Goal: Task Accomplishment & Management: Use online tool/utility

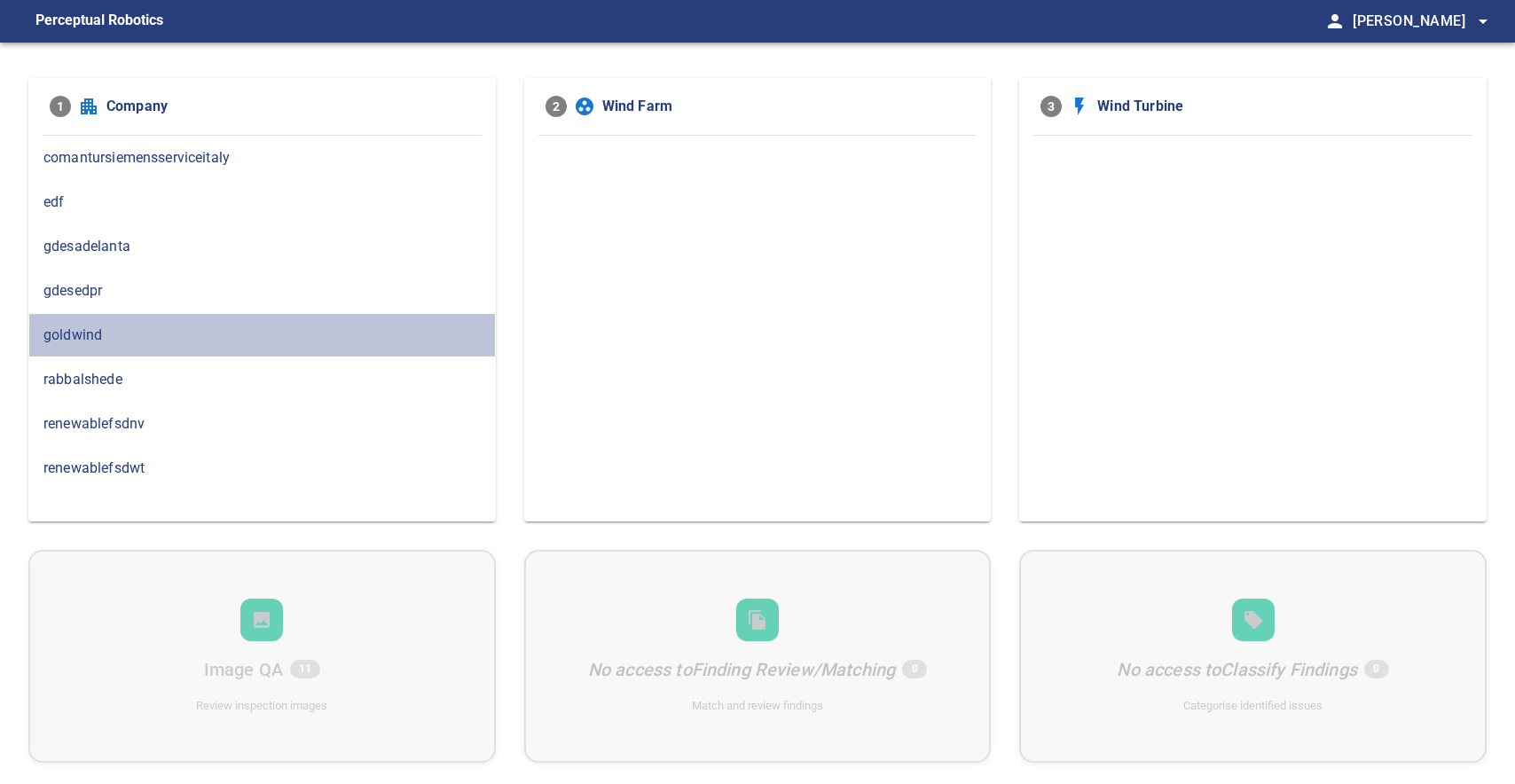
click at [67, 337] on span "goldwind" at bounding box center [261, 334] width 437 height 21
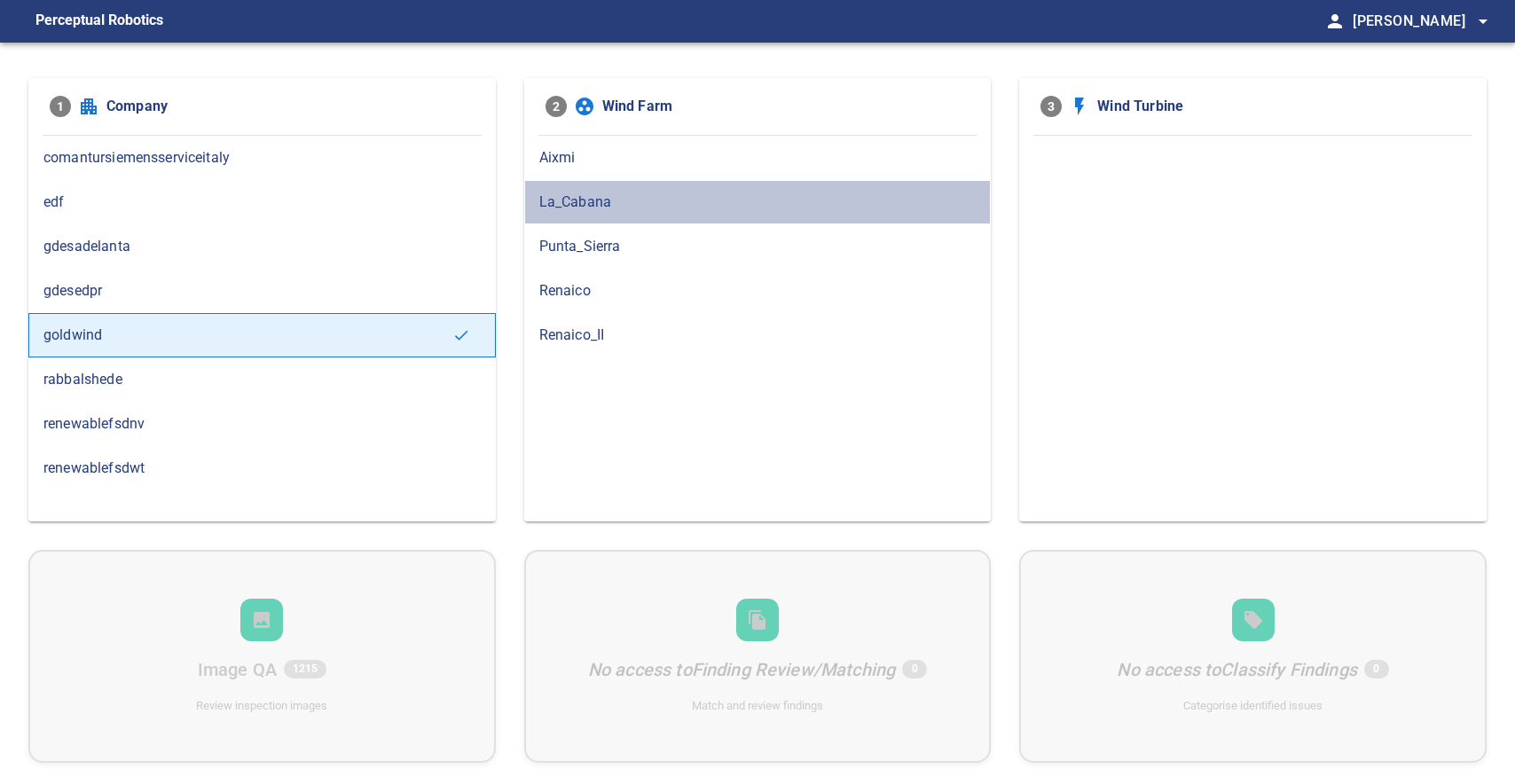
click at [561, 207] on span "La_Cabana" at bounding box center [758, 201] width 437 height 21
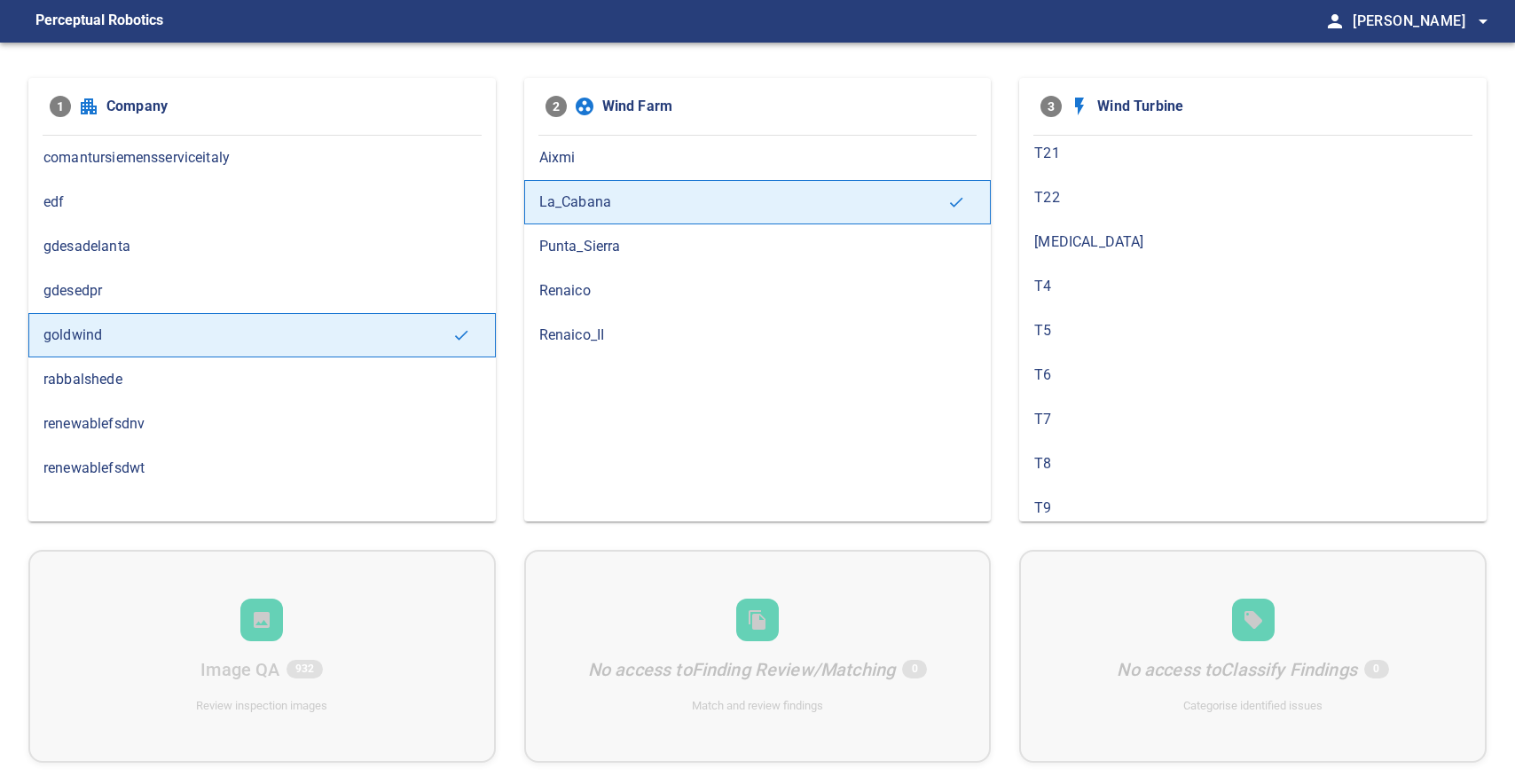
scroll to position [582, 0]
click at [1051, 452] on span "T8" at bounding box center [1252, 463] width 437 height 21
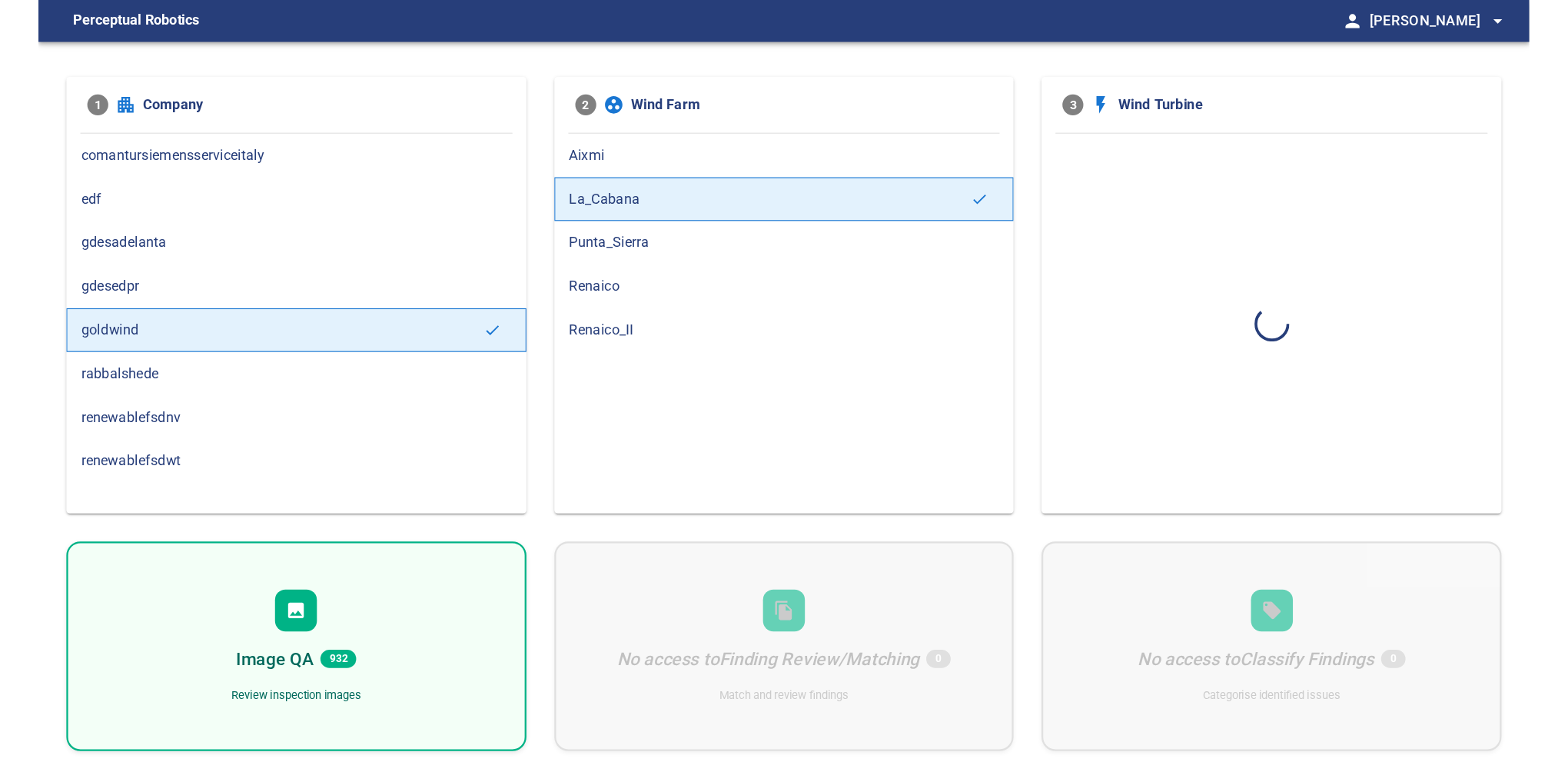
scroll to position [0, 0]
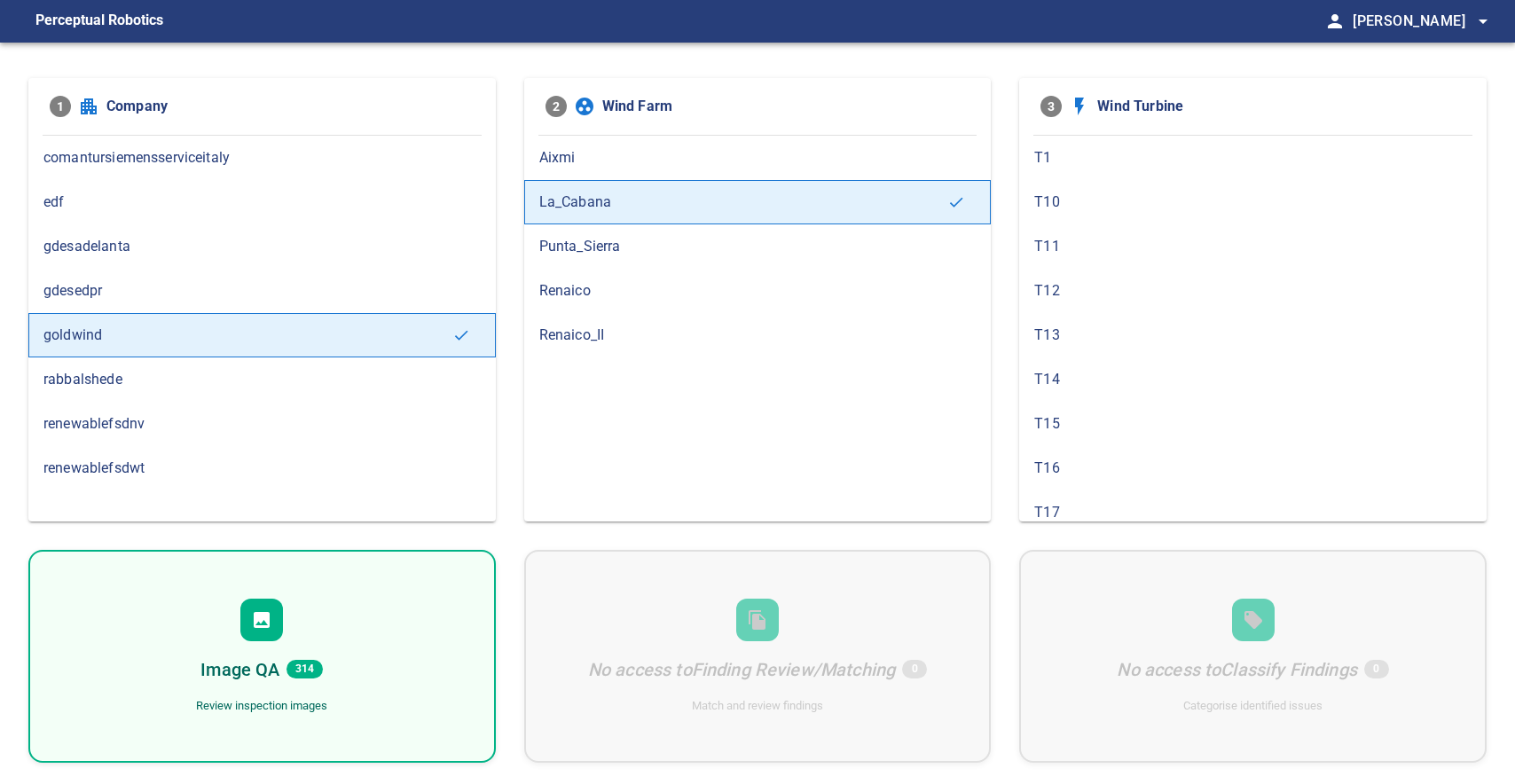
click at [277, 642] on div "Image QA 314 Review inspection images" at bounding box center [262, 656] width 467 height 212
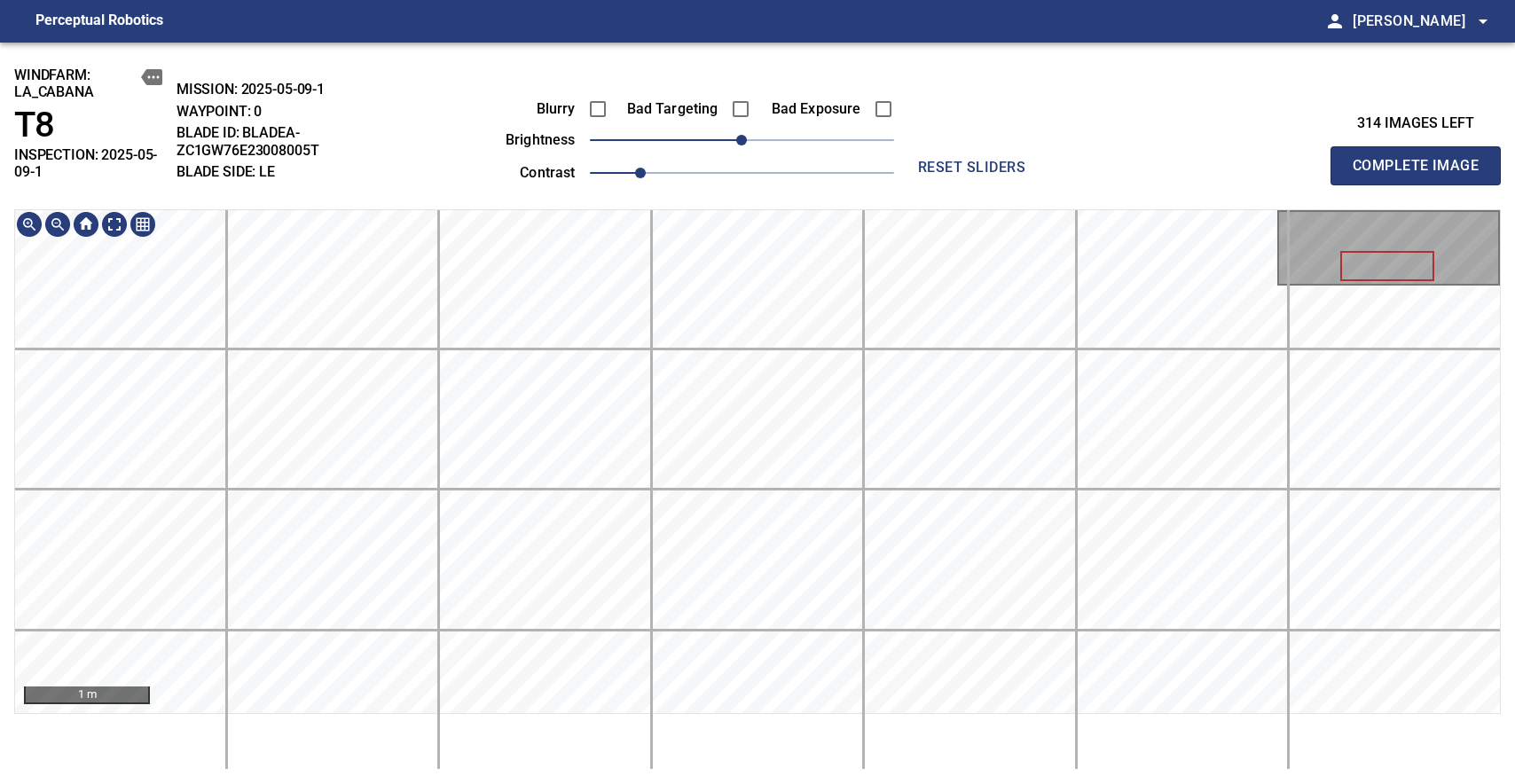
click at [764, 107] on div "windfarm: La_Cabana T8 INSPECTION: 2025-05-09-1 MISSION: 2025-05-09-1 WAYPOINT:…" at bounding box center [758, 413] width 1515 height 742
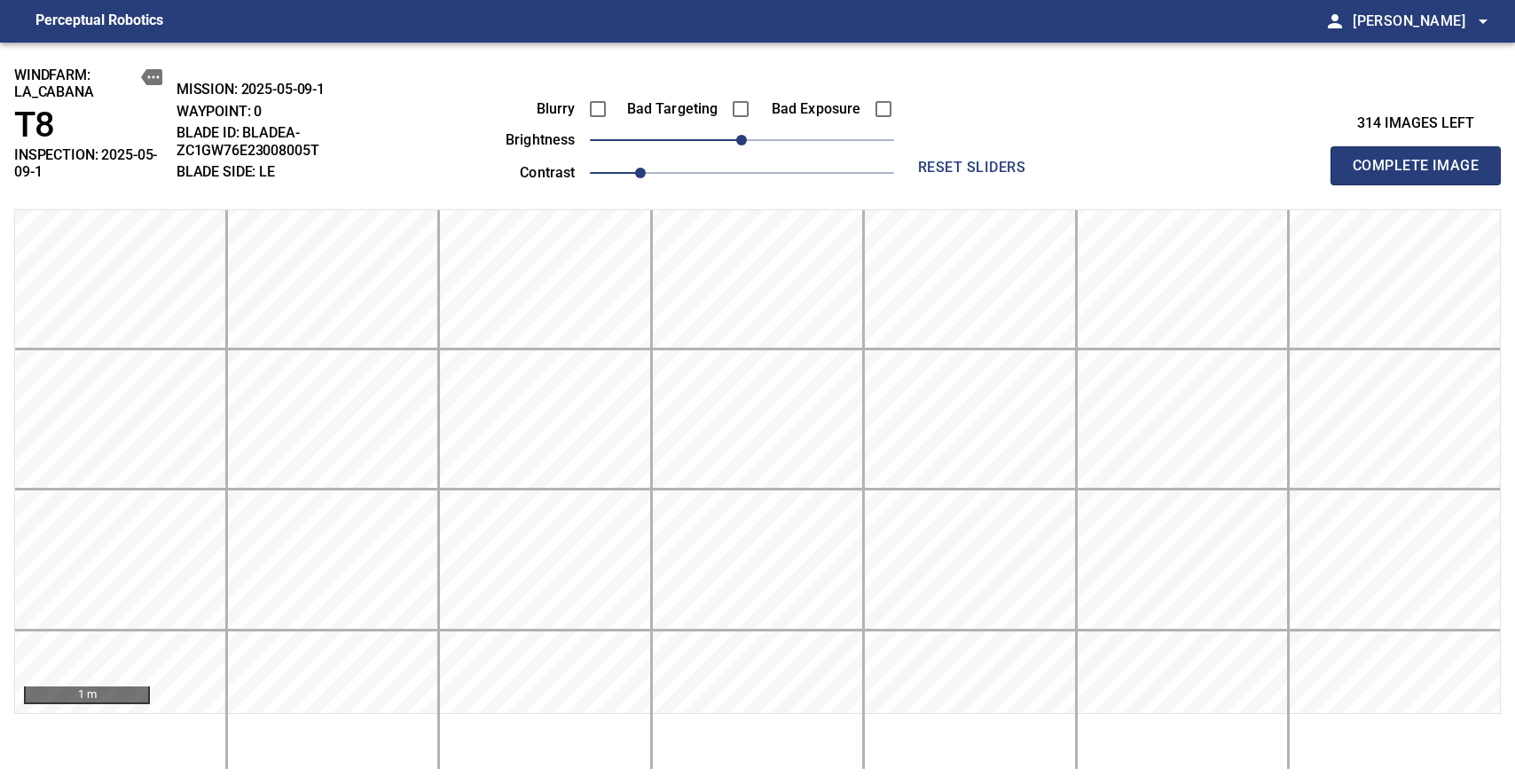
click at [489, 80] on div "Blurry Bad Targeting Bad Exposure brightness 0 contrast 1 reset sliders" at bounding box center [758, 127] width 715 height 120
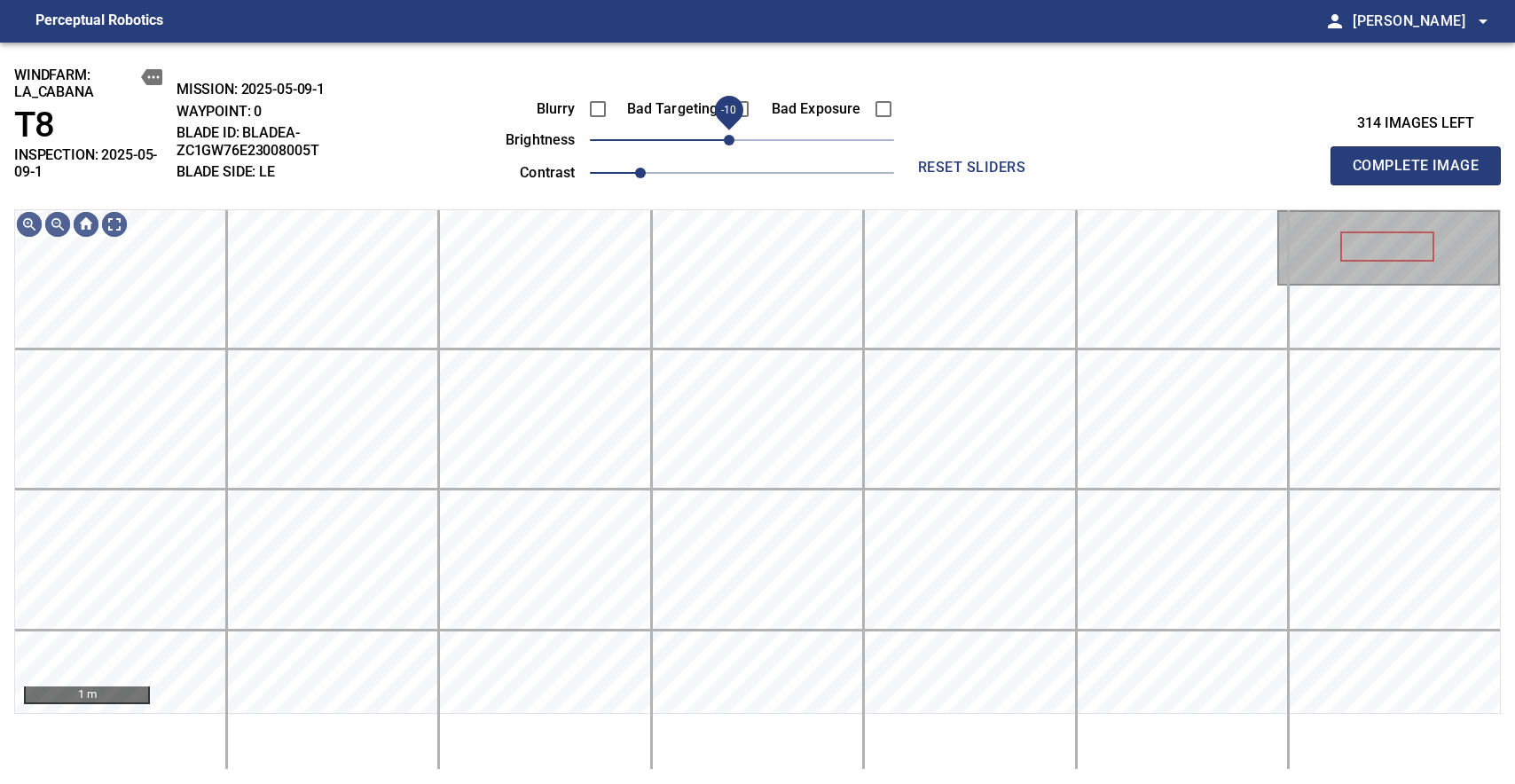
click at [733, 145] on span "-10" at bounding box center [729, 140] width 11 height 11
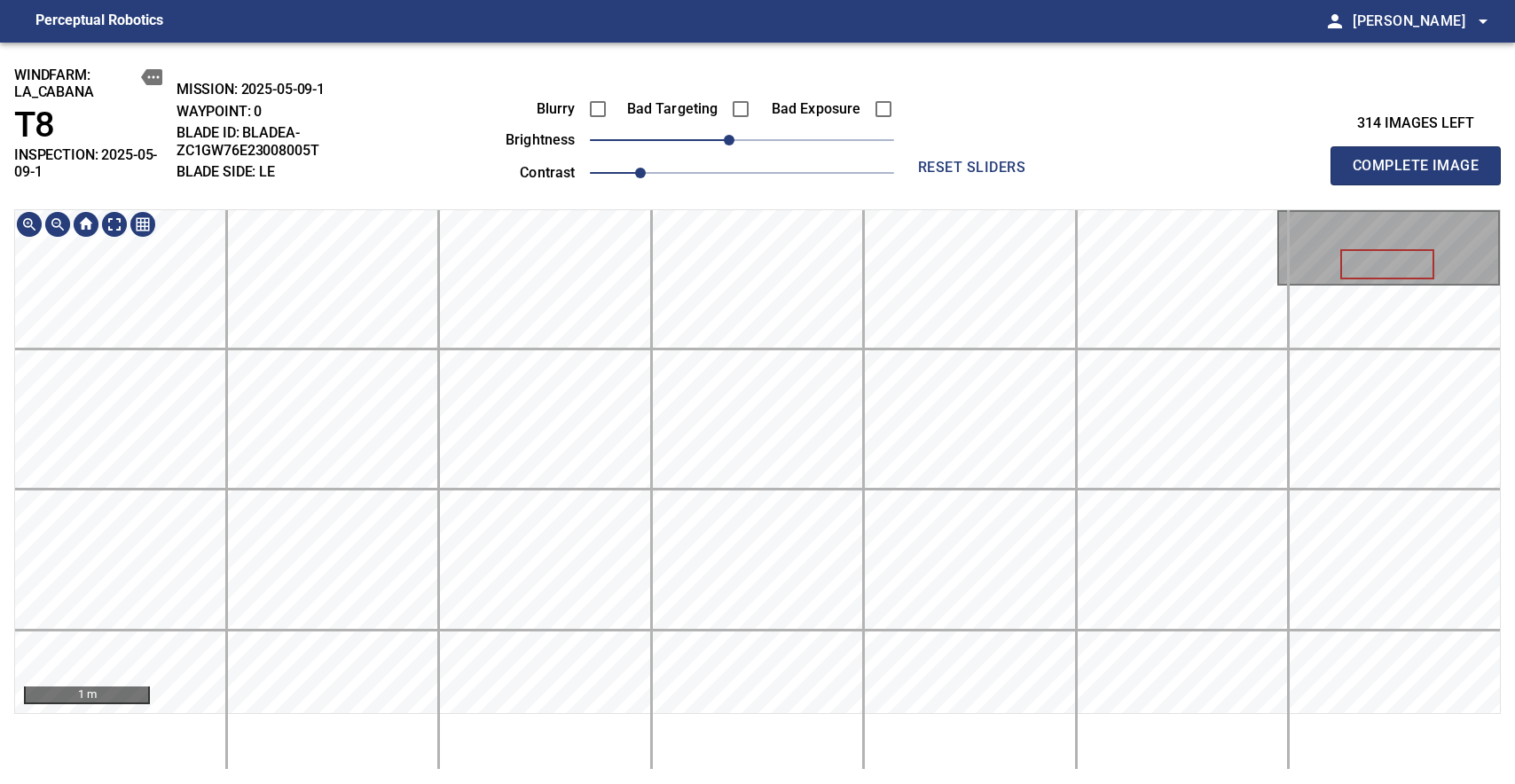
click at [769, 188] on div "windfarm: La_Cabana T8 INSPECTION: 2025-05-09-1 MISSION: 2025-05-09-1 WAYPOINT:…" at bounding box center [758, 413] width 1515 height 742
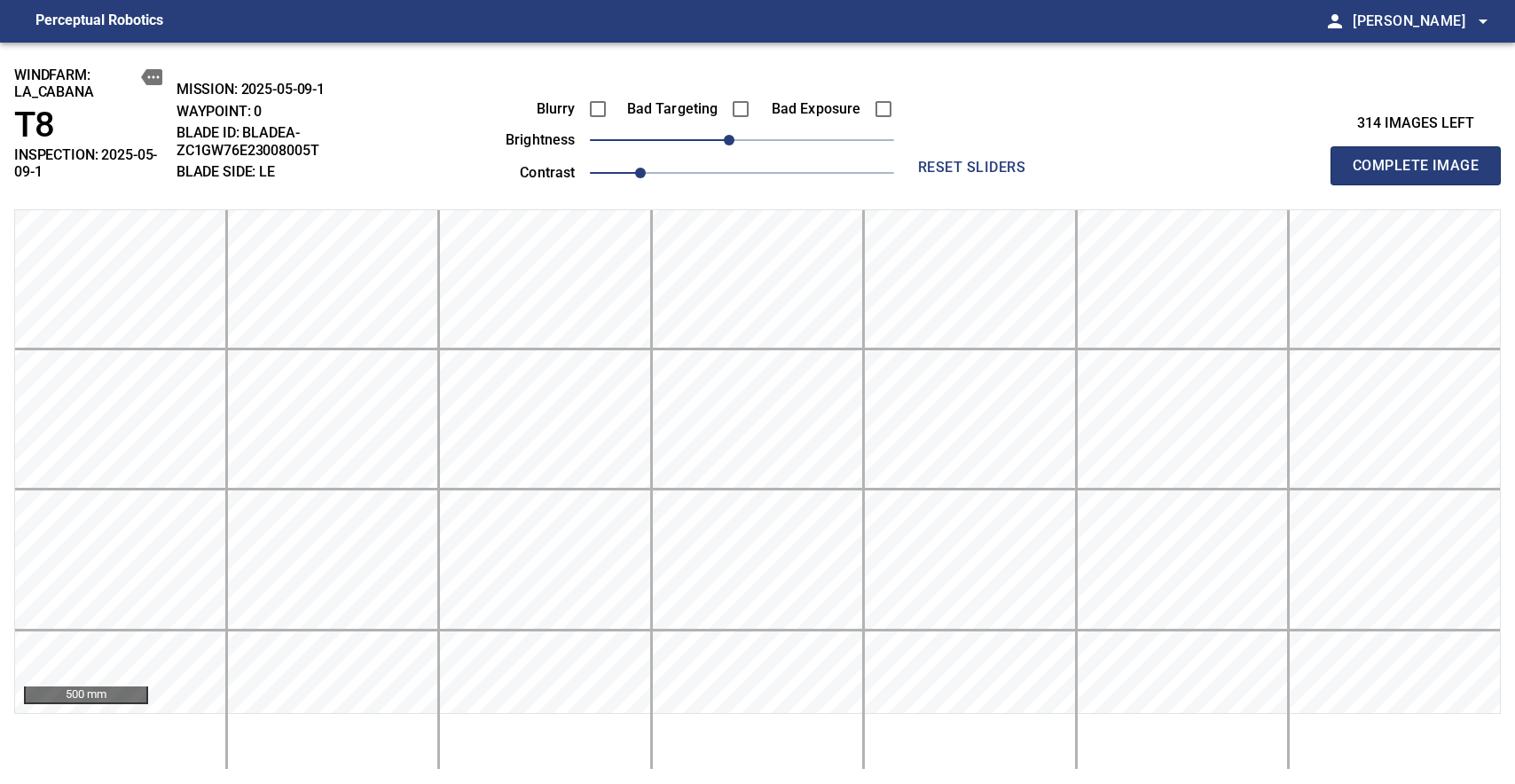
click at [1043, 100] on div "Blurry Bad Targeting Bad Exposure brightness -10 contrast 1 reset sliders" at bounding box center [758, 127] width 715 height 120
click at [1150, 155] on div "314 images left Complete Image" at bounding box center [1315, 127] width 371 height 120
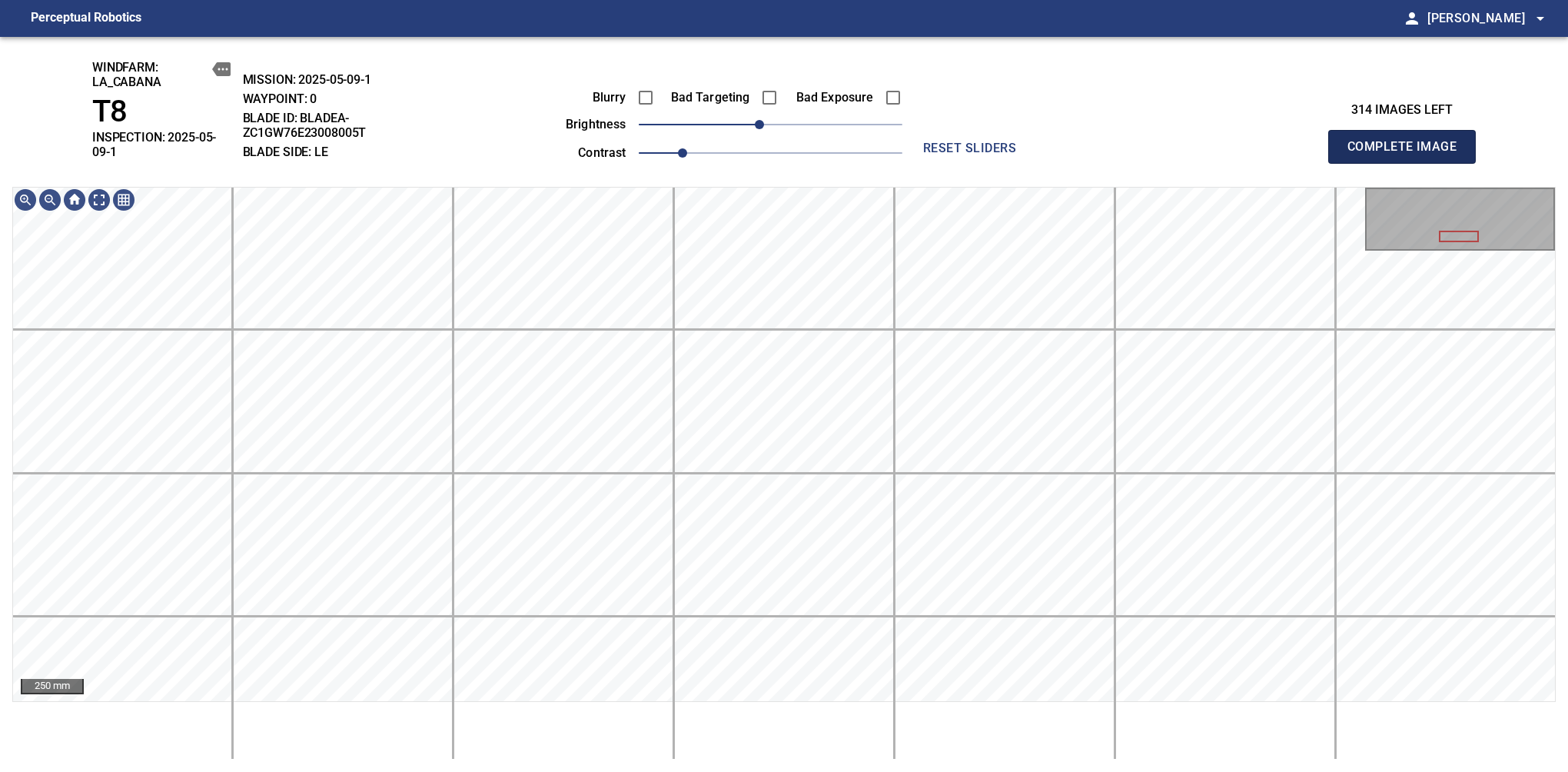
click at [1313, 142] on span "Complete Image" at bounding box center [1402, 147] width 114 height 22
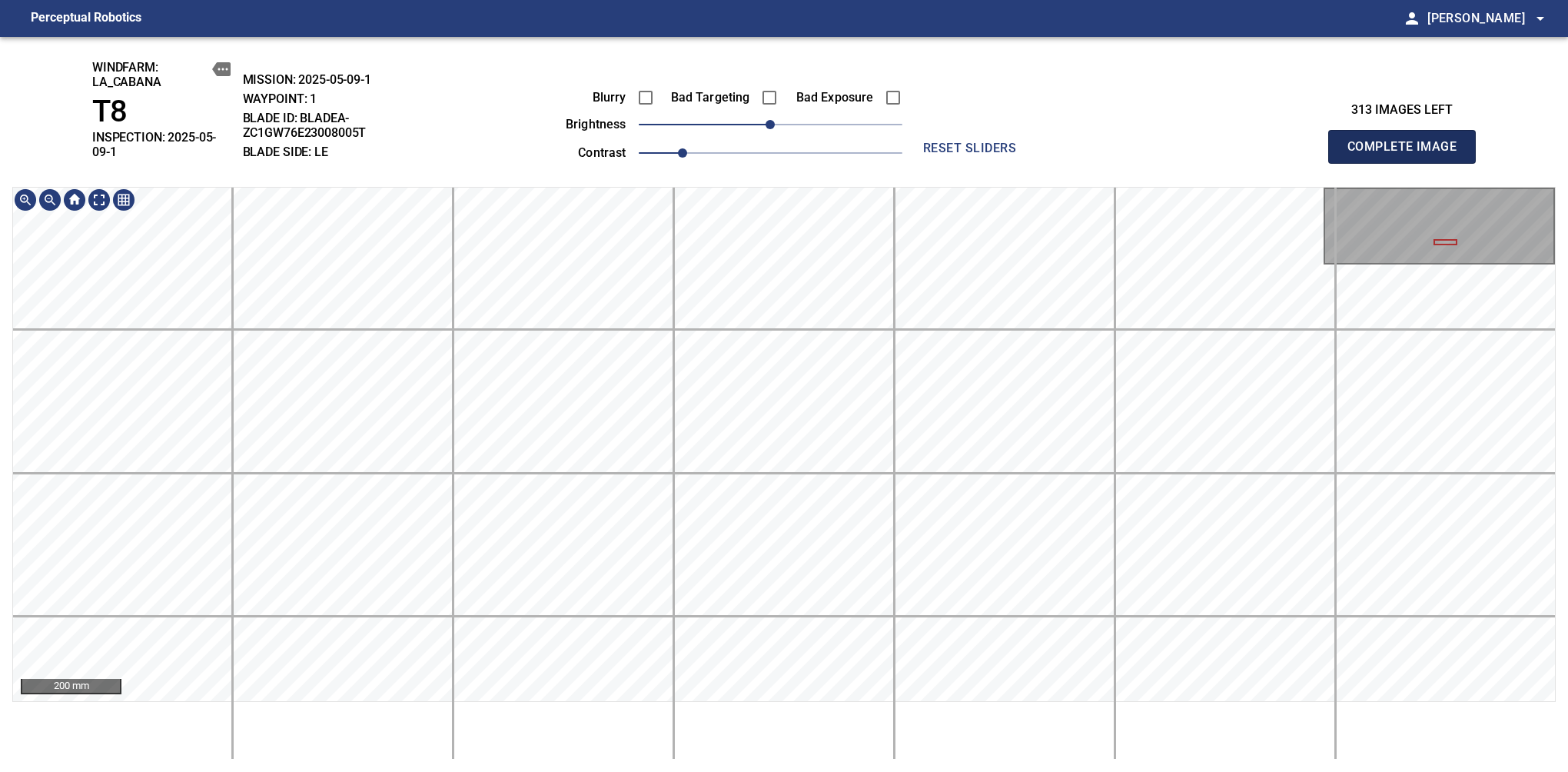
click at [1313, 142] on span "Complete Image" at bounding box center [1402, 147] width 114 height 22
click at [830, 132] on div "windfarm: La_Cabana T8 INSPECTION: 2025-05-09-1 MISSION: 2025-05-09-1 WAYPOINT:…" at bounding box center [784, 404] width 1568 height 735
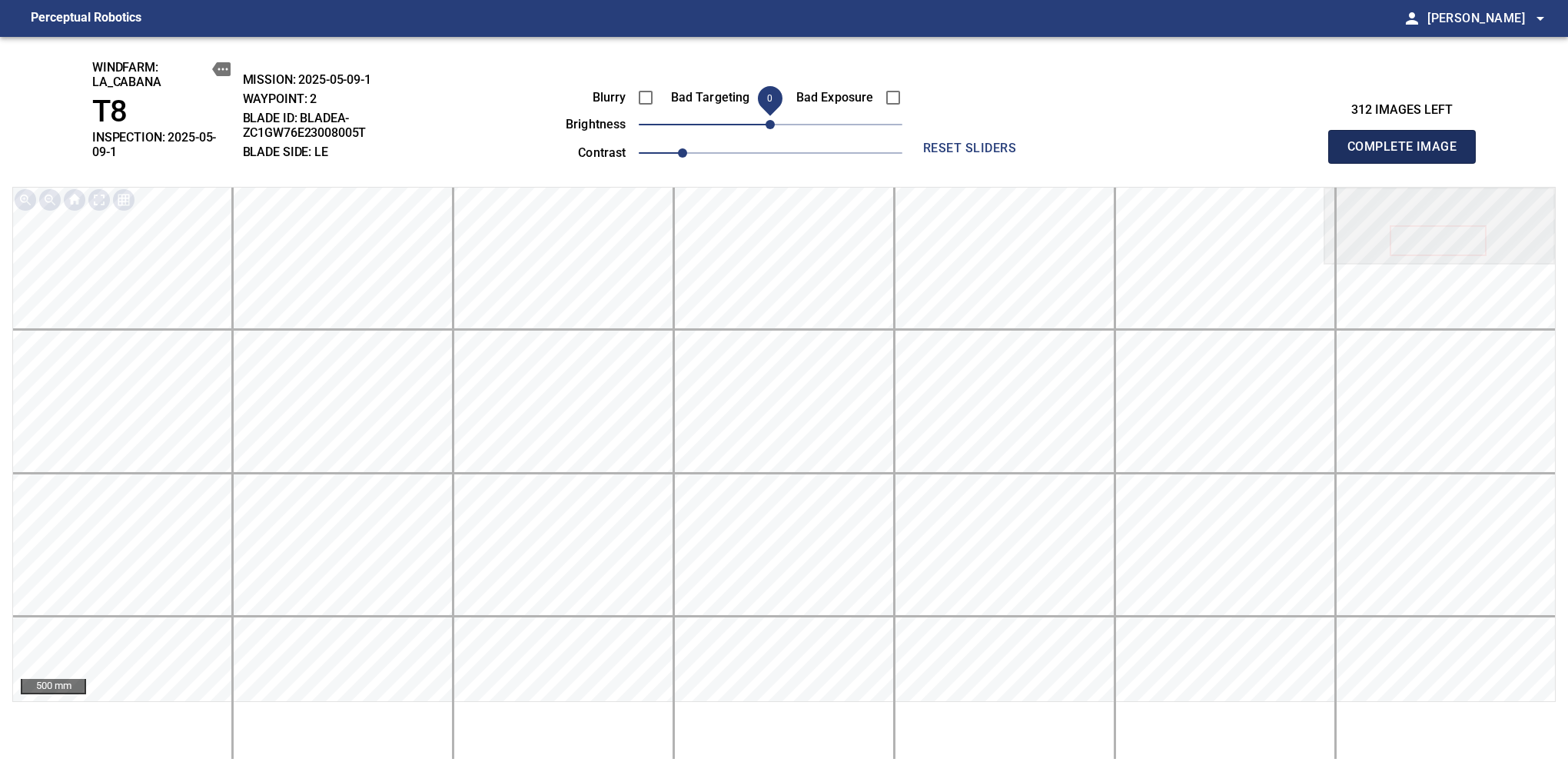
click at [1313, 142] on span "Complete Image" at bounding box center [1402, 147] width 114 height 22
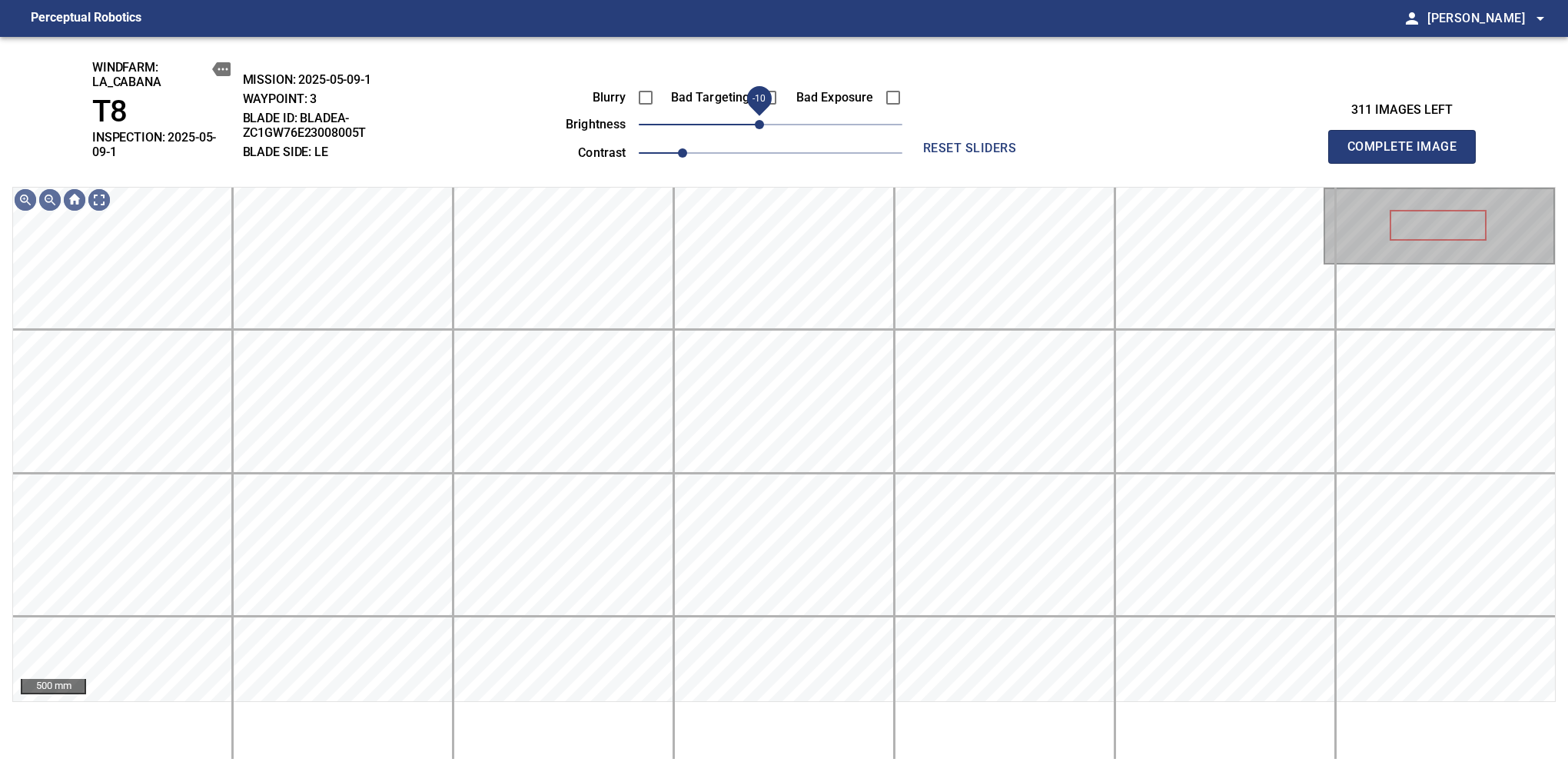
drag, startPoint x: 771, startPoint y: 123, endPoint x: 758, endPoint y: 131, distance: 15.3
click at [758, 129] on span "-10" at bounding box center [760, 125] width 10 height 10
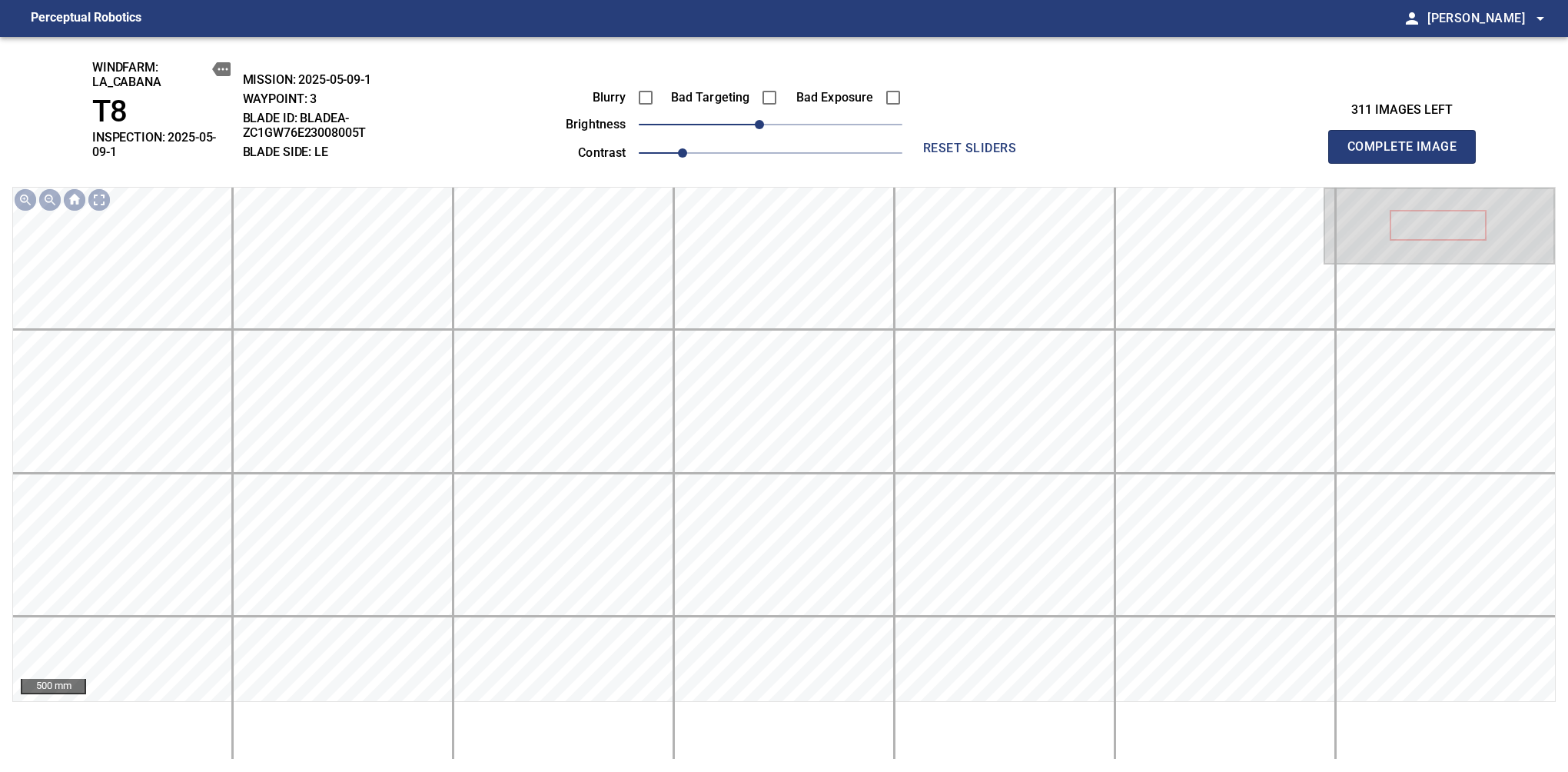
click at [1313, 142] on span "Complete Image" at bounding box center [1402, 147] width 114 height 22
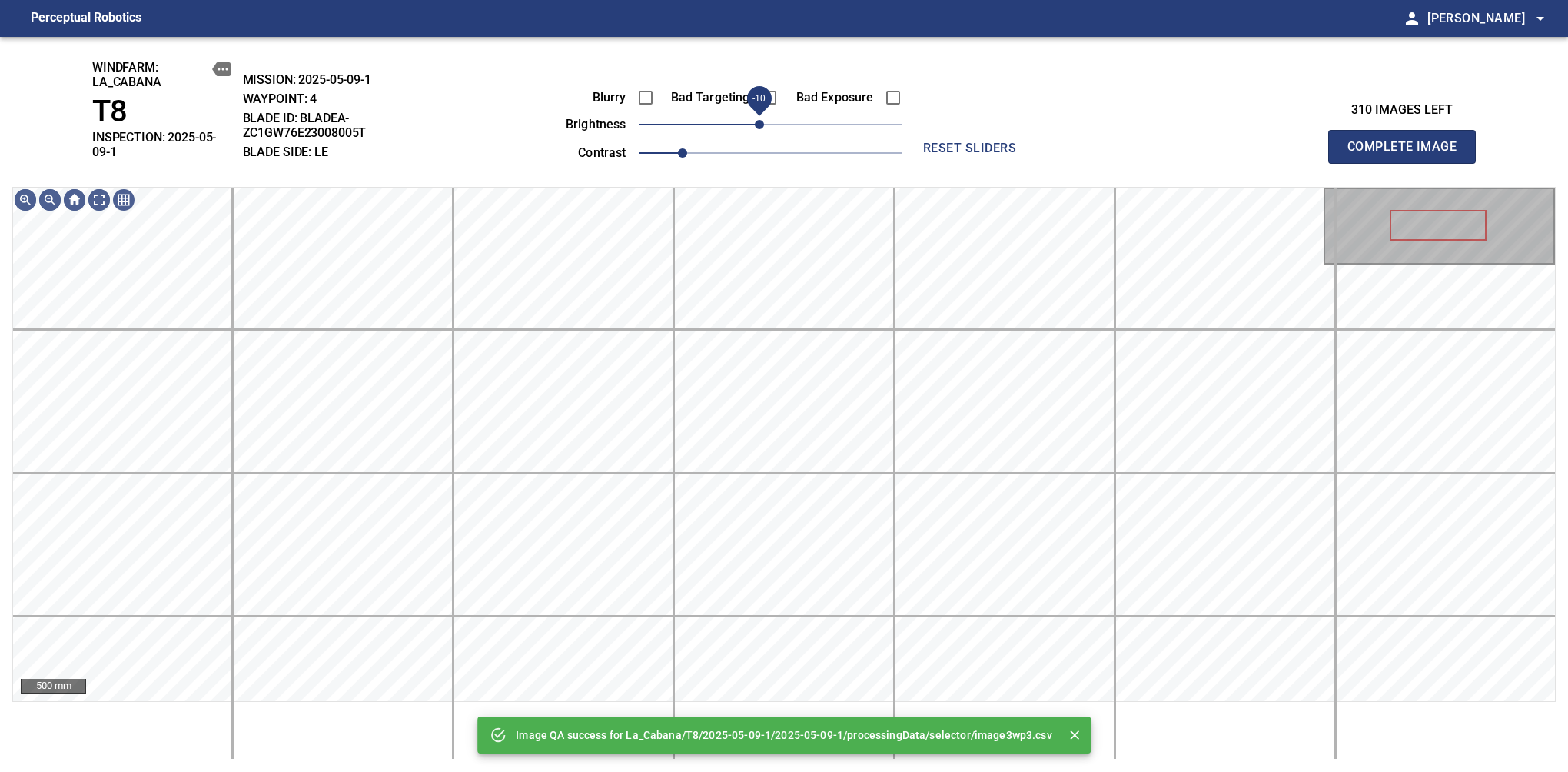
click at [763, 123] on span "-10" at bounding box center [760, 125] width 10 height 10
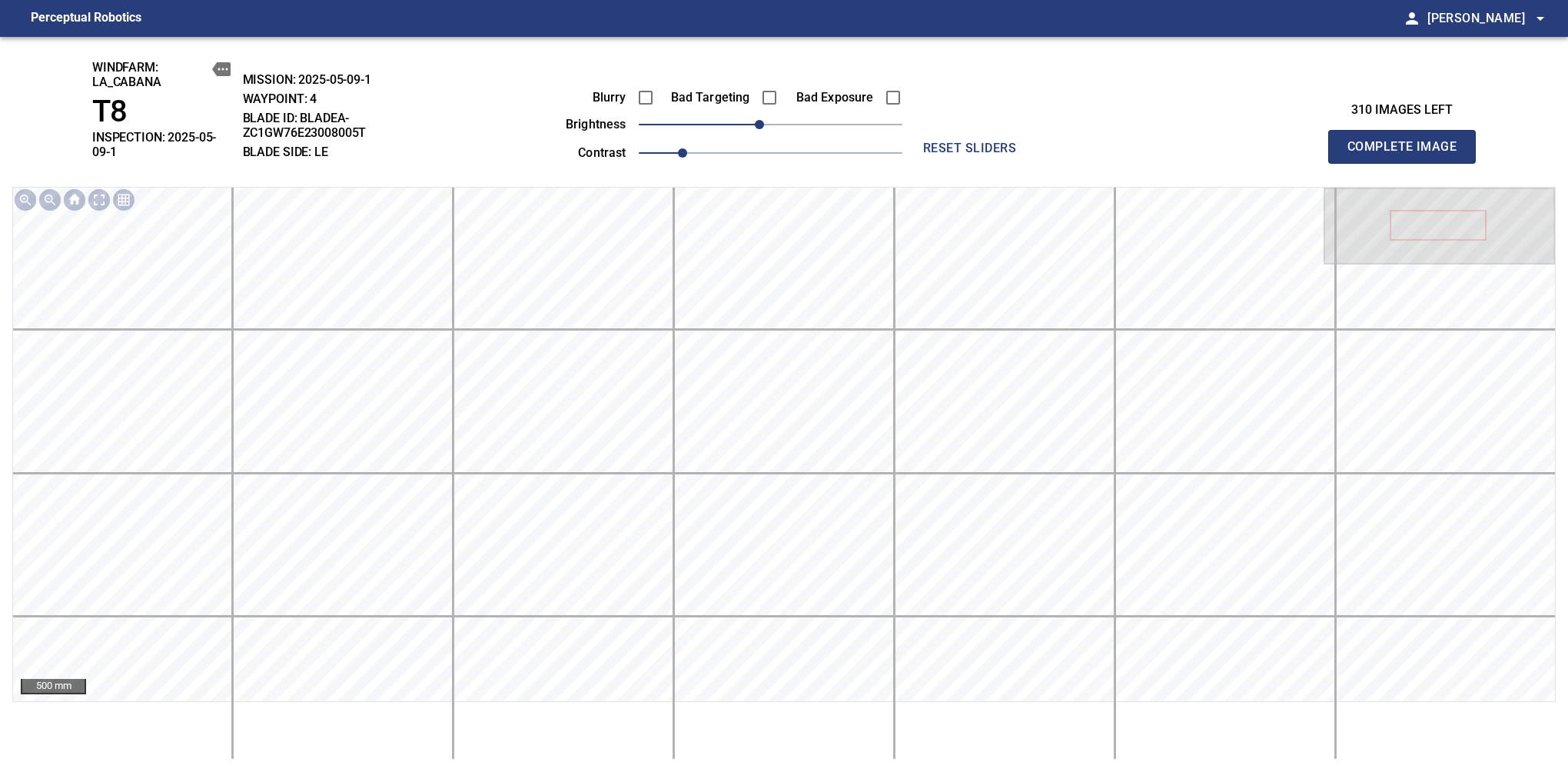
click at [1313, 142] on span "Complete Image" at bounding box center [1402, 147] width 114 height 22
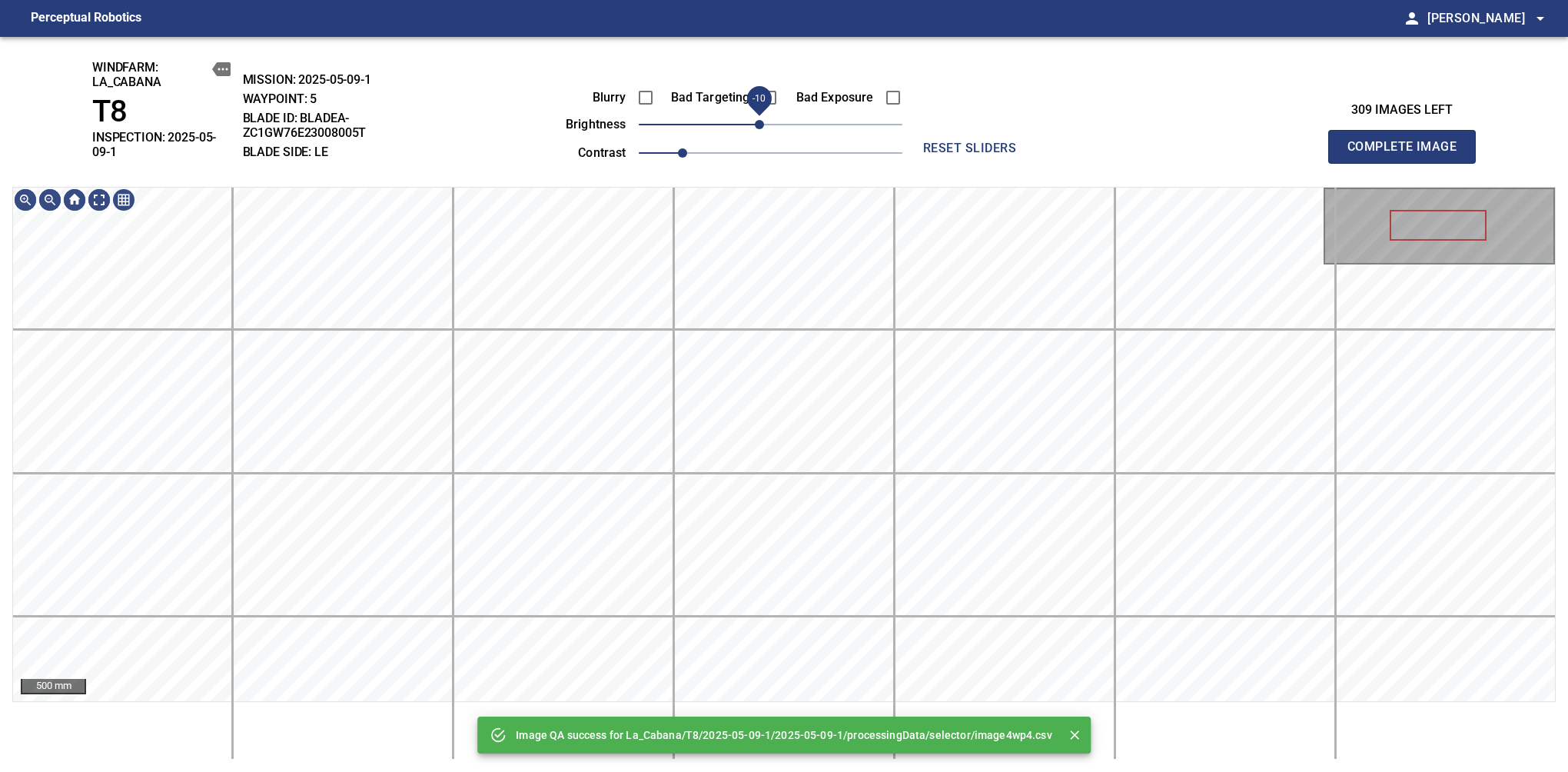
click at [761, 126] on span "-10" at bounding box center [760, 125] width 10 height 10
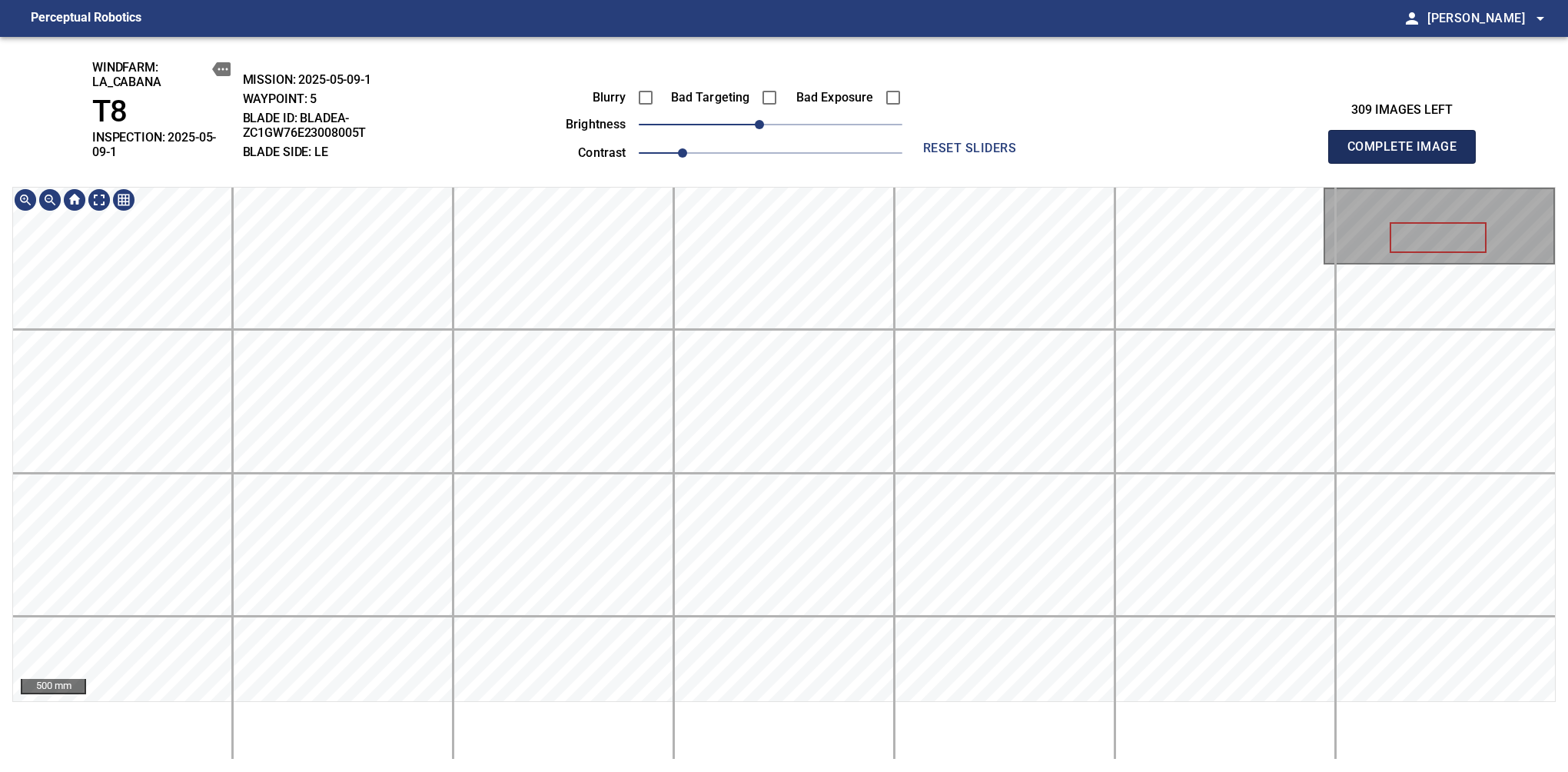
click at [1313, 142] on span "Complete Image" at bounding box center [1402, 147] width 114 height 22
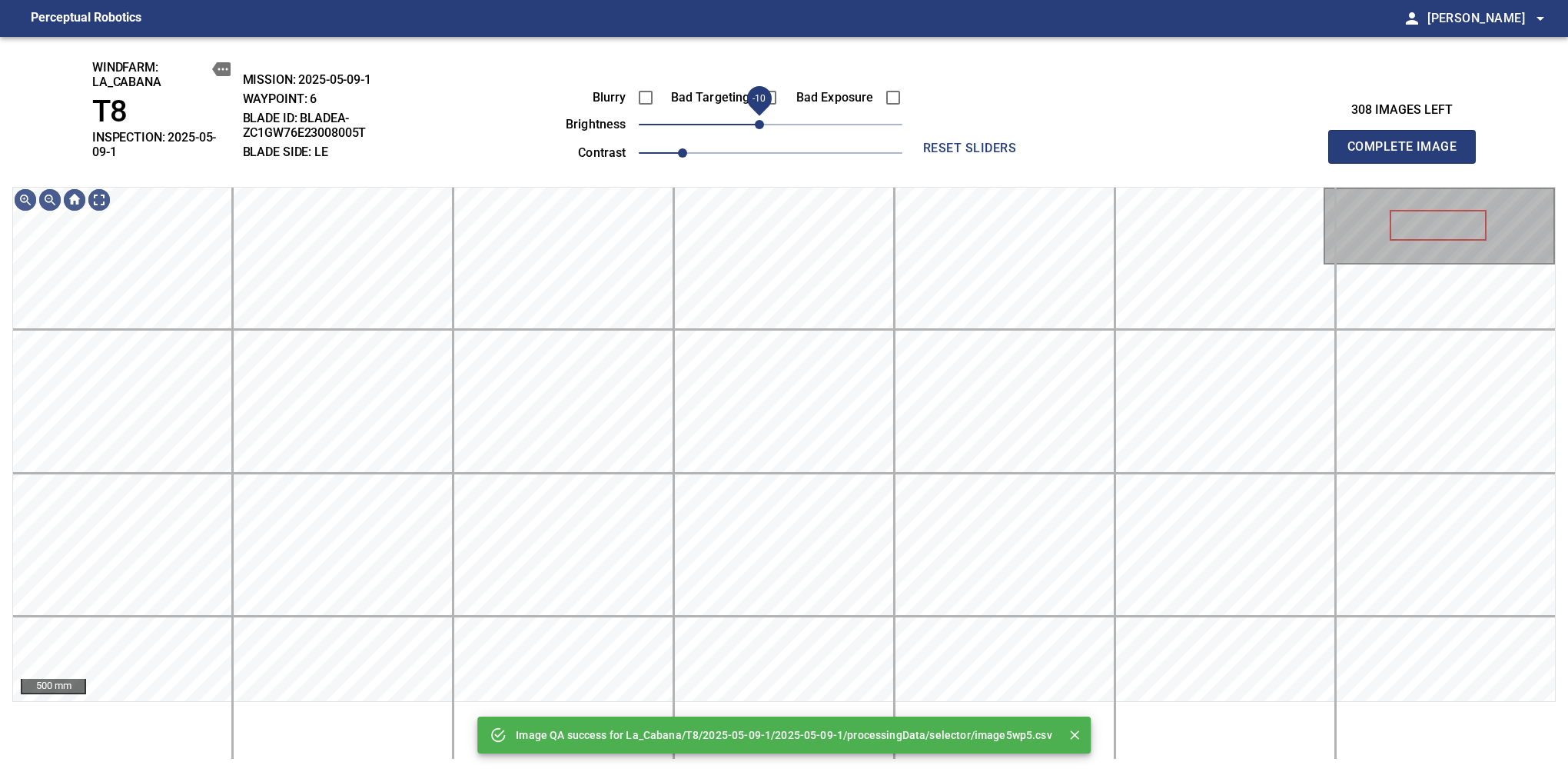
click at [762, 126] on span "-10" at bounding box center [760, 125] width 10 height 10
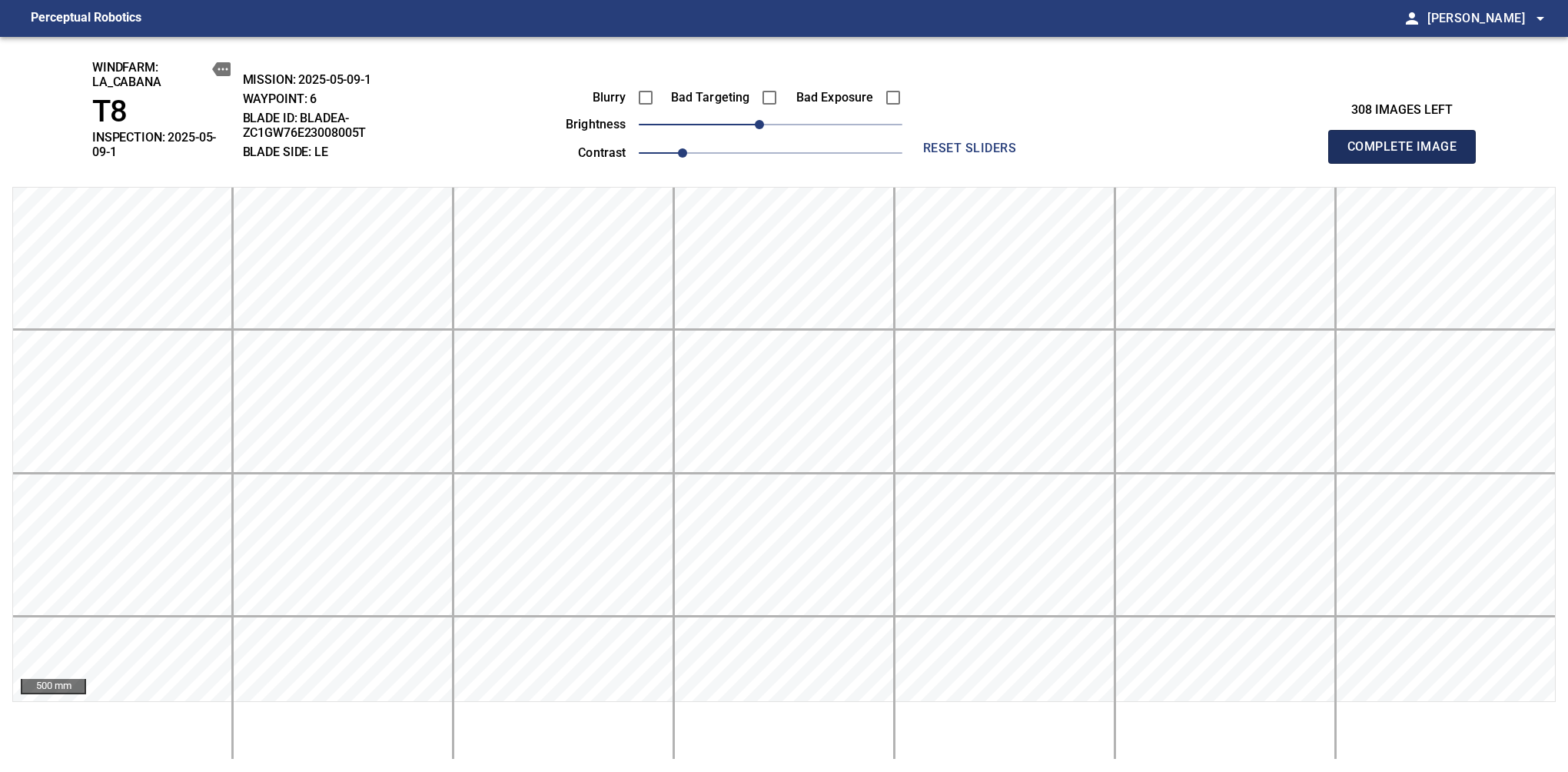
click at [1313, 142] on span "Complete Image" at bounding box center [1402, 147] width 114 height 22
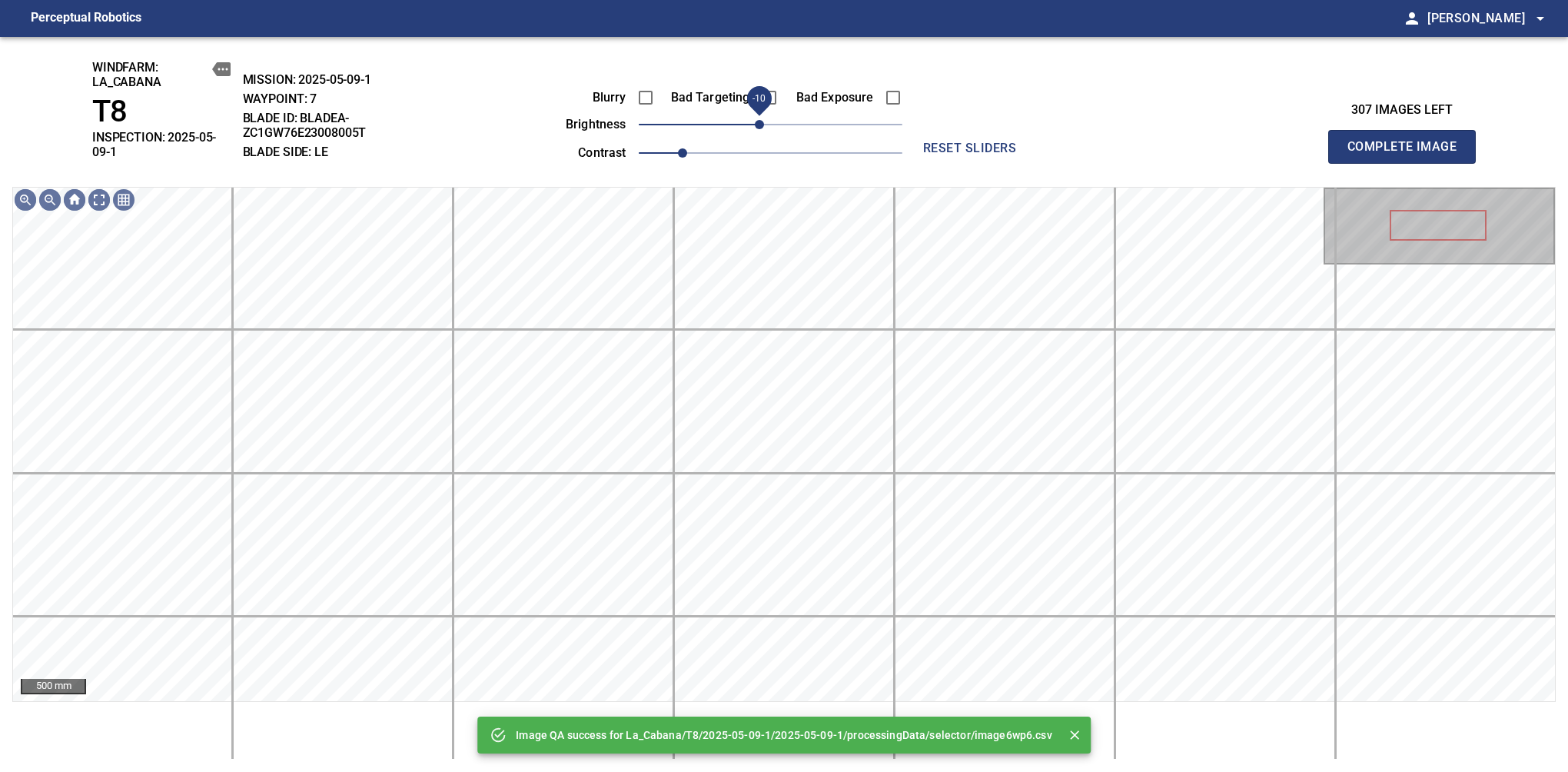
drag, startPoint x: 770, startPoint y: 124, endPoint x: 757, endPoint y: 131, distance: 14.8
click at [757, 129] on span "-10" at bounding box center [760, 125] width 10 height 10
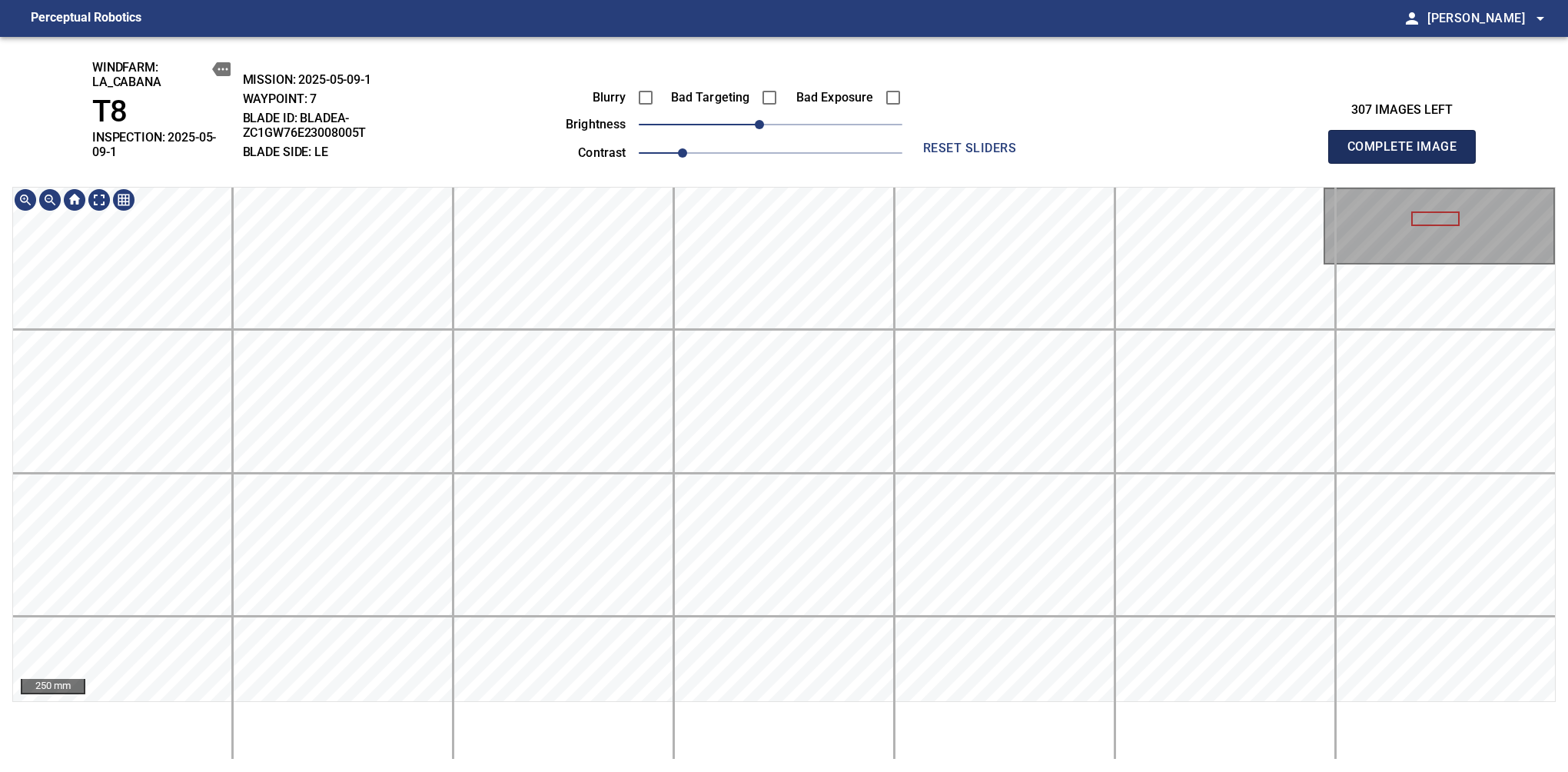
click at [1313, 142] on span "Complete Image" at bounding box center [1402, 147] width 114 height 22
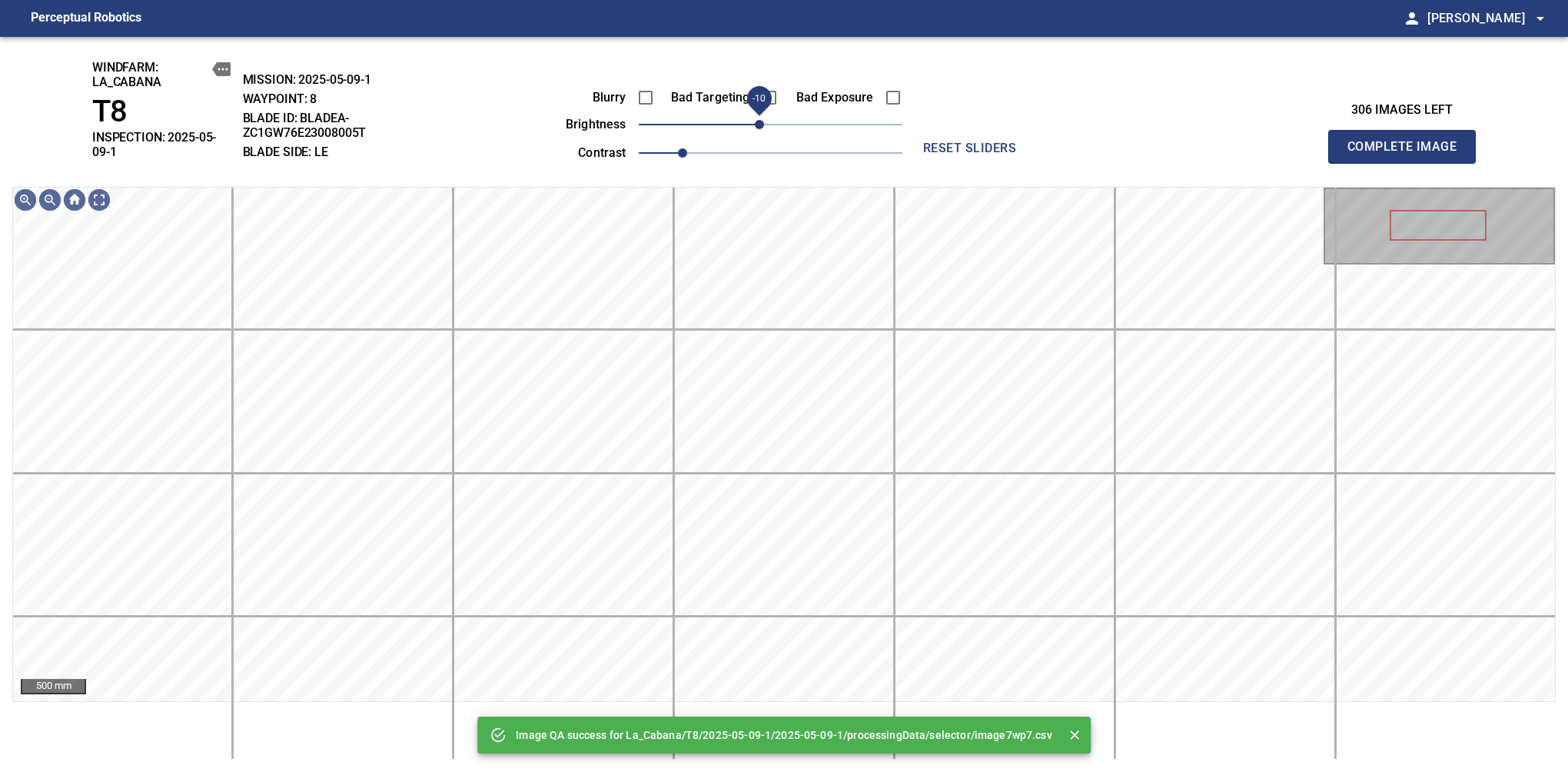
click at [762, 129] on span "-10" at bounding box center [760, 125] width 10 height 10
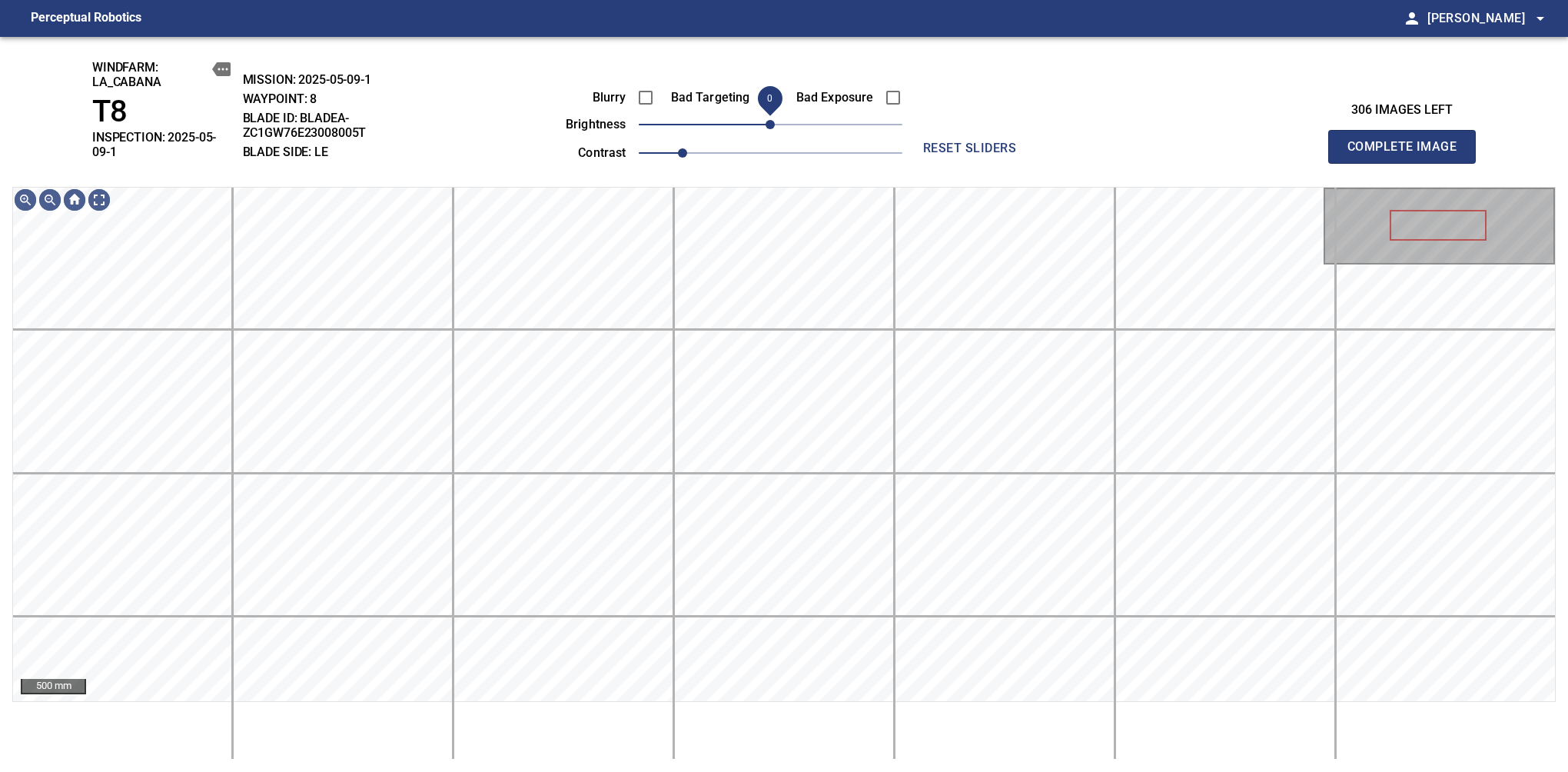
drag, startPoint x: 762, startPoint y: 132, endPoint x: 766, endPoint y: 125, distance: 8.1
click at [766, 125] on span "0" at bounding box center [770, 125] width 10 height 10
click at [762, 126] on span "-10" at bounding box center [760, 125] width 10 height 10
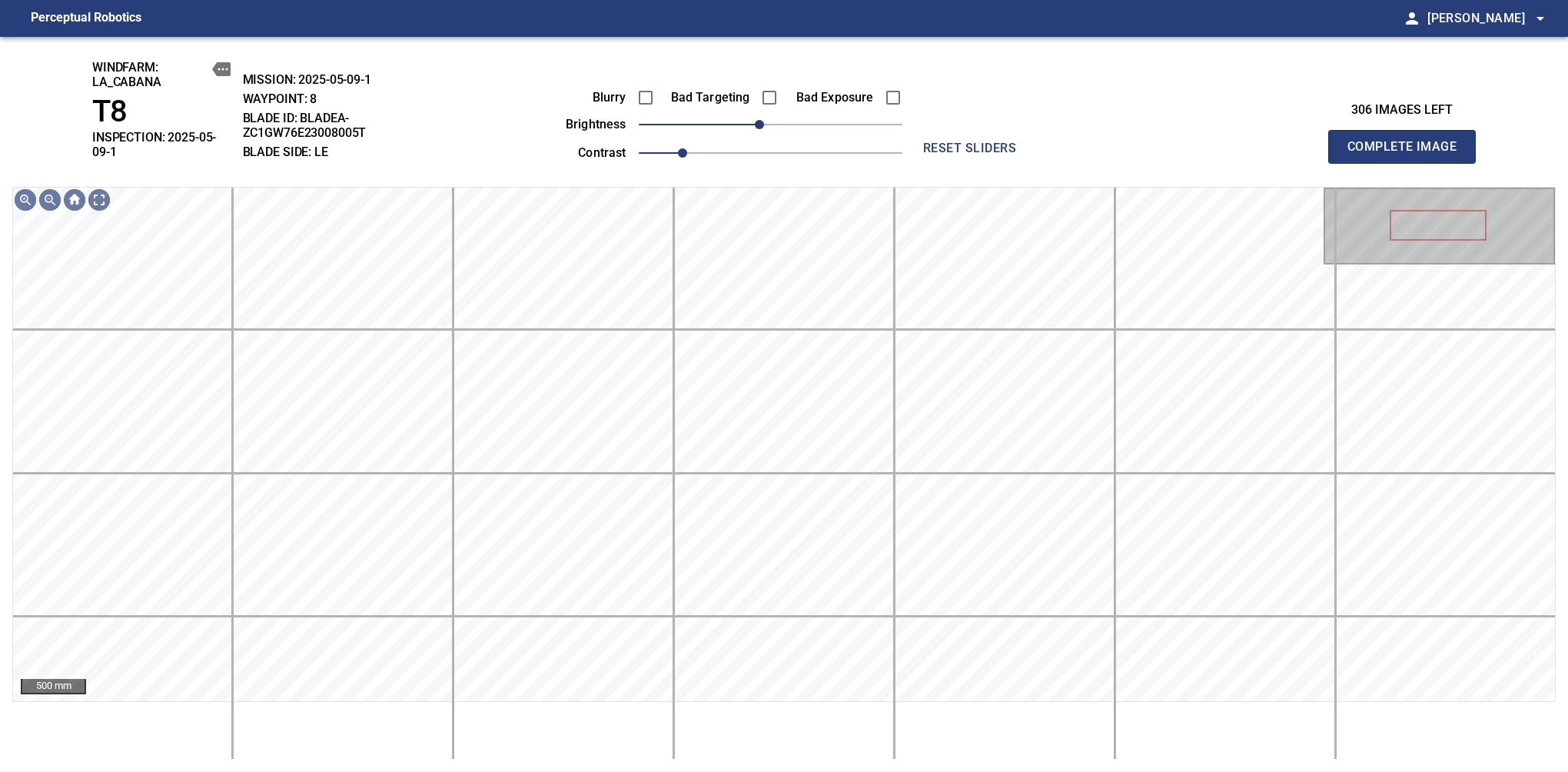
click at [1313, 142] on span "Complete Image" at bounding box center [1402, 147] width 114 height 22
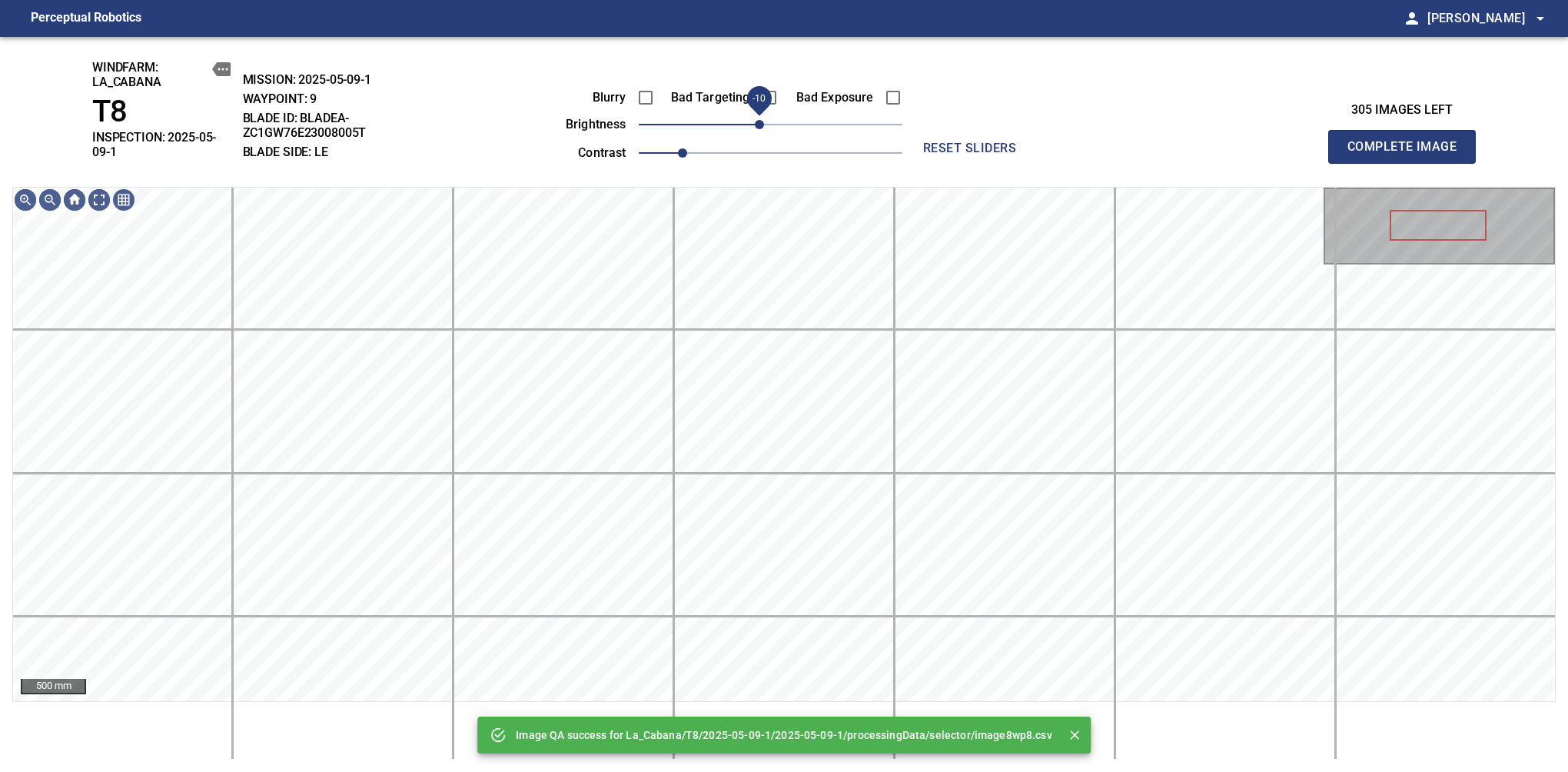
drag, startPoint x: 770, startPoint y: 129, endPoint x: 762, endPoint y: 131, distance: 8.2
click at [762, 129] on span "-10" at bounding box center [760, 125] width 10 height 10
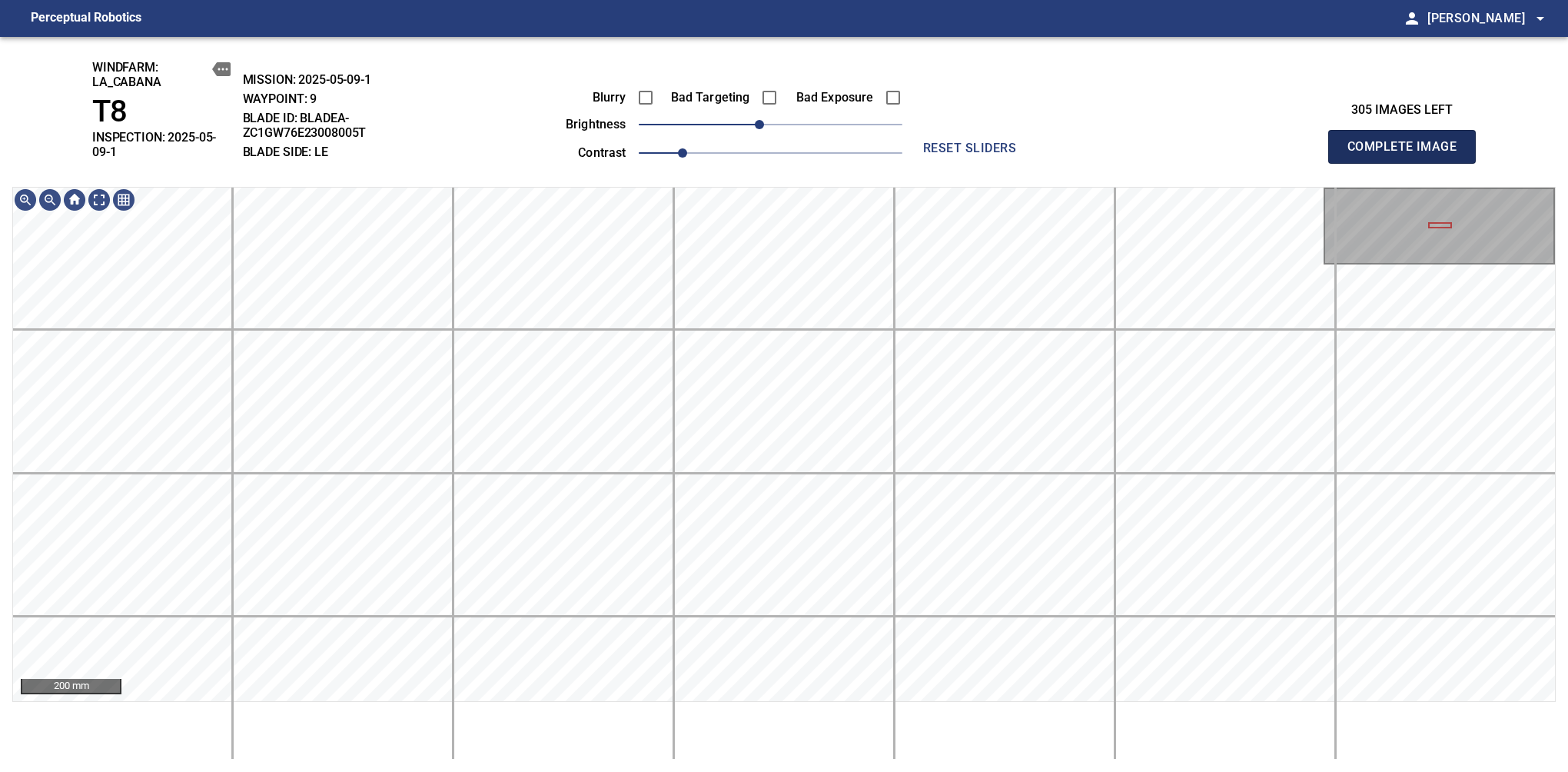
click at [1313, 142] on span "Complete Image" at bounding box center [1402, 147] width 114 height 22
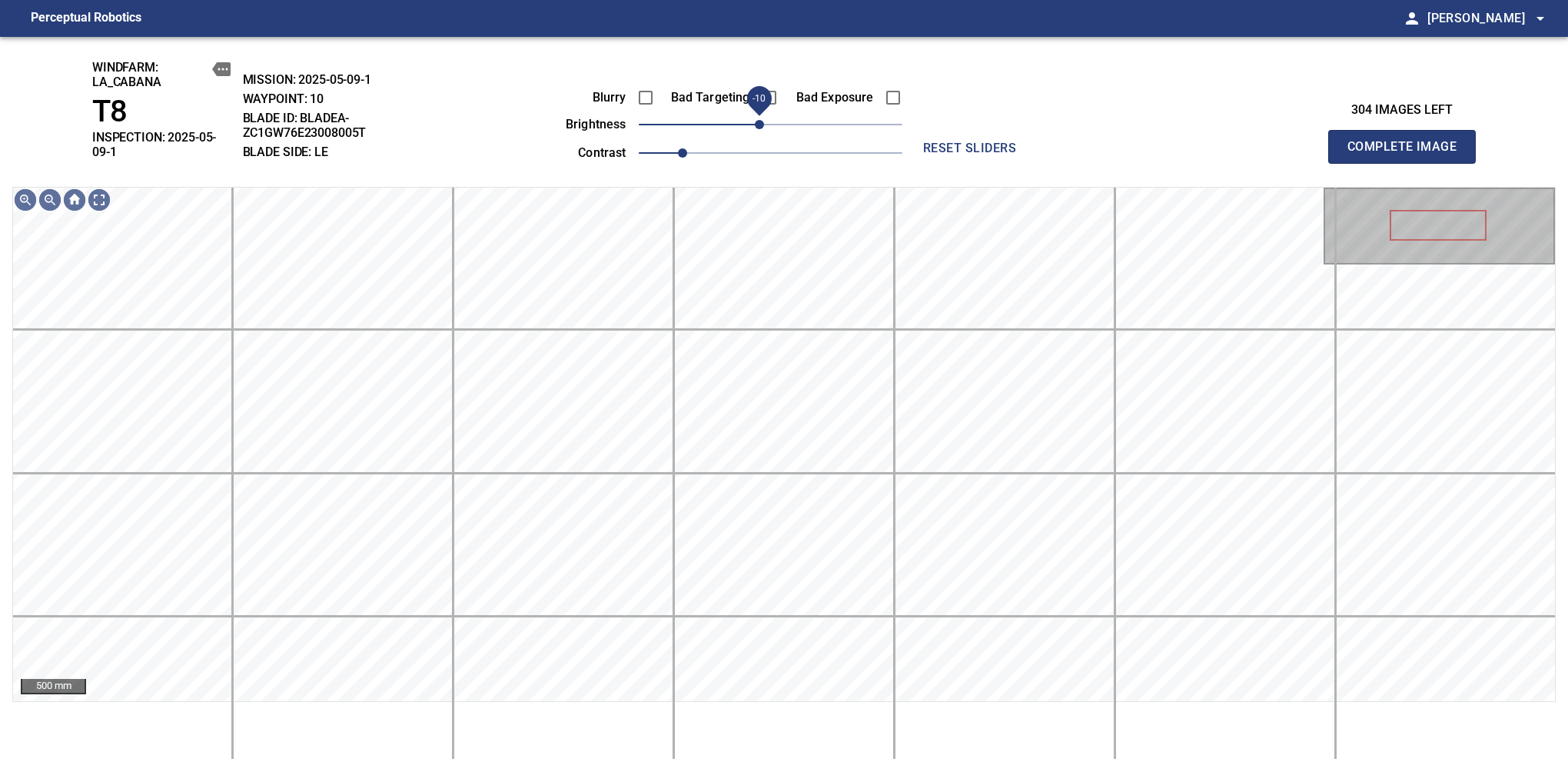
click at [762, 122] on span "-10" at bounding box center [760, 125] width 10 height 10
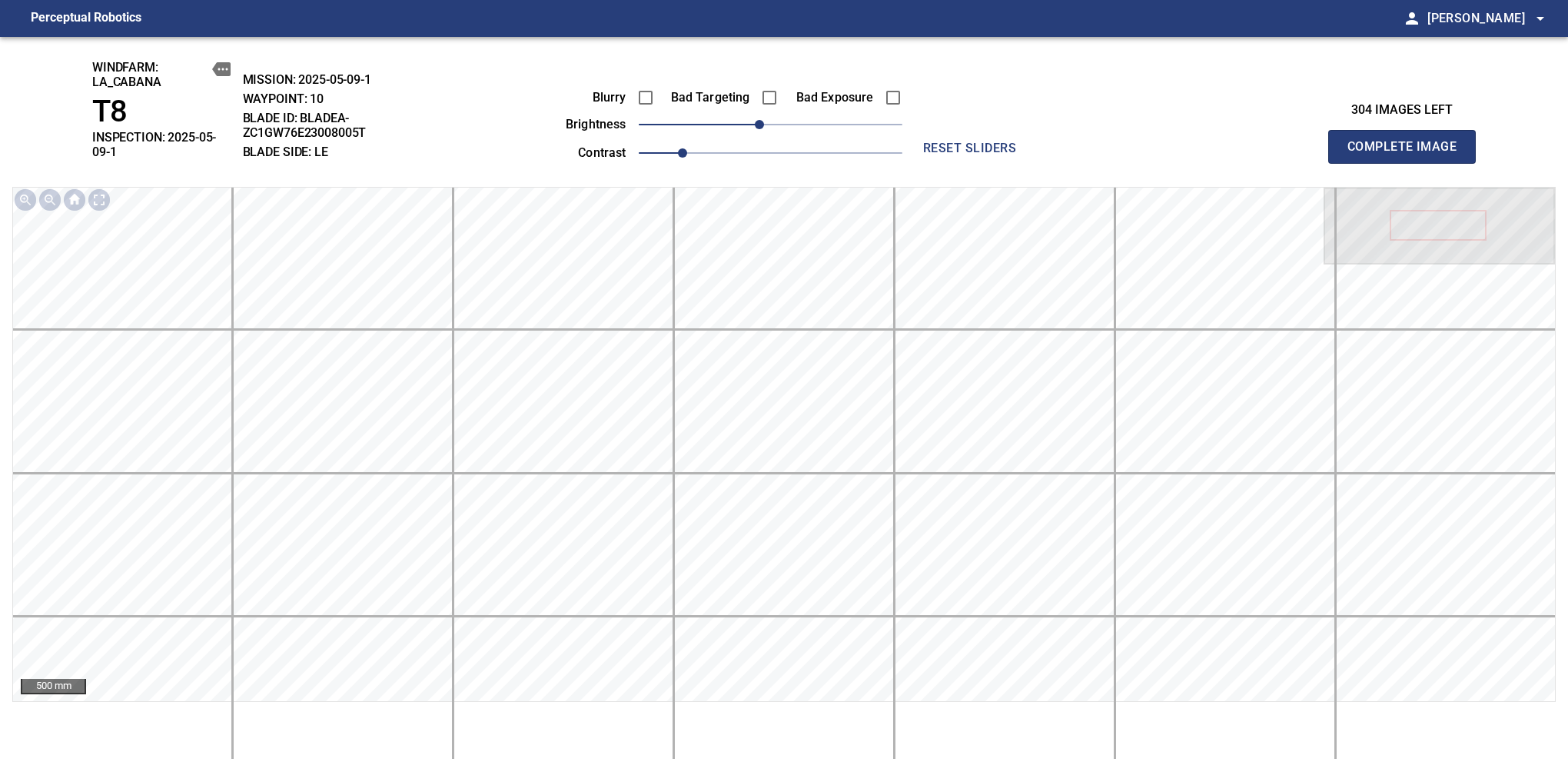
click at [1313, 142] on span "Complete Image" at bounding box center [1402, 147] width 114 height 22
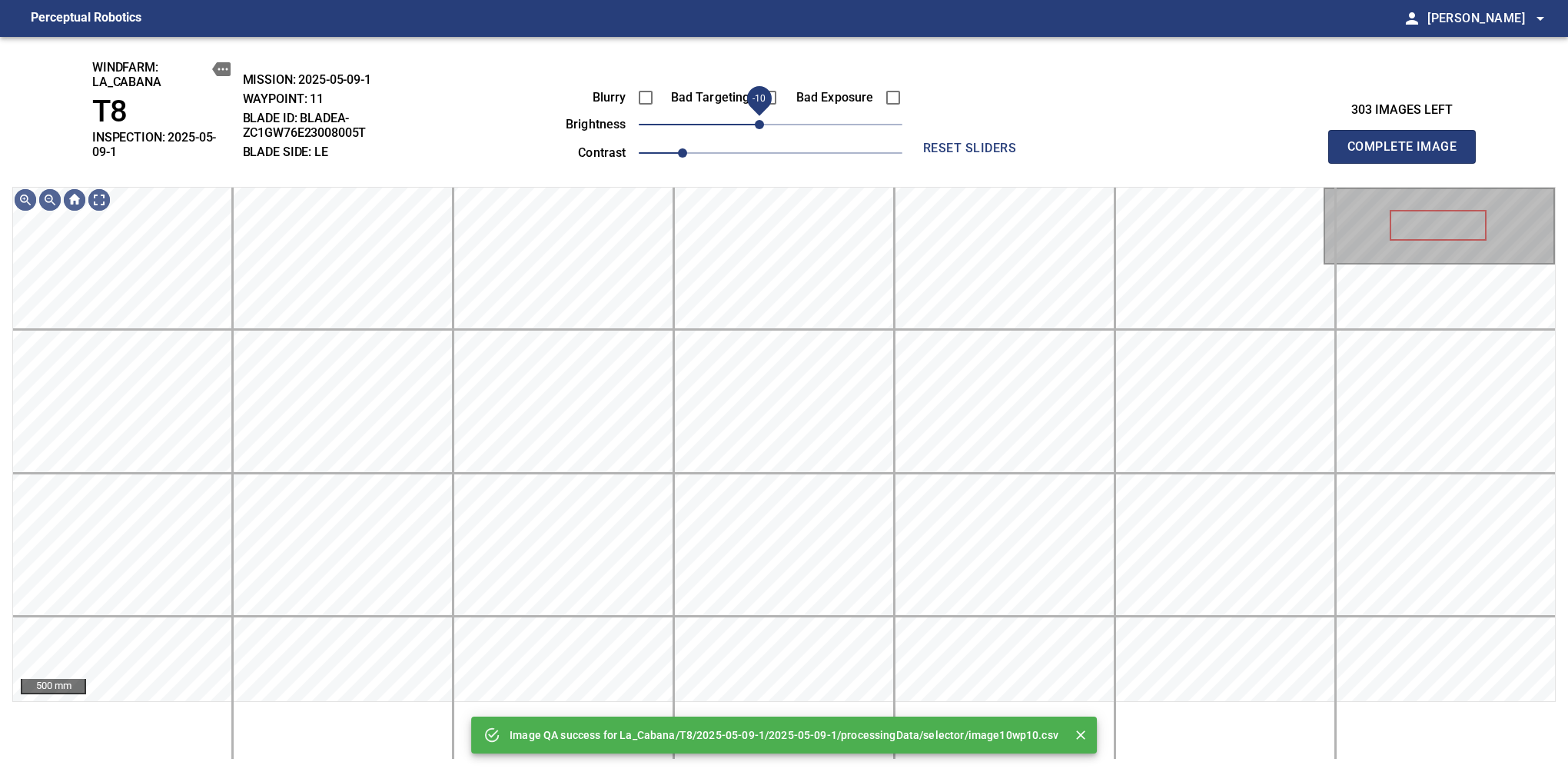
drag, startPoint x: 768, startPoint y: 119, endPoint x: 759, endPoint y: 122, distance: 9.5
click at [759, 122] on span "-10" at bounding box center [760, 125] width 10 height 10
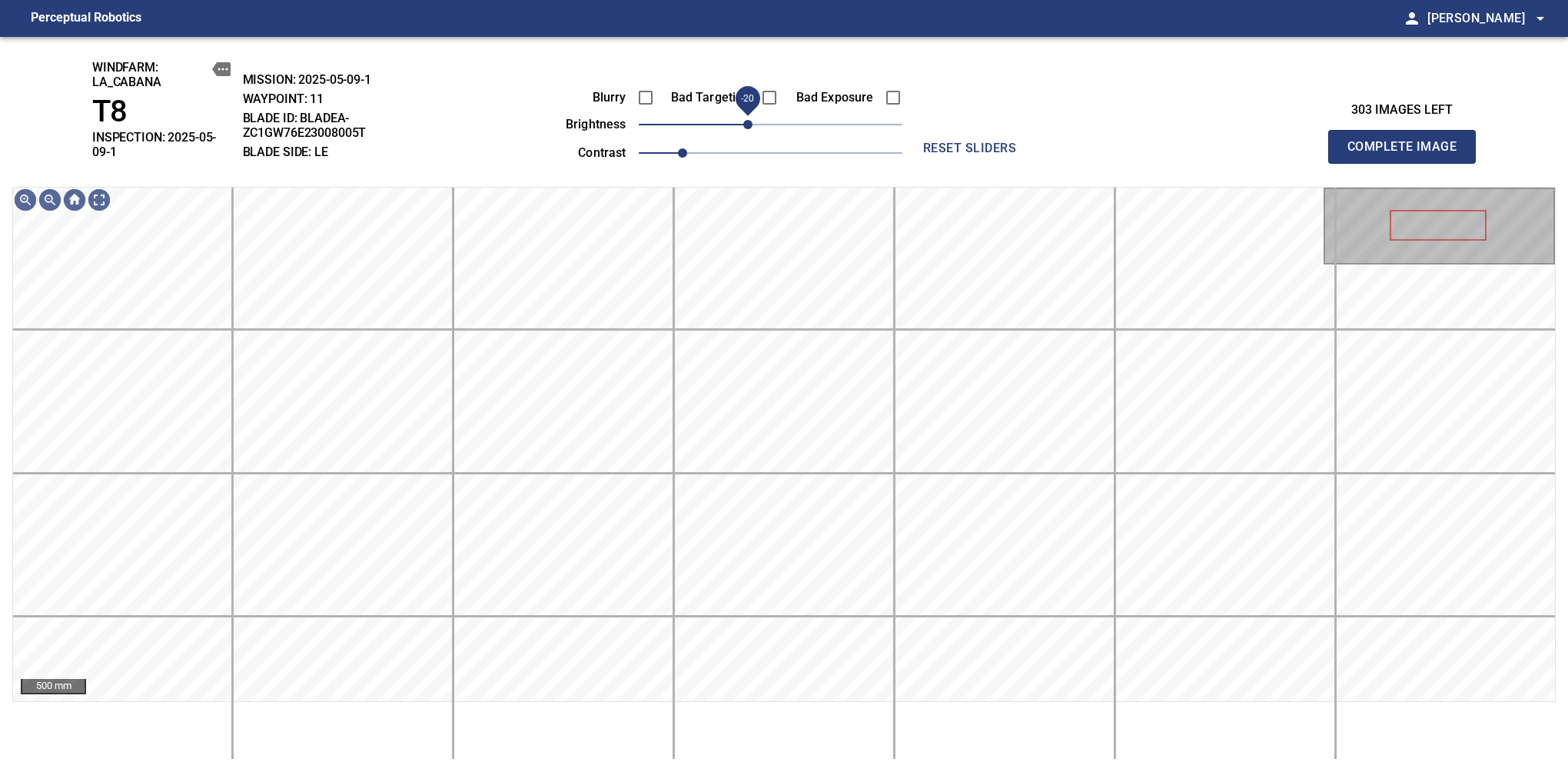
click at [752, 124] on span "-20" at bounding box center [748, 125] width 10 height 10
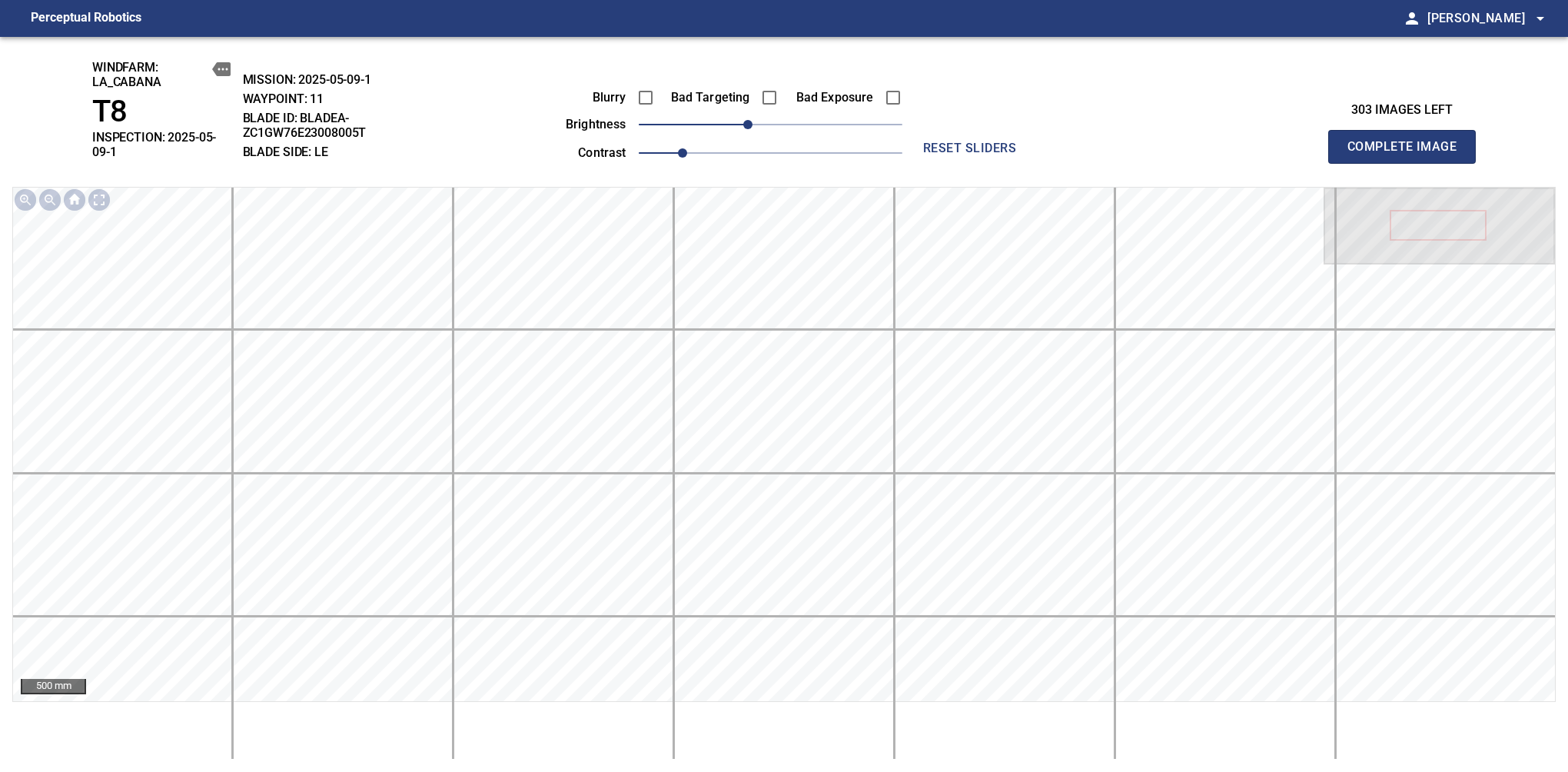
click at [1313, 142] on span "Complete Image" at bounding box center [1402, 147] width 114 height 22
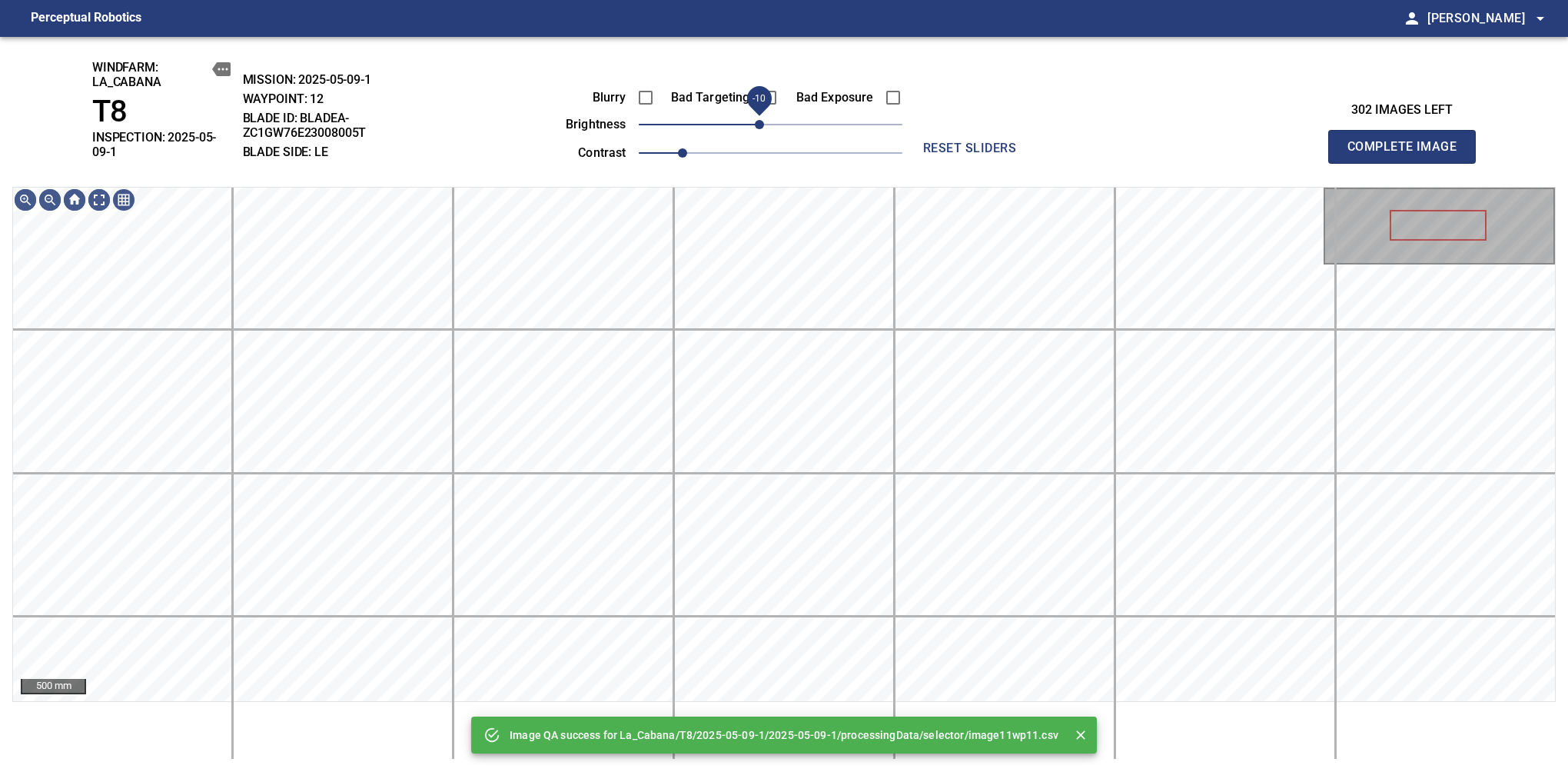
drag, startPoint x: 771, startPoint y: 119, endPoint x: 760, endPoint y: 124, distance: 12.1
click at [760, 124] on span "-10" at bounding box center [760, 125] width 10 height 10
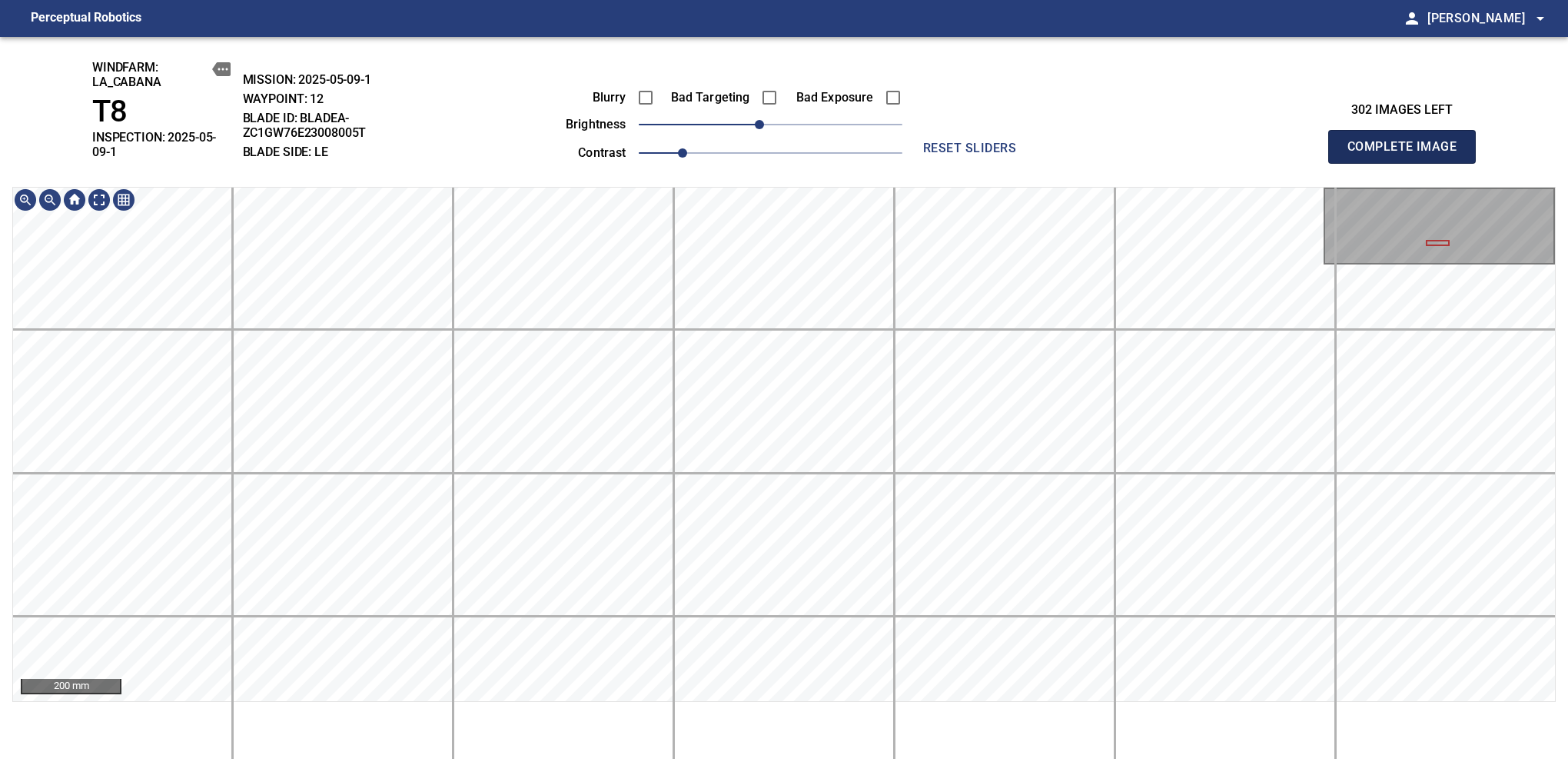
click at [1313, 142] on span "Complete Image" at bounding box center [1402, 147] width 114 height 22
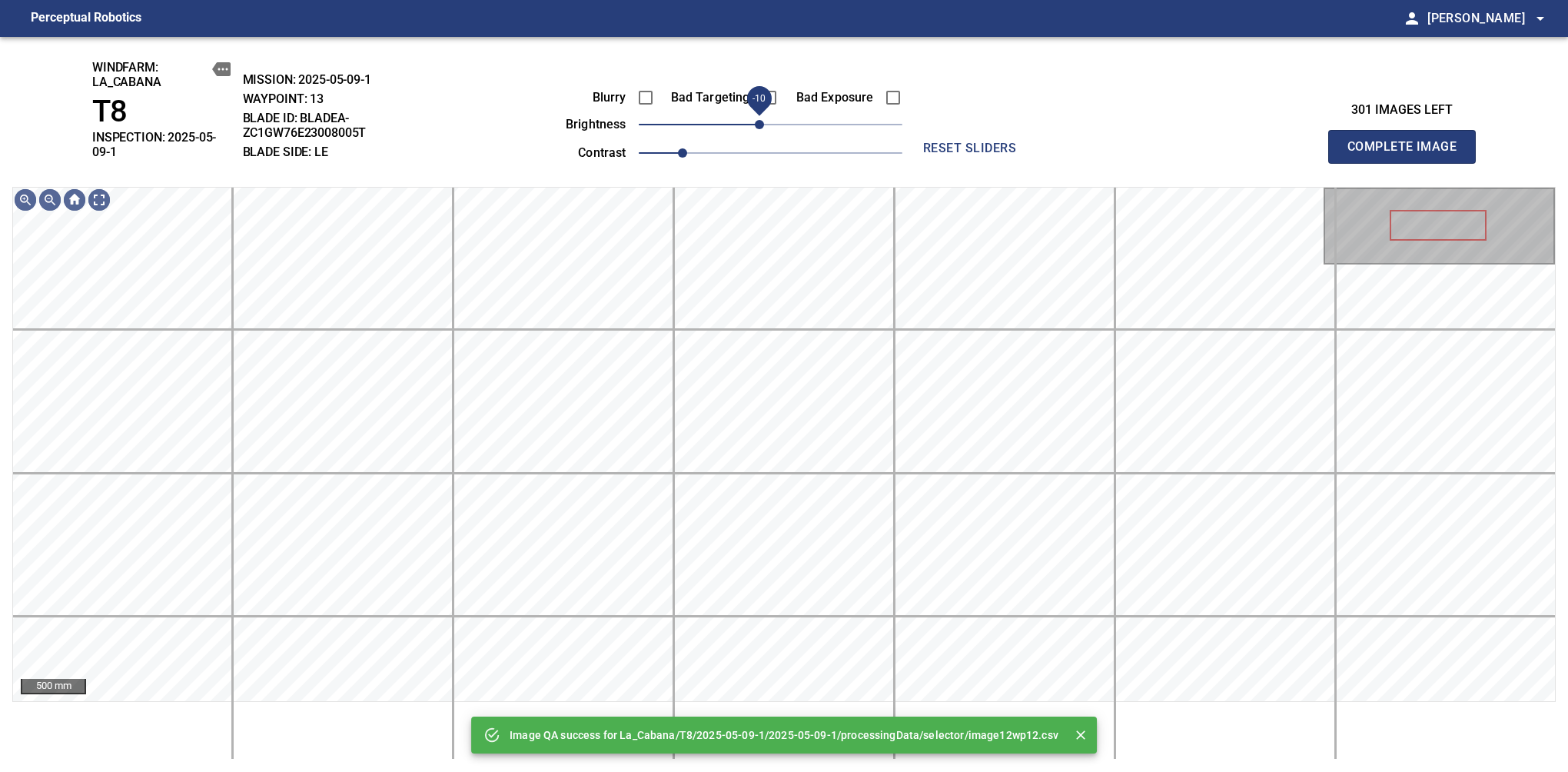
drag, startPoint x: 768, startPoint y: 124, endPoint x: 760, endPoint y: 123, distance: 8.1
click at [760, 123] on span "-10" at bounding box center [760, 125] width 10 height 10
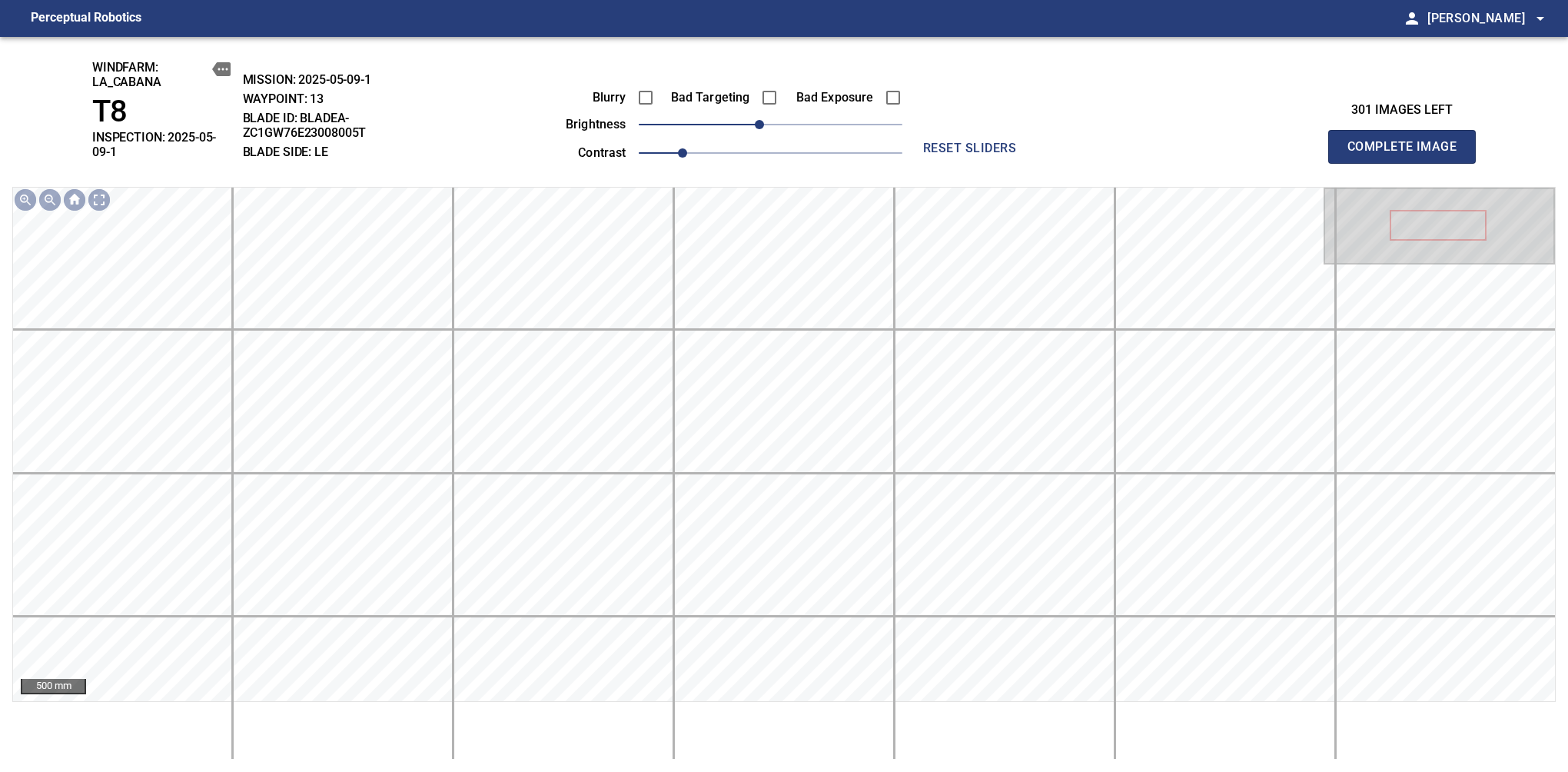
click at [1313, 142] on span "Complete Image" at bounding box center [1402, 147] width 114 height 22
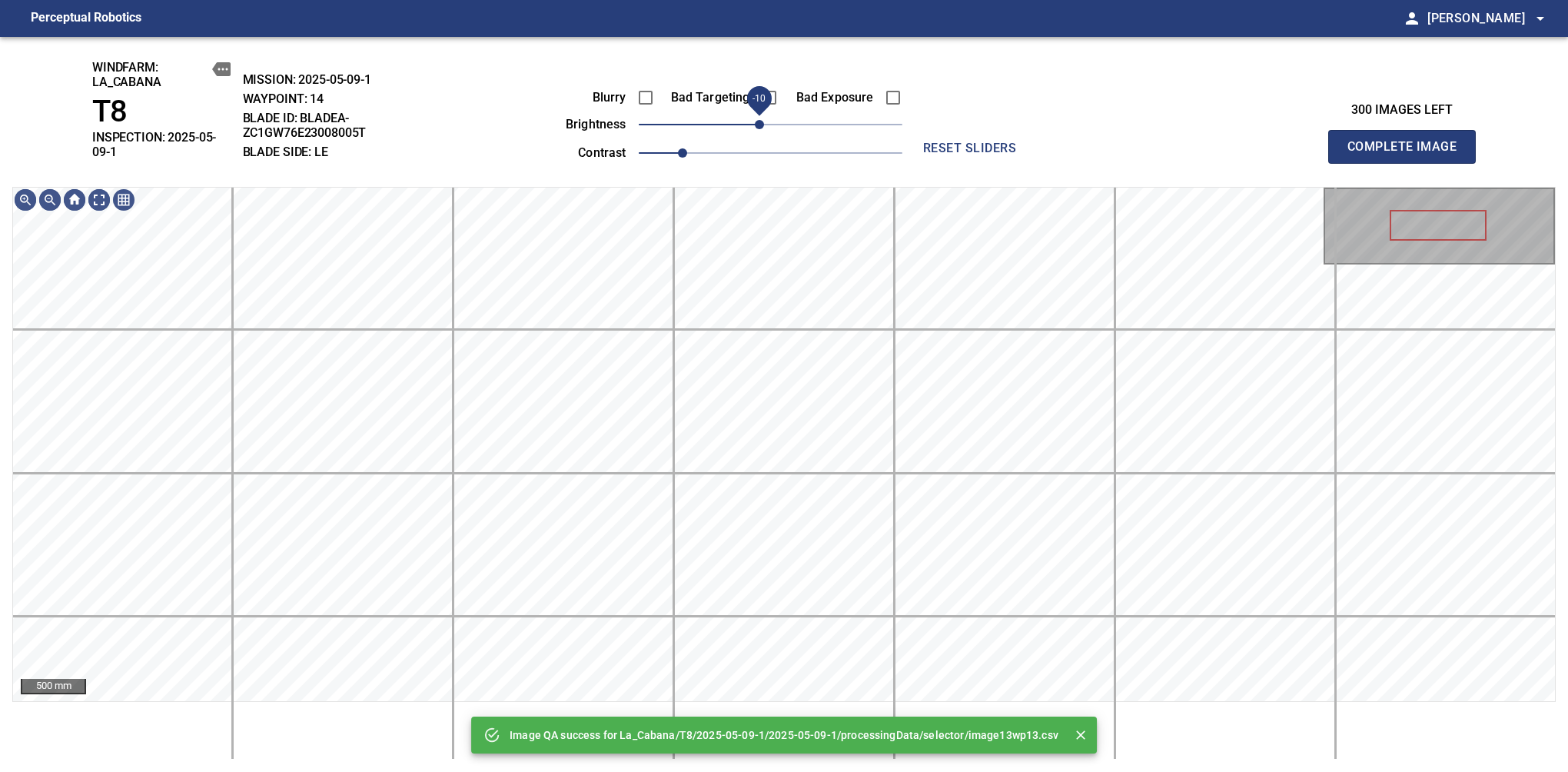
click at [763, 128] on span "-10" at bounding box center [760, 125] width 10 height 10
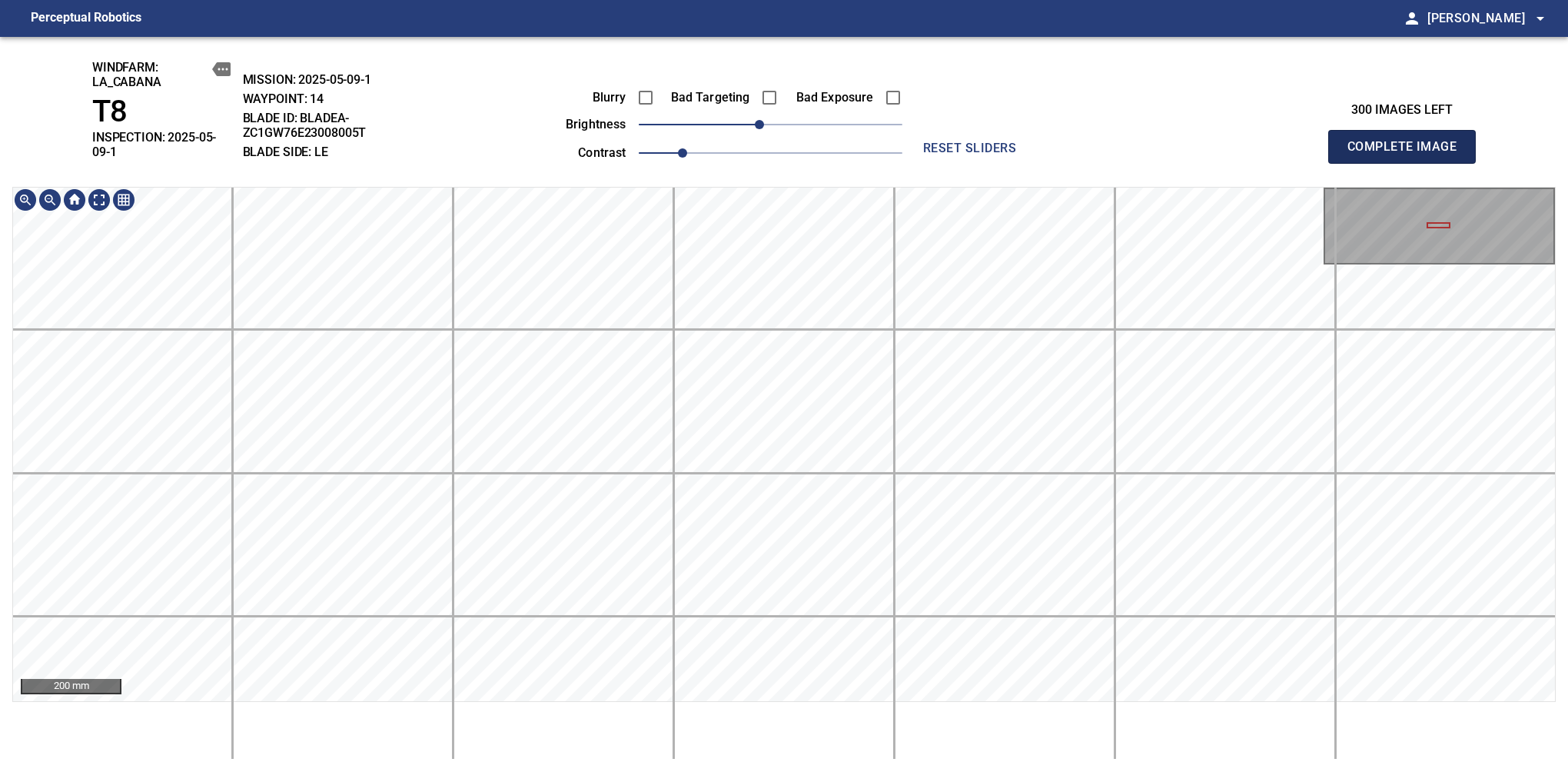
click at [1313, 142] on span "Complete Image" at bounding box center [1402, 147] width 114 height 22
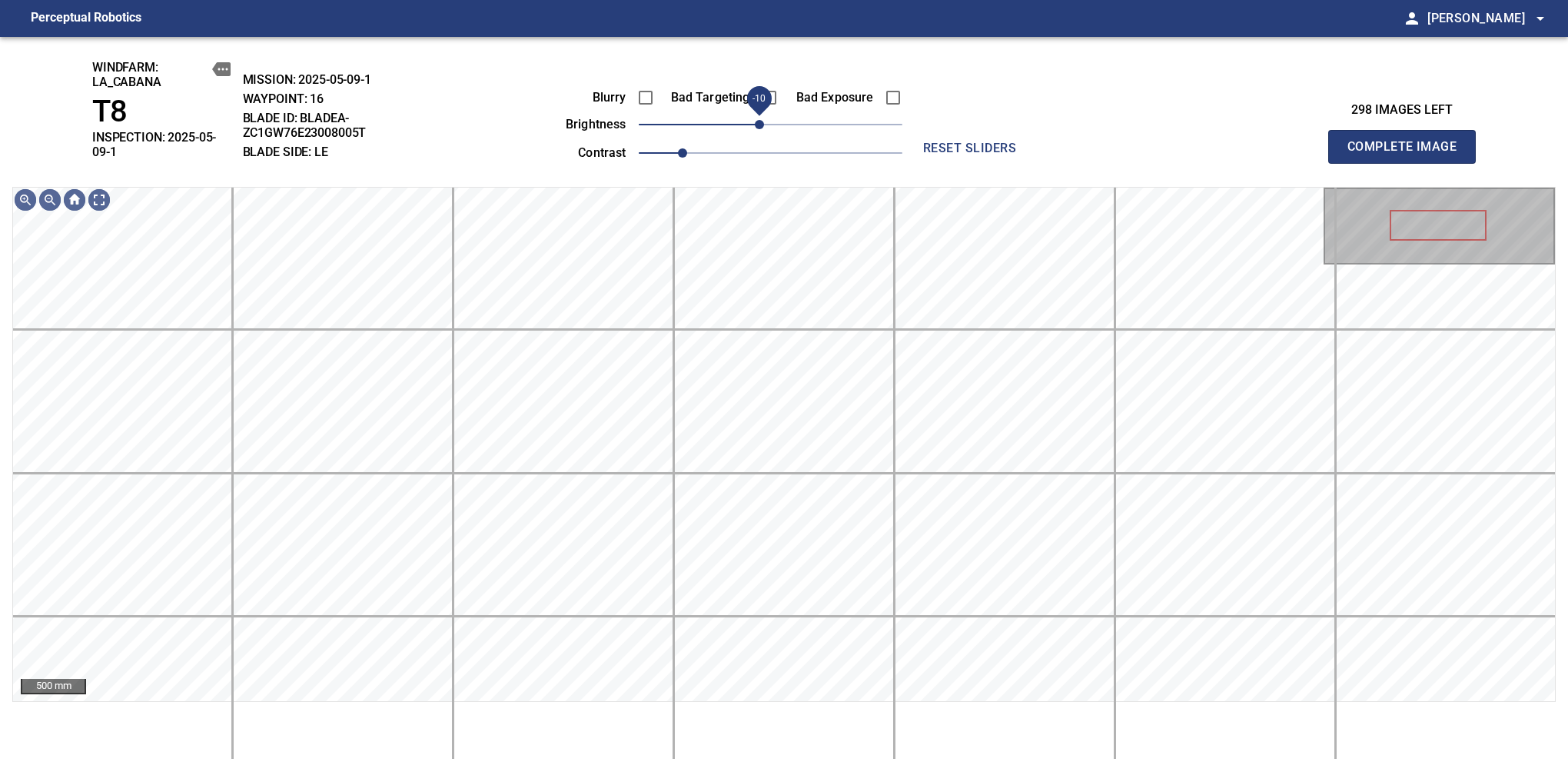
drag, startPoint x: 769, startPoint y: 125, endPoint x: 761, endPoint y: 131, distance: 10.0
click at [761, 129] on span "-10" at bounding box center [760, 125] width 10 height 10
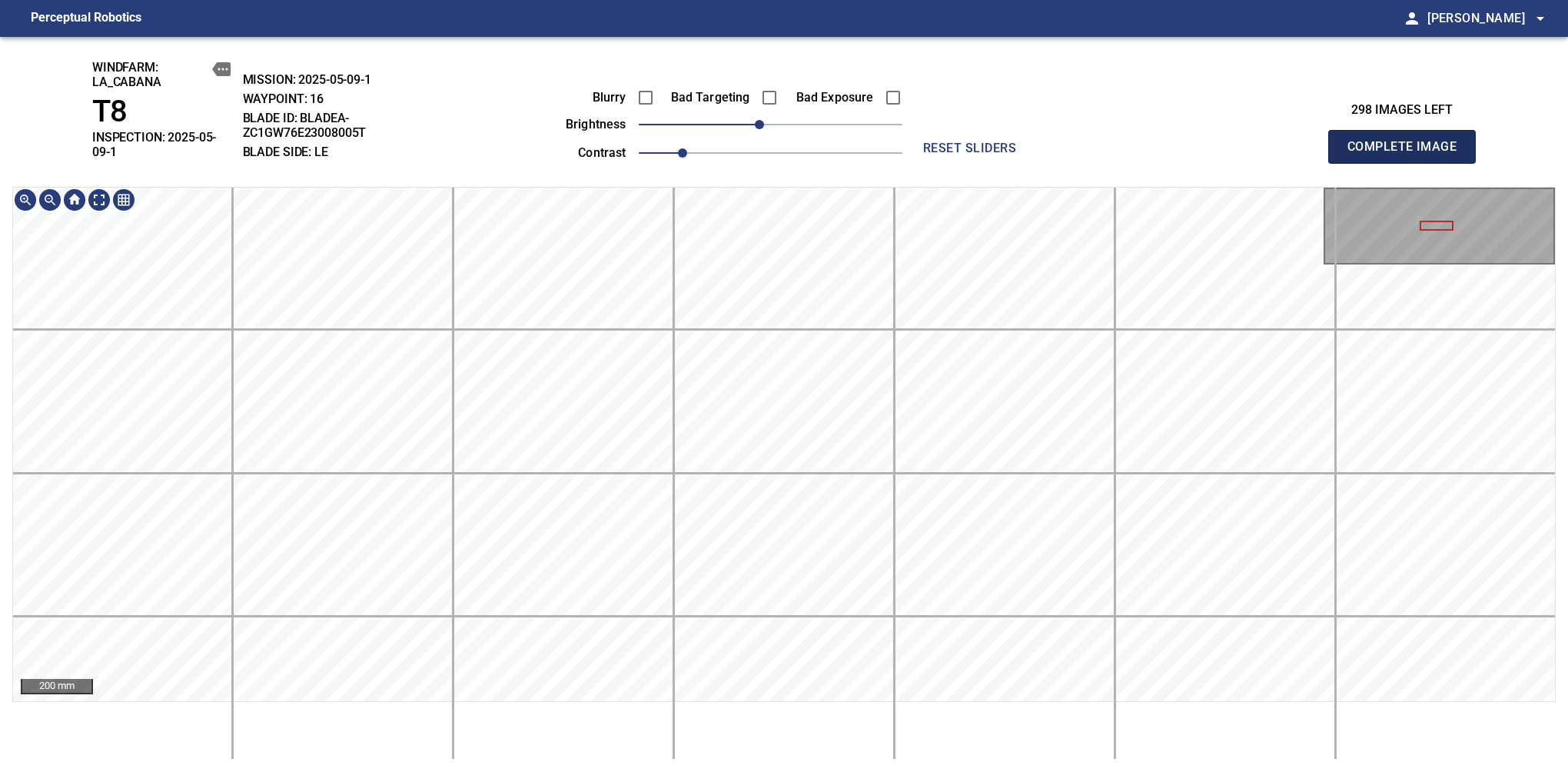
click at [1313, 142] on span "Complete Image" at bounding box center [1402, 147] width 114 height 22
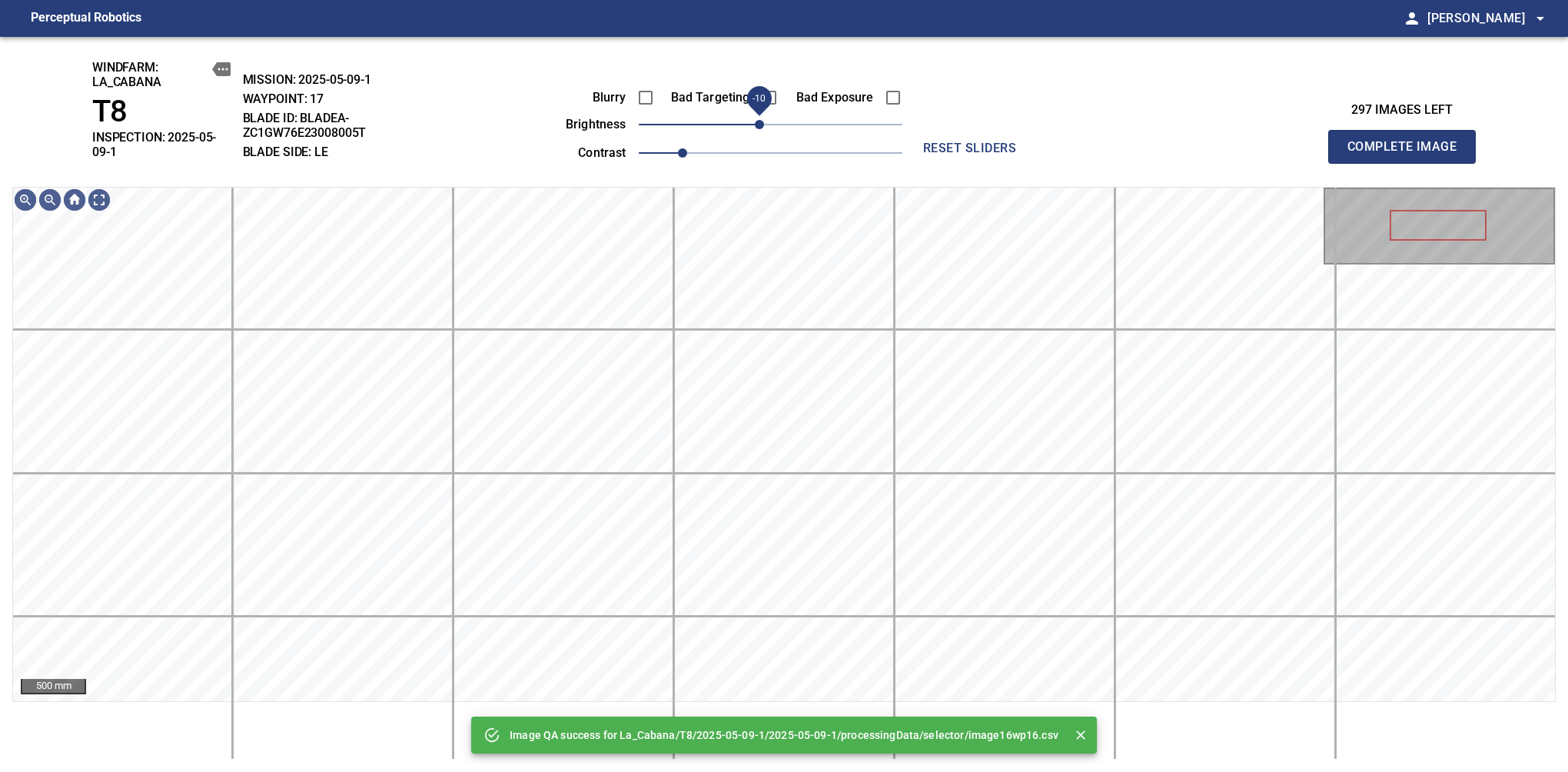
click at [760, 125] on span "-10" at bounding box center [760, 125] width 10 height 10
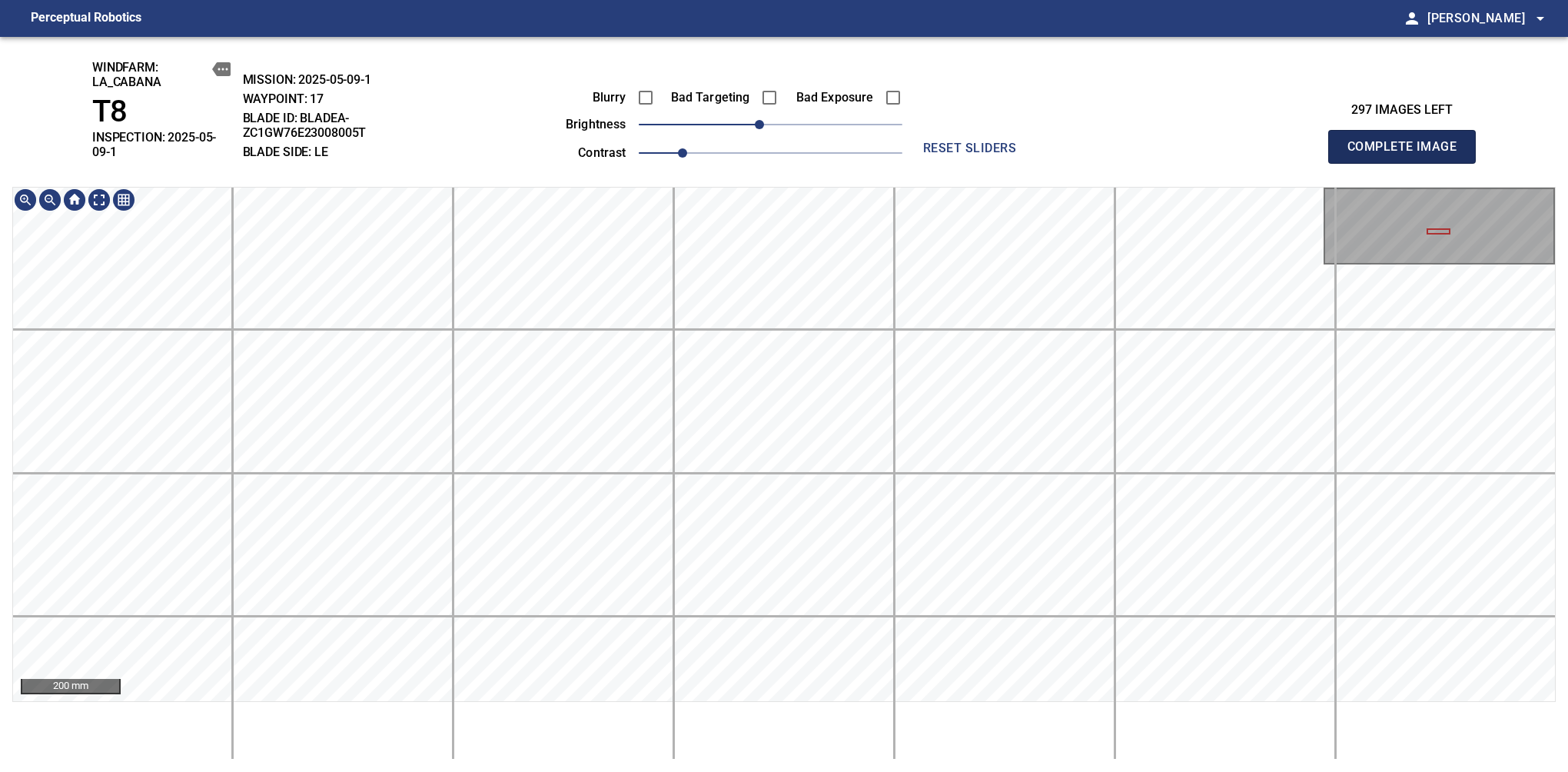
click at [1313, 142] on span "Complete Image" at bounding box center [1402, 147] width 114 height 22
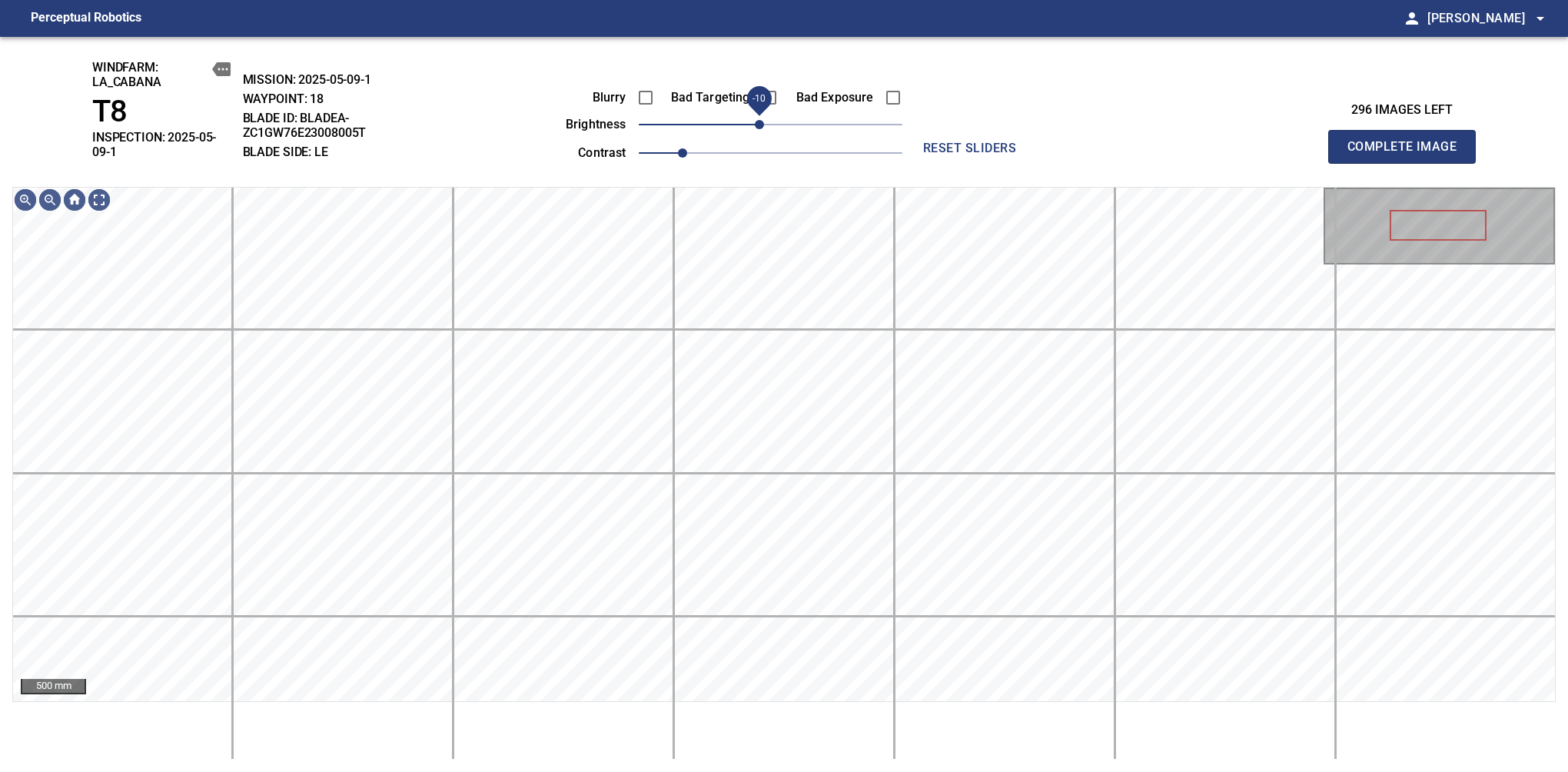
click at [760, 128] on span "-10" at bounding box center [760, 125] width 10 height 10
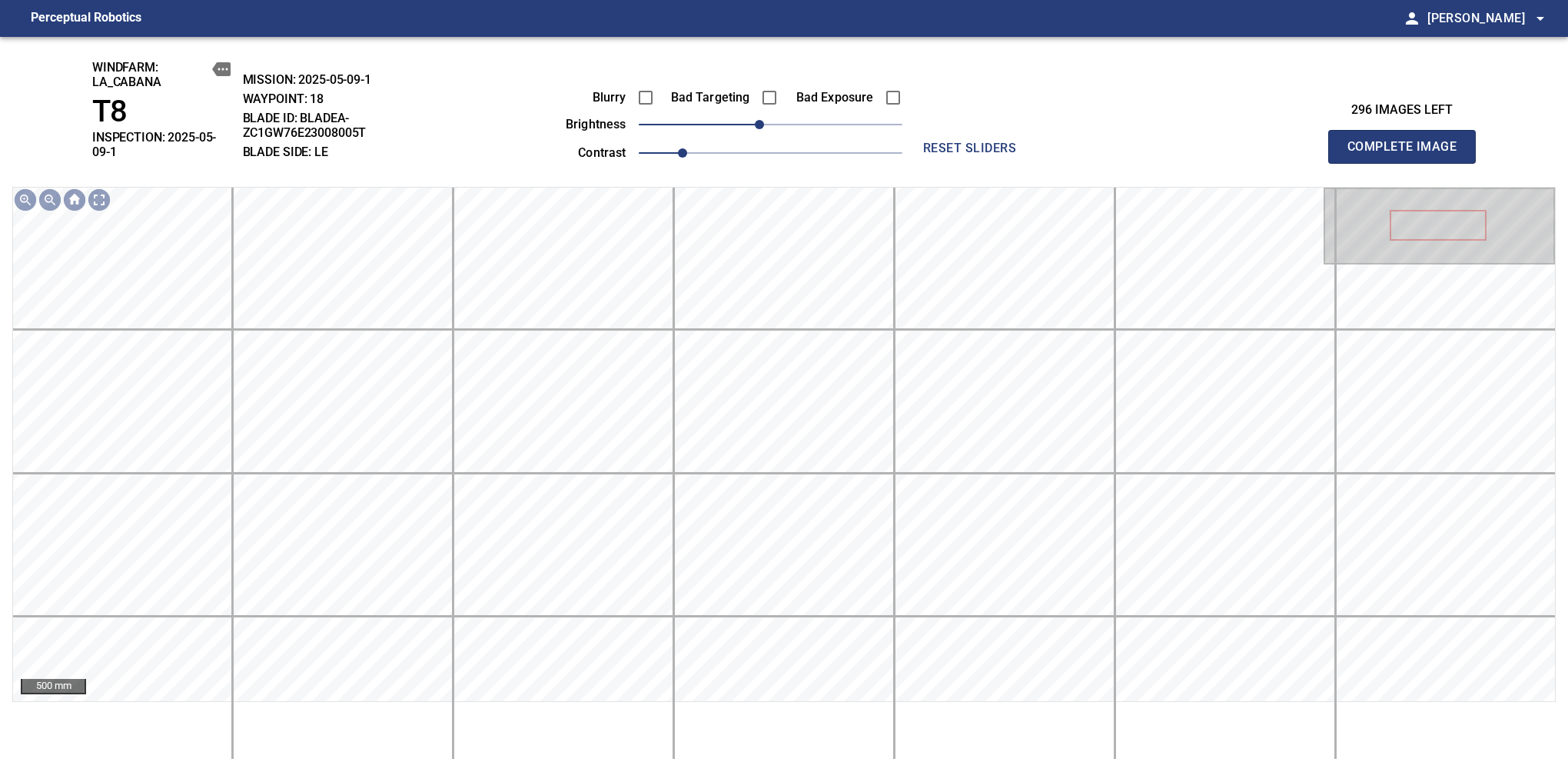
click at [1313, 142] on span "Complete Image" at bounding box center [1402, 147] width 114 height 22
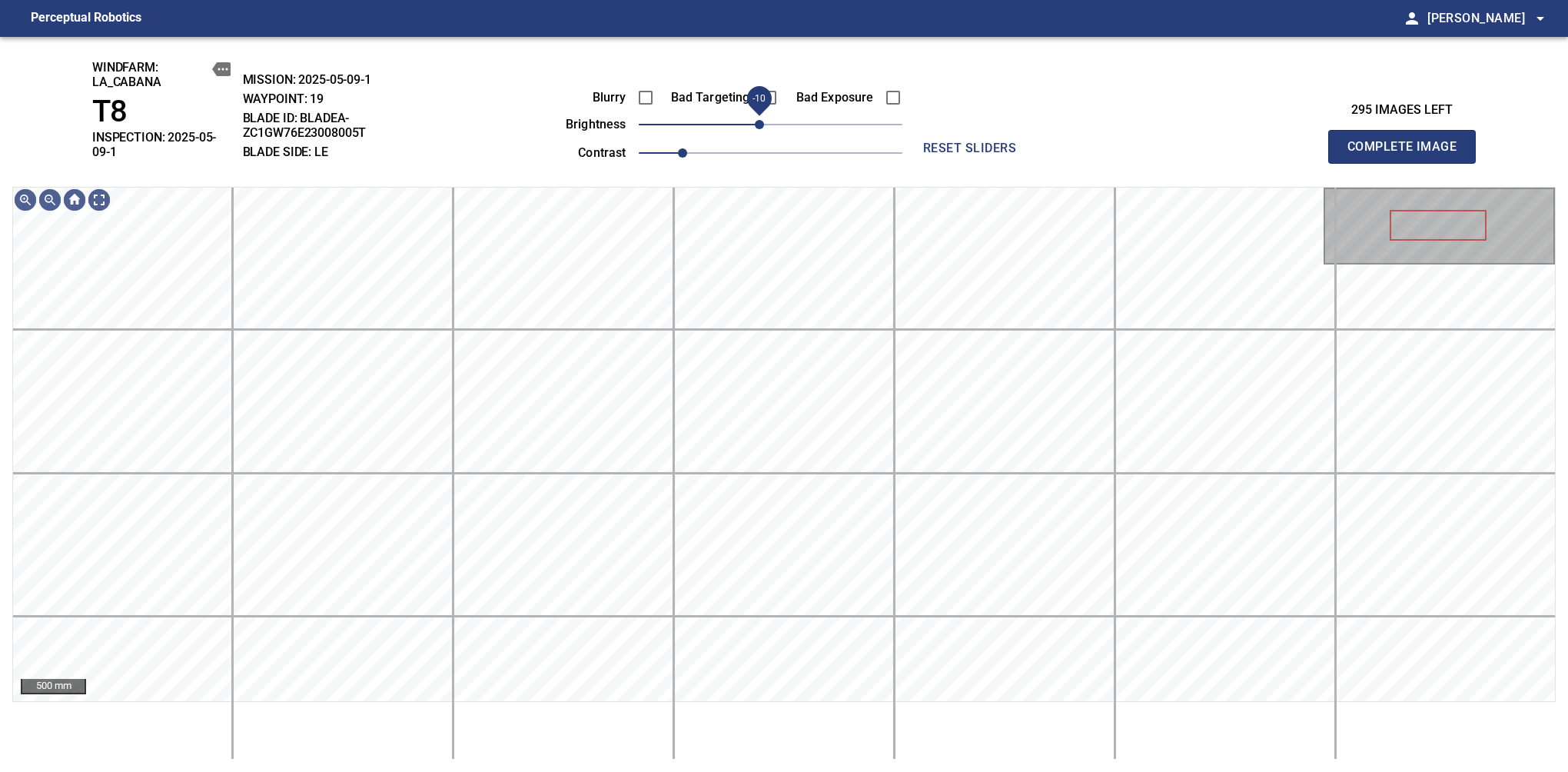
drag, startPoint x: 769, startPoint y: 123, endPoint x: 760, endPoint y: 123, distance: 9.0
click at [760, 123] on span "-10" at bounding box center [760, 125] width 10 height 10
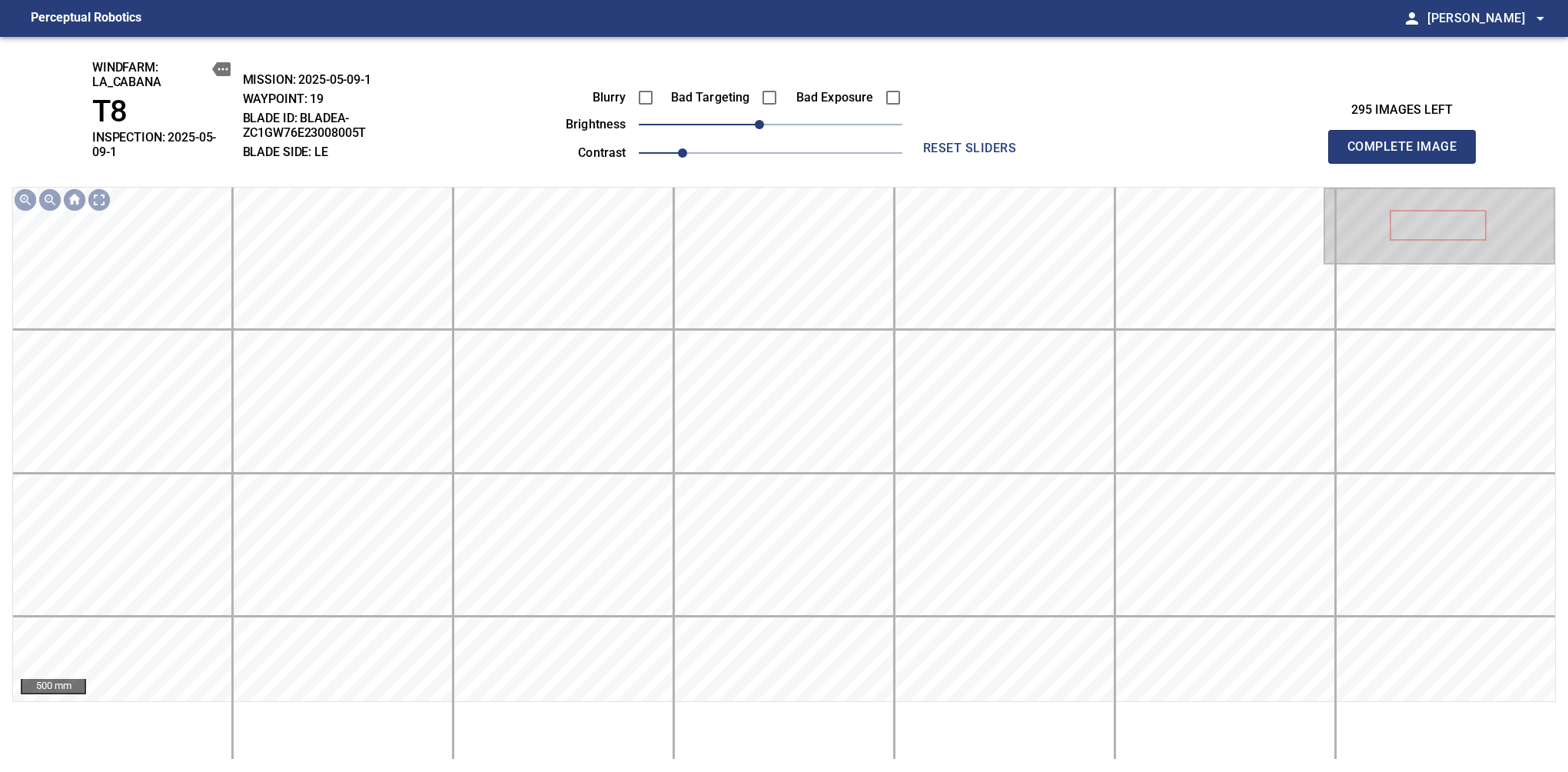
click at [1313, 142] on span "Complete Image" at bounding box center [1402, 147] width 114 height 22
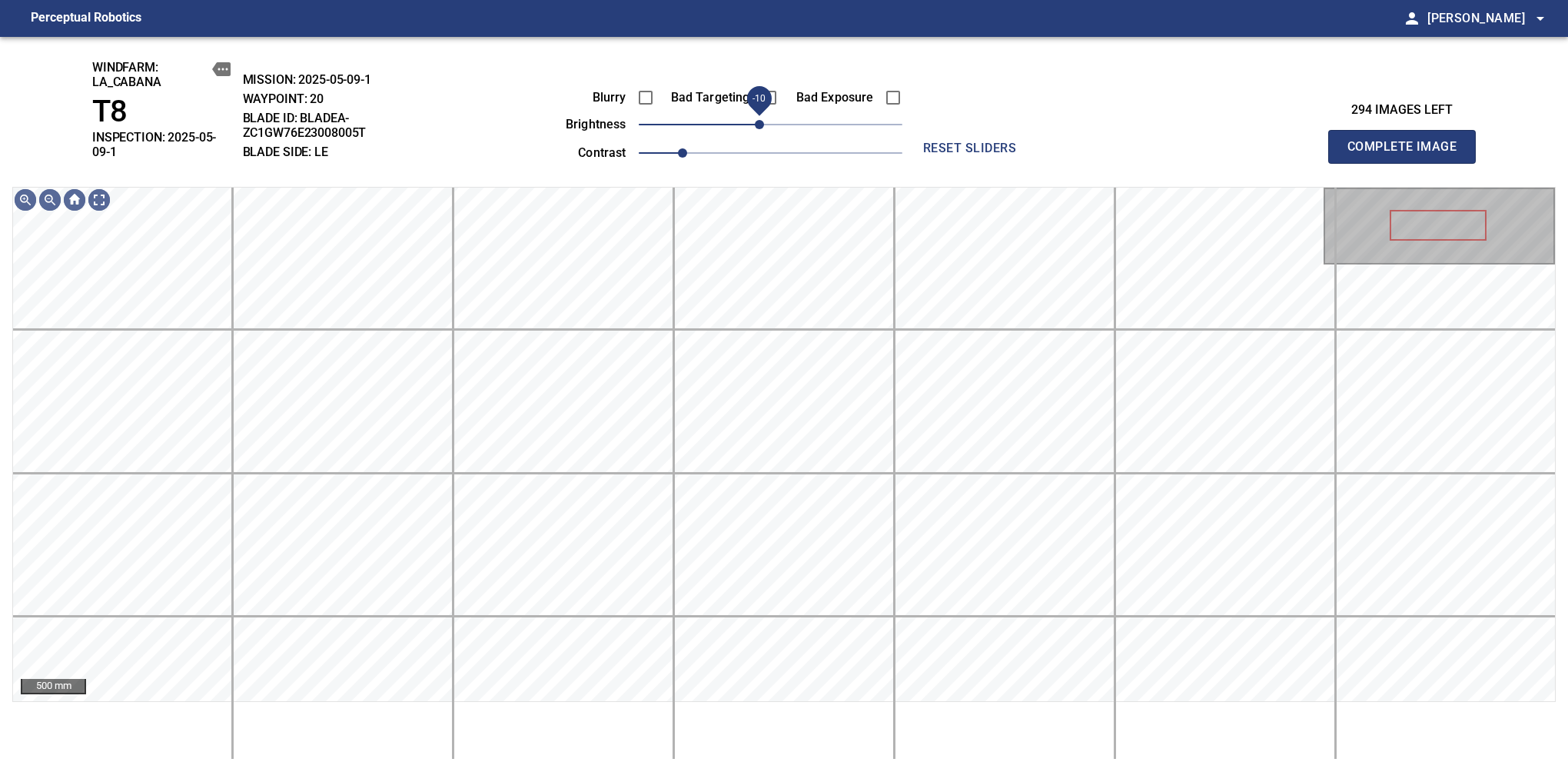
drag, startPoint x: 766, startPoint y: 123, endPoint x: 758, endPoint y: 128, distance: 9.4
click at [758, 128] on span "-10" at bounding box center [760, 125] width 10 height 10
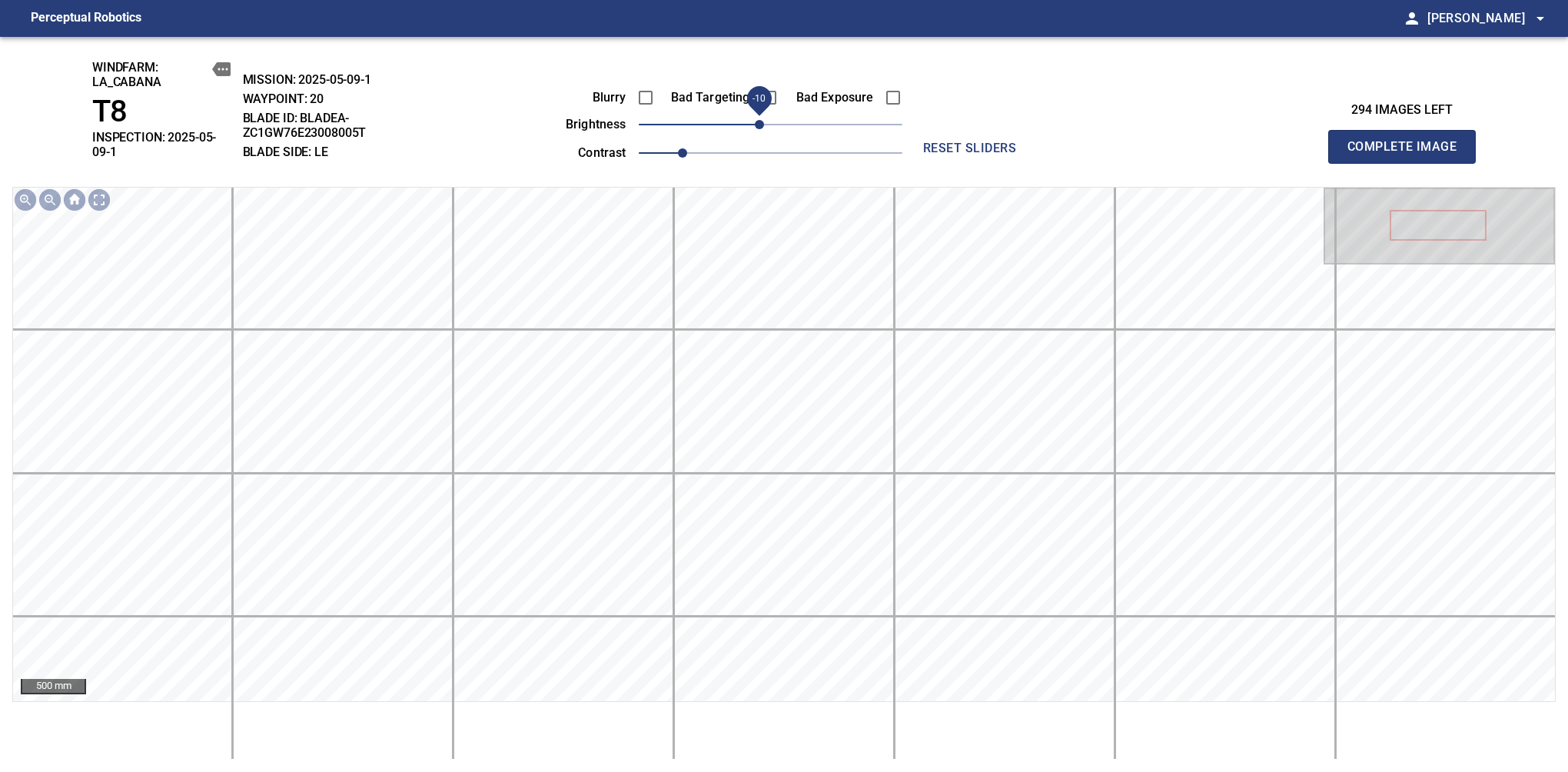
click at [1313, 142] on span "Complete Image" at bounding box center [1402, 147] width 114 height 22
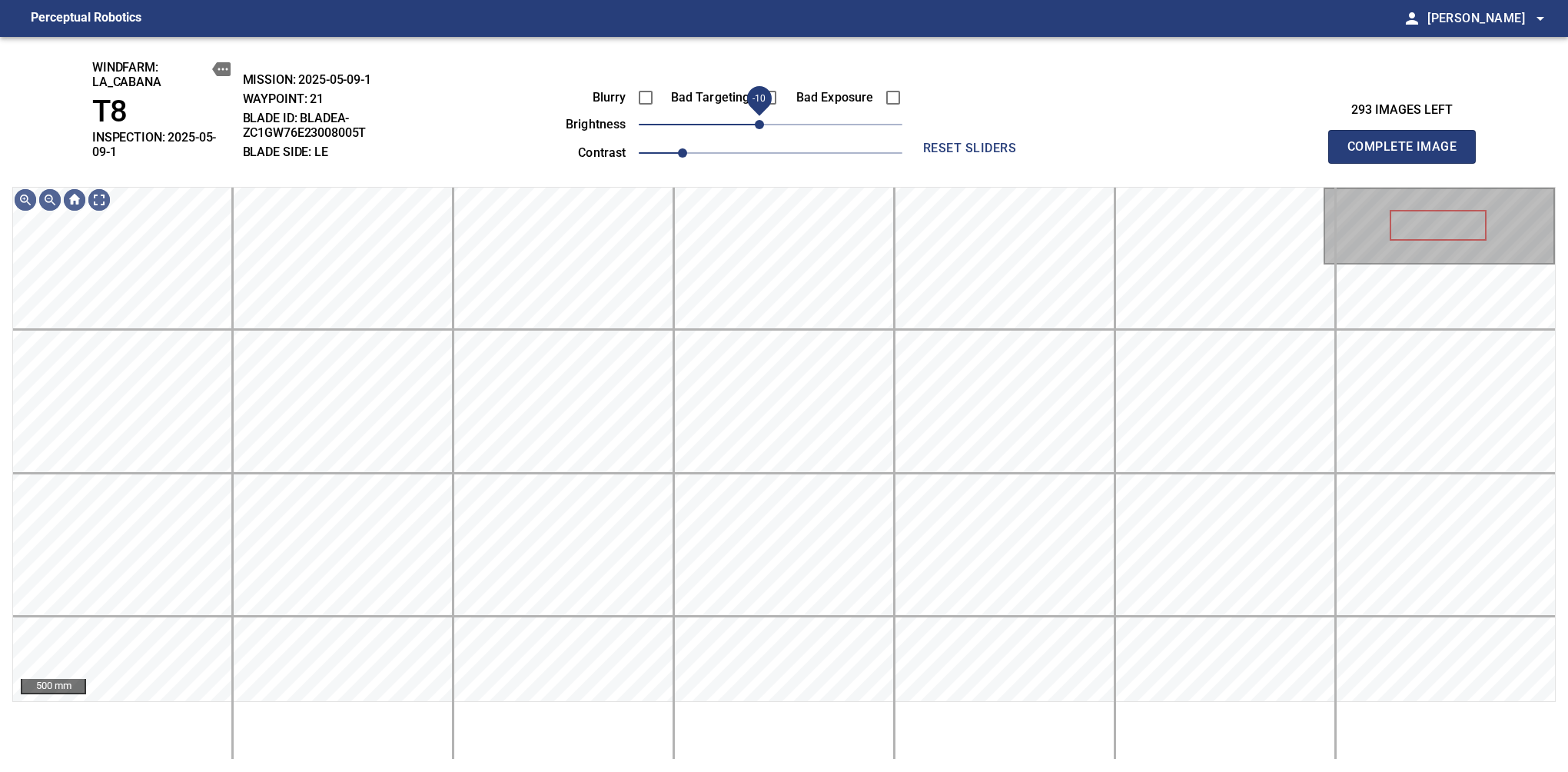
drag, startPoint x: 772, startPoint y: 128, endPoint x: 761, endPoint y: 126, distance: 11.2
click at [761, 126] on span "-10" at bounding box center [760, 125] width 10 height 10
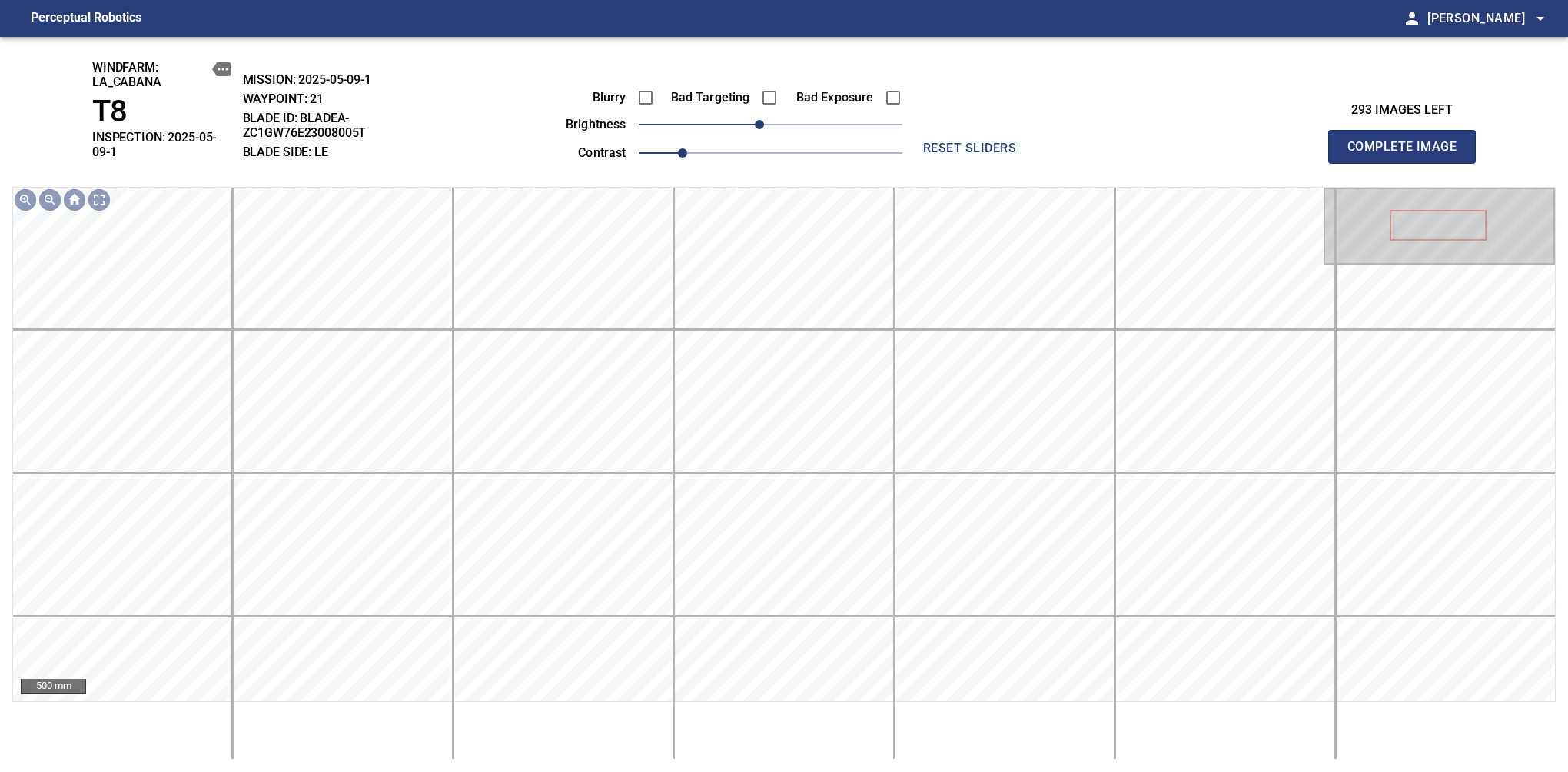
click at [1313, 142] on span "Complete Image" at bounding box center [1402, 147] width 114 height 22
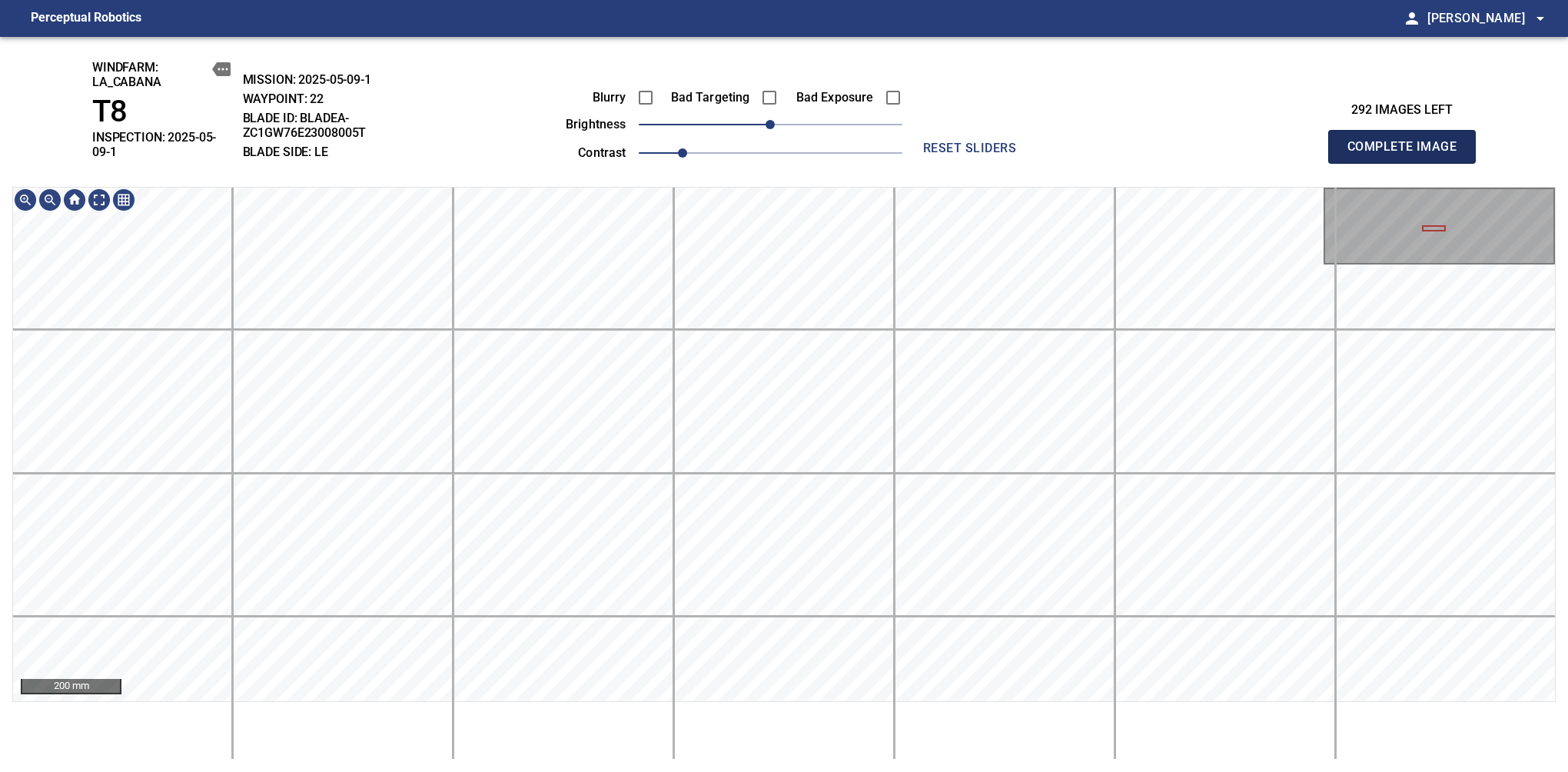
click at [1313, 142] on span "Complete Image" at bounding box center [1402, 147] width 114 height 22
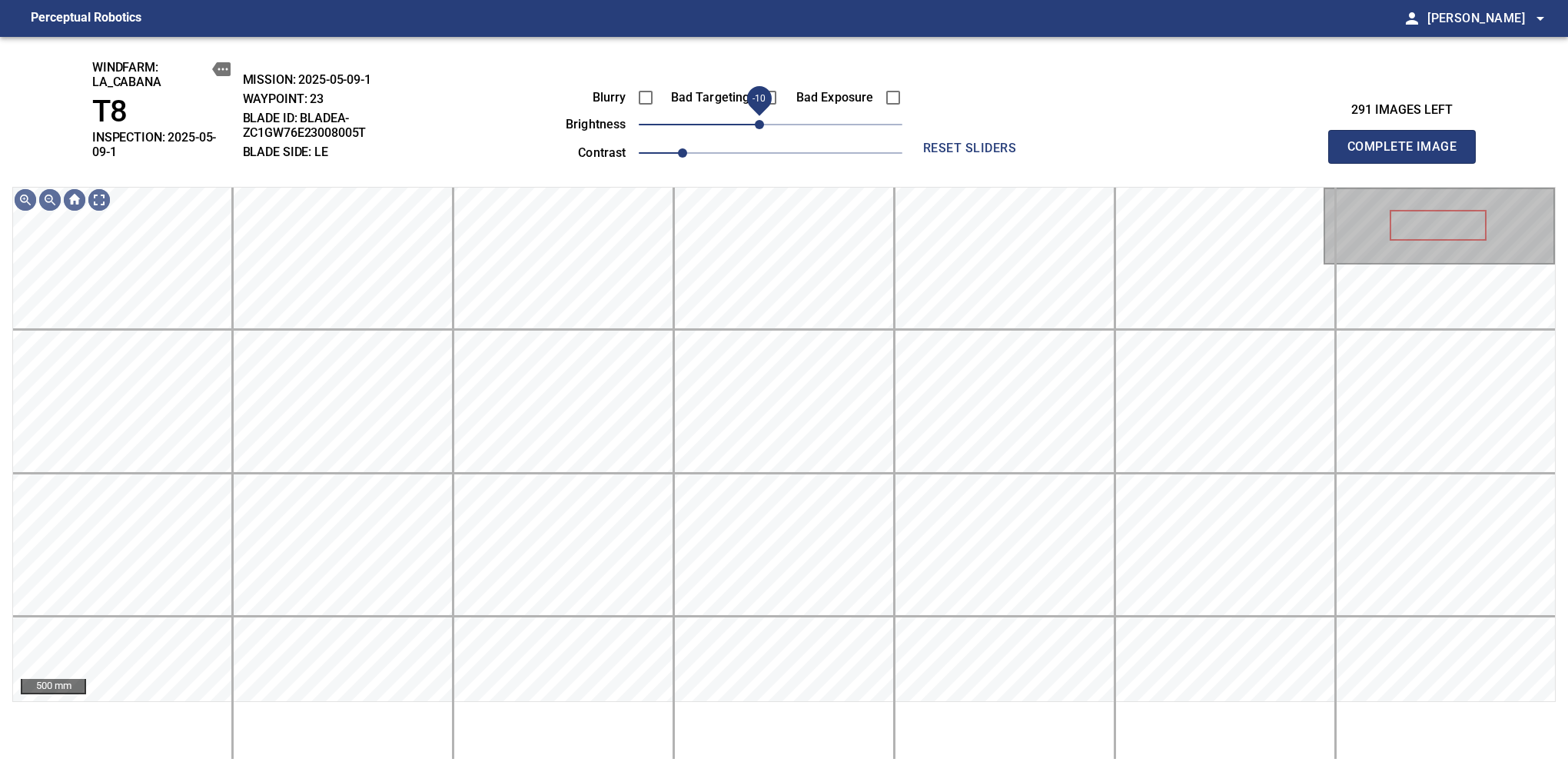
drag, startPoint x: 769, startPoint y: 122, endPoint x: 761, endPoint y: 124, distance: 8.2
click at [761, 124] on span "-10" at bounding box center [760, 125] width 10 height 10
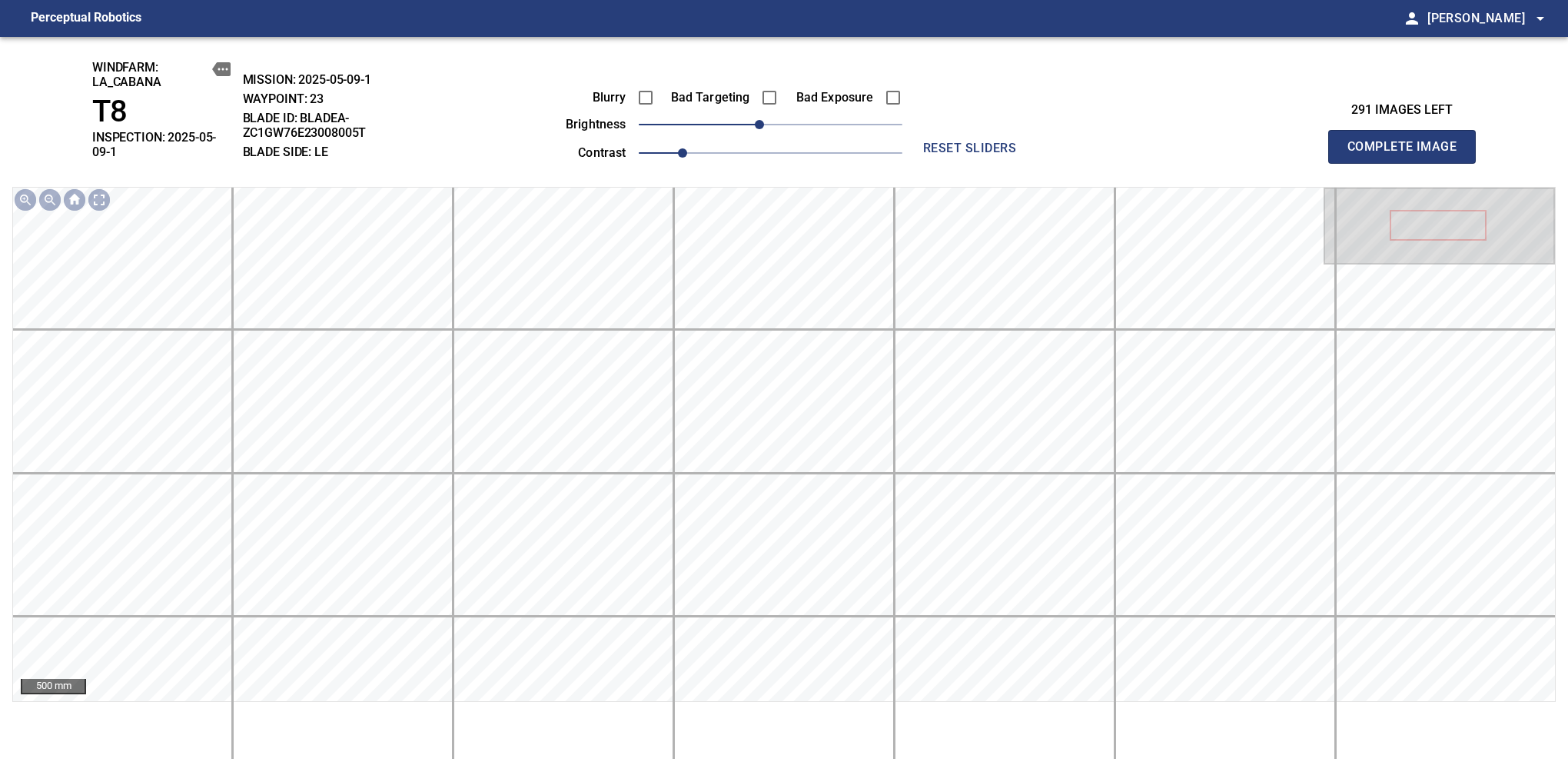
click at [1313, 142] on span "Complete Image" at bounding box center [1402, 147] width 114 height 22
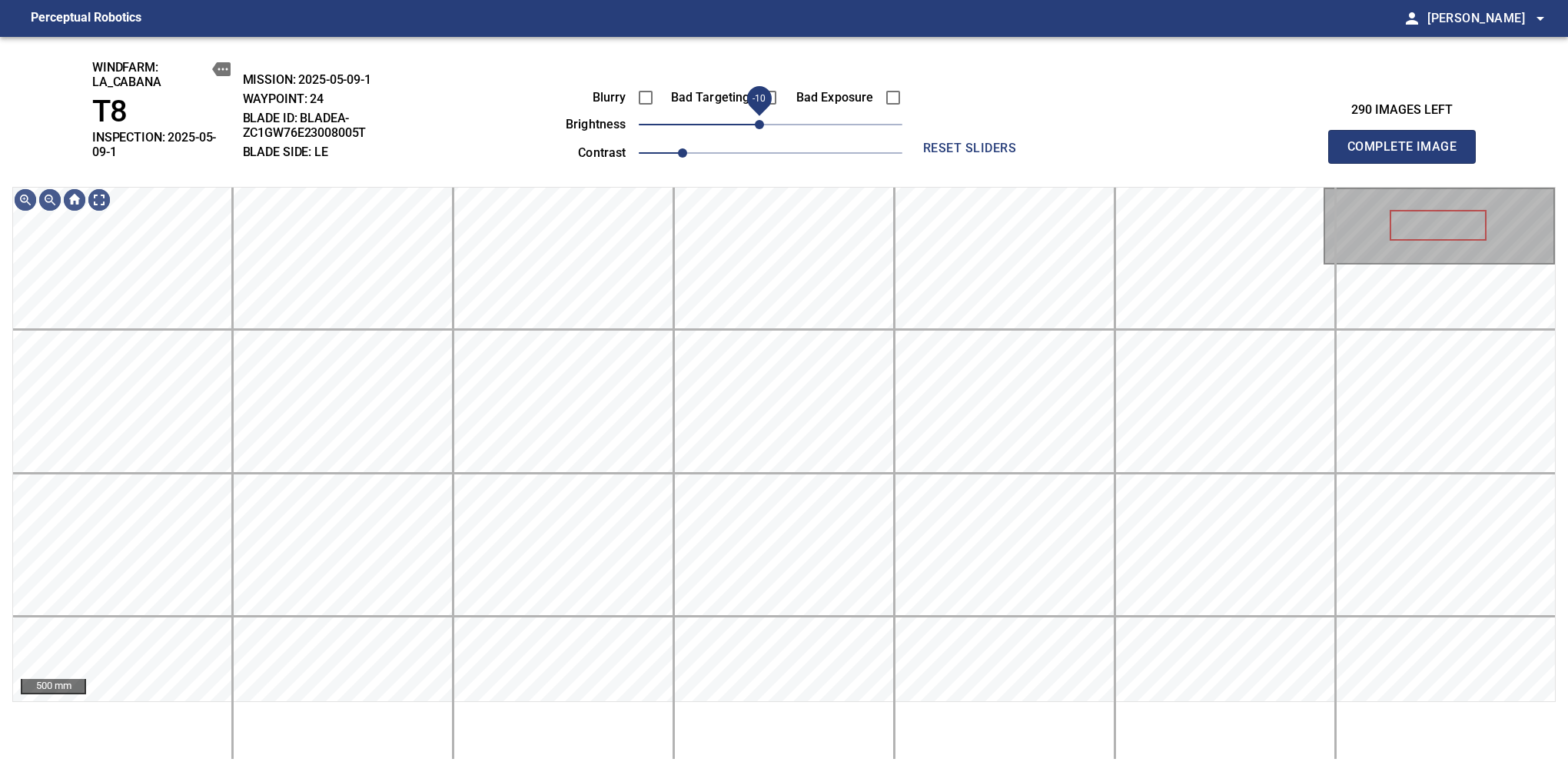
click at [764, 127] on span "-10" at bounding box center [760, 125] width 10 height 10
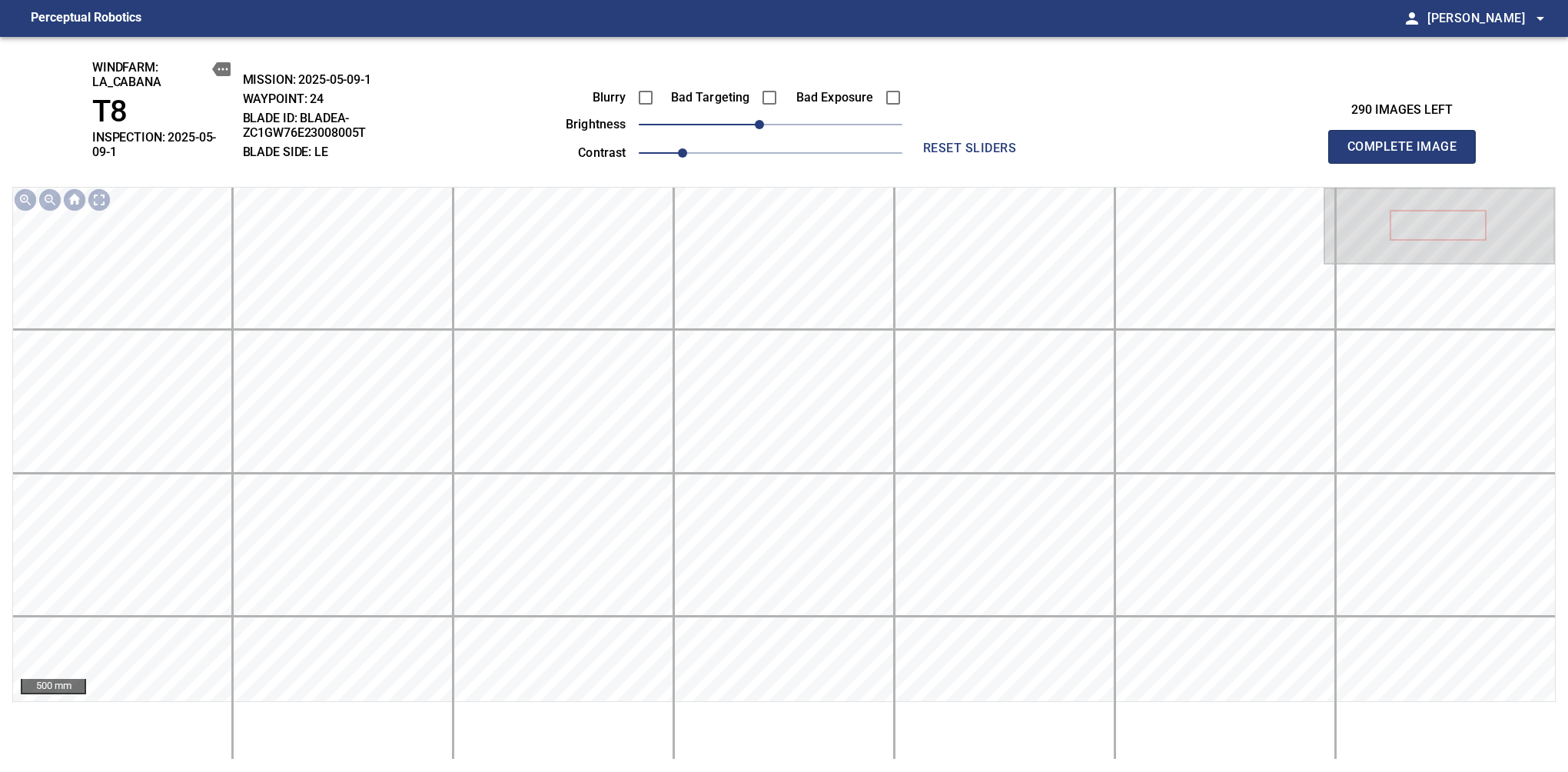
click at [1313, 142] on span "Complete Image" at bounding box center [1402, 147] width 114 height 22
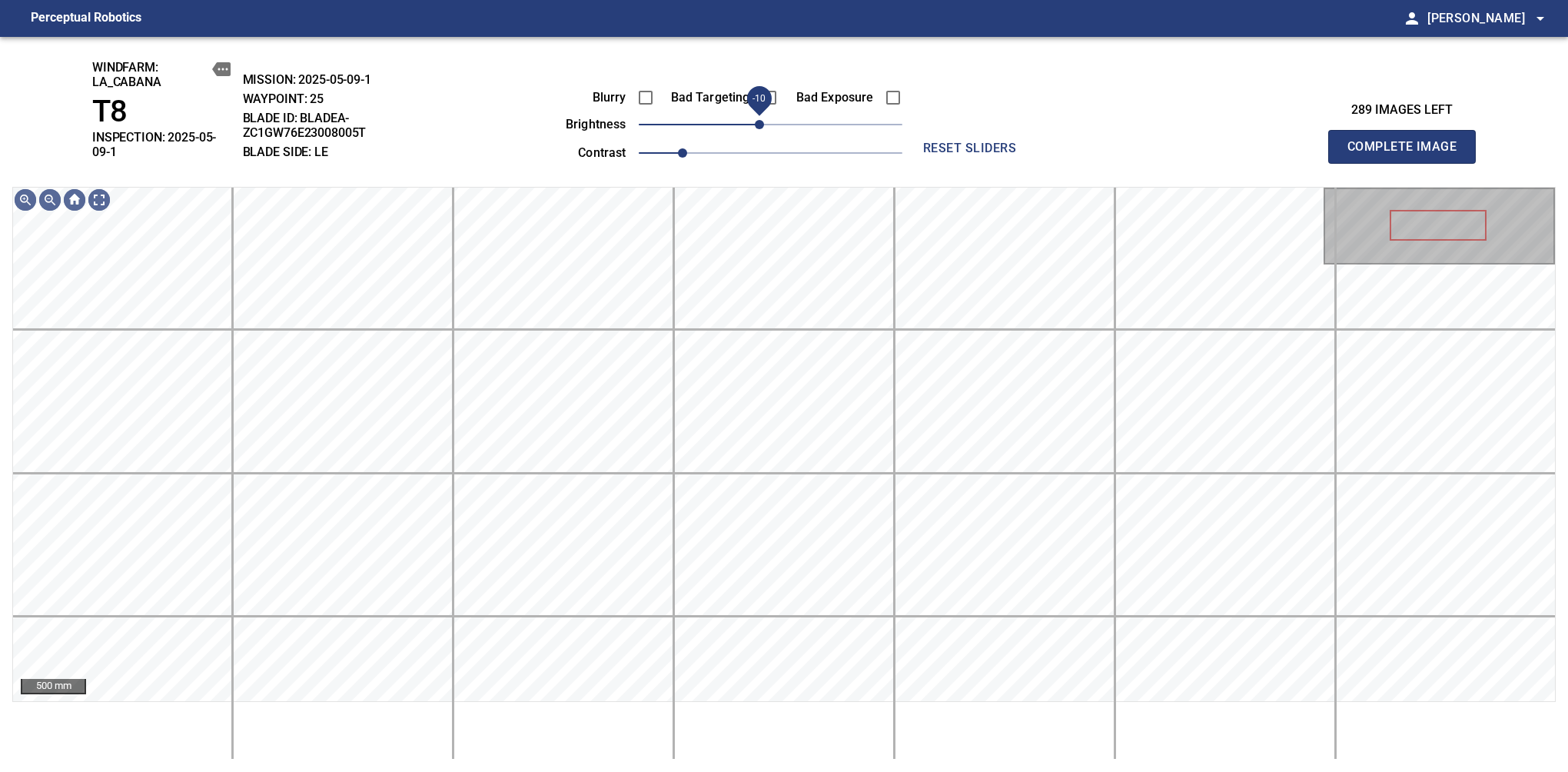
drag, startPoint x: 773, startPoint y: 125, endPoint x: 764, endPoint y: 125, distance: 9.0
click at [764, 125] on span "-10" at bounding box center [760, 125] width 10 height 10
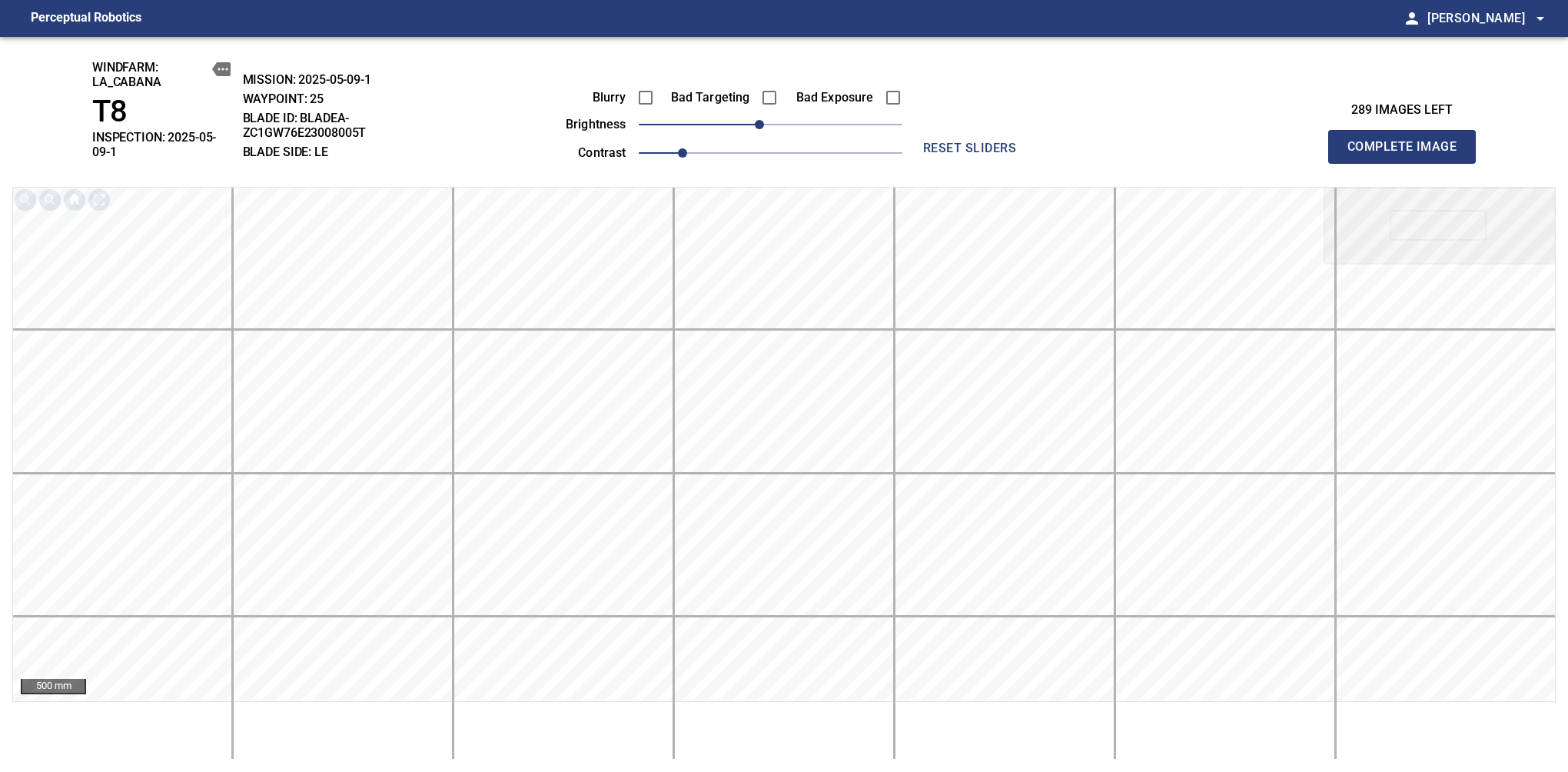
click at [1313, 142] on span "Complete Image" at bounding box center [1402, 147] width 114 height 22
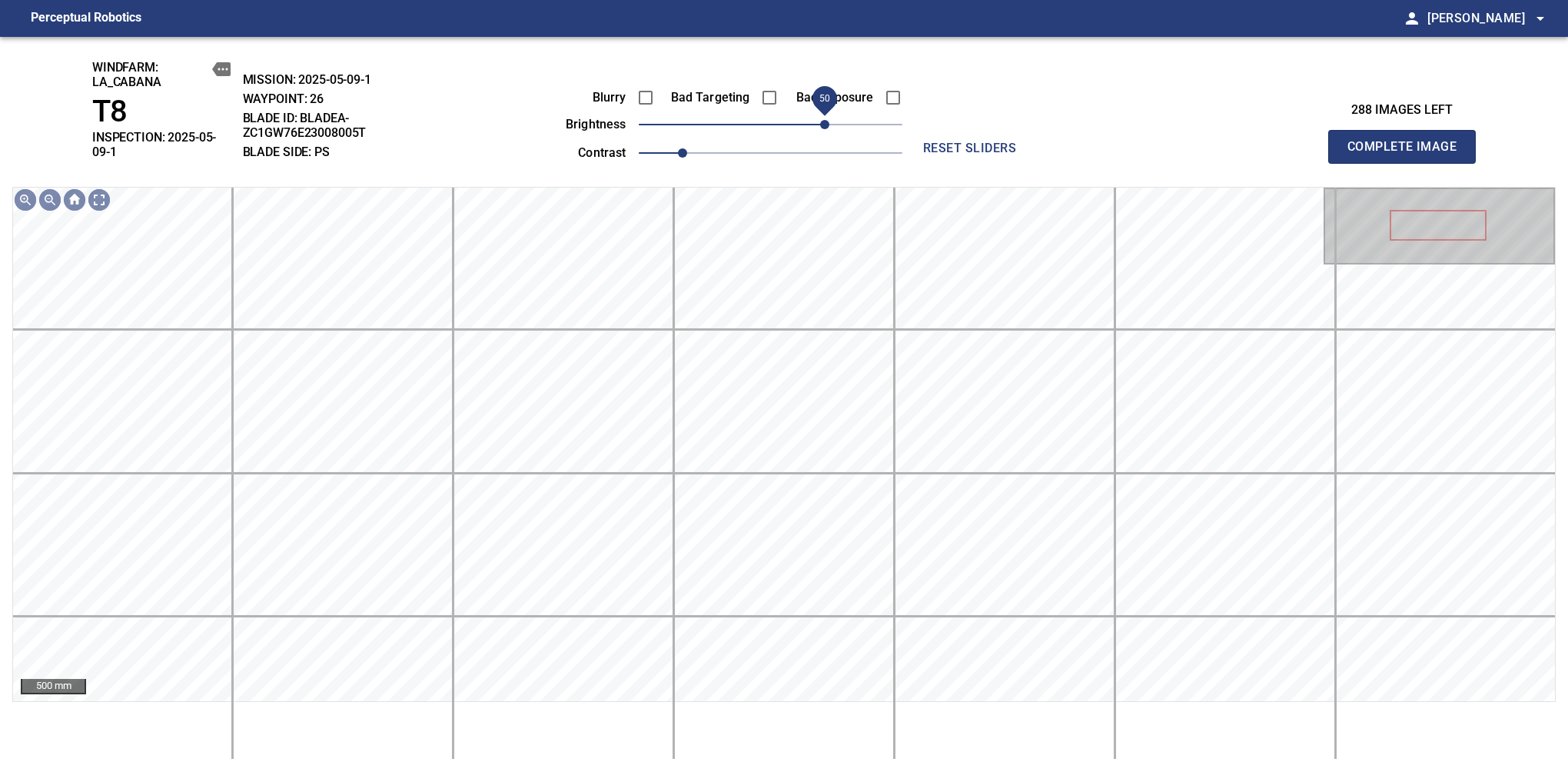
drag, startPoint x: 769, startPoint y: 127, endPoint x: 826, endPoint y: 135, distance: 57.6
click at [826, 129] on span "50" at bounding box center [825, 125] width 10 height 10
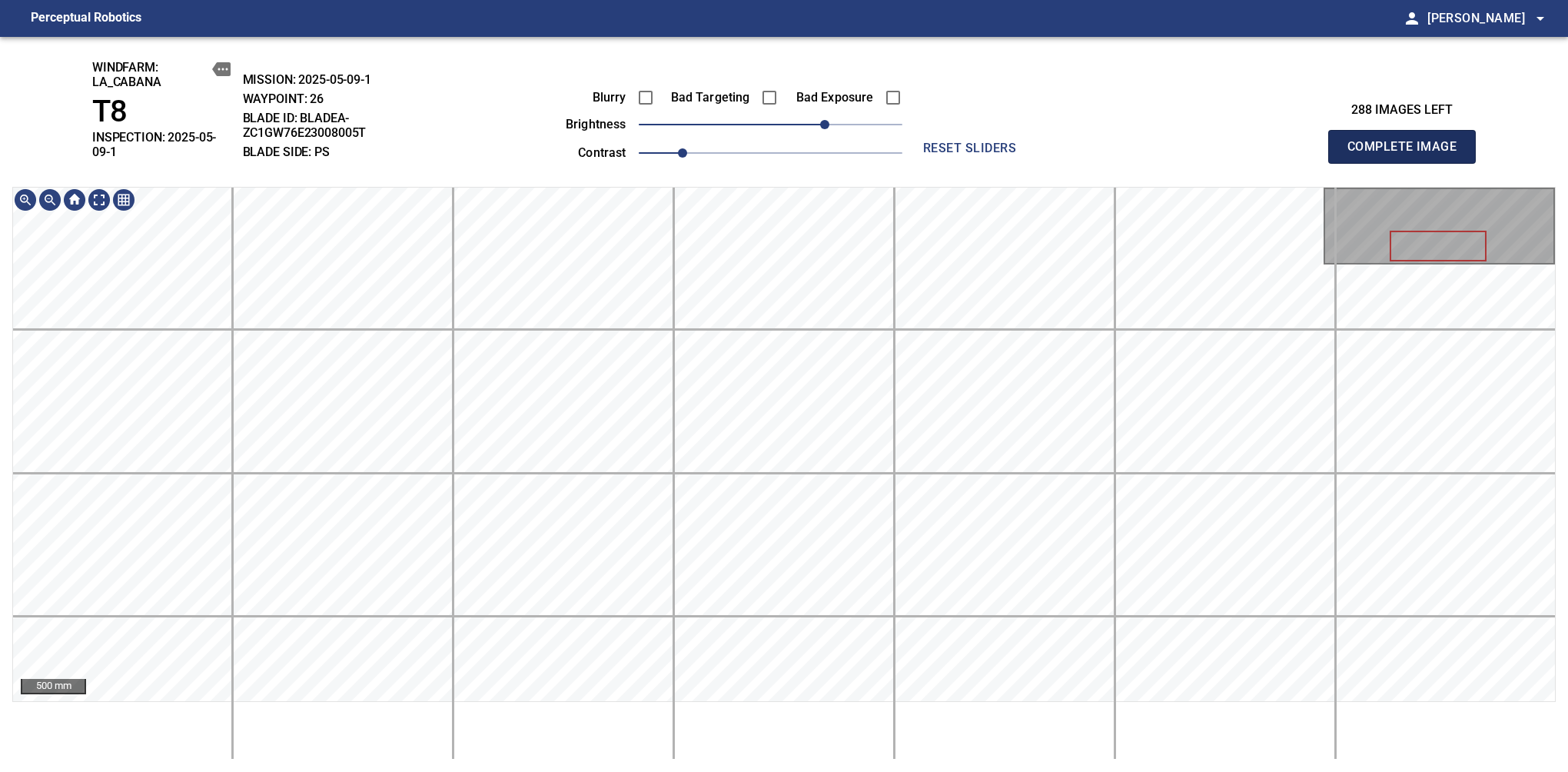
click at [1313, 142] on span "Complete Image" at bounding box center [1402, 147] width 114 height 22
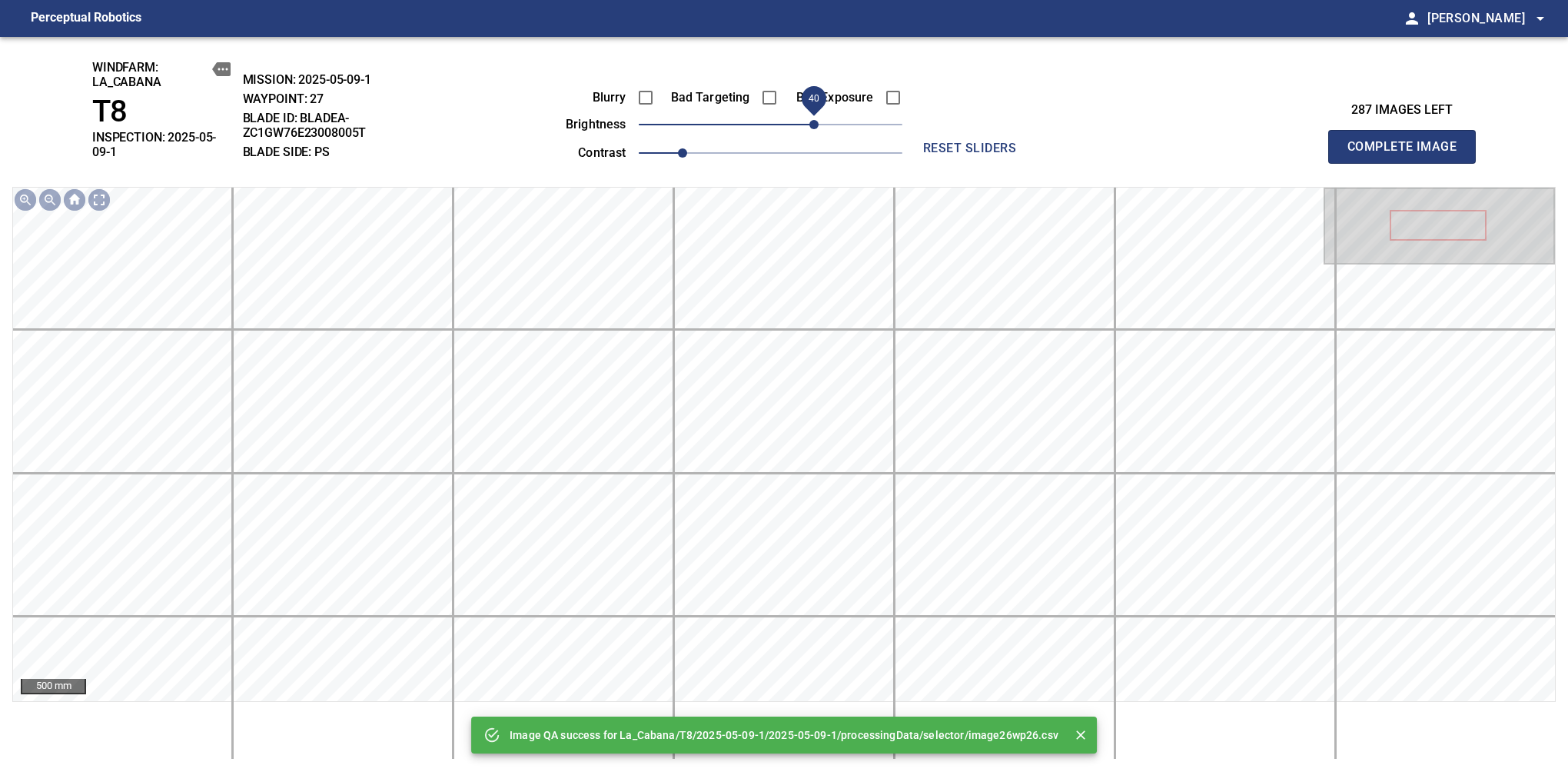
drag, startPoint x: 767, startPoint y: 131, endPoint x: 816, endPoint y: 127, distance: 49.2
click at [816, 127] on span "40" at bounding box center [814, 125] width 10 height 10
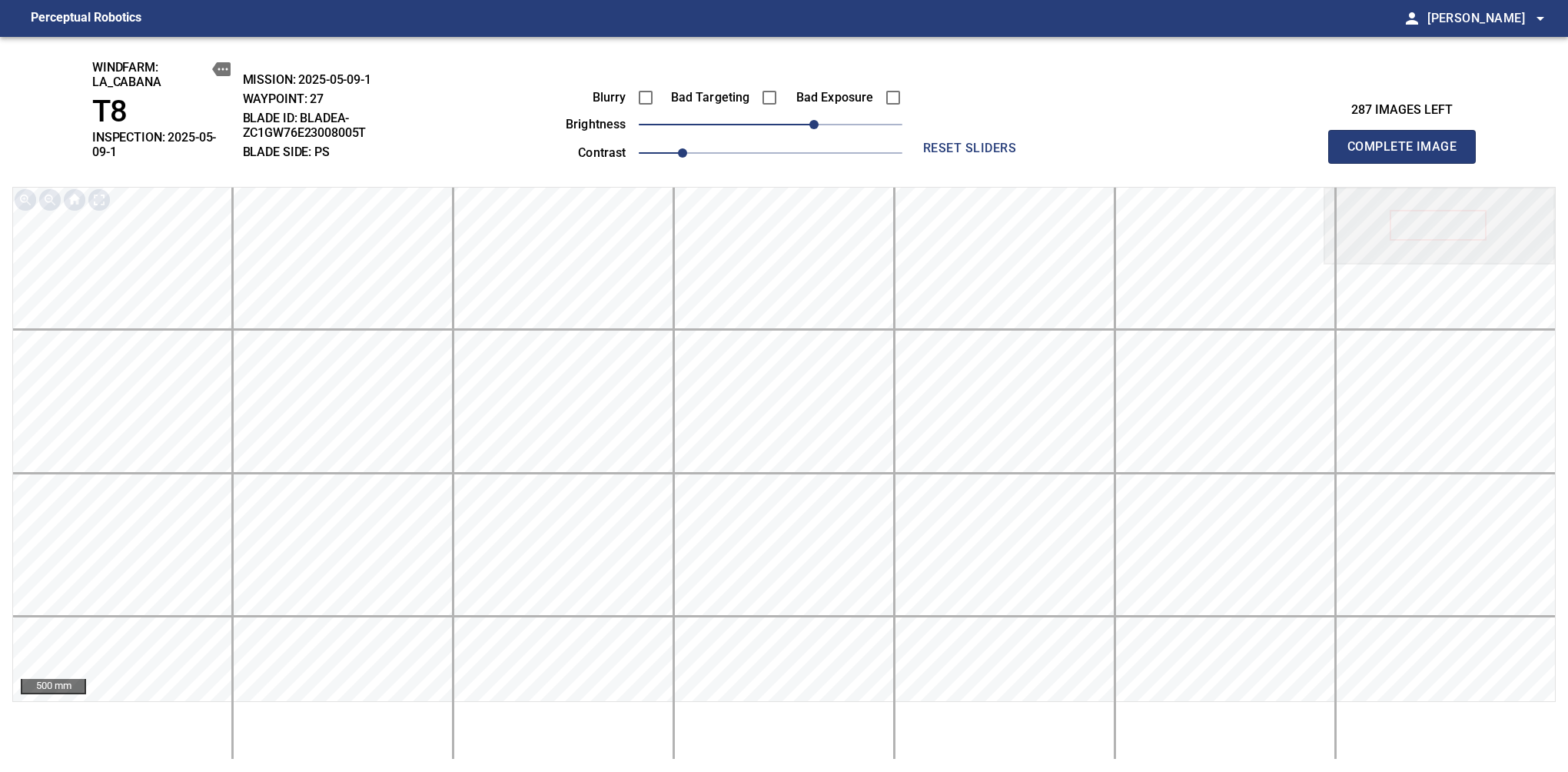
click at [1313, 142] on span "Complete Image" at bounding box center [1402, 147] width 114 height 22
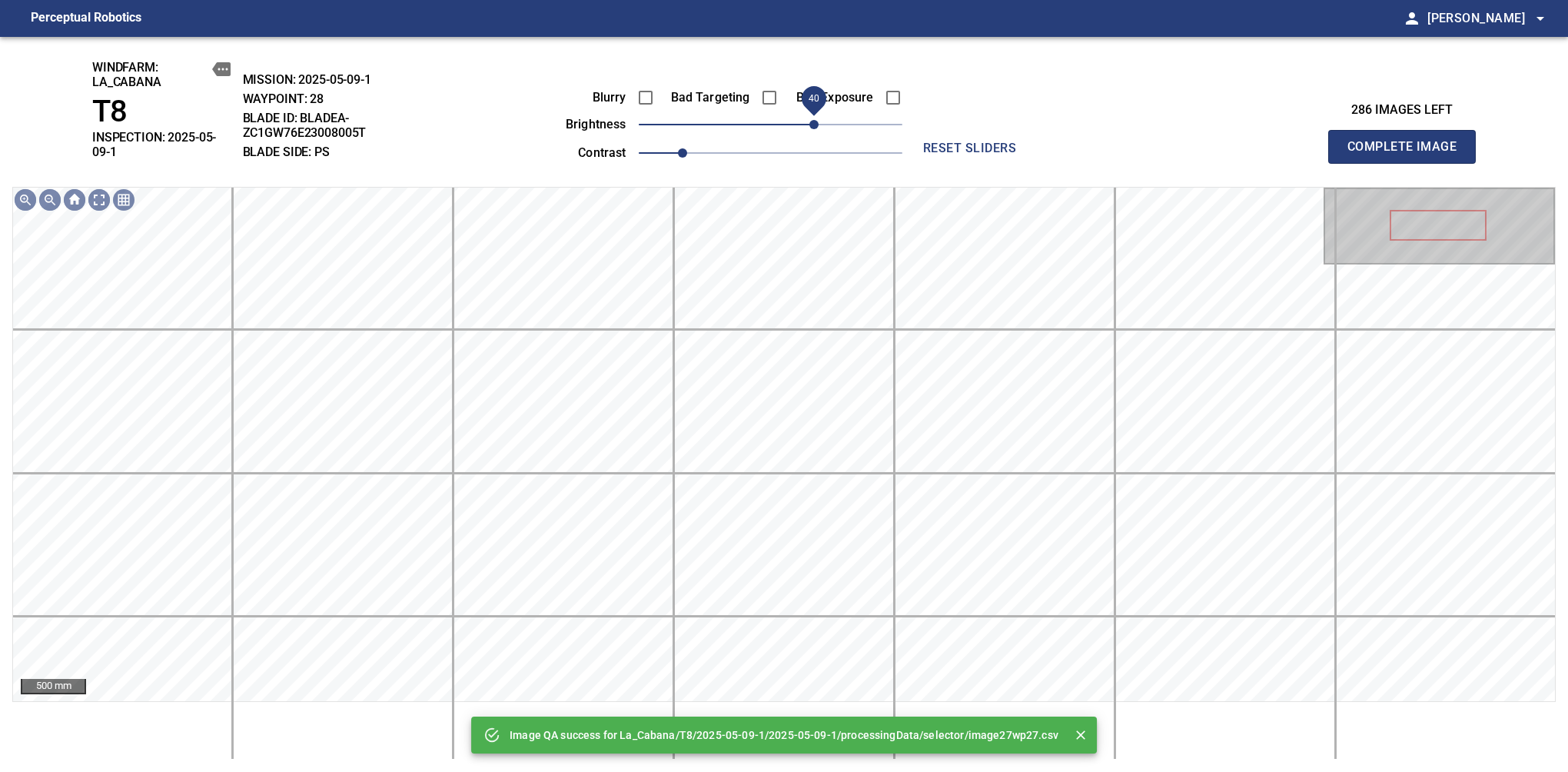
drag, startPoint x: 794, startPoint y: 125, endPoint x: 814, endPoint y: 127, distance: 20.1
click at [814, 127] on span "40" at bounding box center [814, 125] width 10 height 10
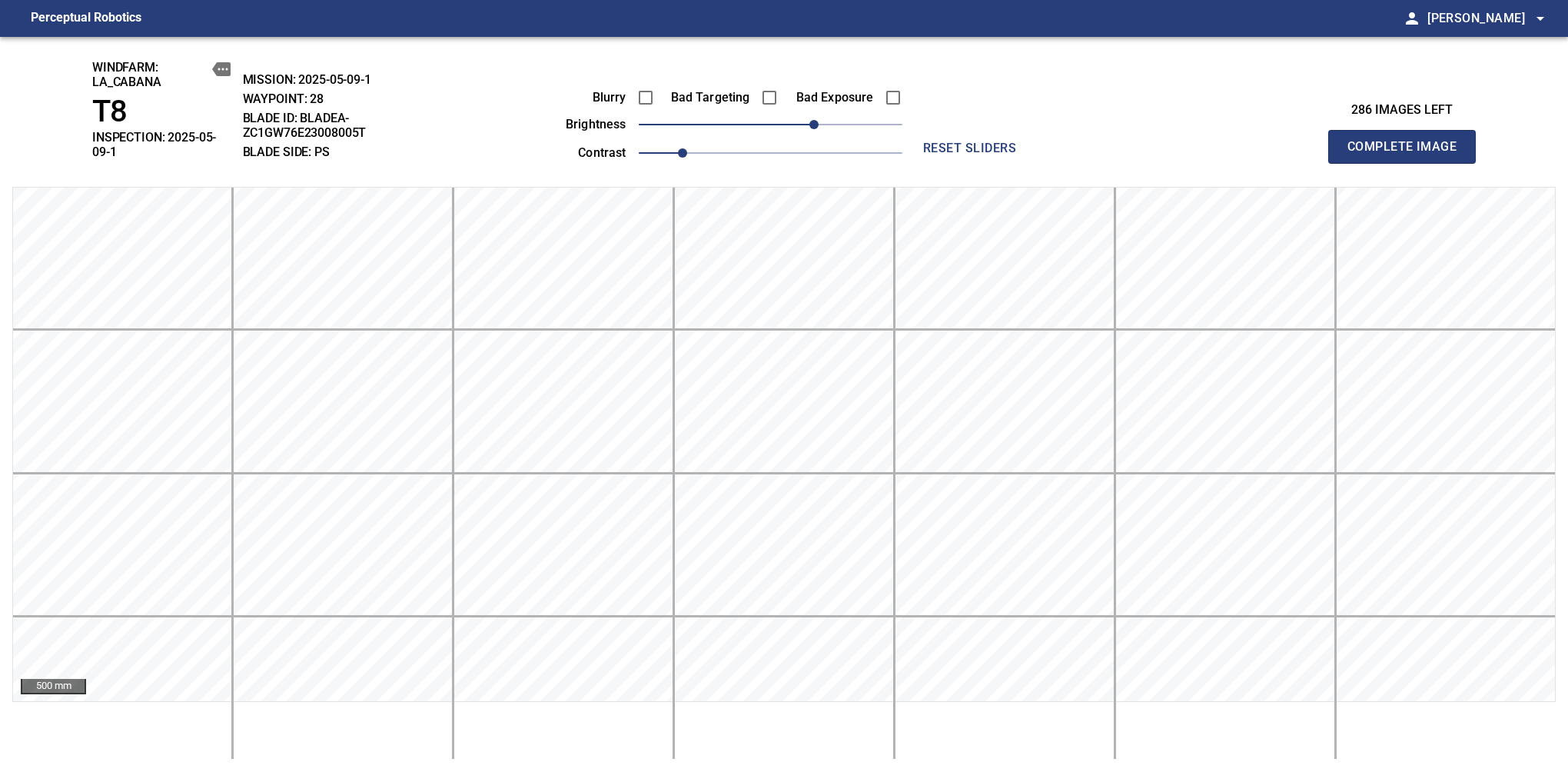
click at [1313, 142] on span "Complete Image" at bounding box center [1402, 147] width 114 height 22
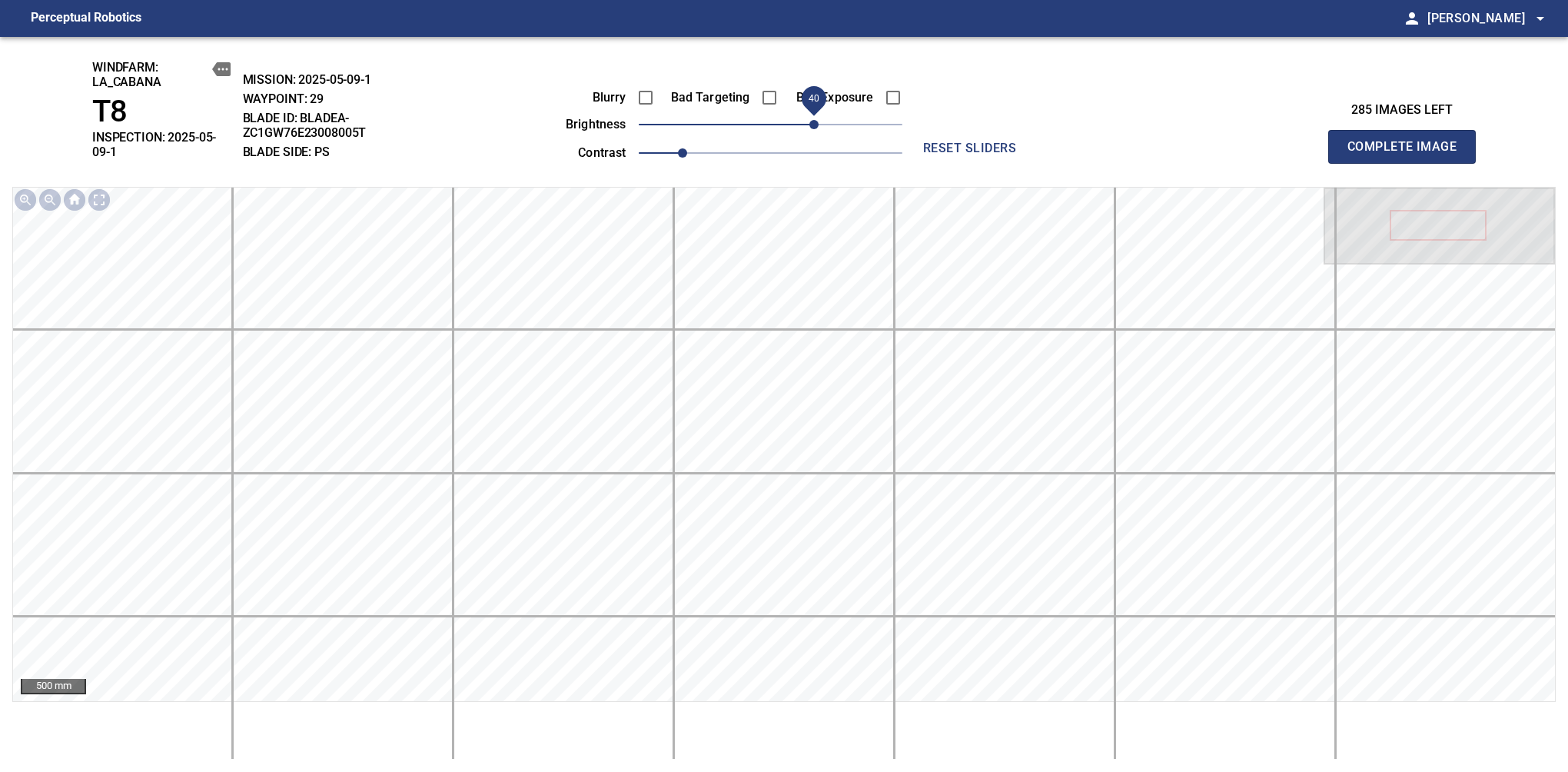
drag, startPoint x: 775, startPoint y: 122, endPoint x: 816, endPoint y: 121, distance: 41.0
click at [816, 121] on span "40" at bounding box center [814, 125] width 10 height 10
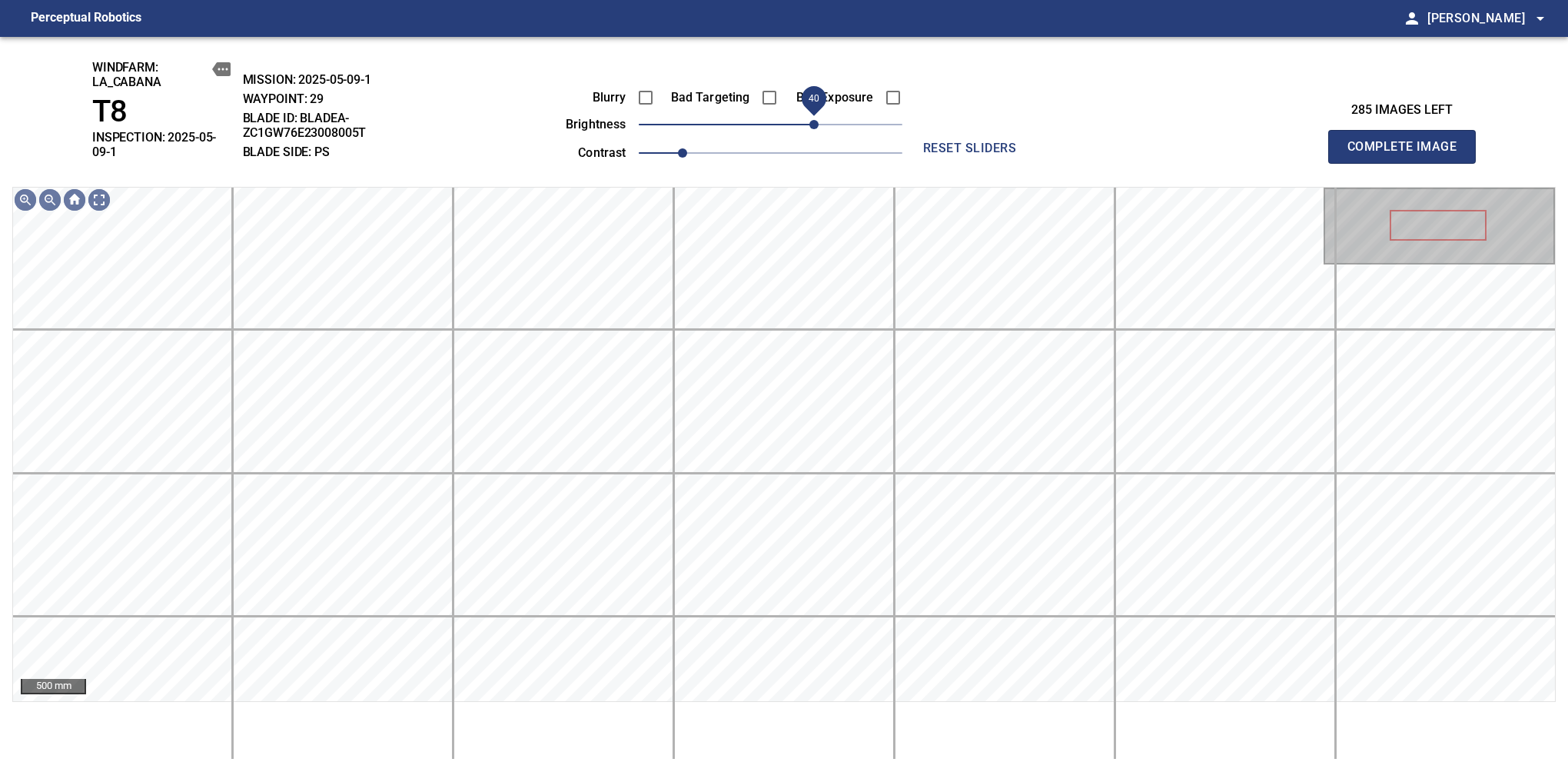
click at [818, 120] on span "40" at bounding box center [814, 125] width 10 height 10
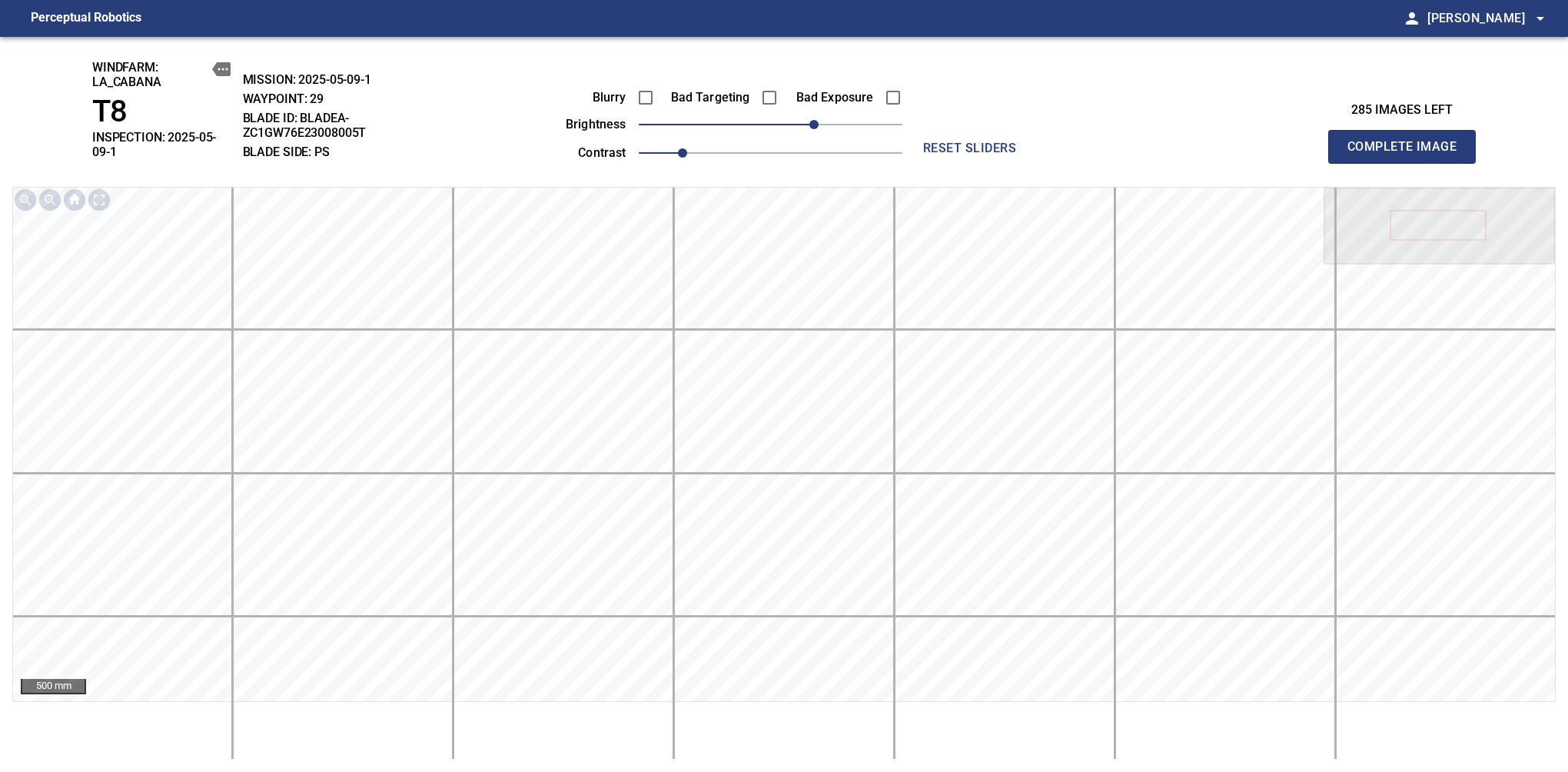
click at [1313, 142] on span "Complete Image" at bounding box center [1402, 147] width 114 height 22
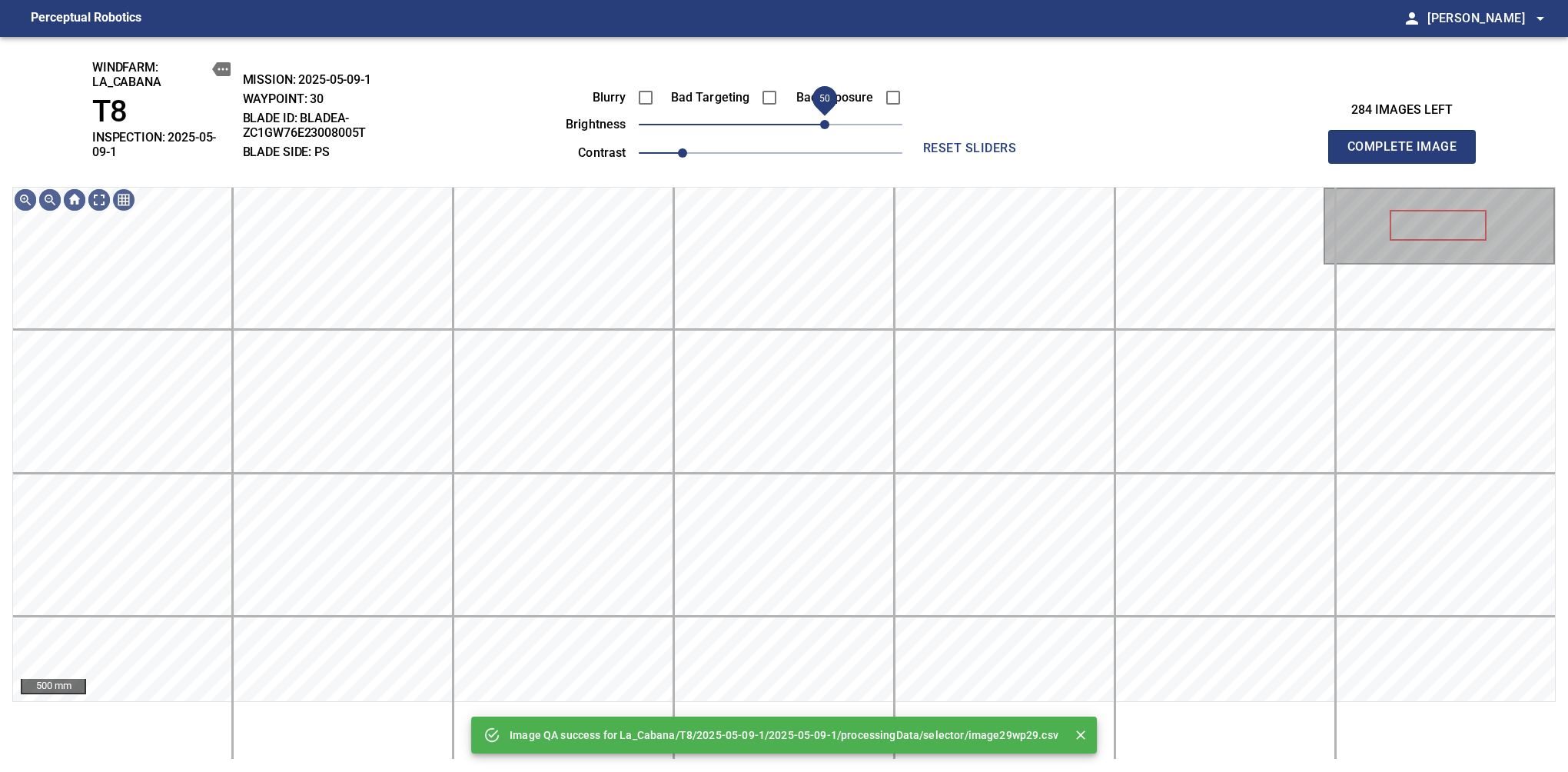
drag, startPoint x: 778, startPoint y: 138, endPoint x: 824, endPoint y: 135, distance: 46.1
click at [824, 129] on span "50" at bounding box center [825, 125] width 10 height 10
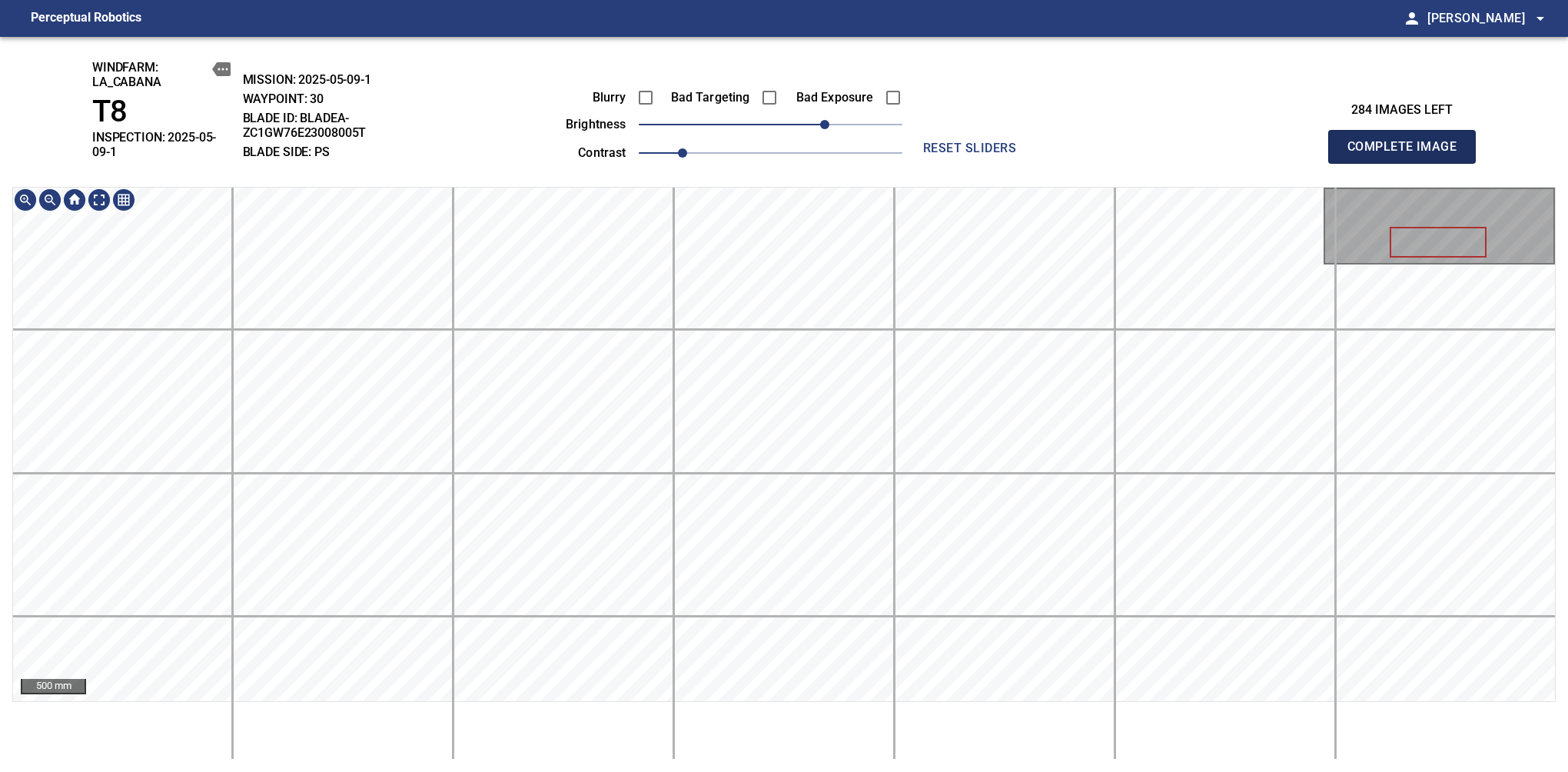
click at [1313, 142] on span "Complete Image" at bounding box center [1402, 147] width 114 height 22
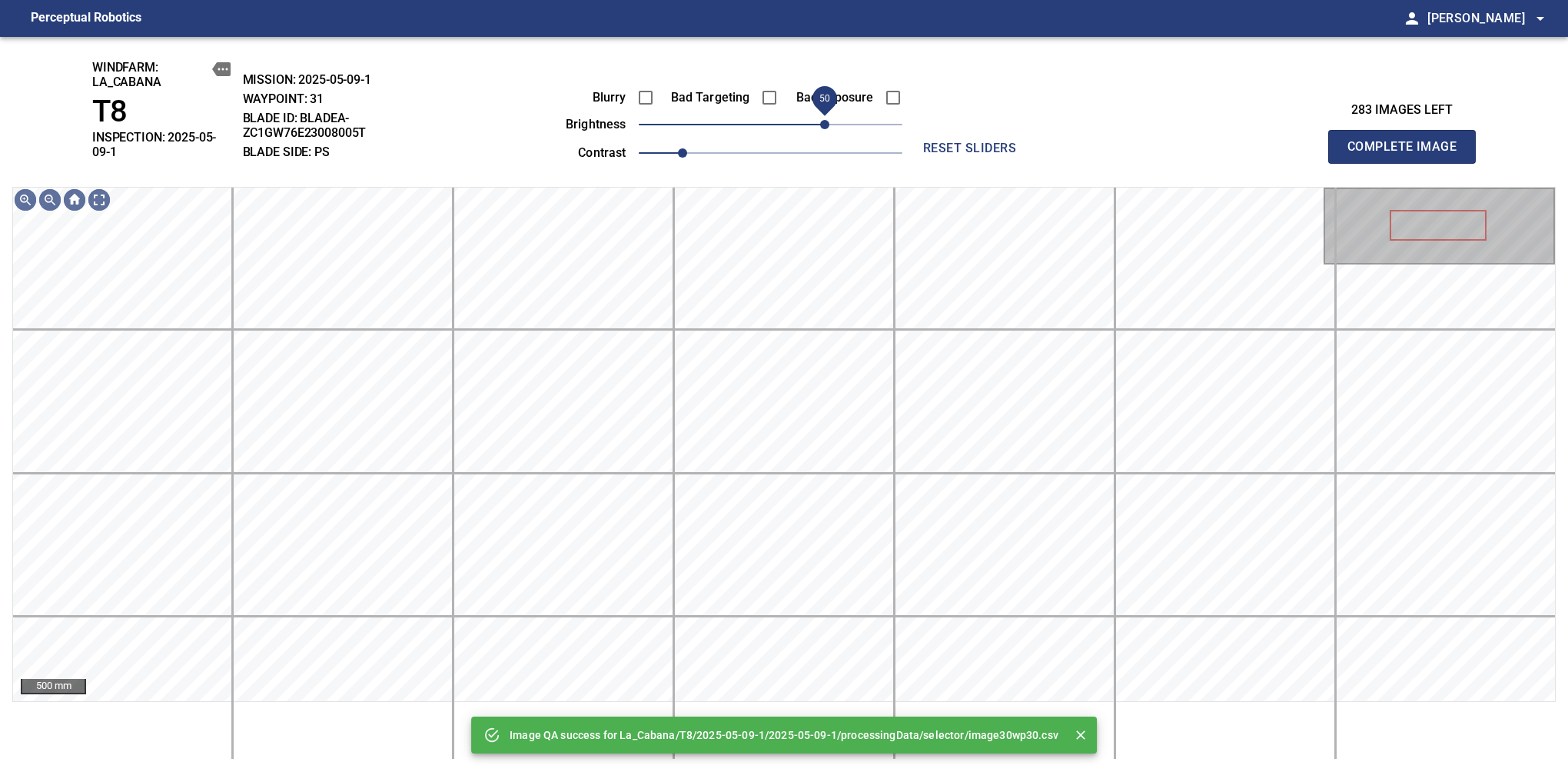
drag, startPoint x: 778, startPoint y: 135, endPoint x: 830, endPoint y: 139, distance: 52.2
click at [830, 129] on span "50" at bounding box center [825, 125] width 10 height 10
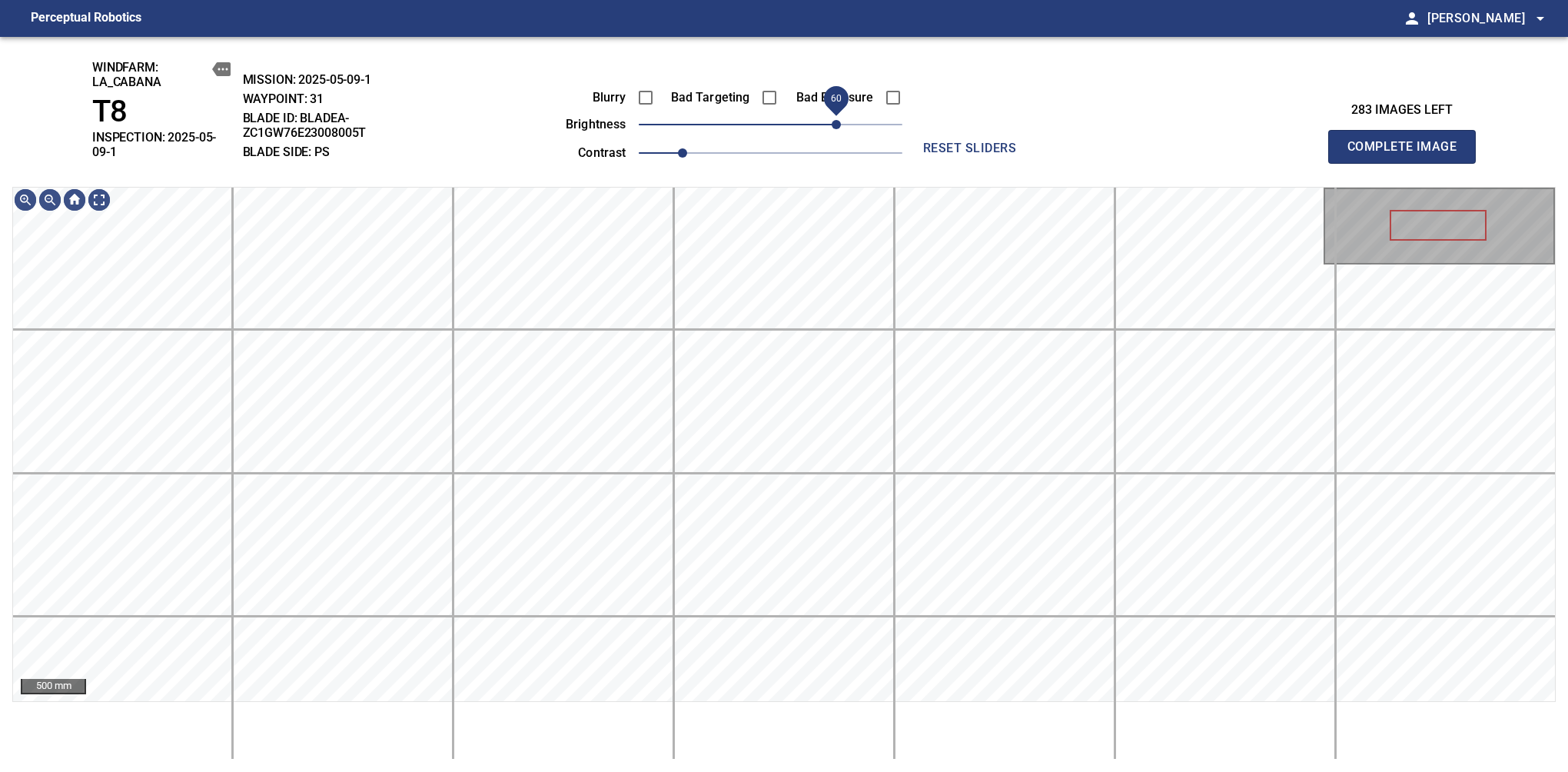
drag, startPoint x: 827, startPoint y: 133, endPoint x: 834, endPoint y: 123, distance: 12.2
click at [834, 123] on span "60" at bounding box center [837, 125] width 10 height 10
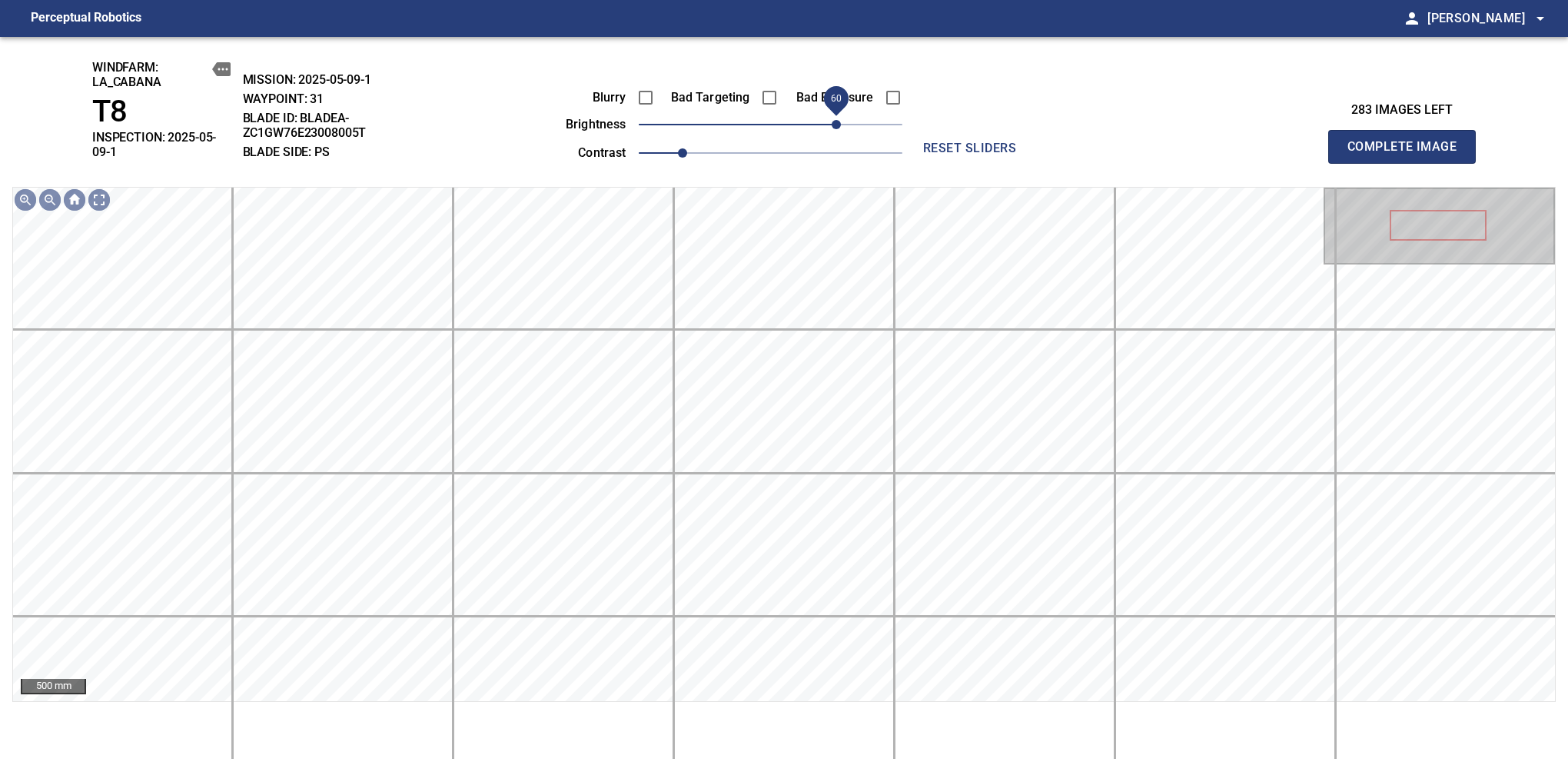
click at [1313, 142] on span "Complete Image" at bounding box center [1402, 147] width 114 height 22
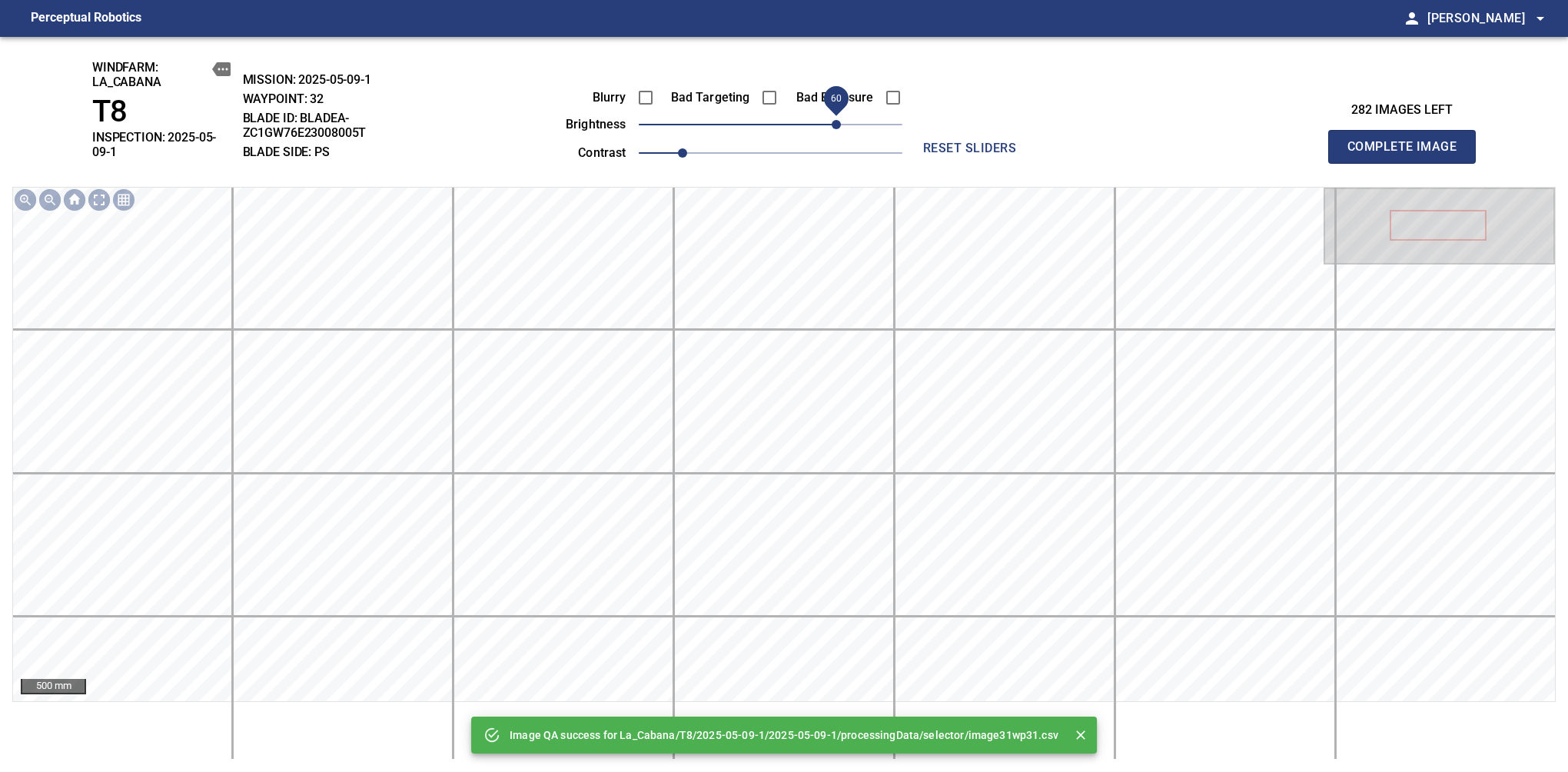
drag, startPoint x: 810, startPoint y: 125, endPoint x: 834, endPoint y: 127, distance: 24.1
click at [834, 127] on span "60" at bounding box center [770, 124] width 263 height 22
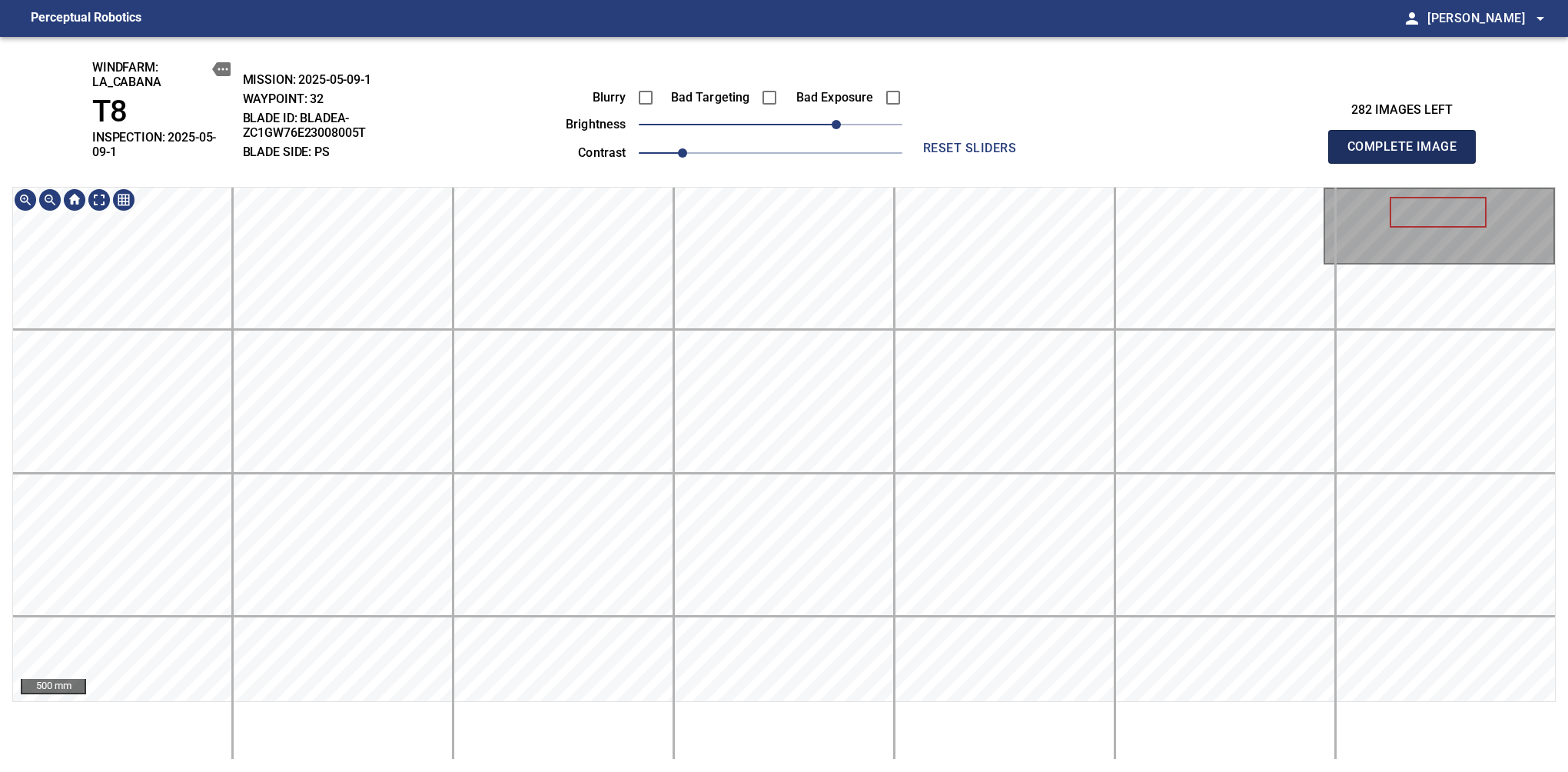
click at [1313, 142] on span "Complete Image" at bounding box center [1402, 147] width 114 height 22
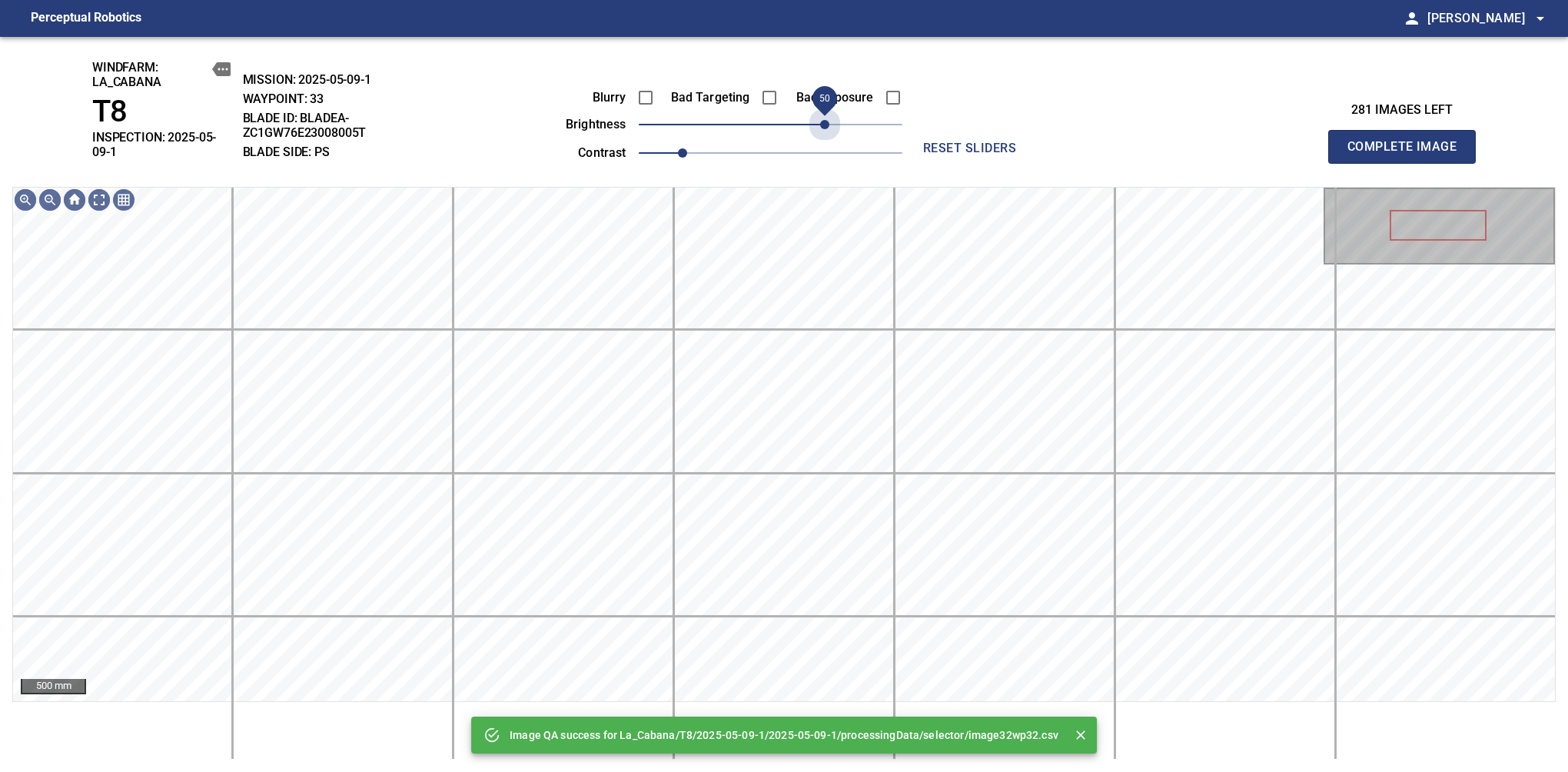
drag, startPoint x: 818, startPoint y: 130, endPoint x: 829, endPoint y: 142, distance: 16.3
click at [829, 142] on div "Blurry Bad Targeting Bad Exposure brightness 50 contrast 1" at bounding box center [717, 123] width 372 height 82
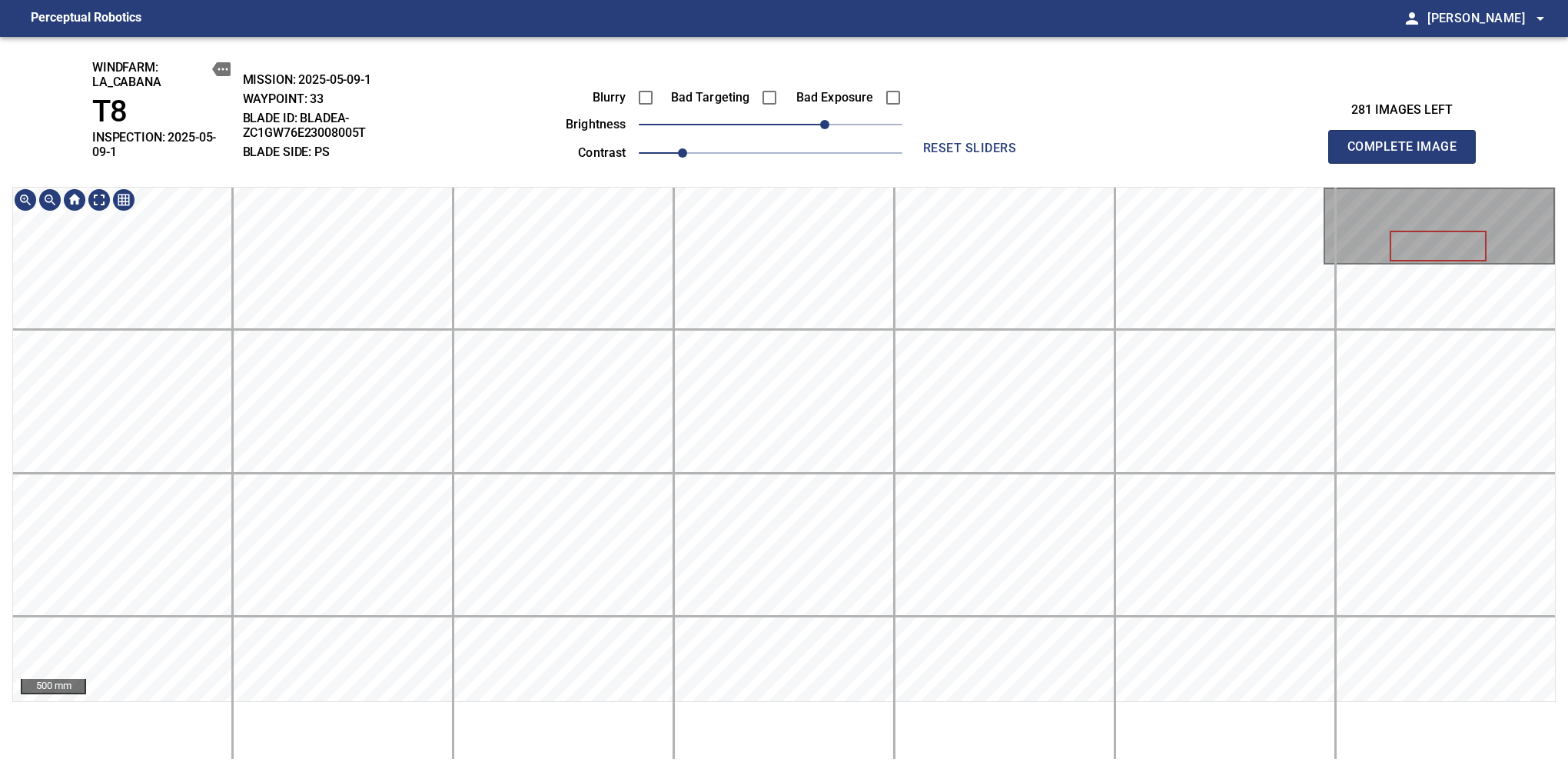
click at [1313, 142] on span "Complete Image" at bounding box center [1402, 147] width 114 height 22
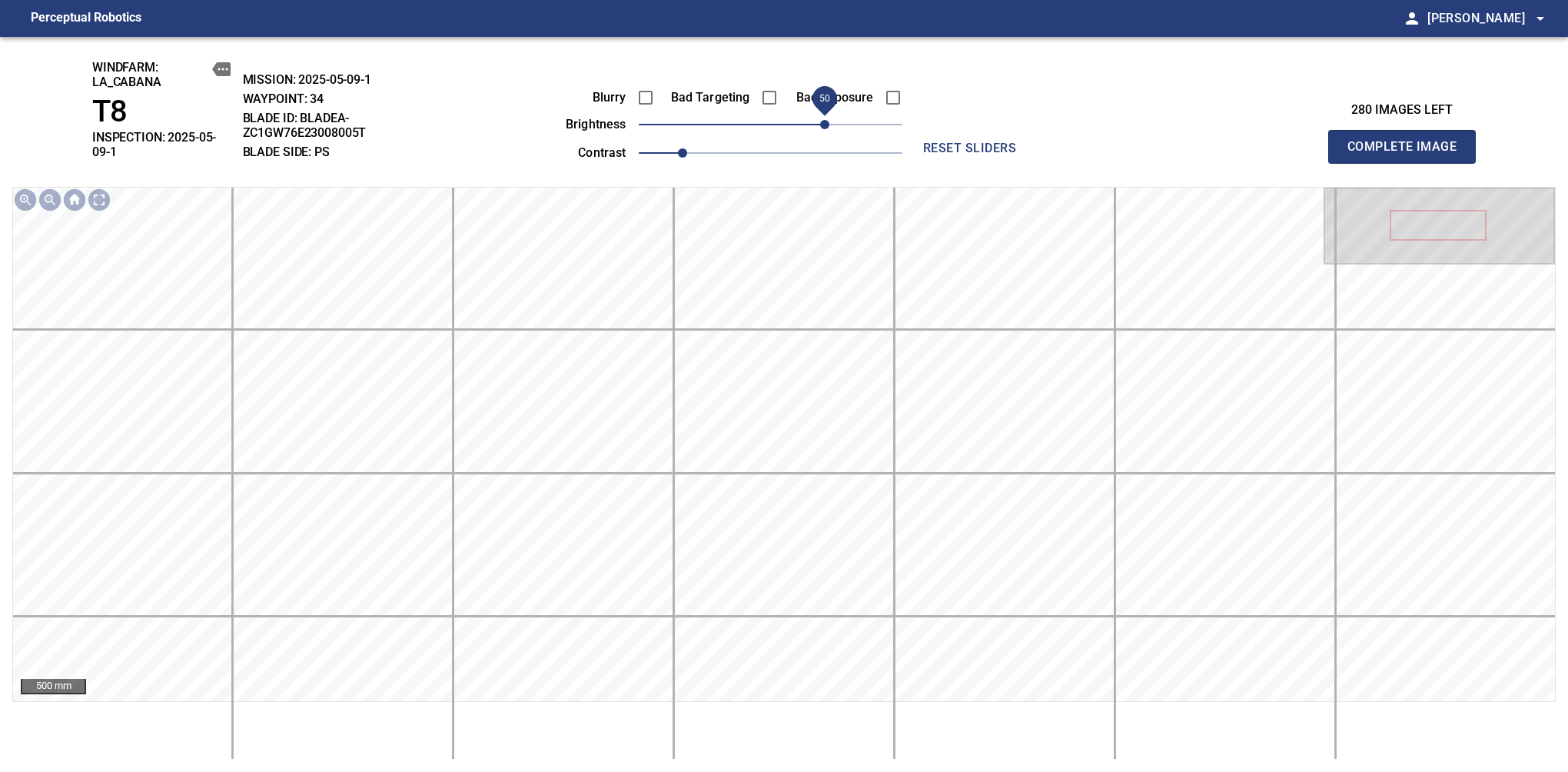
drag, startPoint x: 803, startPoint y: 122, endPoint x: 830, endPoint y: 117, distance: 27.5
click at [830, 120] on span "50" at bounding box center [825, 125] width 10 height 10
drag, startPoint x: 818, startPoint y: 124, endPoint x: 835, endPoint y: 125, distance: 17.0
click at [835, 125] on span "60" at bounding box center [837, 125] width 10 height 10
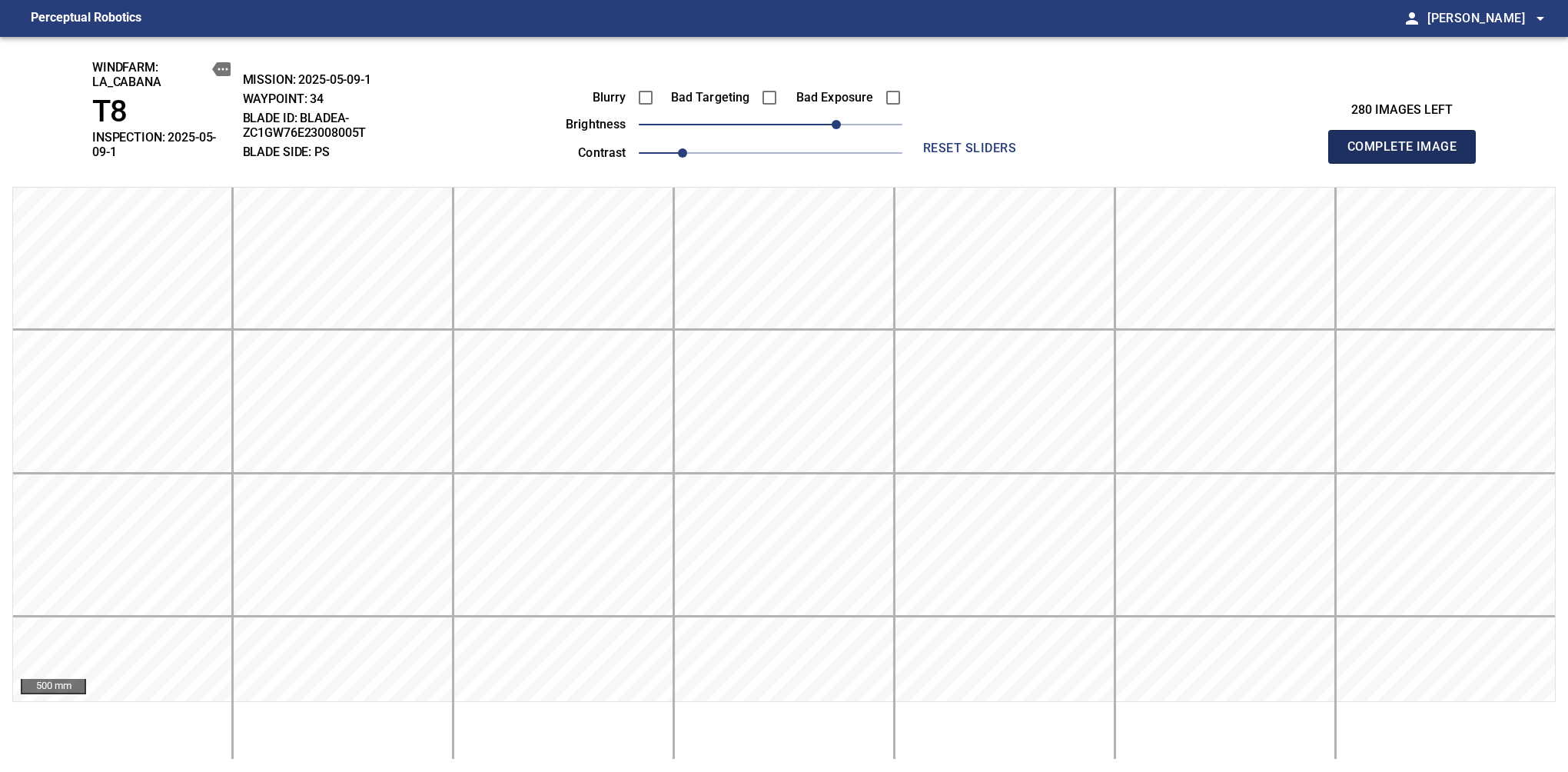
click at [1313, 146] on span "Complete Image" at bounding box center [1402, 147] width 114 height 22
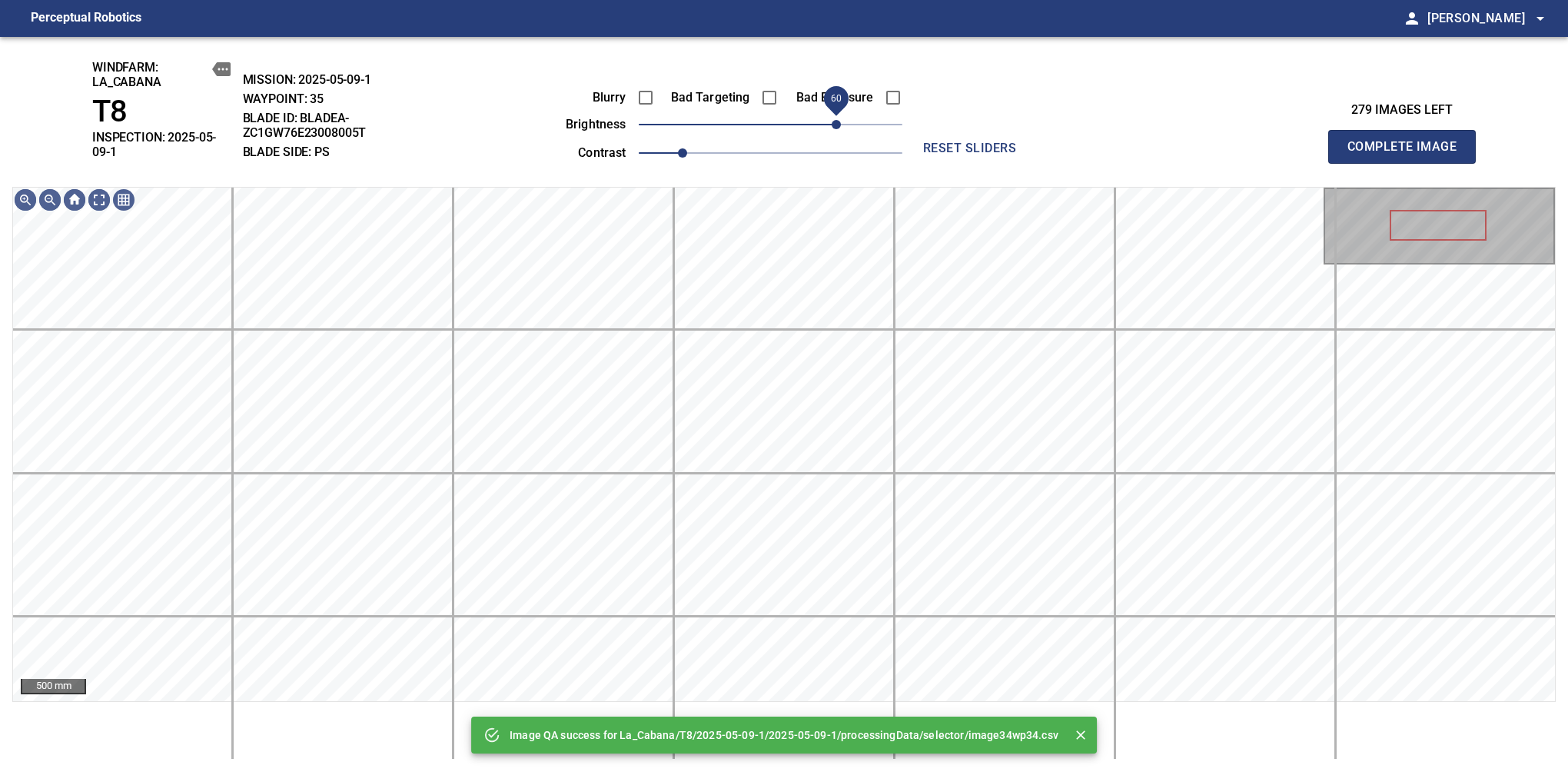
drag, startPoint x: 782, startPoint y: 132, endPoint x: 839, endPoint y: 135, distance: 57.1
click at [839, 129] on span "60" at bounding box center [837, 125] width 10 height 10
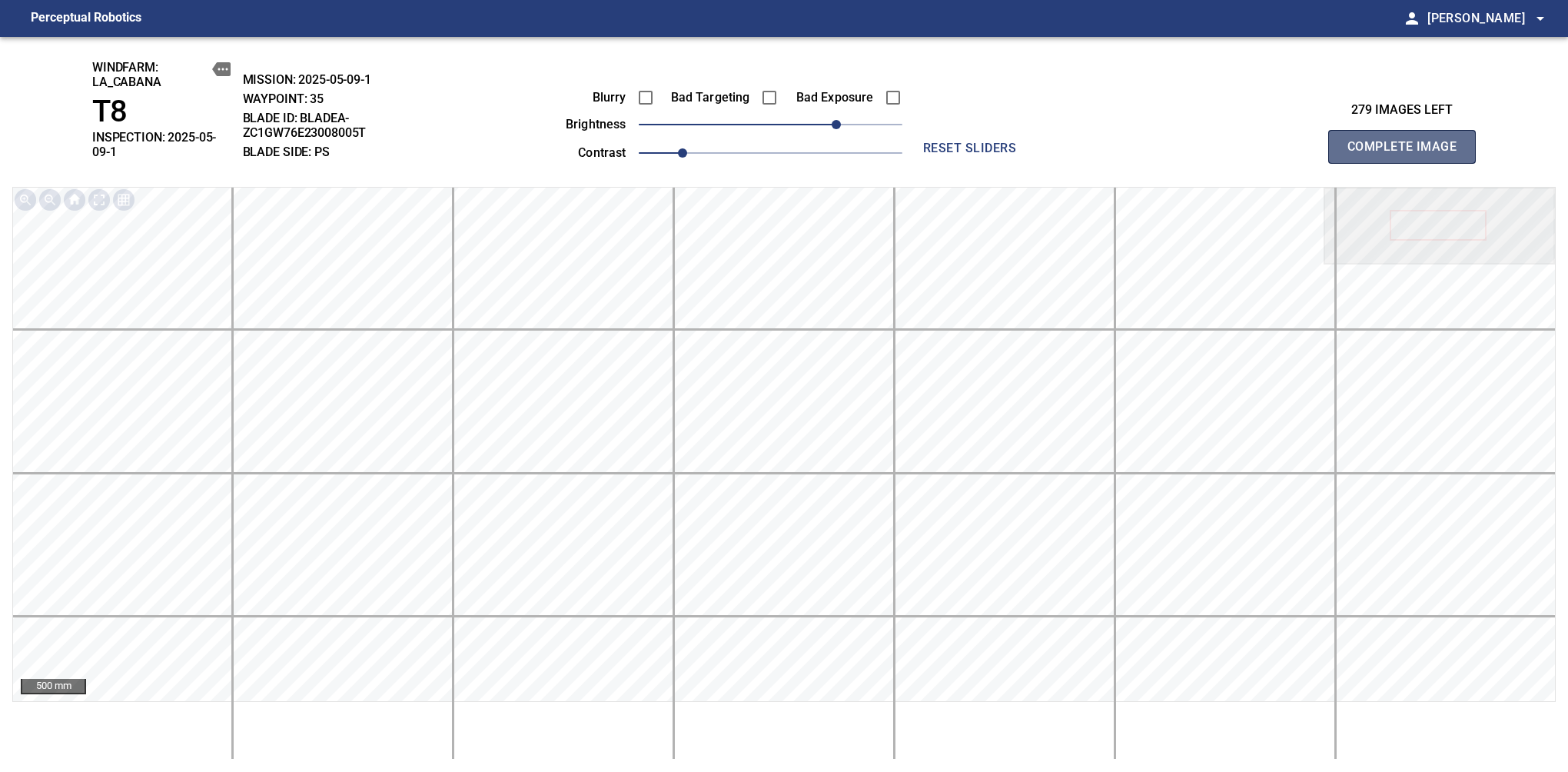
click at [1313, 144] on span "Complete Image" at bounding box center [1402, 147] width 114 height 22
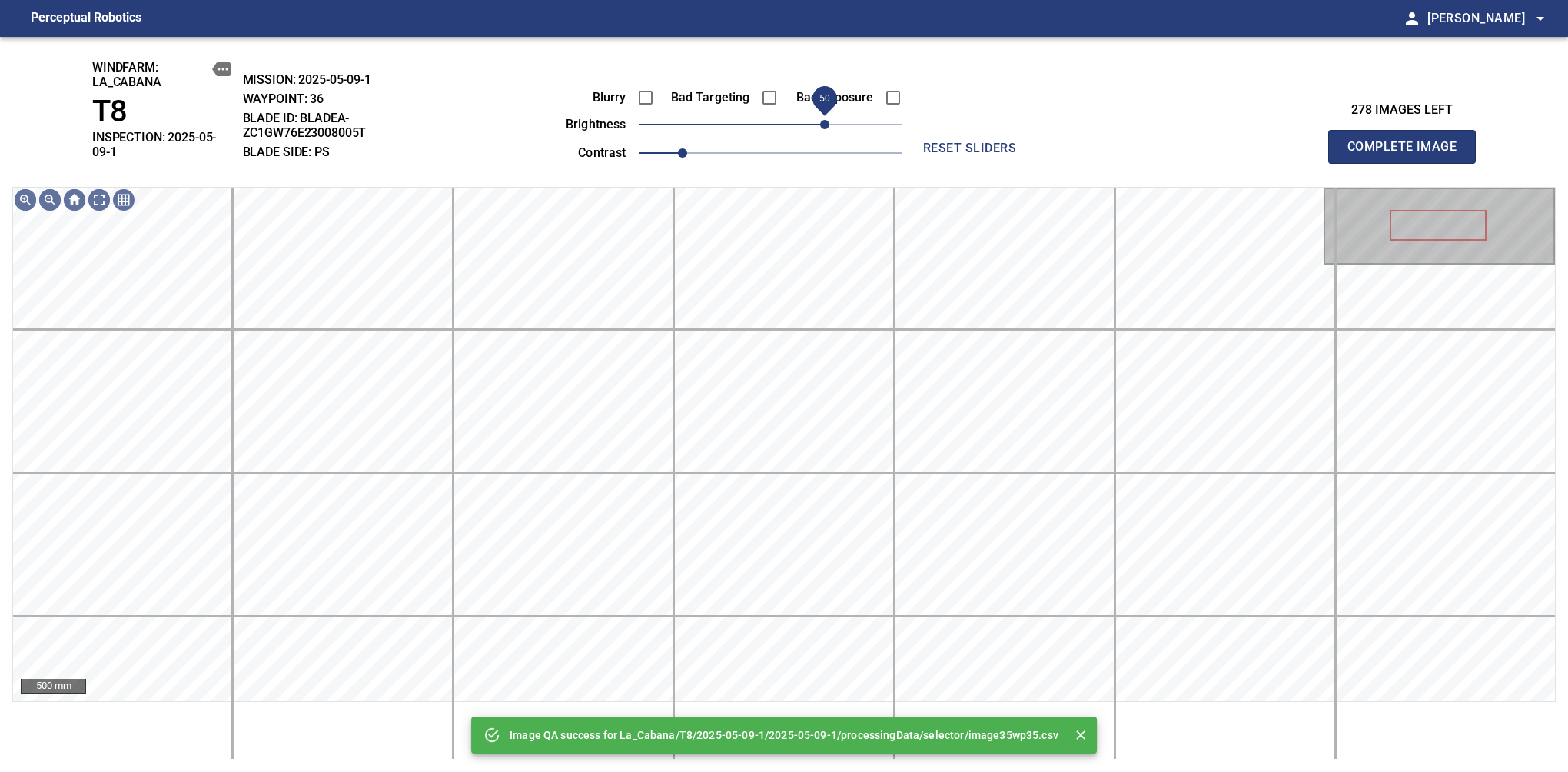
drag, startPoint x: 798, startPoint y: 127, endPoint x: 830, endPoint y: 138, distance: 33.8
click at [830, 129] on span "50" at bounding box center [825, 125] width 10 height 10
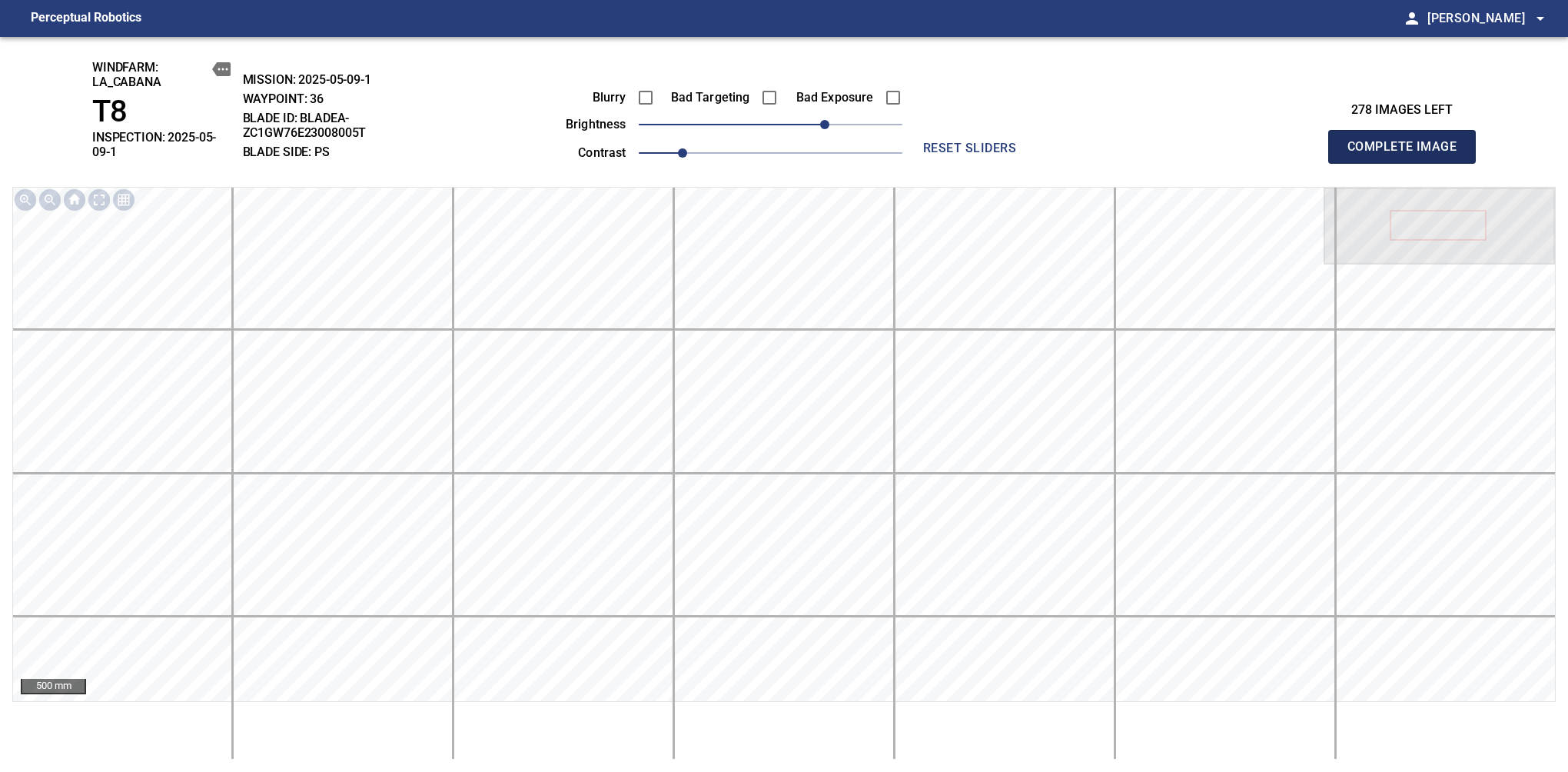
click at [1313, 146] on span "Complete Image" at bounding box center [1402, 147] width 114 height 22
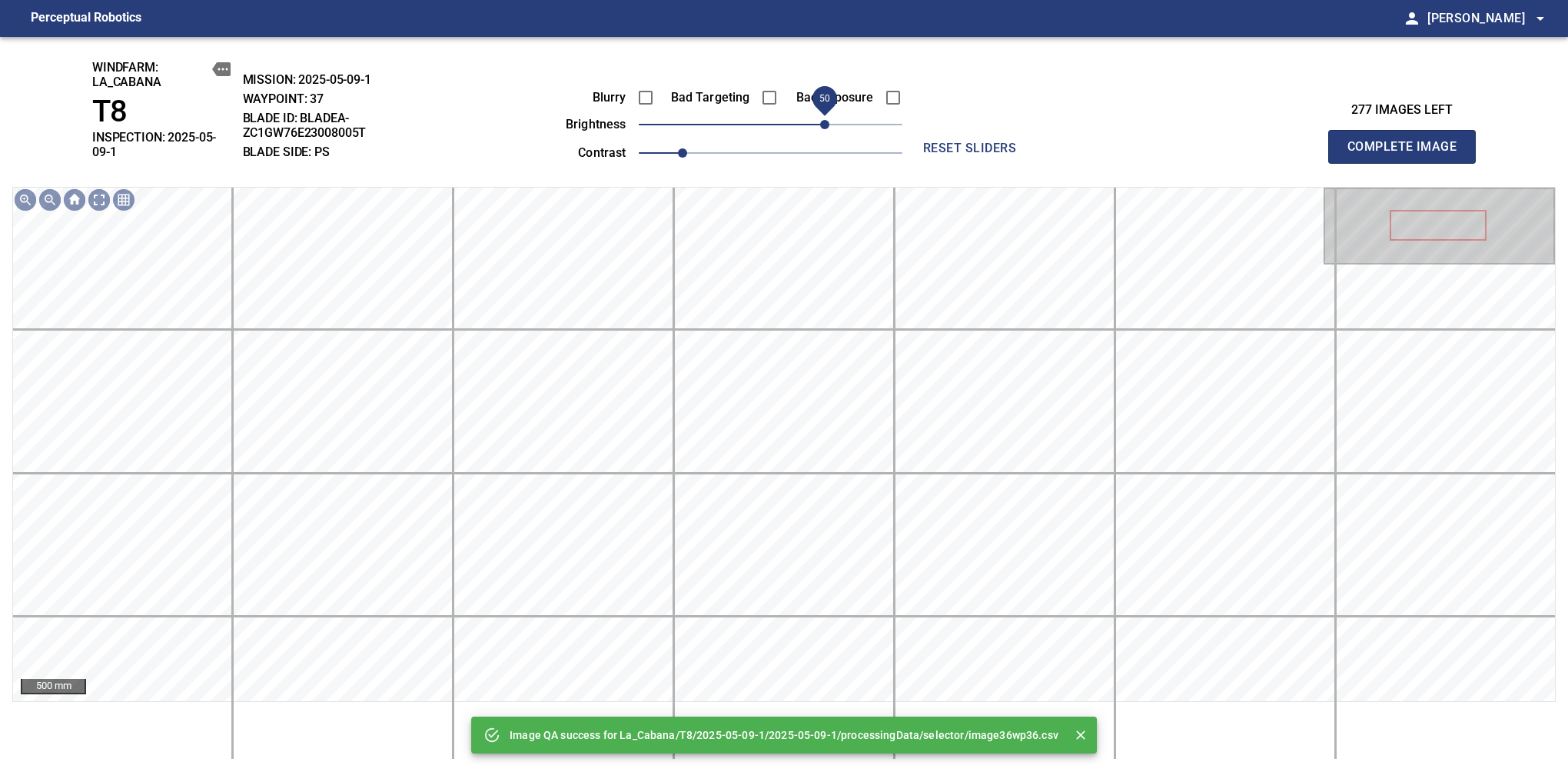
drag, startPoint x: 790, startPoint y: 129, endPoint x: 830, endPoint y: 138, distance: 41.0
click at [830, 129] on span "50" at bounding box center [825, 125] width 10 height 10
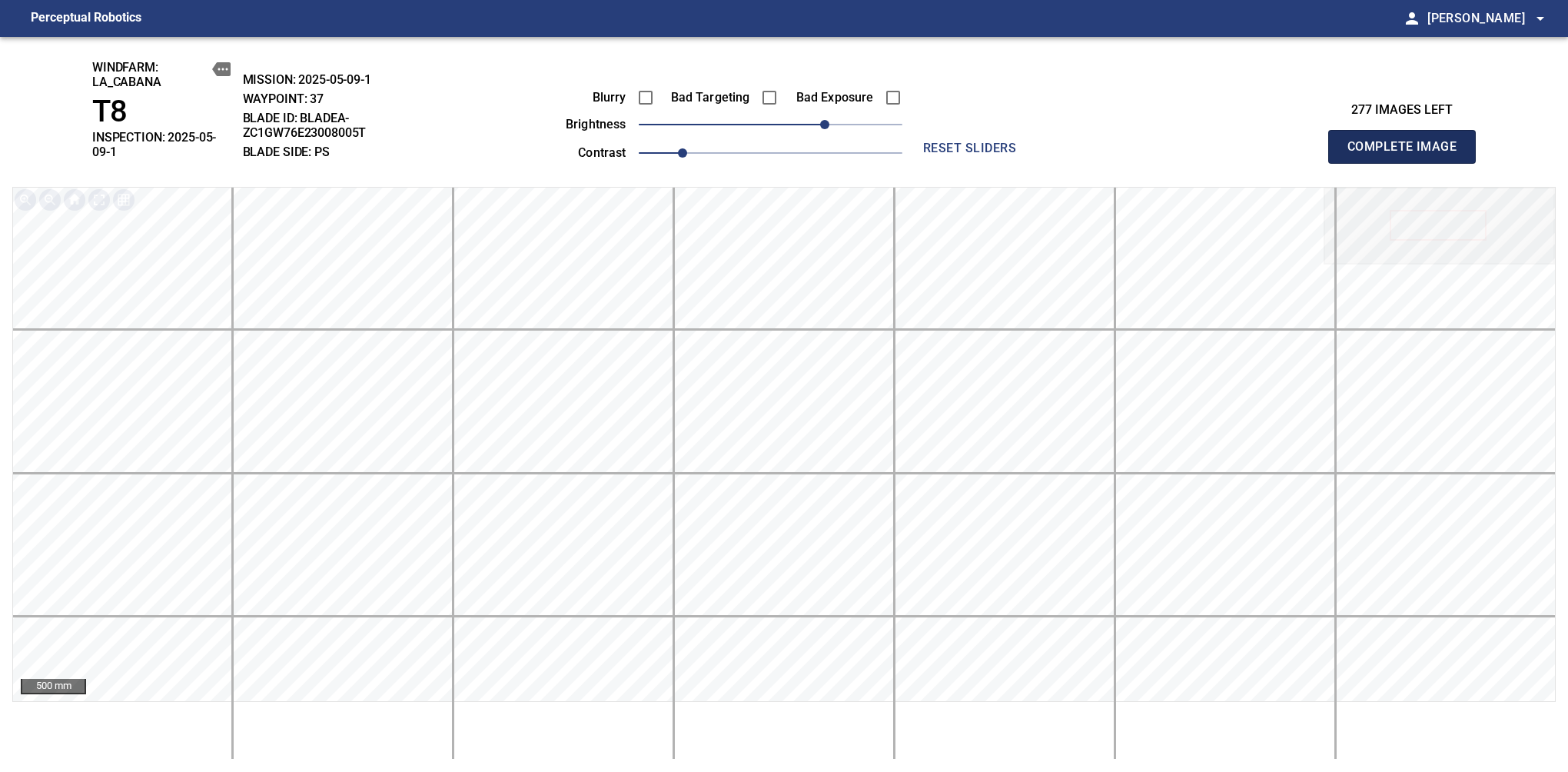
click at [1313, 143] on span "Complete Image" at bounding box center [1402, 147] width 114 height 22
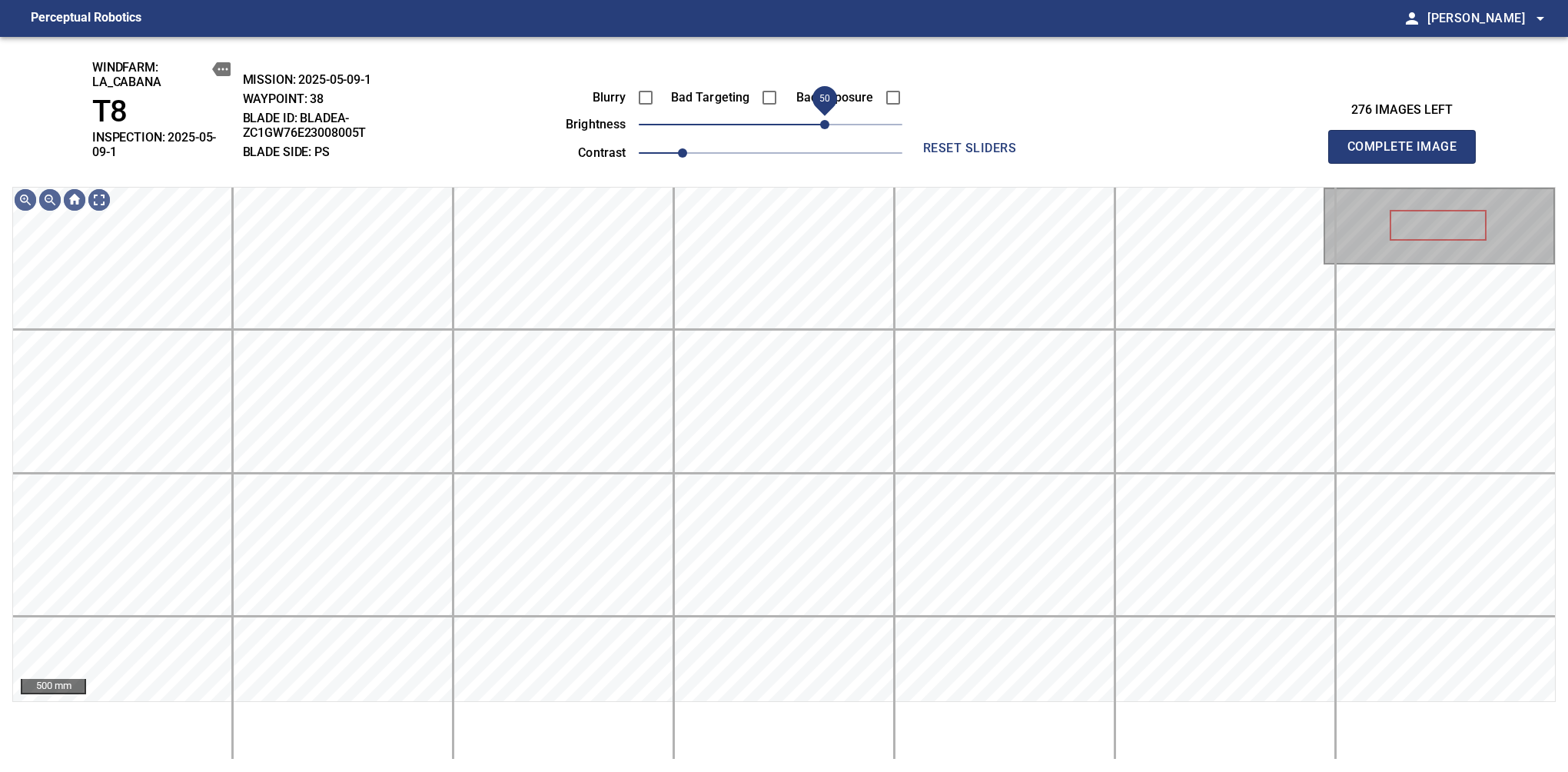
drag, startPoint x: 790, startPoint y: 127, endPoint x: 830, endPoint y: 132, distance: 40.3
click at [830, 129] on span "50" at bounding box center [825, 125] width 10 height 10
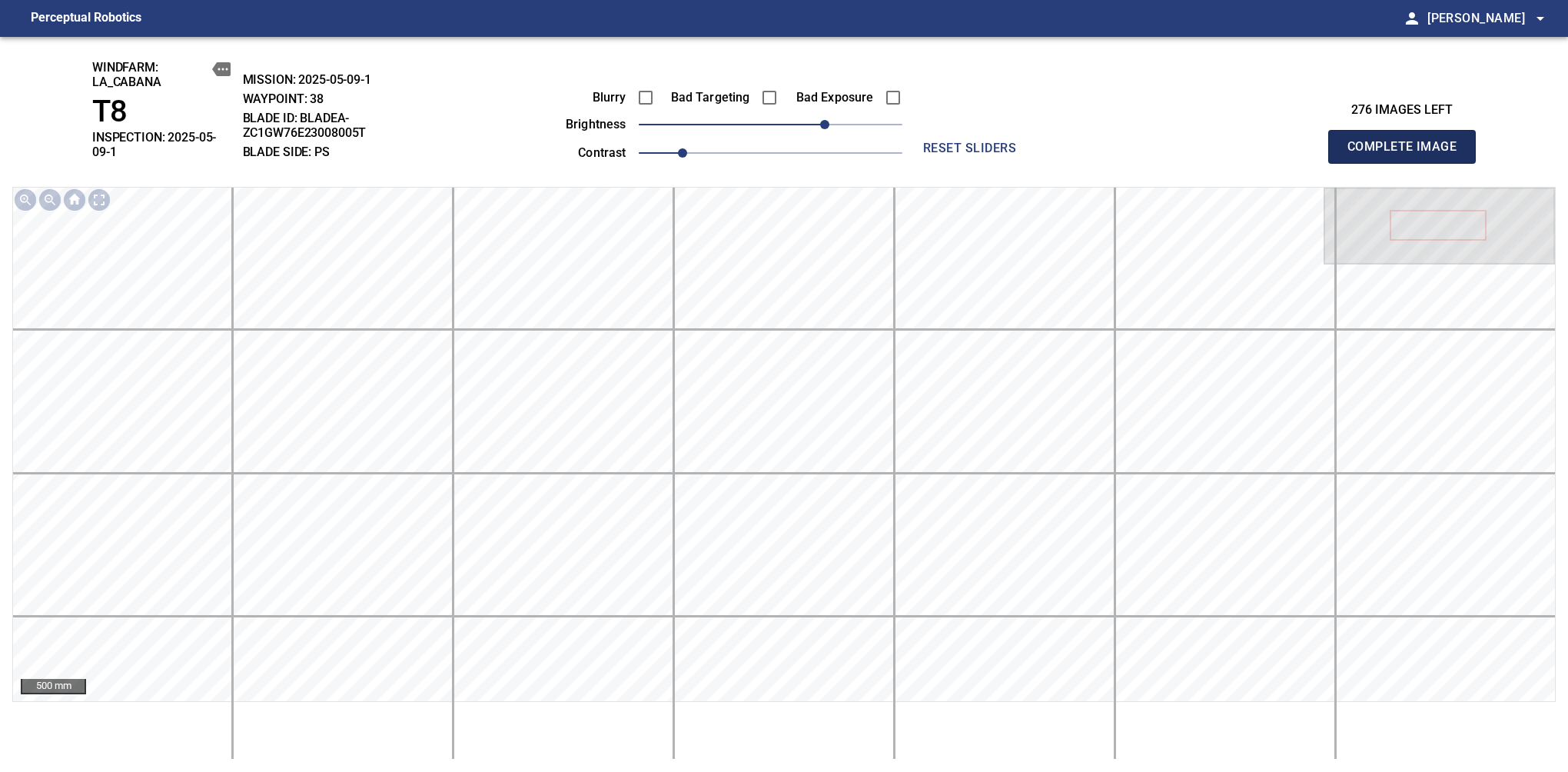
click at [1313, 143] on span "Complete Image" at bounding box center [1402, 147] width 114 height 22
drag, startPoint x: 781, startPoint y: 127, endPoint x: 816, endPoint y: 127, distance: 35.0
click at [816, 127] on span "40" at bounding box center [814, 125] width 10 height 10
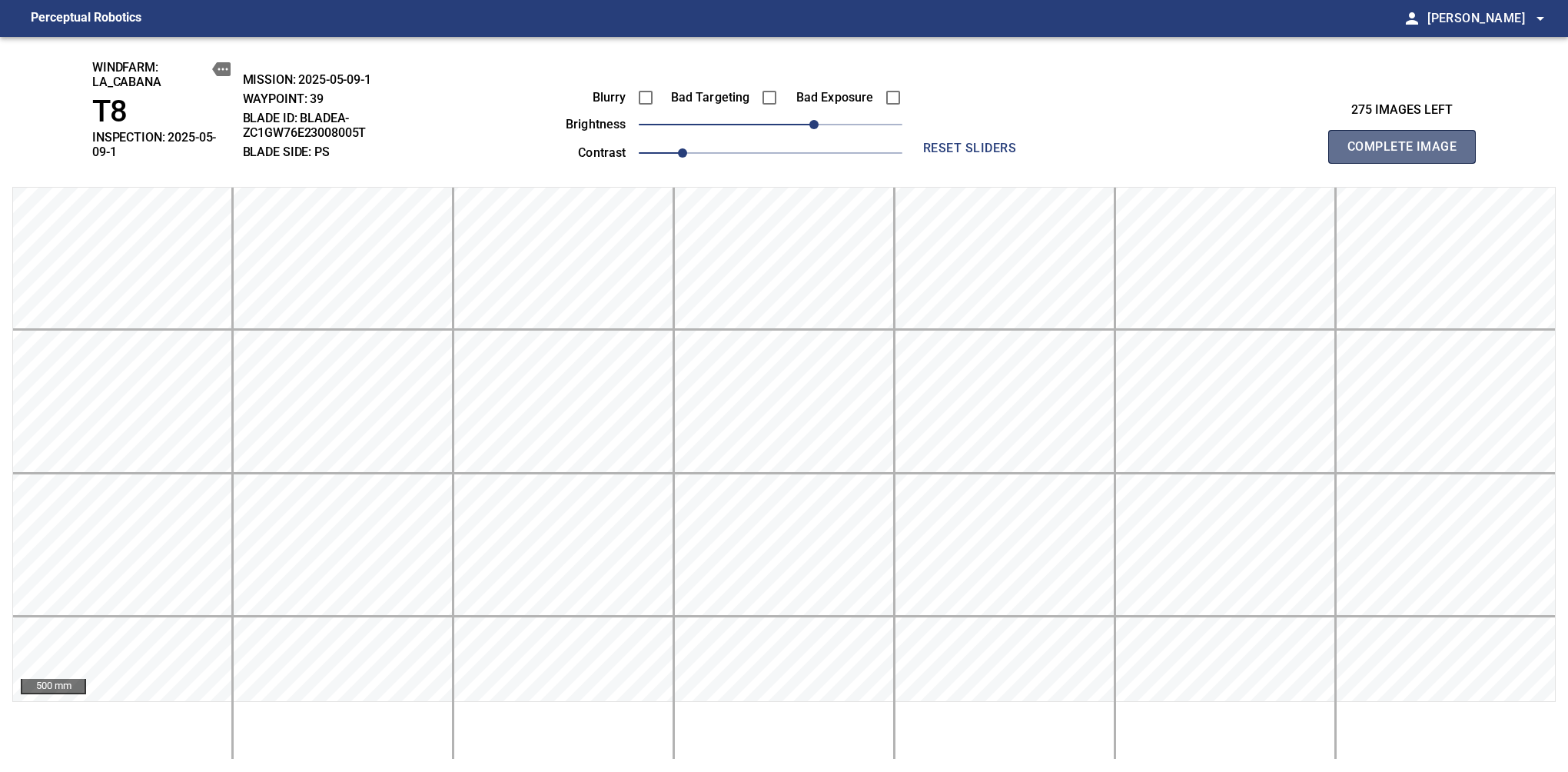
click at [1313, 142] on span "Complete Image" at bounding box center [1402, 147] width 114 height 22
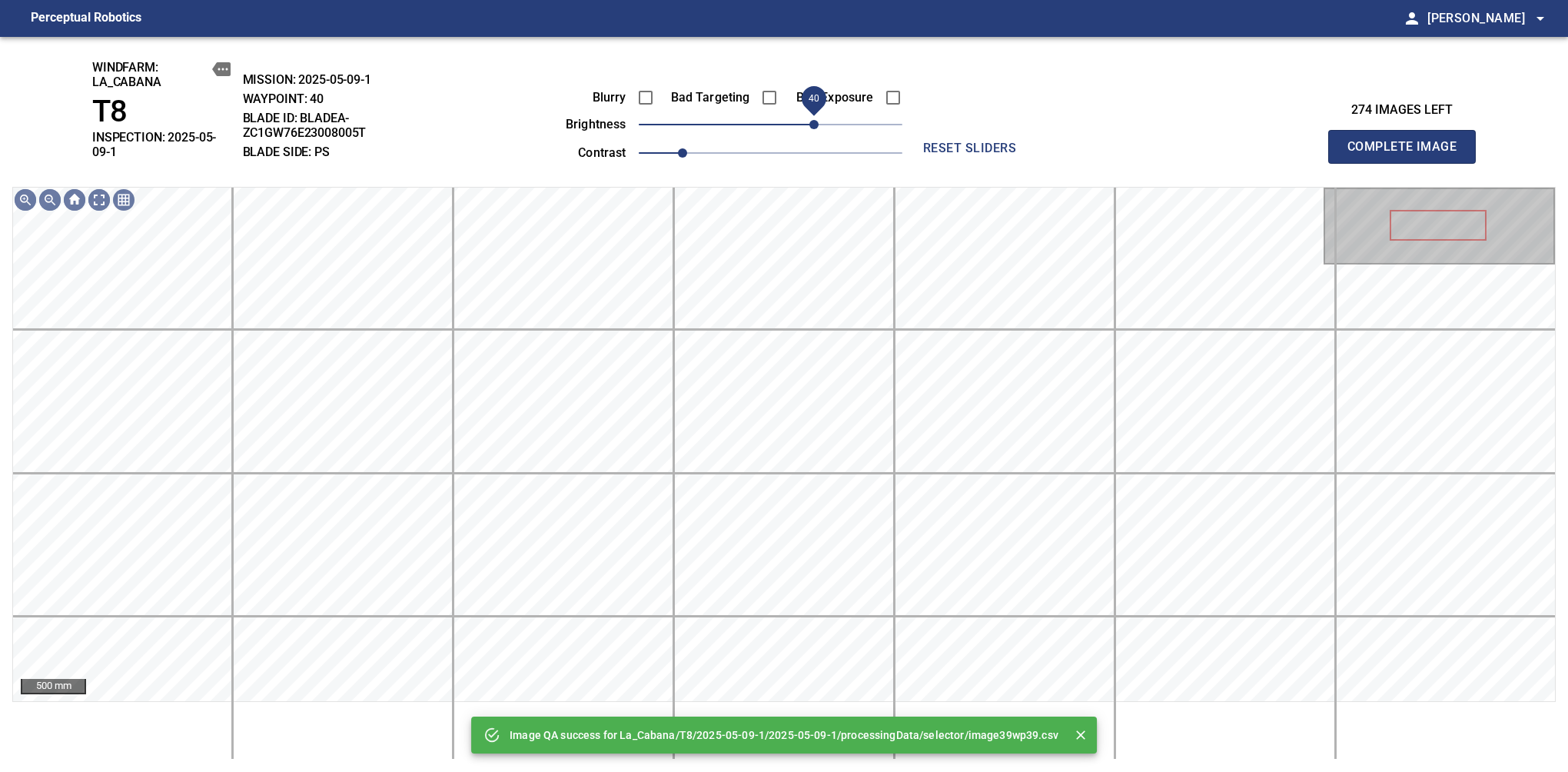
drag, startPoint x: 778, startPoint y: 125, endPoint x: 812, endPoint y: 125, distance: 34.0
click at [812, 125] on span "40" at bounding box center [814, 125] width 10 height 10
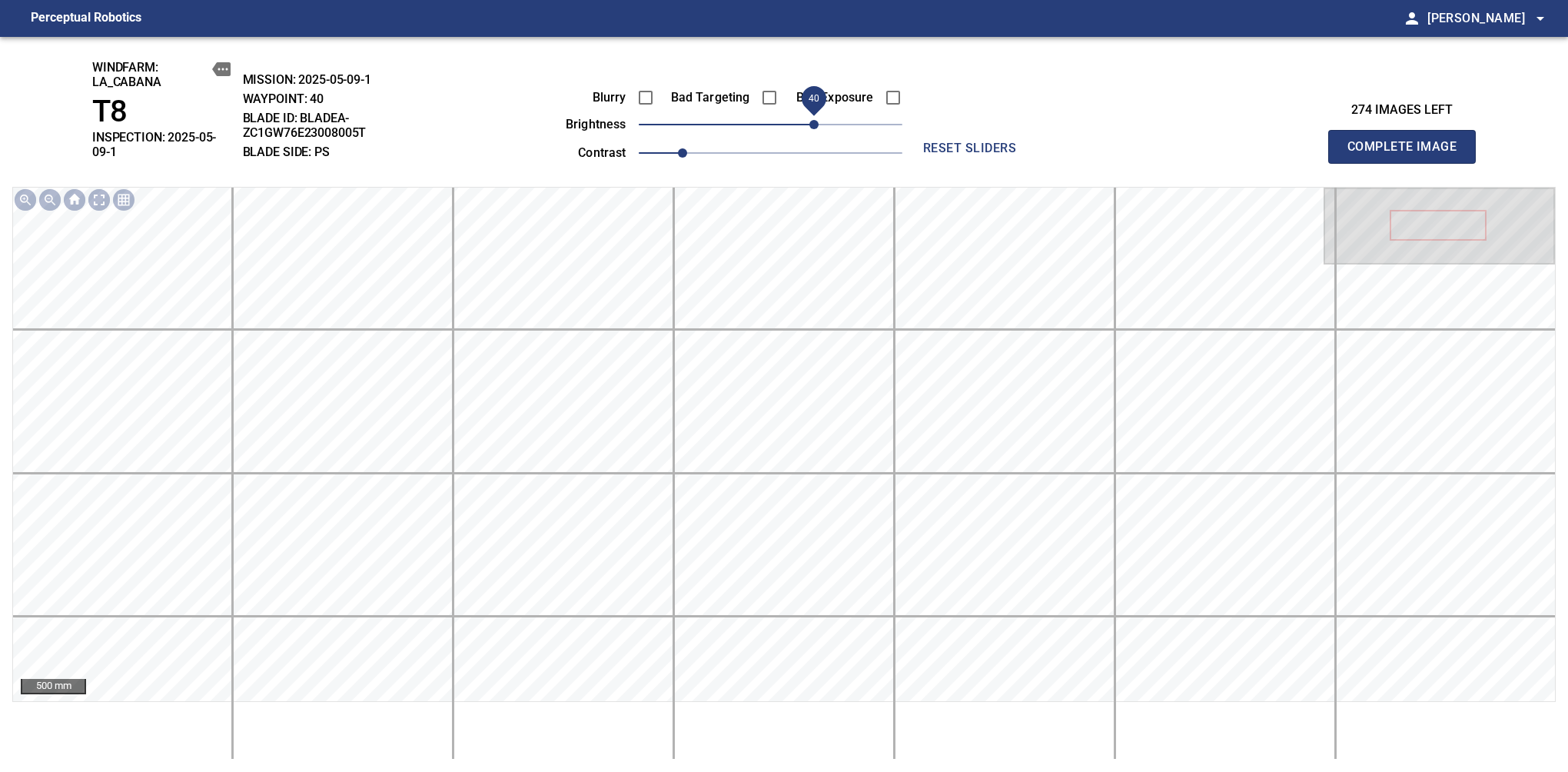
click at [1313, 142] on span "Complete Image" at bounding box center [1402, 147] width 114 height 22
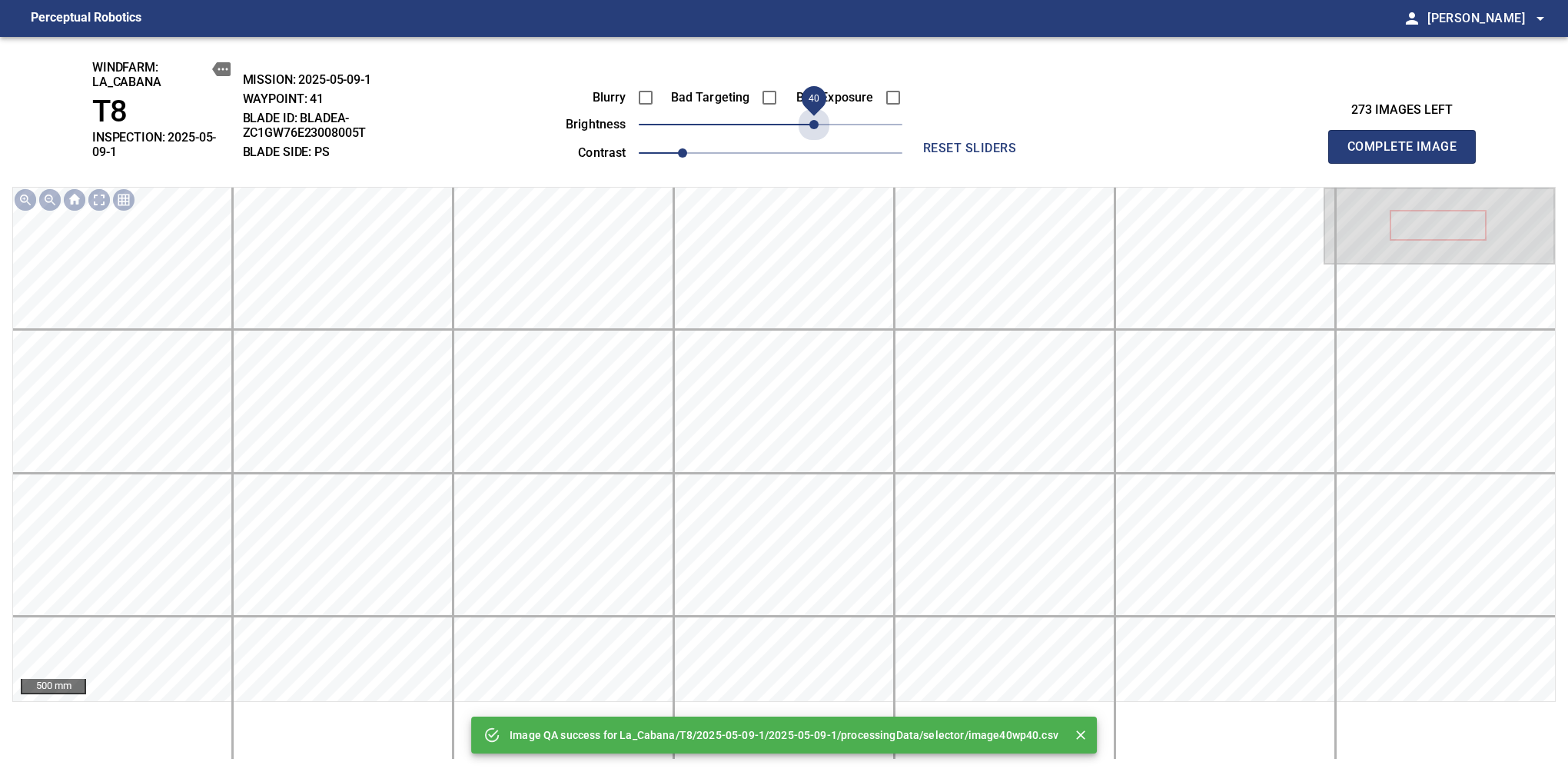
click at [812, 125] on span "40" at bounding box center [770, 124] width 263 height 22
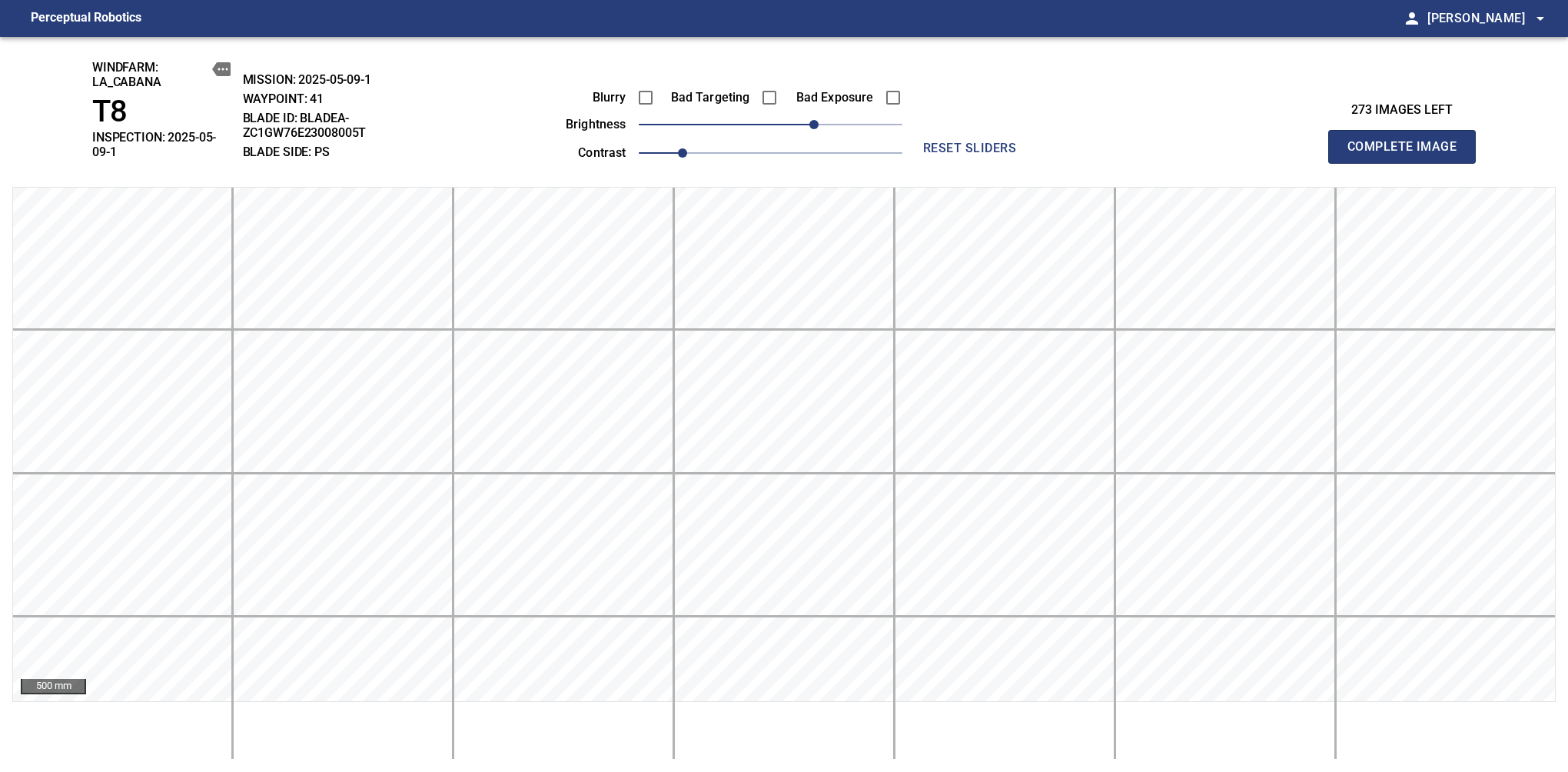
click at [1313, 142] on span "Complete Image" at bounding box center [1402, 147] width 114 height 22
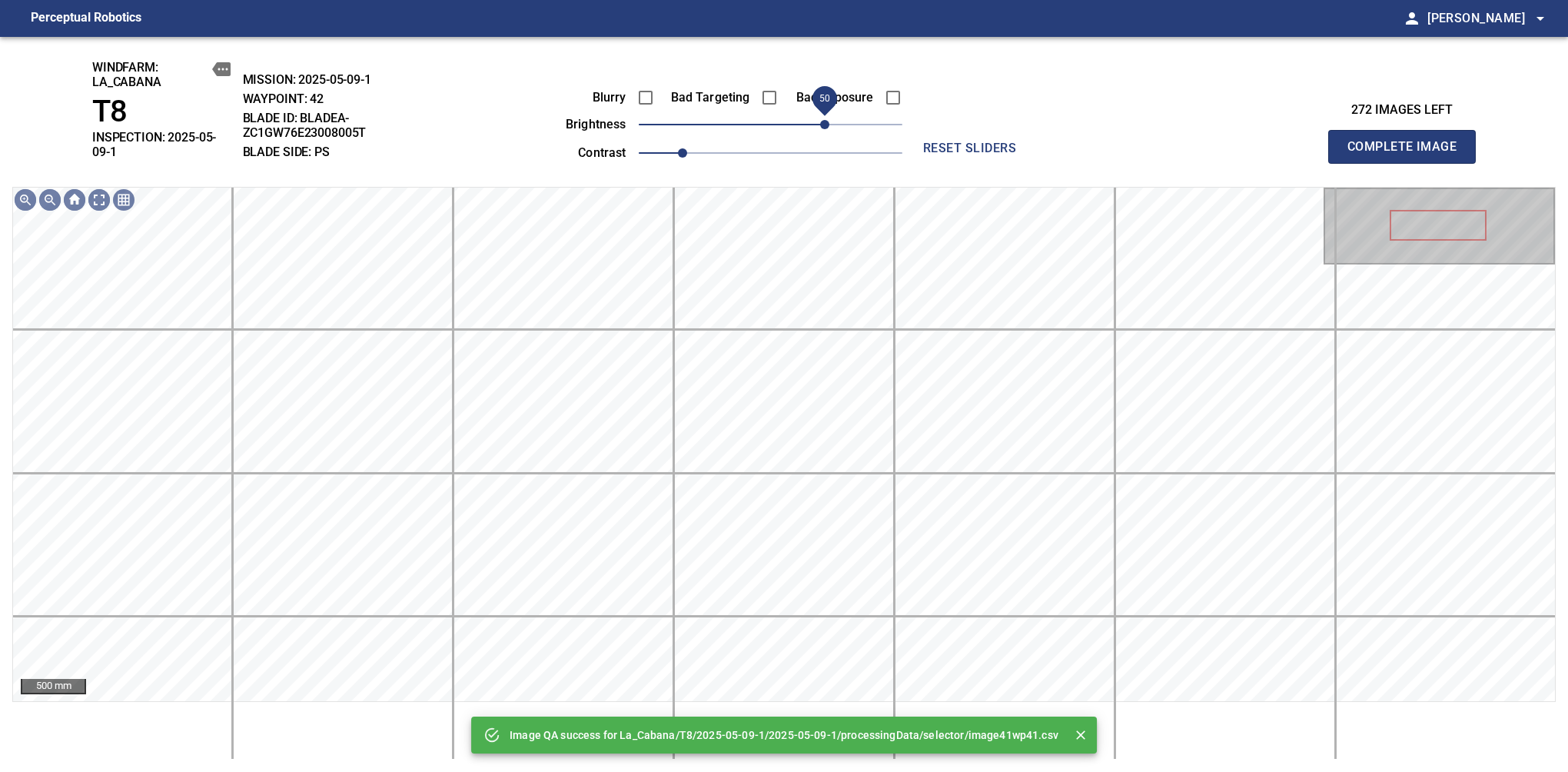
drag, startPoint x: 812, startPoint y: 125, endPoint x: 822, endPoint y: 117, distance: 12.8
click at [822, 117] on span "50" at bounding box center [770, 124] width 263 height 22
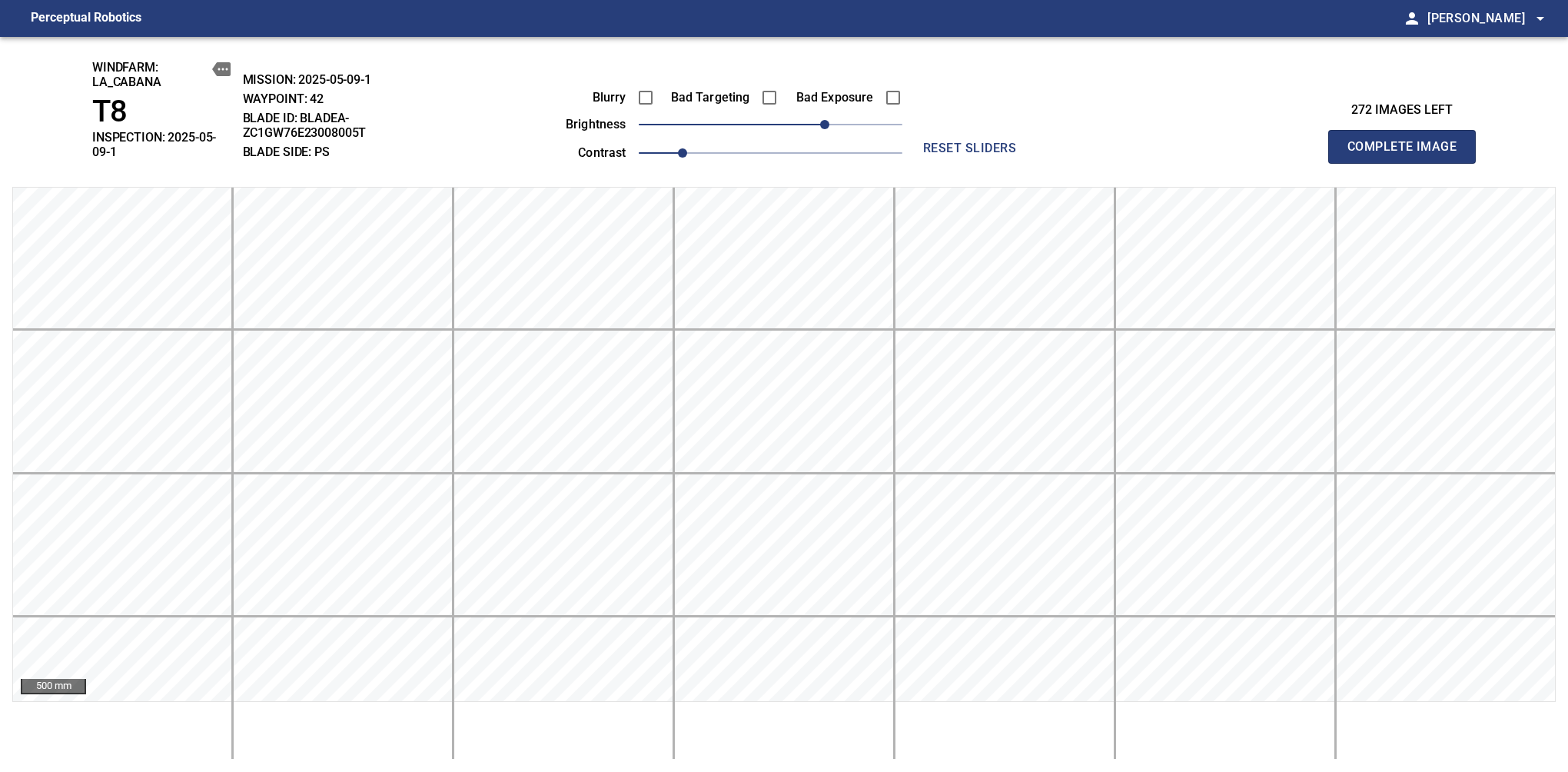
click at [1313, 142] on span "Complete Image" at bounding box center [1402, 147] width 114 height 22
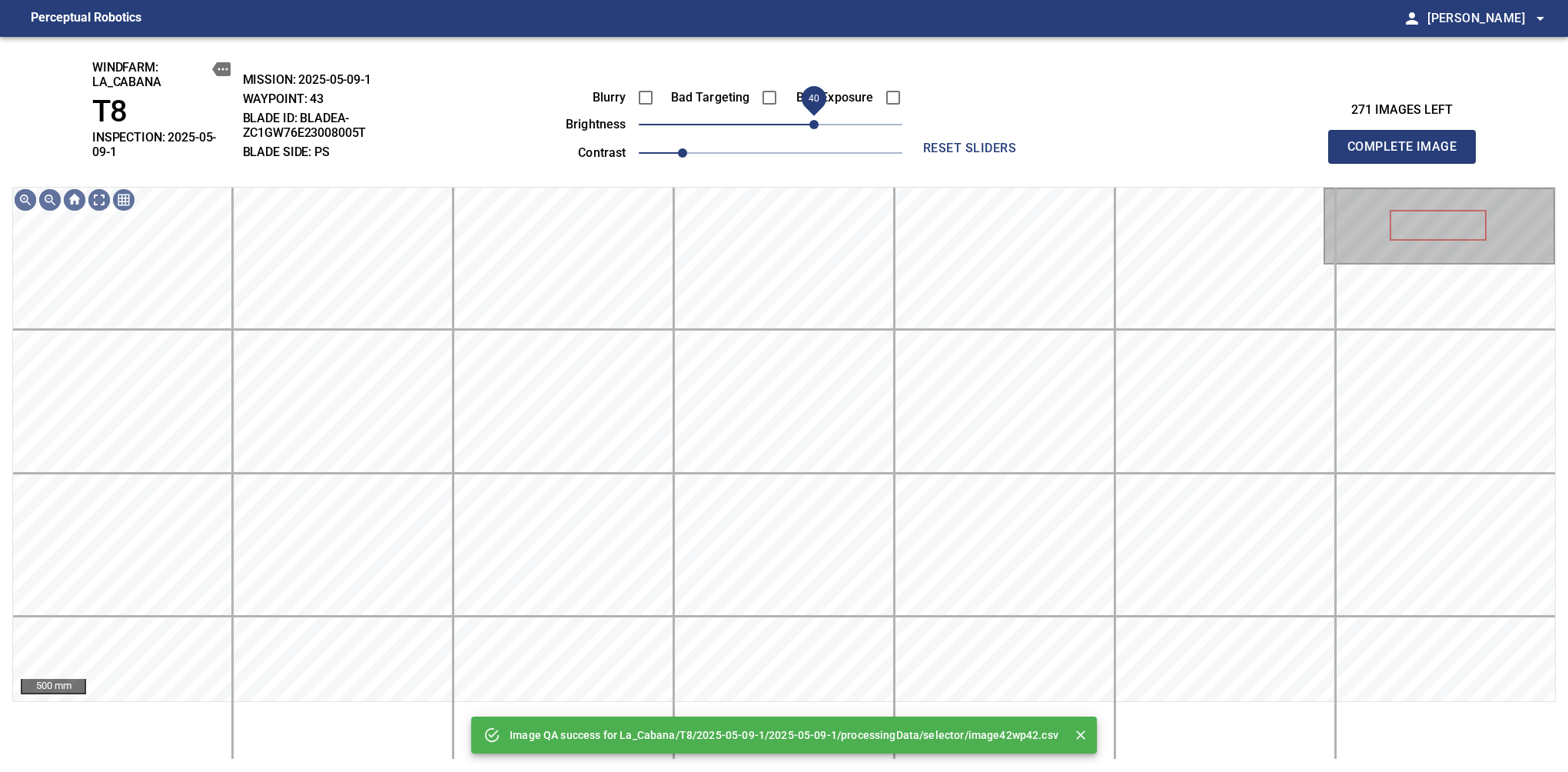
drag, startPoint x: 822, startPoint y: 122, endPoint x: 817, endPoint y: 132, distance: 11.2
click at [817, 132] on span "40" at bounding box center [770, 124] width 263 height 22
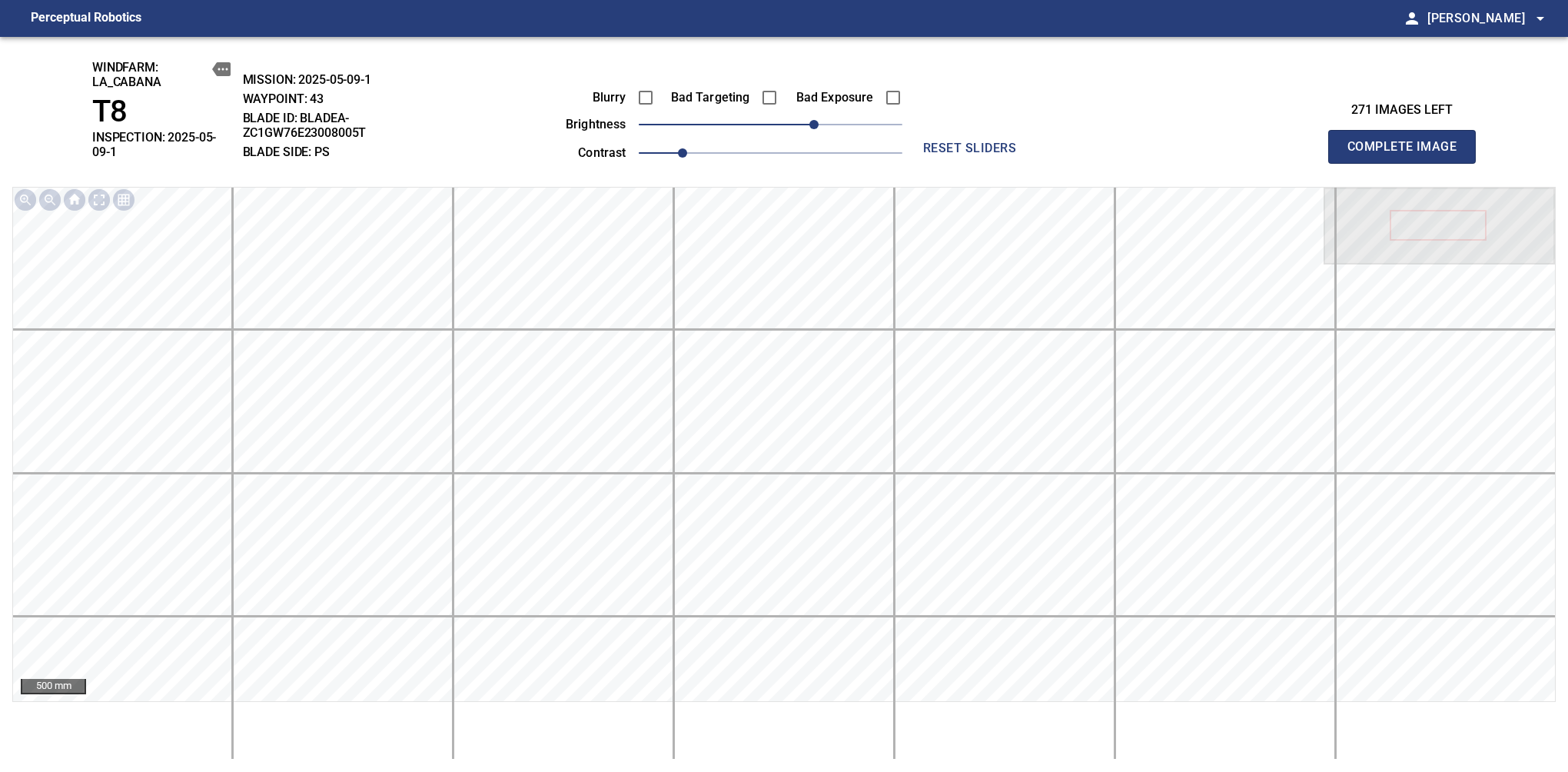
click at [1313, 142] on span "Complete Image" at bounding box center [1402, 147] width 114 height 22
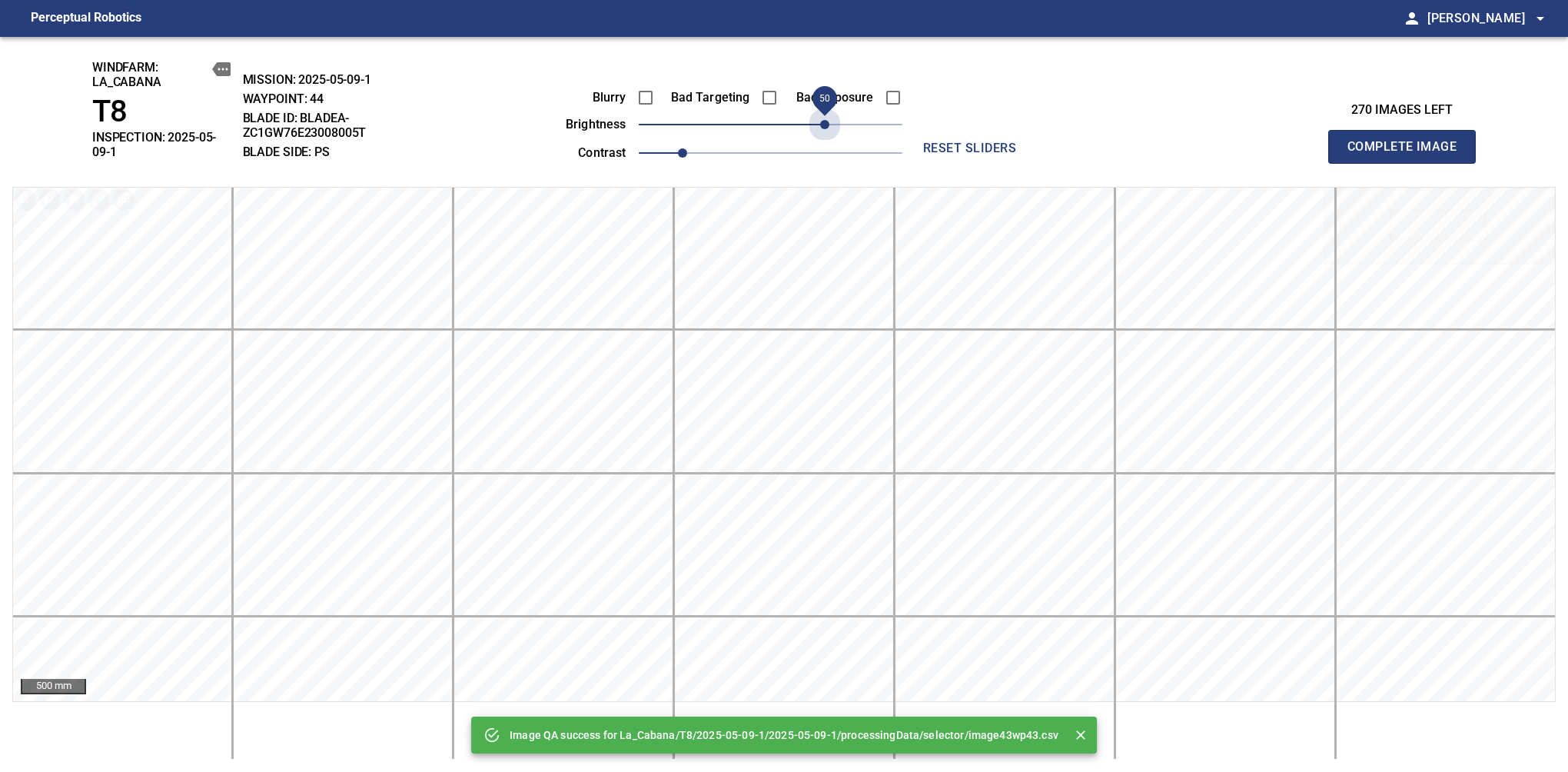
click at [825, 123] on span "50" at bounding box center [770, 124] width 263 height 22
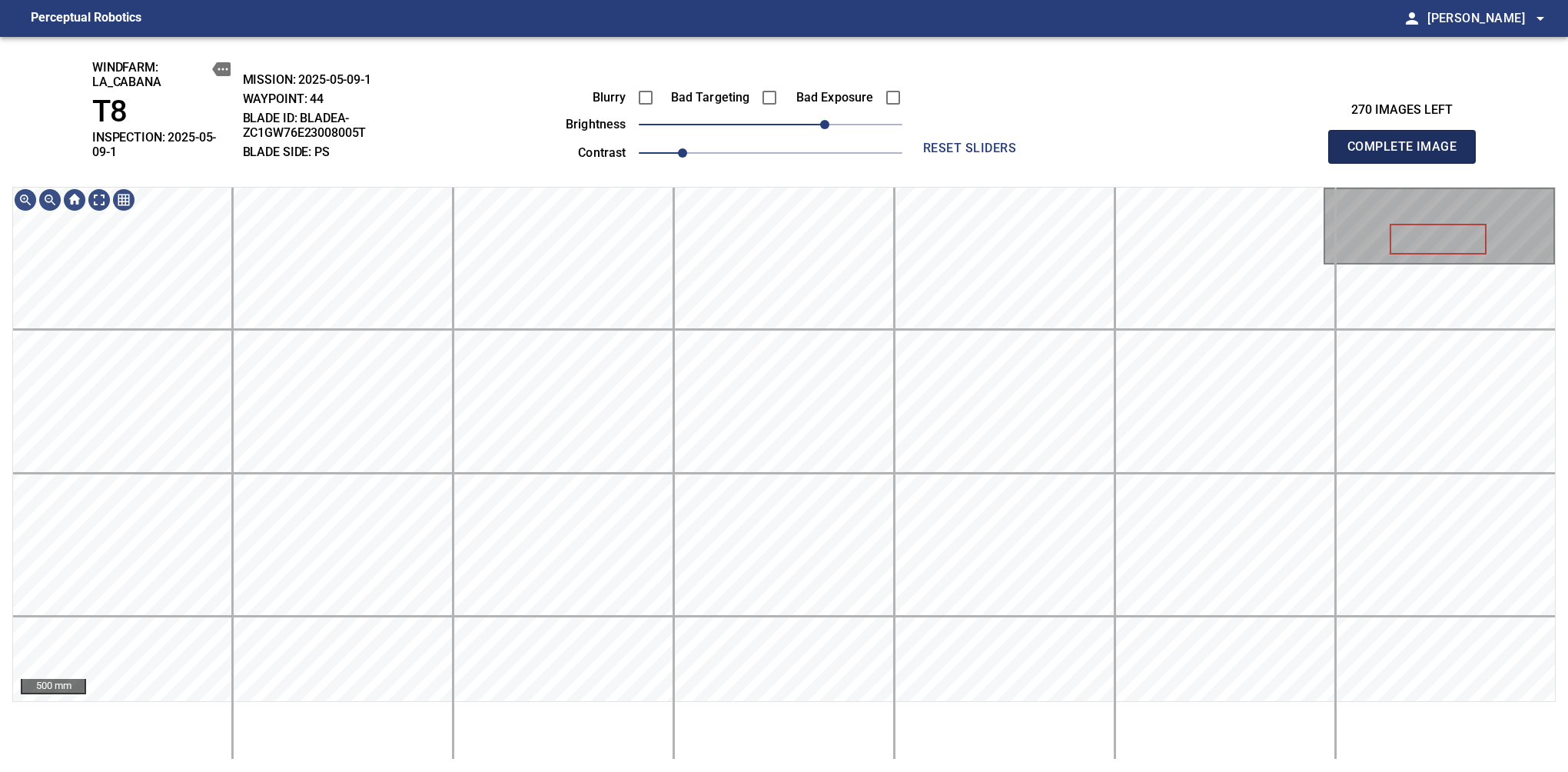
click at [1313, 142] on span "Complete Image" at bounding box center [1402, 147] width 114 height 22
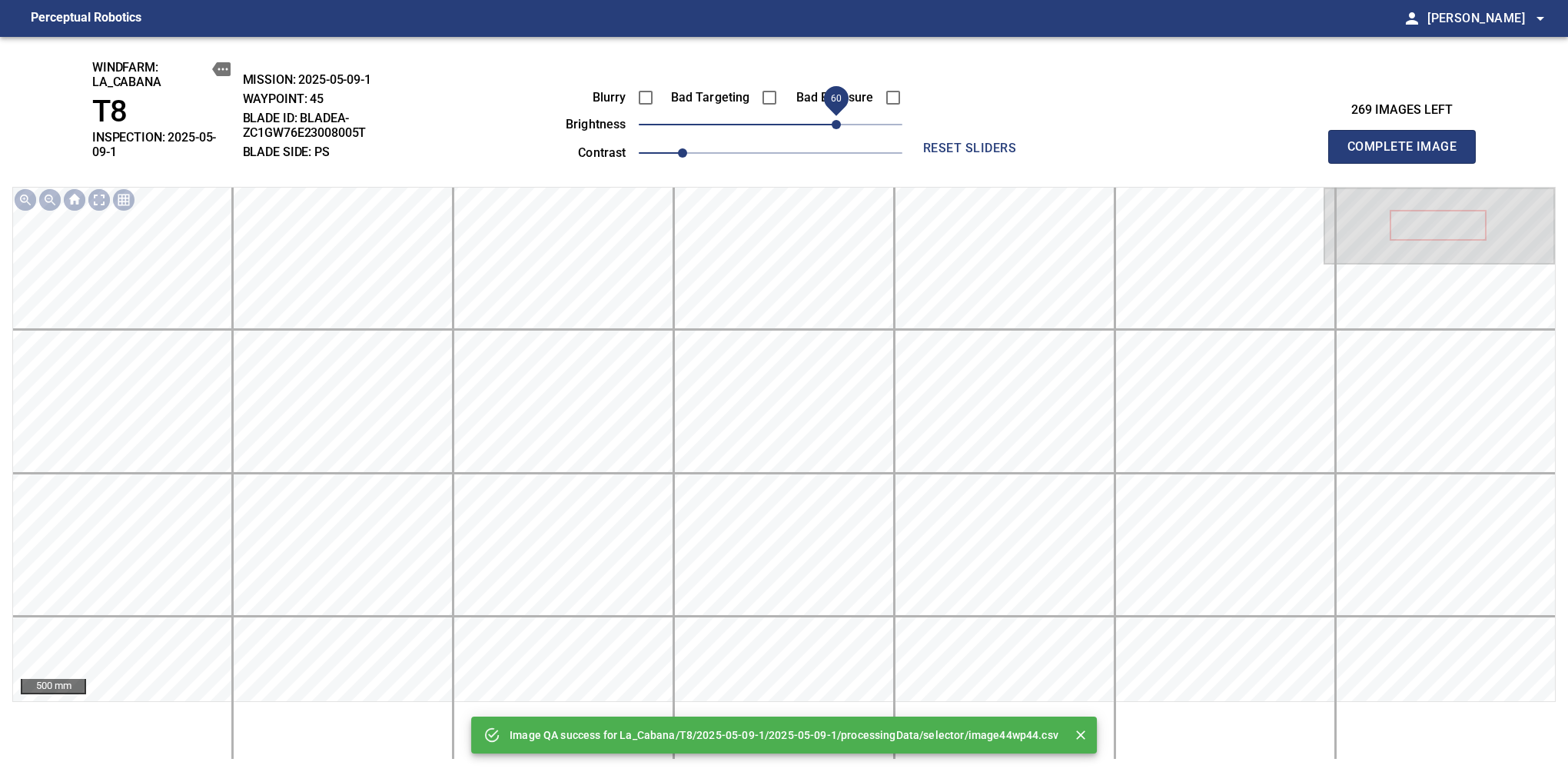
drag, startPoint x: 801, startPoint y: 129, endPoint x: 831, endPoint y: 129, distance: 30.0
click at [831, 129] on span "60" at bounding box center [770, 124] width 263 height 22
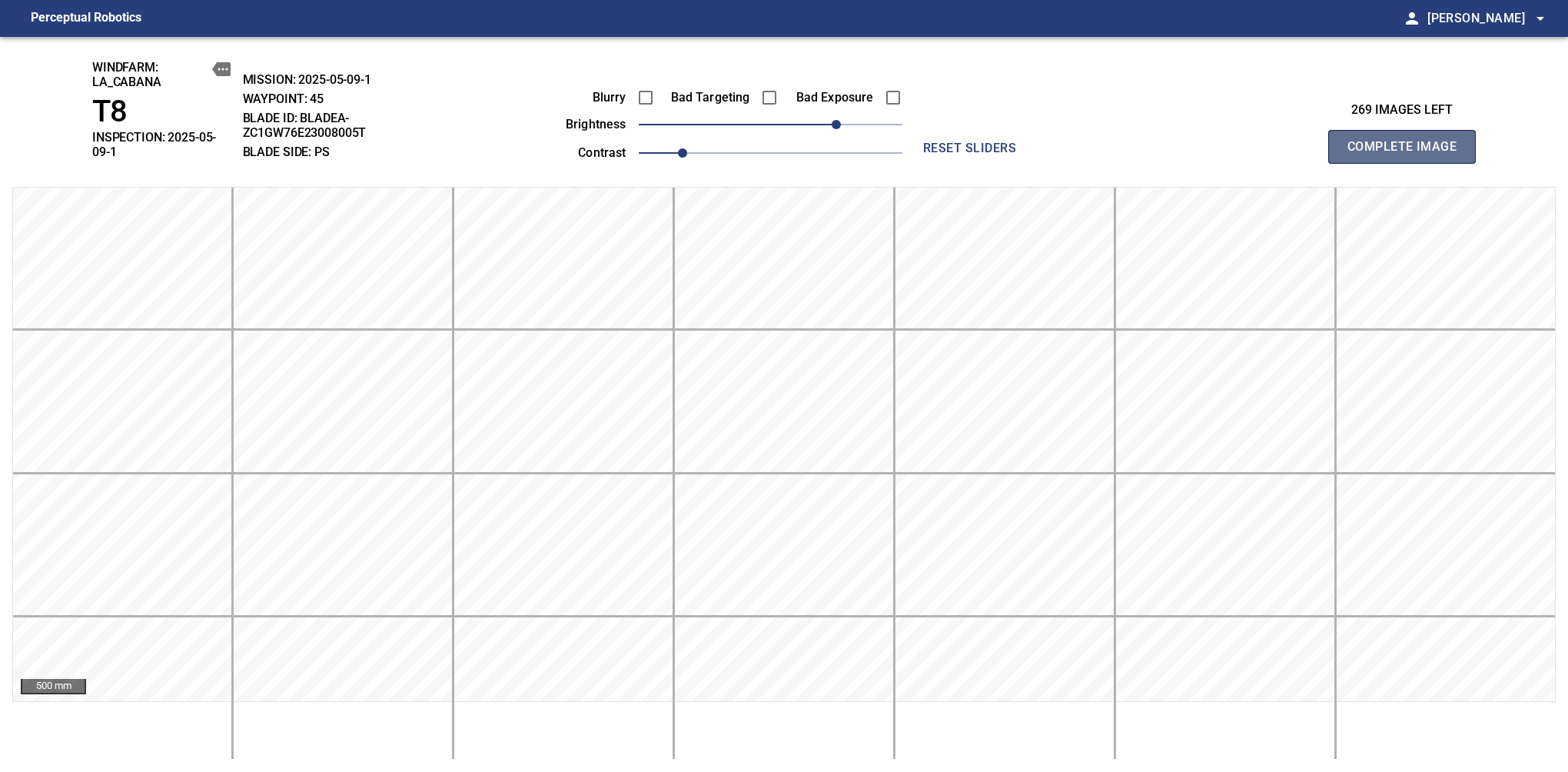
click at [1313, 142] on span "Complete Image" at bounding box center [1402, 147] width 114 height 22
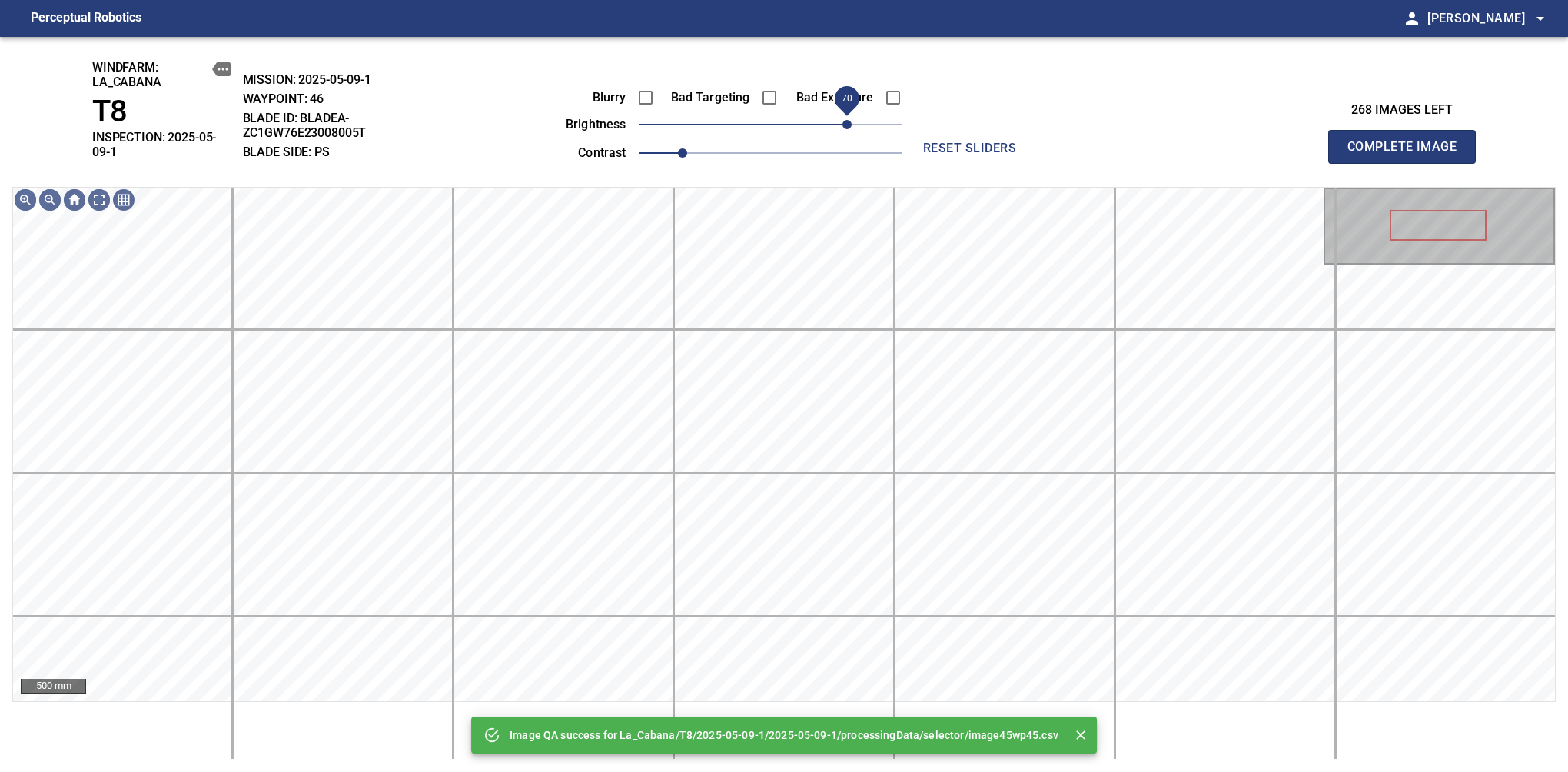
drag, startPoint x: 831, startPoint y: 129, endPoint x: 844, endPoint y: 122, distance: 14.8
click at [844, 122] on span "70" at bounding box center [770, 124] width 263 height 22
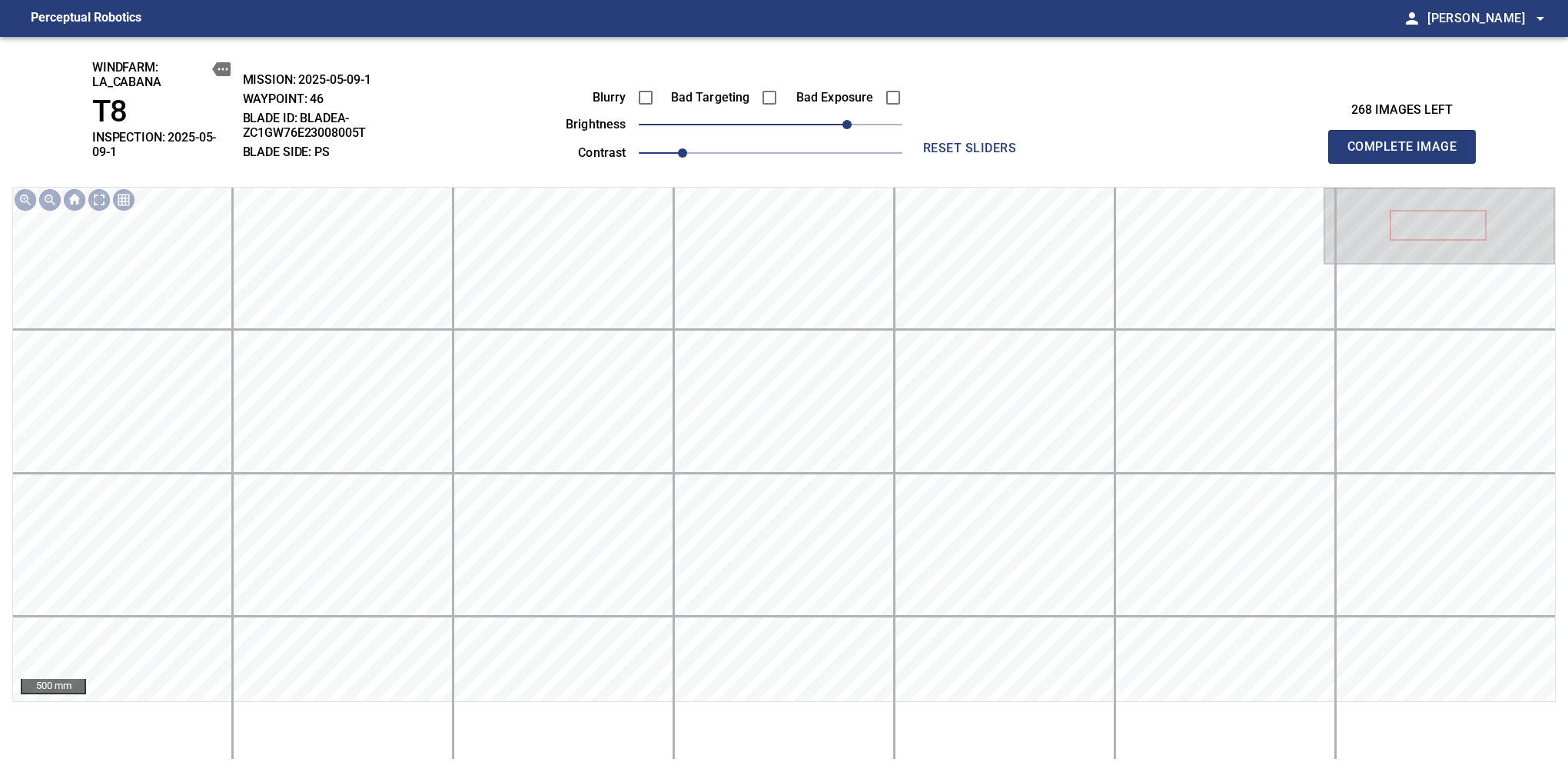
click at [1313, 142] on span "Complete Image" at bounding box center [1402, 147] width 114 height 22
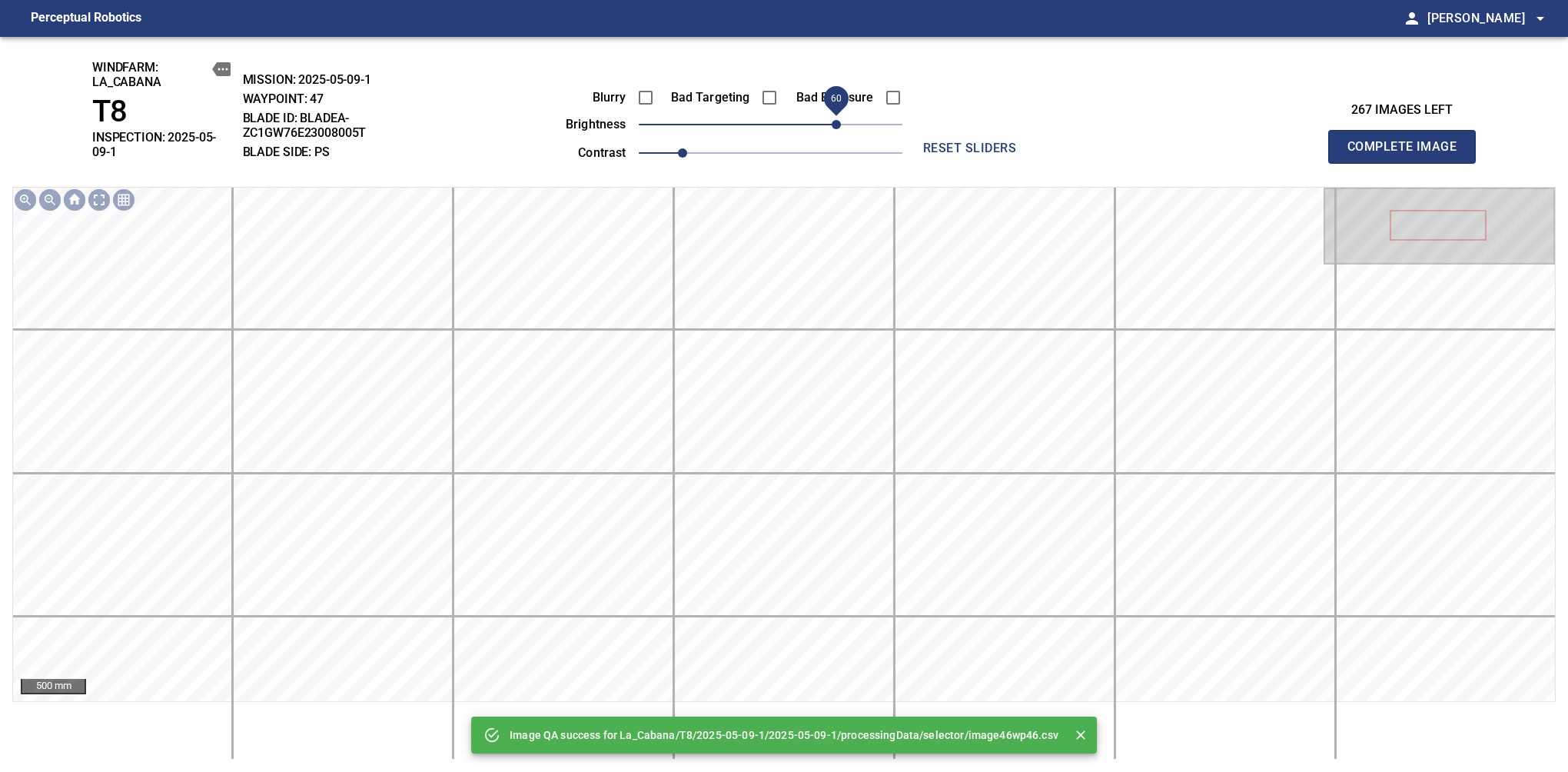
click at [839, 122] on span "60" at bounding box center [770, 124] width 263 height 22
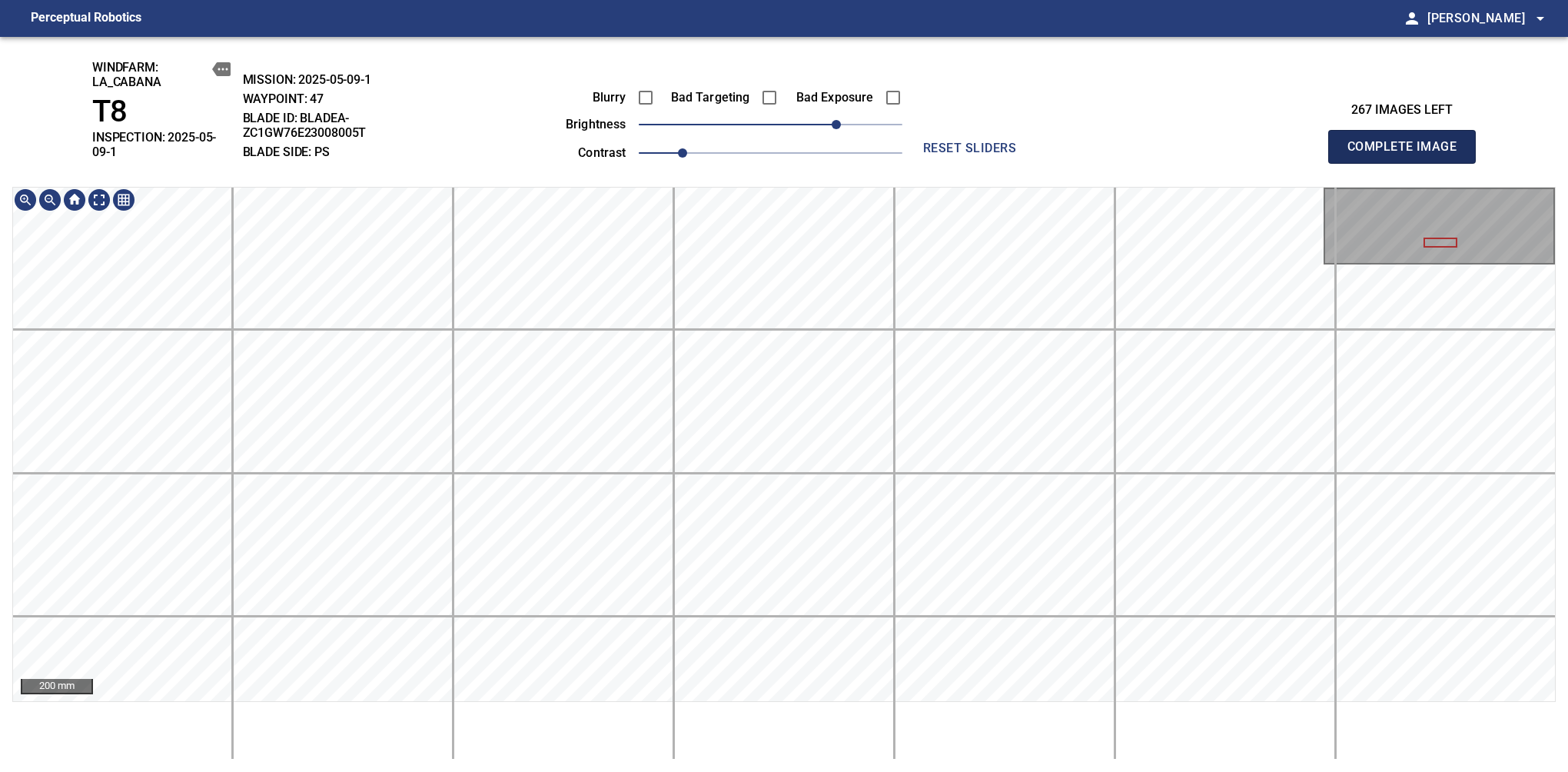
click at [1313, 142] on span "Complete Image" at bounding box center [1402, 147] width 114 height 22
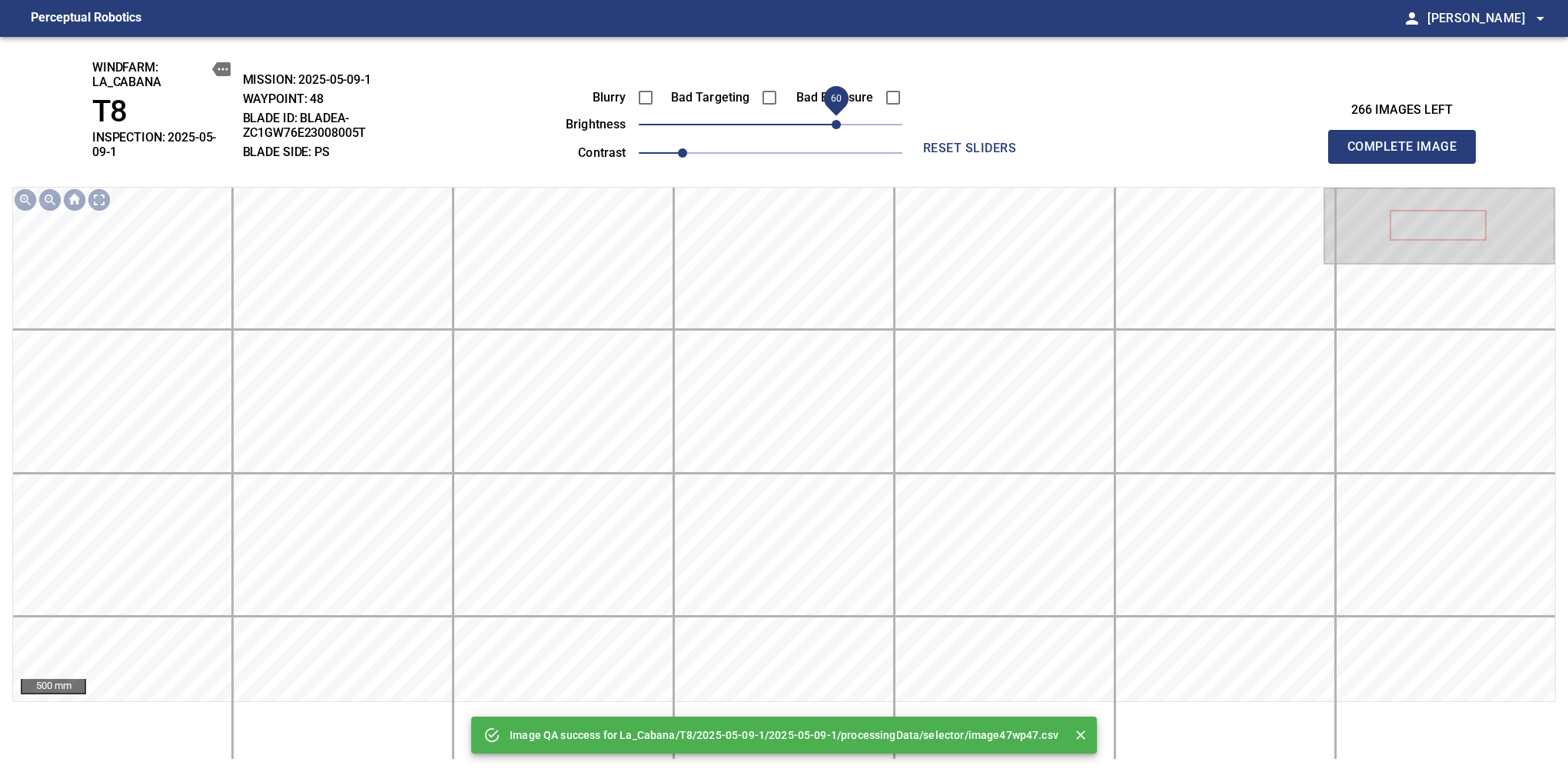
drag, startPoint x: 795, startPoint y: 120, endPoint x: 836, endPoint y: 122, distance: 41.0
click at [836, 122] on span "60" at bounding box center [770, 124] width 263 height 22
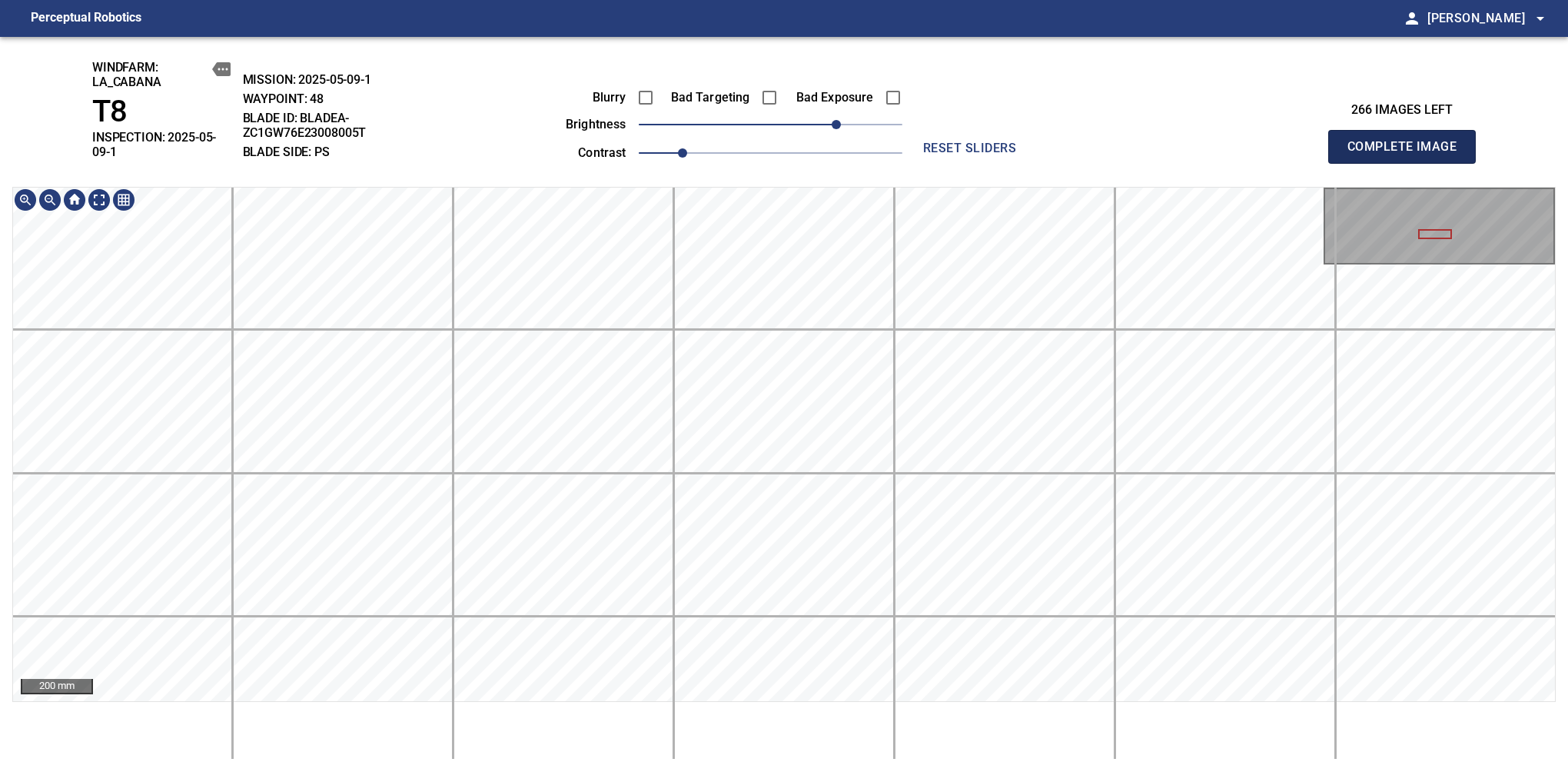
click at [1313, 142] on span "Complete Image" at bounding box center [1402, 147] width 114 height 22
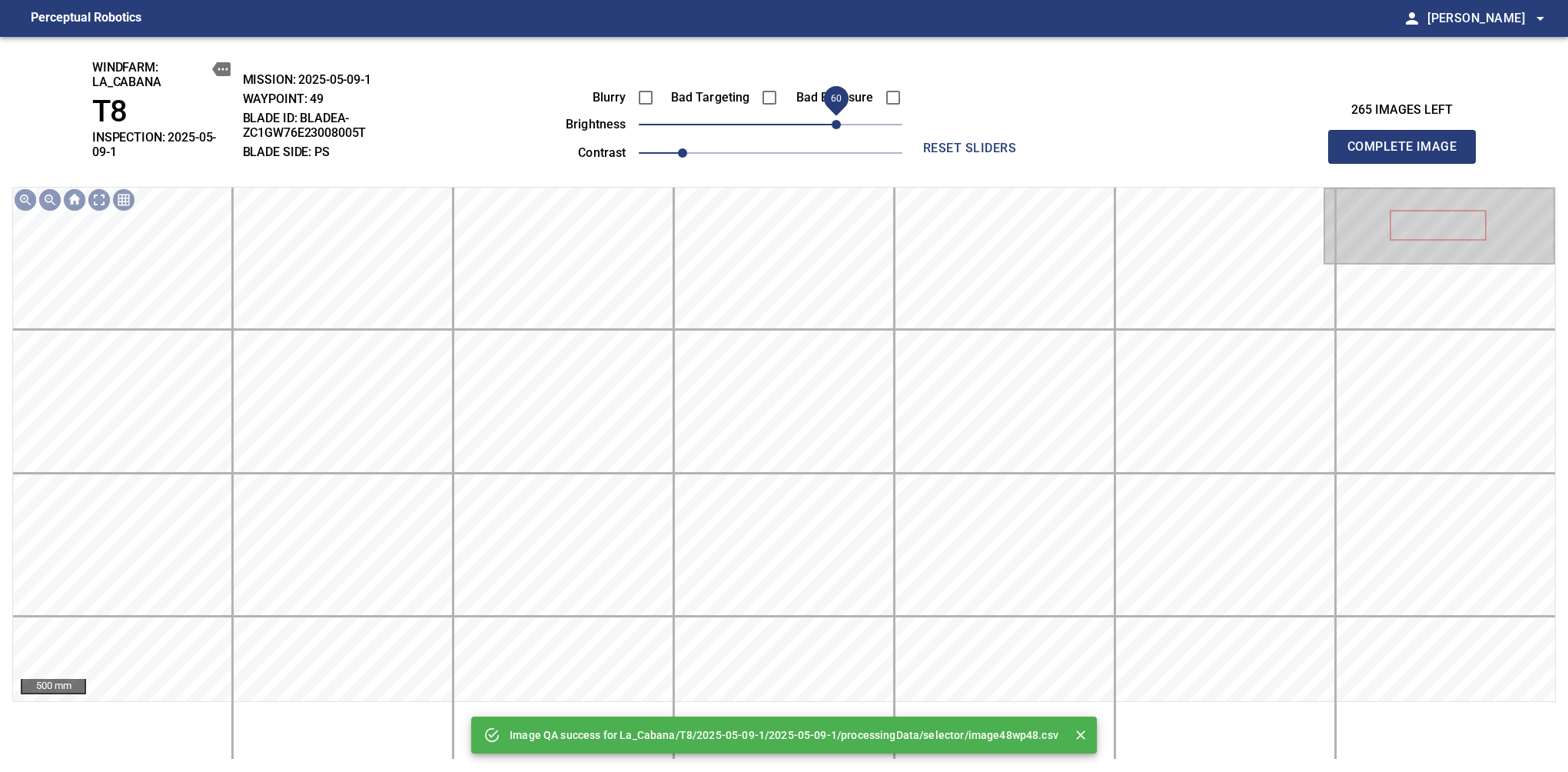
click at [835, 132] on span "60" at bounding box center [770, 124] width 263 height 22
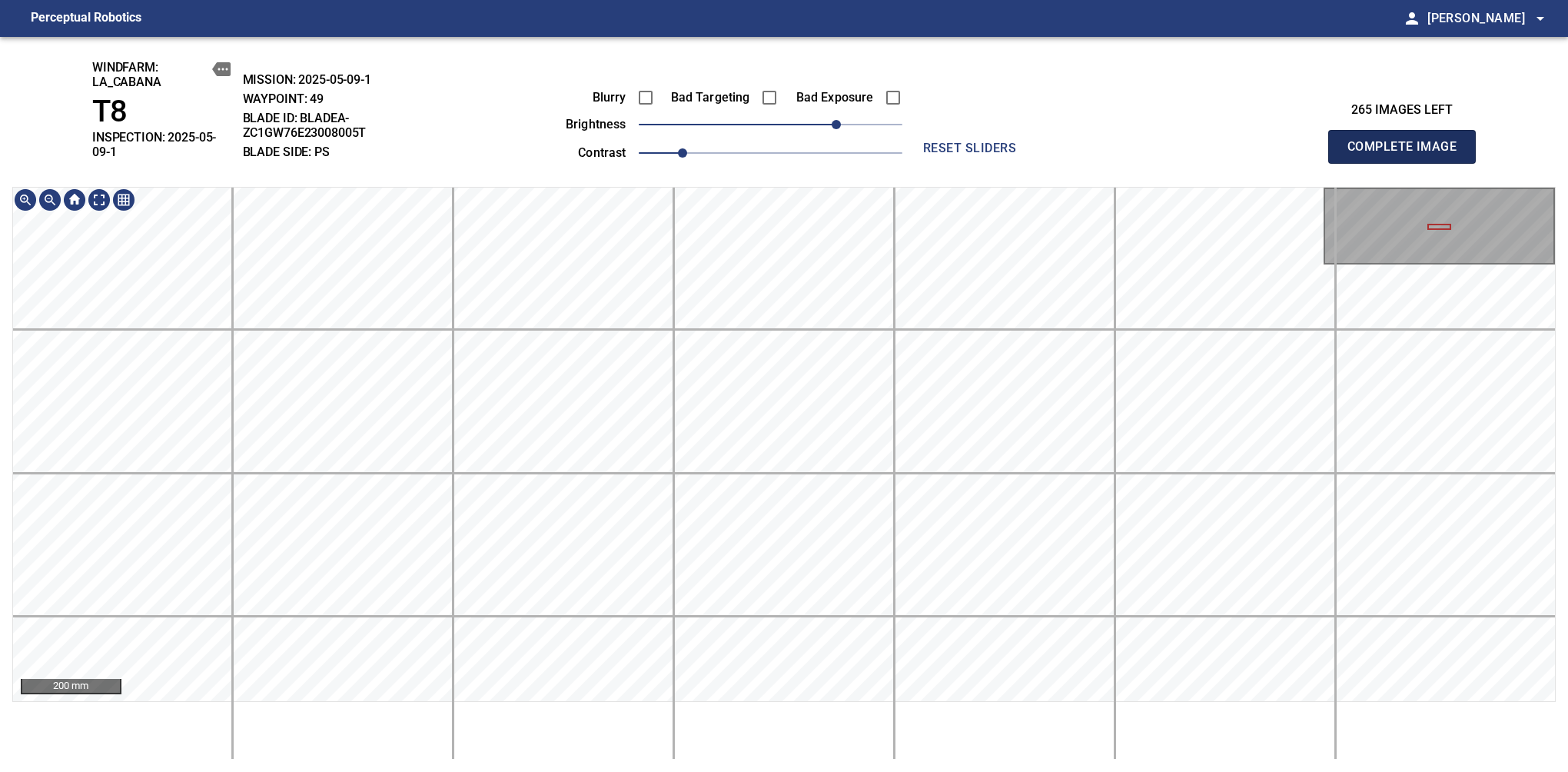
click at [1313, 142] on span "Complete Image" at bounding box center [1402, 147] width 114 height 22
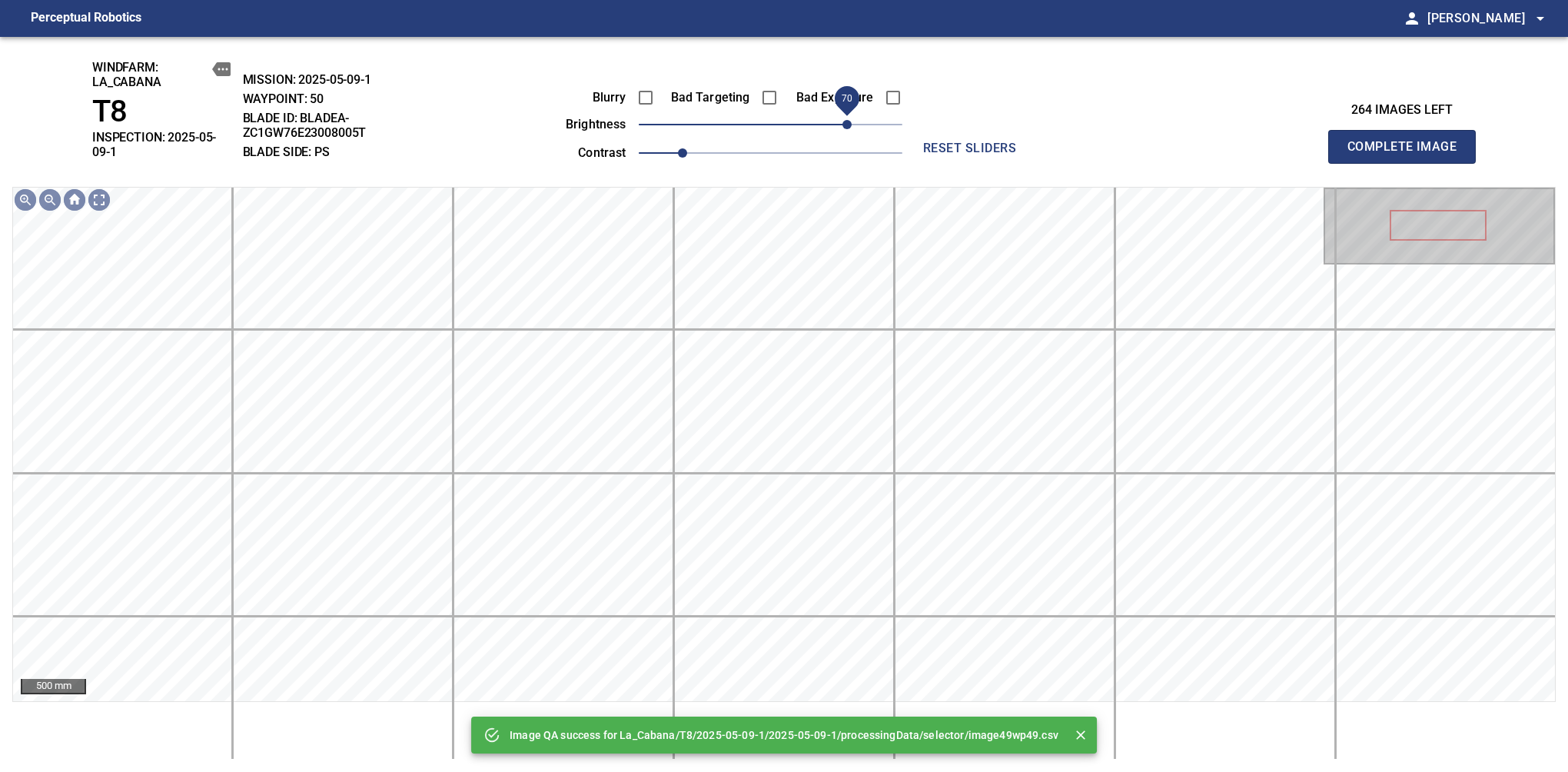
drag, startPoint x: 809, startPoint y: 120, endPoint x: 846, endPoint y: 122, distance: 37.1
click at [846, 122] on span "70" at bounding box center [770, 124] width 263 height 22
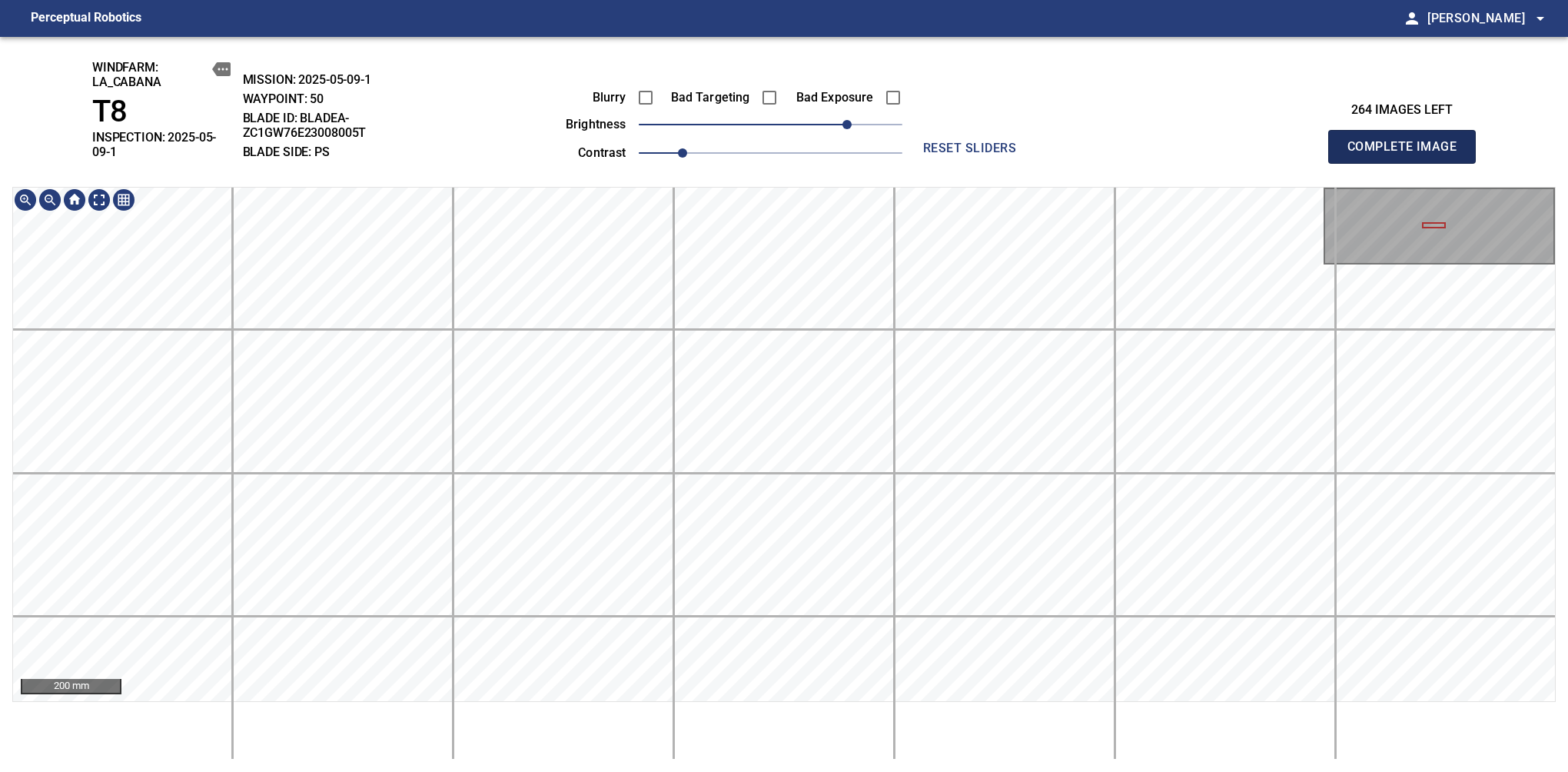
click at [1313, 142] on span "Complete Image" at bounding box center [1402, 147] width 114 height 22
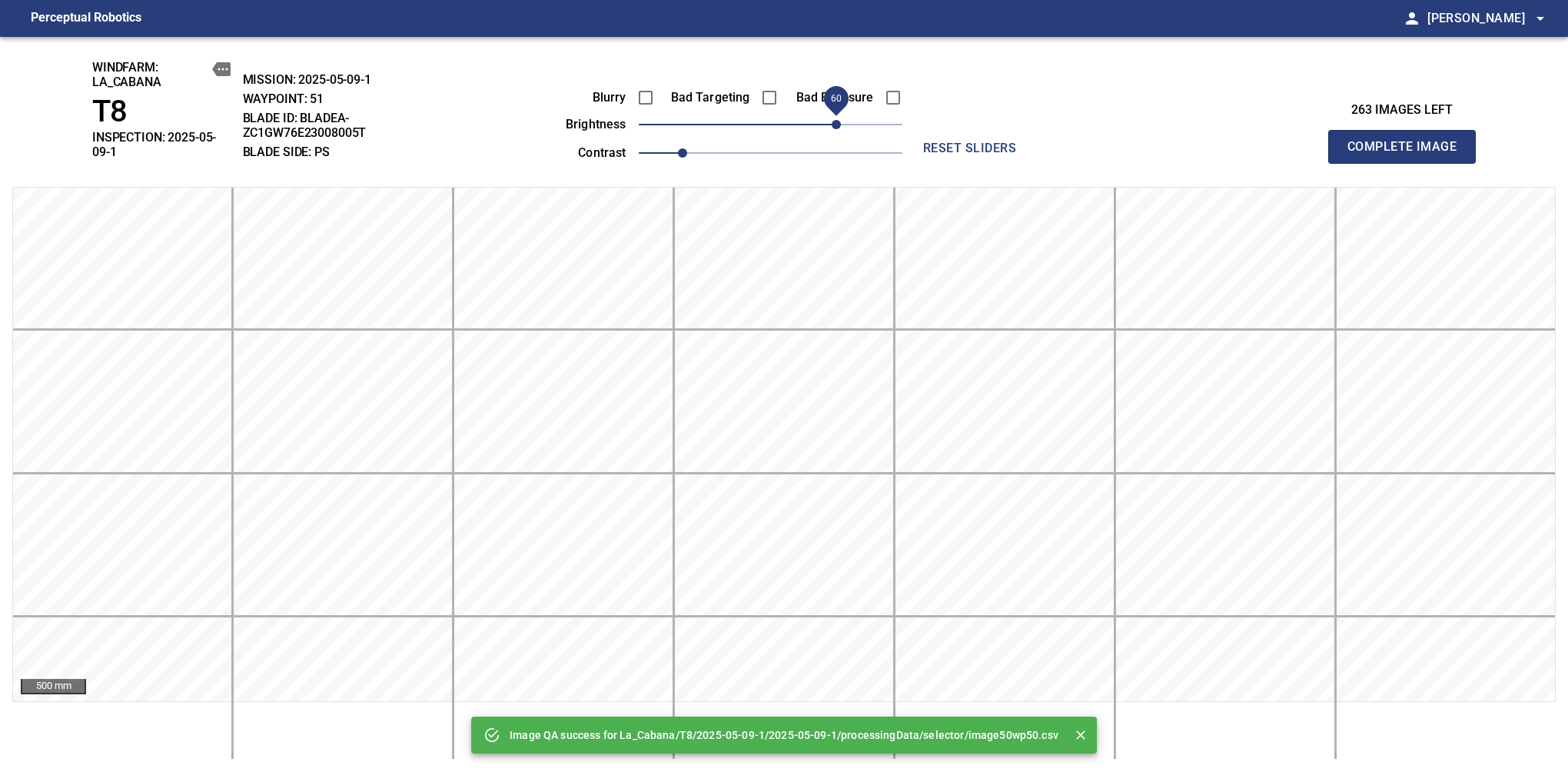
drag, startPoint x: 790, startPoint y: 123, endPoint x: 835, endPoint y: 125, distance: 45.0
click at [835, 125] on span "60" at bounding box center [770, 124] width 263 height 22
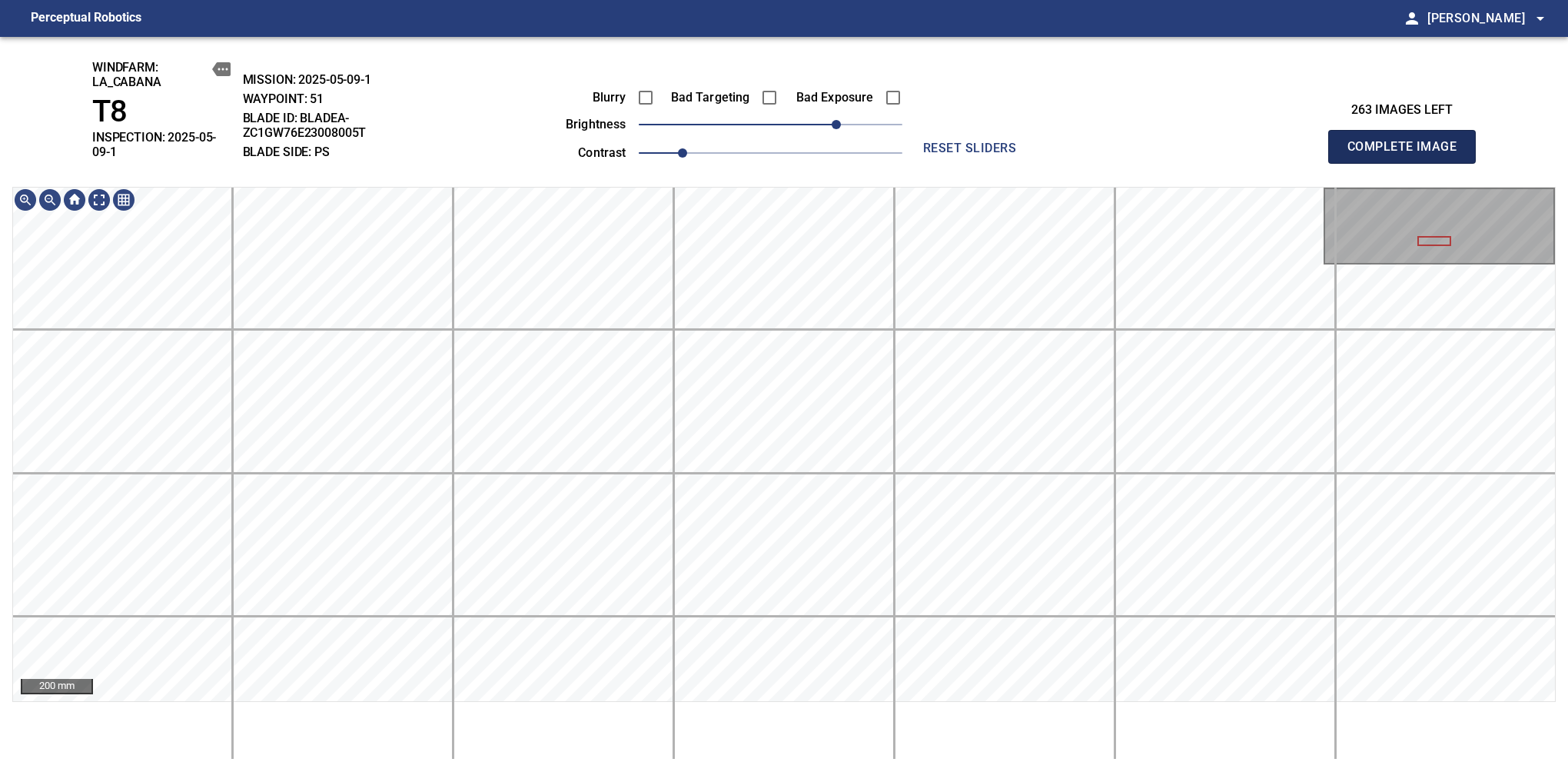
click at [1313, 142] on span "Complete Image" at bounding box center [1402, 147] width 114 height 22
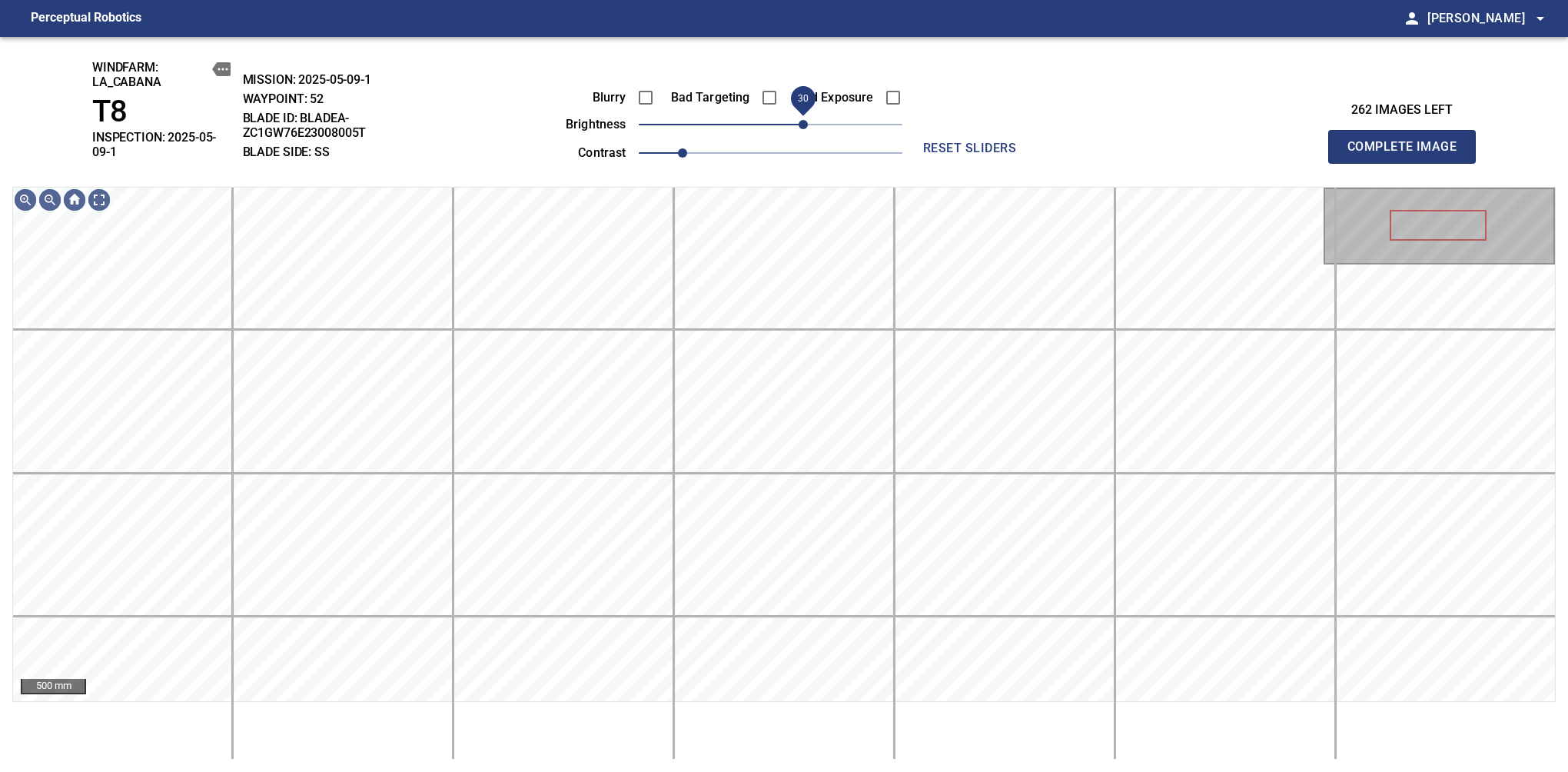
drag, startPoint x: 778, startPoint y: 122, endPoint x: 804, endPoint y: 132, distance: 27.9
click at [804, 129] on span "30" at bounding box center [803, 125] width 10 height 10
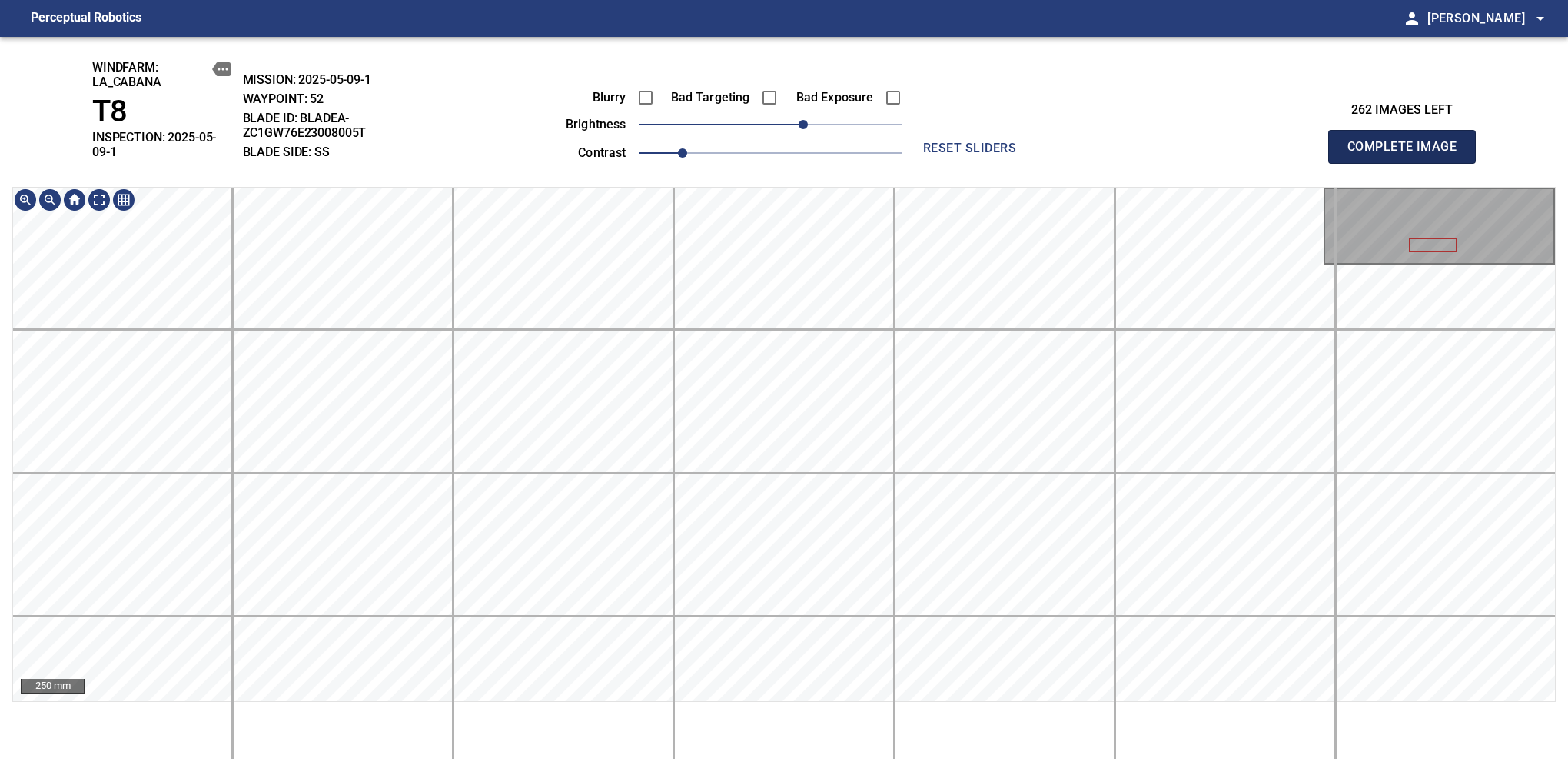
click at [1313, 142] on span "Complete Image" at bounding box center [1402, 147] width 114 height 22
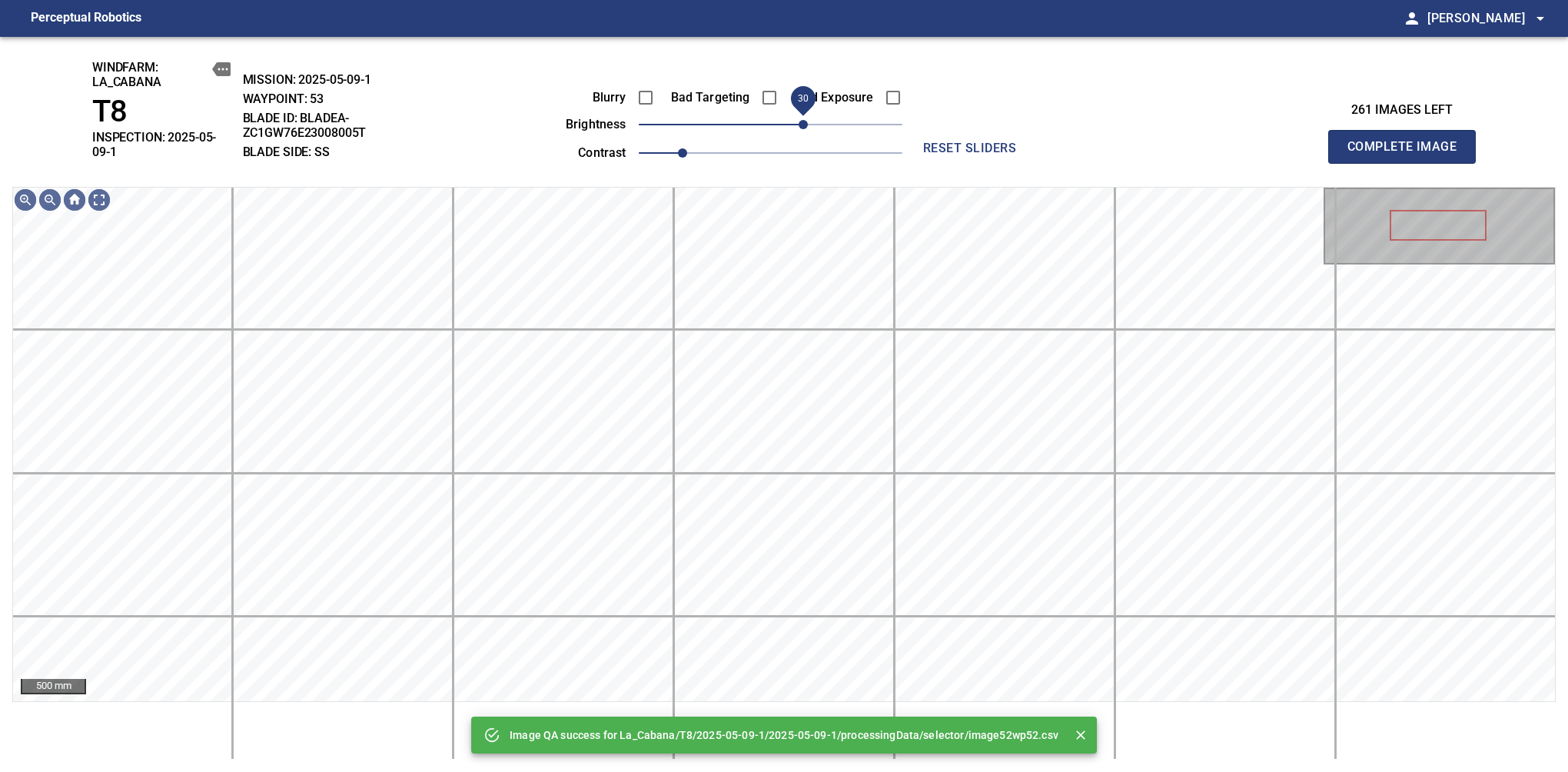
drag, startPoint x: 772, startPoint y: 122, endPoint x: 806, endPoint y: 122, distance: 34.0
click at [806, 122] on span "30" at bounding box center [803, 125] width 10 height 10
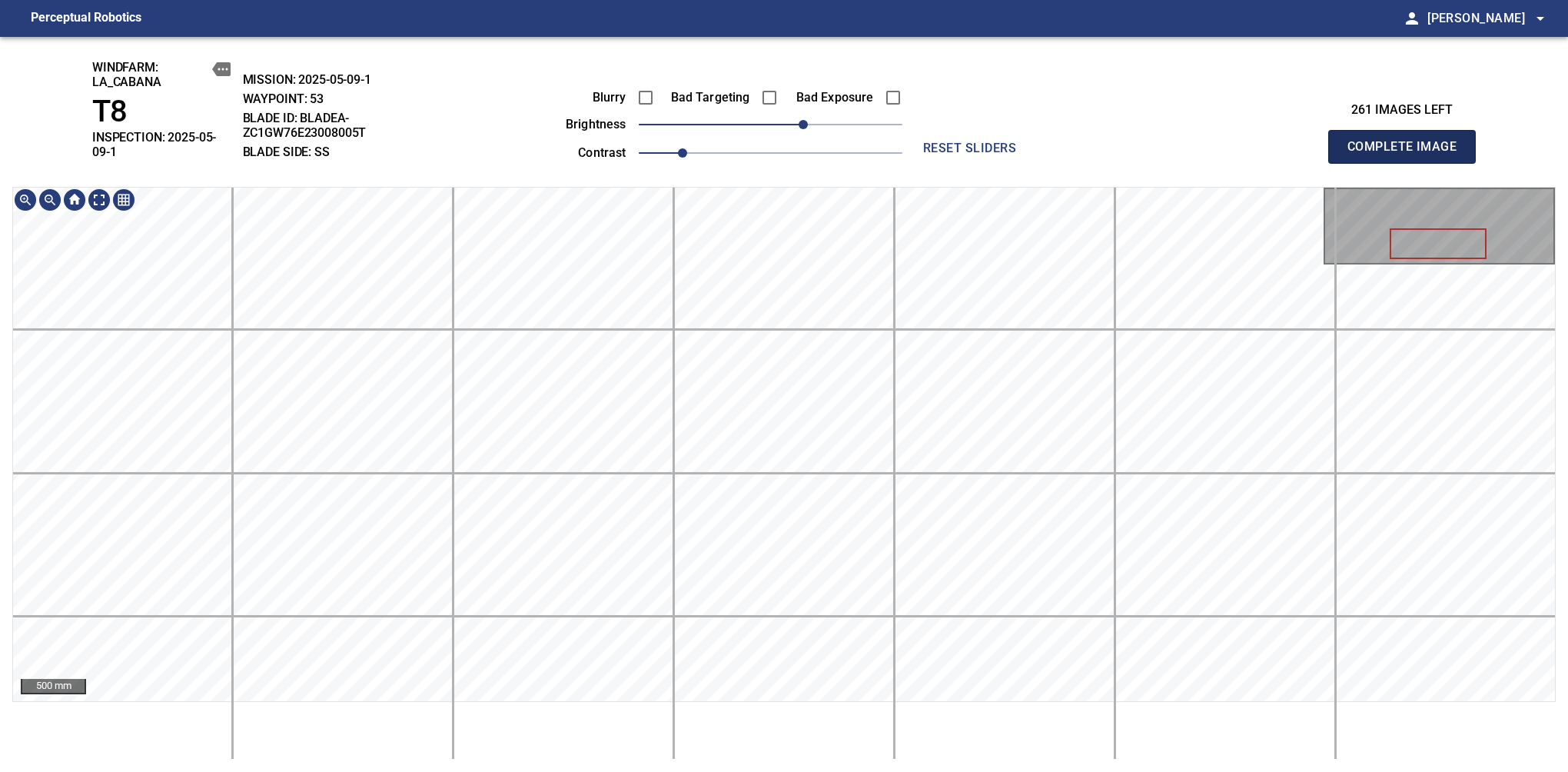
click at [1313, 142] on span "Complete Image" at bounding box center [1402, 147] width 114 height 22
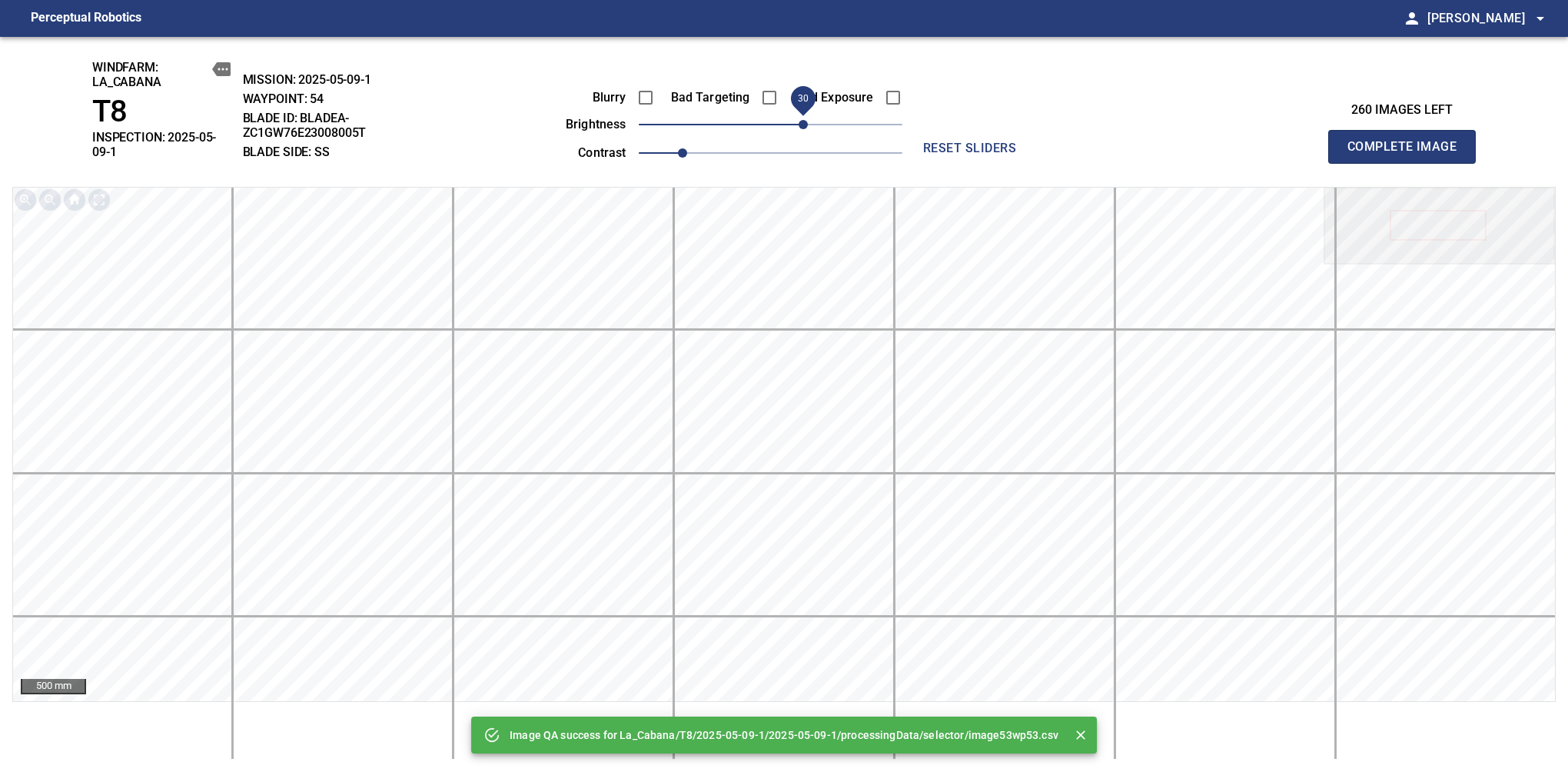
drag, startPoint x: 772, startPoint y: 132, endPoint x: 809, endPoint y: 132, distance: 37.0
click at [808, 129] on span "30" at bounding box center [803, 125] width 10 height 10
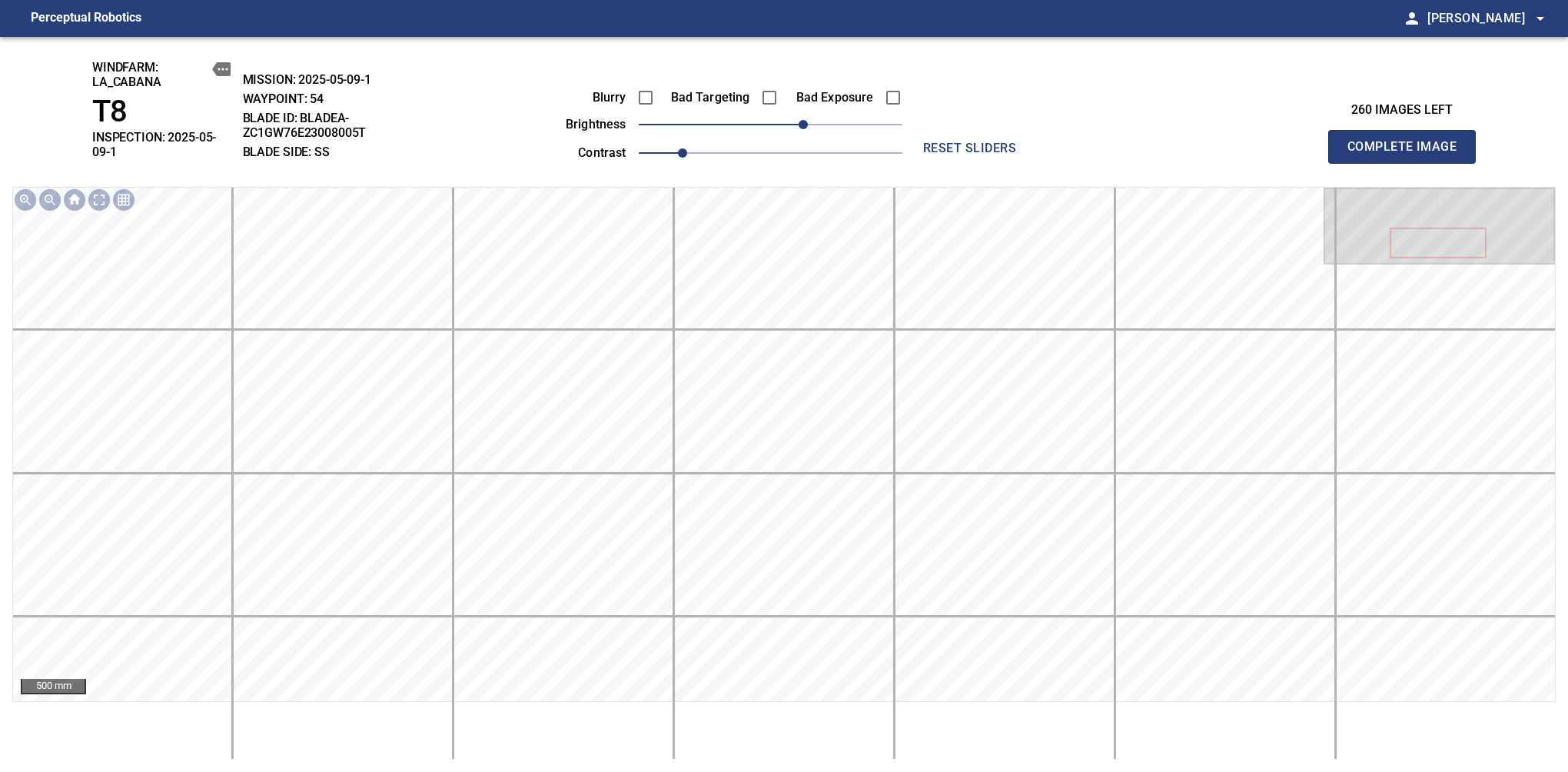
click at [1313, 142] on span "Complete Image" at bounding box center [1402, 147] width 114 height 22
drag, startPoint x: 775, startPoint y: 133, endPoint x: 818, endPoint y: 135, distance: 43.0
click at [818, 129] on span "40" at bounding box center [814, 125] width 10 height 10
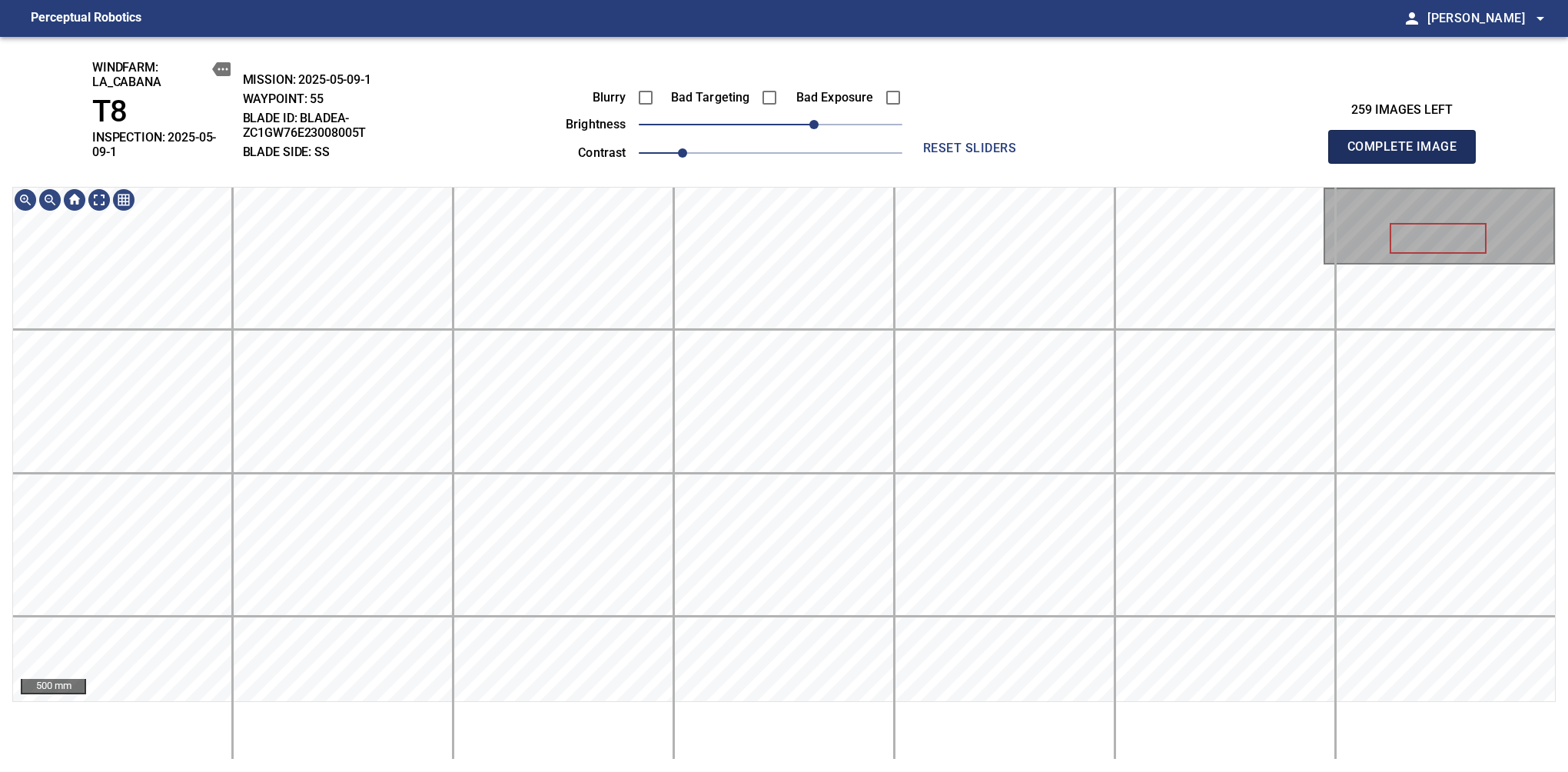
click at [1313, 142] on span "Complete Image" at bounding box center [1402, 147] width 114 height 22
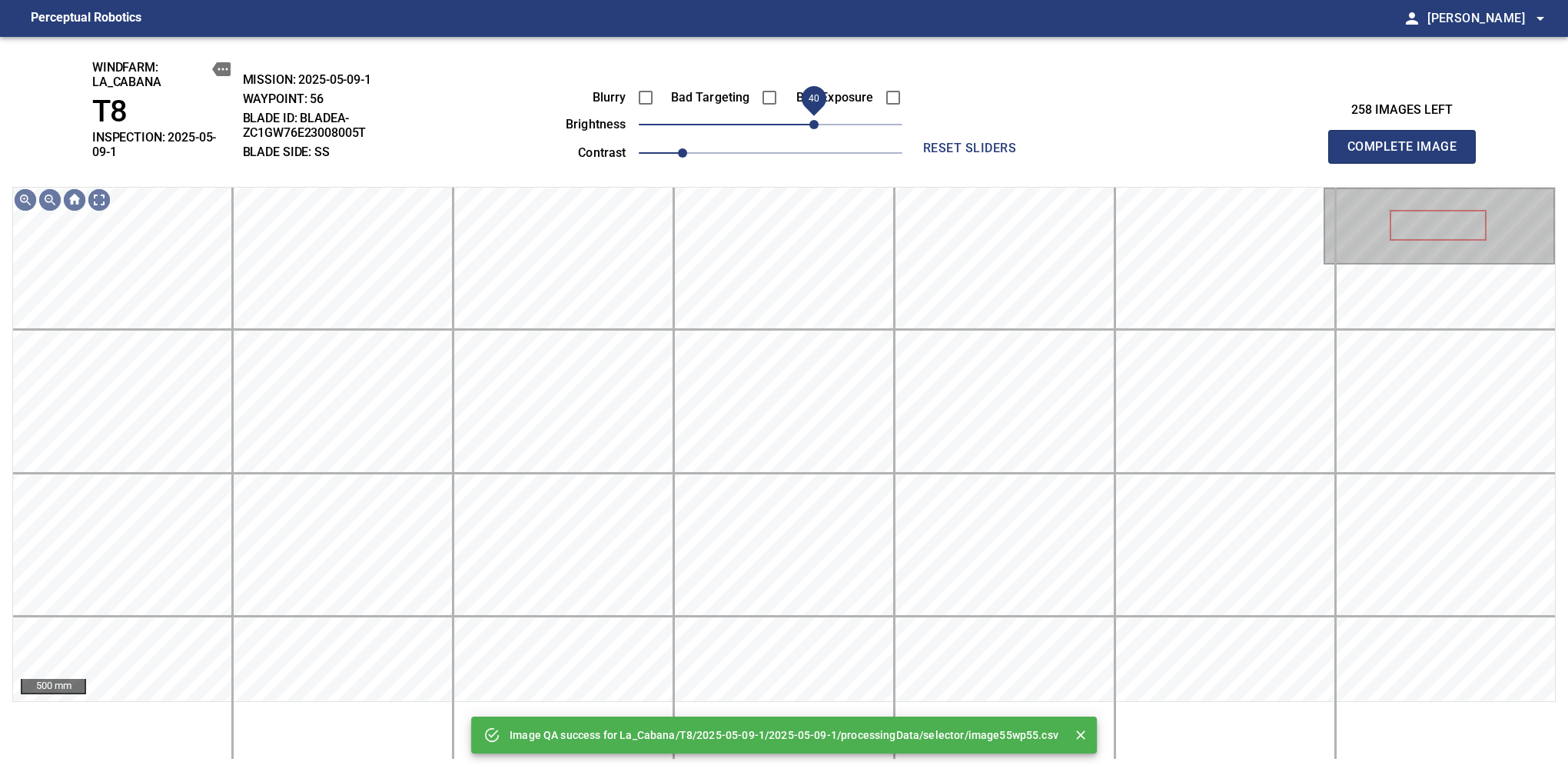
drag, startPoint x: 775, startPoint y: 125, endPoint x: 815, endPoint y: 120, distance: 40.3
click at [815, 120] on span "40" at bounding box center [814, 125] width 10 height 10
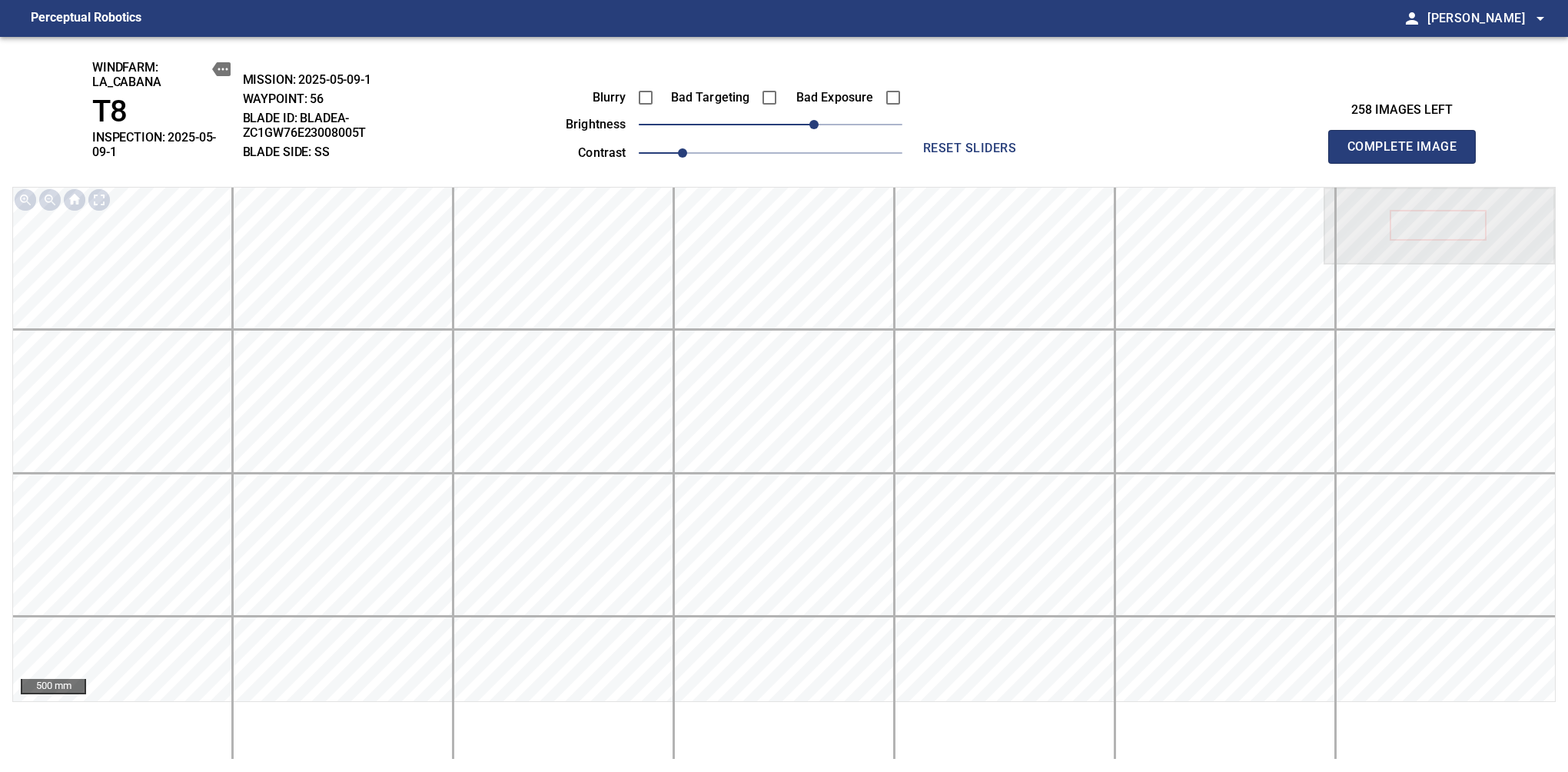
click at [1313, 142] on span "Complete Image" at bounding box center [1402, 147] width 114 height 22
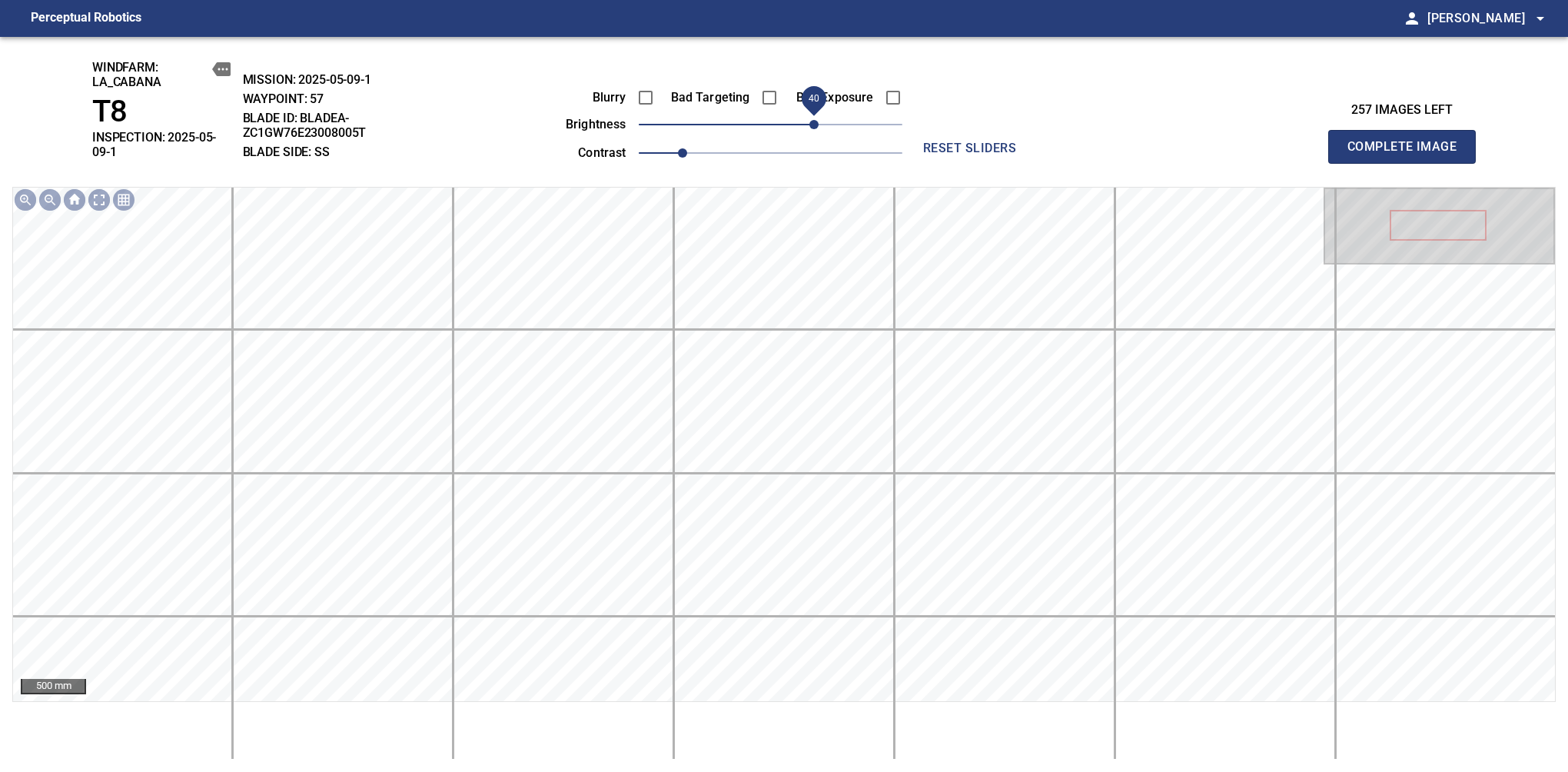
drag, startPoint x: 798, startPoint y: 127, endPoint x: 812, endPoint y: 139, distance: 18.4
click at [812, 129] on span "40" at bounding box center [814, 125] width 10 height 10
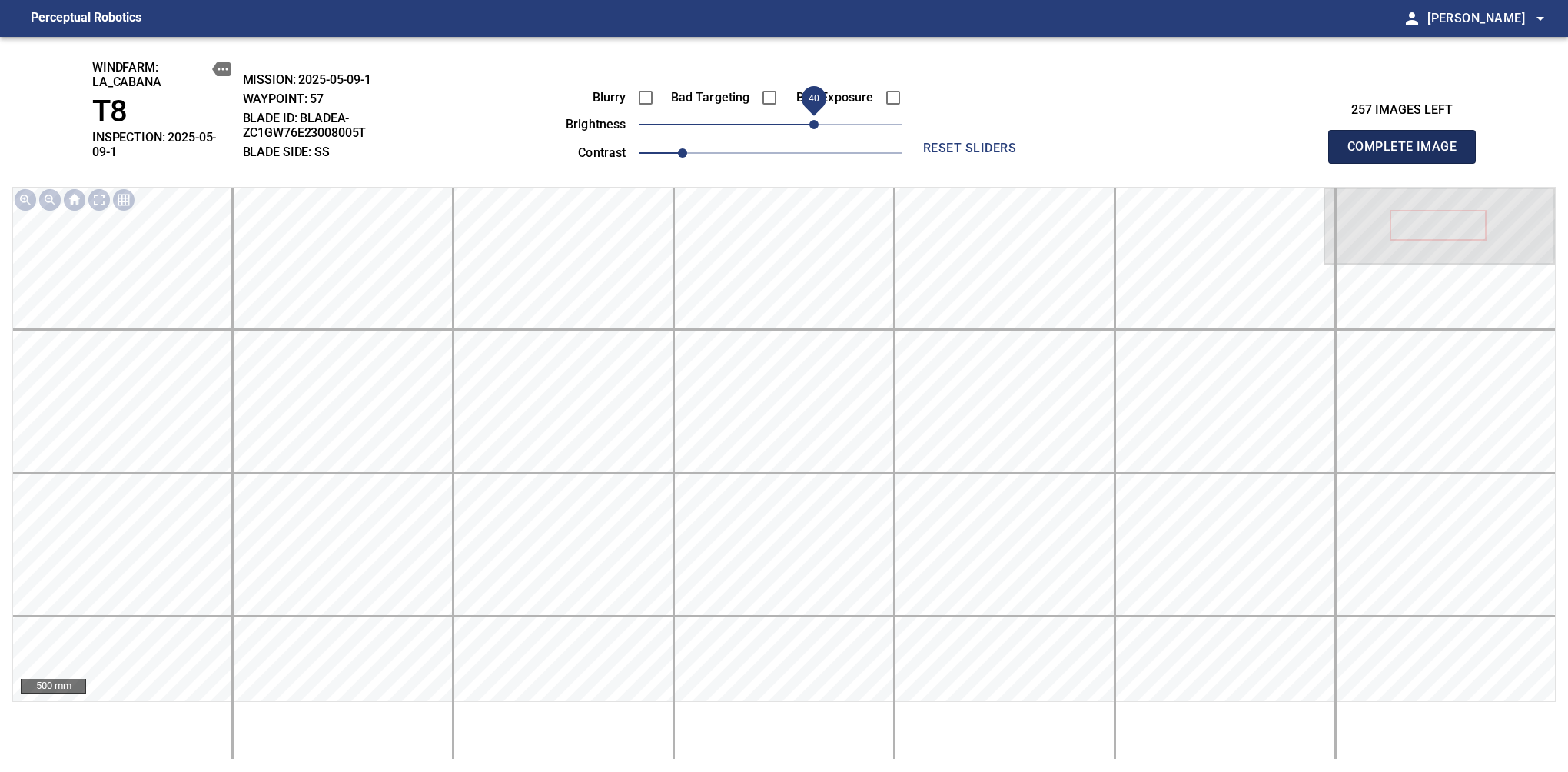
click at [1313, 142] on span "Complete Image" at bounding box center [1402, 147] width 114 height 22
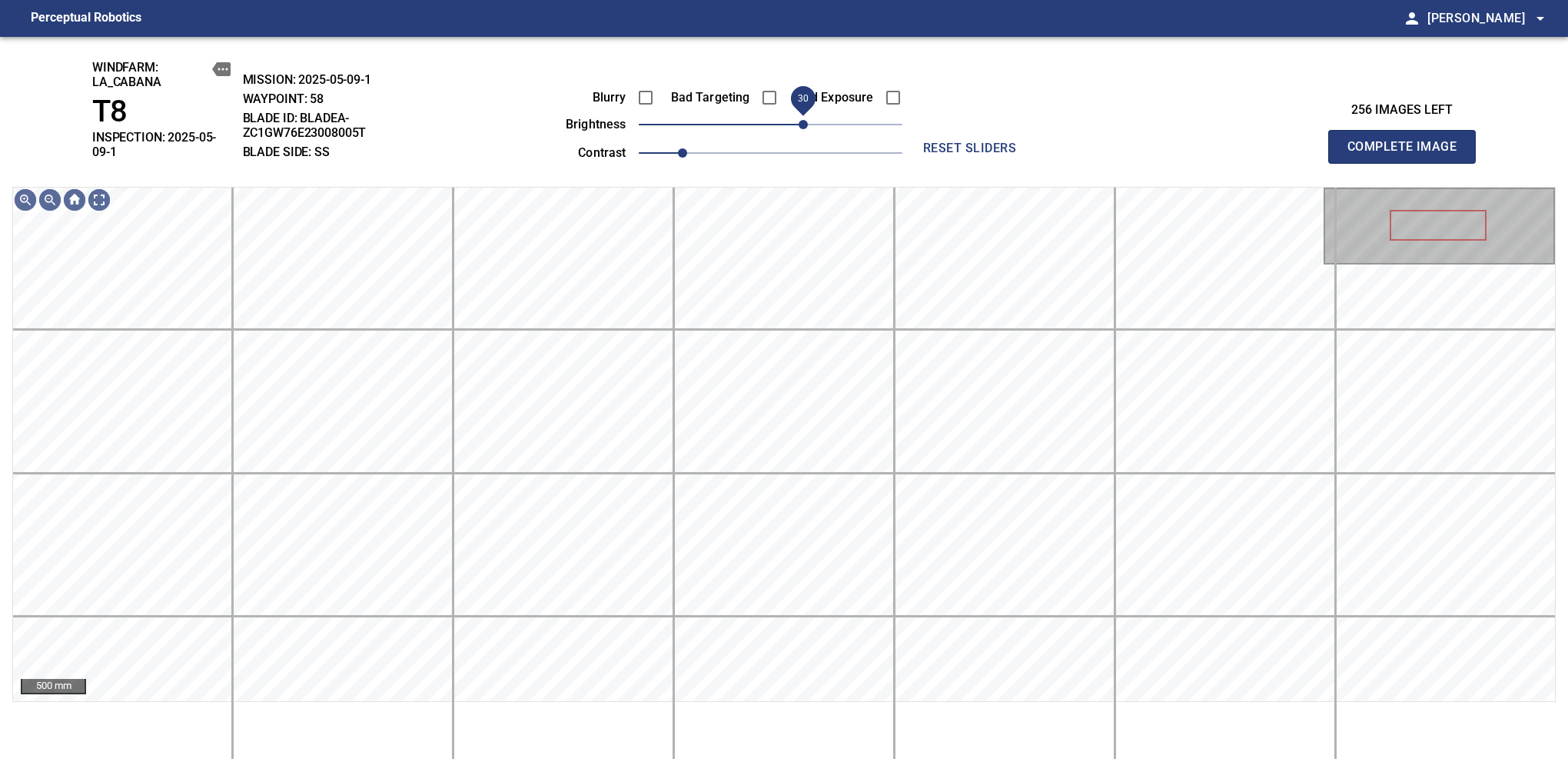
drag, startPoint x: 772, startPoint y: 123, endPoint x: 807, endPoint y: 127, distance: 35.2
click at [807, 127] on span "30" at bounding box center [803, 125] width 10 height 10
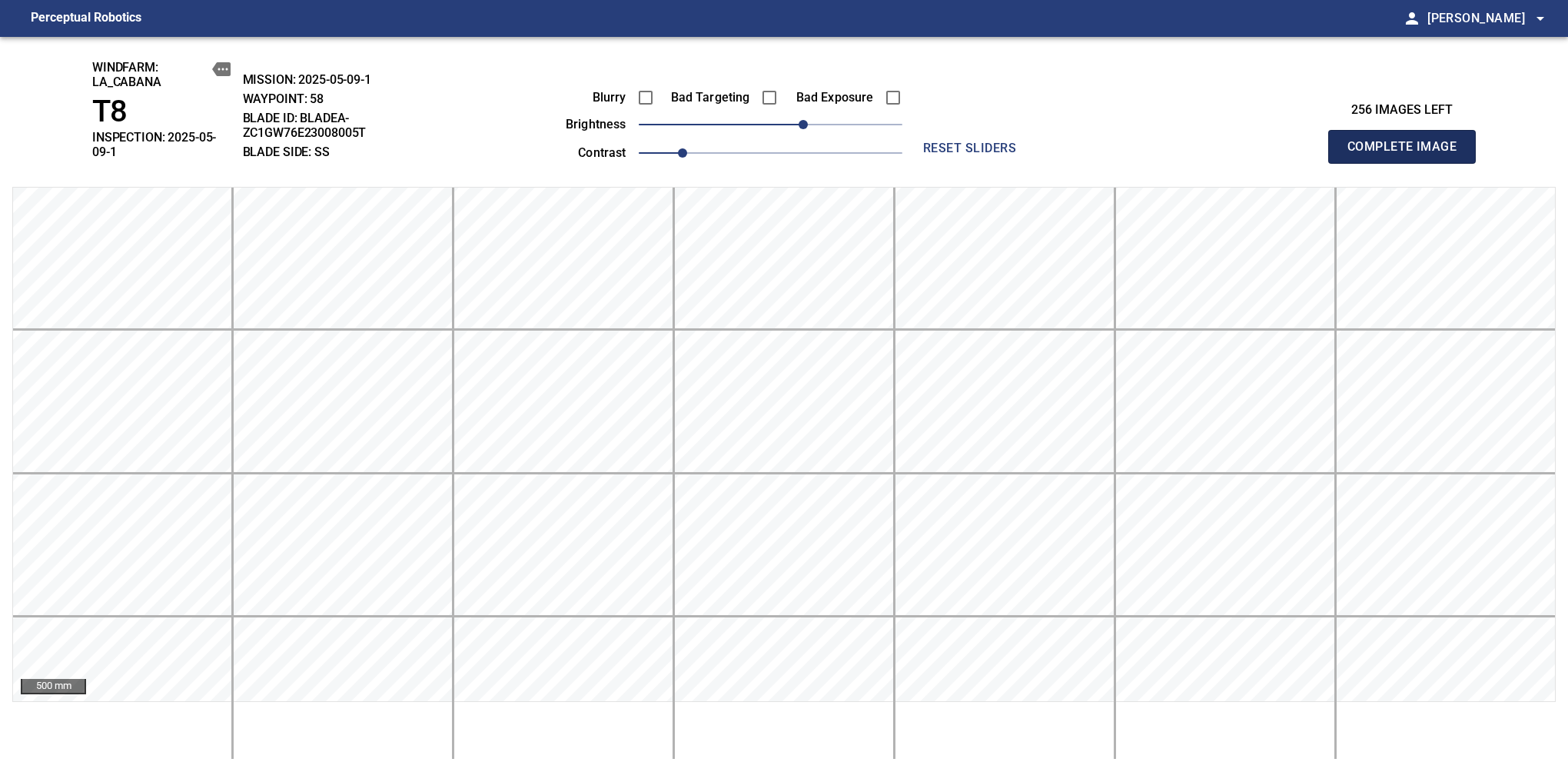
click at [1313, 142] on span "Complete Image" at bounding box center [1402, 147] width 114 height 22
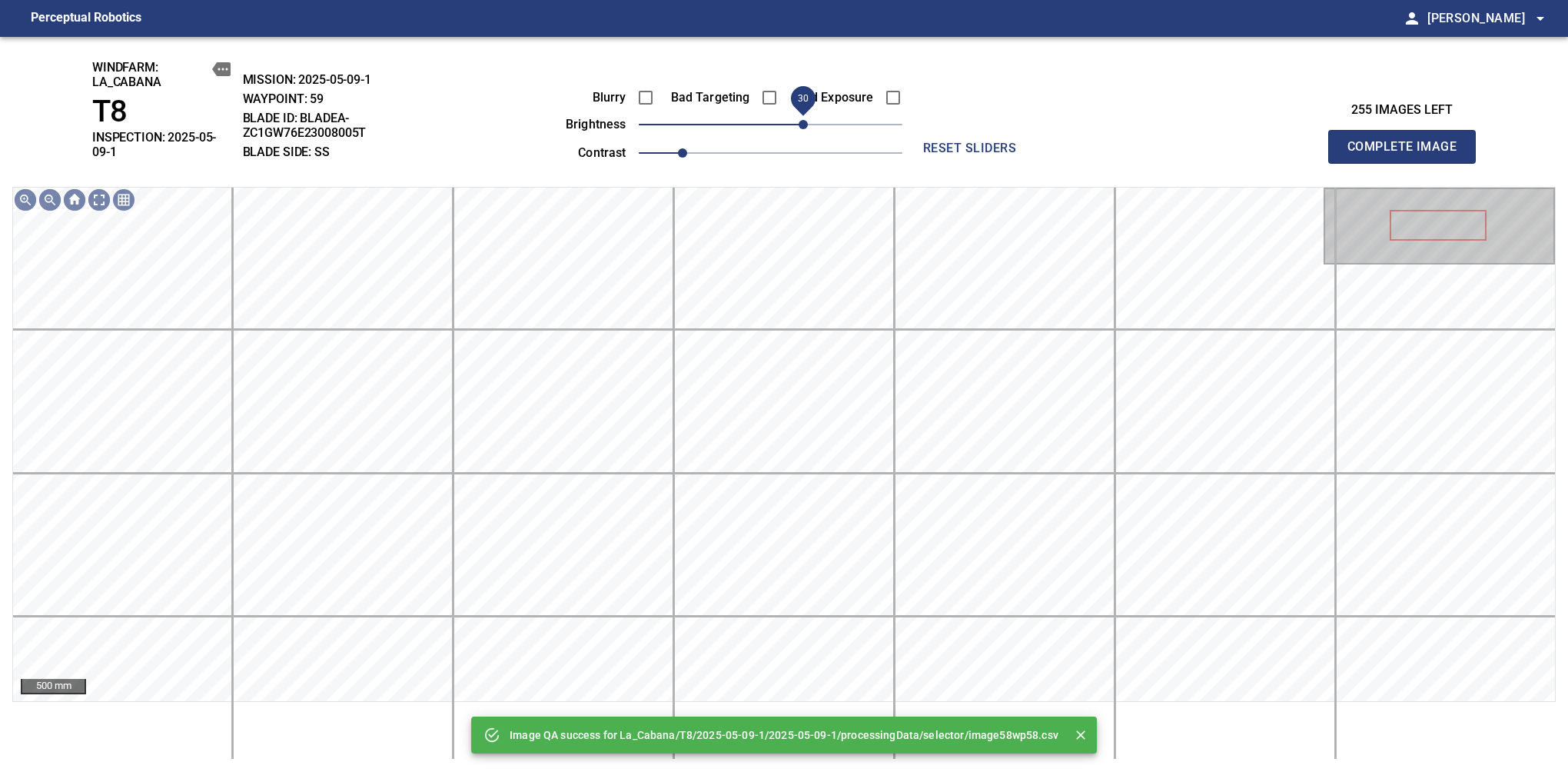
drag, startPoint x: 775, startPoint y: 127, endPoint x: 804, endPoint y: 124, distance: 29.2
click at [804, 124] on span "30" at bounding box center [803, 125] width 10 height 10
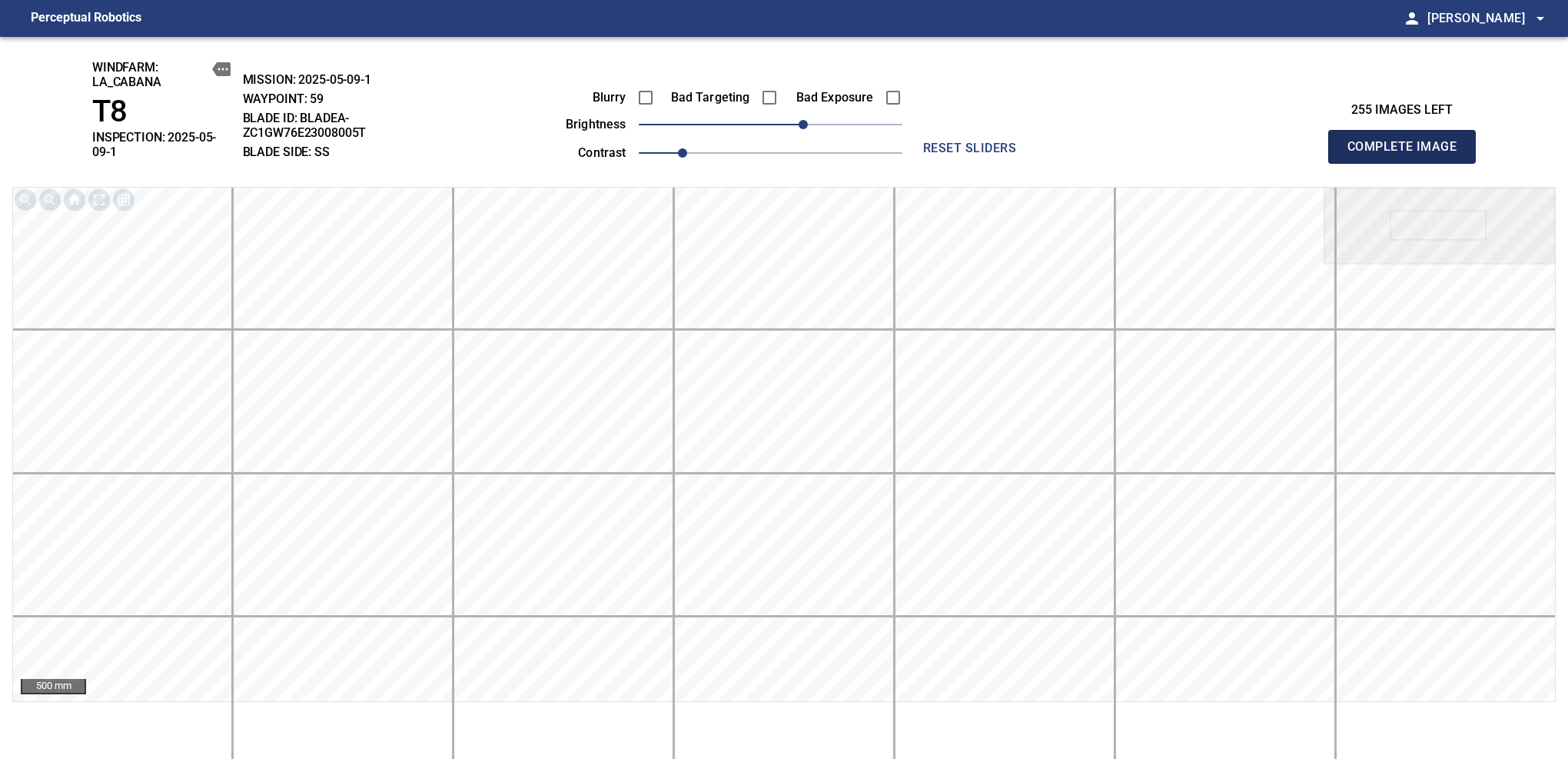
click at [1313, 142] on span "Complete Image" at bounding box center [1402, 147] width 114 height 22
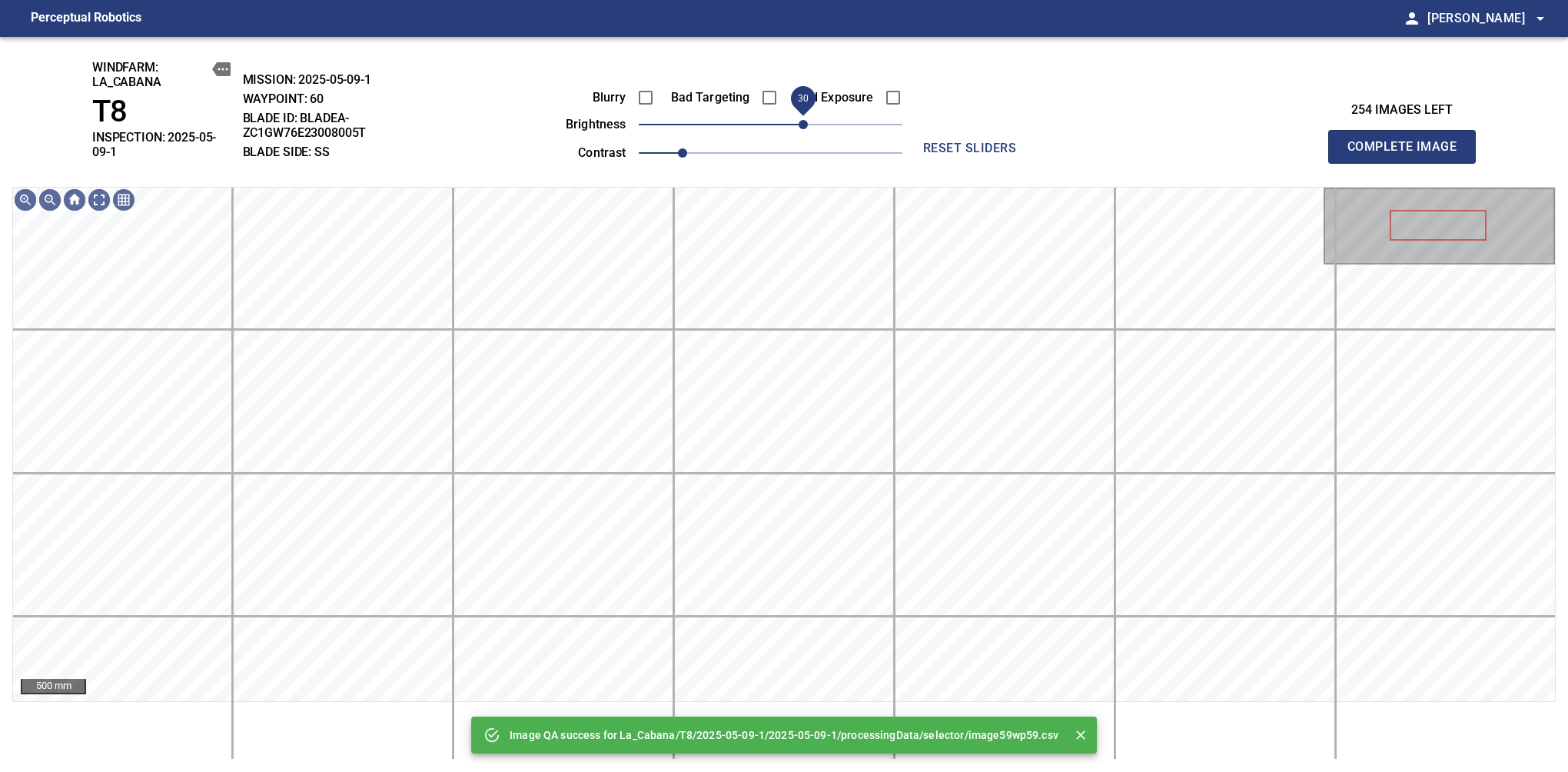
drag, startPoint x: 794, startPoint y: 126, endPoint x: 807, endPoint y: 126, distance: 13.0
click at [807, 126] on span "30" at bounding box center [803, 125] width 10 height 10
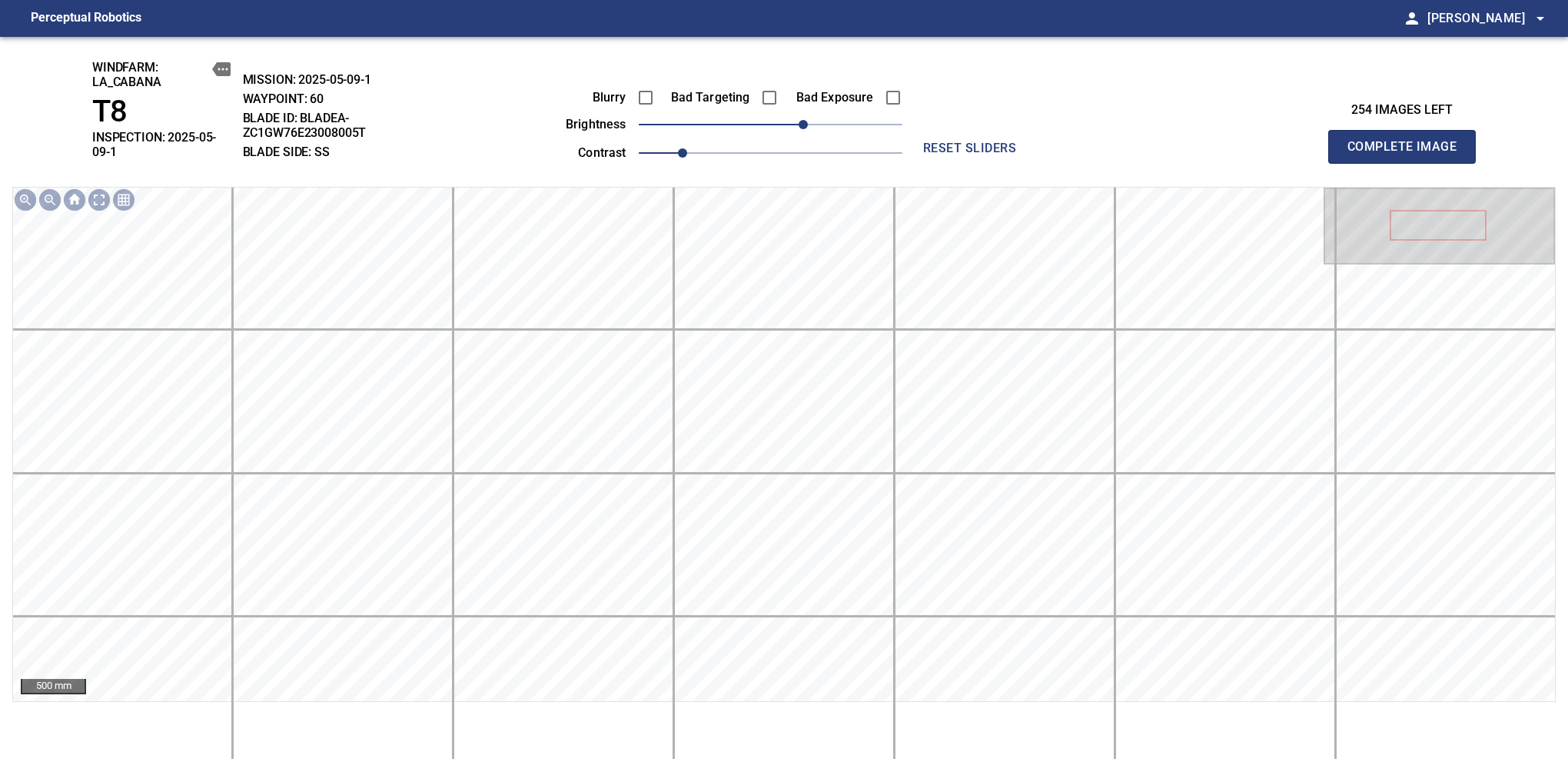
click at [1313, 142] on span "Complete Image" at bounding box center [1402, 147] width 114 height 22
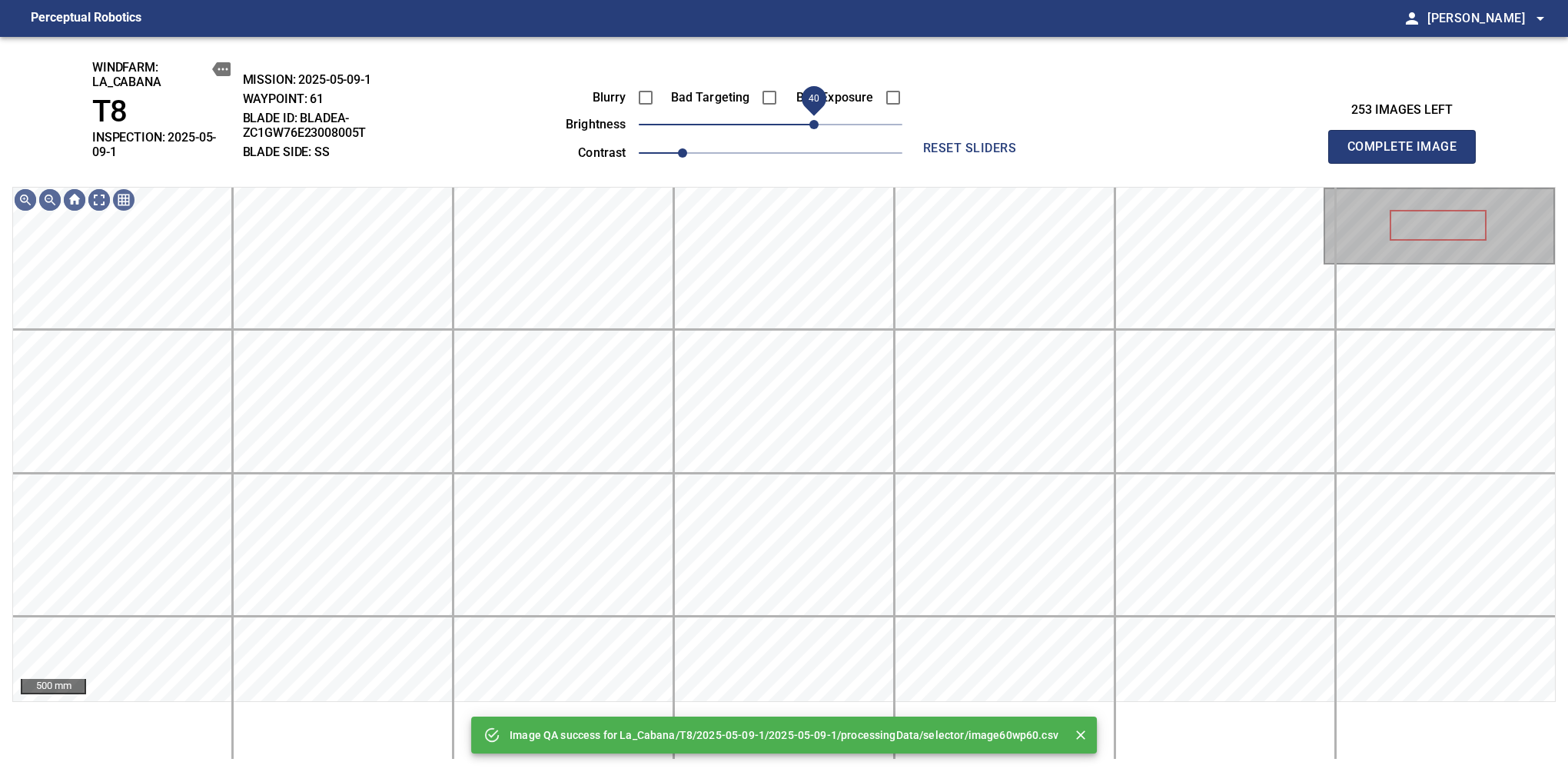
drag, startPoint x: 780, startPoint y: 124, endPoint x: 816, endPoint y: 129, distance: 36.3
click at [816, 129] on span "40" at bounding box center [814, 125] width 10 height 10
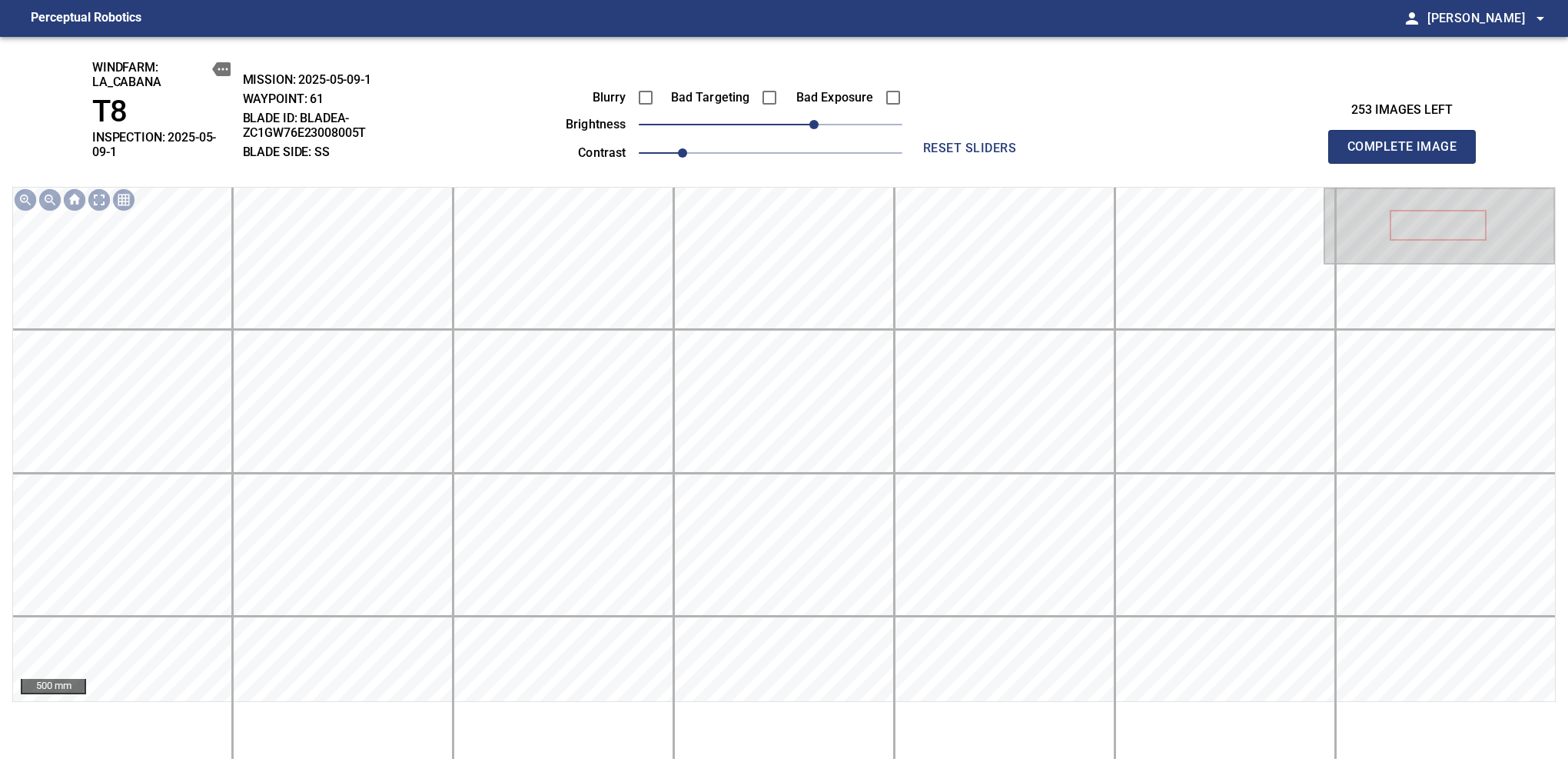
click at [1313, 142] on span "Complete Image" at bounding box center [1402, 147] width 114 height 22
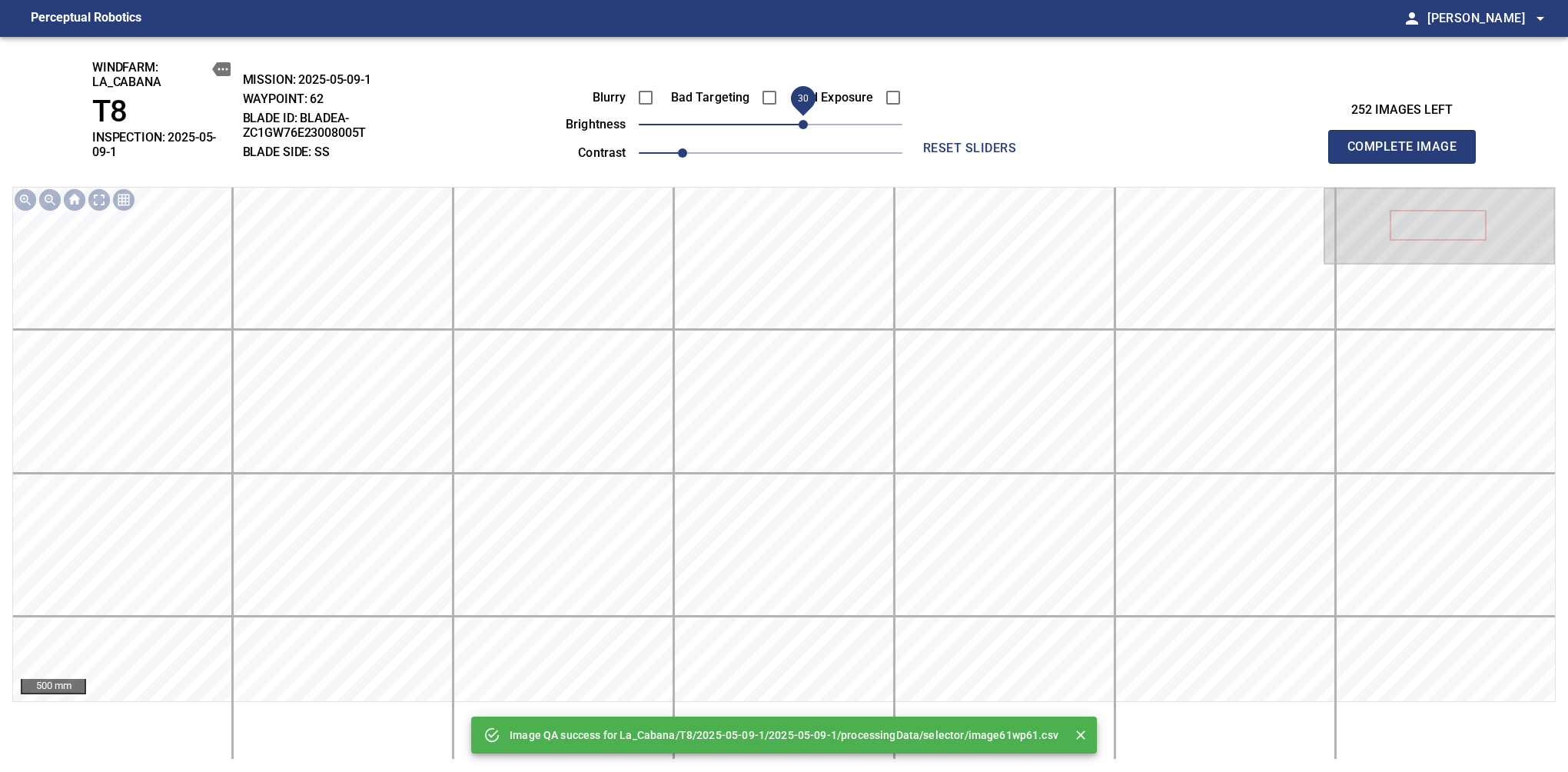
drag, startPoint x: 794, startPoint y: 129, endPoint x: 807, endPoint y: 126, distance: 13.3
click at [807, 126] on span "30" at bounding box center [803, 125] width 10 height 10
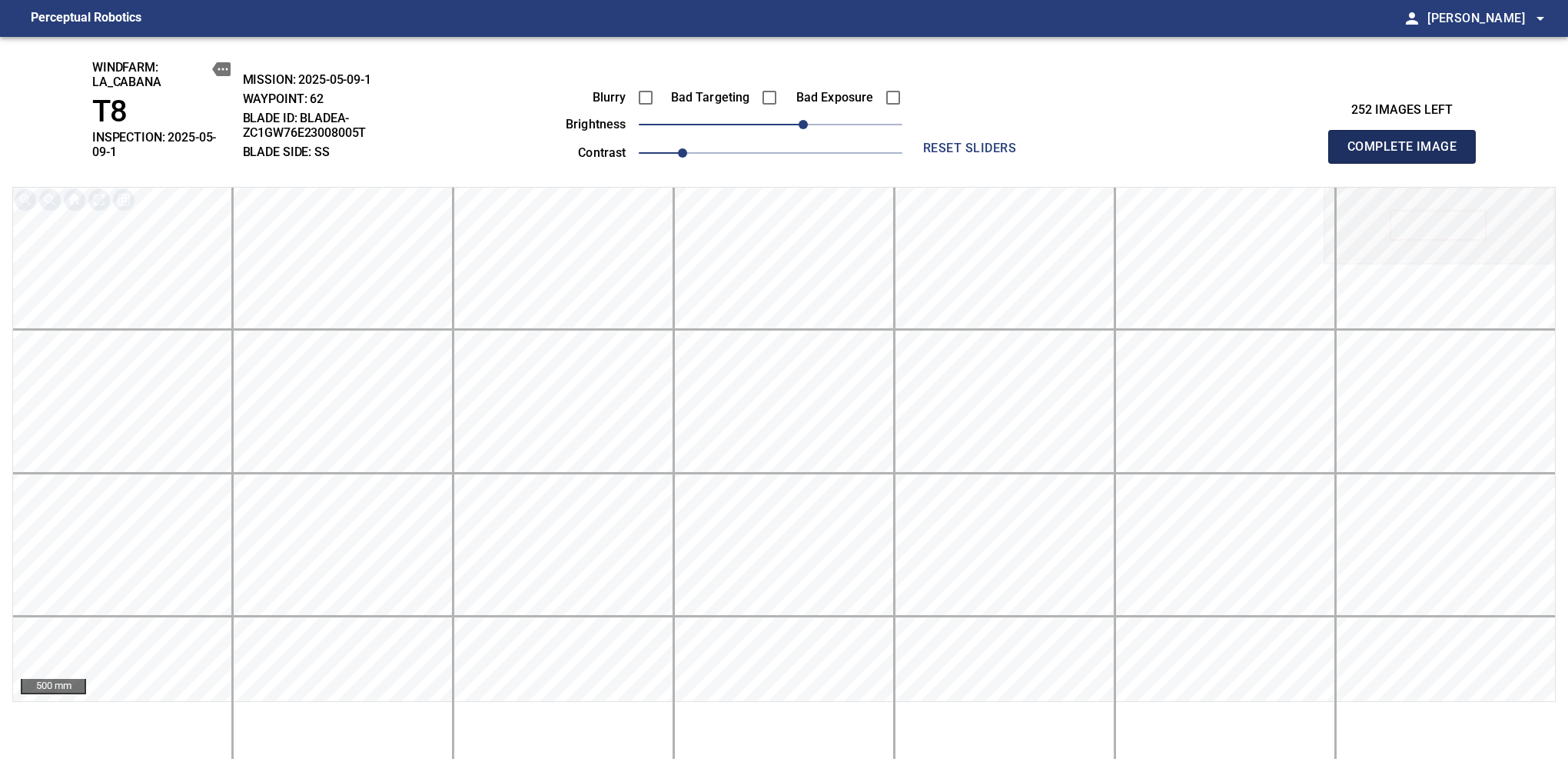
click at [1313, 142] on span "Complete Image" at bounding box center [1402, 147] width 114 height 22
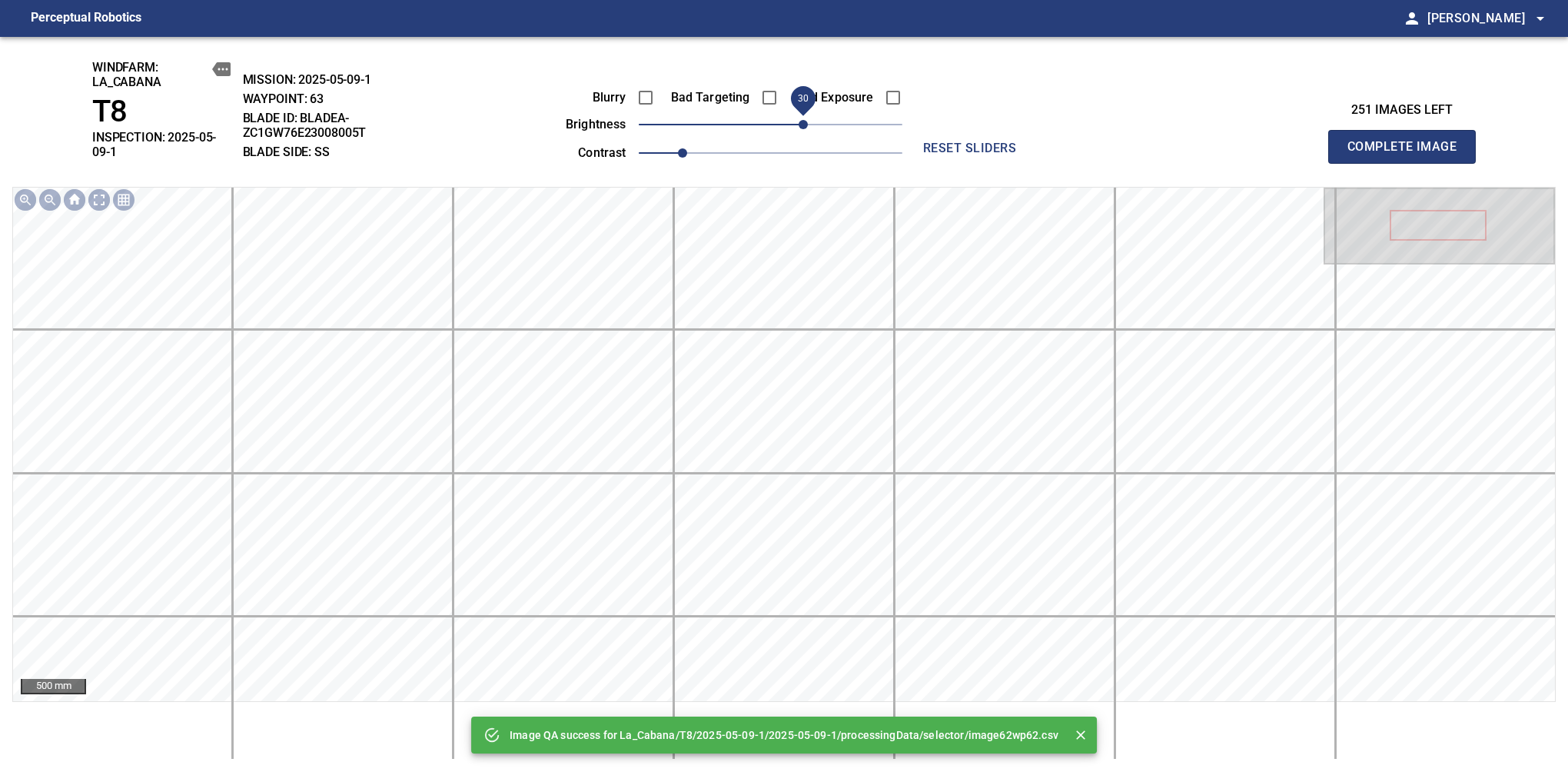
drag, startPoint x: 764, startPoint y: 126, endPoint x: 804, endPoint y: 129, distance: 40.1
click at [804, 129] on span "30" at bounding box center [803, 125] width 10 height 10
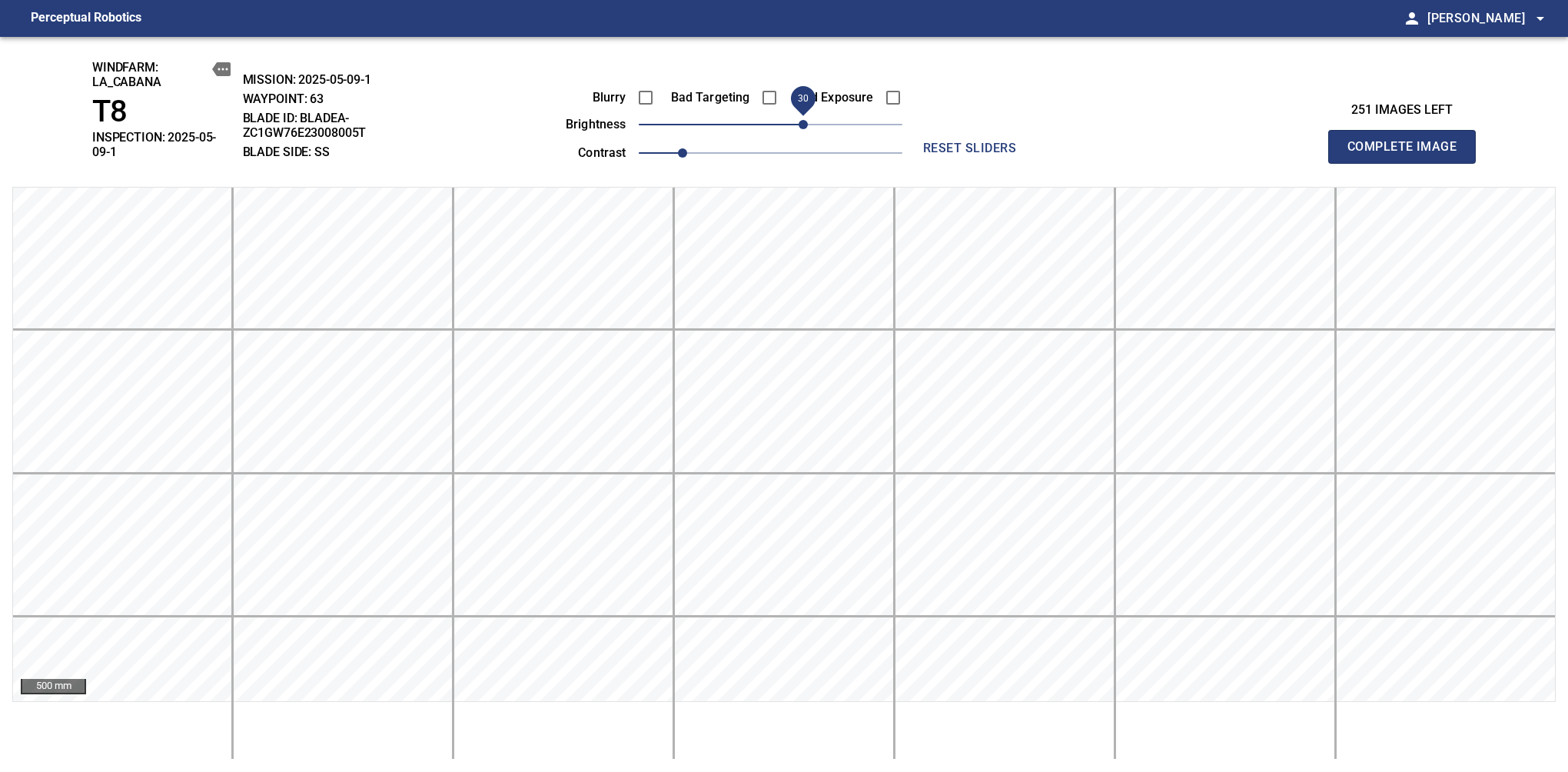
click at [1313, 142] on span "Complete Image" at bounding box center [1402, 147] width 114 height 22
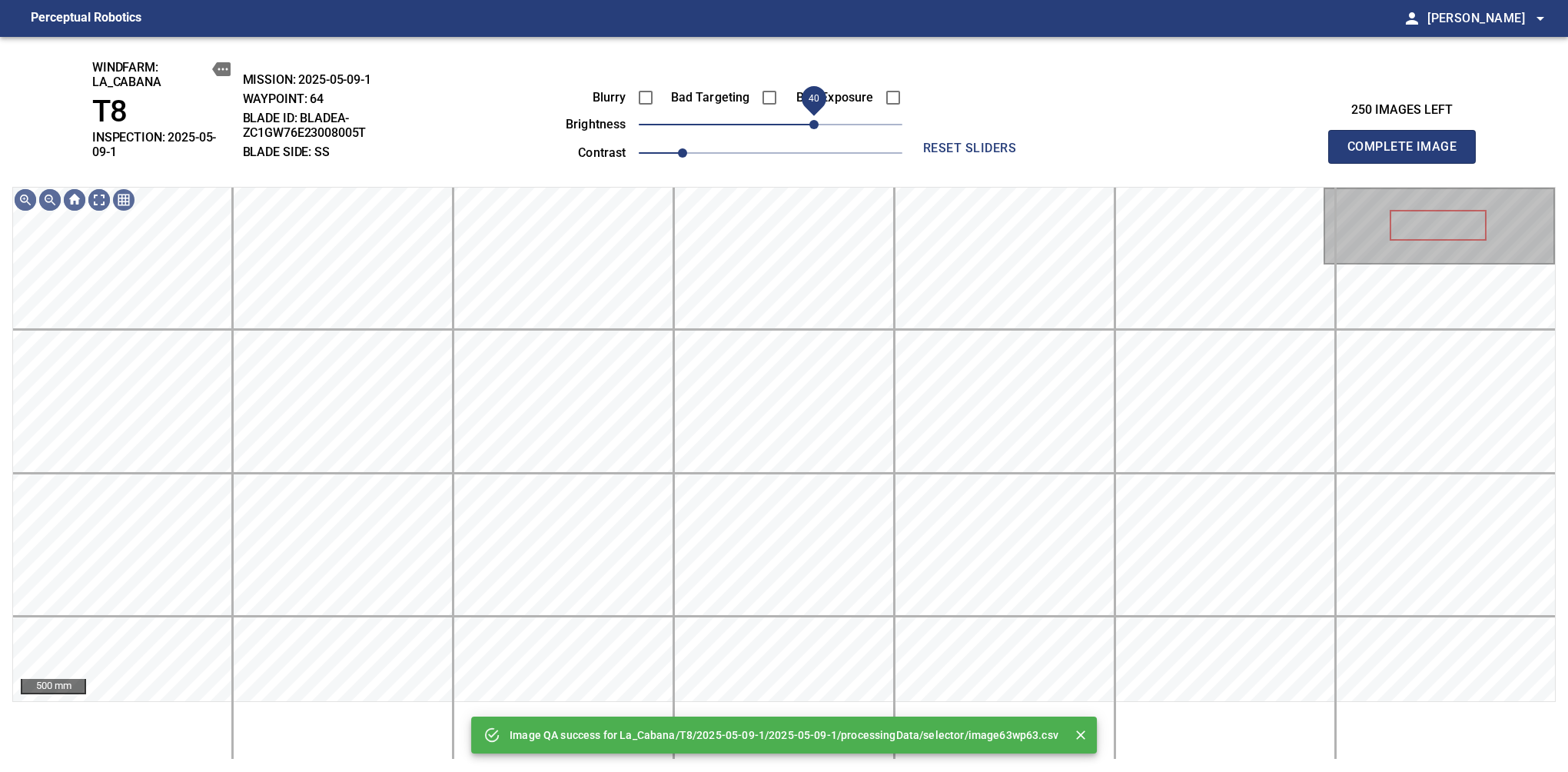
drag, startPoint x: 778, startPoint y: 124, endPoint x: 812, endPoint y: 126, distance: 34.1
click at [812, 126] on span "40" at bounding box center [814, 125] width 10 height 10
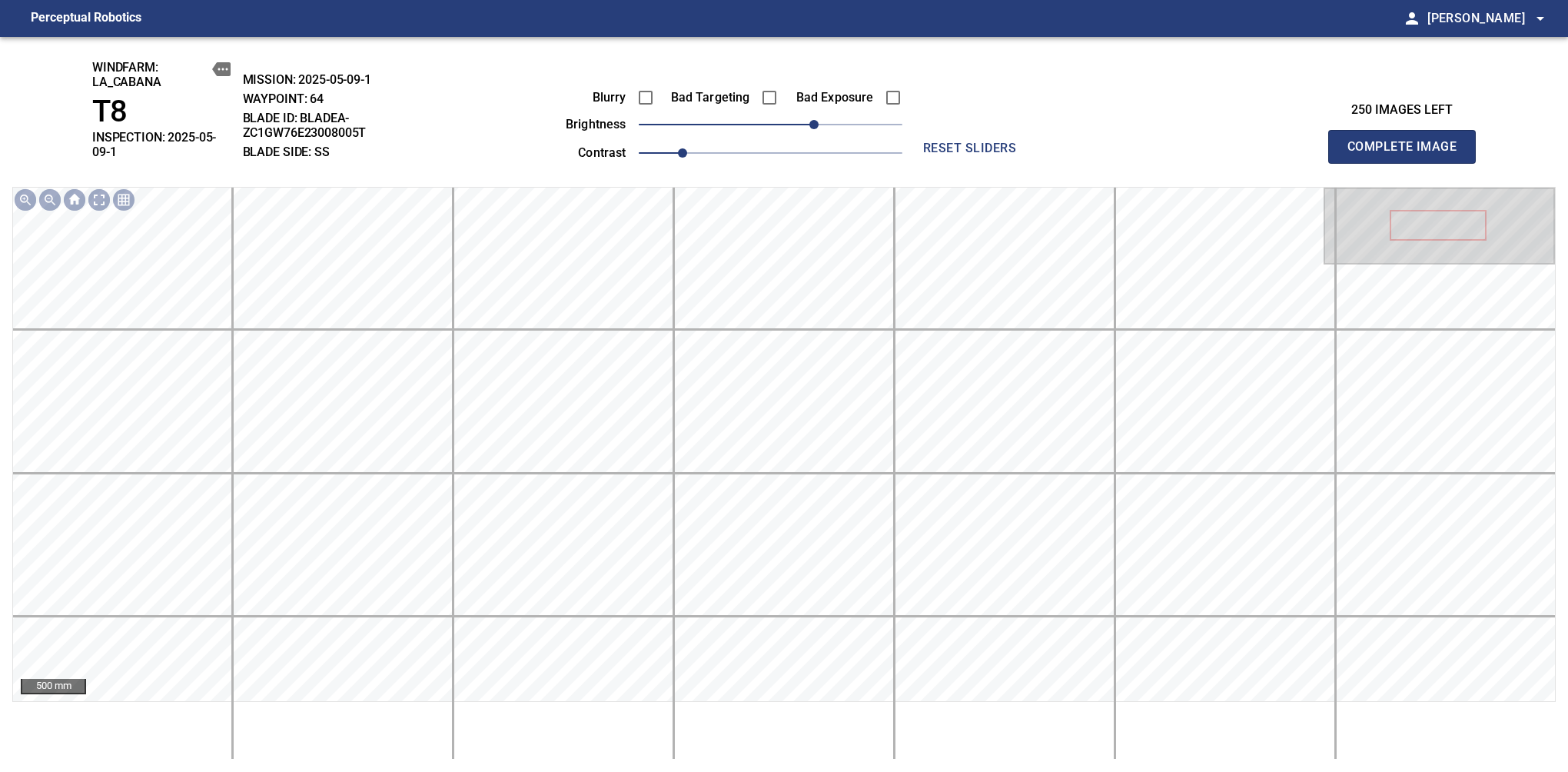
click at [1313, 142] on span "Complete Image" at bounding box center [1402, 147] width 114 height 22
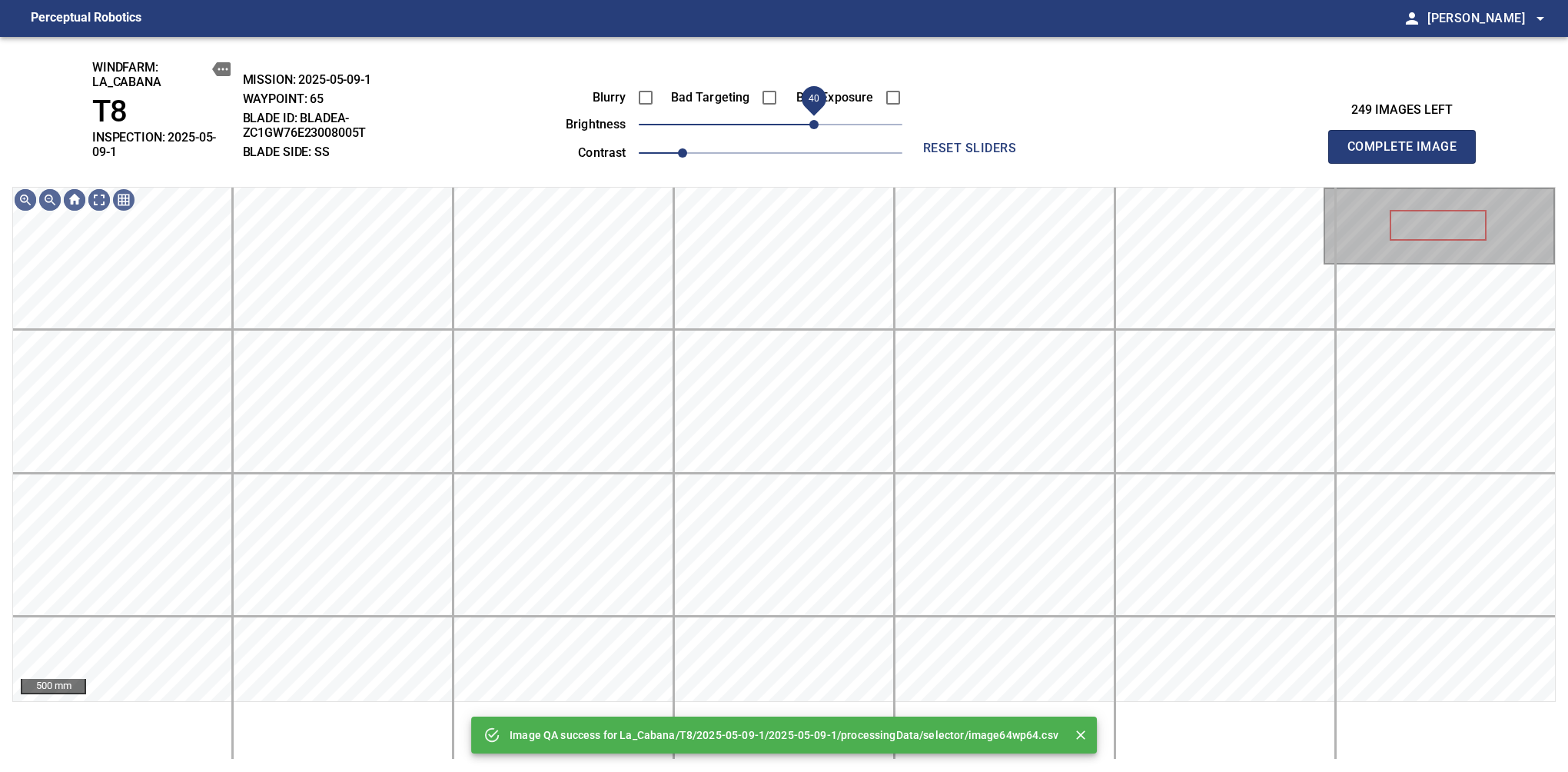
drag, startPoint x: 774, startPoint y: 126, endPoint x: 818, endPoint y: 134, distance: 44.7
click at [818, 129] on span "40" at bounding box center [814, 125] width 10 height 10
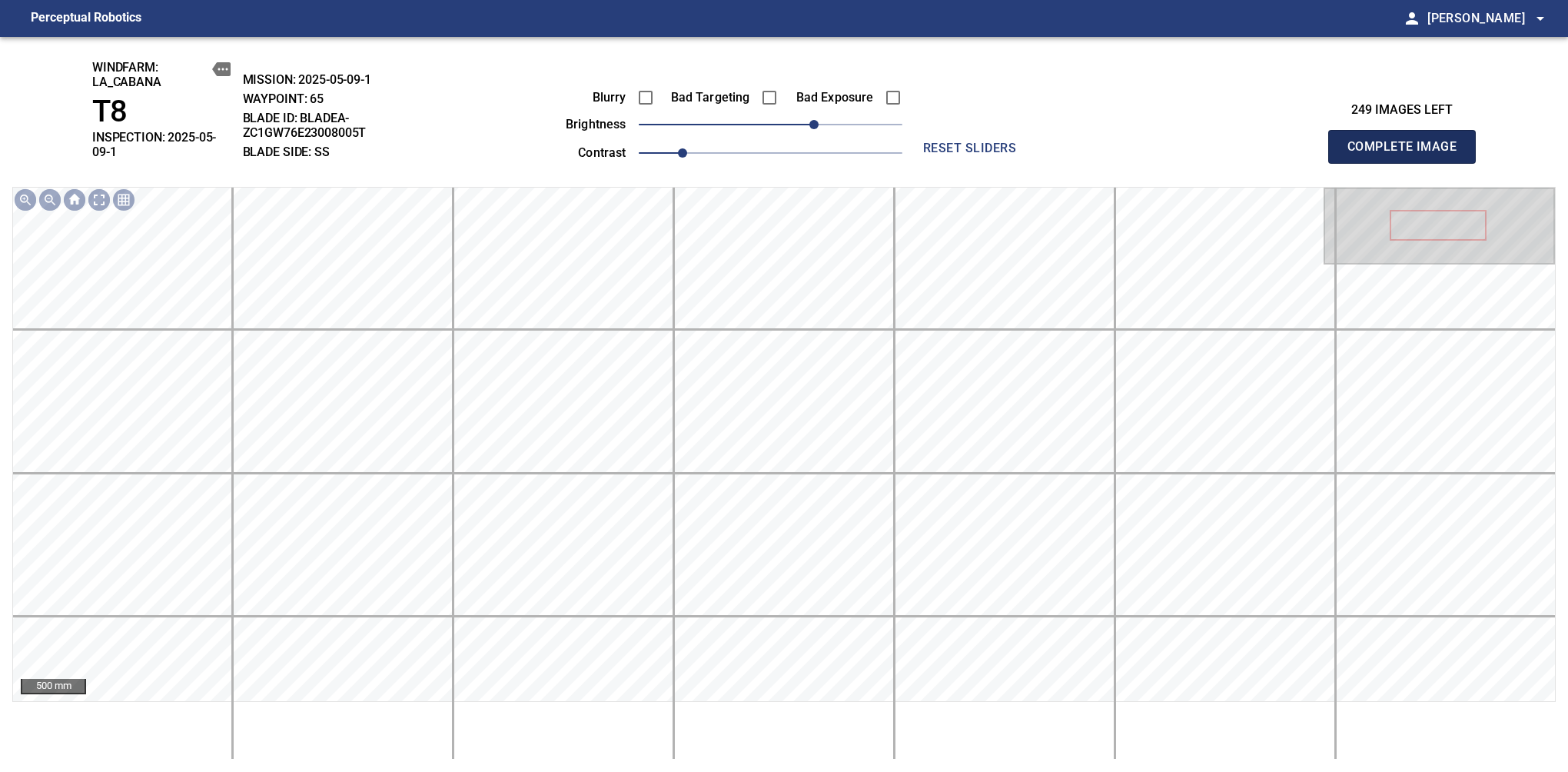
click at [1313, 142] on span "Complete Image" at bounding box center [1402, 147] width 114 height 22
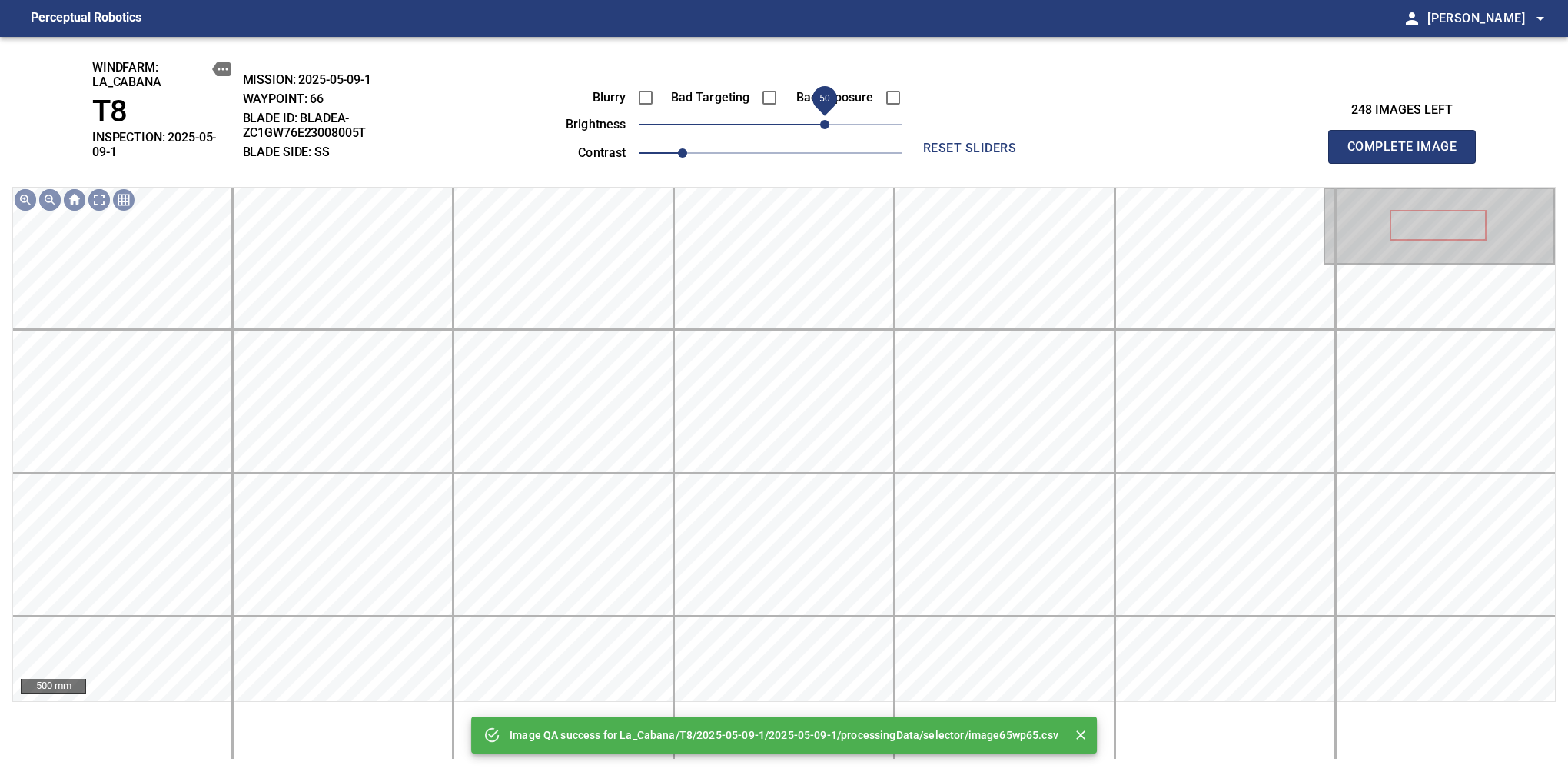
drag, startPoint x: 812, startPoint y: 128, endPoint x: 820, endPoint y: 131, distance: 8.5
click at [820, 129] on span "50" at bounding box center [825, 125] width 10 height 10
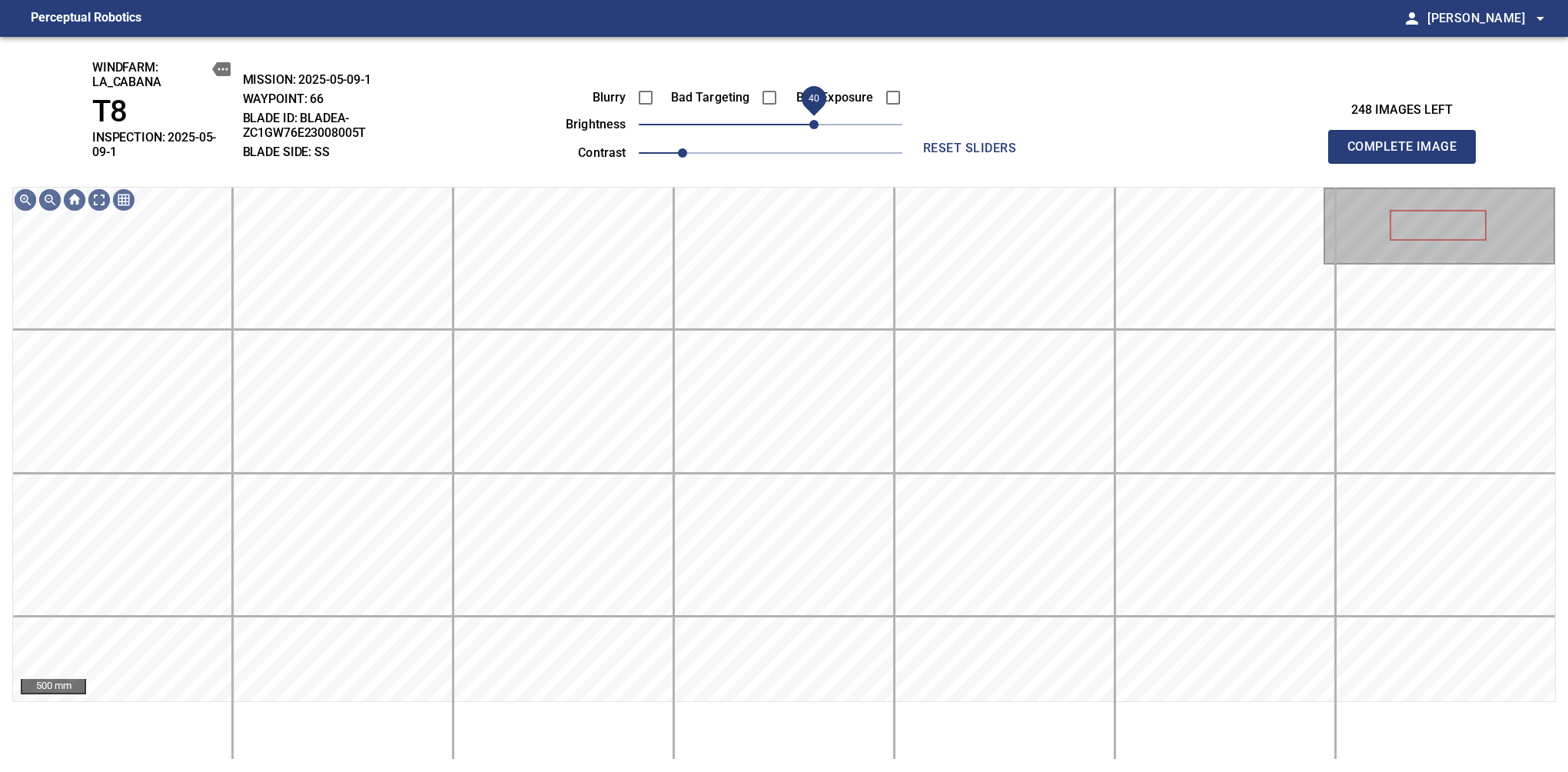
click at [815, 129] on span "40" at bounding box center [814, 125] width 10 height 10
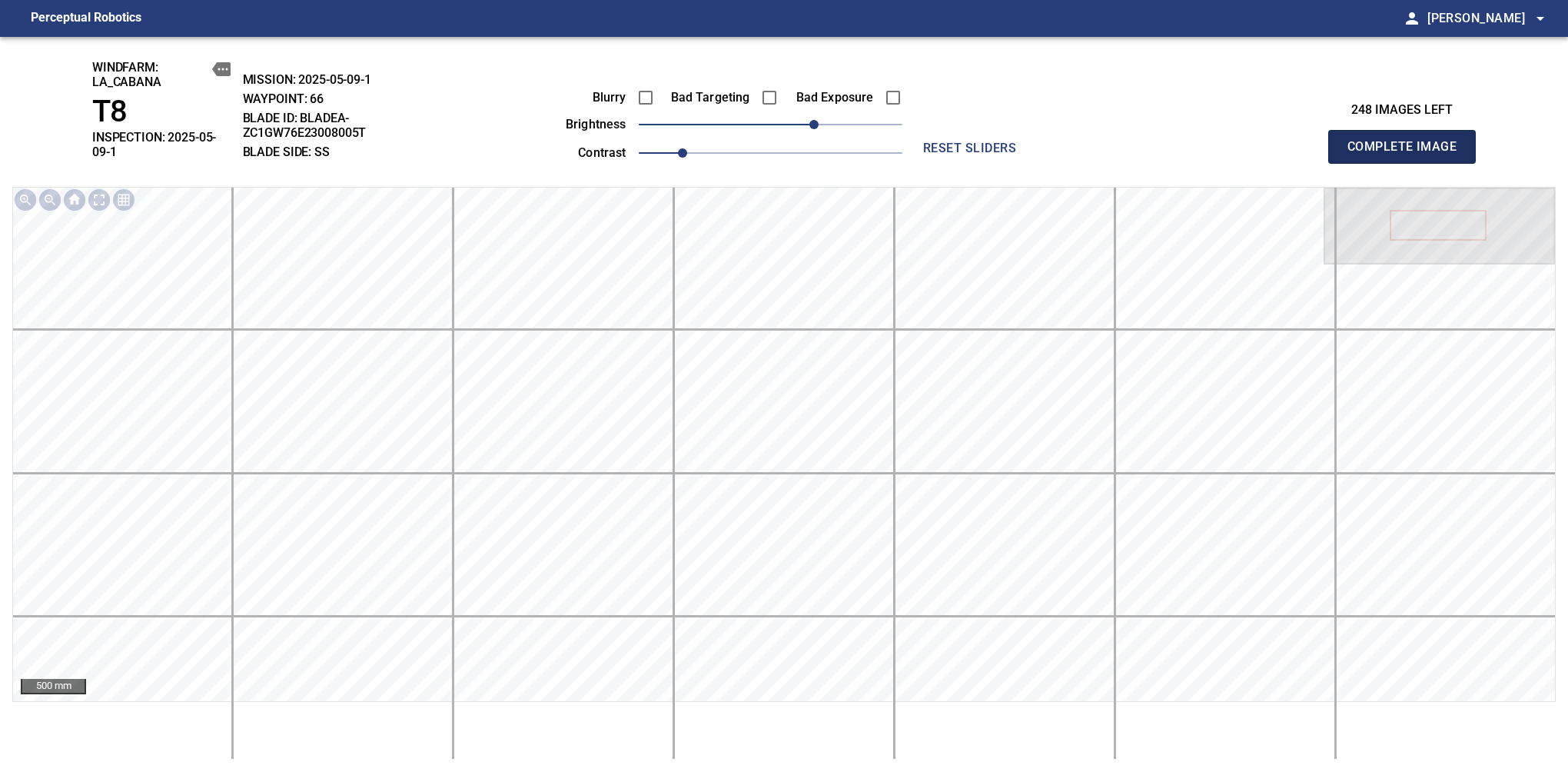
click at [1313, 142] on span "Complete Image" at bounding box center [1402, 147] width 114 height 22
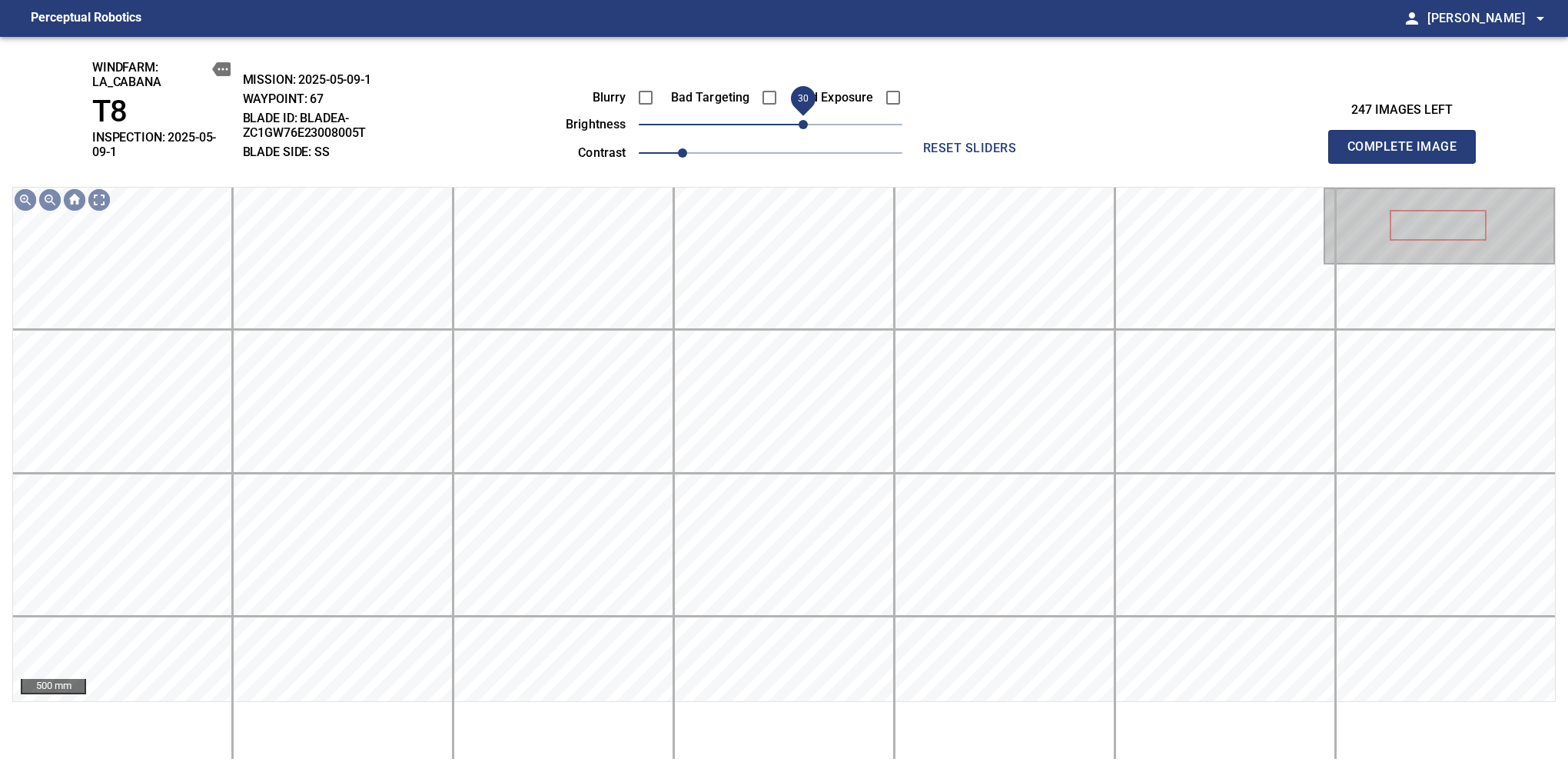
drag, startPoint x: 775, startPoint y: 129, endPoint x: 807, endPoint y: 132, distance: 32.1
click at [807, 129] on span "30" at bounding box center [803, 125] width 10 height 10
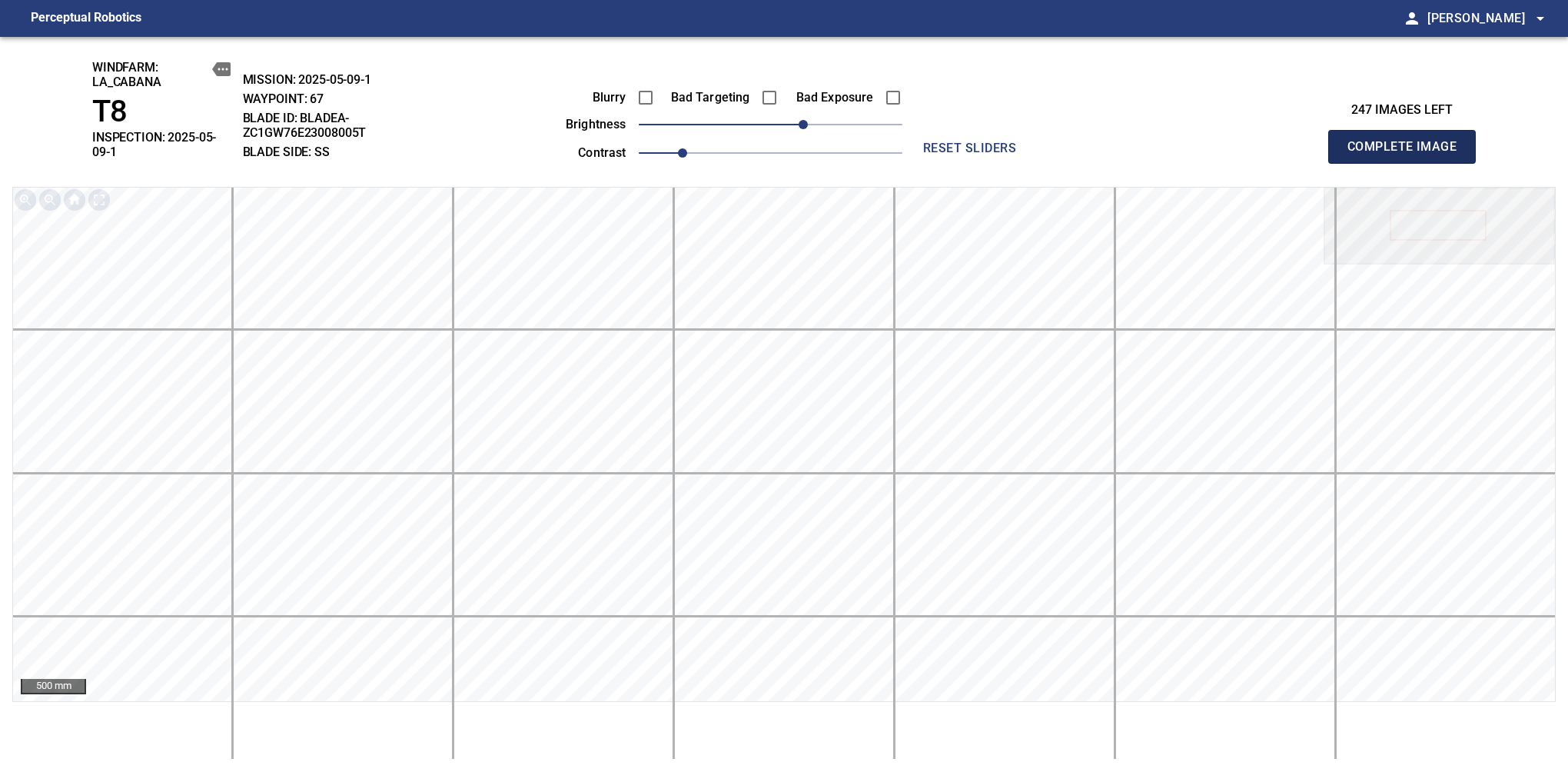
click at [1313, 142] on span "Complete Image" at bounding box center [1402, 147] width 114 height 22
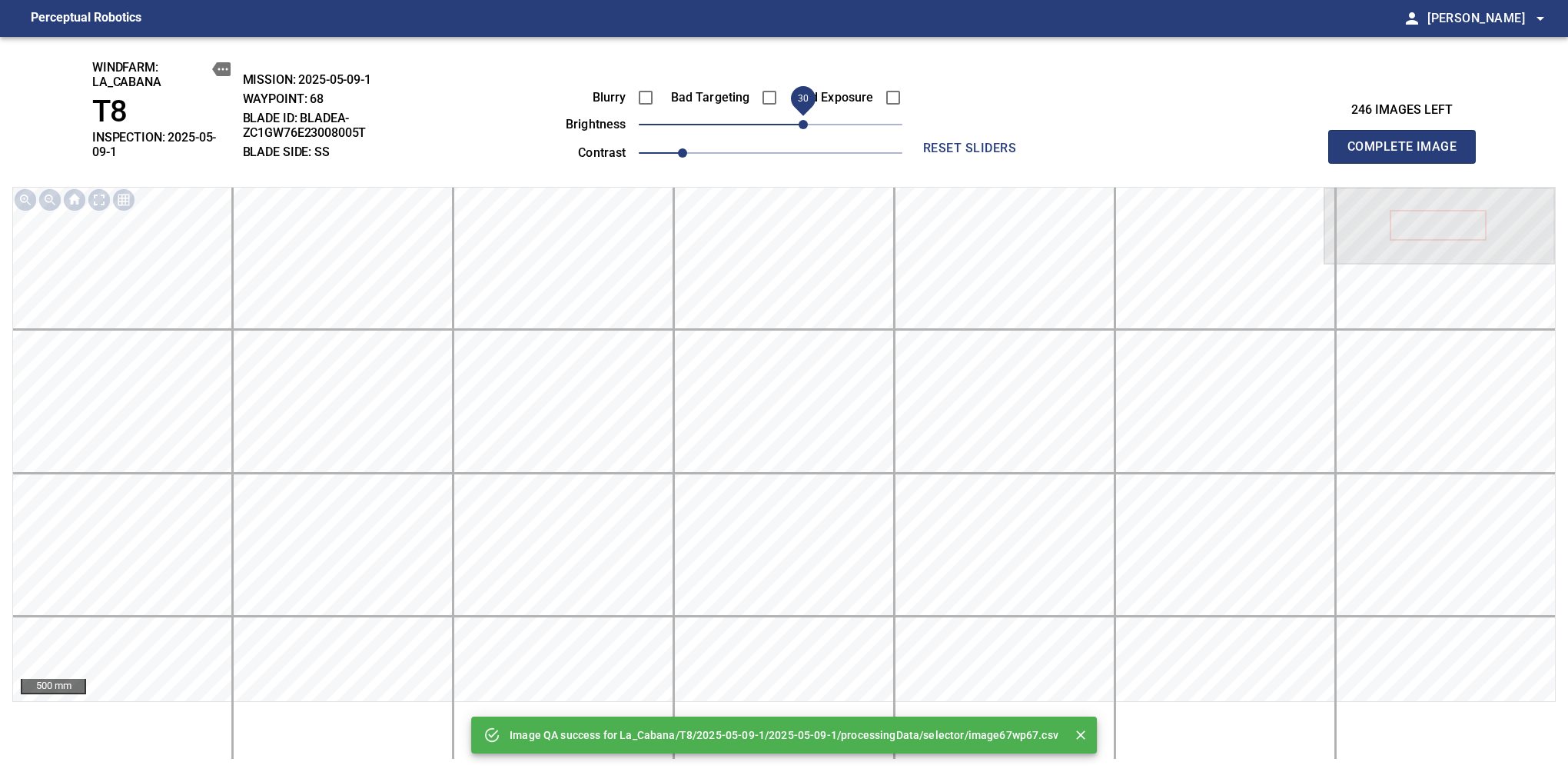
click at [802, 126] on span "30" at bounding box center [803, 125] width 10 height 10
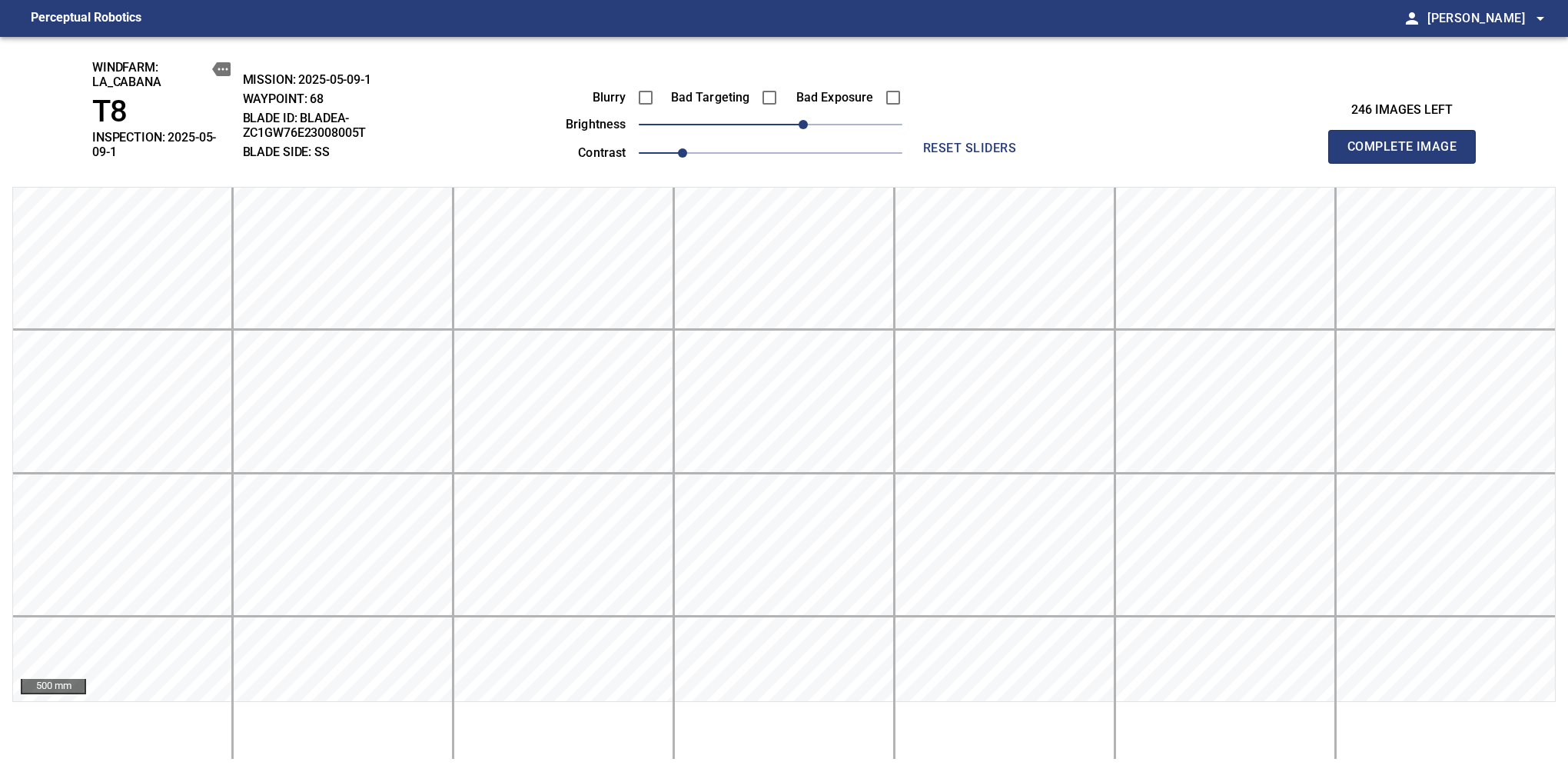
click at [1313, 142] on span "Complete Image" at bounding box center [1402, 147] width 114 height 22
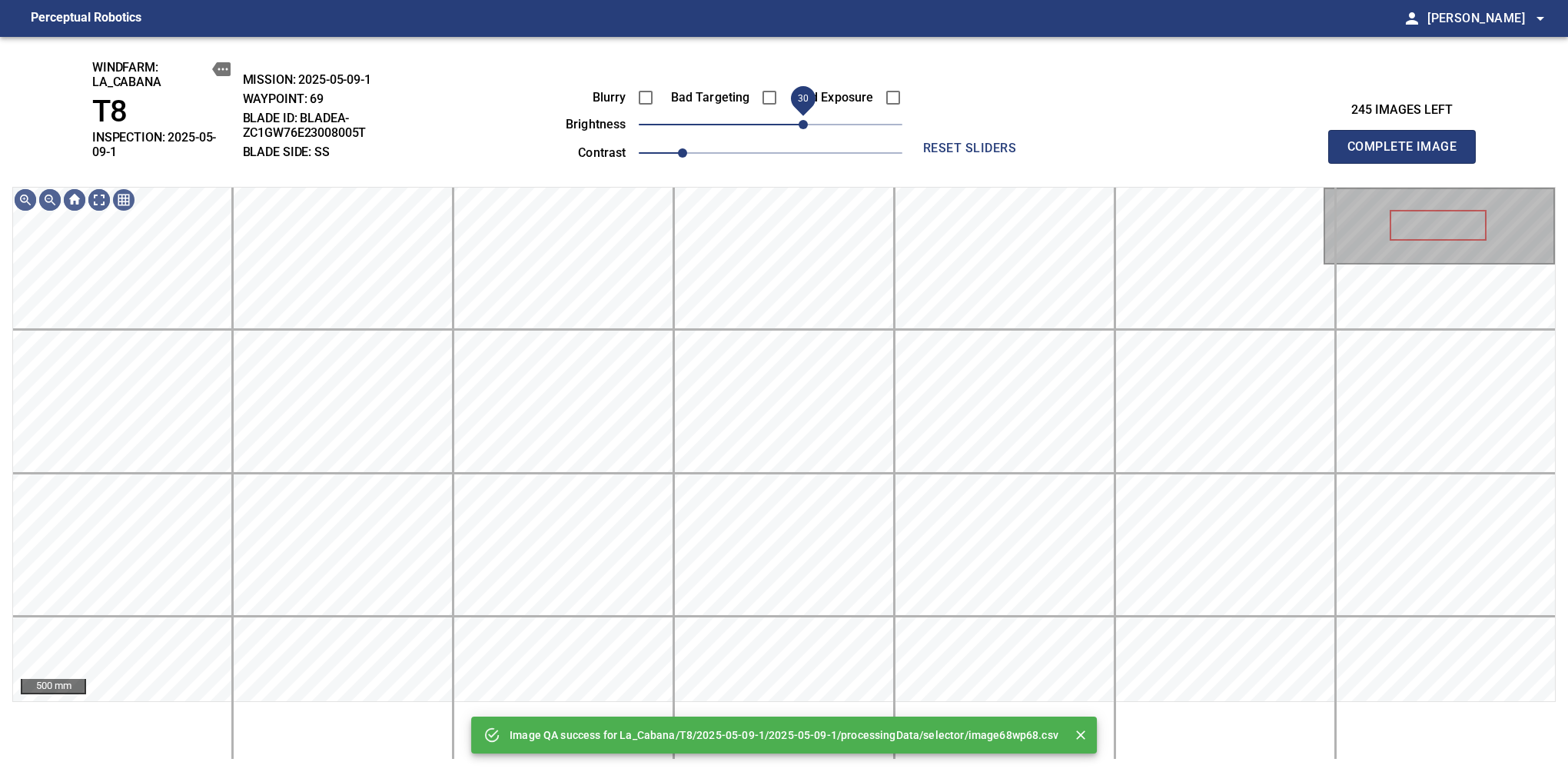
click at [802, 129] on span "30" at bounding box center [803, 125] width 10 height 10
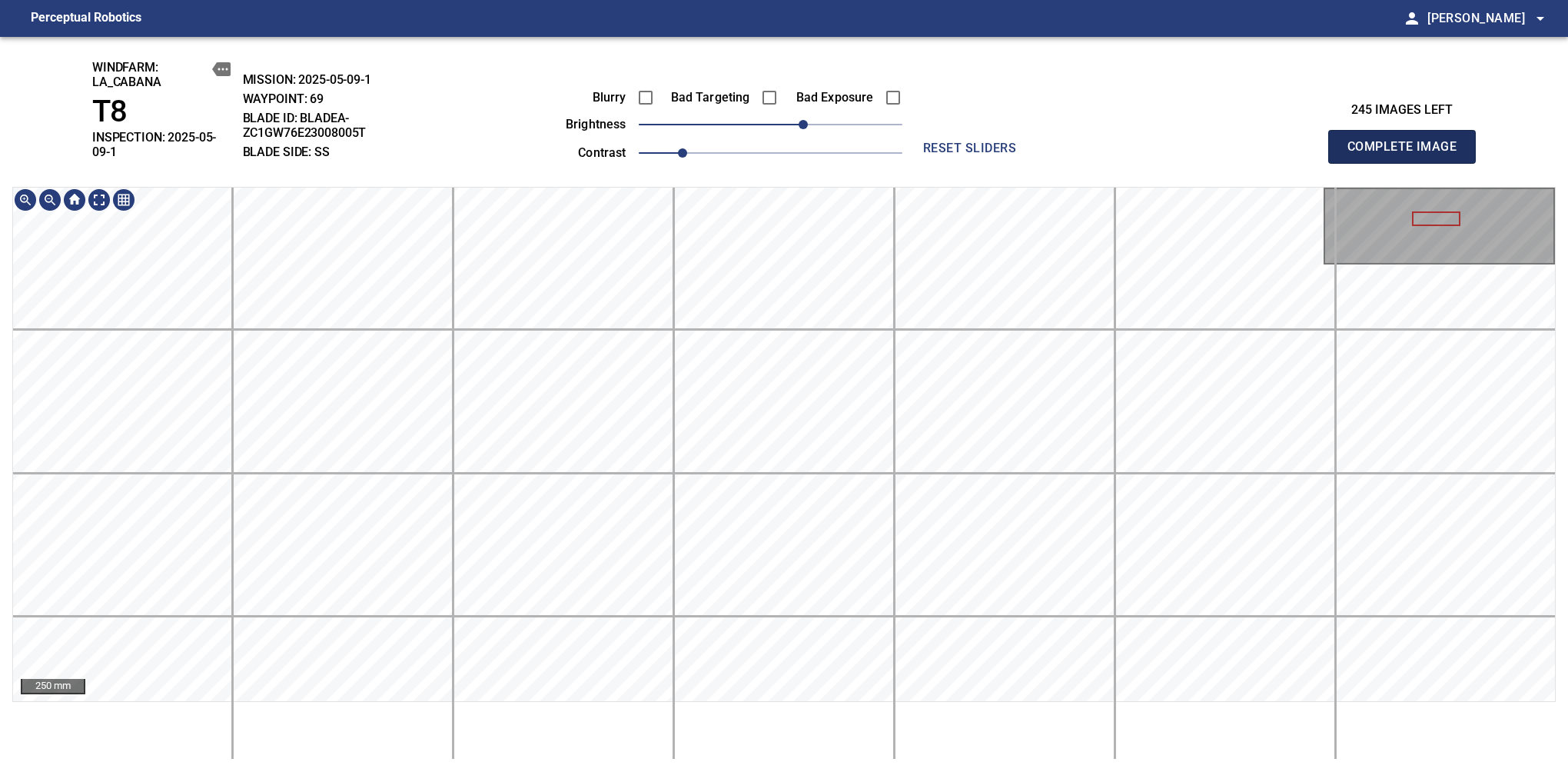
click at [1313, 142] on span "Complete Image" at bounding box center [1402, 147] width 114 height 22
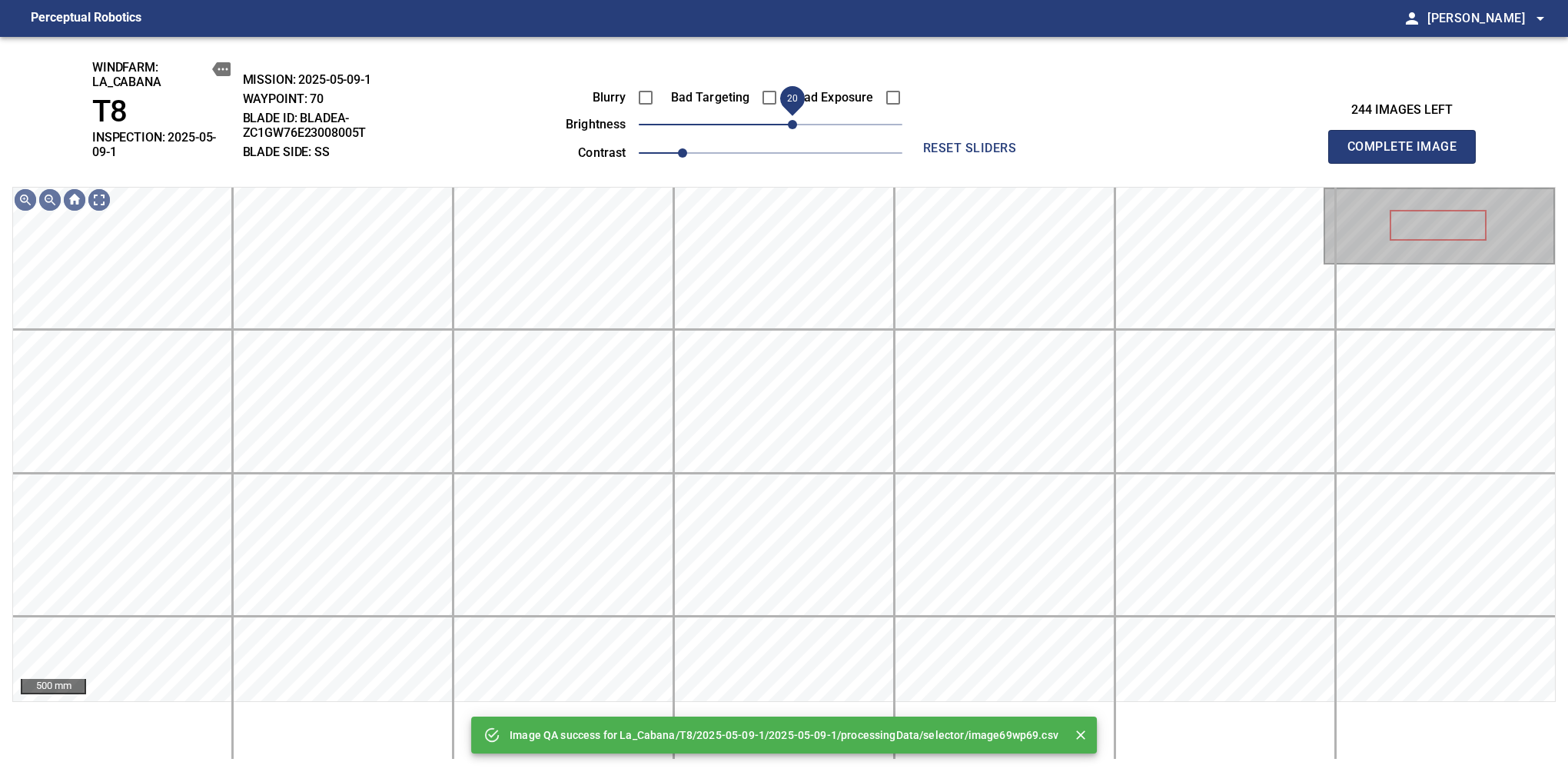
drag, startPoint x: 778, startPoint y: 133, endPoint x: 794, endPoint y: 135, distance: 16.1
click at [794, 129] on span "20" at bounding box center [793, 125] width 10 height 10
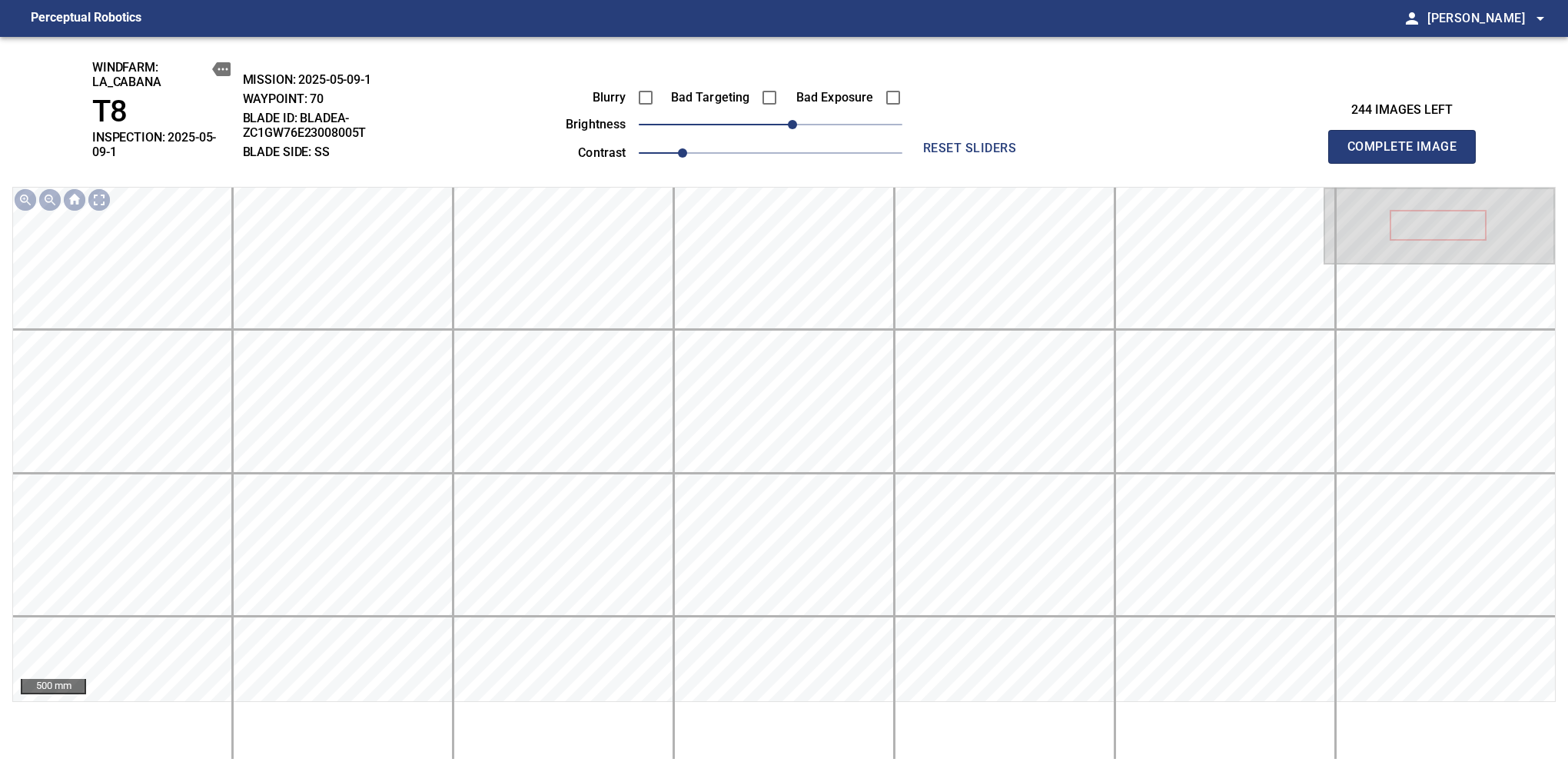
click at [1313, 142] on span "Complete Image" at bounding box center [1402, 147] width 114 height 22
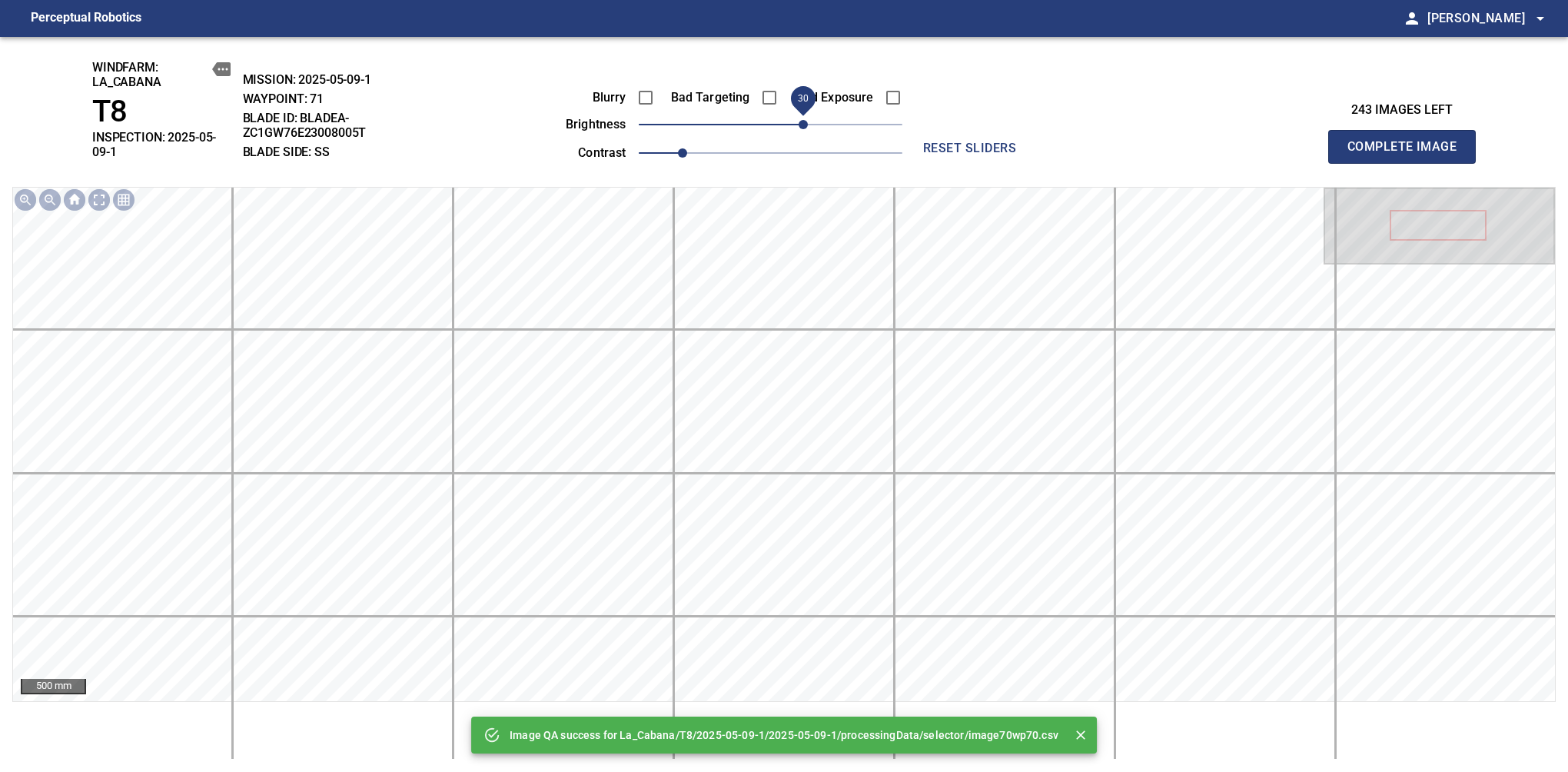
drag, startPoint x: 798, startPoint y: 127, endPoint x: 806, endPoint y: 125, distance: 8.2
click at [806, 125] on span "30" at bounding box center [803, 125] width 10 height 10
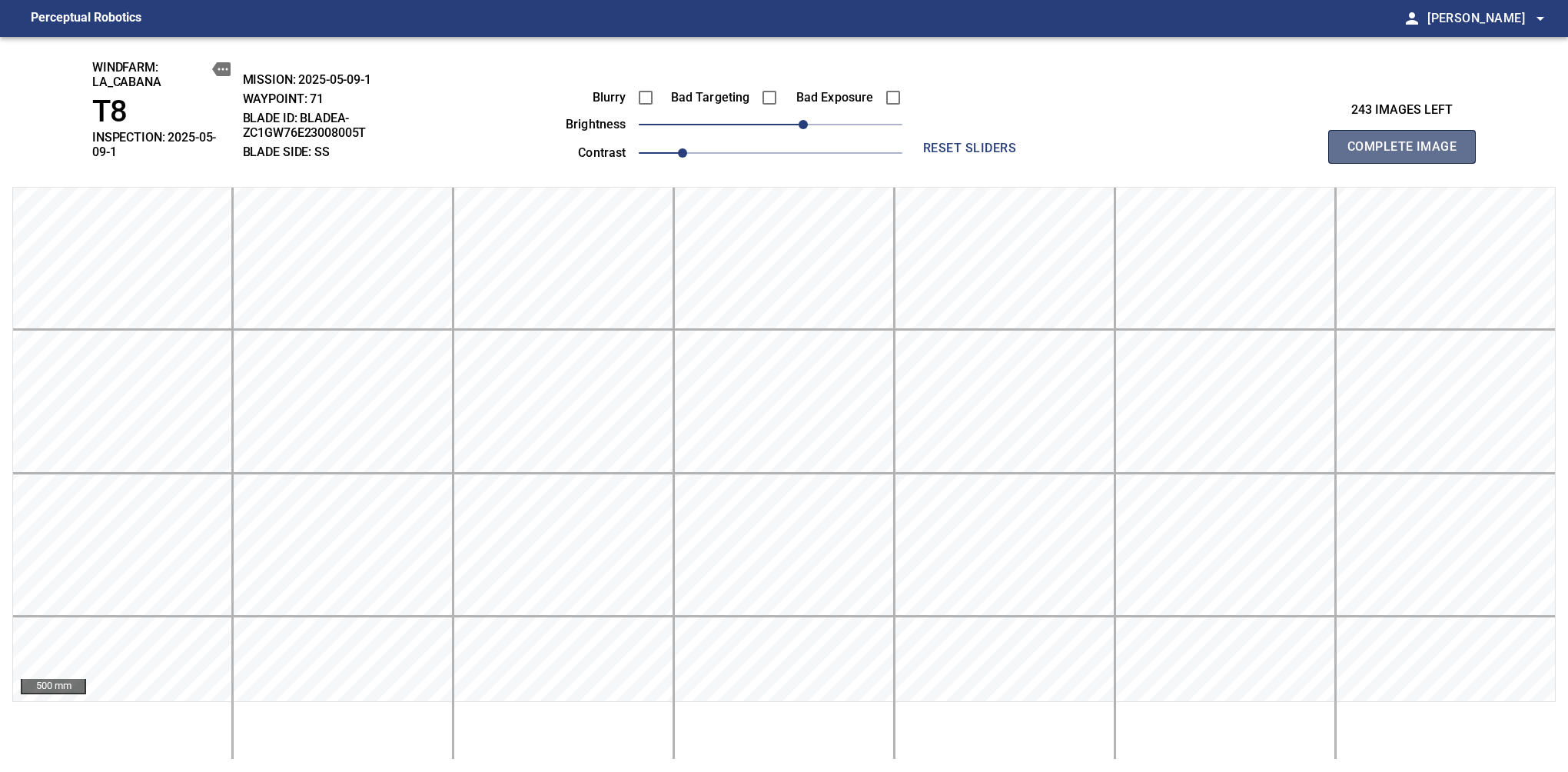
click at [1313, 142] on span "Complete Image" at bounding box center [1402, 147] width 114 height 22
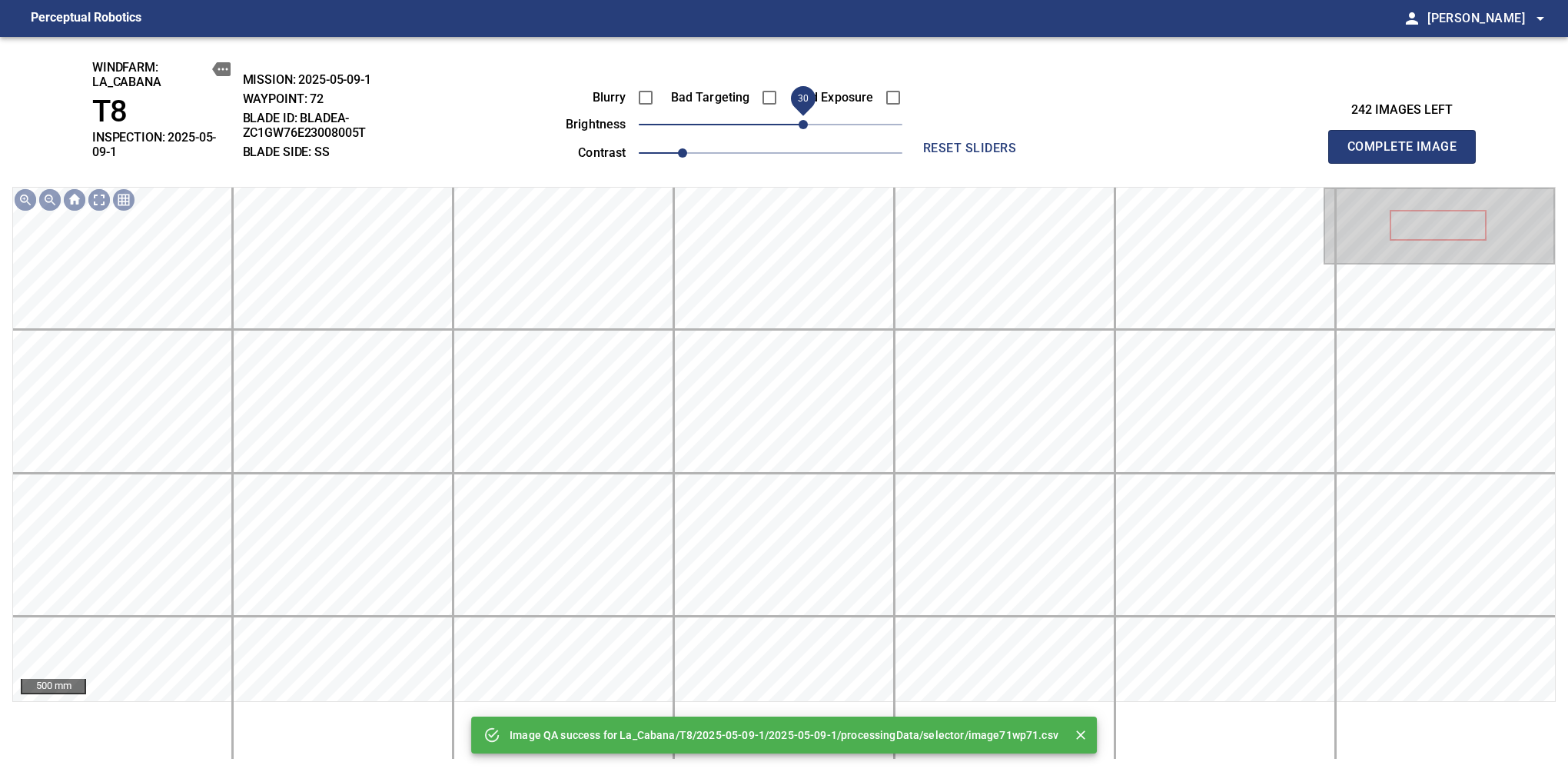
click at [808, 127] on span "30" at bounding box center [803, 125] width 10 height 10
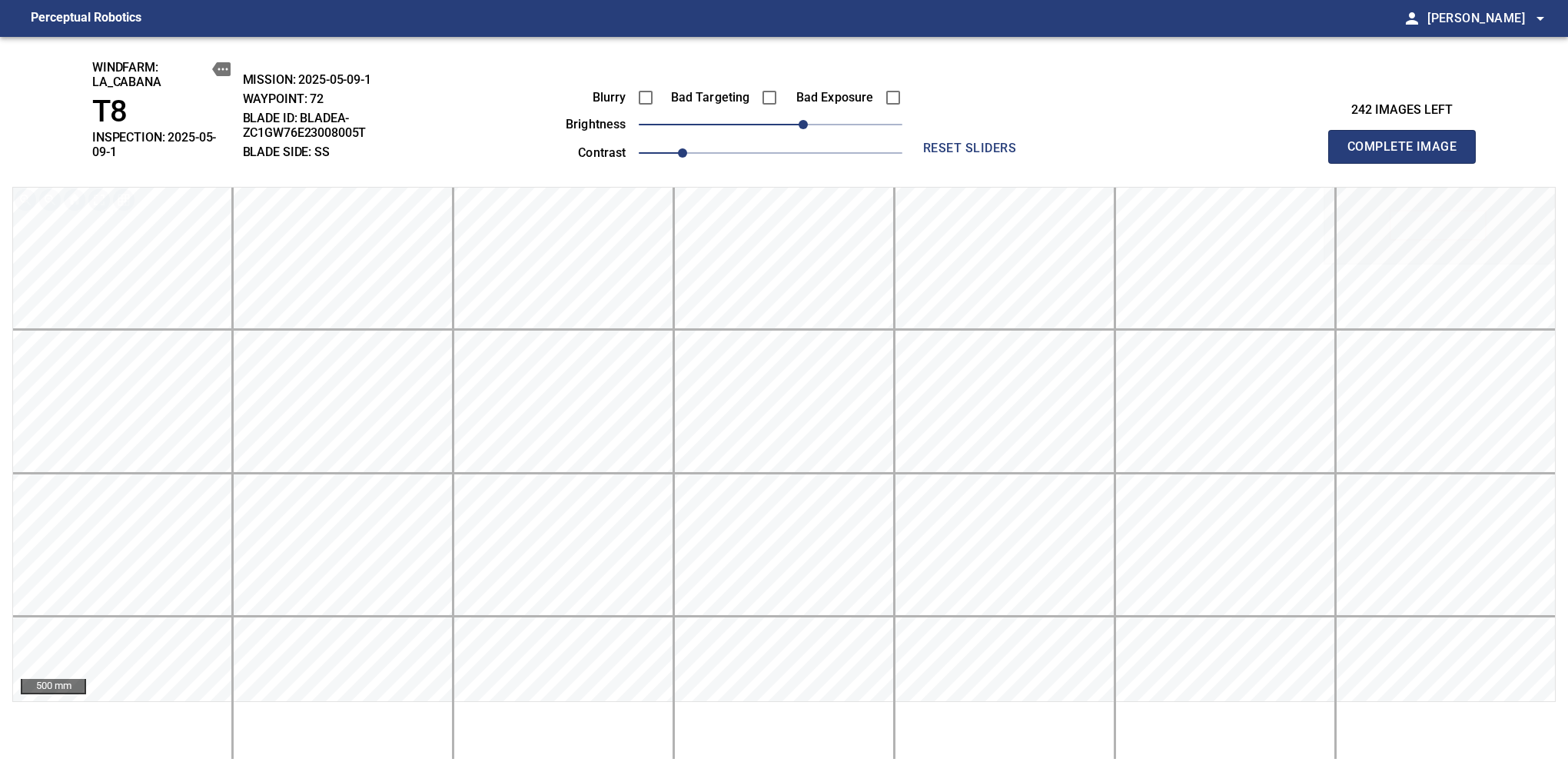
click at [1313, 142] on span "Complete Image" at bounding box center [1402, 147] width 114 height 22
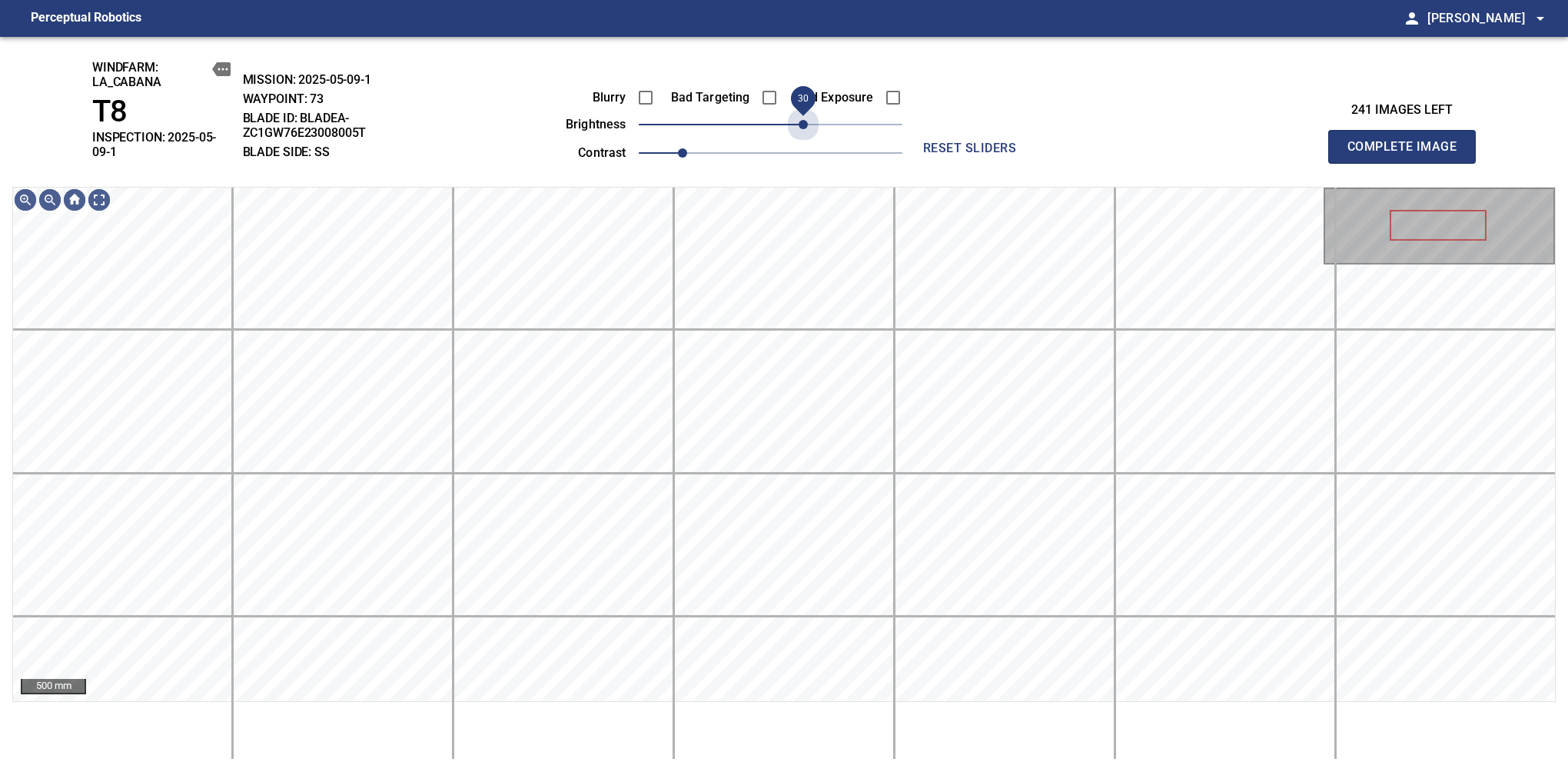
drag, startPoint x: 794, startPoint y: 129, endPoint x: 804, endPoint y: 154, distance: 26.9
click at [804, 154] on div "Blurry Bad Targeting Bad Exposure brightness 30 contrast 1" at bounding box center [717, 123] width 372 height 82
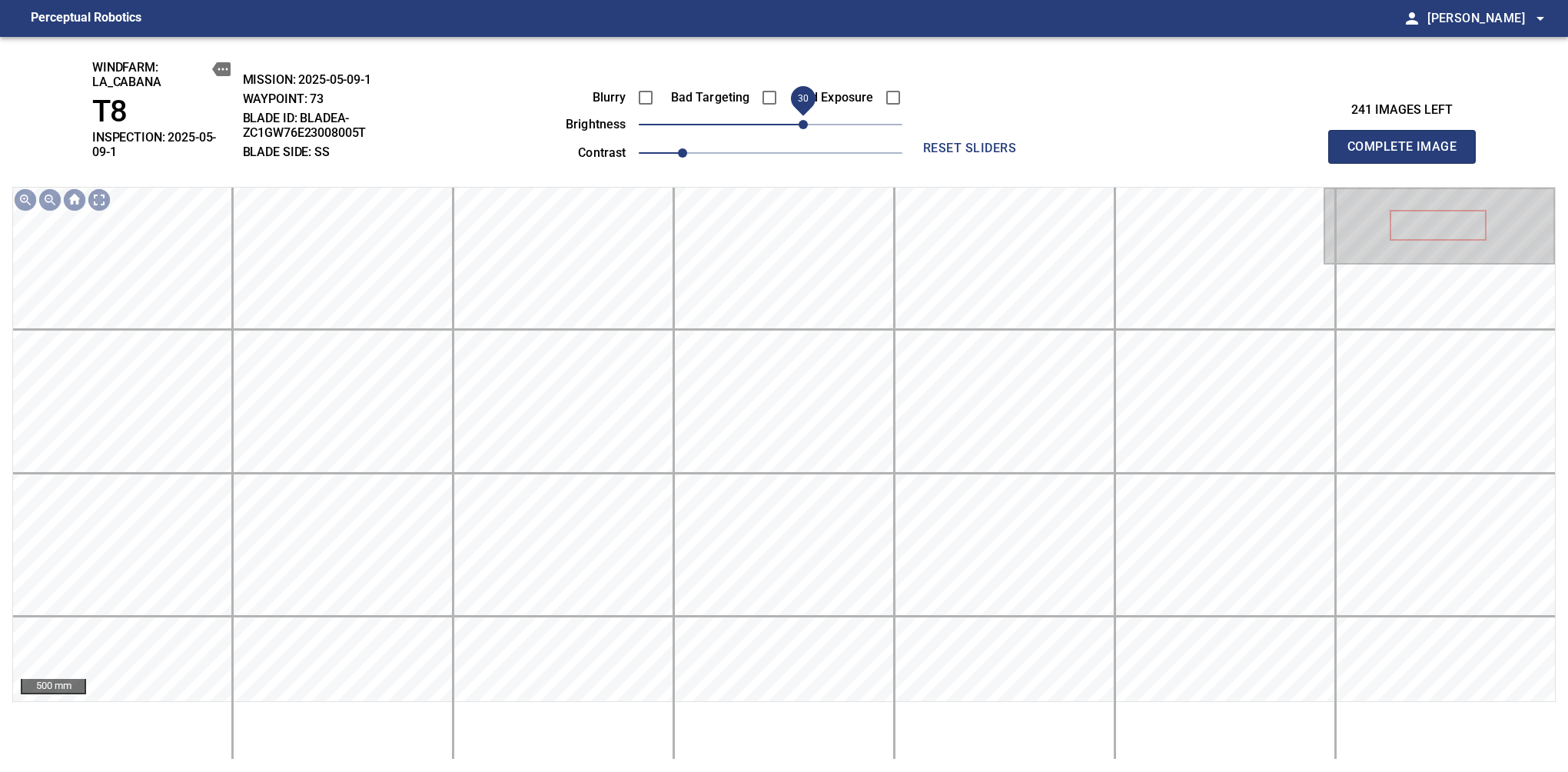
click at [1313, 142] on span "Complete Image" at bounding box center [1402, 147] width 114 height 22
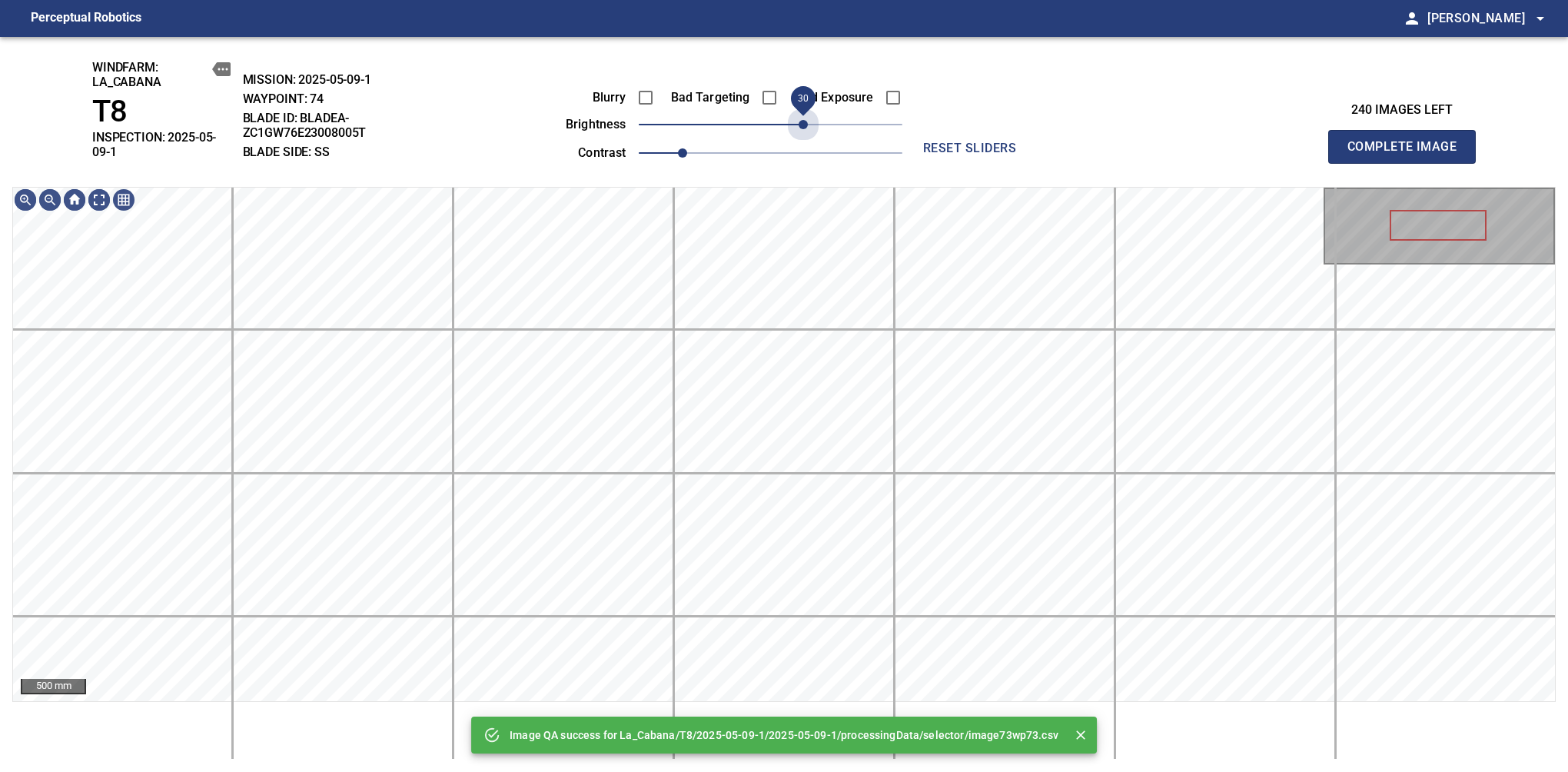
drag, startPoint x: 780, startPoint y: 132, endPoint x: 804, endPoint y: 151, distance: 30.6
click at [804, 151] on div "Blurry Bad Targeting Bad Exposure brightness 30 contrast 1" at bounding box center [717, 123] width 372 height 82
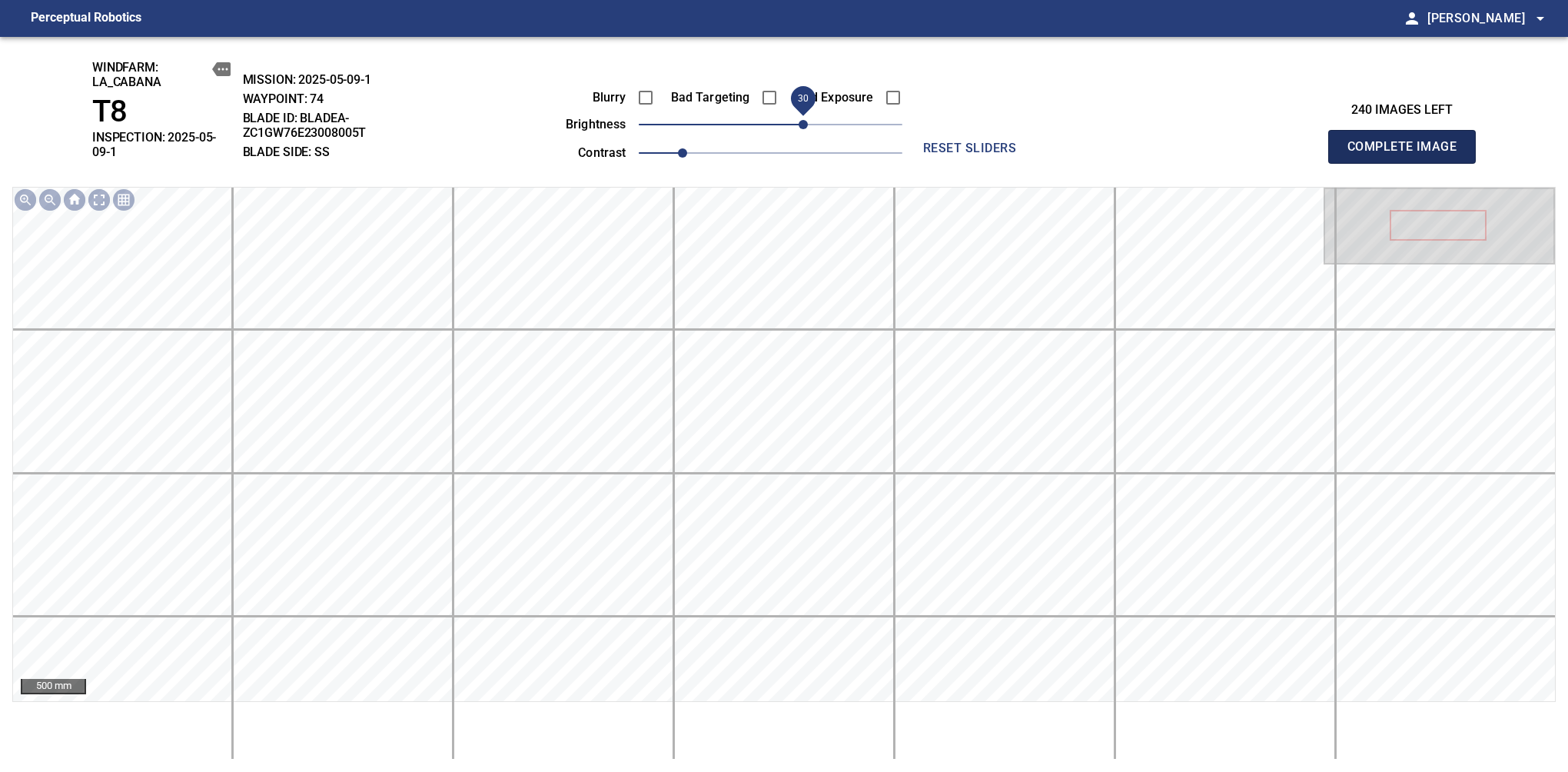
click at [1313, 142] on span "Complete Image" at bounding box center [1402, 147] width 114 height 22
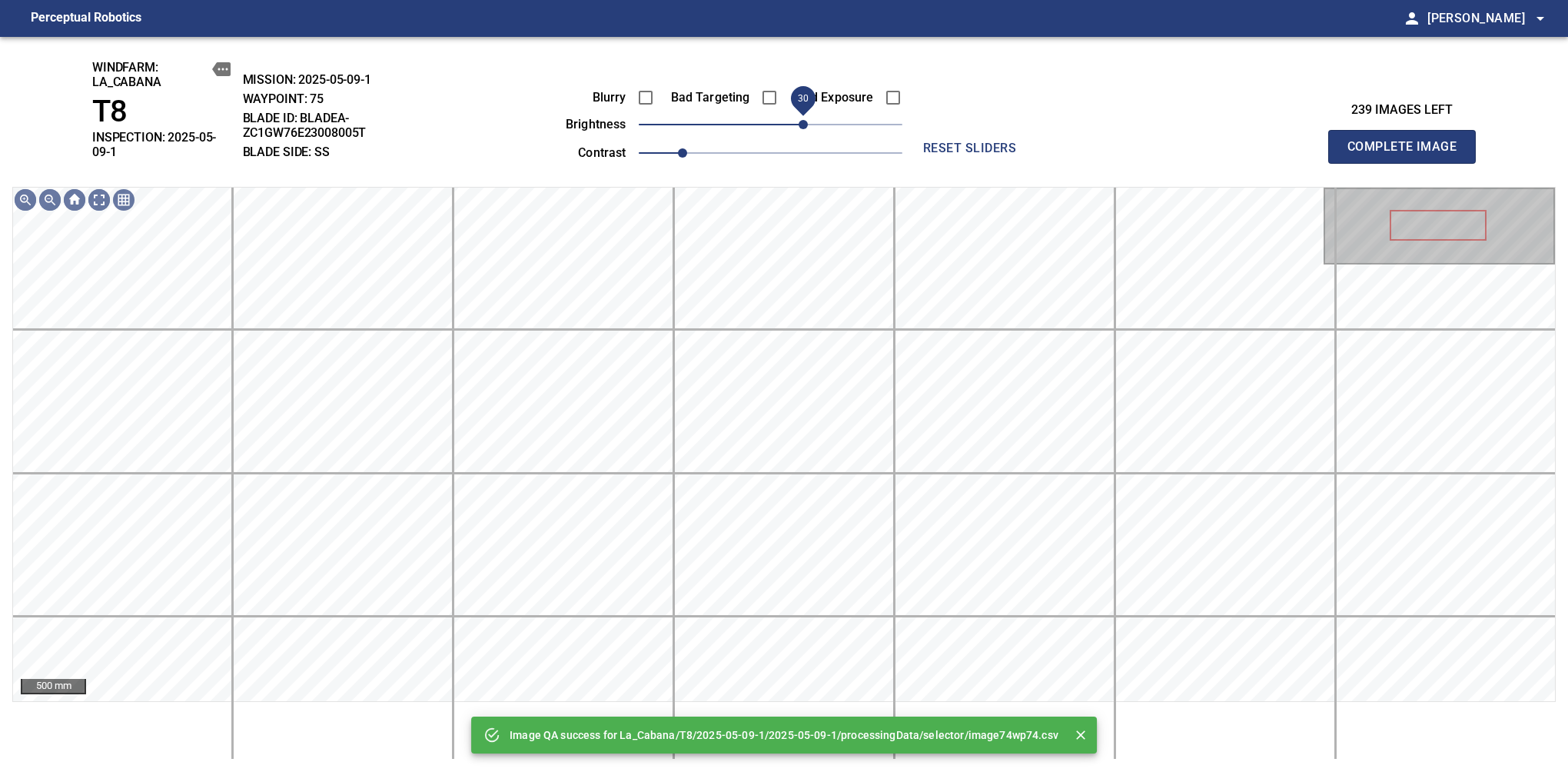
drag, startPoint x: 812, startPoint y: 126, endPoint x: 804, endPoint y: 137, distance: 13.6
click at [804, 129] on span "30" at bounding box center [803, 125] width 10 height 10
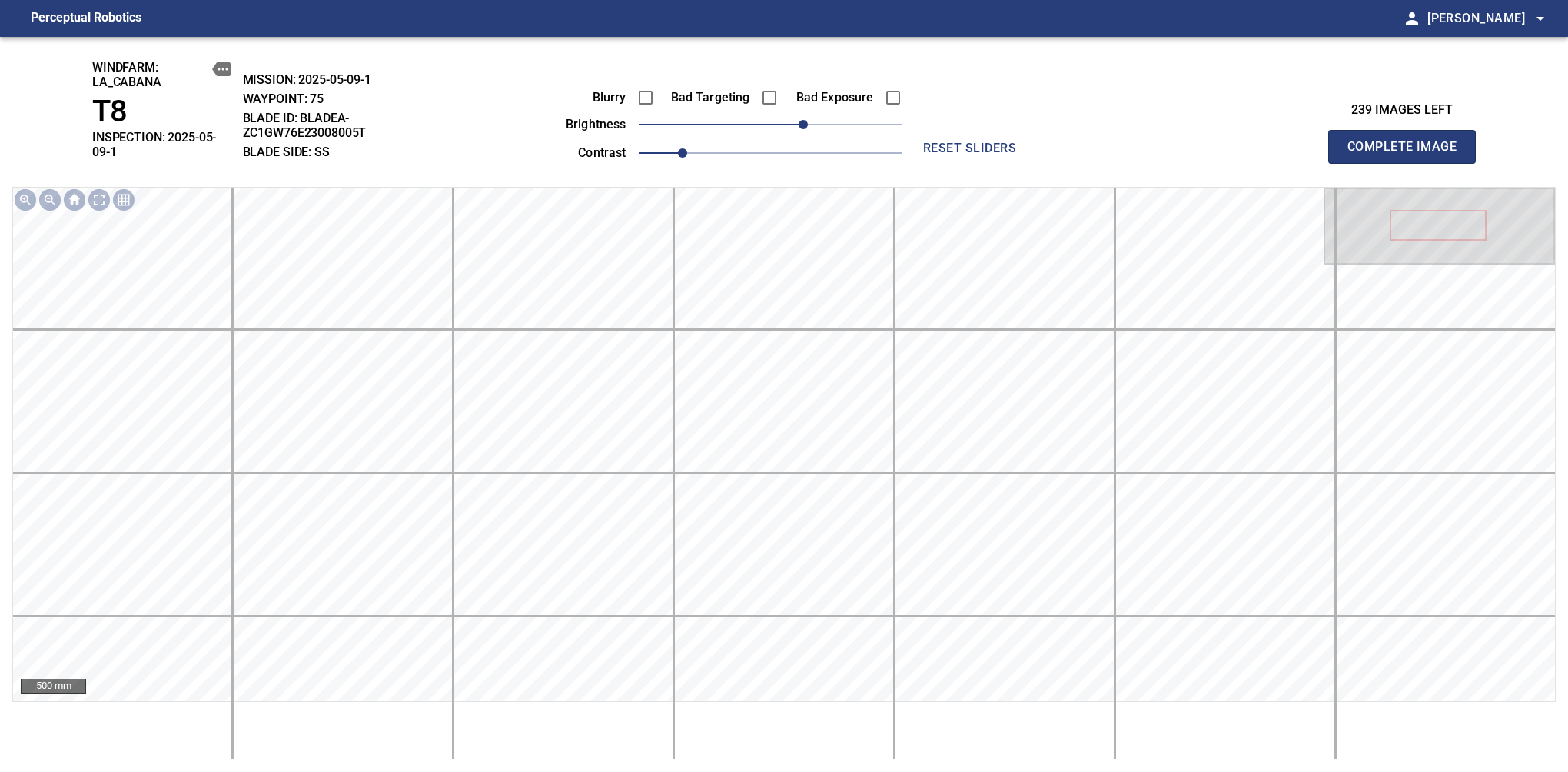
click at [1313, 142] on span "Complete Image" at bounding box center [1402, 147] width 114 height 22
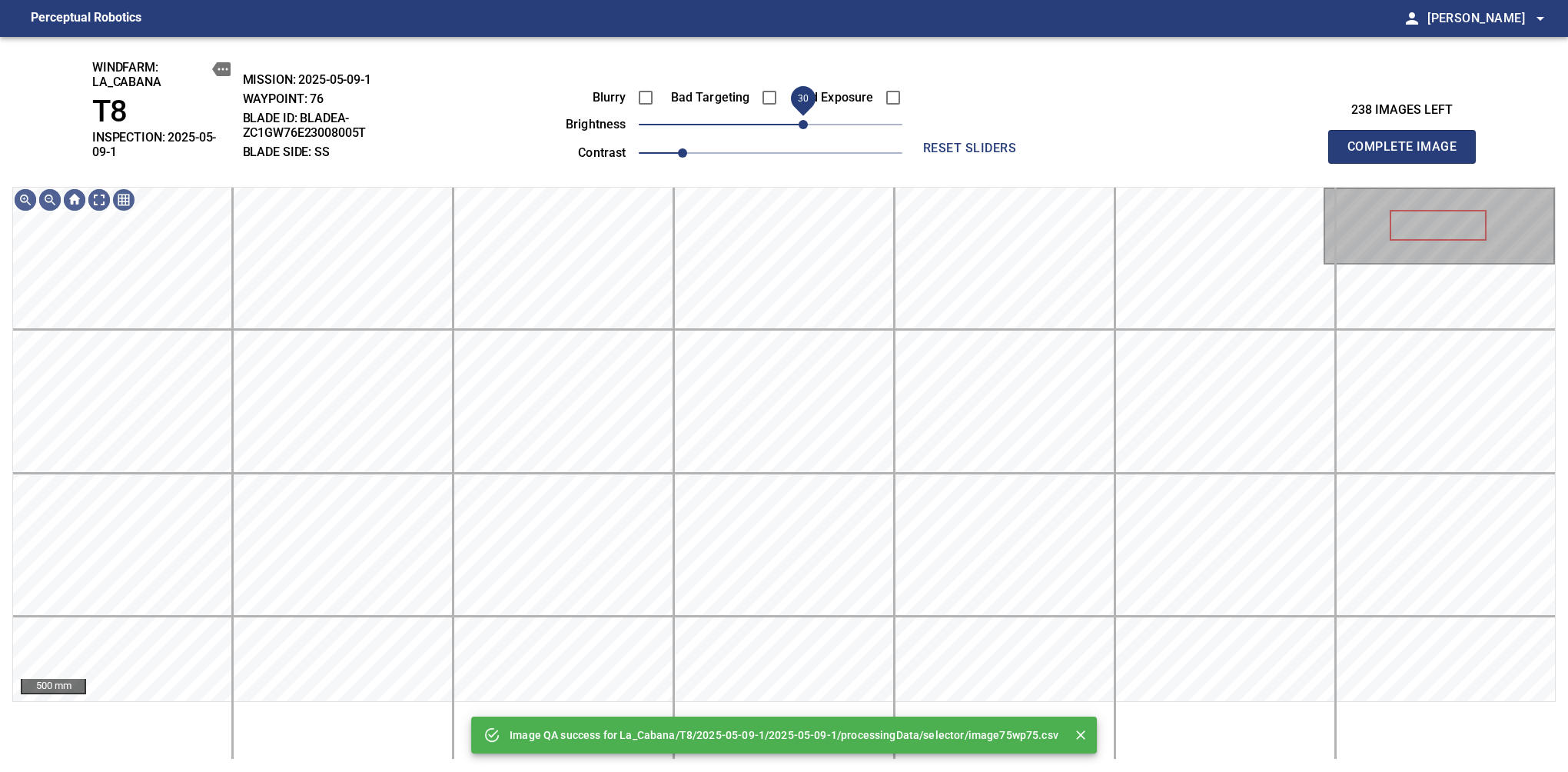
drag, startPoint x: 790, startPoint y: 124, endPoint x: 804, endPoint y: 131, distance: 15.7
click at [804, 129] on span "30" at bounding box center [803, 125] width 10 height 10
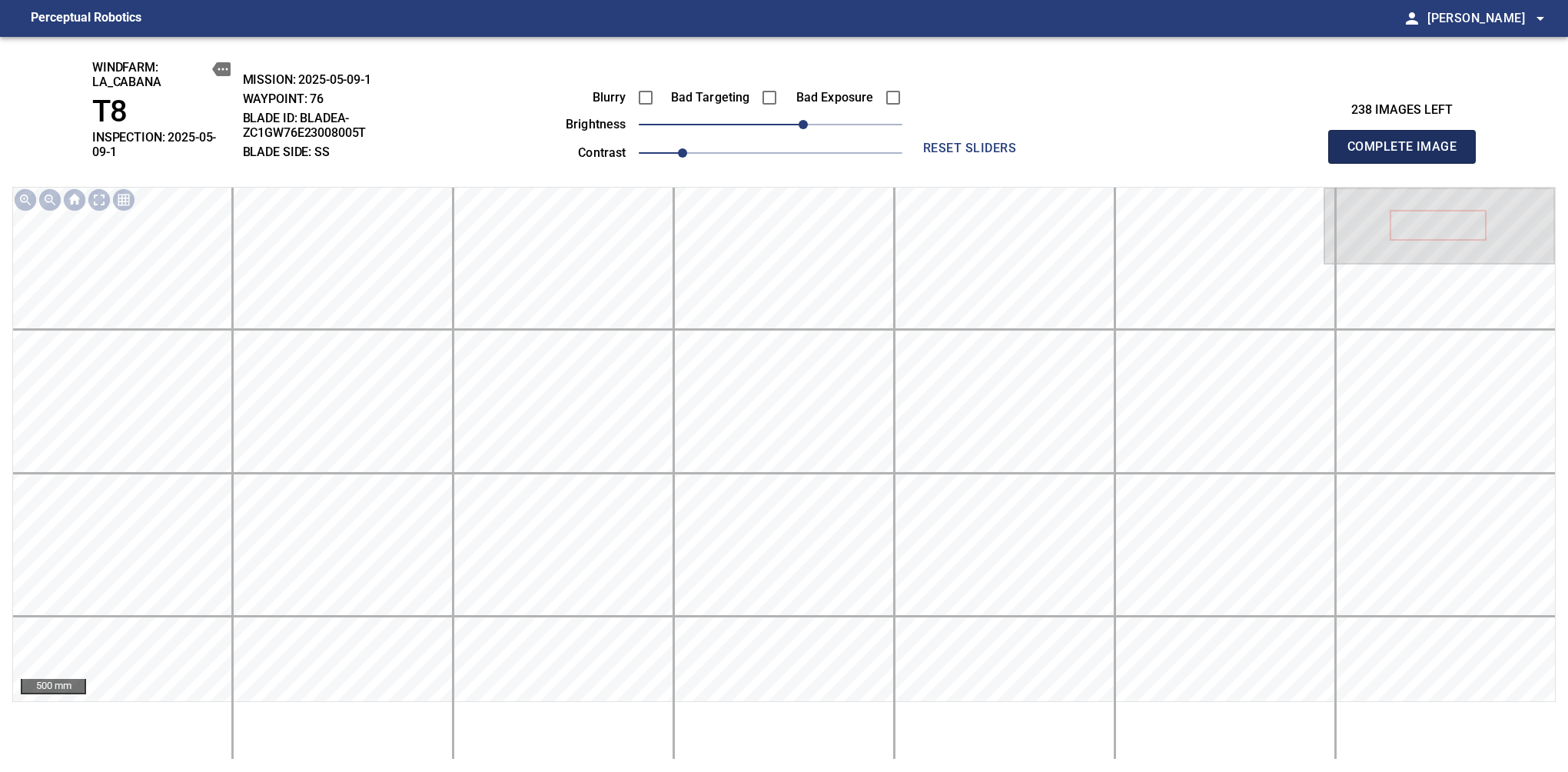
click at [1313, 142] on span "Complete Image" at bounding box center [1402, 147] width 114 height 22
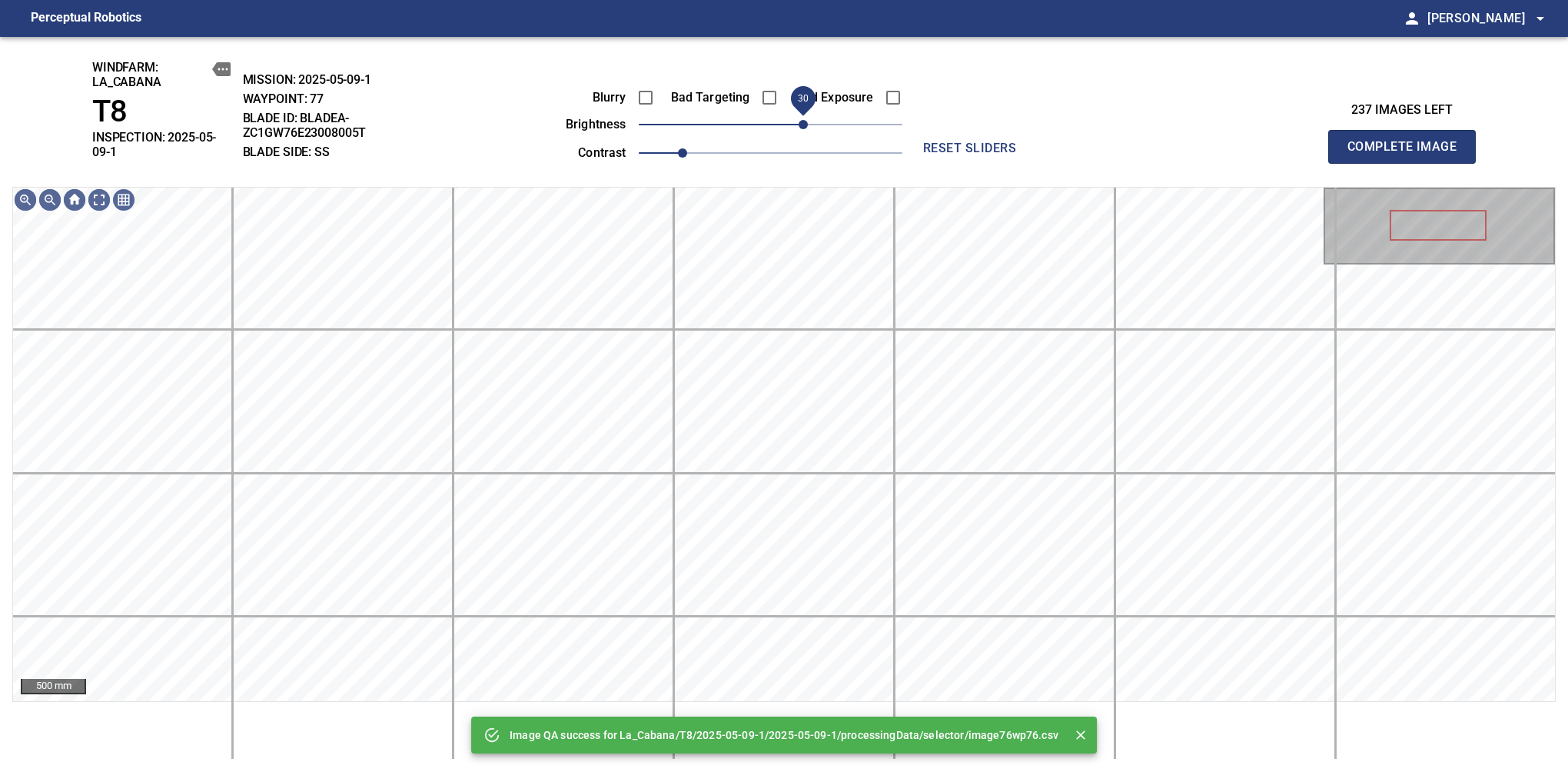
drag, startPoint x: 778, startPoint y: 129, endPoint x: 804, endPoint y: 134, distance: 26.5
click at [804, 129] on span "30" at bounding box center [803, 125] width 10 height 10
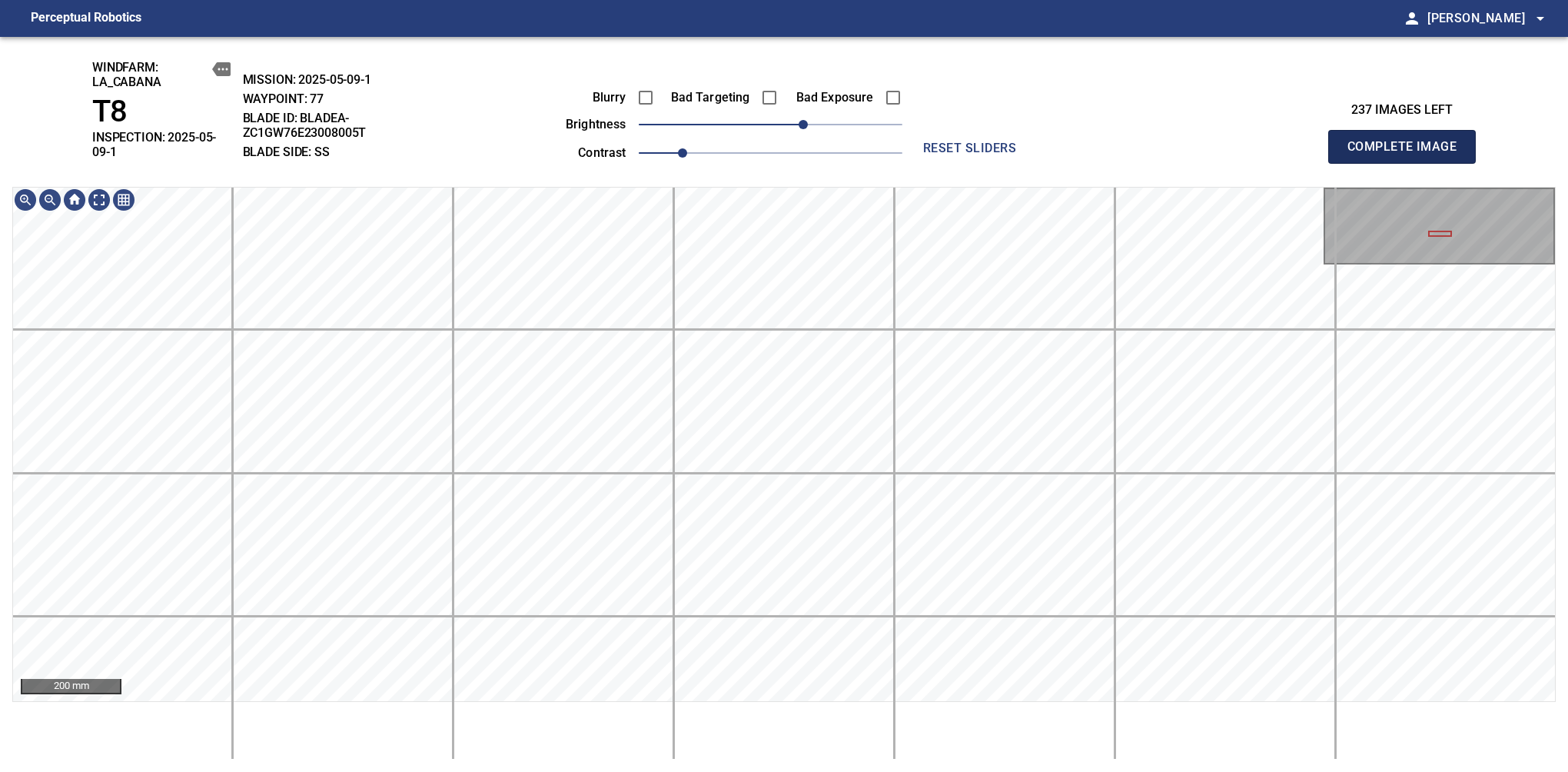
click at [1313, 142] on span "Complete Image" at bounding box center [1402, 147] width 114 height 22
drag, startPoint x: 796, startPoint y: 143, endPoint x: 809, endPoint y: 144, distance: 13.0
click at [809, 144] on div "Blurry Bad Targeting Bad Exposure brightness 30 contrast 1" at bounding box center [717, 123] width 372 height 82
click at [1313, 142] on span "Complete Image" at bounding box center [1402, 147] width 114 height 22
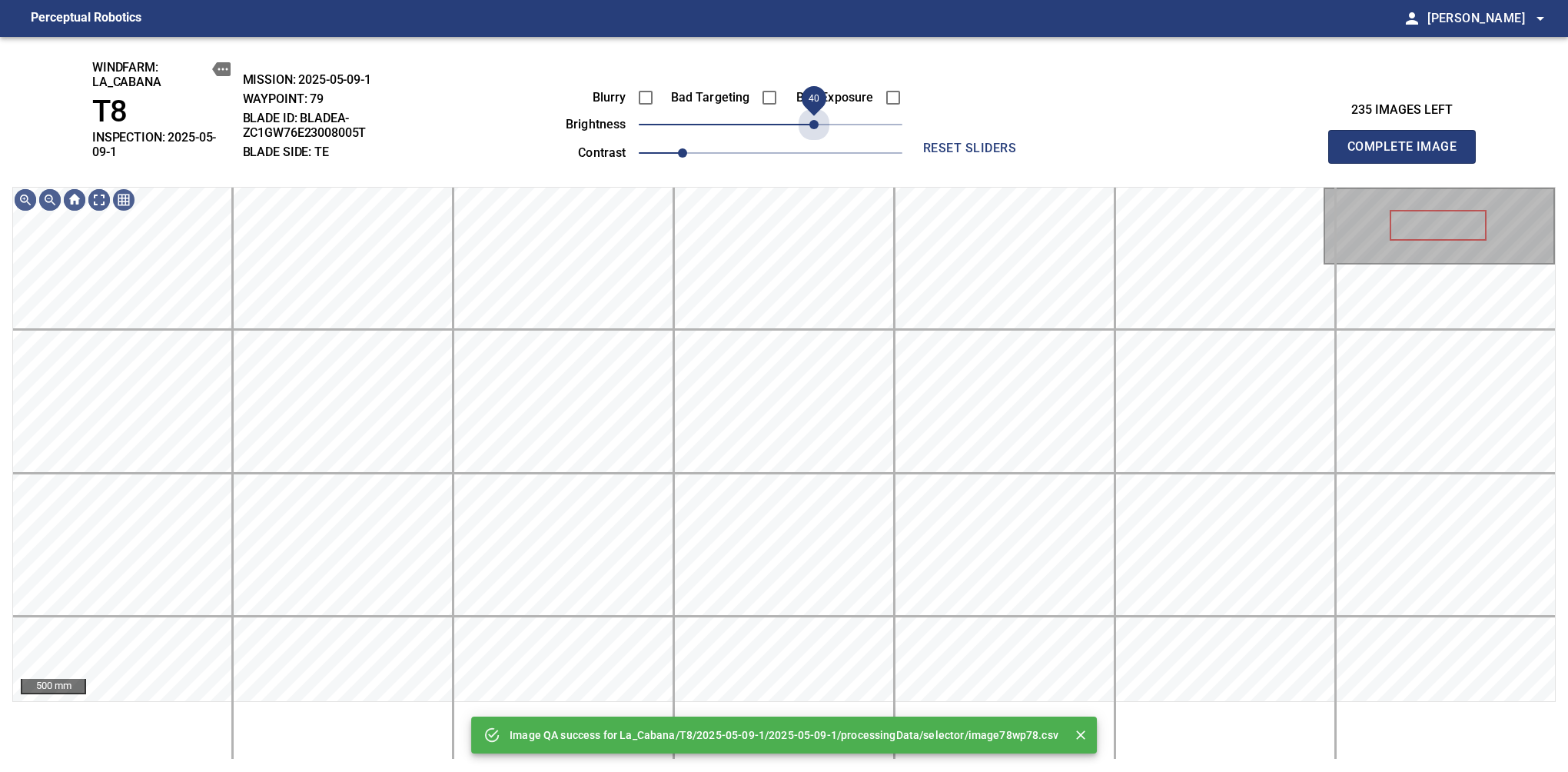
drag, startPoint x: 777, startPoint y: 125, endPoint x: 815, endPoint y: 143, distance: 42.0
click at [815, 143] on div "Blurry Bad Targeting Bad Exposure brightness 40 contrast 1" at bounding box center [717, 123] width 372 height 82
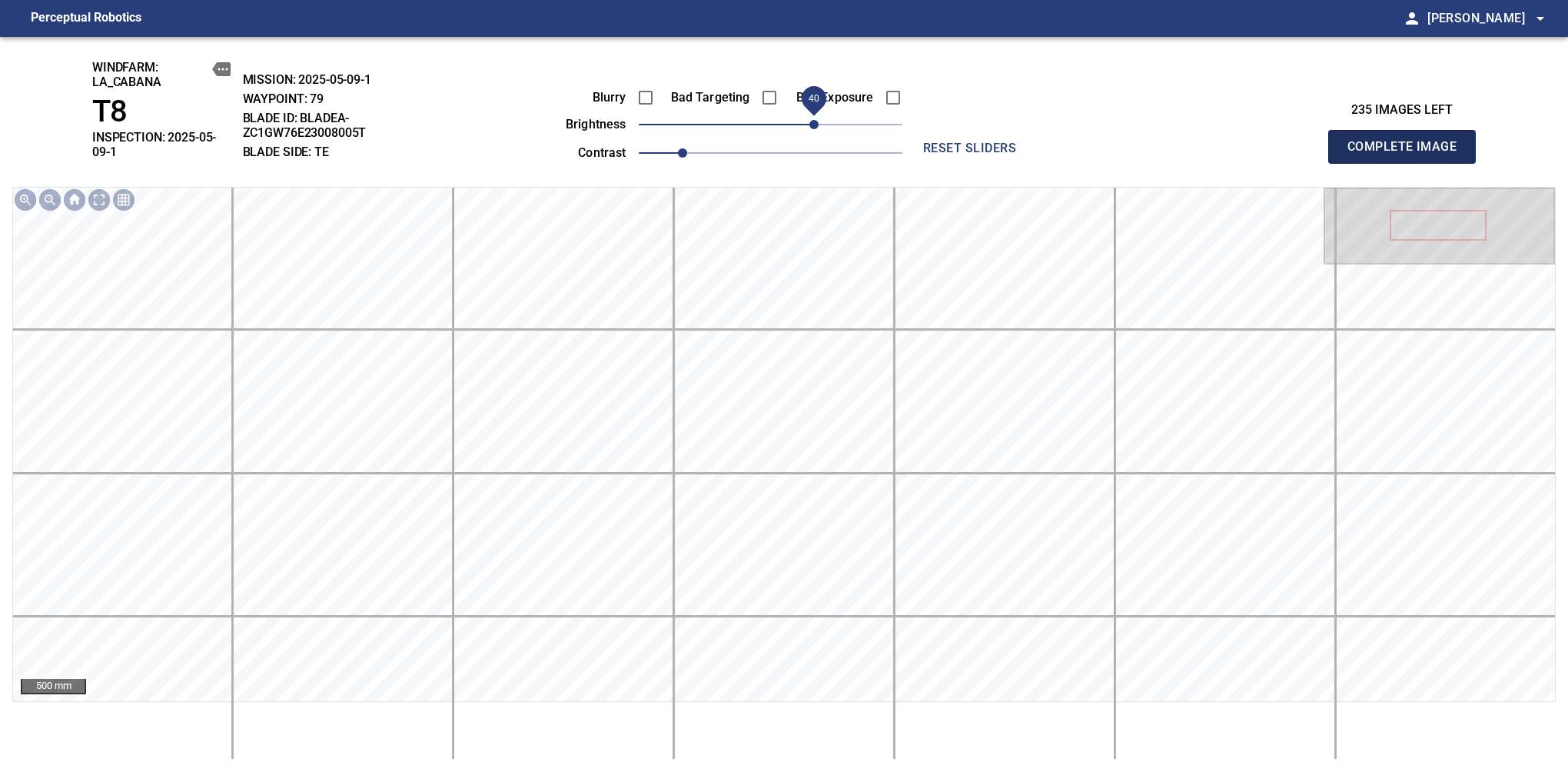
click at [1313, 142] on span "Complete Image" at bounding box center [1402, 147] width 114 height 22
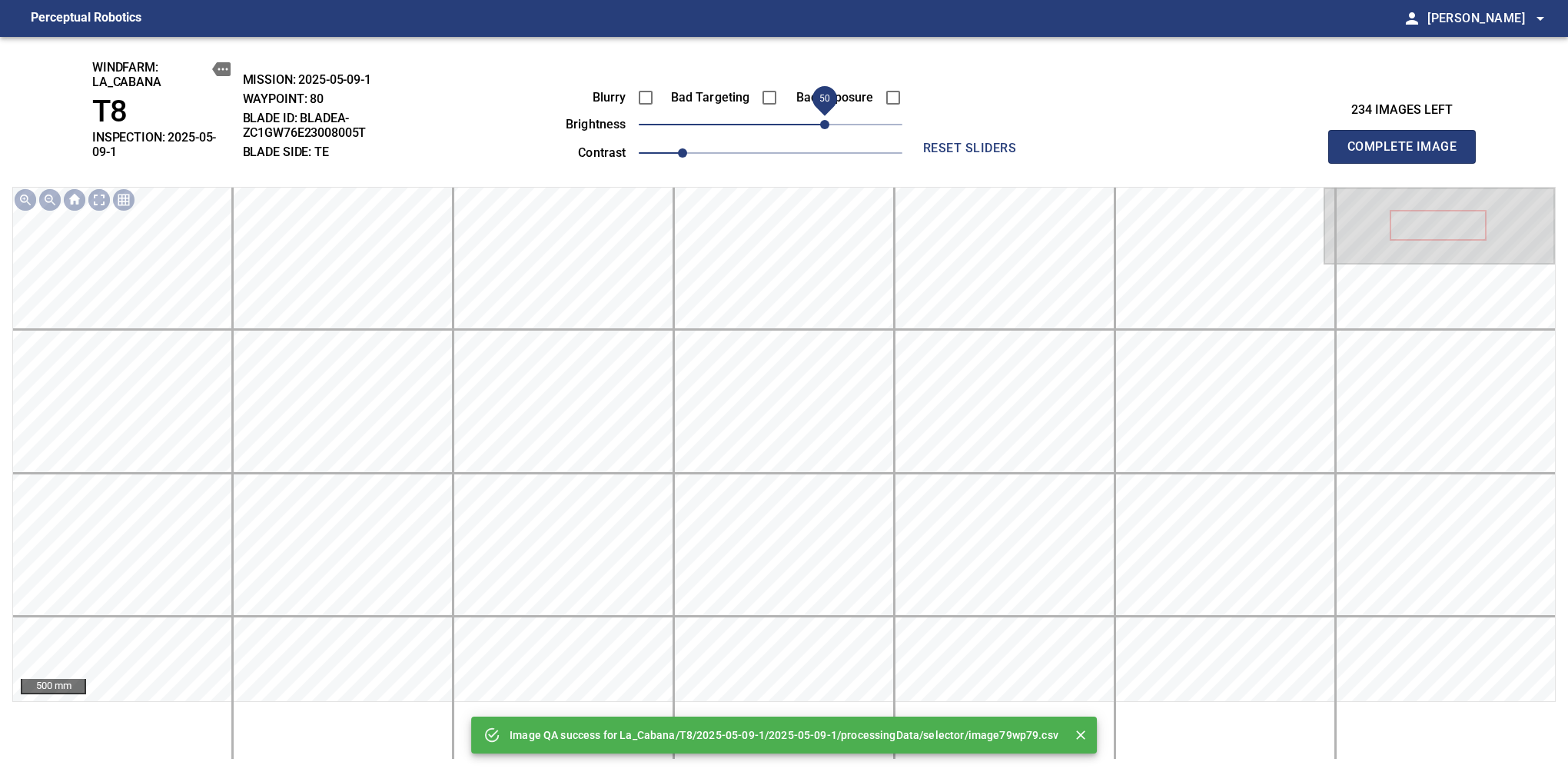
drag, startPoint x: 763, startPoint y: 124, endPoint x: 828, endPoint y: 137, distance: 66.3
click at [828, 129] on span "50" at bounding box center [825, 125] width 10 height 10
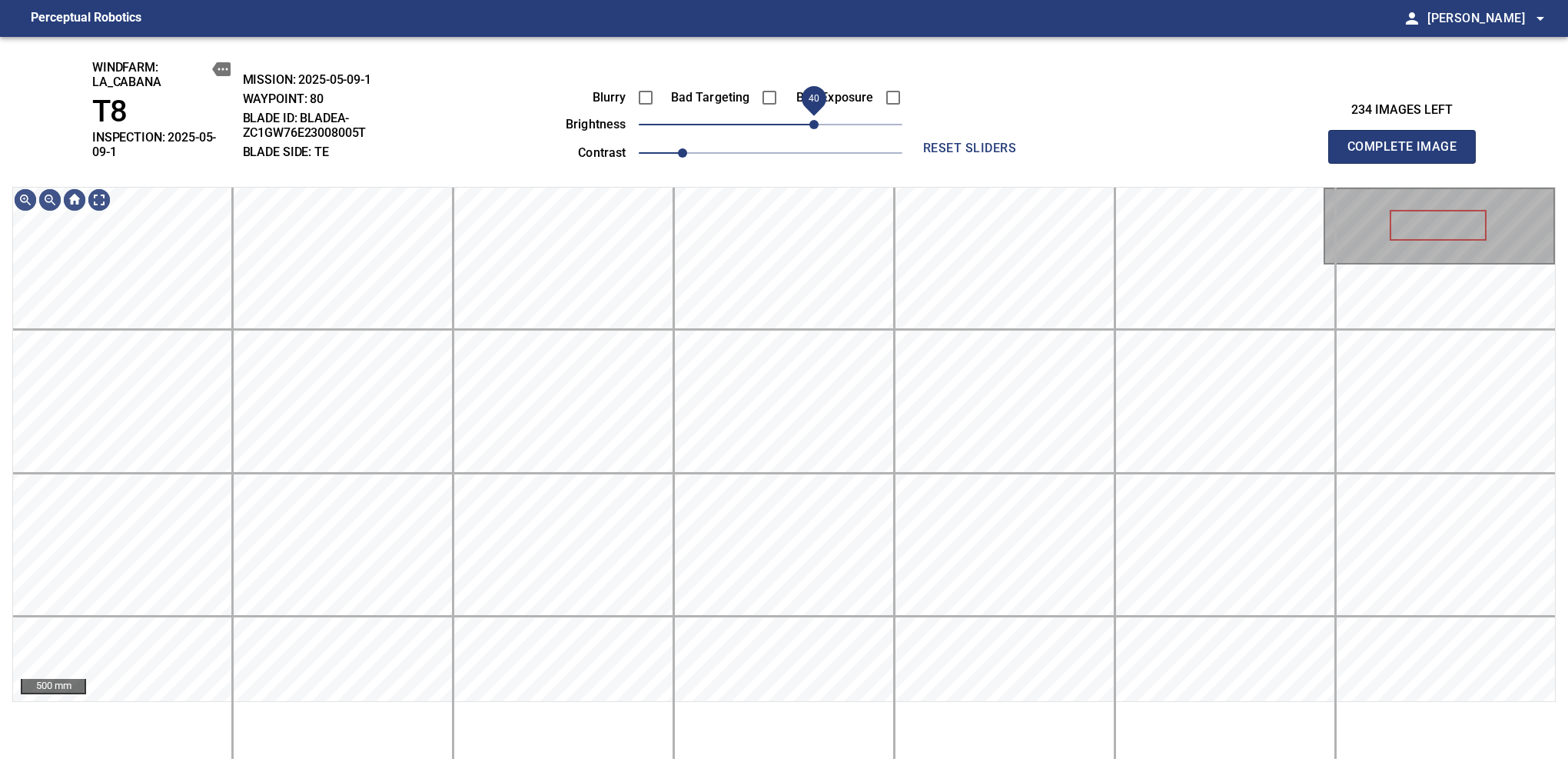
click at [815, 124] on span "40" at bounding box center [814, 125] width 10 height 10
click at [822, 120] on span "50" at bounding box center [825, 125] width 10 height 10
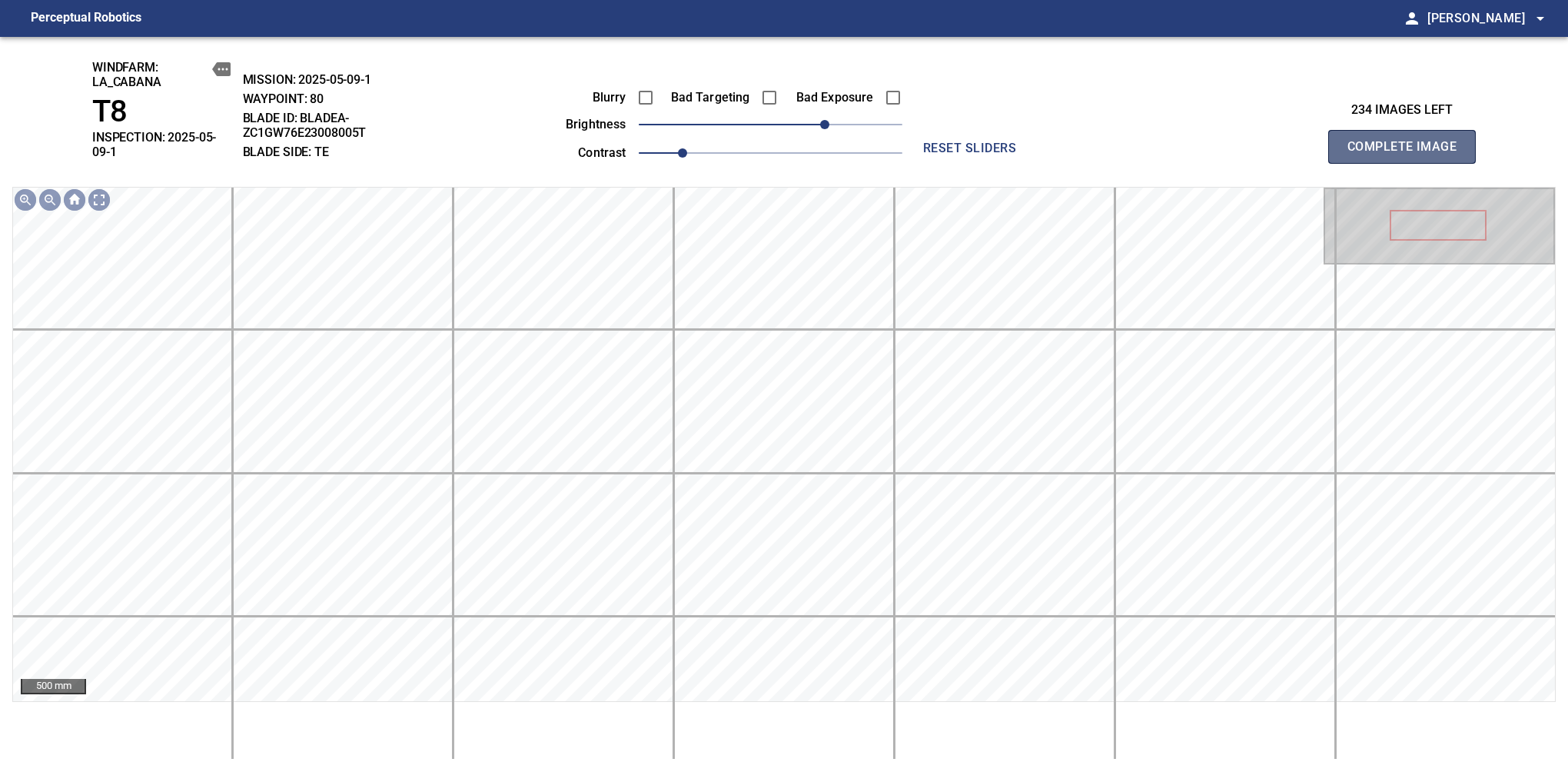
click at [1313, 142] on span "Complete Image" at bounding box center [1402, 147] width 114 height 22
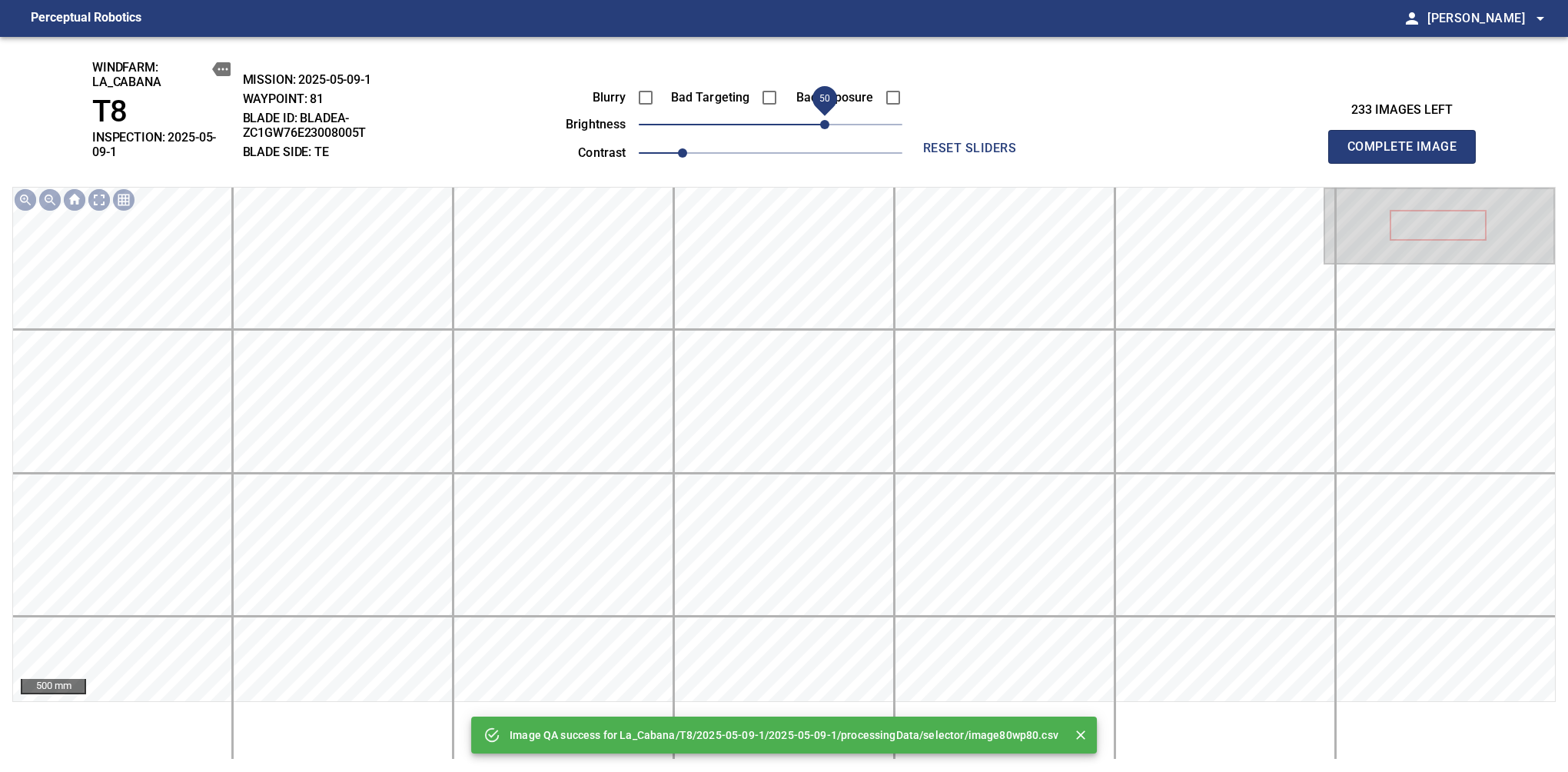
drag, startPoint x: 777, startPoint y: 127, endPoint x: 830, endPoint y: 121, distance: 53.3
click at [830, 121] on span "50" at bounding box center [825, 125] width 10 height 10
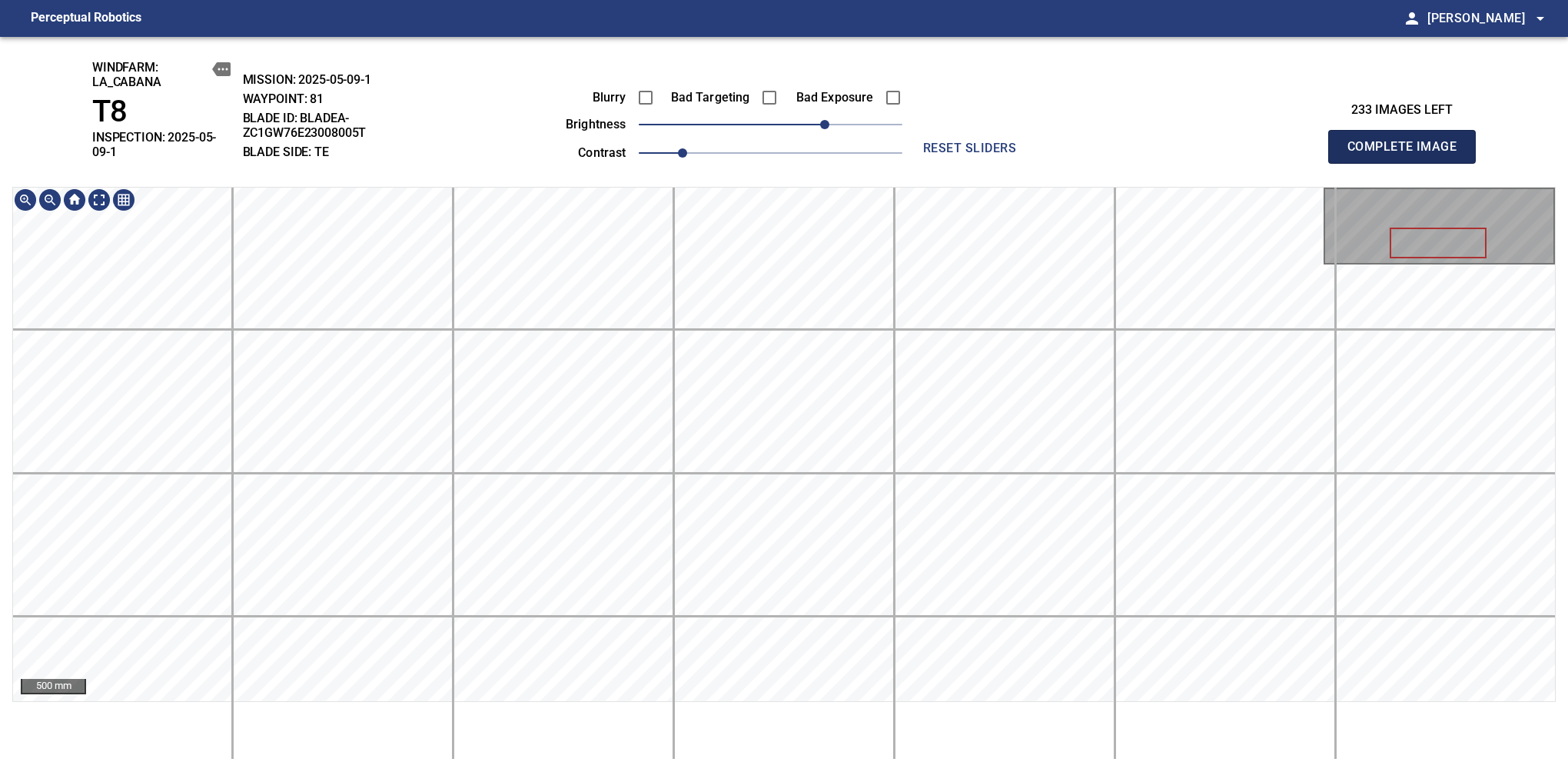
click at [1313, 142] on span "Complete Image" at bounding box center [1402, 147] width 114 height 22
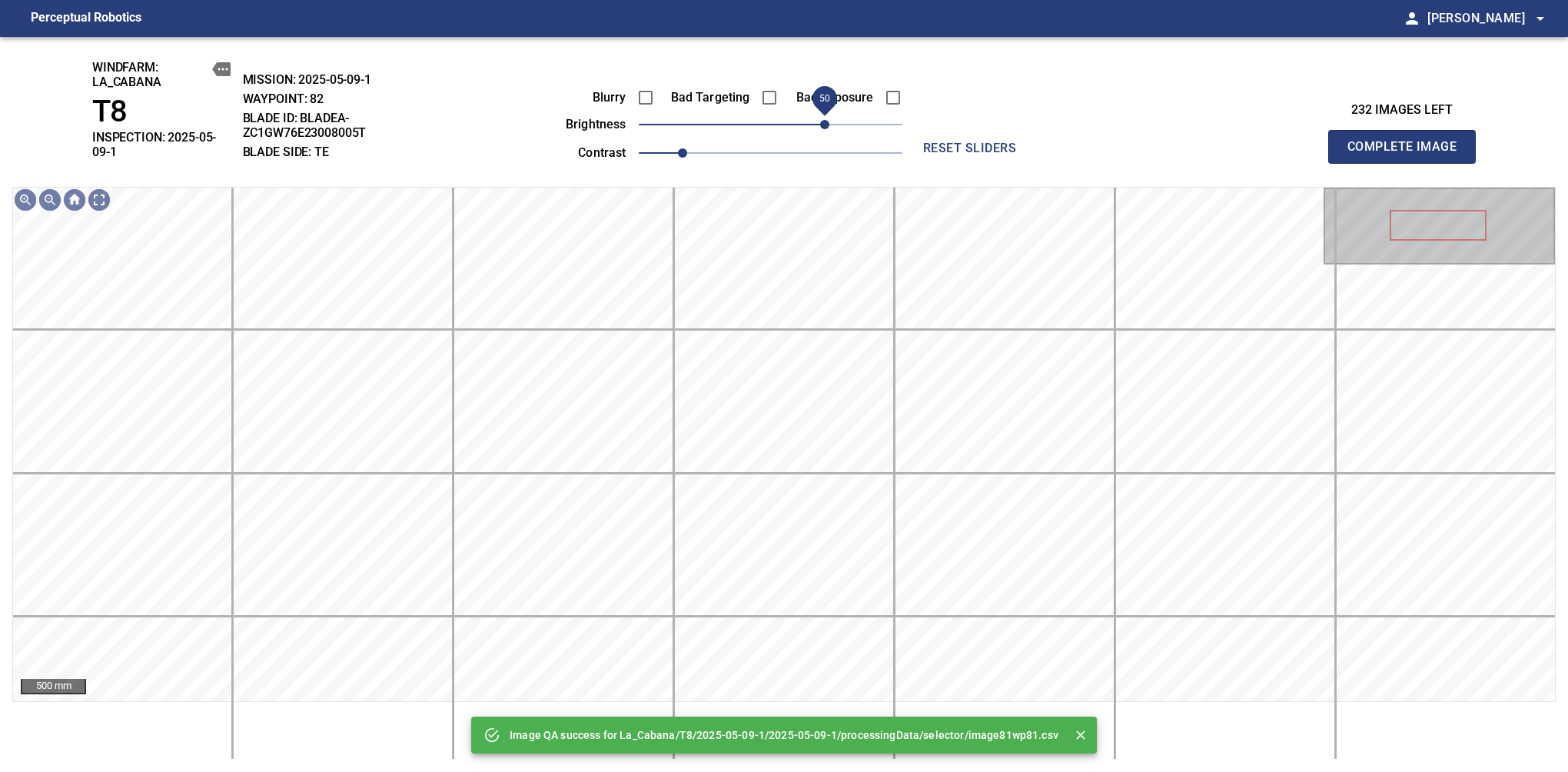
drag, startPoint x: 809, startPoint y: 130, endPoint x: 822, endPoint y: 135, distance: 13.9
click at [822, 129] on span "50" at bounding box center [825, 125] width 10 height 10
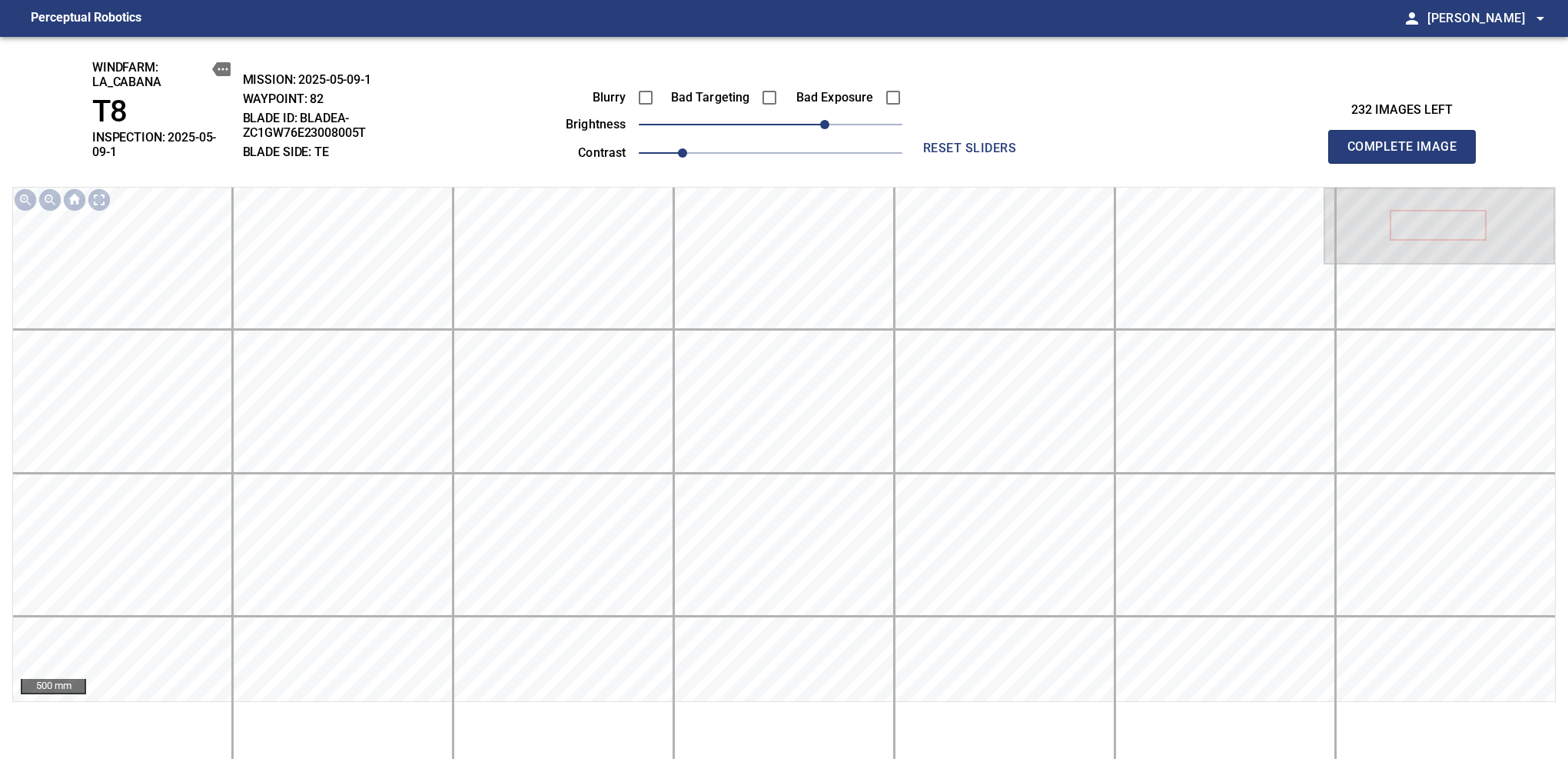
click at [1313, 142] on span "Complete Image" at bounding box center [1402, 147] width 114 height 22
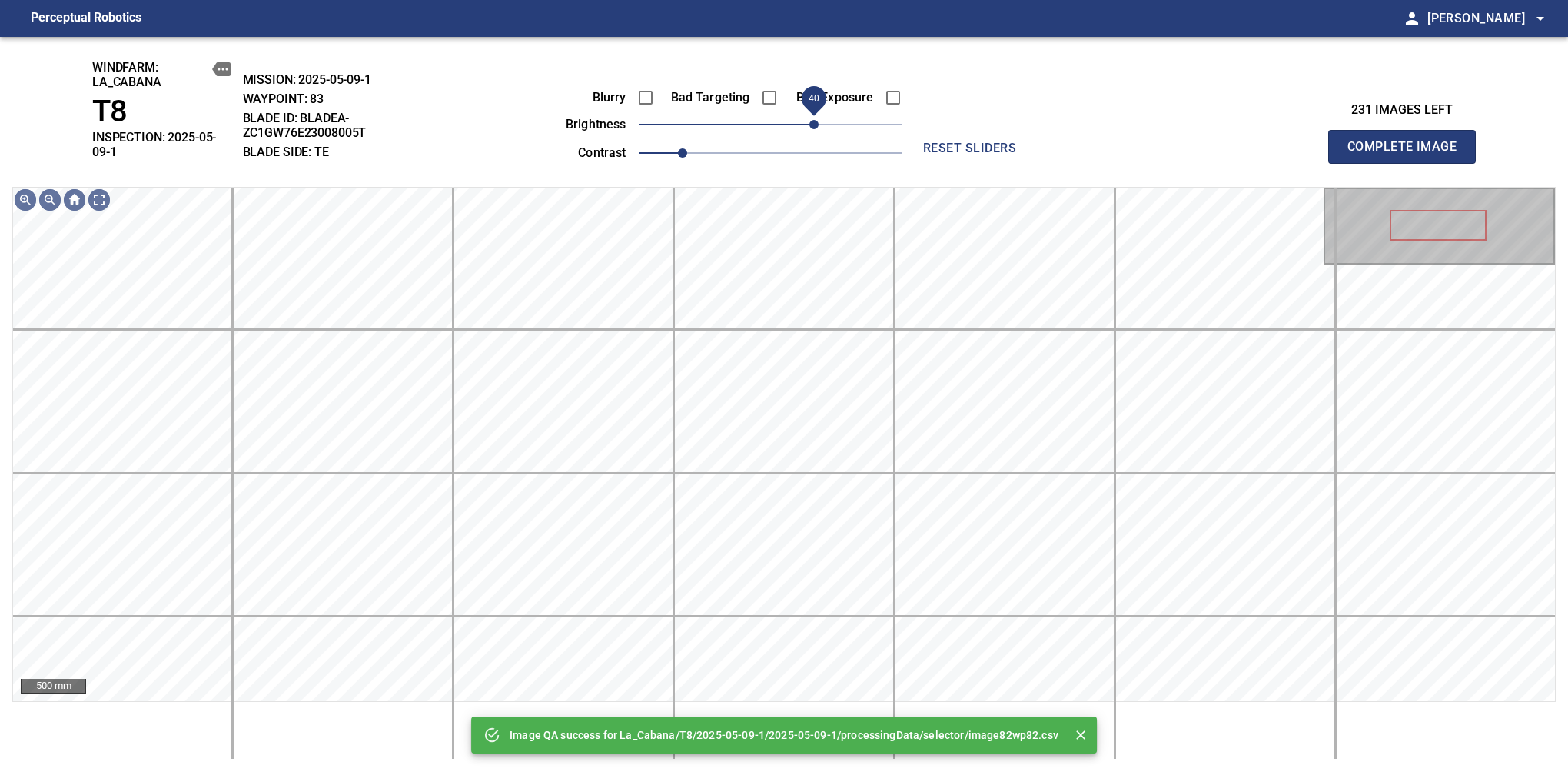
drag, startPoint x: 779, startPoint y: 117, endPoint x: 815, endPoint y: 125, distance: 36.9
click at [815, 125] on span "40" at bounding box center [814, 125] width 10 height 10
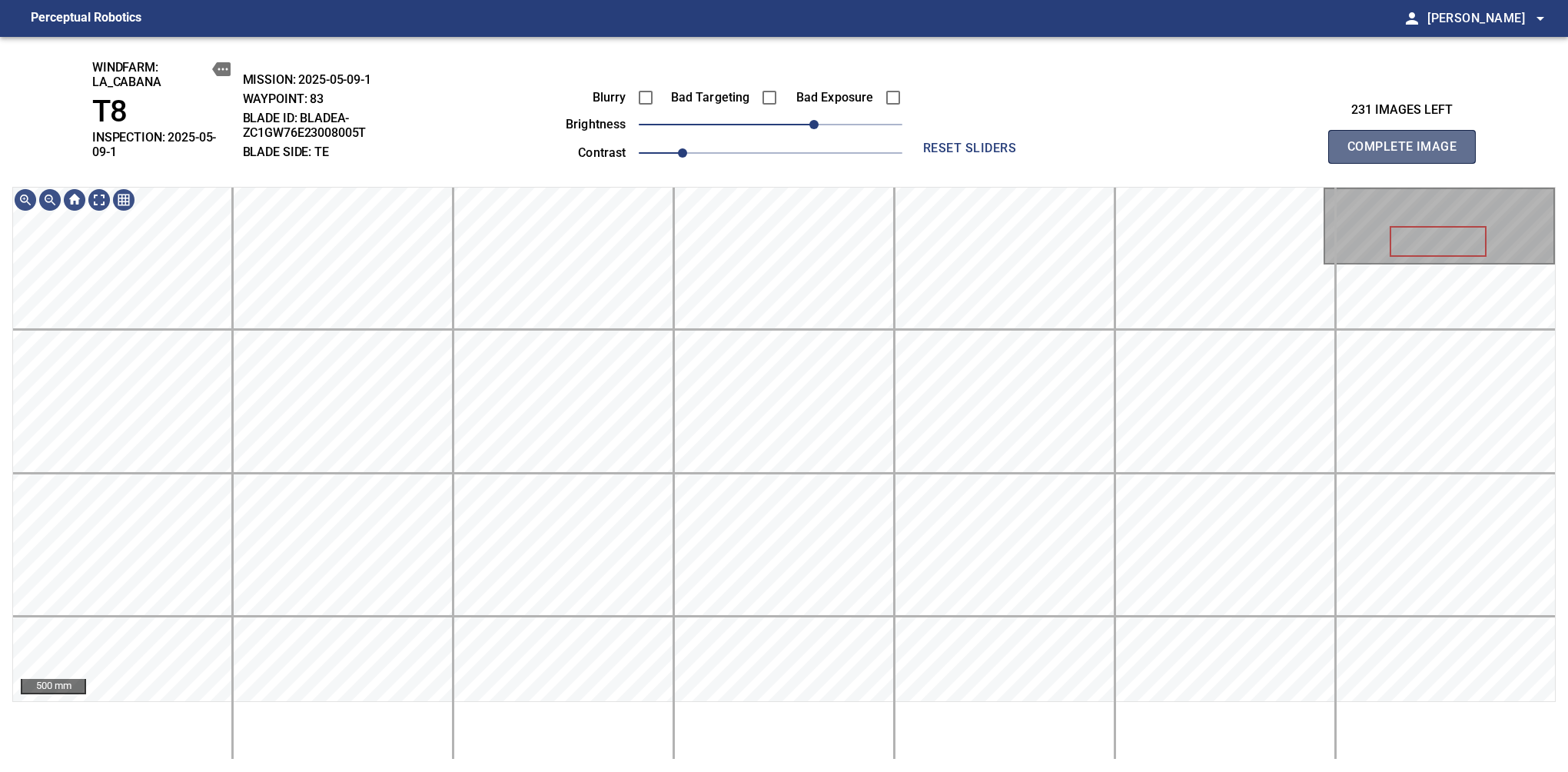
click at [1313, 142] on span "Complete Image" at bounding box center [1402, 147] width 114 height 22
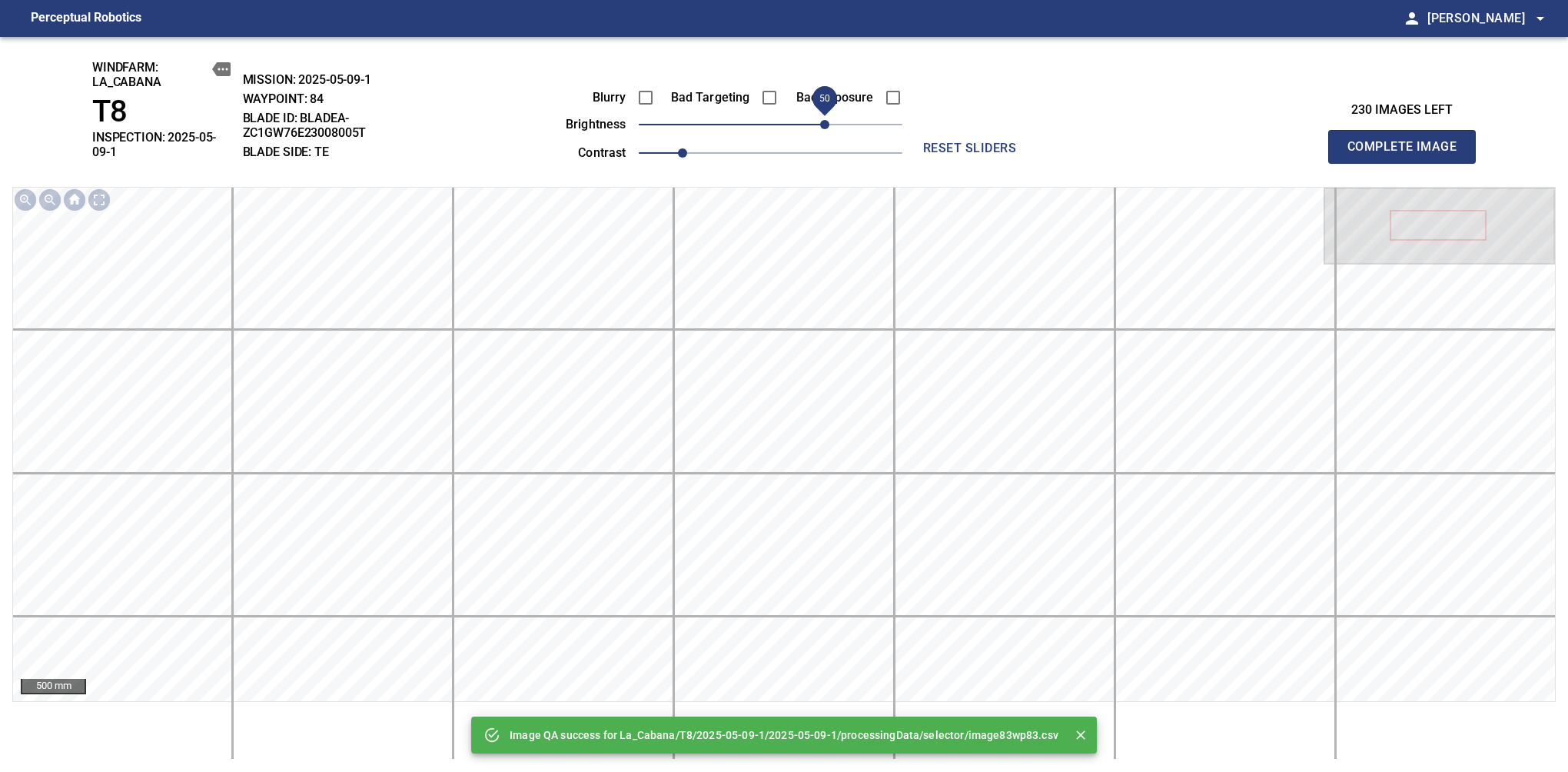
drag, startPoint x: 782, startPoint y: 123, endPoint x: 820, endPoint y: 123, distance: 38.0
click at [820, 123] on span "50" at bounding box center [825, 125] width 10 height 10
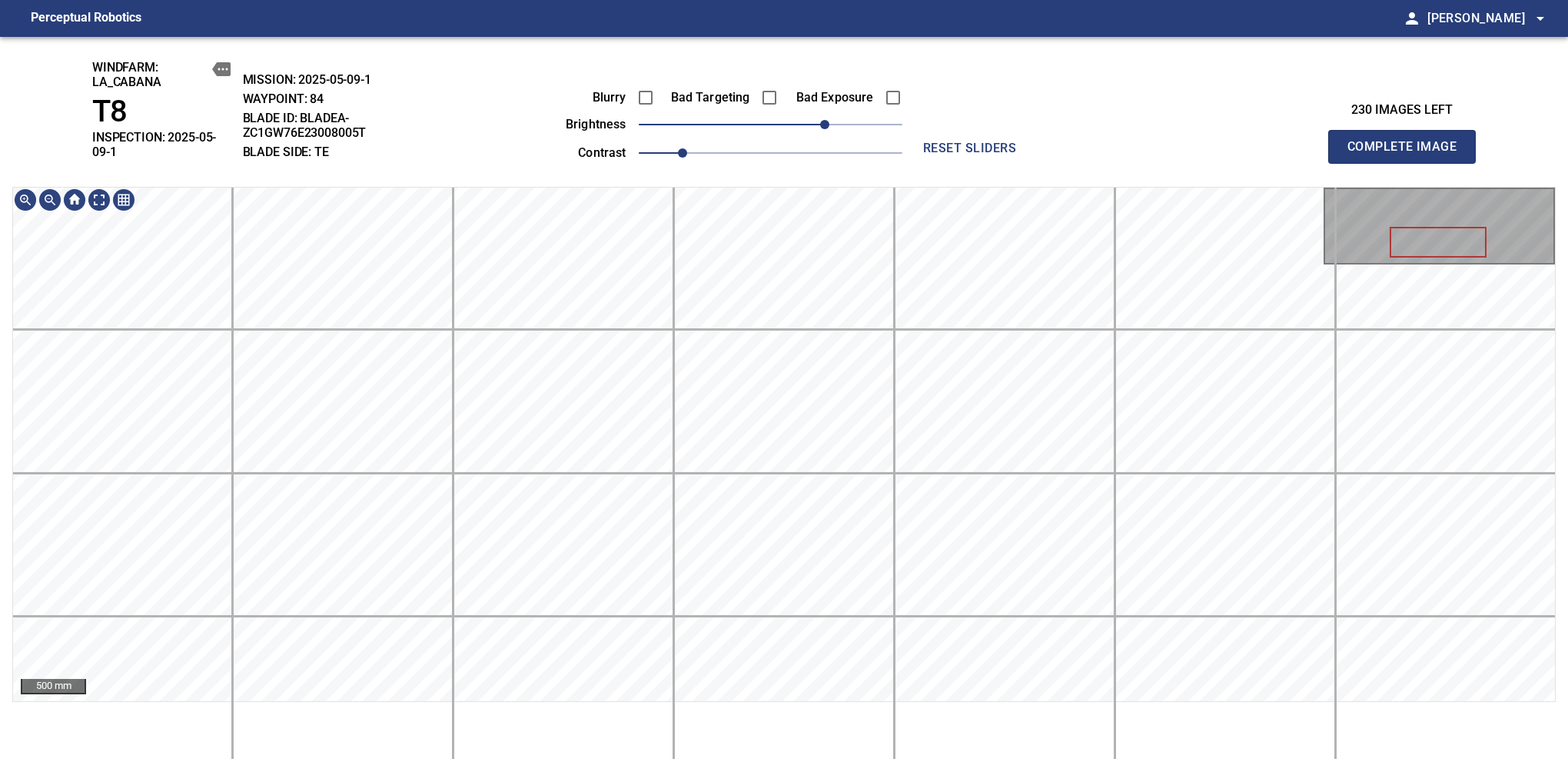
click at [1313, 142] on span "Complete Image" at bounding box center [1402, 147] width 114 height 22
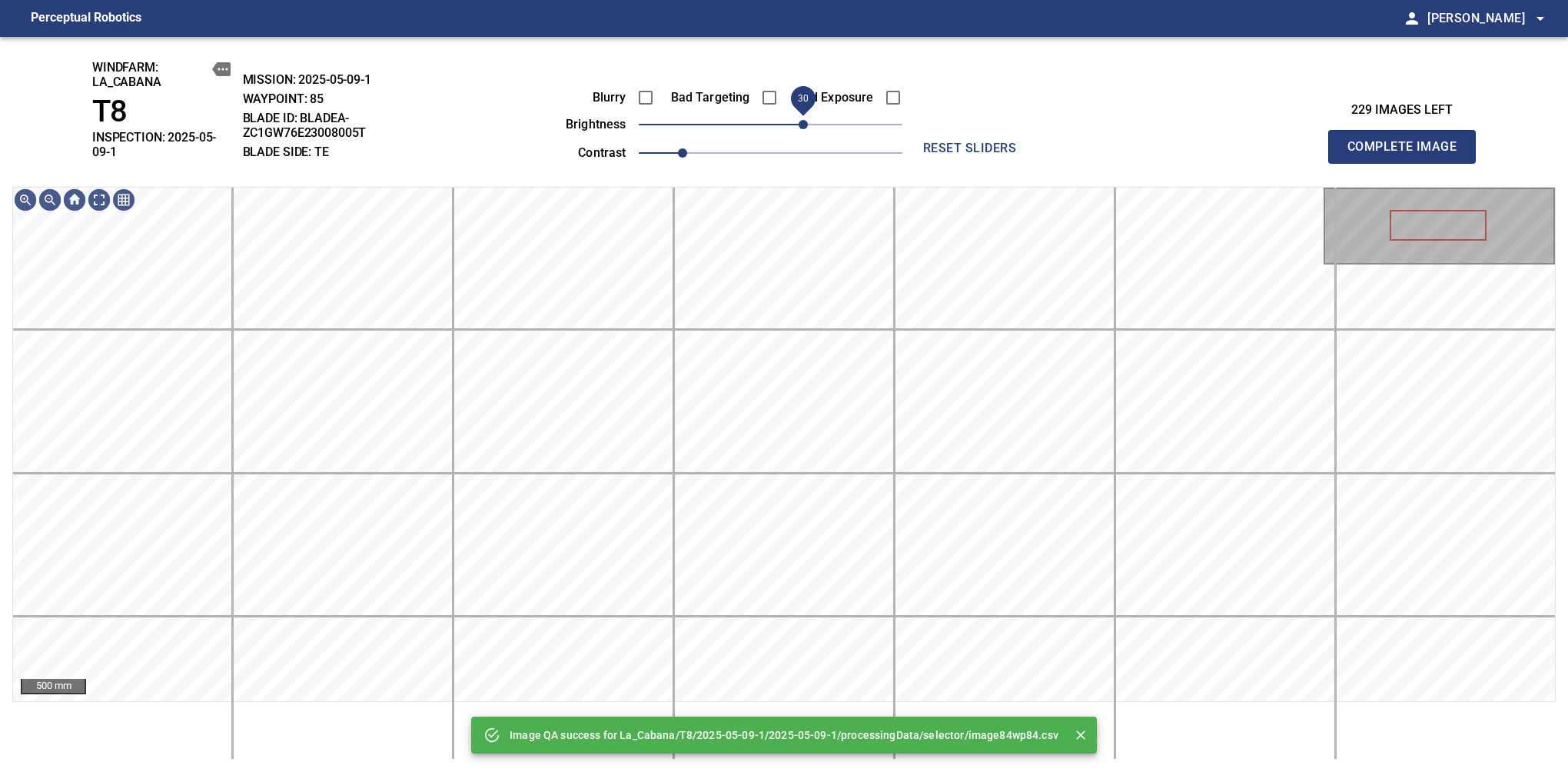
drag, startPoint x: 772, startPoint y: 128, endPoint x: 807, endPoint y: 133, distance: 35.4
click at [807, 129] on span "30" at bounding box center [803, 125] width 10 height 10
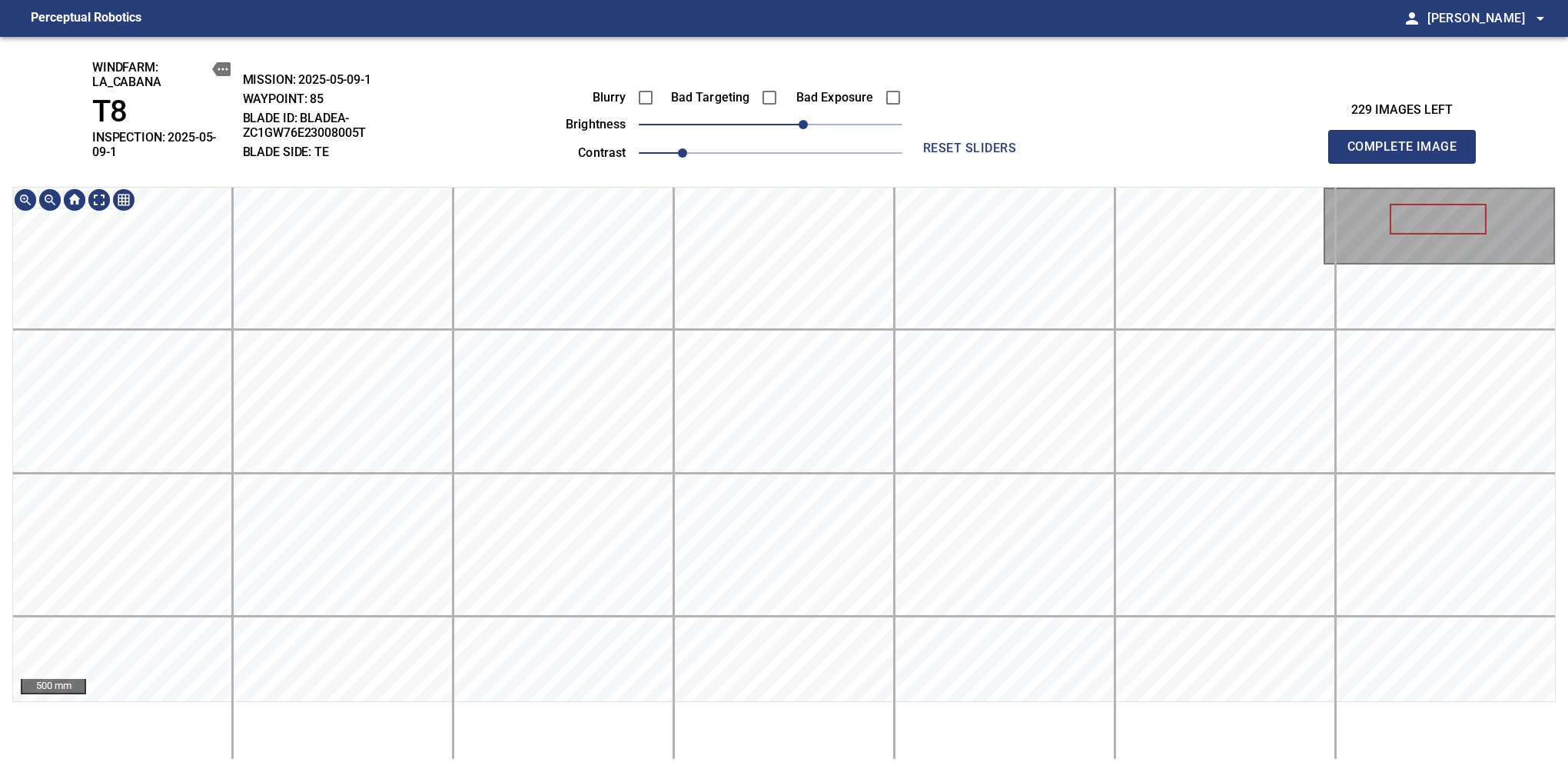
click at [683, 679] on html "Perceptual Robotics person [PERSON_NAME] arrow_drop_down windfarm: La_Cabana T8…" at bounding box center [784, 386] width 1568 height 772
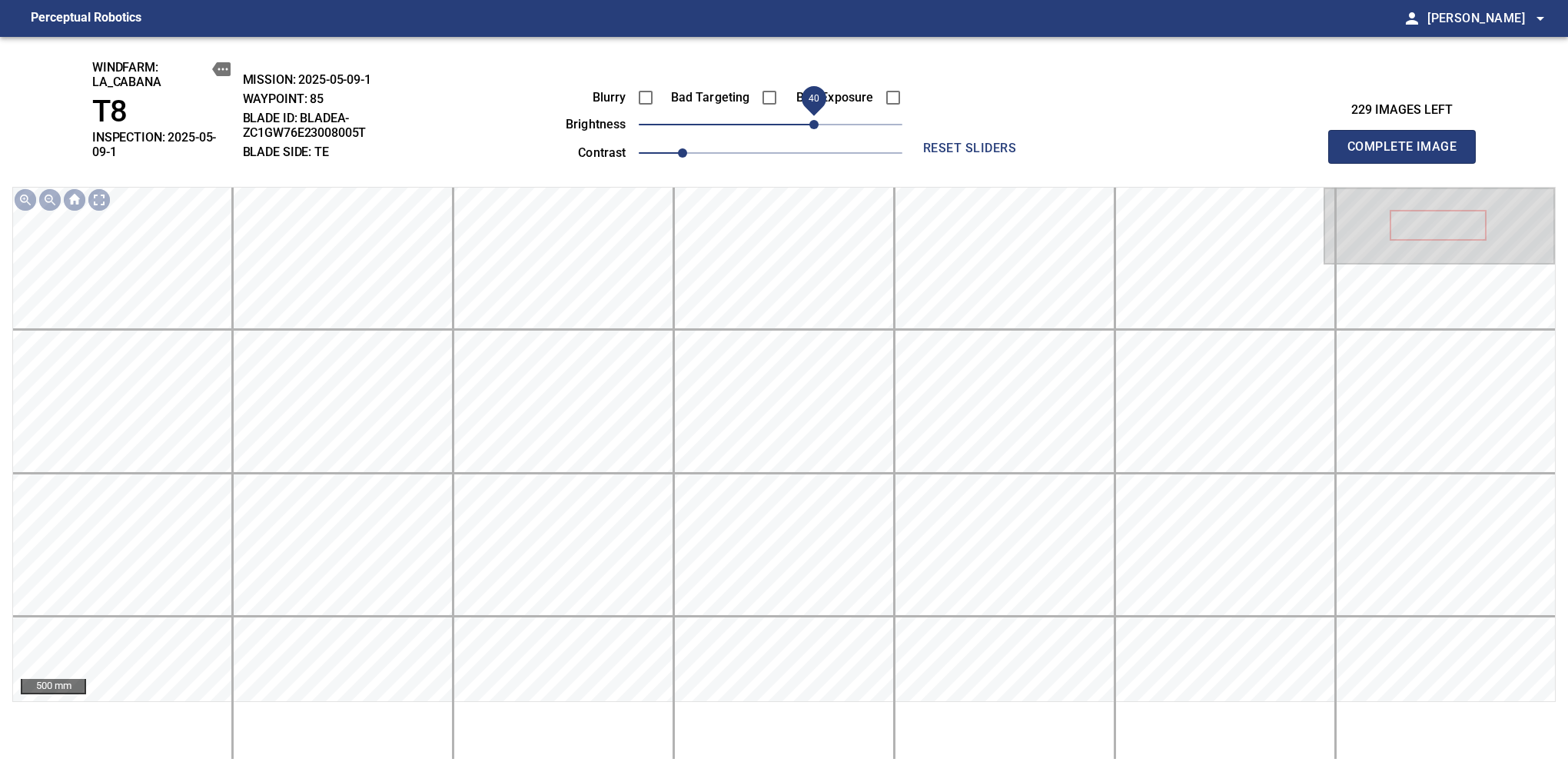
click at [815, 124] on span "40" at bounding box center [814, 125] width 10 height 10
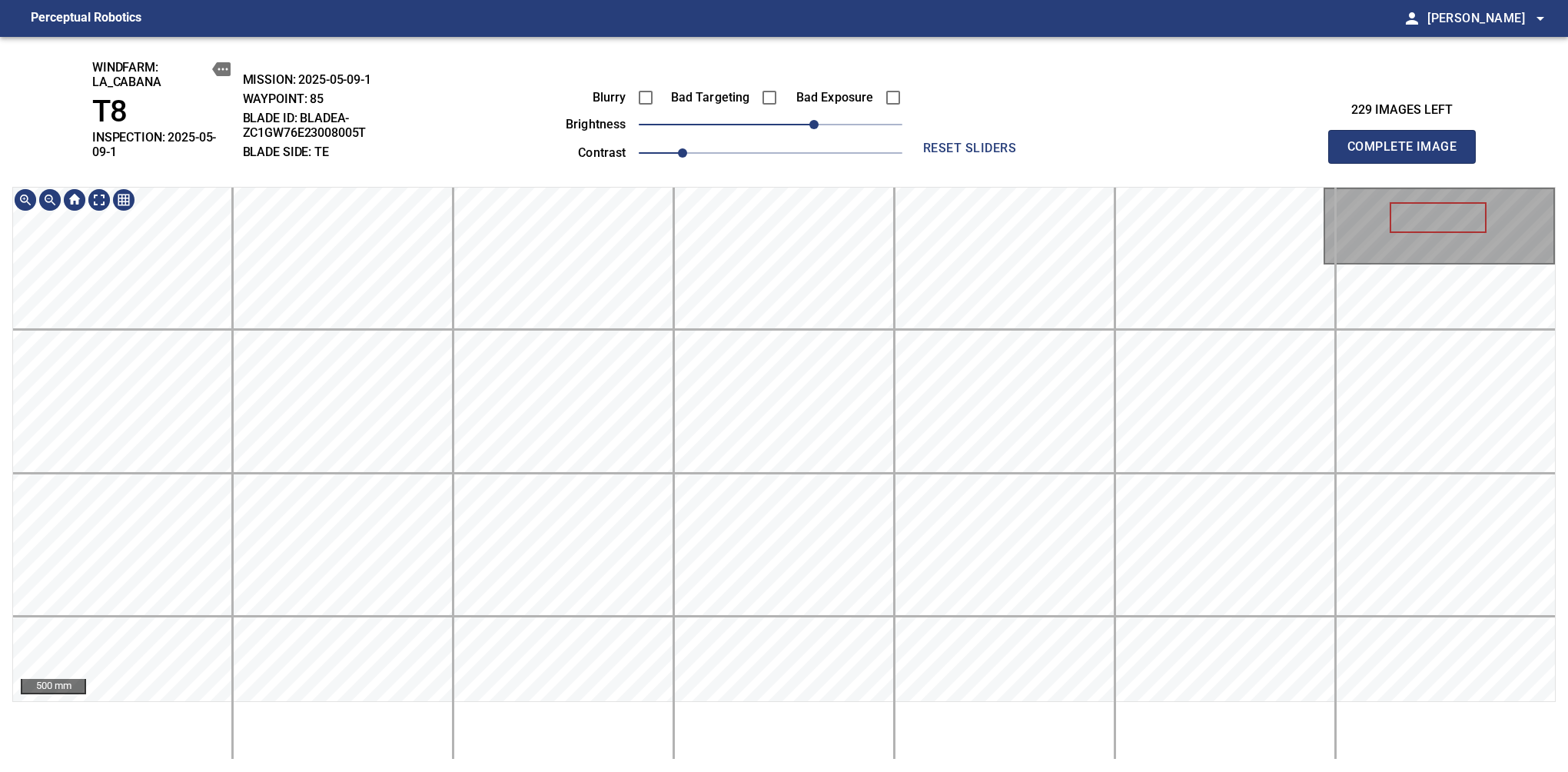
click at [681, 679] on html "Perceptual Robotics person [PERSON_NAME] arrow_drop_down windfarm: La_Cabana T8…" at bounding box center [784, 386] width 1568 height 772
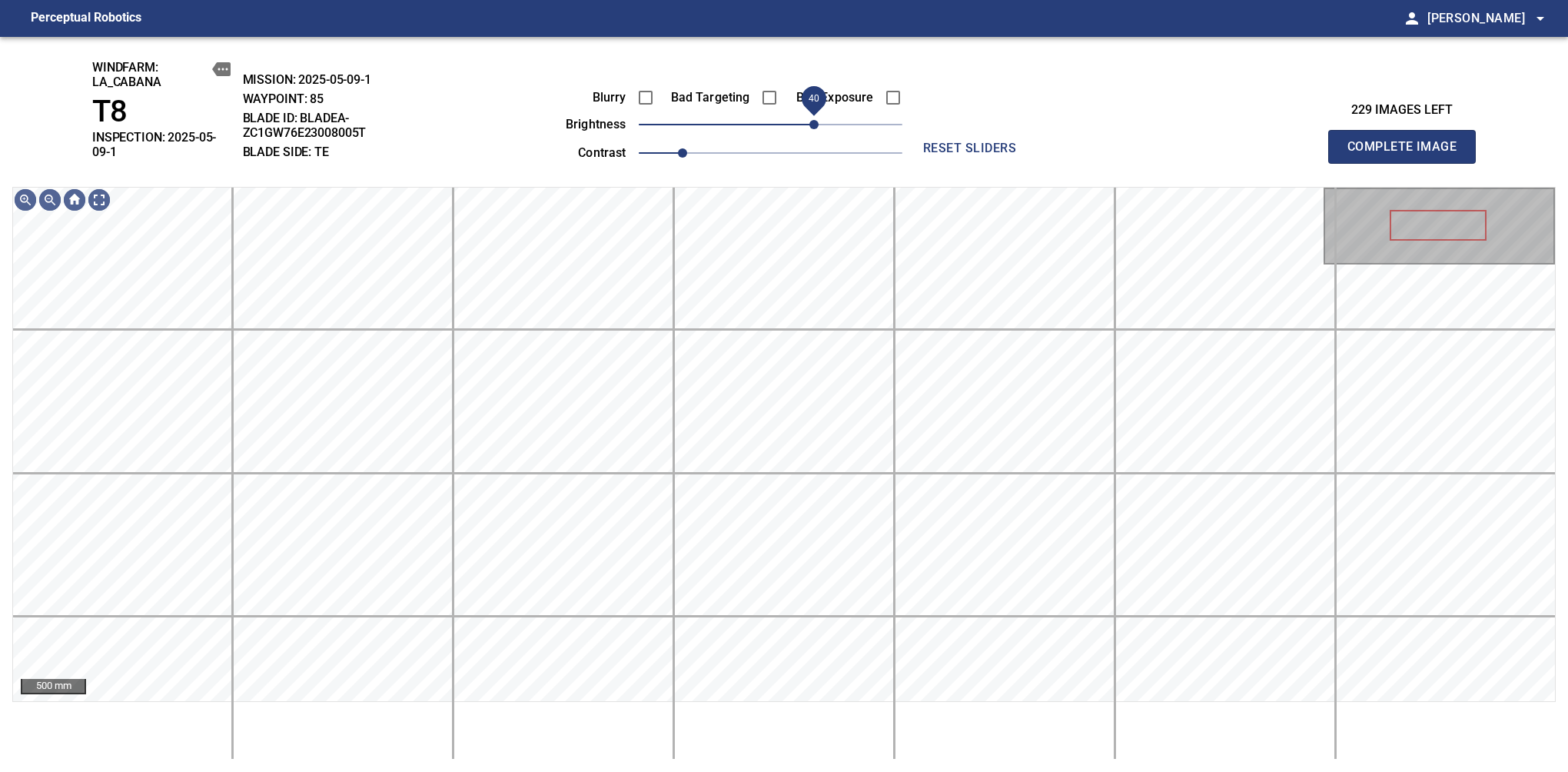
drag, startPoint x: 823, startPoint y: 127, endPoint x: 813, endPoint y: 129, distance: 10.2
click at [813, 129] on span "40" at bounding box center [814, 125] width 10 height 10
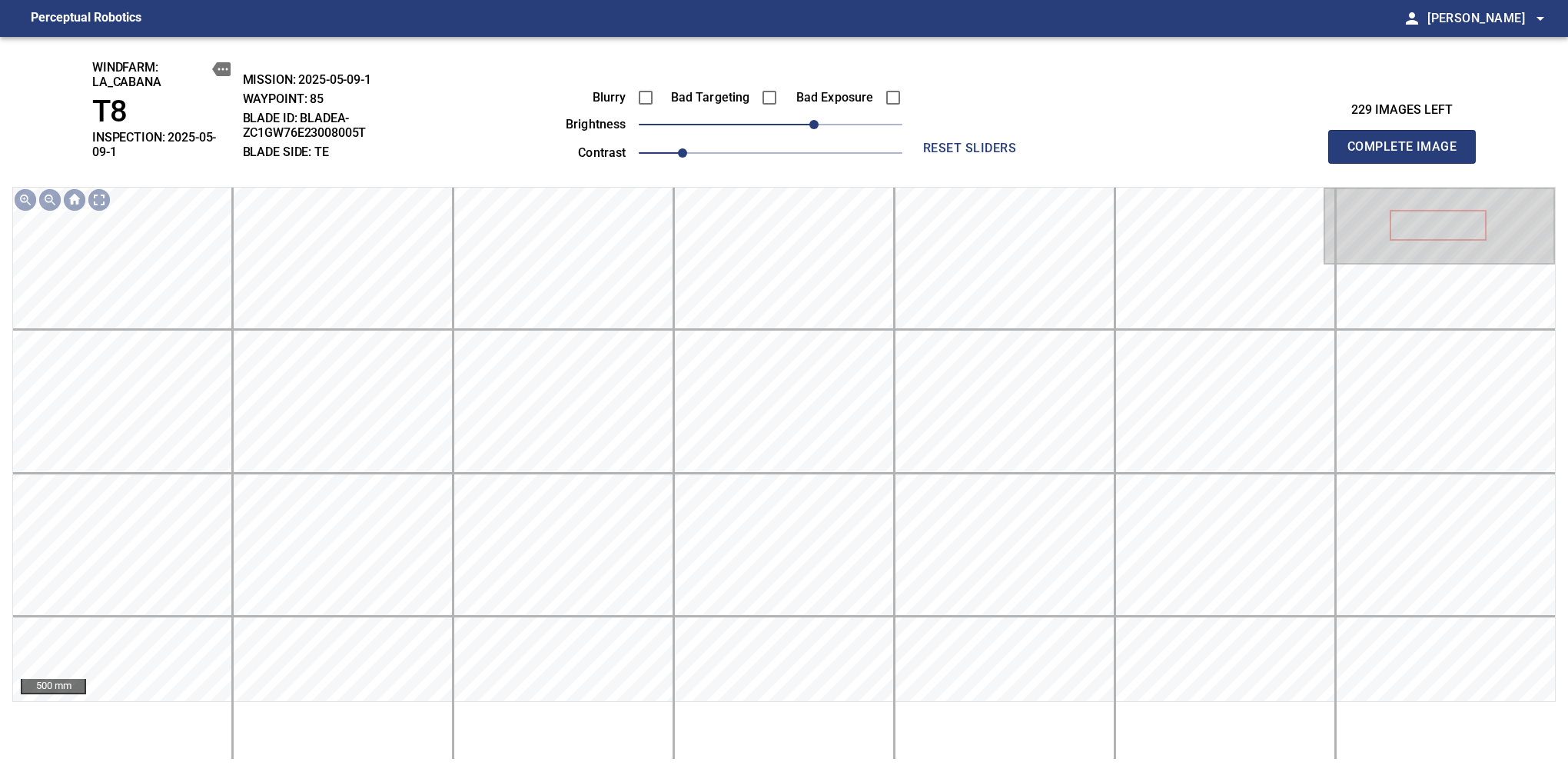
click at [1313, 142] on span "Complete Image" at bounding box center [1402, 147] width 114 height 22
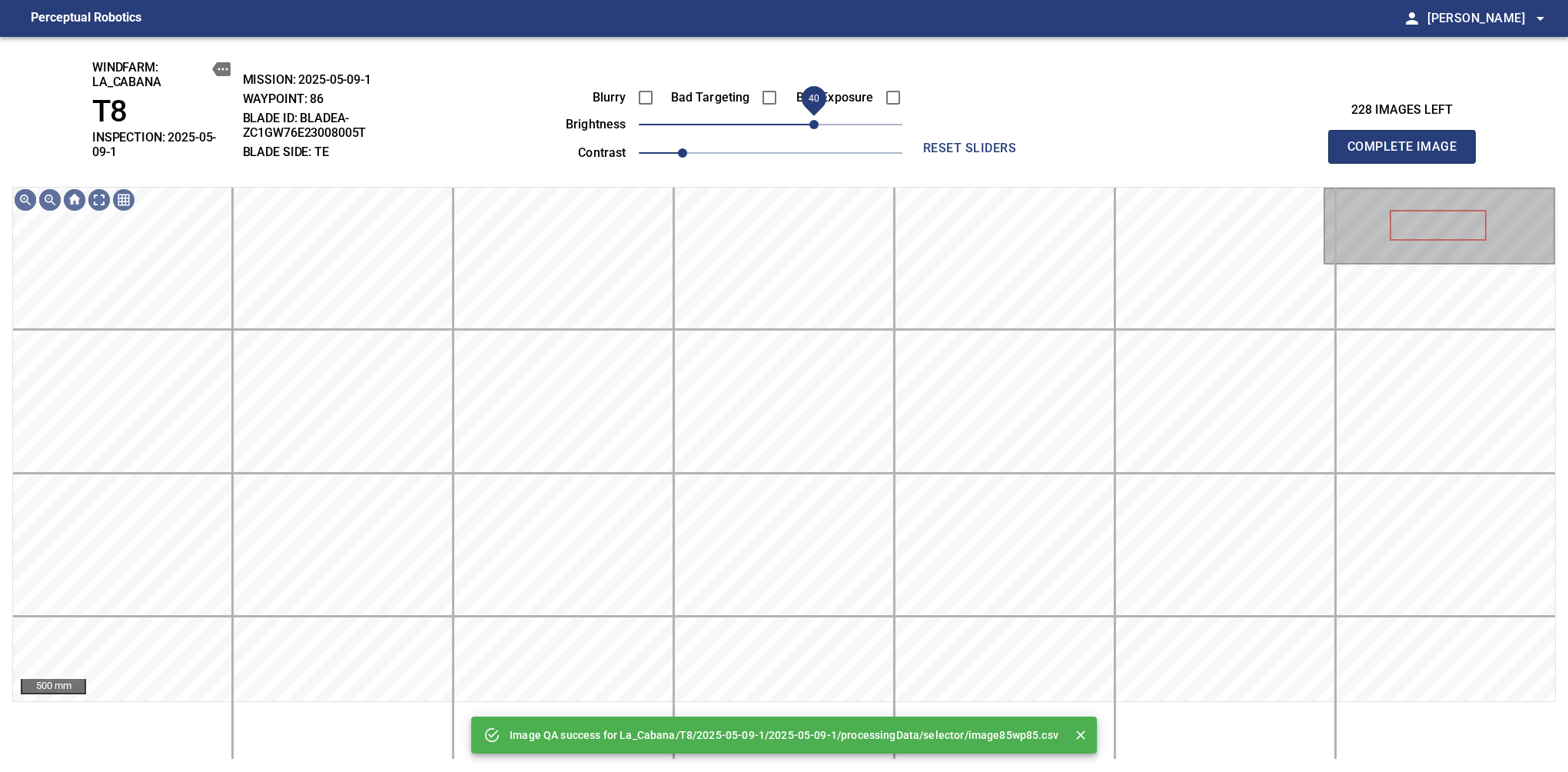
drag, startPoint x: 770, startPoint y: 127, endPoint x: 810, endPoint y: 122, distance: 40.3
click at [810, 122] on span "40" at bounding box center [814, 125] width 10 height 10
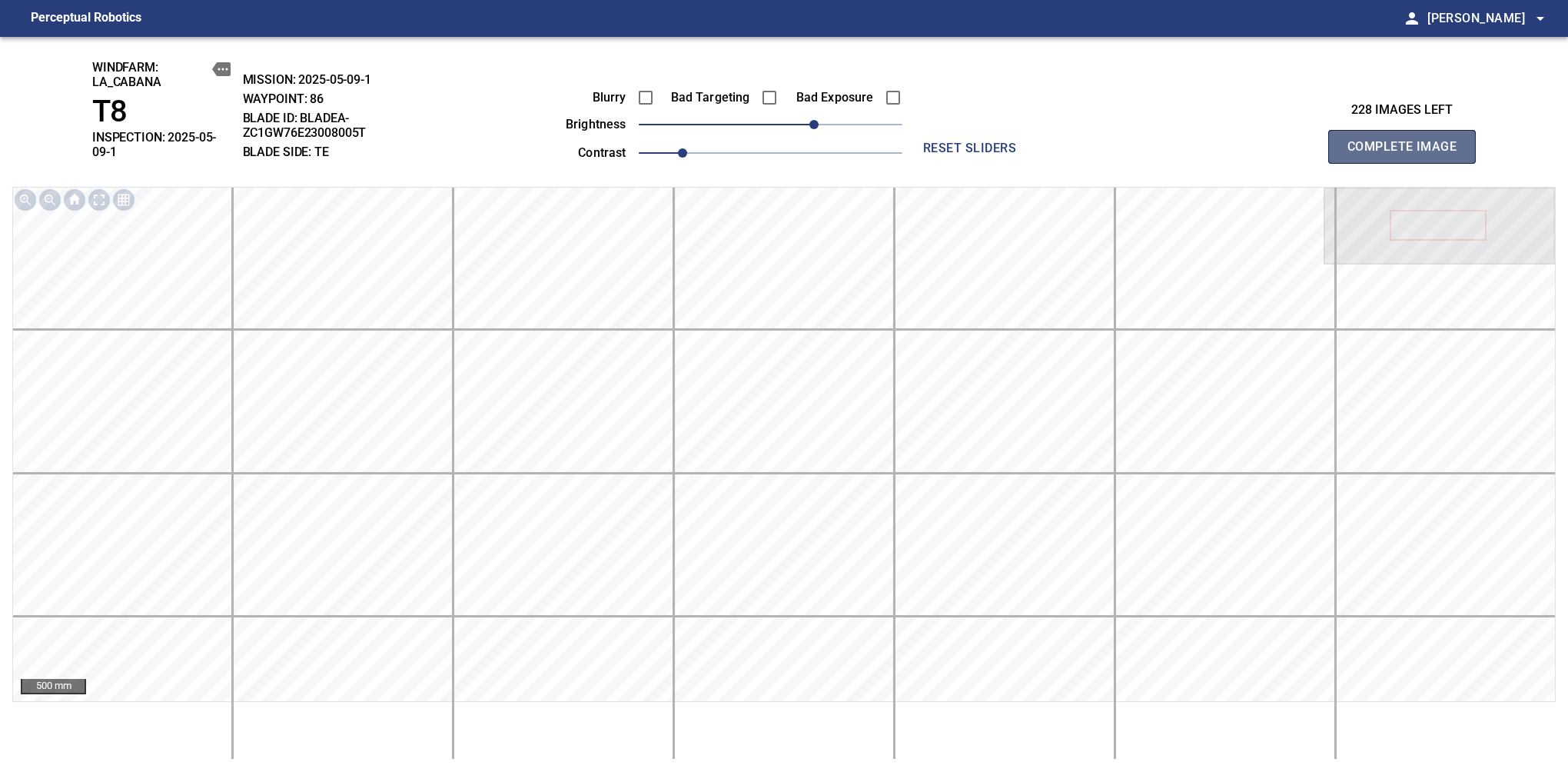
click at [1313, 142] on span "Complete Image" at bounding box center [1402, 147] width 114 height 22
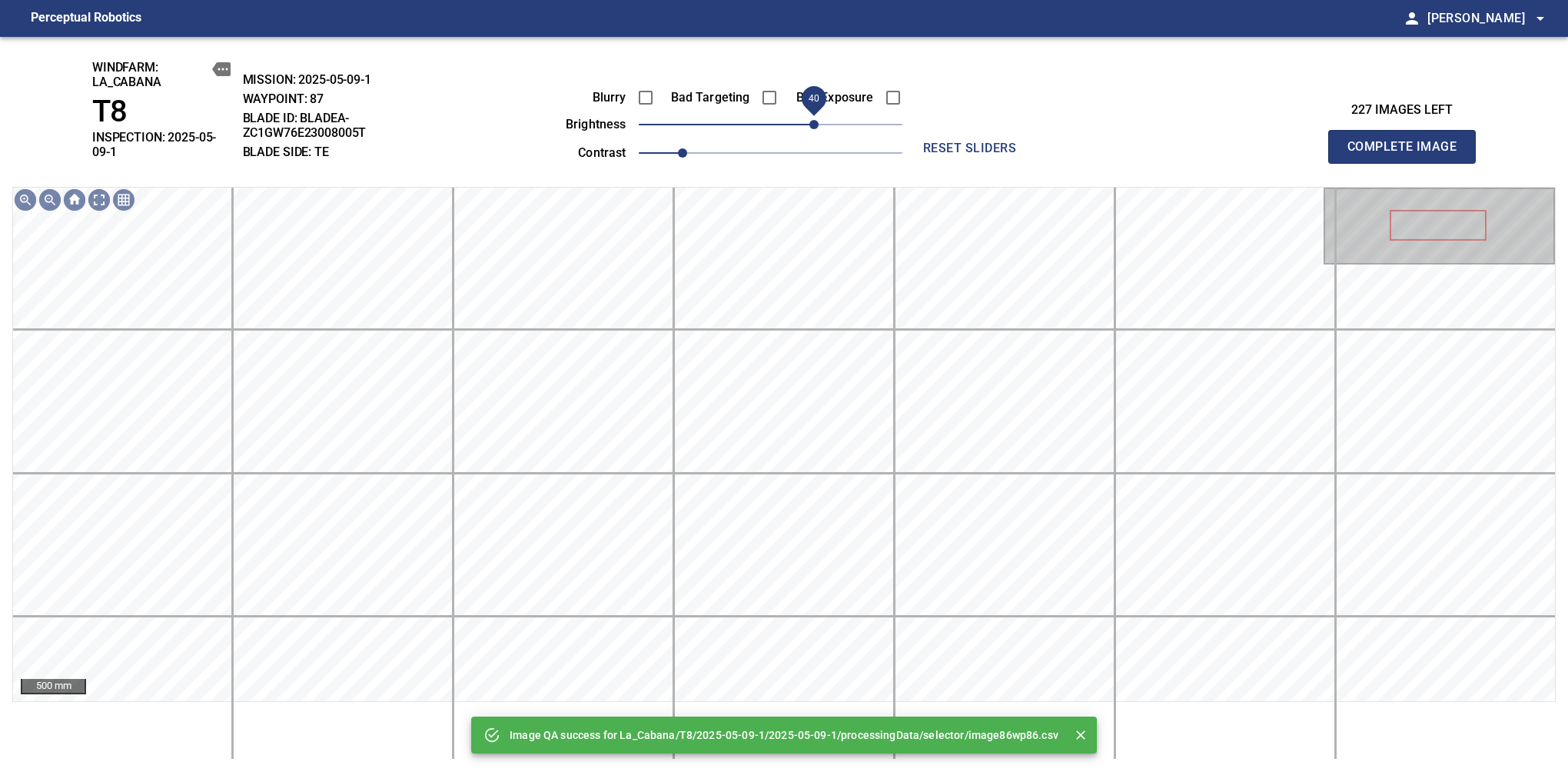
drag, startPoint x: 792, startPoint y: 126, endPoint x: 816, endPoint y: 132, distance: 24.7
click at [816, 132] on span "40" at bounding box center [770, 124] width 263 height 22
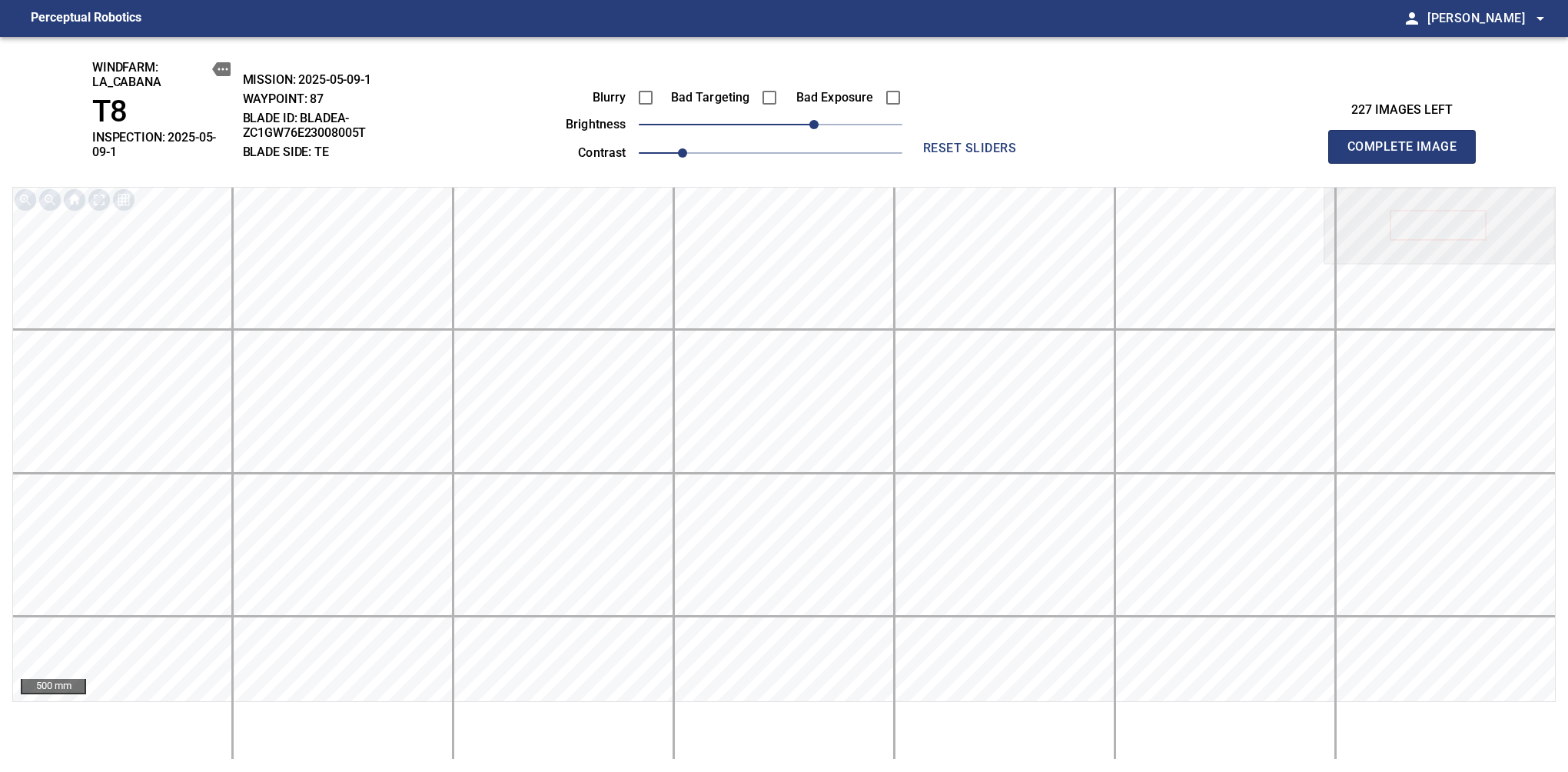
click at [1313, 142] on span "Complete Image" at bounding box center [1402, 147] width 114 height 22
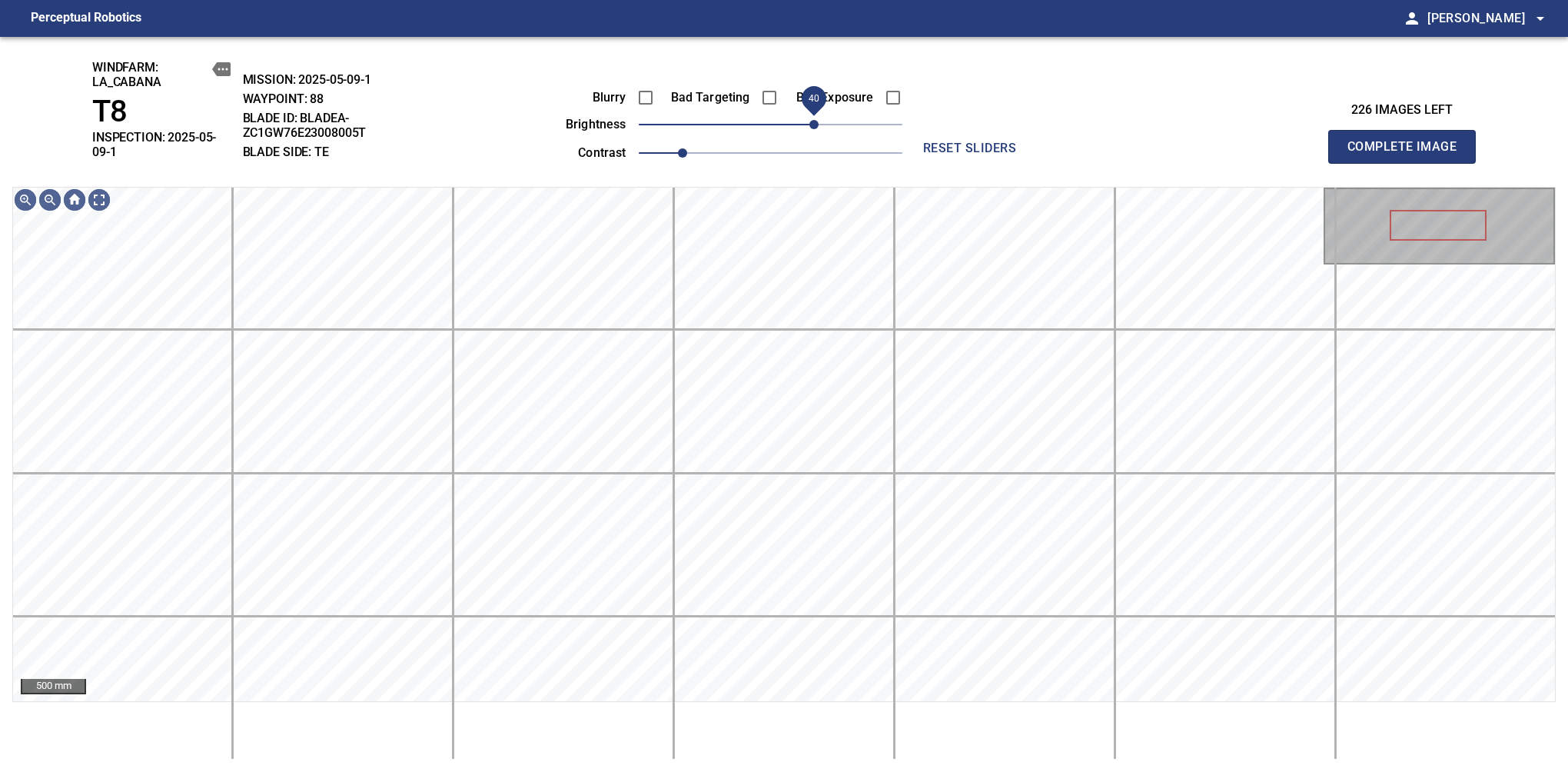
drag, startPoint x: 791, startPoint y: 135, endPoint x: 816, endPoint y: 137, distance: 25.1
click at [816, 135] on span "40" at bounding box center [770, 124] width 263 height 22
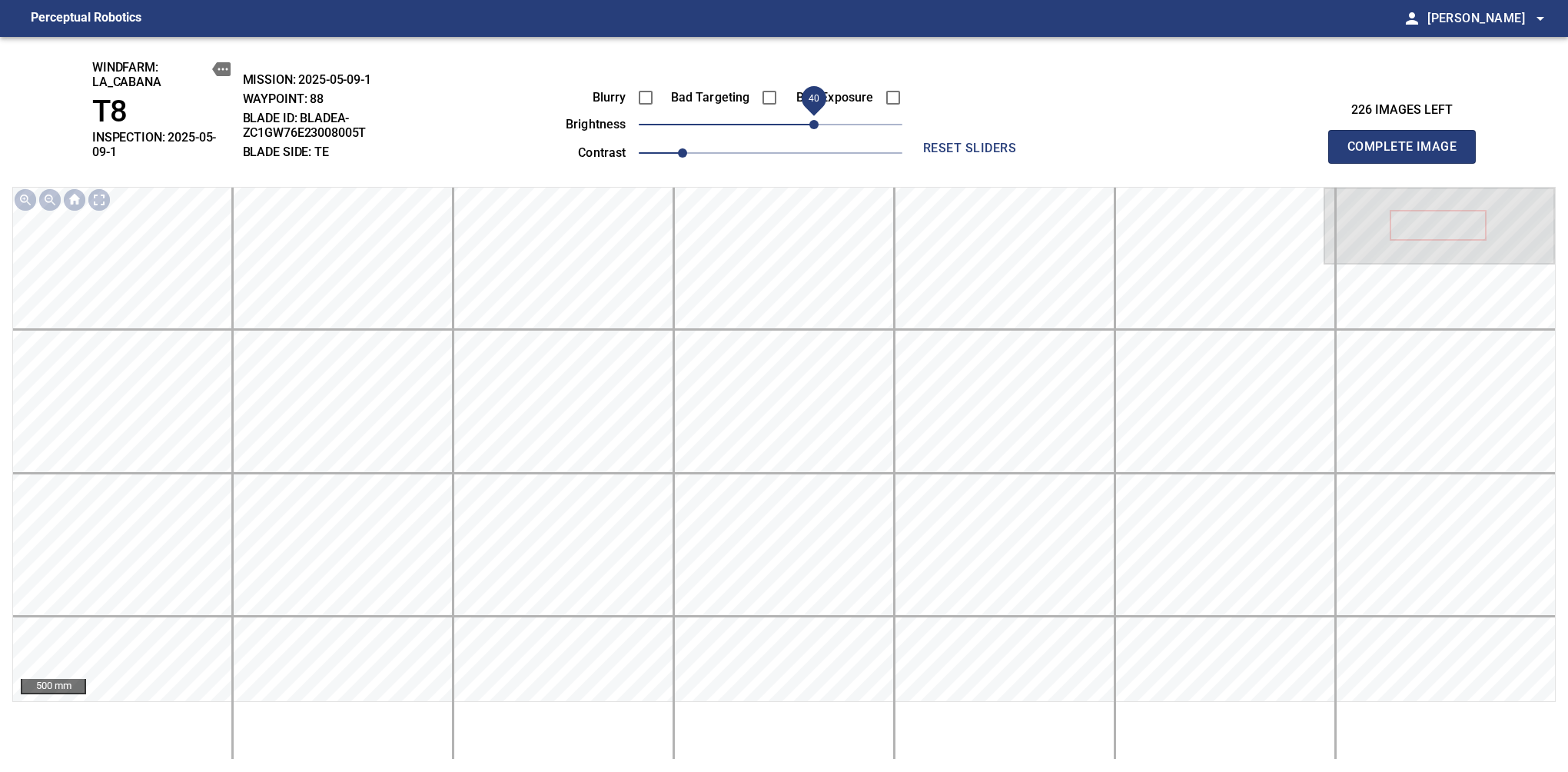
click at [1313, 142] on span "Complete Image" at bounding box center [1402, 147] width 114 height 22
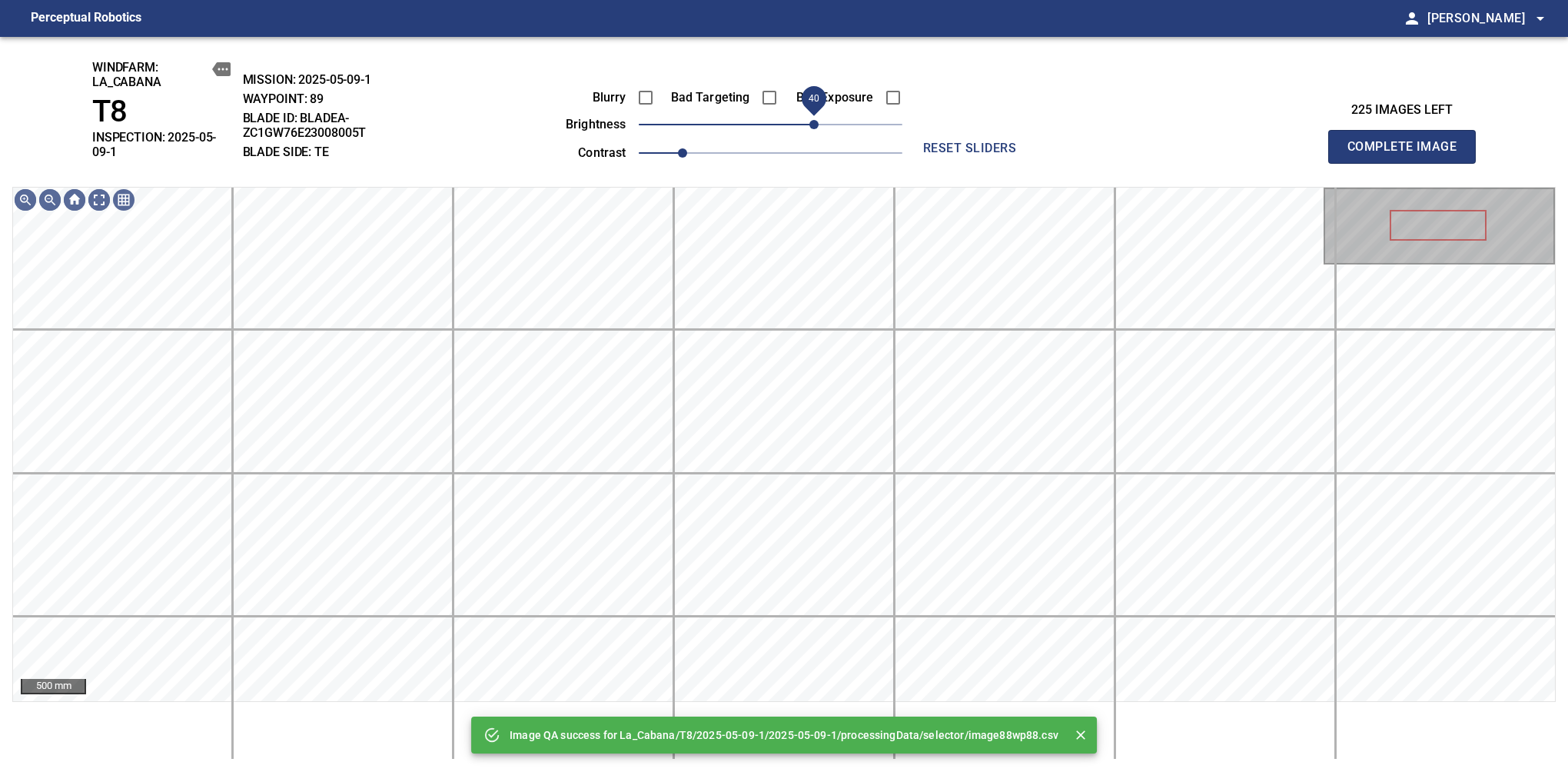
click at [816, 124] on span "40" at bounding box center [814, 125] width 10 height 10
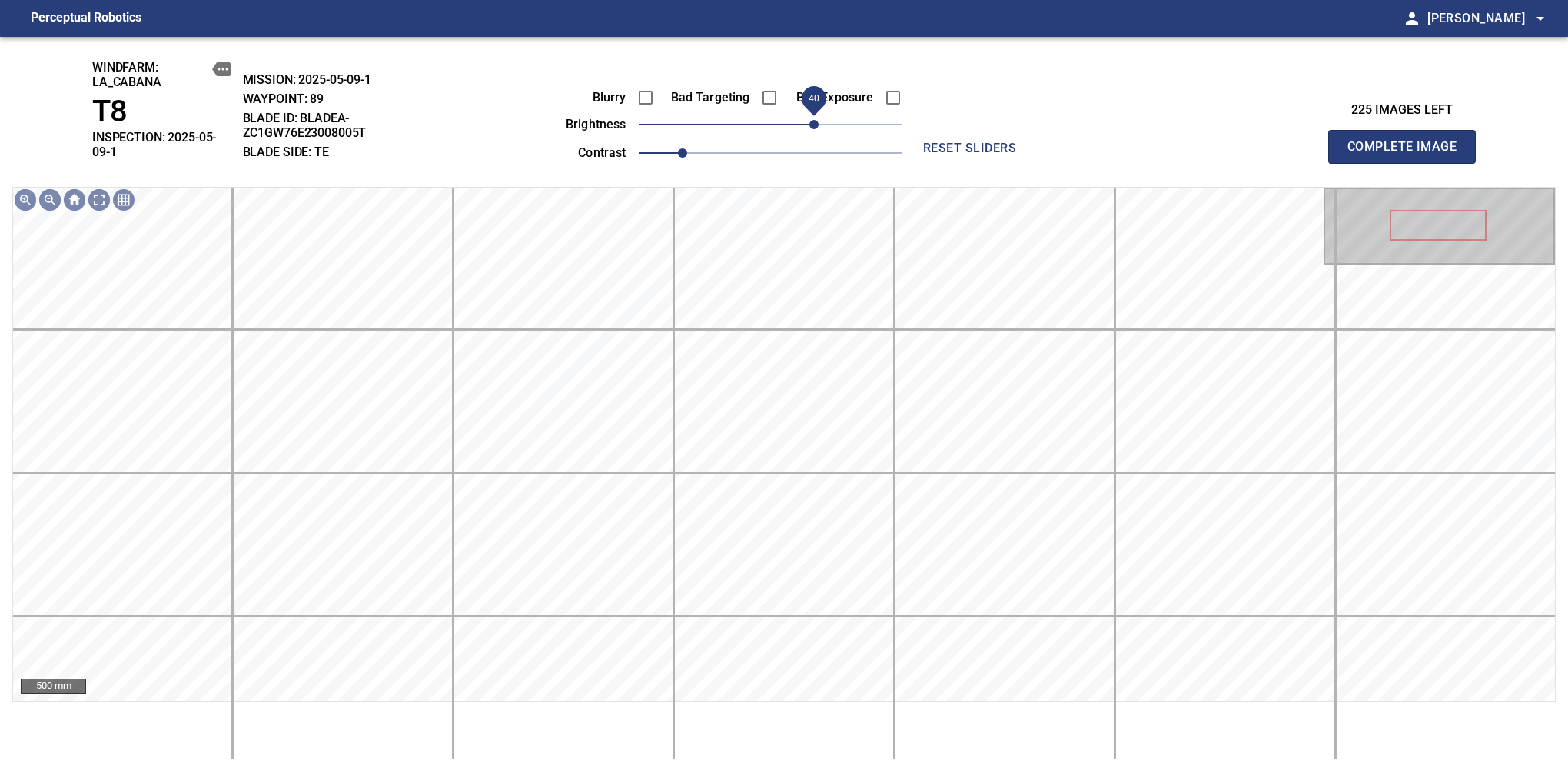
click at [1313, 142] on span "Complete Image" at bounding box center [1402, 147] width 114 height 22
click at [816, 145] on div "Blurry Bad Targeting Bad Exposure brightness 40 contrast 1" at bounding box center [717, 123] width 372 height 82
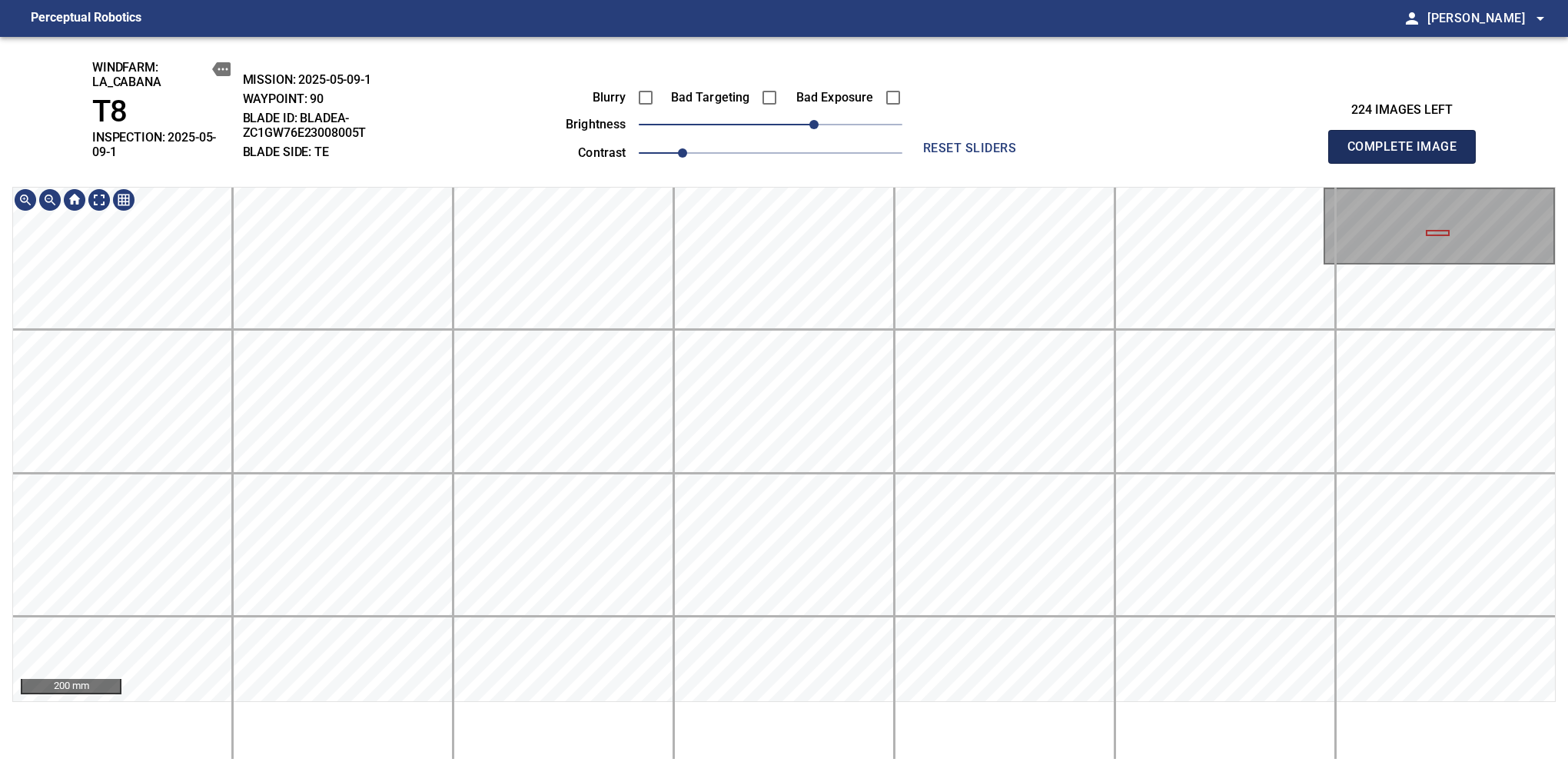
click at [1313, 142] on span "Complete Image" at bounding box center [1402, 147] width 114 height 22
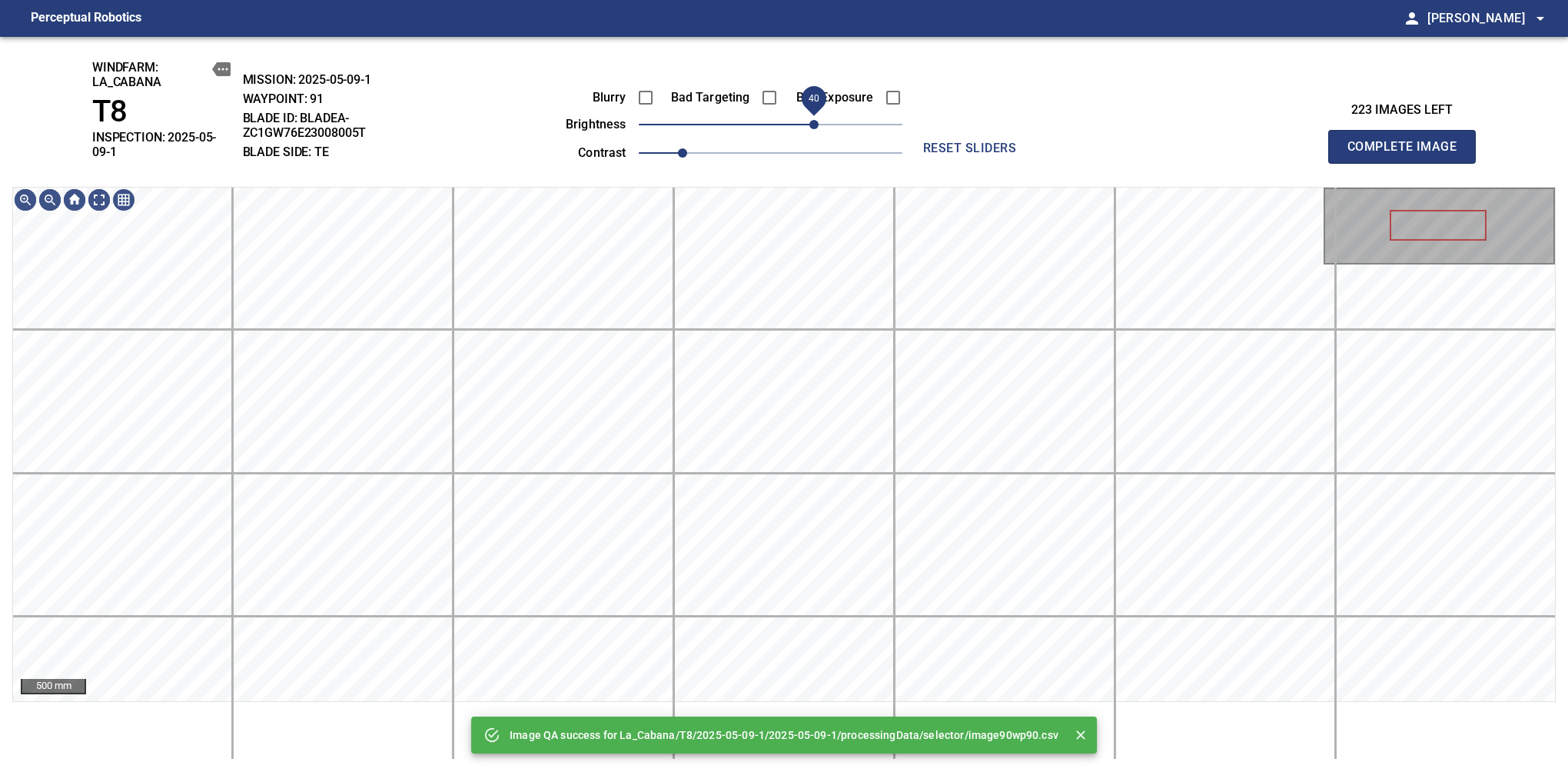
click at [819, 125] on span "40" at bounding box center [770, 124] width 263 height 22
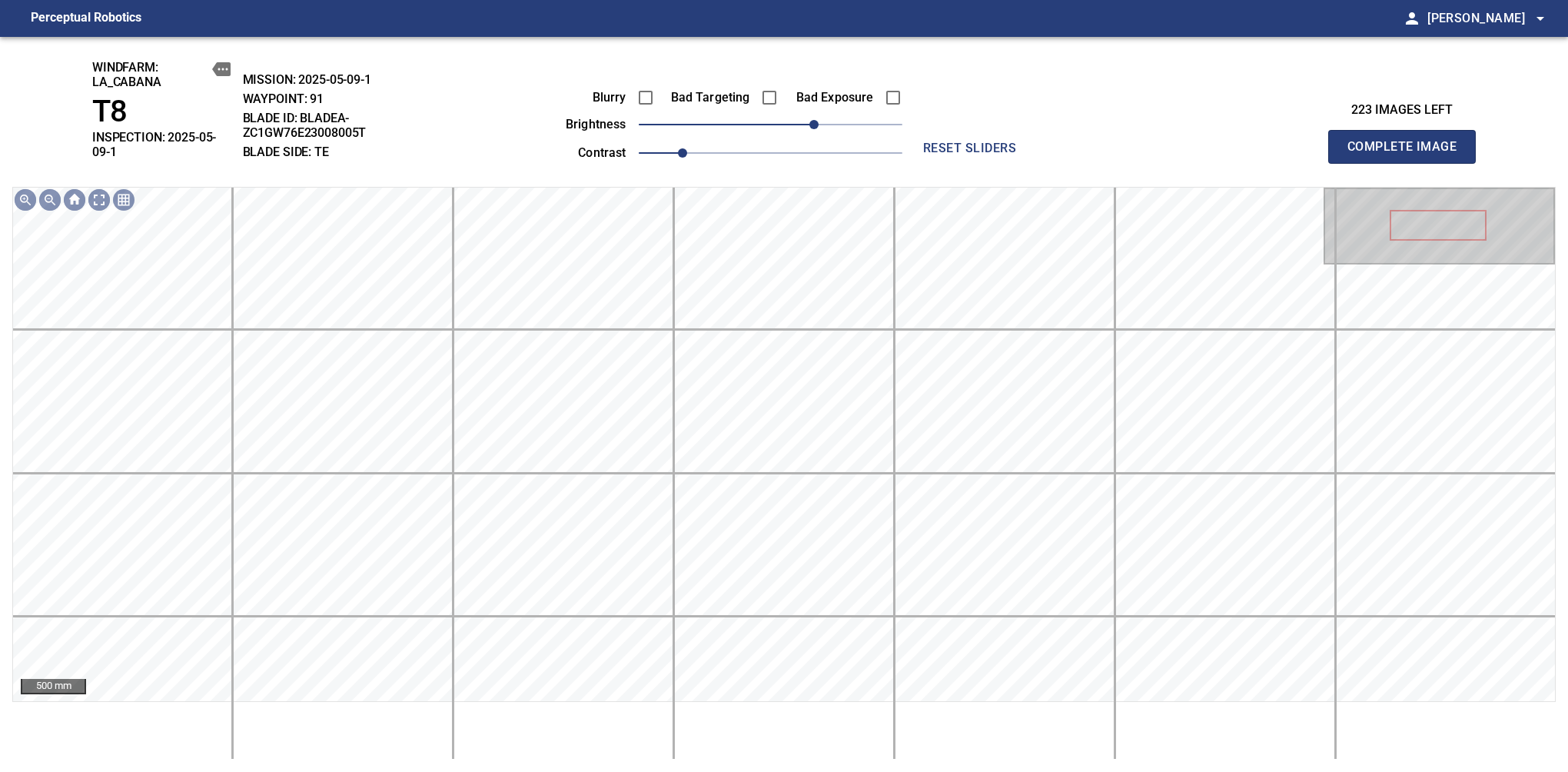
click at [1313, 142] on span "Complete Image" at bounding box center [1402, 147] width 114 height 22
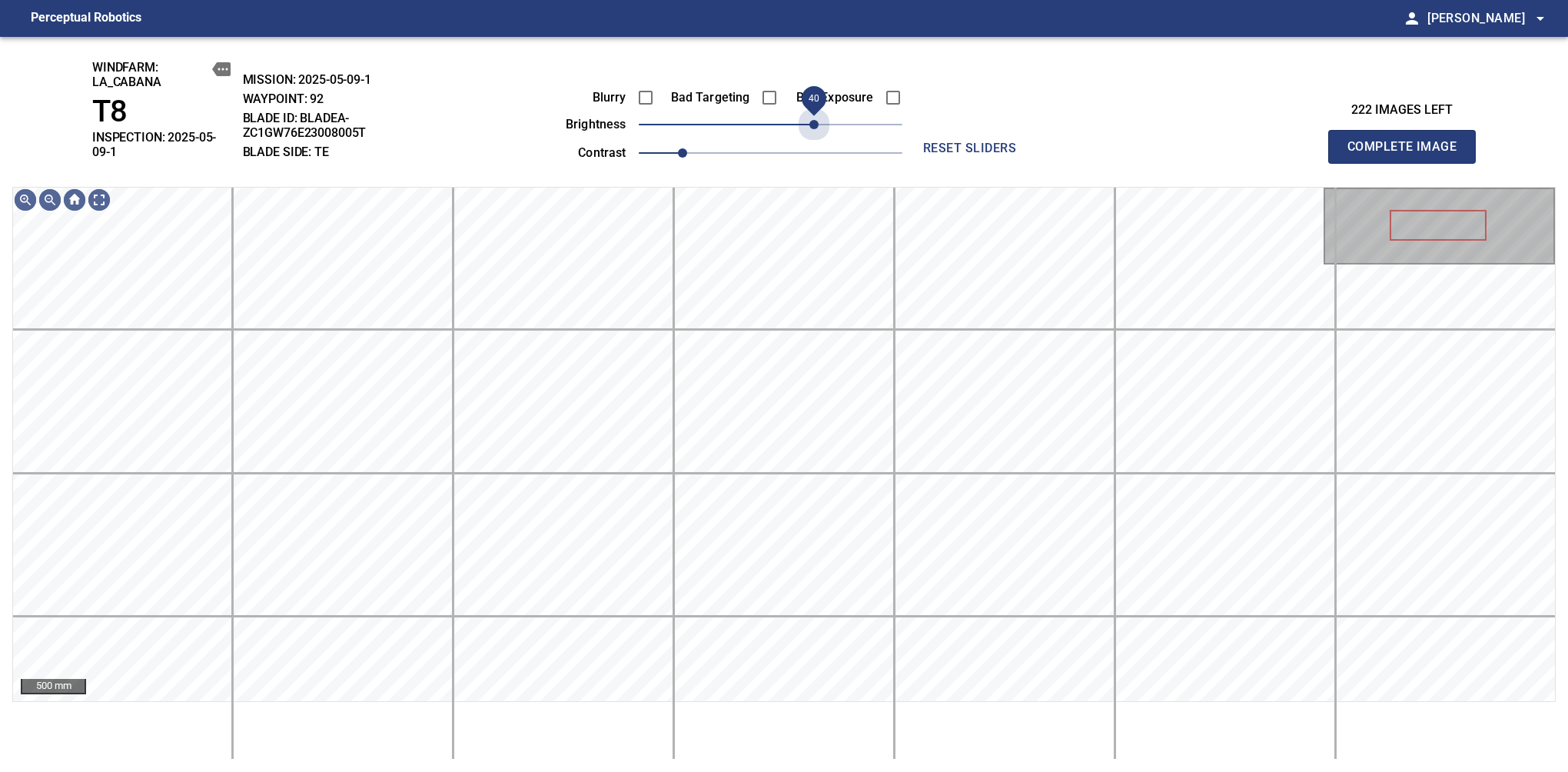
drag, startPoint x: 802, startPoint y: 126, endPoint x: 817, endPoint y: 147, distance: 25.8
click at [817, 147] on div "Blurry Bad Targeting Bad Exposure brightness 40 contrast 1" at bounding box center [717, 123] width 372 height 82
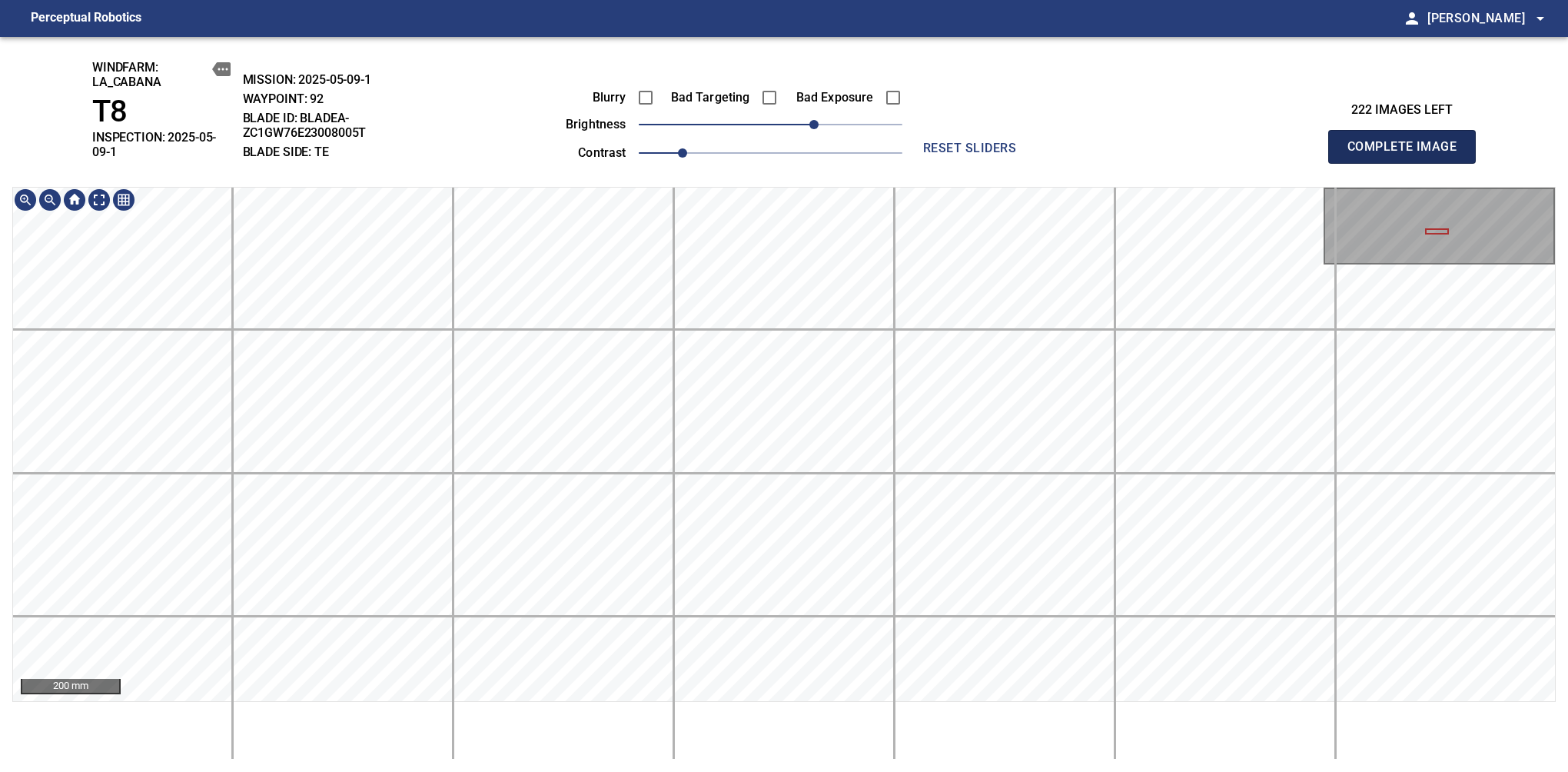
click at [1313, 142] on span "Complete Image" at bounding box center [1402, 147] width 114 height 22
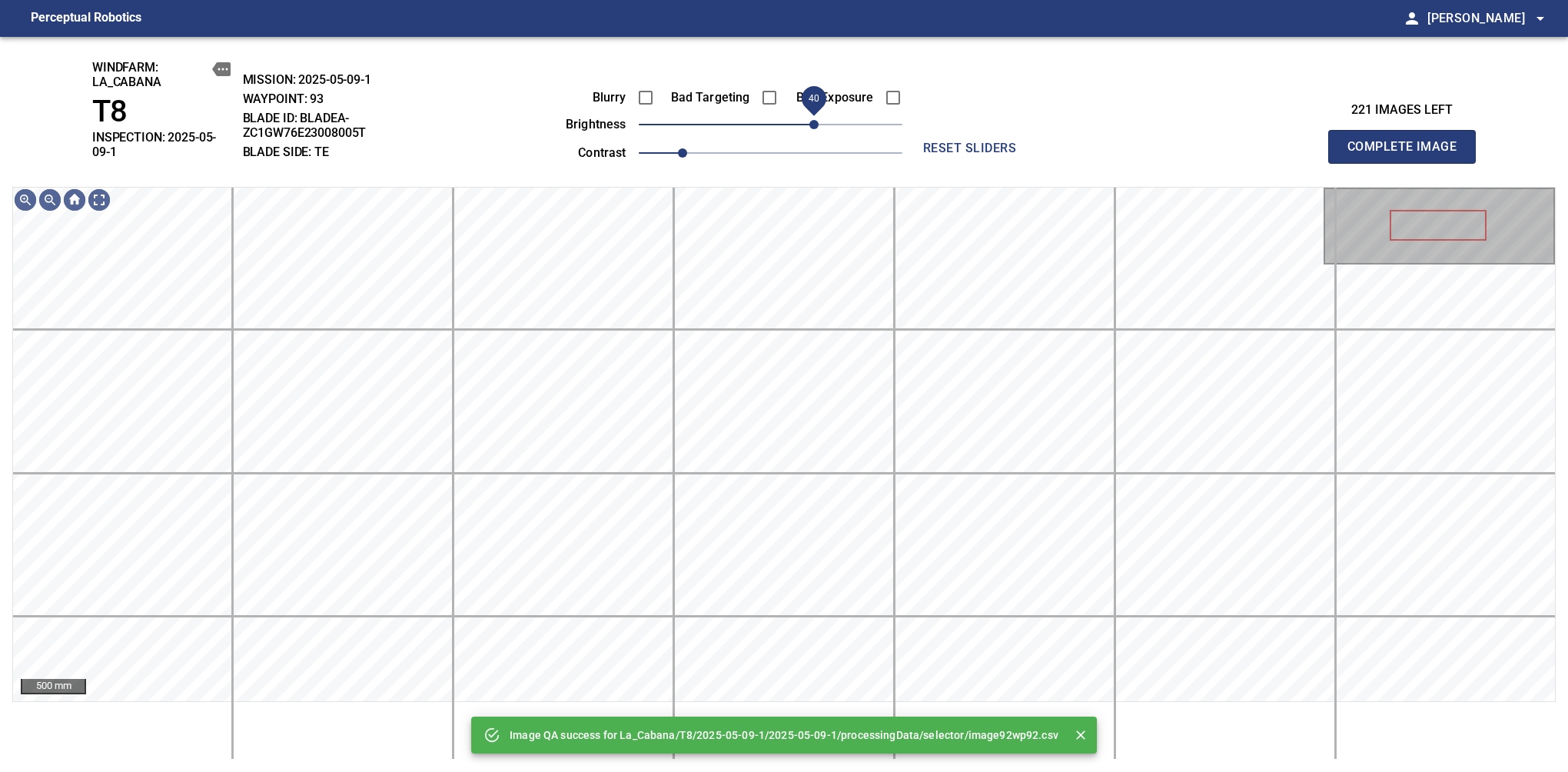
drag, startPoint x: 777, startPoint y: 125, endPoint x: 815, endPoint y: 126, distance: 38.0
click at [815, 126] on span "40" at bounding box center [814, 125] width 10 height 10
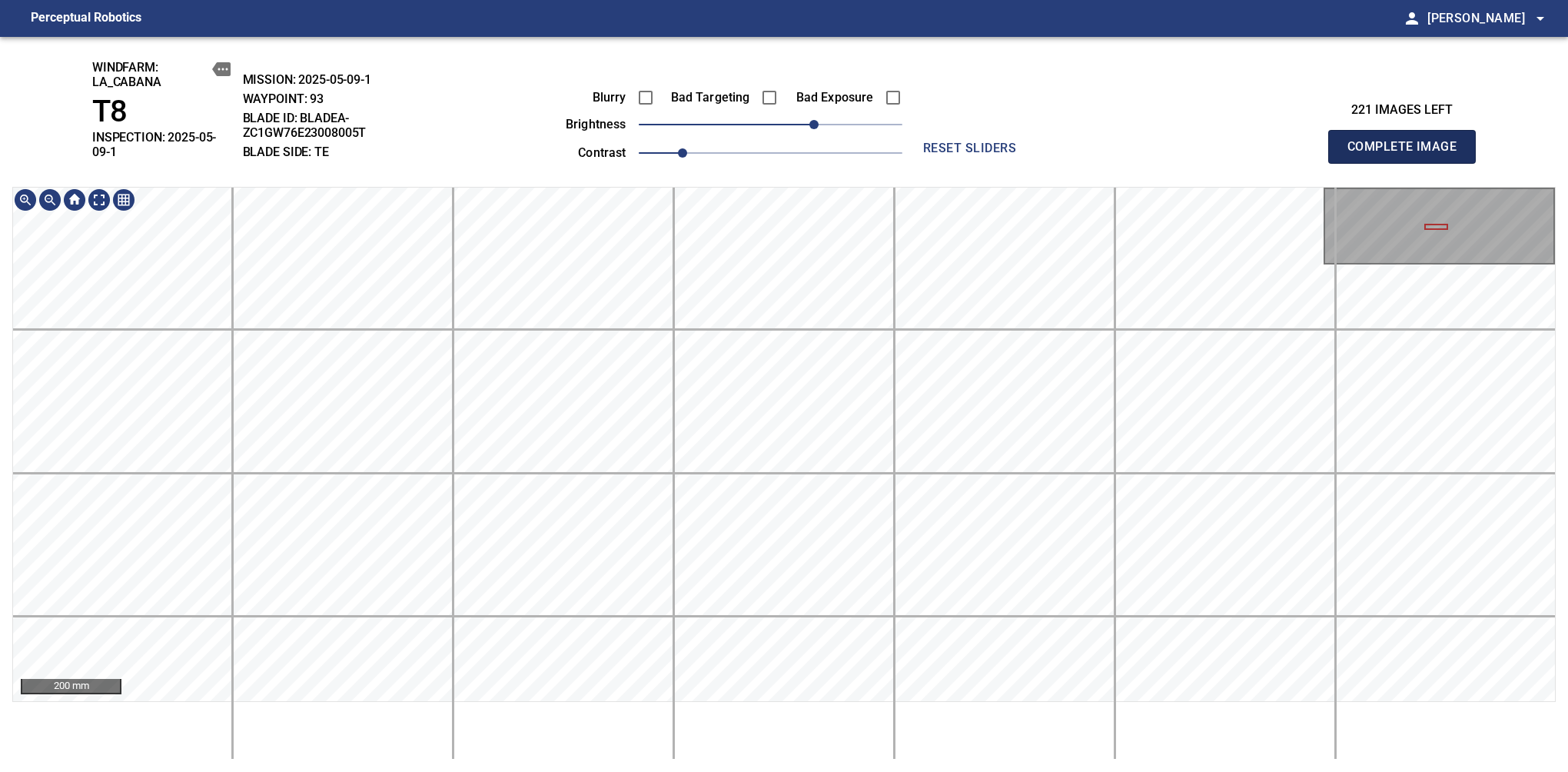
click at [1313, 142] on span "Complete Image" at bounding box center [1402, 147] width 114 height 22
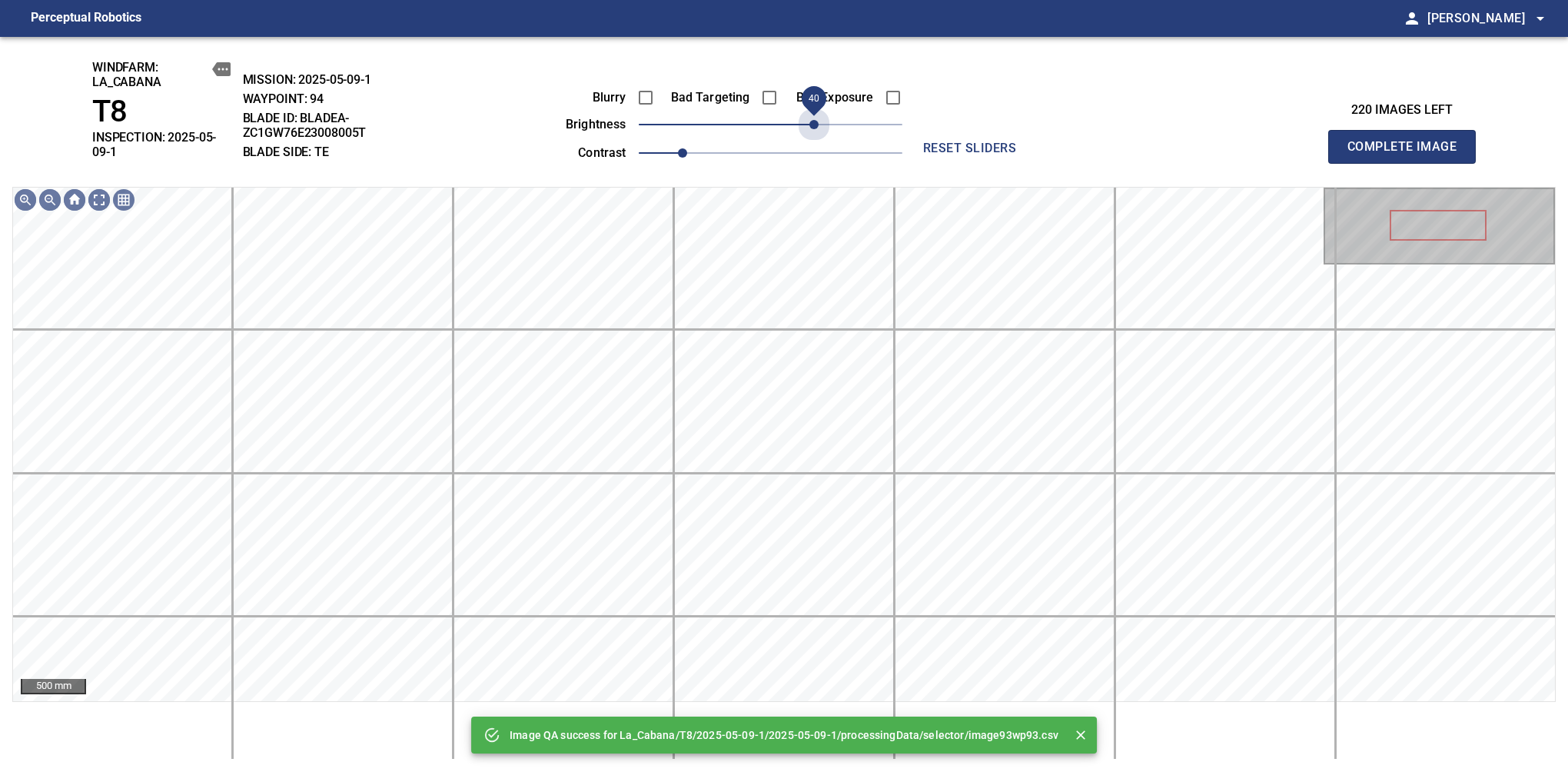
drag, startPoint x: 830, startPoint y: 132, endPoint x: 815, endPoint y: 141, distance: 17.5
click at [815, 141] on div "Blurry Bad Targeting Bad Exposure brightness 40 contrast 1" at bounding box center [717, 123] width 372 height 82
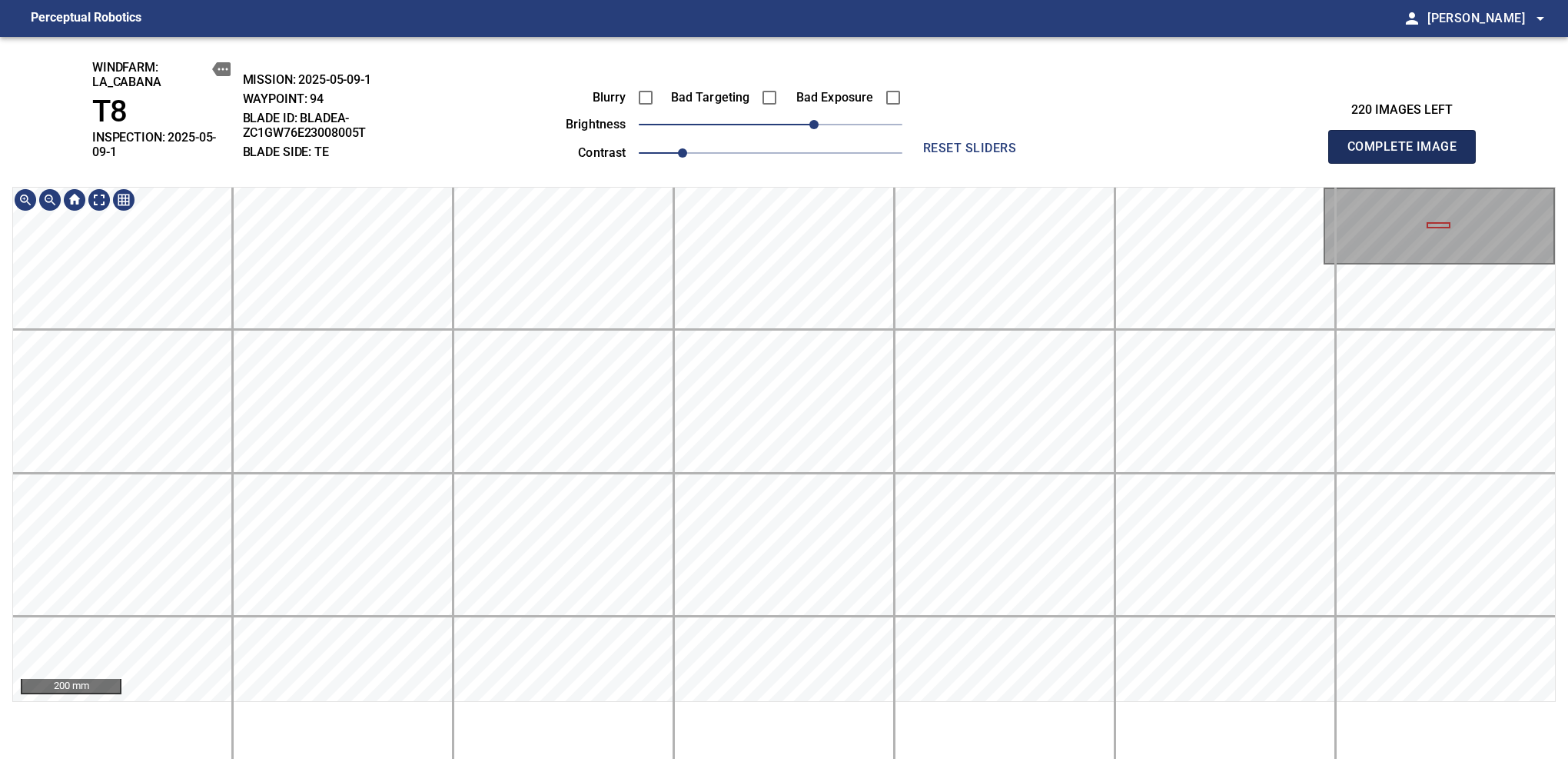
click at [1313, 142] on span "Complete Image" at bounding box center [1402, 147] width 114 height 22
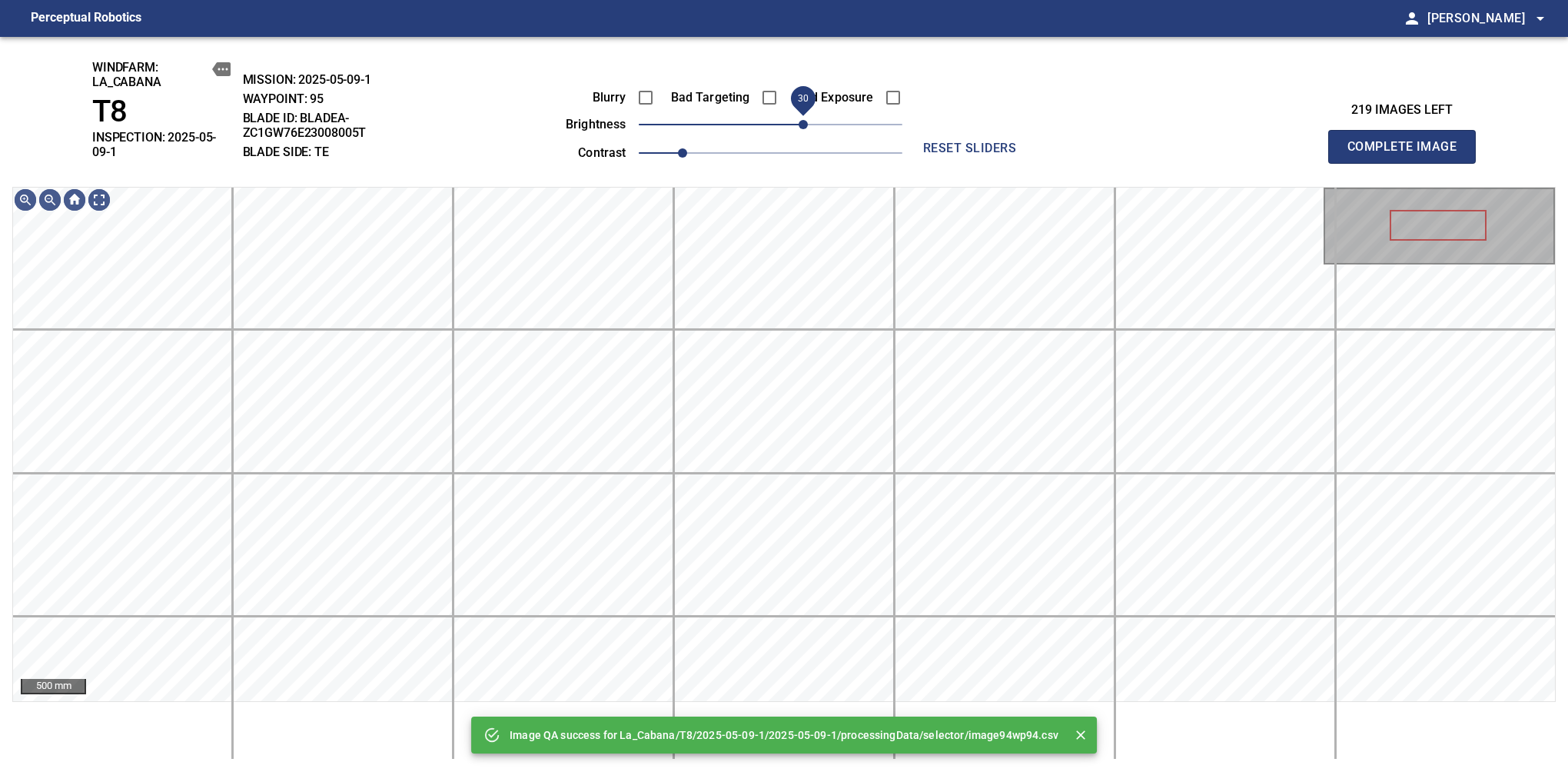
drag, startPoint x: 801, startPoint y: 127, endPoint x: 806, endPoint y: 135, distance: 9.4
click at [806, 129] on span "30" at bounding box center [803, 125] width 10 height 10
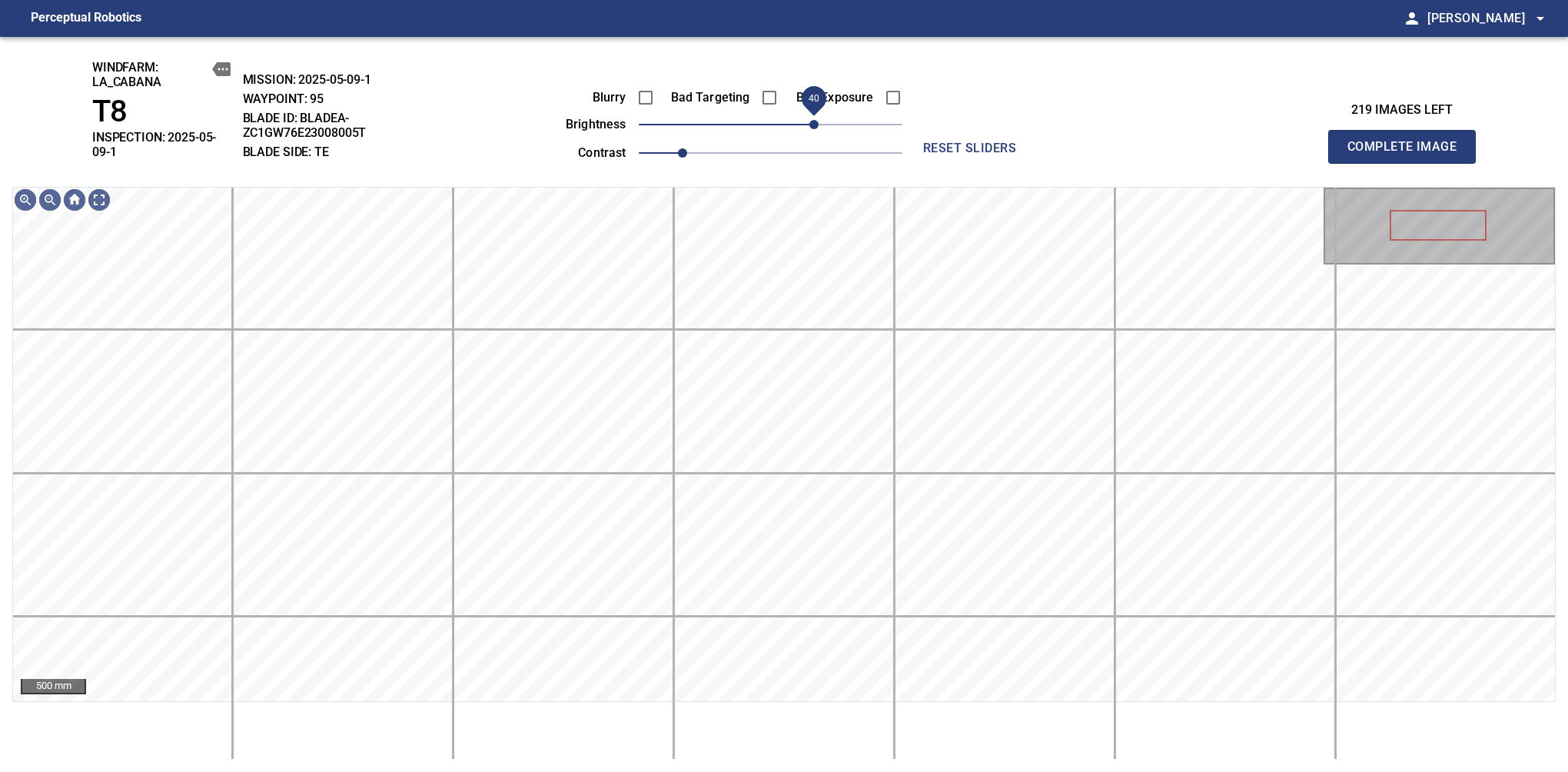
click at [817, 129] on span "40" at bounding box center [814, 125] width 10 height 10
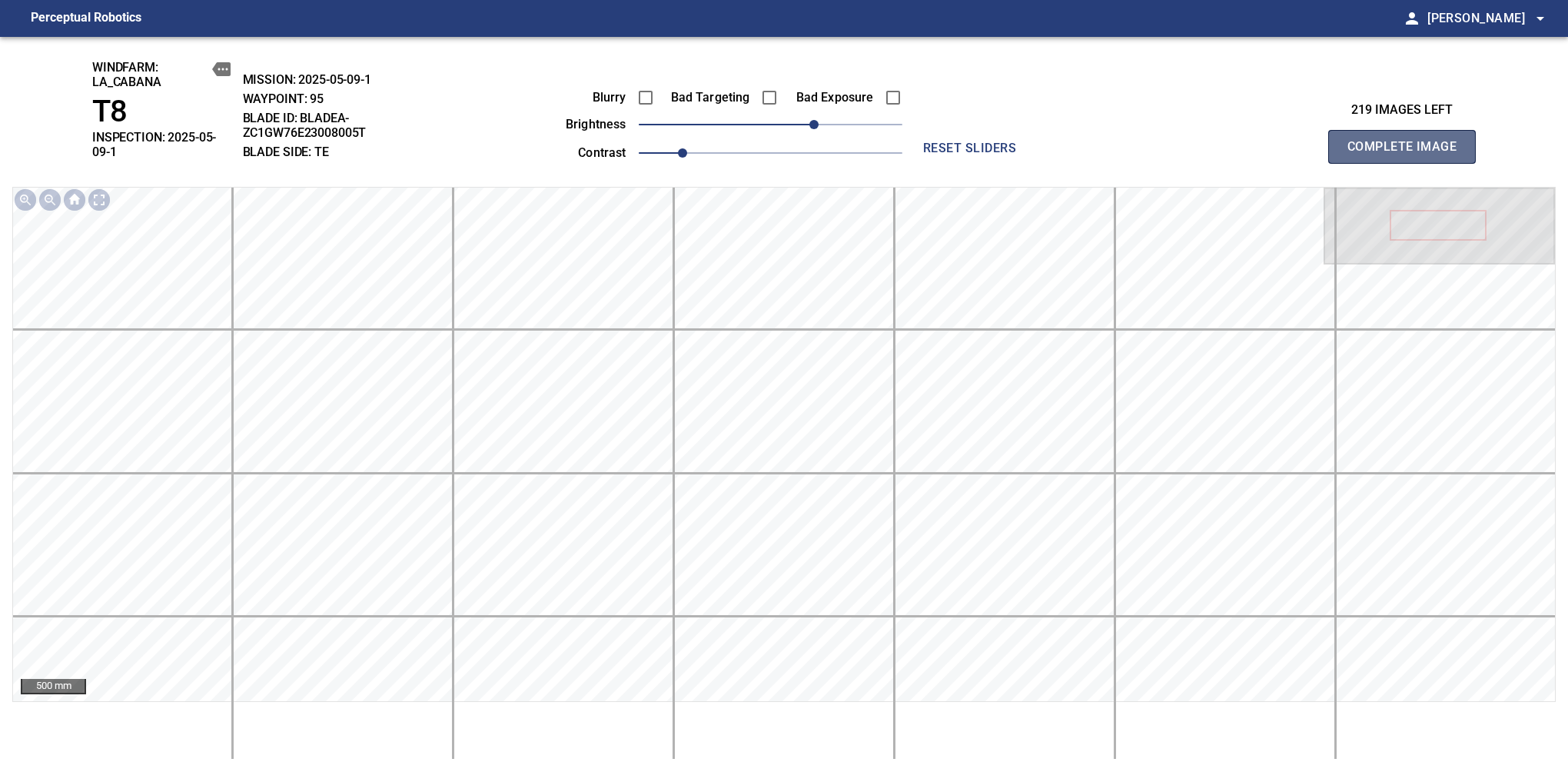
click at [1313, 142] on span "Complete Image" at bounding box center [1402, 147] width 114 height 22
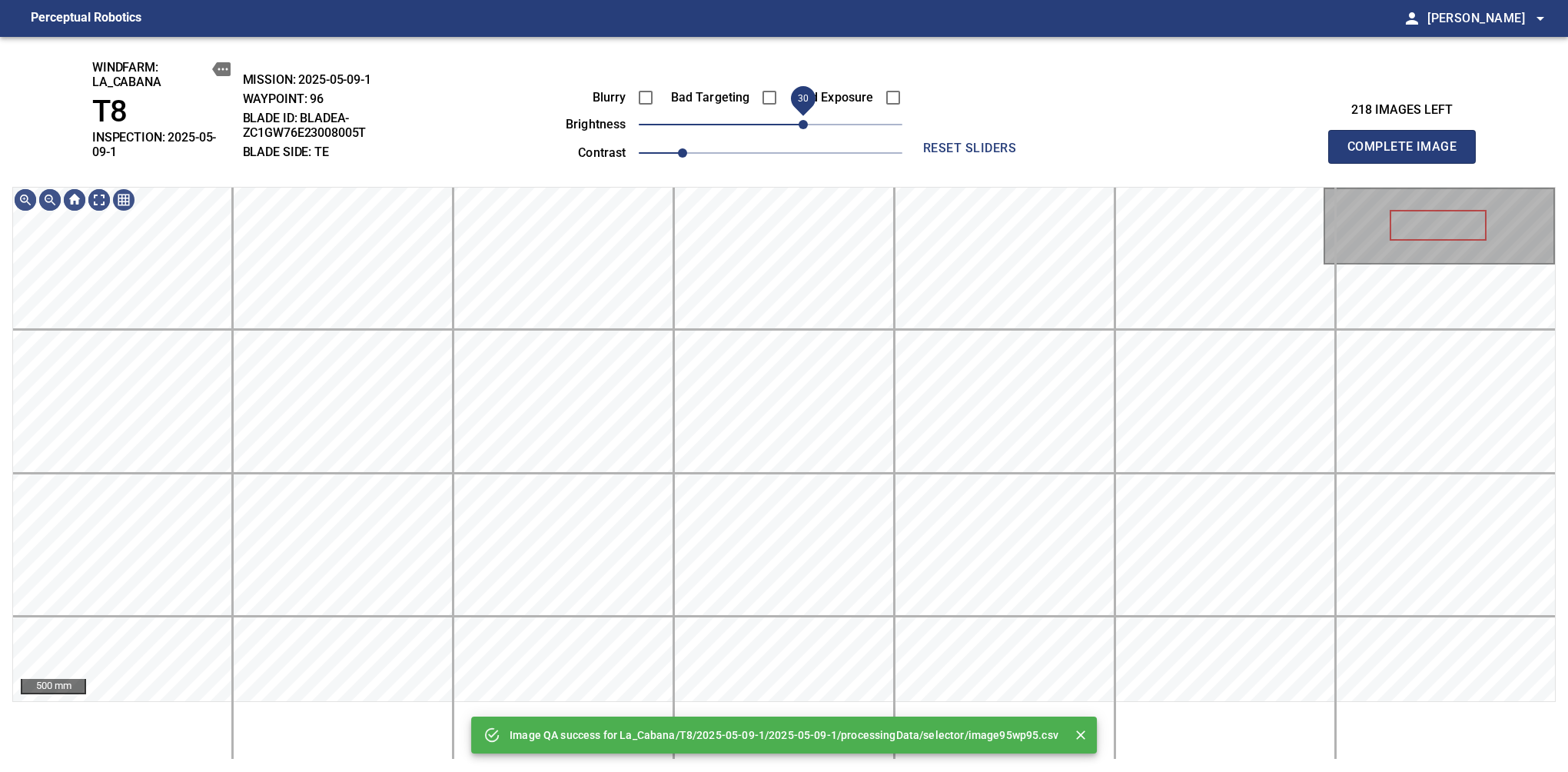
drag, startPoint x: 817, startPoint y: 129, endPoint x: 806, endPoint y: 132, distance: 11.4
click at [806, 132] on span "30" at bounding box center [770, 124] width 263 height 22
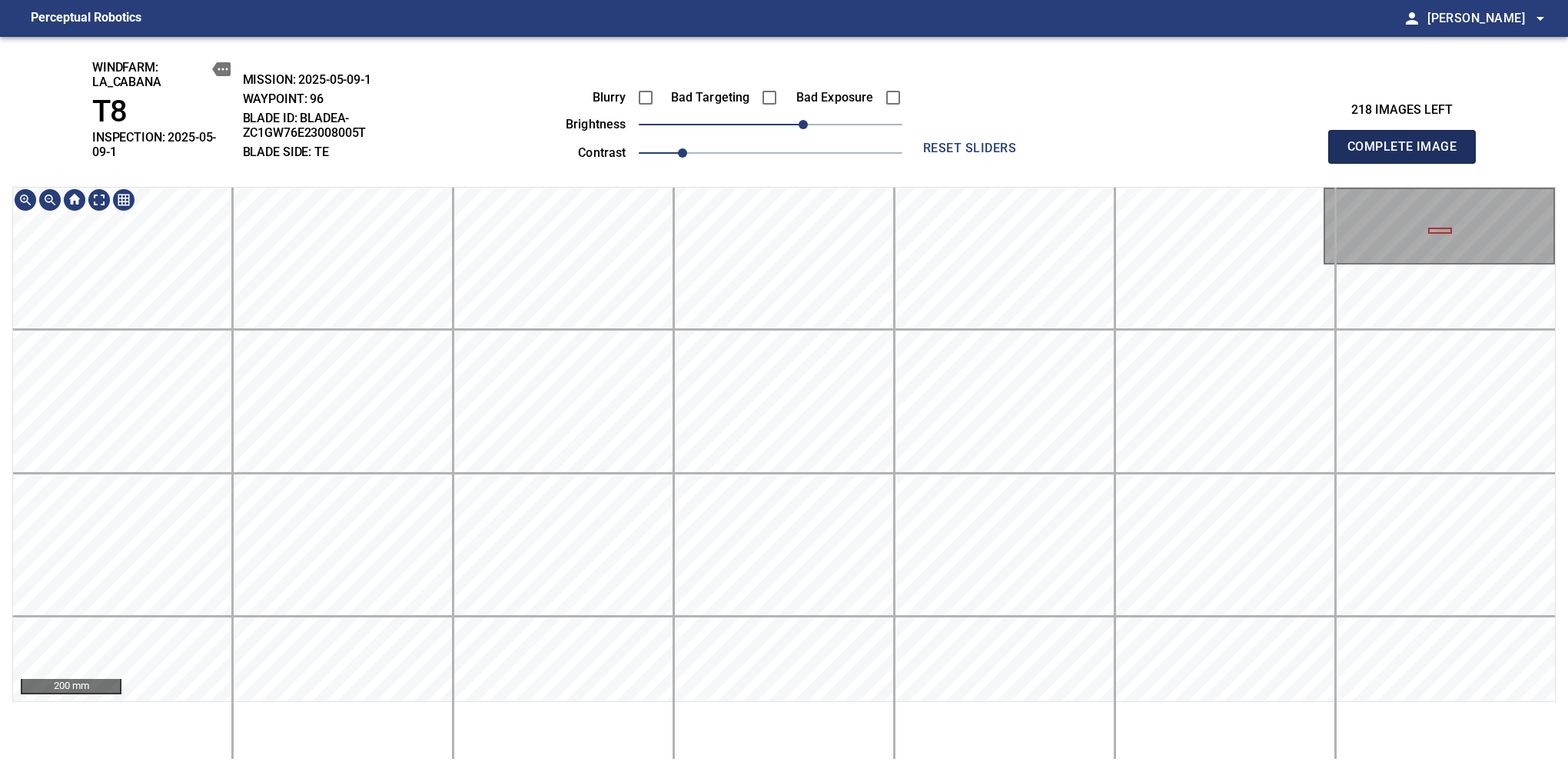
click at [1313, 142] on span "Complete Image" at bounding box center [1402, 147] width 114 height 22
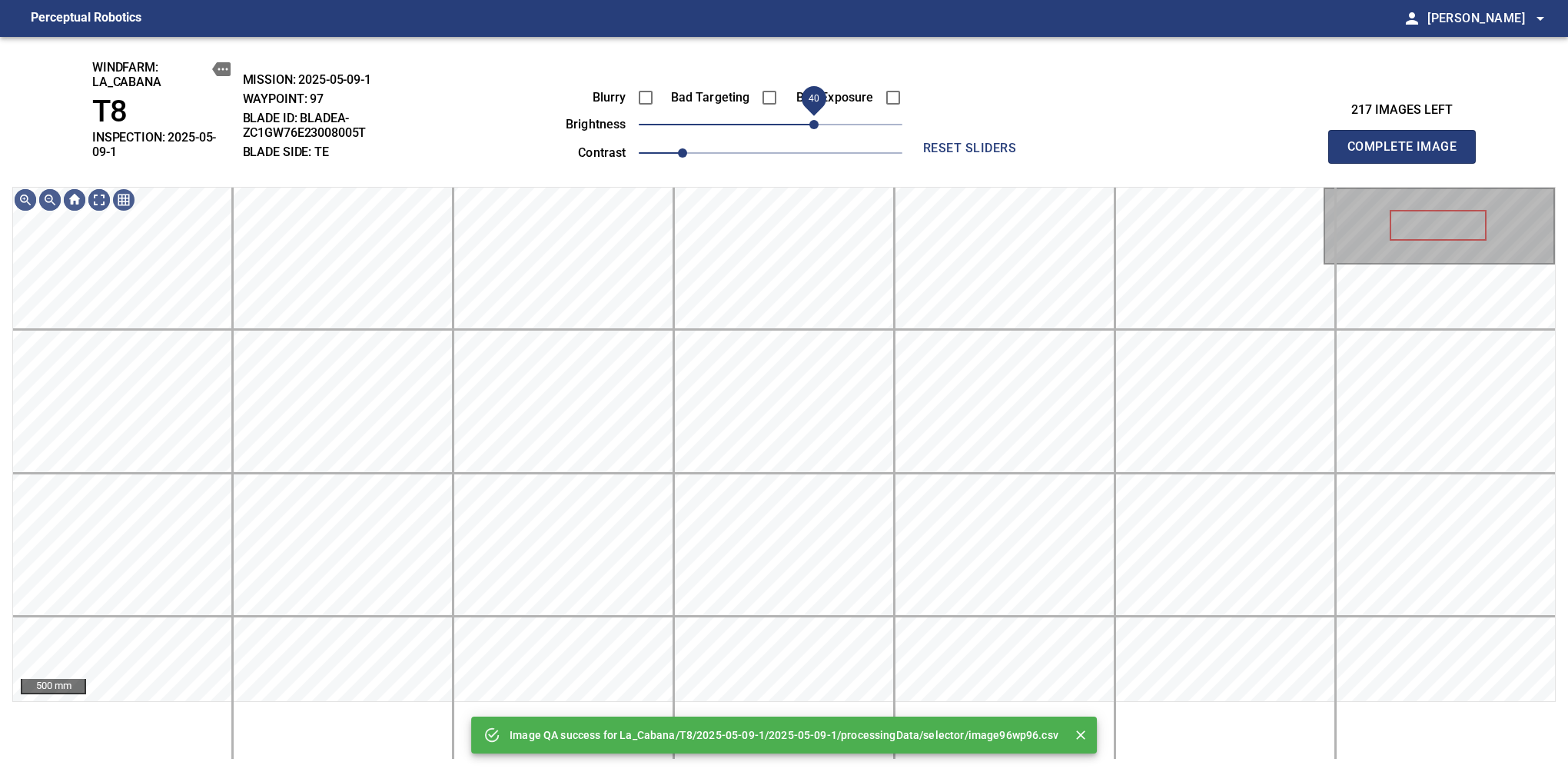
drag, startPoint x: 803, startPoint y: 122, endPoint x: 815, endPoint y: 119, distance: 12.4
click at [815, 119] on span "40" at bounding box center [770, 124] width 263 height 22
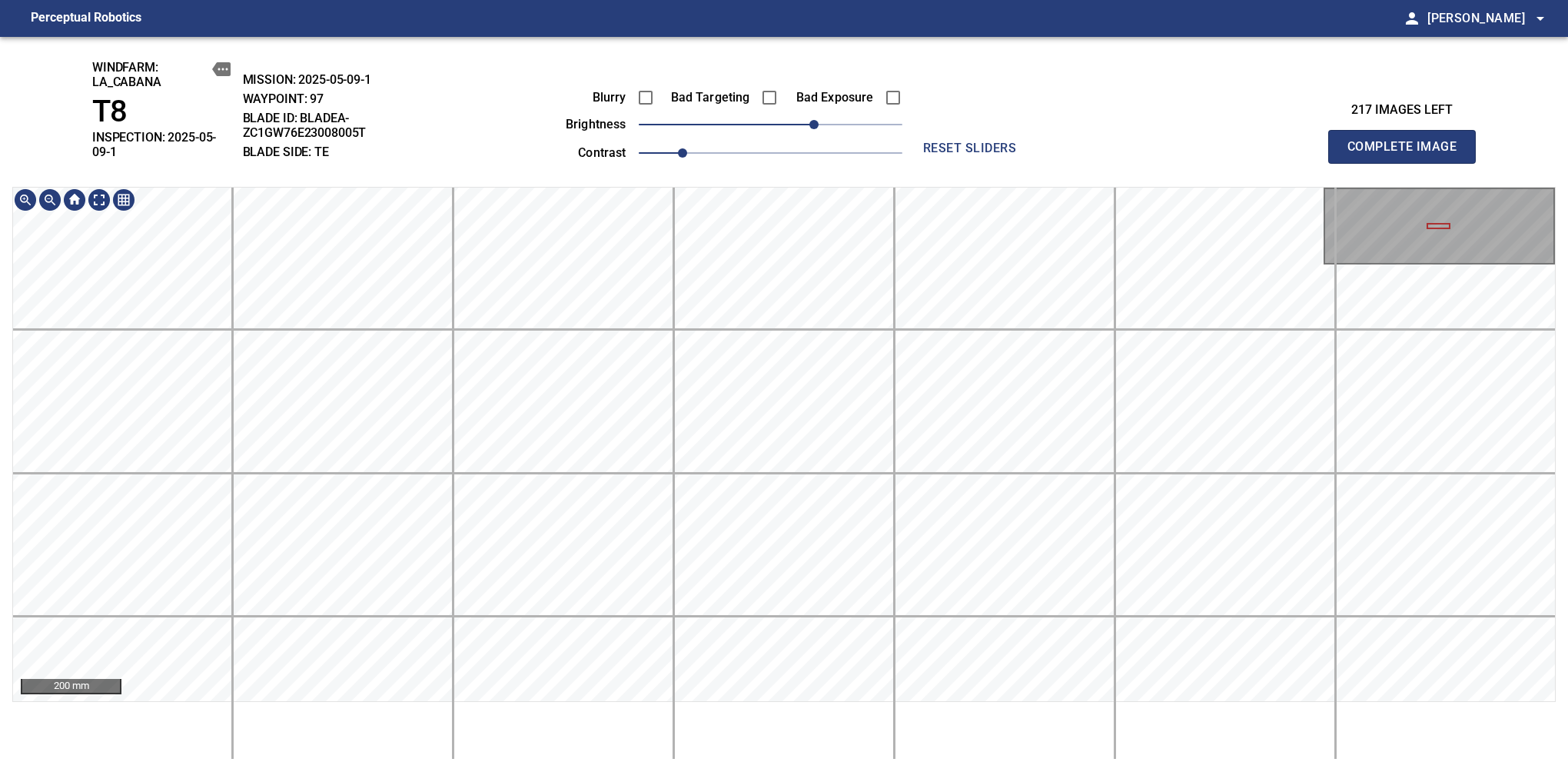
click at [605, 679] on div "200 mm" at bounding box center [784, 472] width 1544 height 573
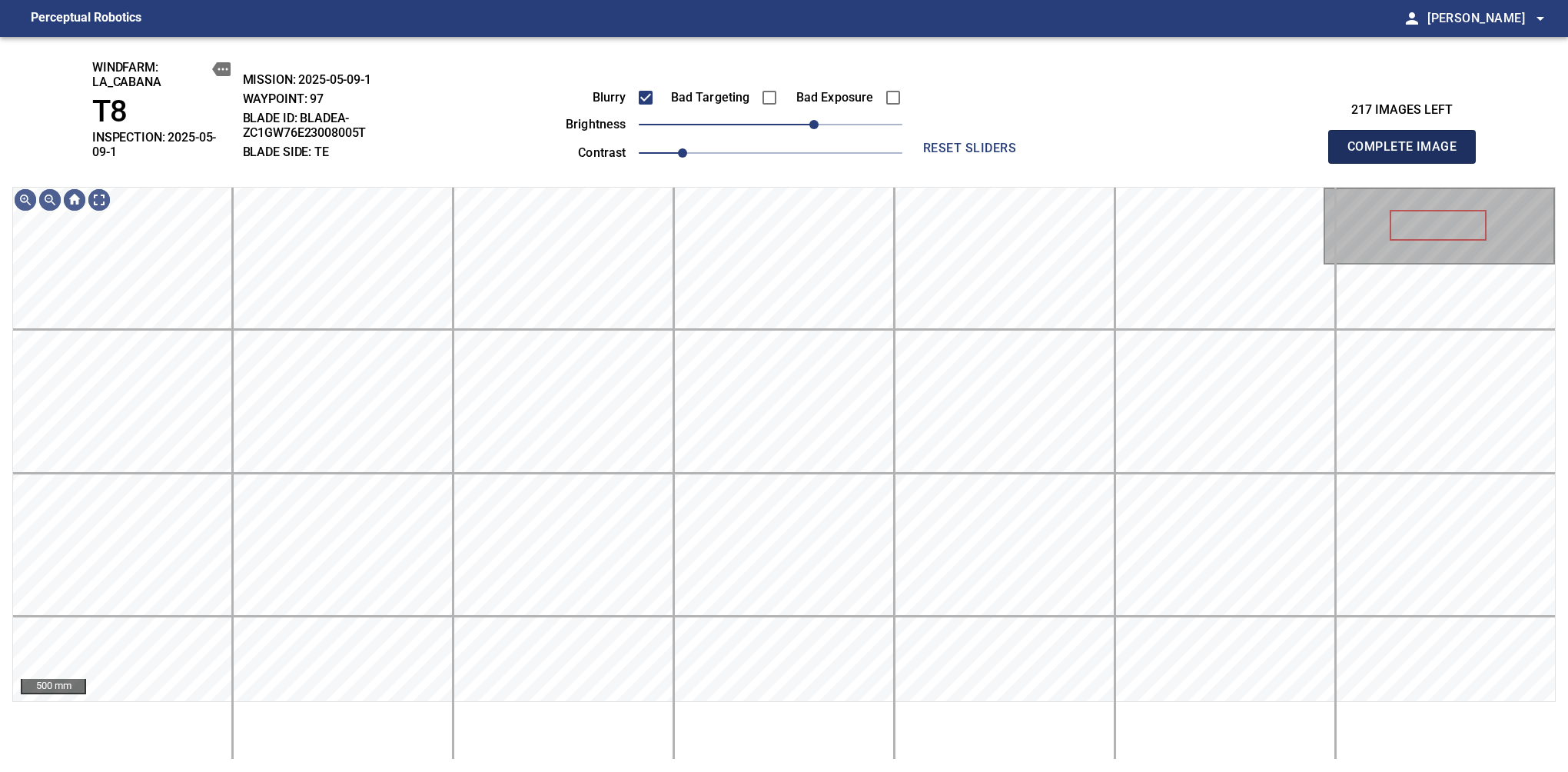
click at [1313, 142] on span "Complete Image" at bounding box center [1402, 147] width 114 height 22
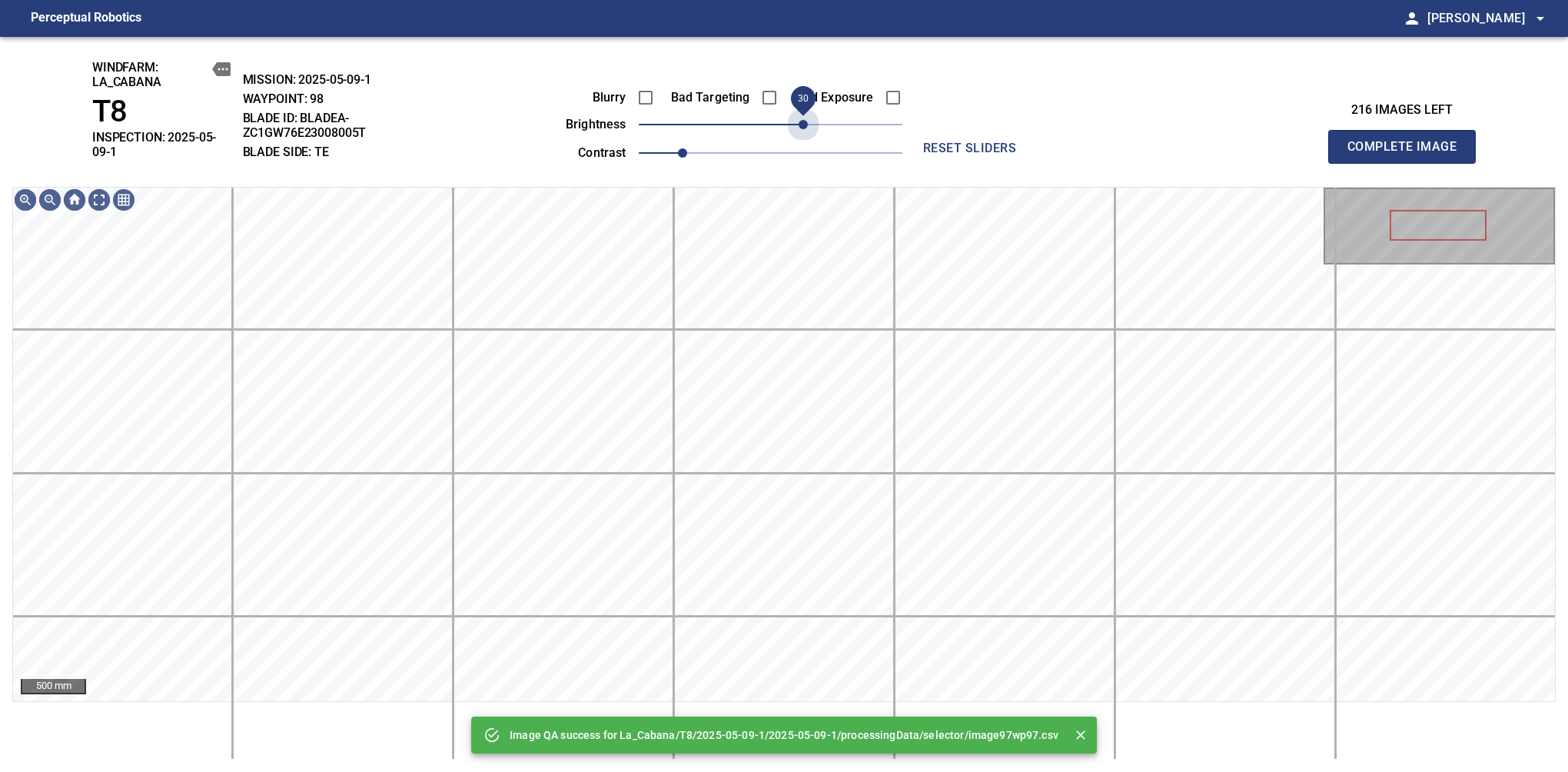
drag, startPoint x: 806, startPoint y: 129, endPoint x: 802, endPoint y: 140, distance: 11.7
click at [802, 140] on div "Blurry Bad Targeting Bad Exposure brightness 30 contrast 1" at bounding box center [717, 123] width 372 height 82
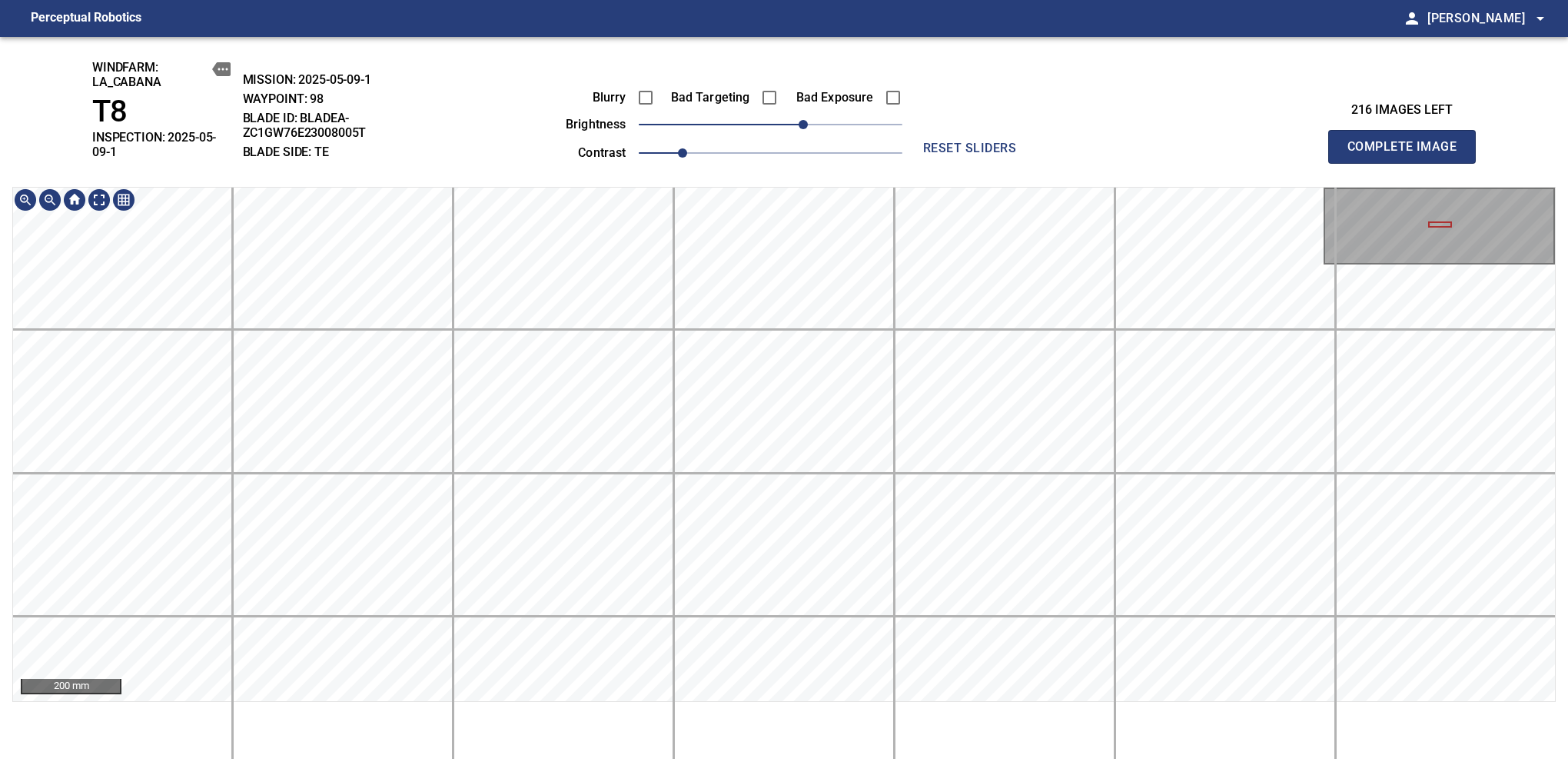
click at [685, 679] on div "200 mm" at bounding box center [784, 472] width 1544 height 573
click at [1313, 142] on span "Complete Image" at bounding box center [1402, 147] width 114 height 22
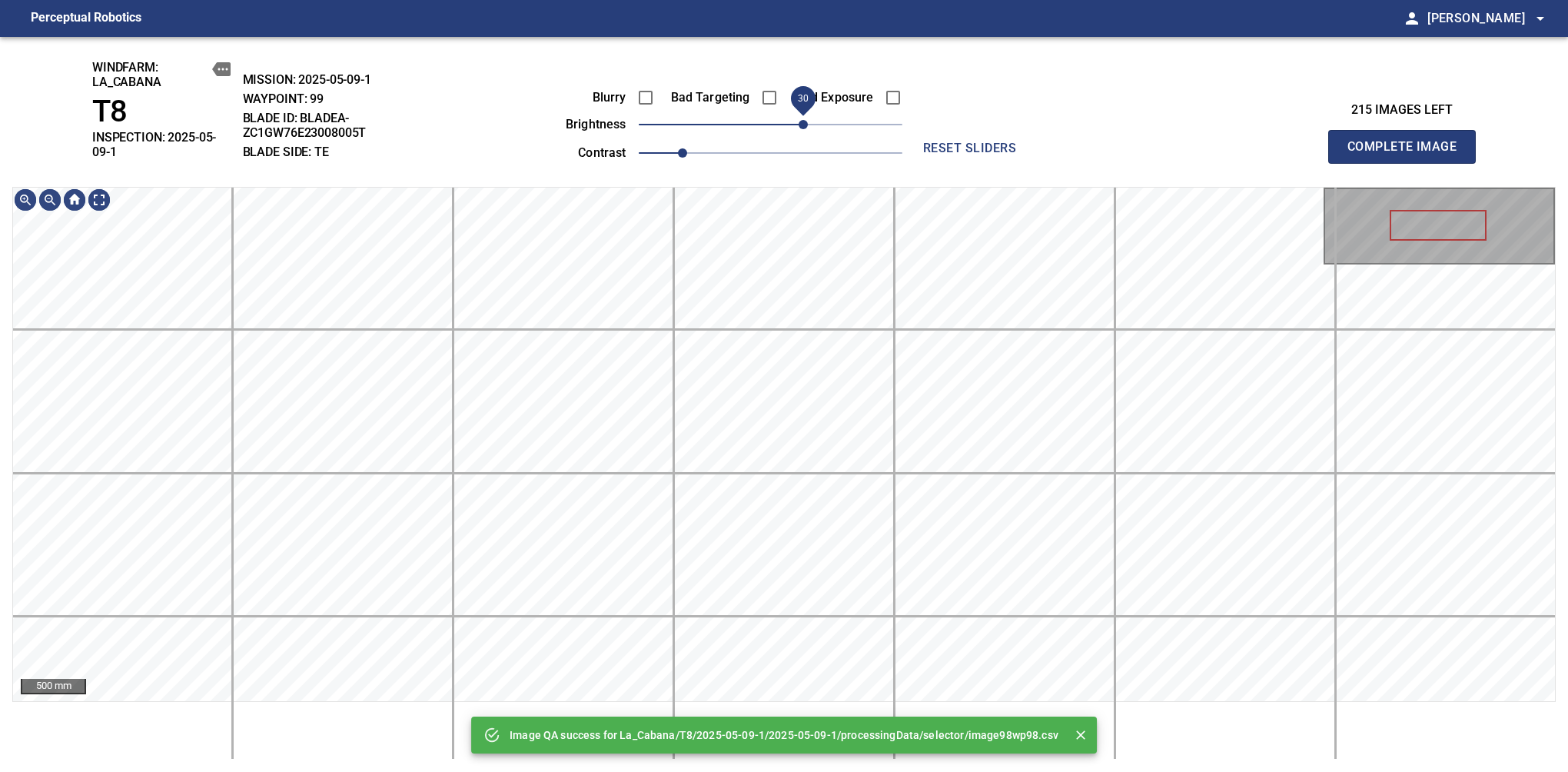
drag, startPoint x: 774, startPoint y: 135, endPoint x: 802, endPoint y: 135, distance: 28.0
click at [802, 129] on span "30" at bounding box center [803, 125] width 10 height 10
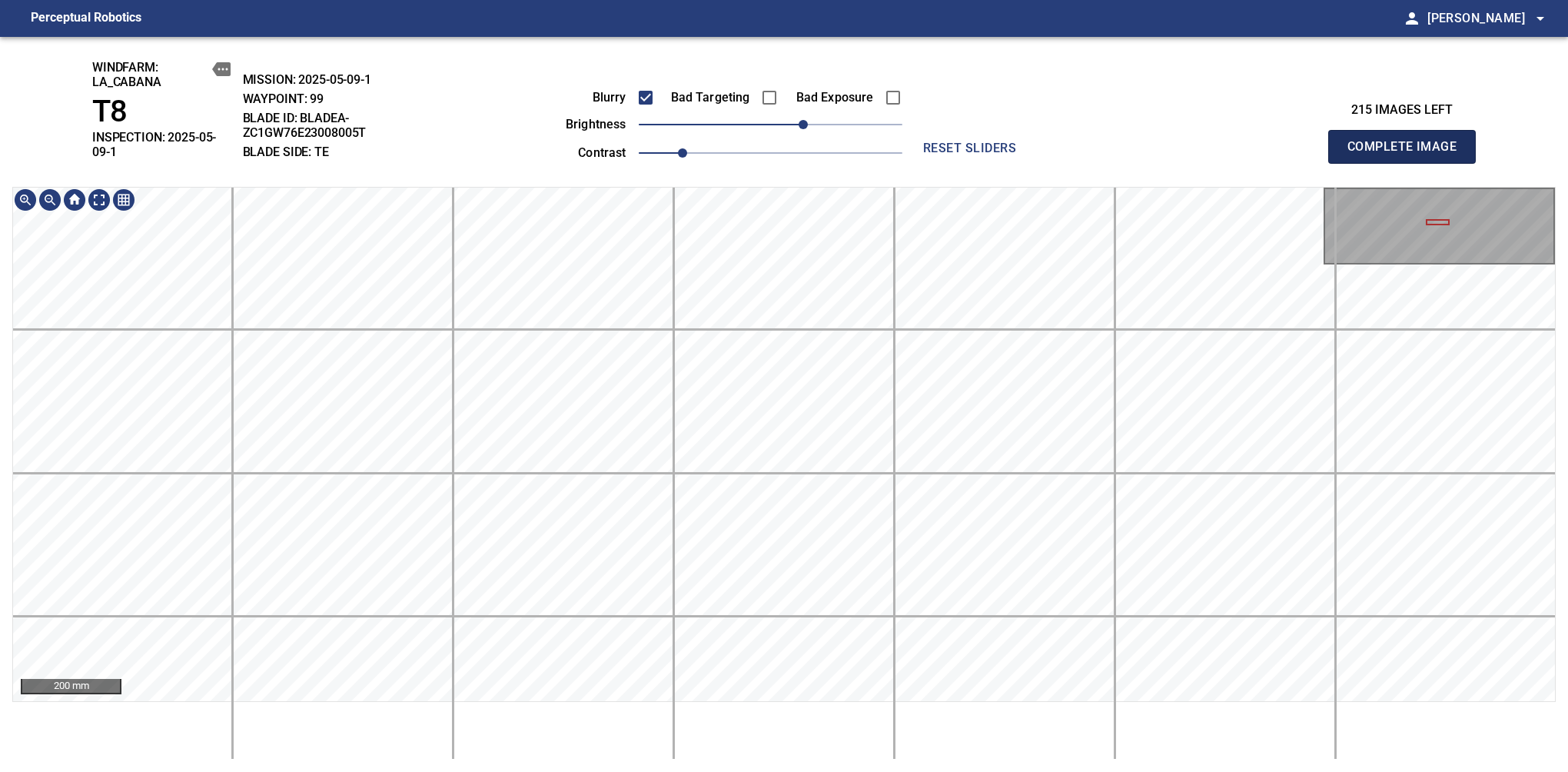
click at [1313, 142] on span "Complete Image" at bounding box center [1402, 147] width 114 height 22
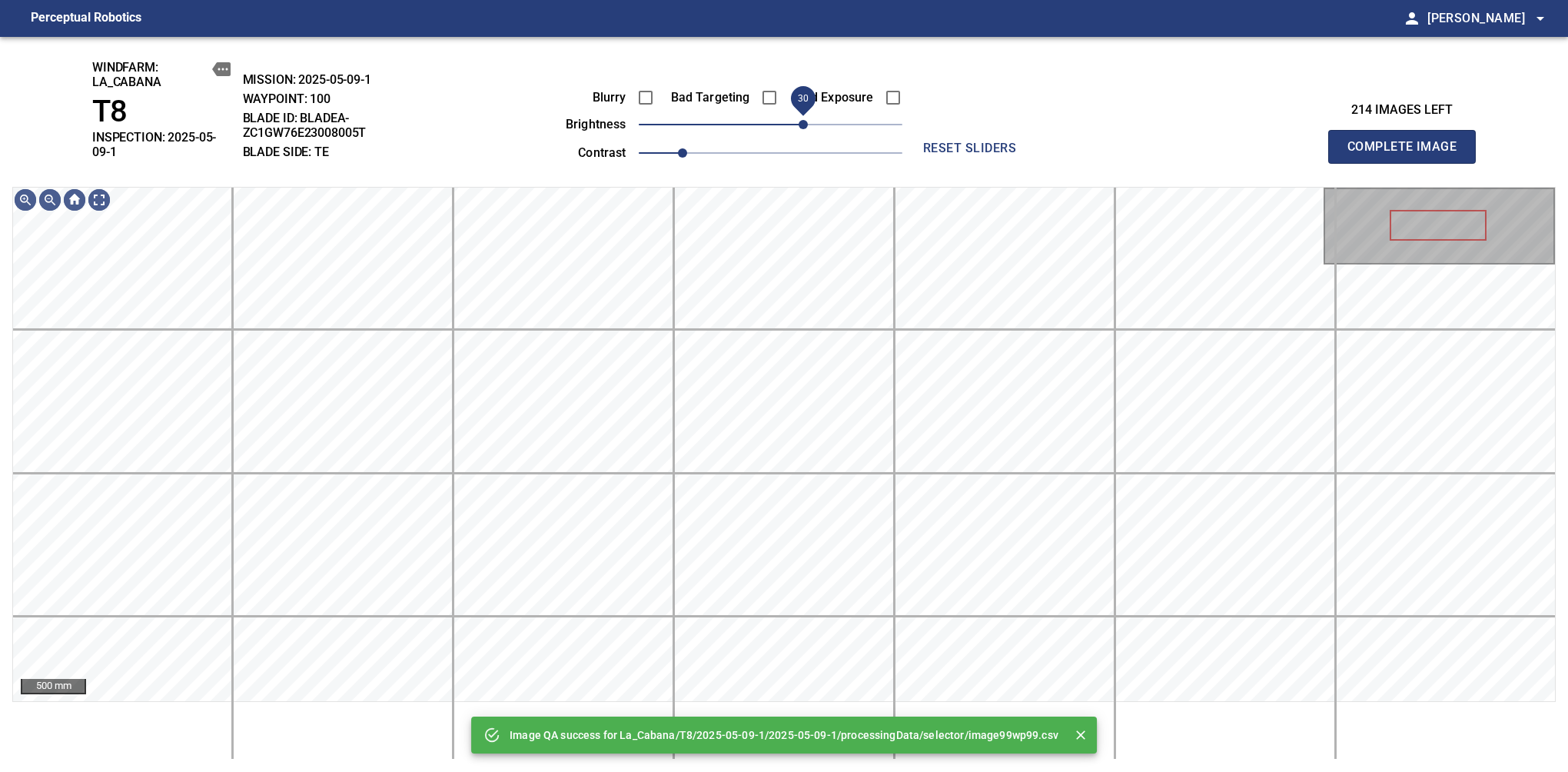
drag, startPoint x: 803, startPoint y: 126, endPoint x: 806, endPoint y: 137, distance: 11.4
click at [806, 129] on span "30" at bounding box center [803, 125] width 10 height 10
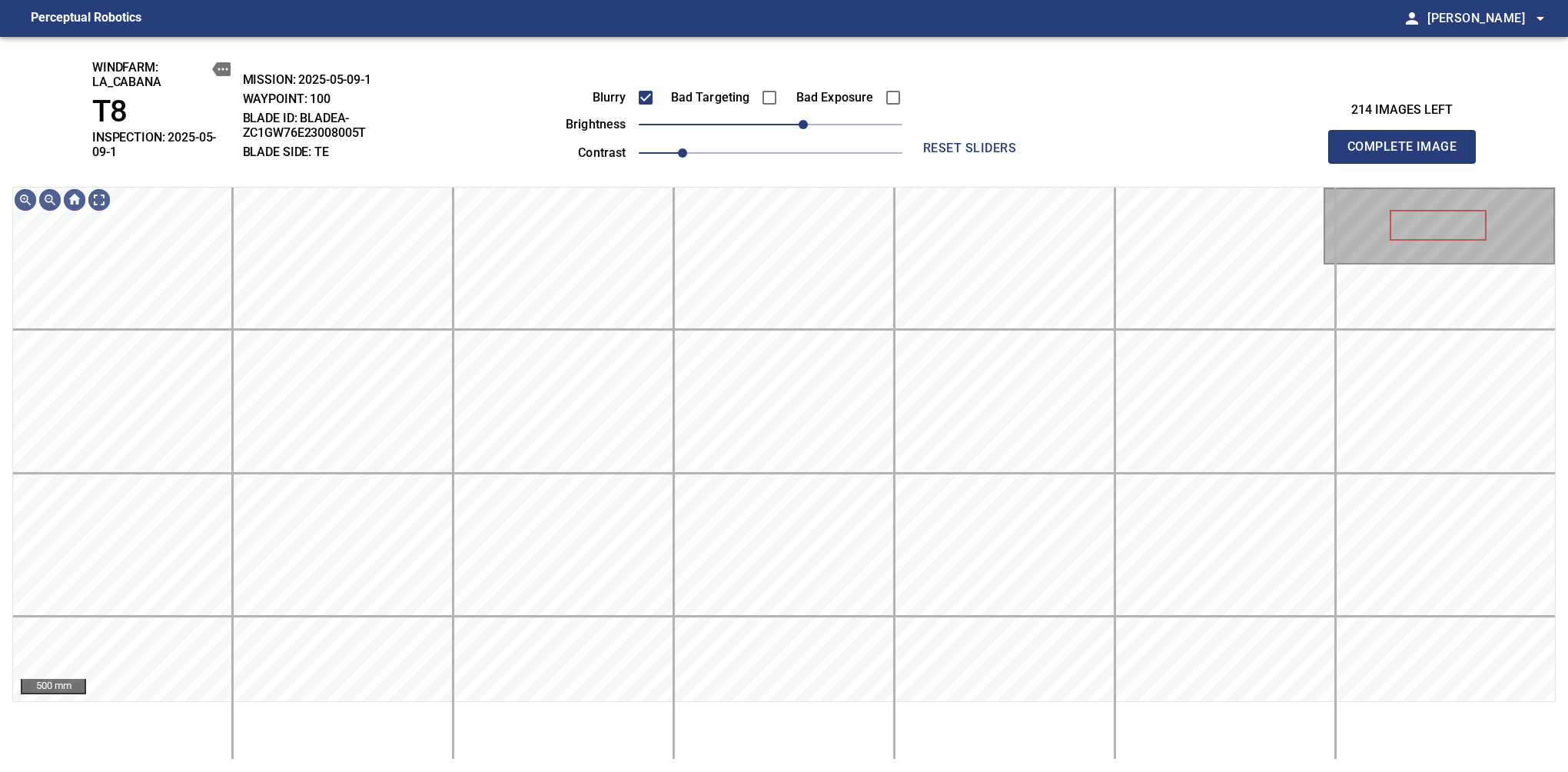
click at [1313, 142] on span "Complete Image" at bounding box center [1402, 147] width 114 height 22
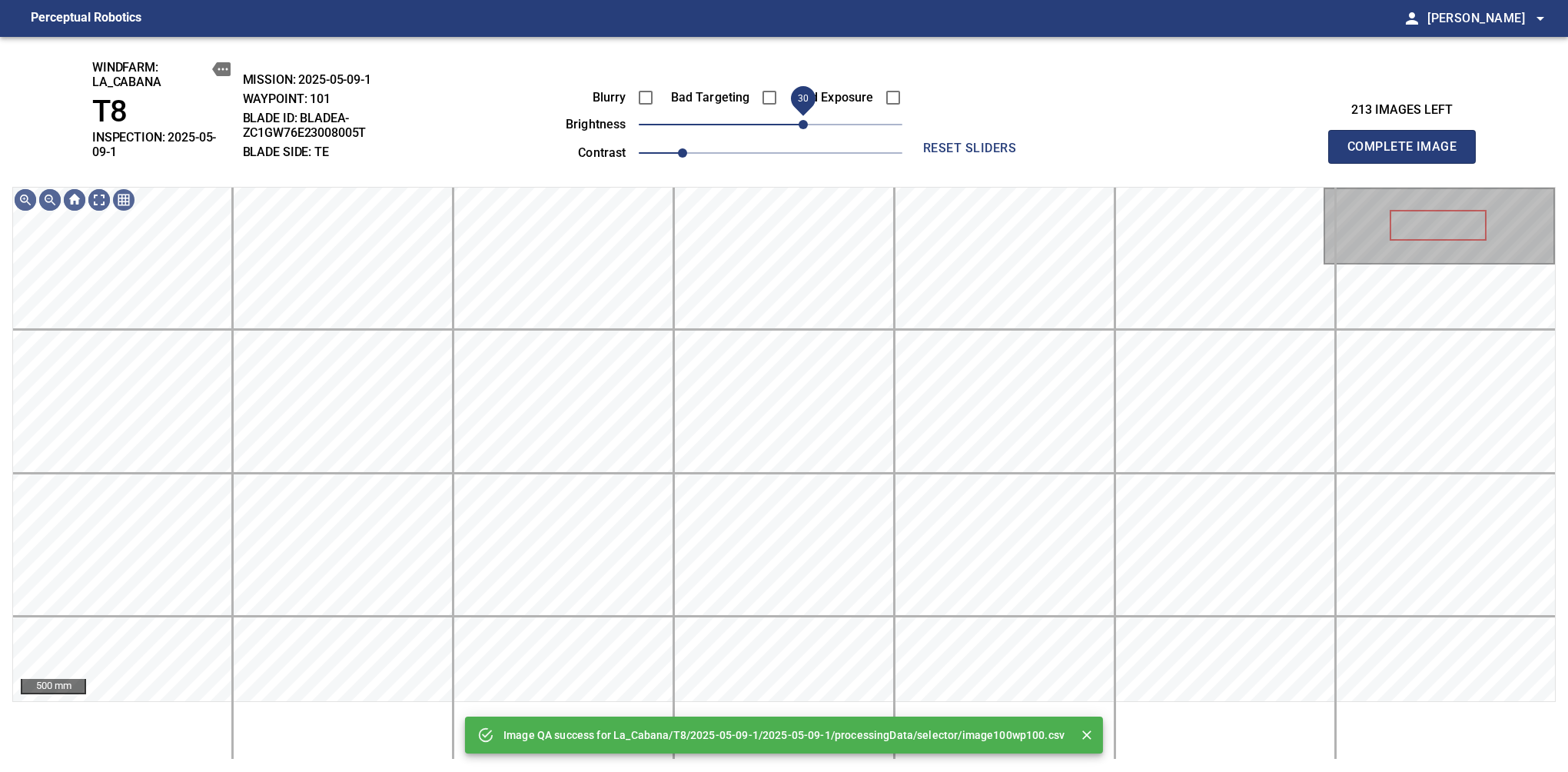
drag, startPoint x: 781, startPoint y: 128, endPoint x: 806, endPoint y: 136, distance: 26.2
click at [806, 129] on span "30" at bounding box center [803, 125] width 10 height 10
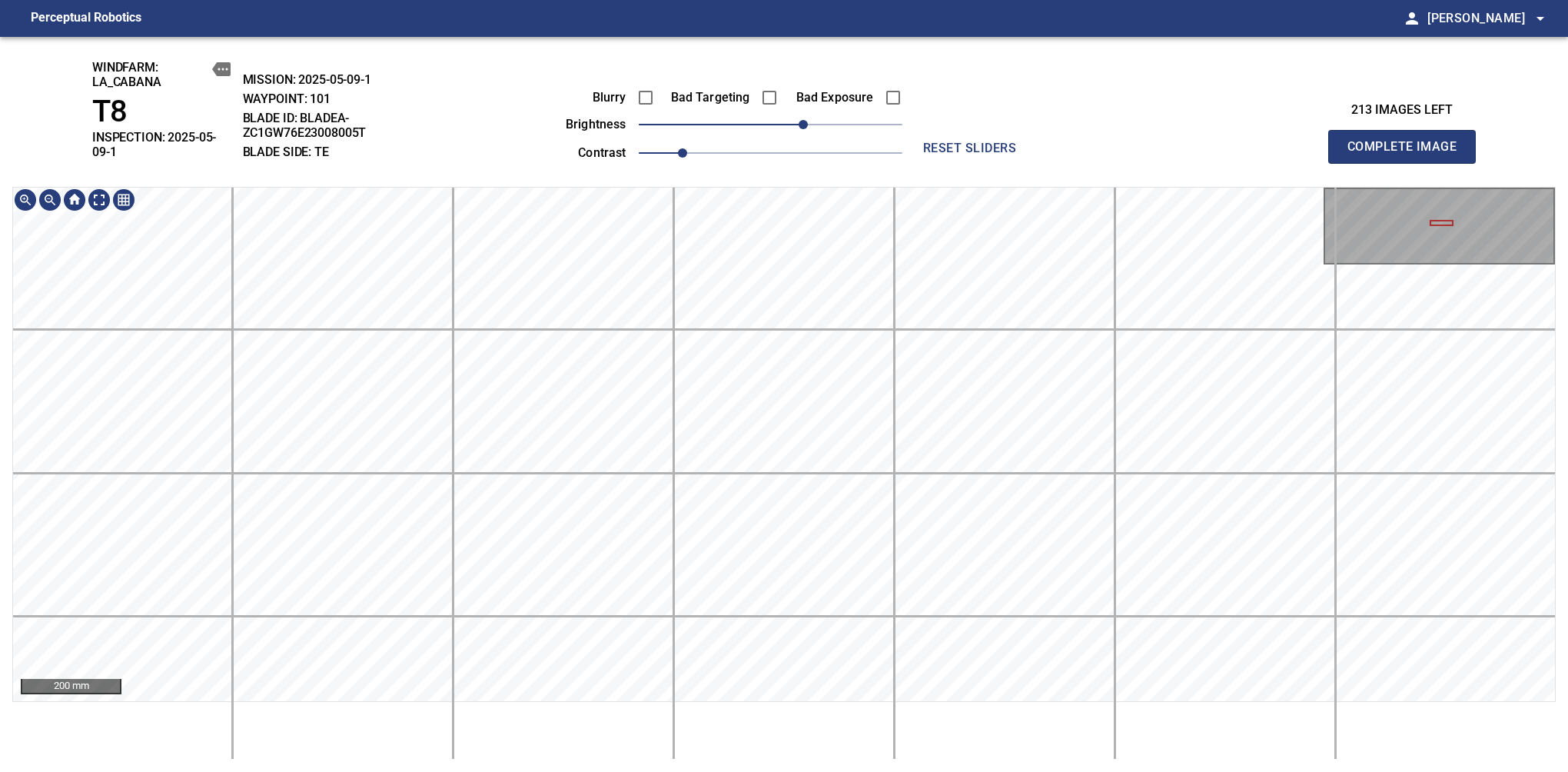
click at [690, 679] on html "Perceptual Robotics person [PERSON_NAME] arrow_drop_down windfarm: La_Cabana T8…" at bounding box center [784, 386] width 1568 height 772
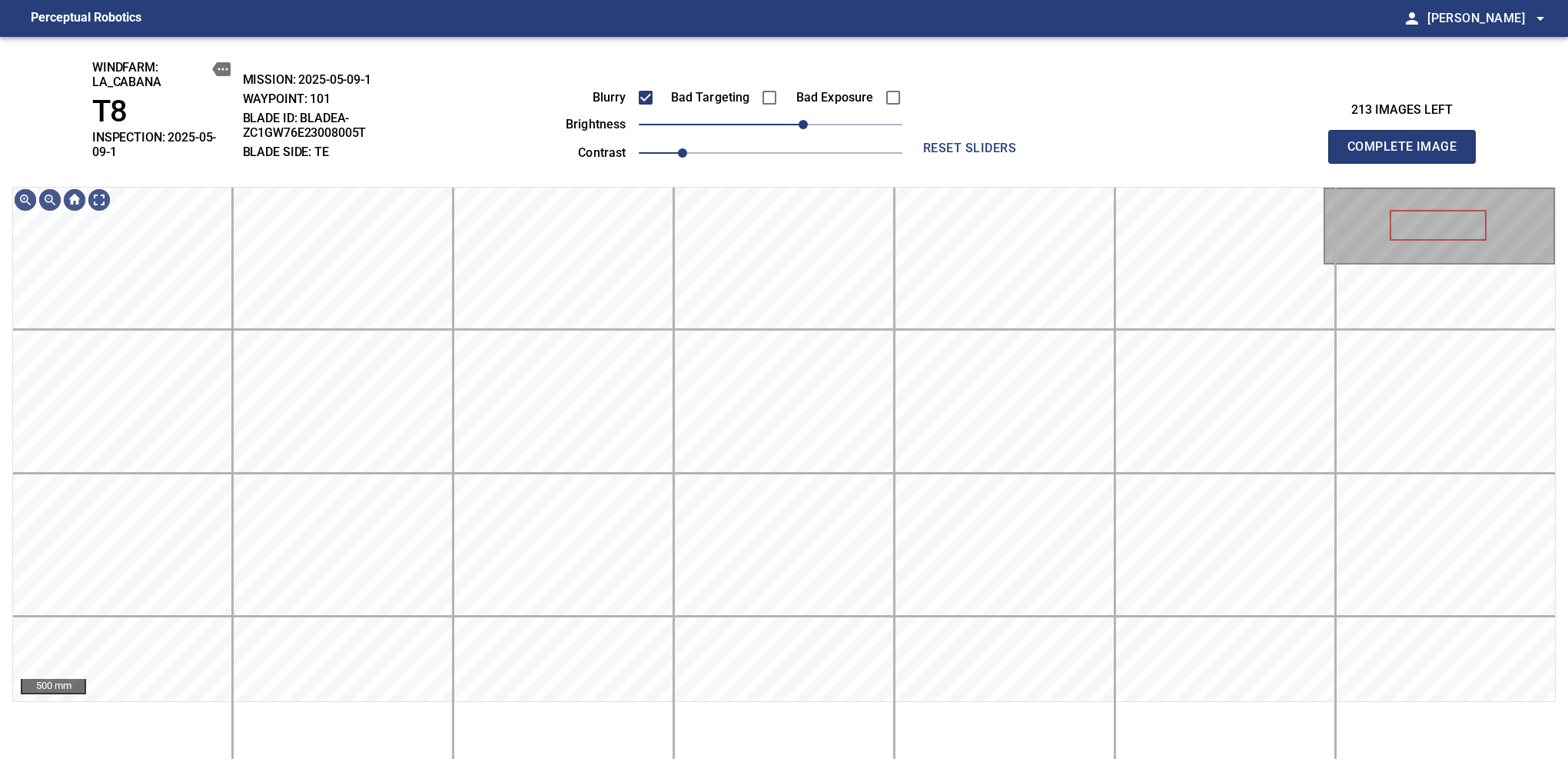
click at [1313, 142] on span "Complete Image" at bounding box center [1402, 147] width 114 height 22
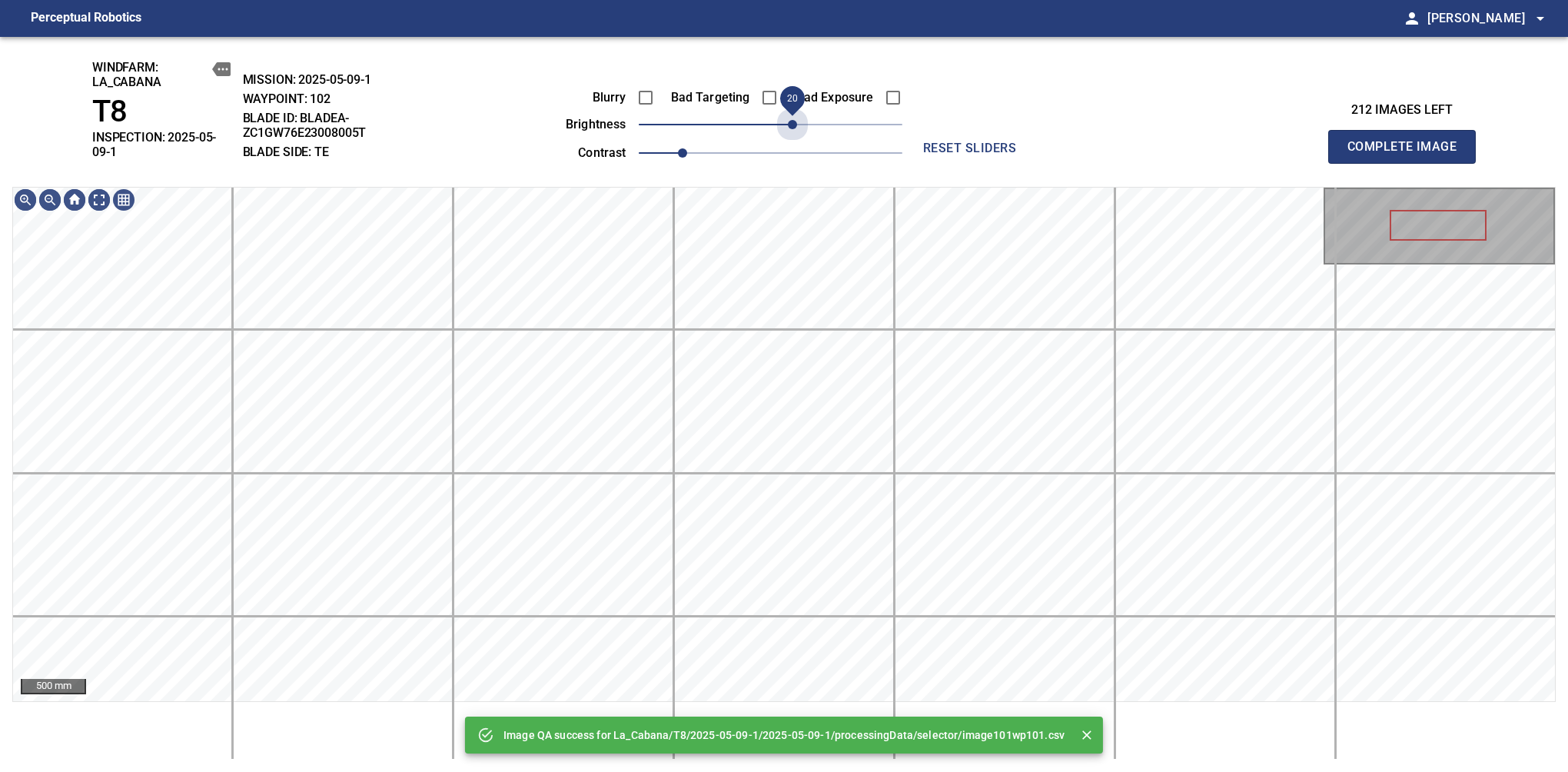
drag, startPoint x: 784, startPoint y: 133, endPoint x: 794, endPoint y: 143, distance: 14.1
click at [794, 143] on div "Blurry Bad Targeting Bad Exposure brightness 20 contrast 1" at bounding box center [717, 123] width 372 height 82
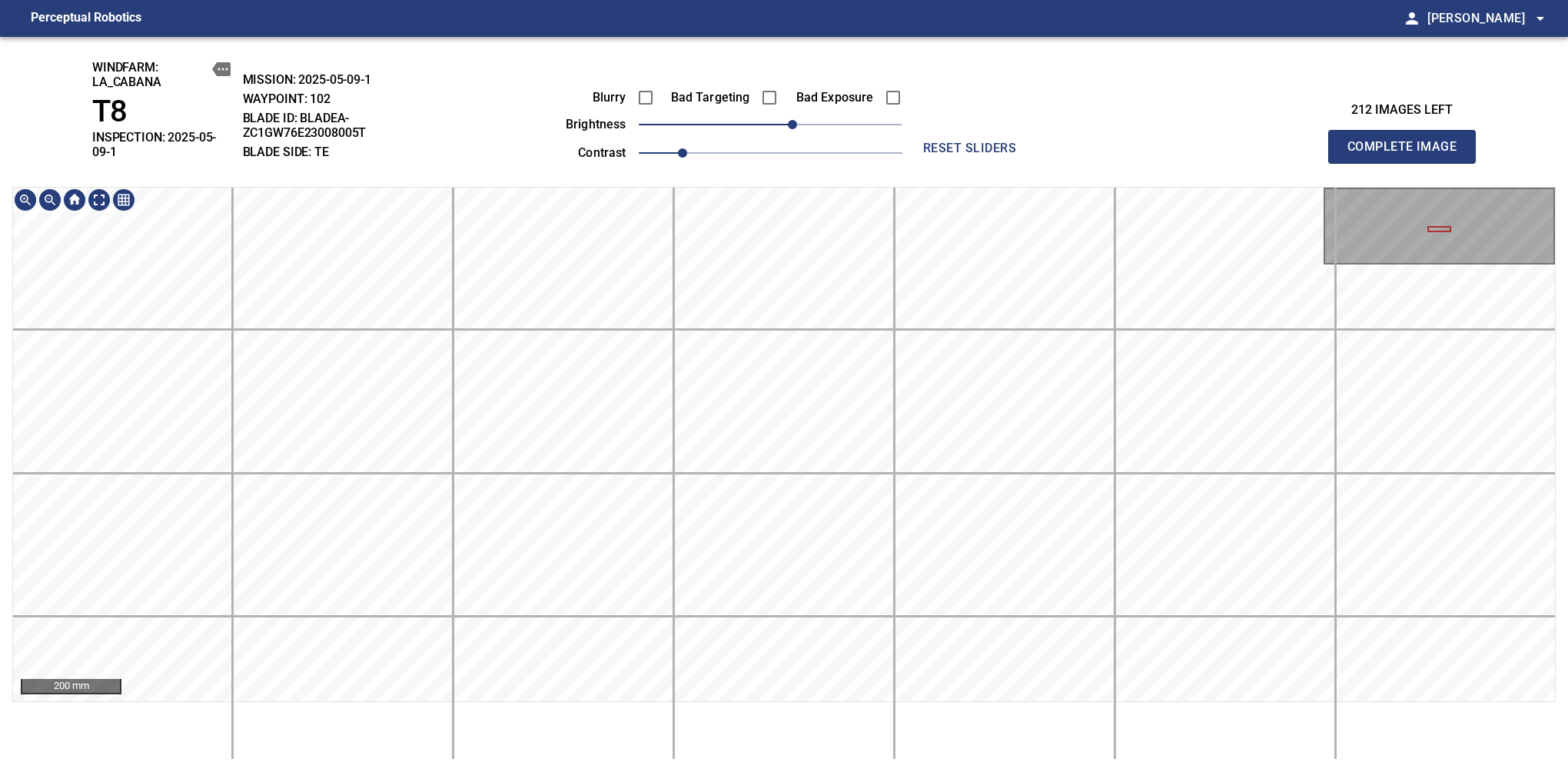
click at [567, 679] on html "Perceptual Robotics person [PERSON_NAME] arrow_drop_down windfarm: La_Cabana T8…" at bounding box center [784, 386] width 1568 height 772
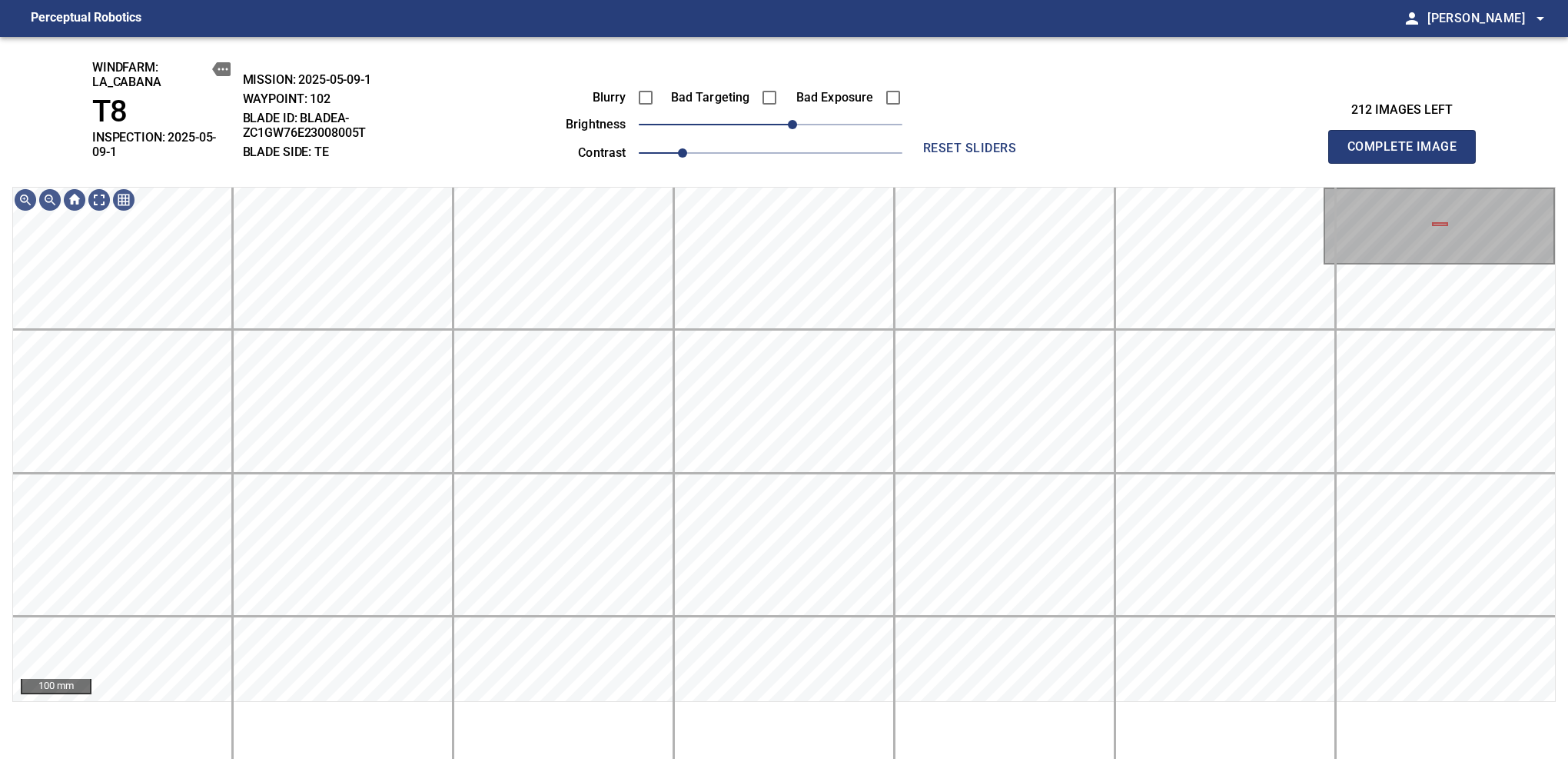
click at [1313, 142] on span "Complete Image" at bounding box center [1402, 147] width 114 height 22
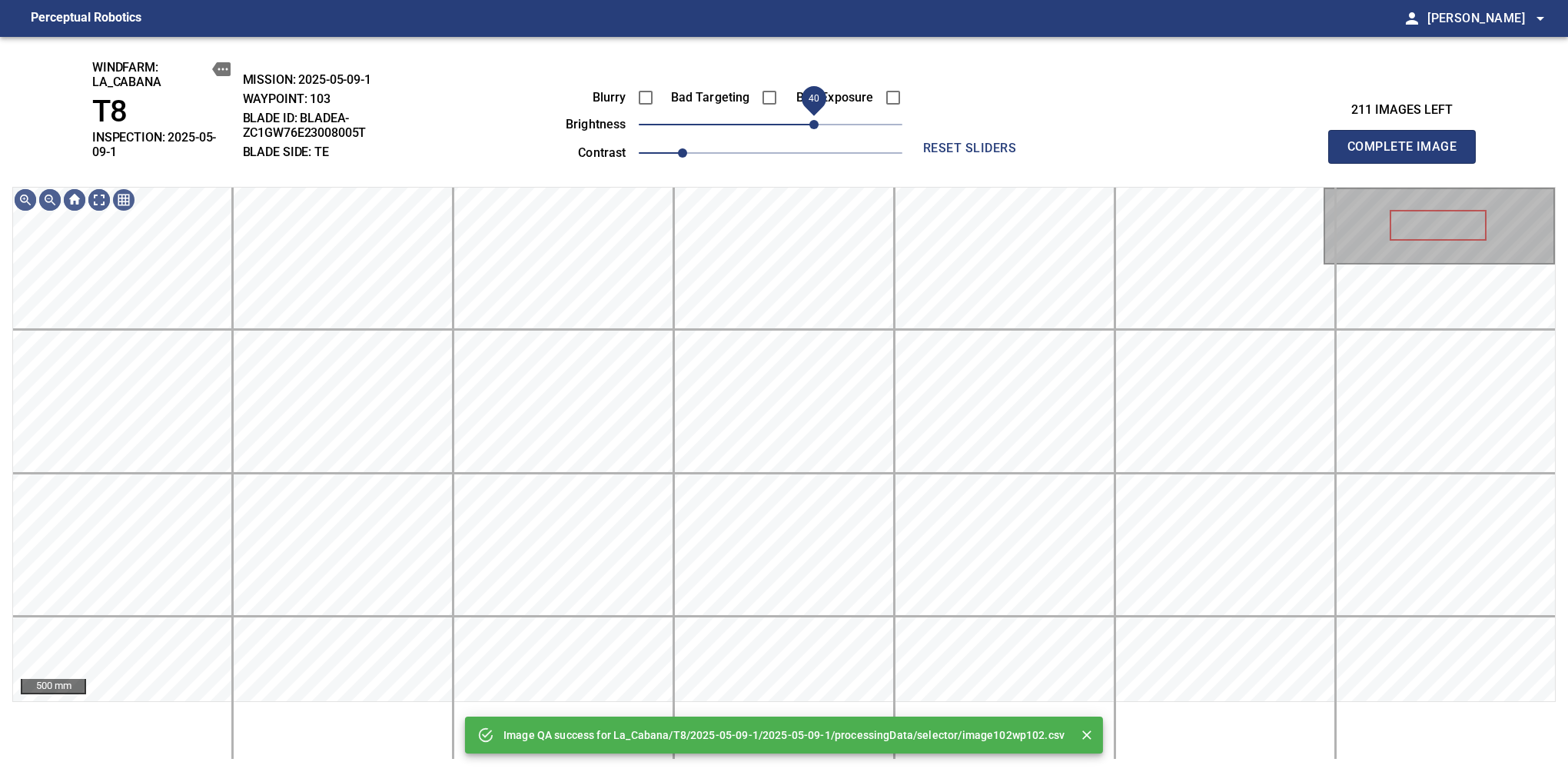
drag, startPoint x: 802, startPoint y: 124, endPoint x: 819, endPoint y: 124, distance: 17.0
click at [818, 124] on span "40" at bounding box center [814, 125] width 10 height 10
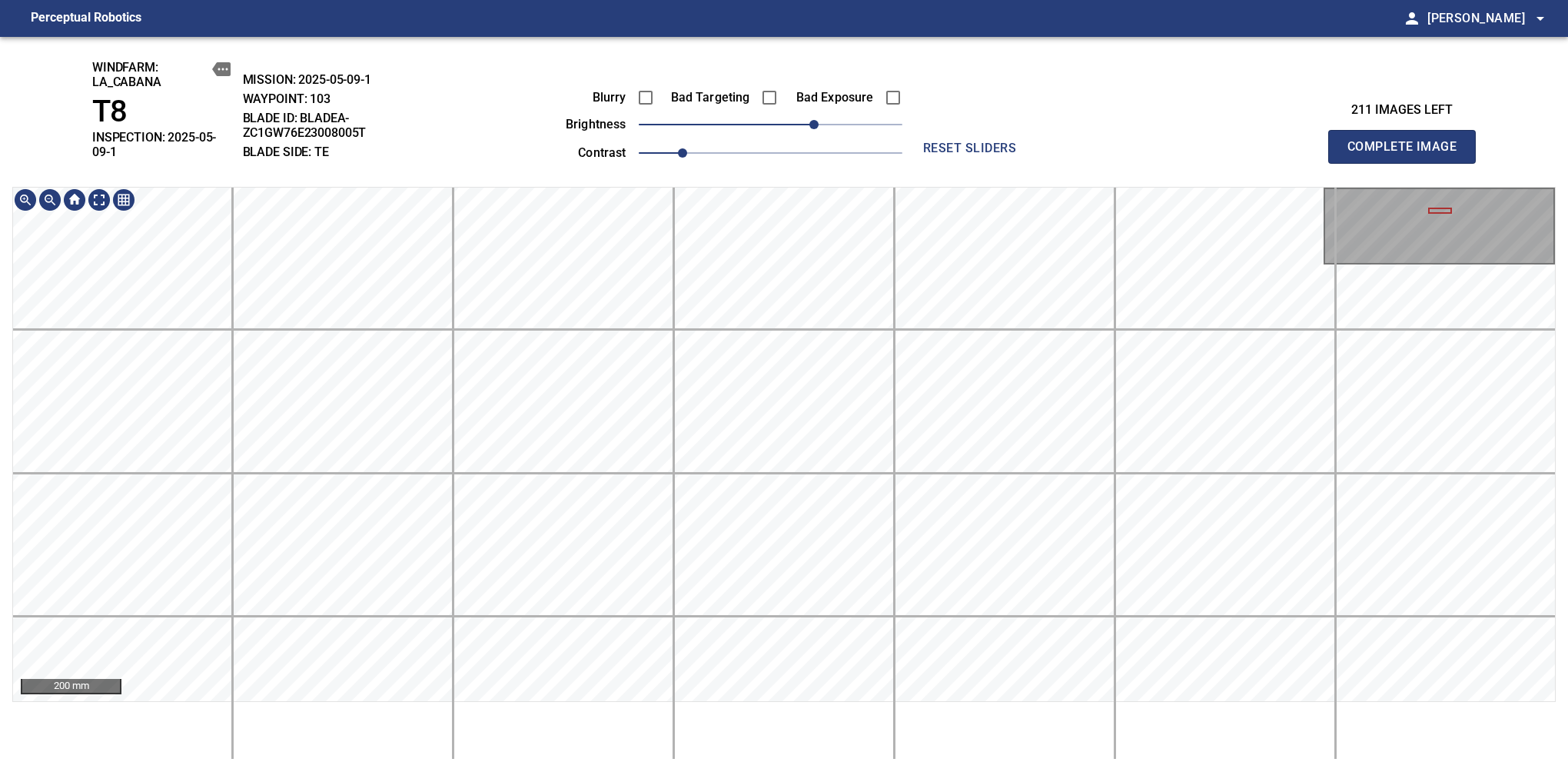
click at [661, 679] on html "Perceptual Robotics person [PERSON_NAME] arrow_drop_down windfarm: La_Cabana T8…" at bounding box center [784, 386] width 1568 height 772
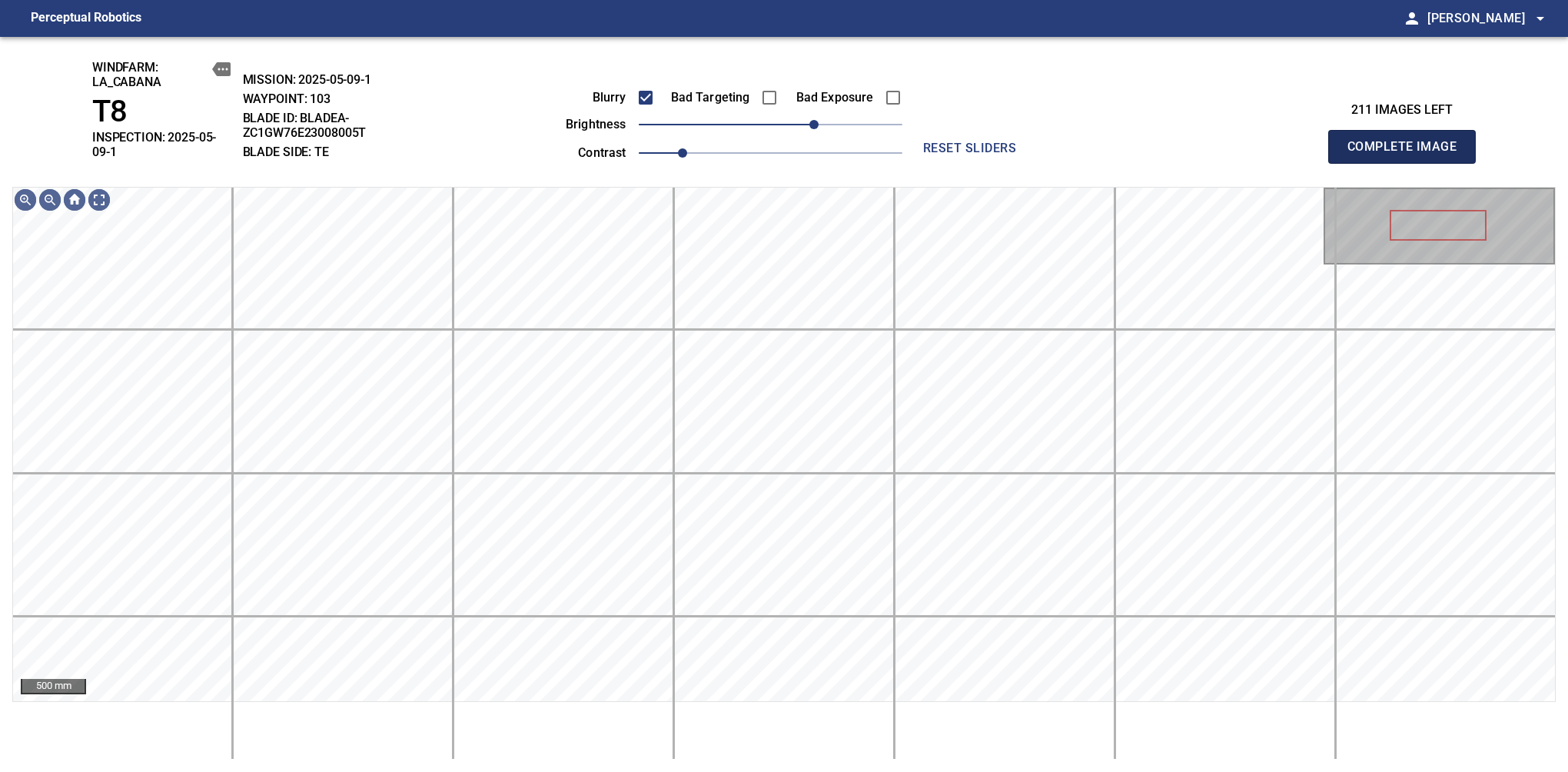
click at [1313, 142] on span "Complete Image" at bounding box center [1402, 147] width 114 height 22
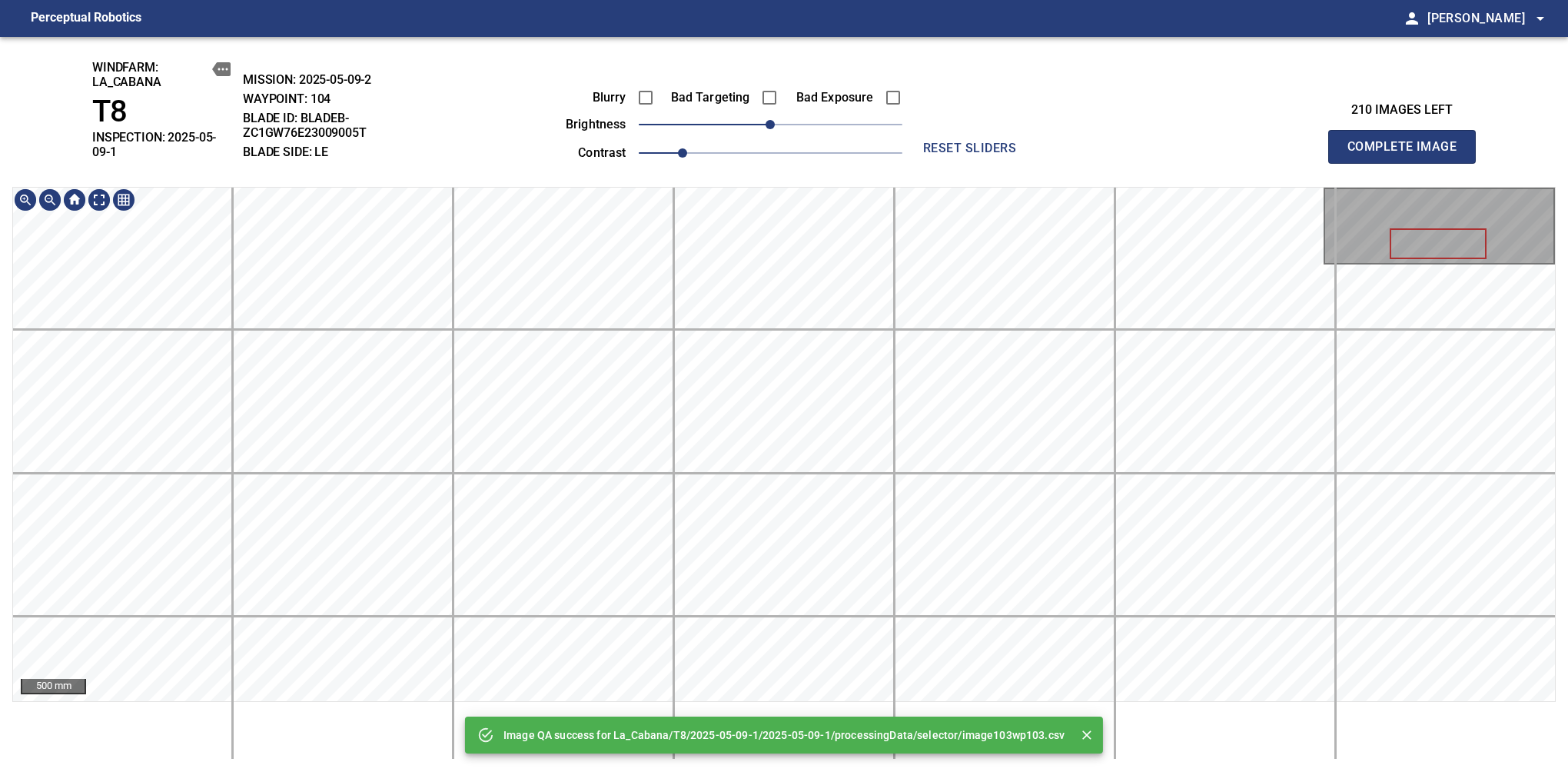
click at [774, 106] on div "Image QA success for La_Cabana/T8/2025-05-09-1/2025-05-09-1/processingData/sele…" at bounding box center [784, 404] width 1568 height 735
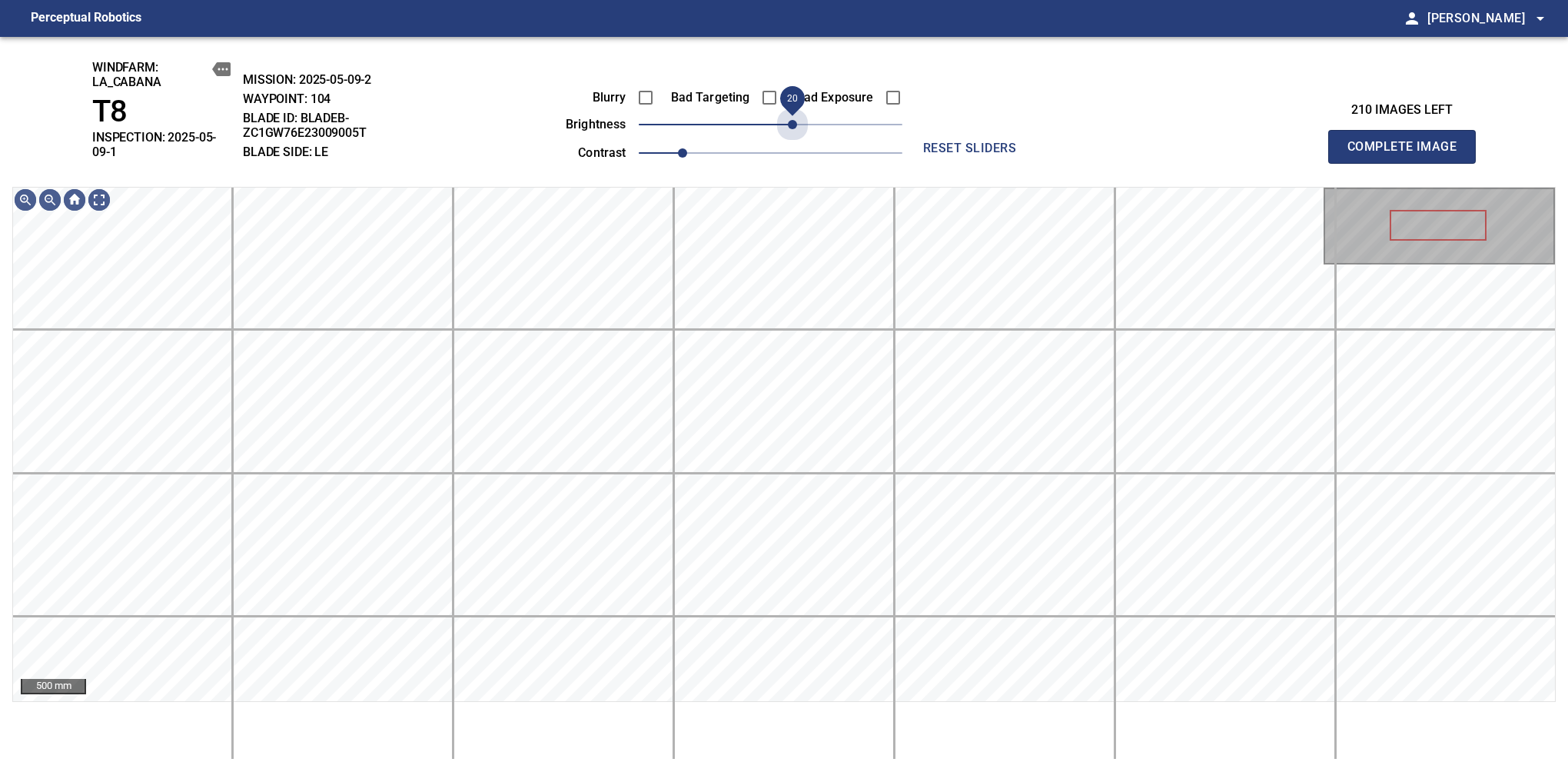
drag, startPoint x: 781, startPoint y: 132, endPoint x: 793, endPoint y: 141, distance: 15.0
click at [793, 141] on div "Blurry Bad Targeting Bad Exposure brightness 20 contrast 1" at bounding box center [717, 123] width 372 height 82
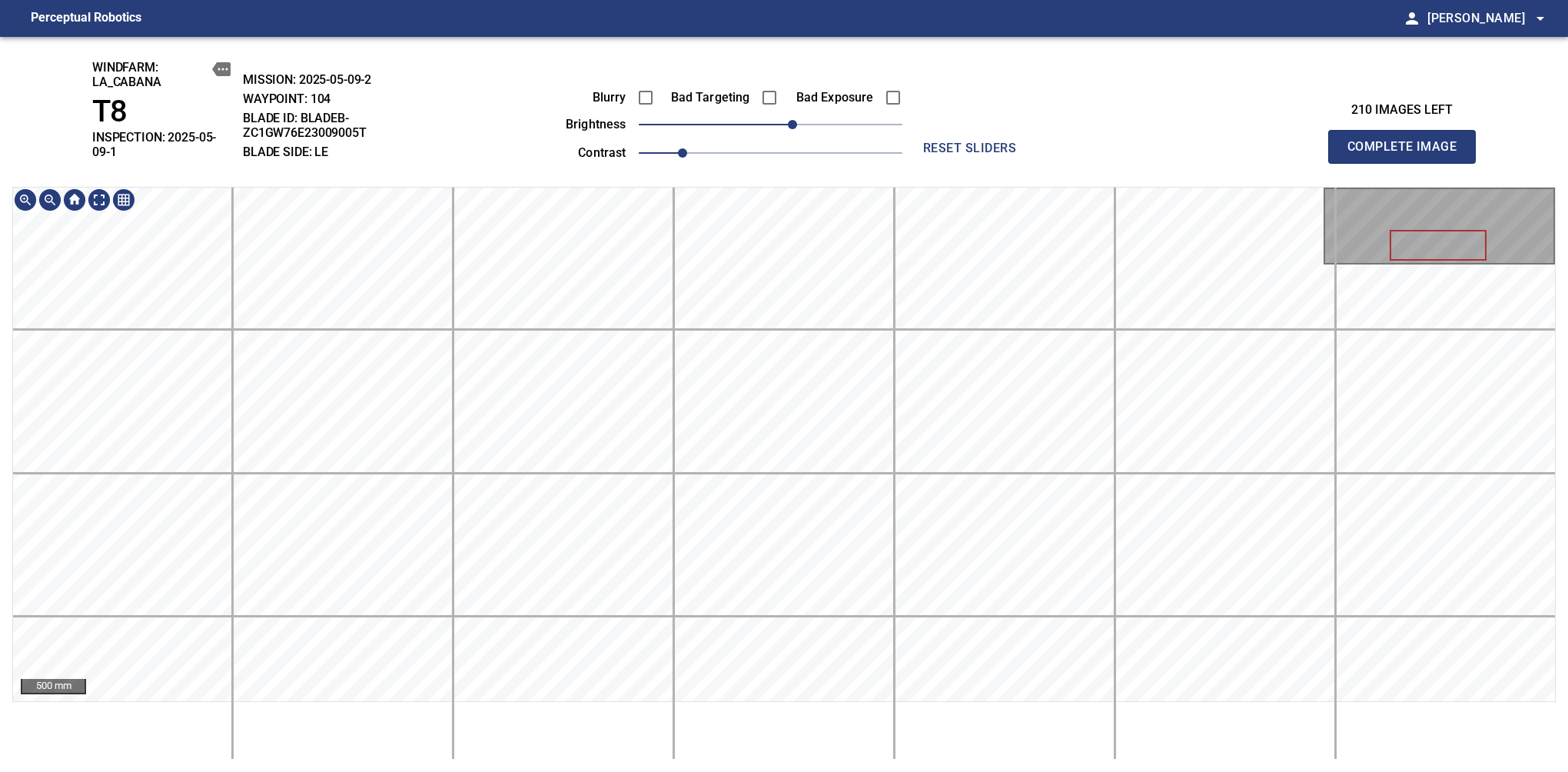
click at [1313, 142] on span "Complete Image" at bounding box center [1402, 147] width 114 height 22
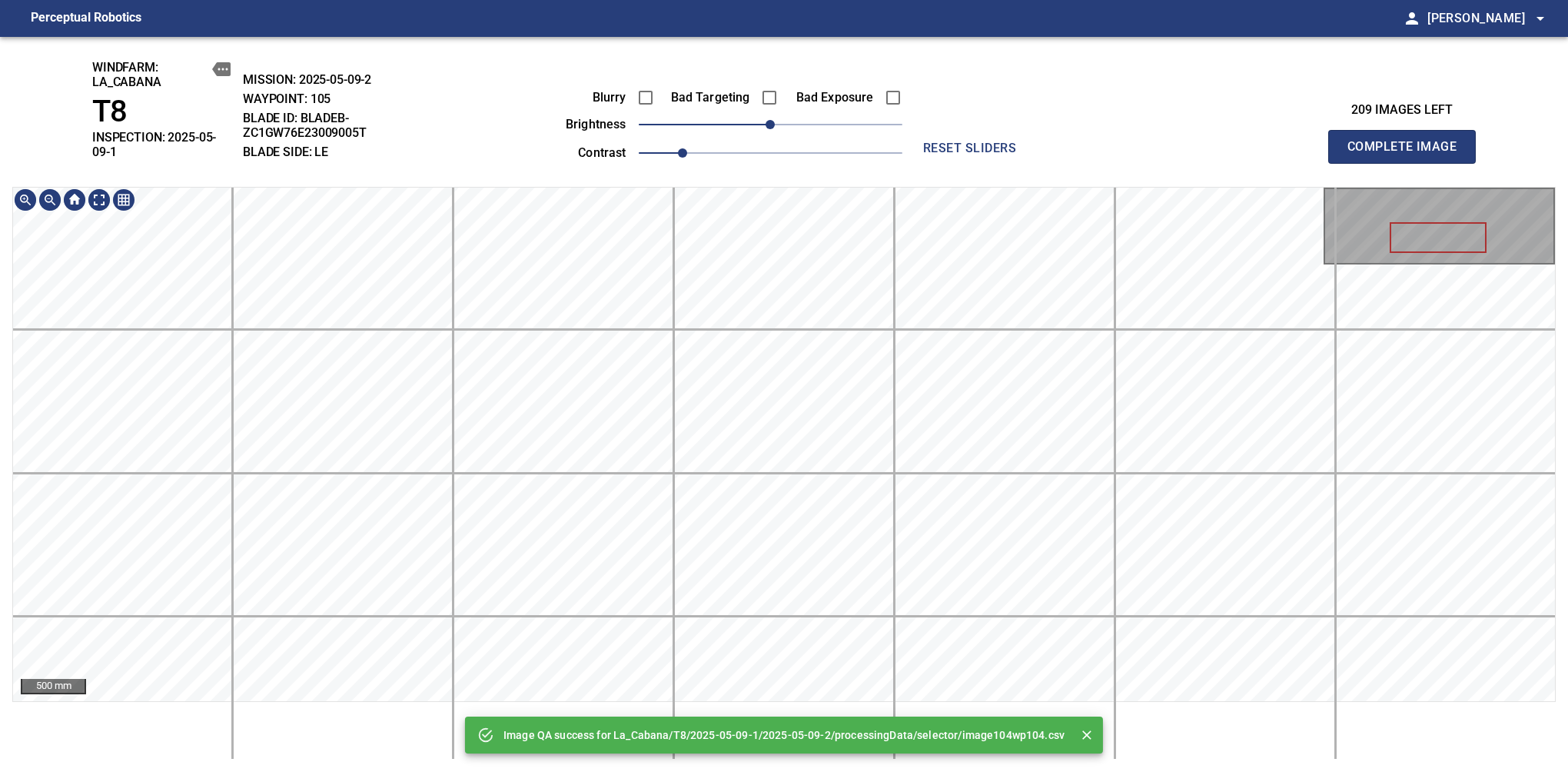
click at [809, 123] on div "Image QA success for La_Cabana/T8/2025-05-09-1/2025-05-09-2/processingData/sele…" at bounding box center [784, 404] width 1568 height 735
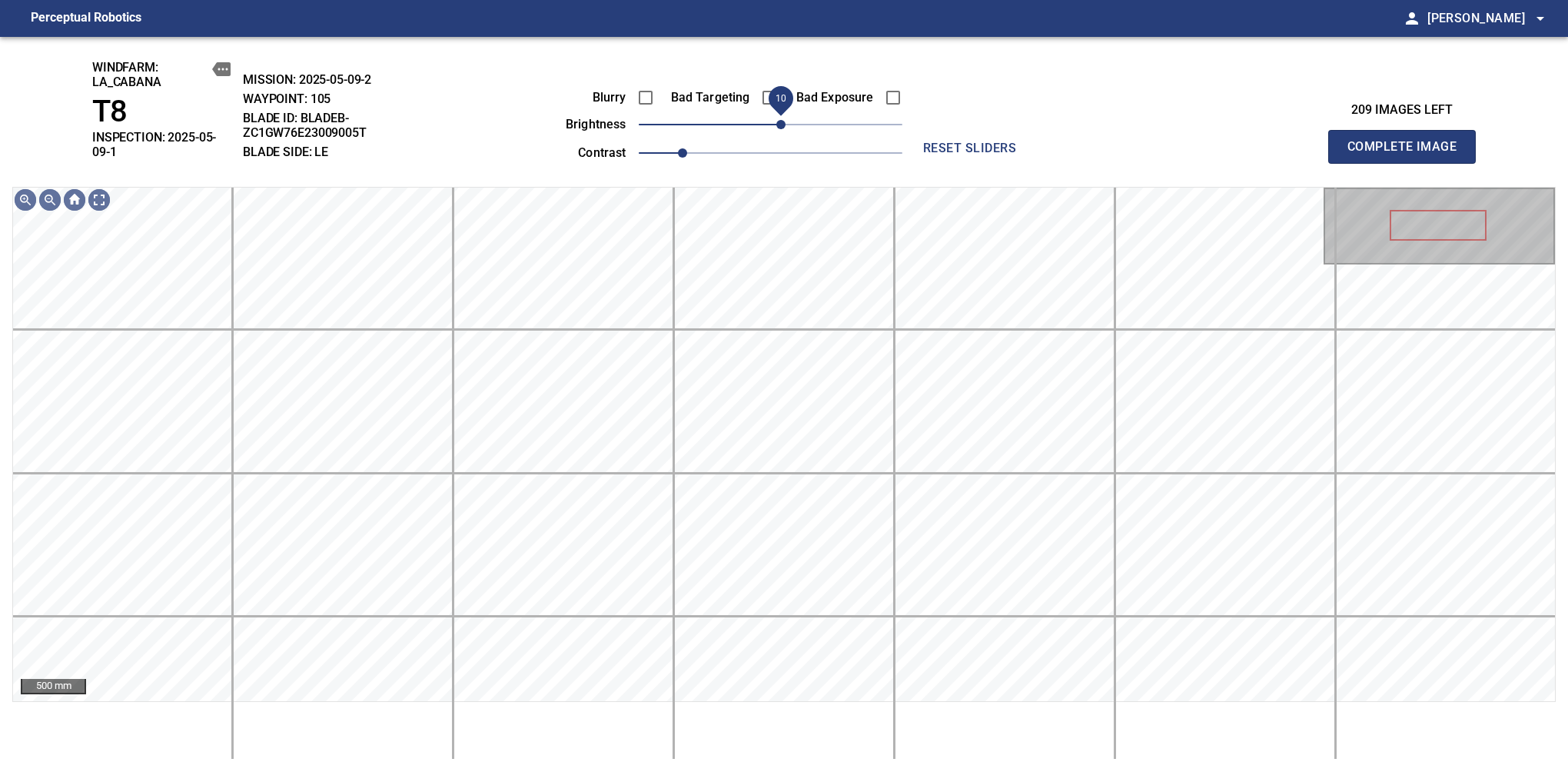
click at [782, 129] on span "10" at bounding box center [782, 125] width 10 height 10
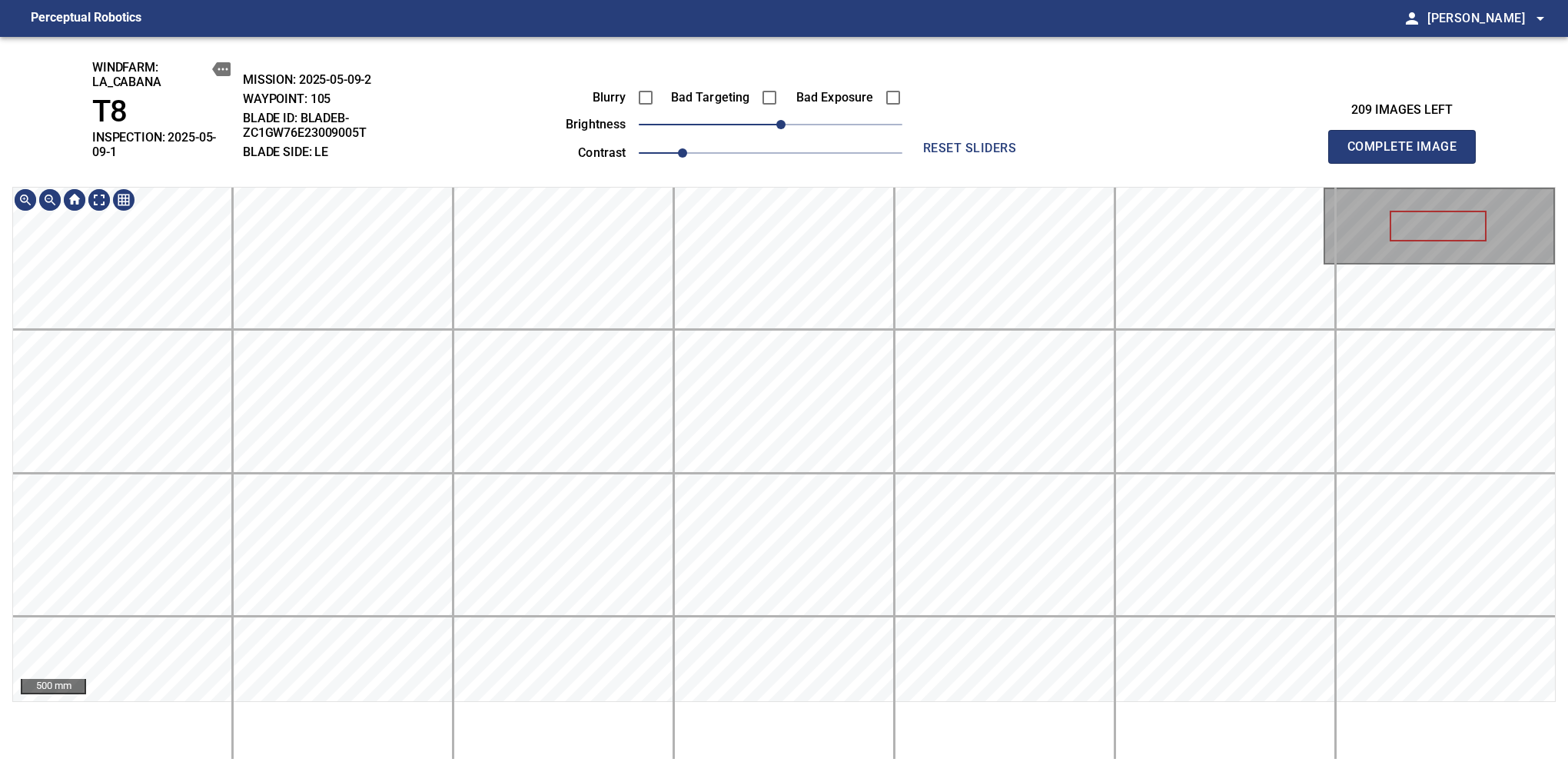
click at [760, 104] on div "windfarm: La_Cabana T8 INSPECTION: 2025-05-09-1 MISSION: 2025-05-09-2 WAYPOINT:…" at bounding box center [784, 404] width 1568 height 735
click at [1313, 142] on span "Complete Image" at bounding box center [1402, 147] width 114 height 22
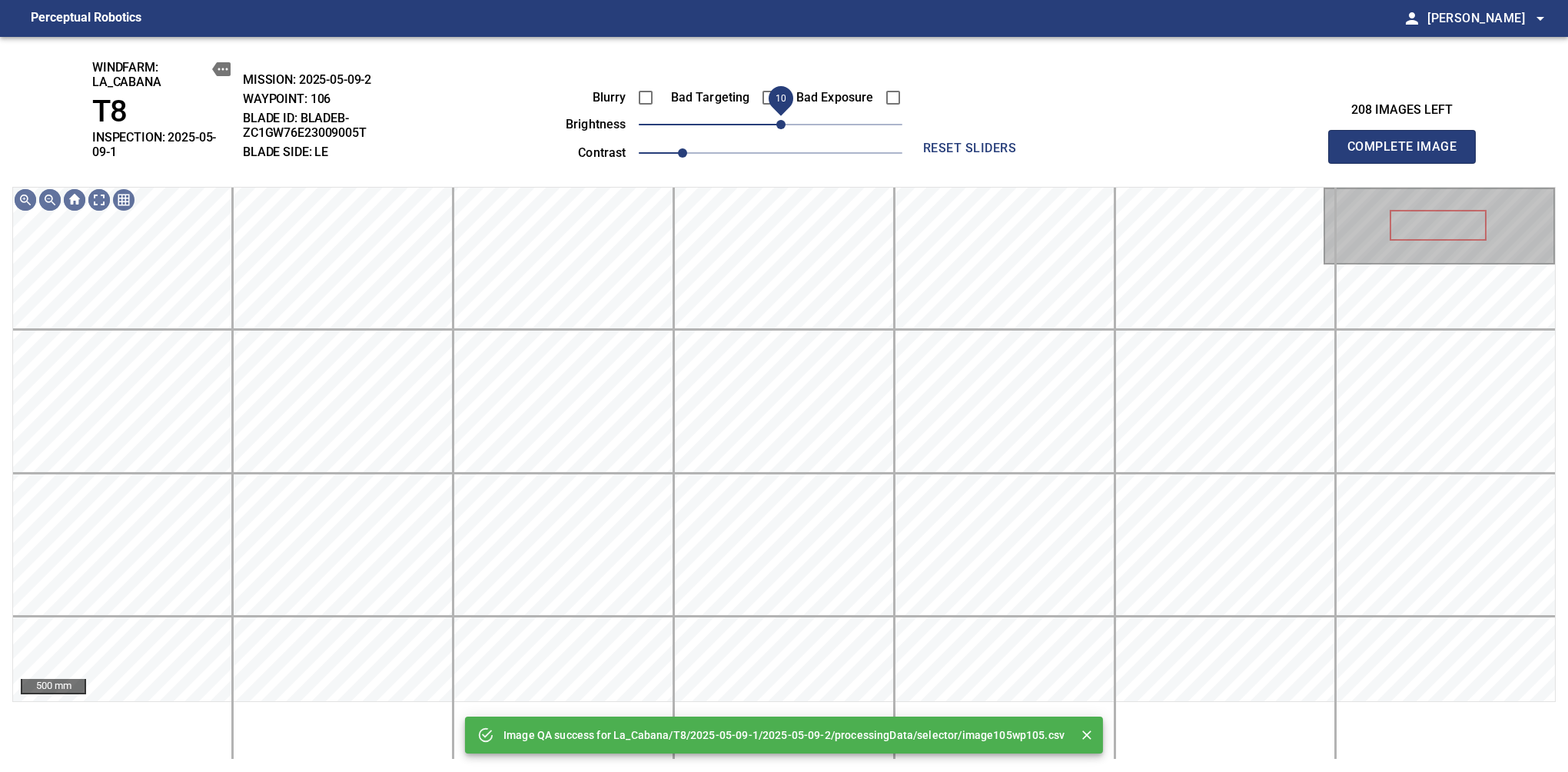
drag, startPoint x: 774, startPoint y: 125, endPoint x: 784, endPoint y: 130, distance: 11.2
click at [784, 129] on span "10" at bounding box center [782, 125] width 10 height 10
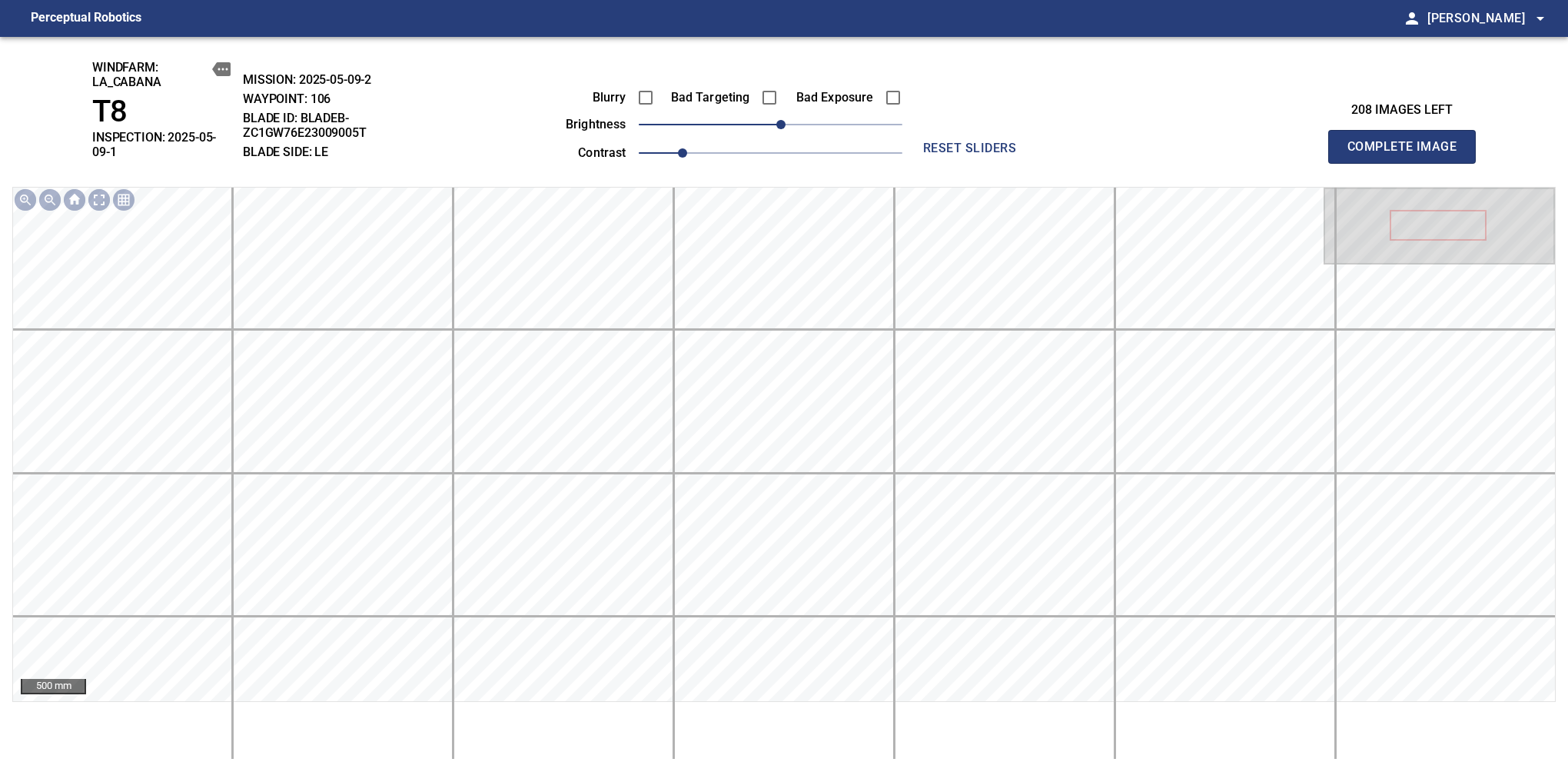
click at [1313, 142] on span "Complete Image" at bounding box center [1402, 147] width 114 height 22
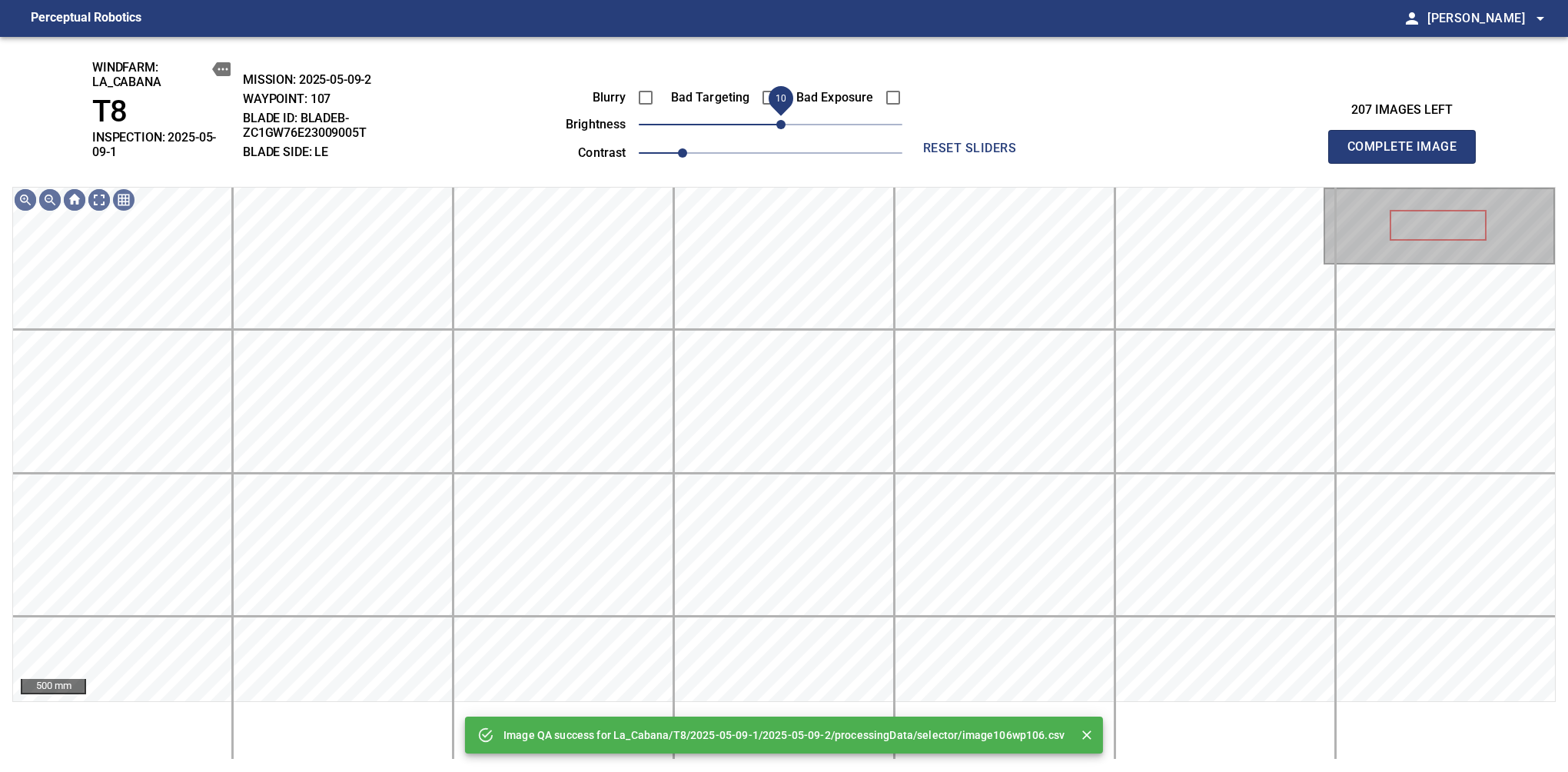
drag, startPoint x: 773, startPoint y: 130, endPoint x: 781, endPoint y: 132, distance: 8.2
click at [781, 129] on span "10" at bounding box center [782, 125] width 10 height 10
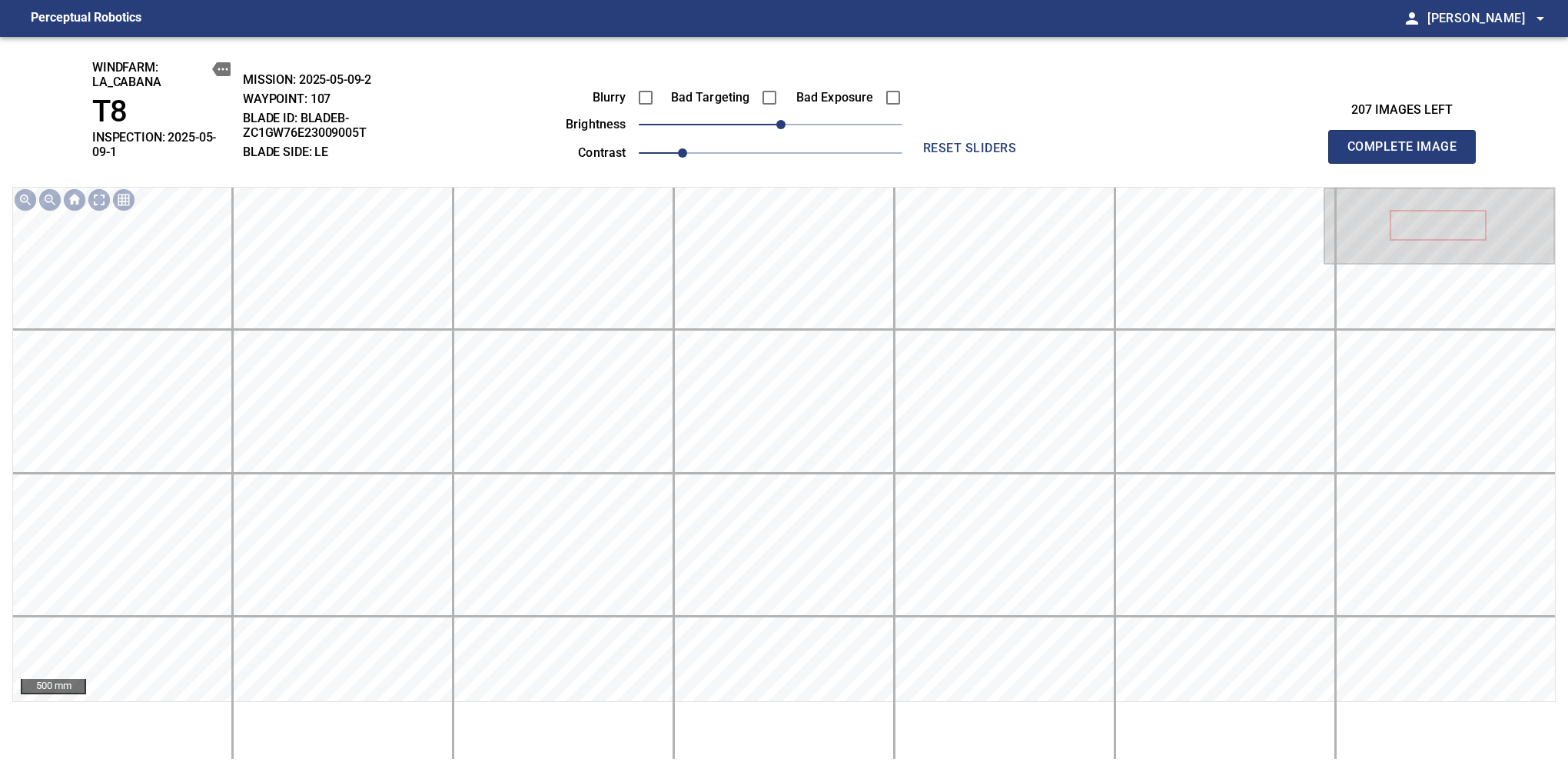
click at [1313, 142] on span "Complete Image" at bounding box center [1402, 147] width 114 height 22
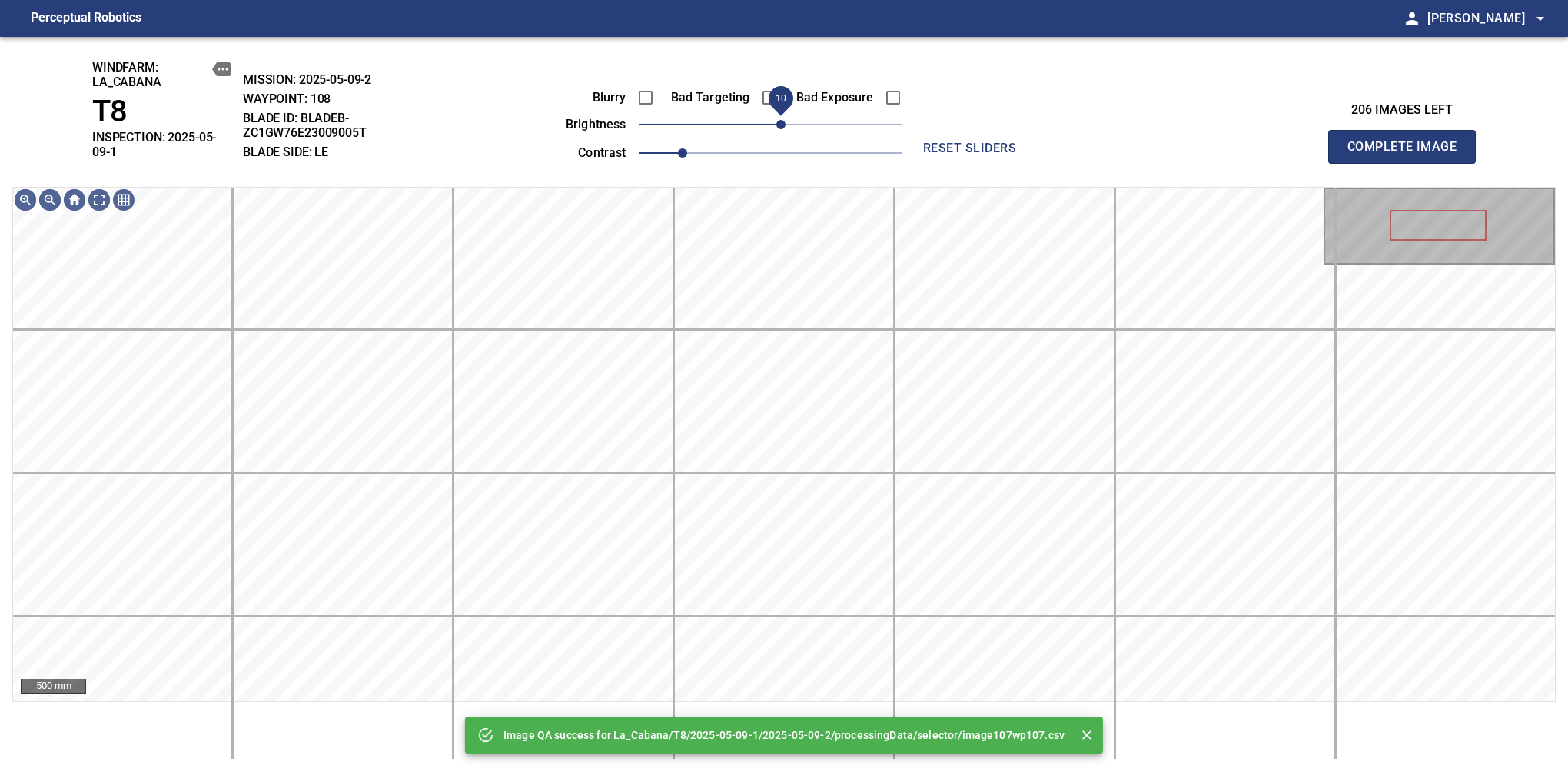
click at [784, 129] on span "10" at bounding box center [782, 125] width 10 height 10
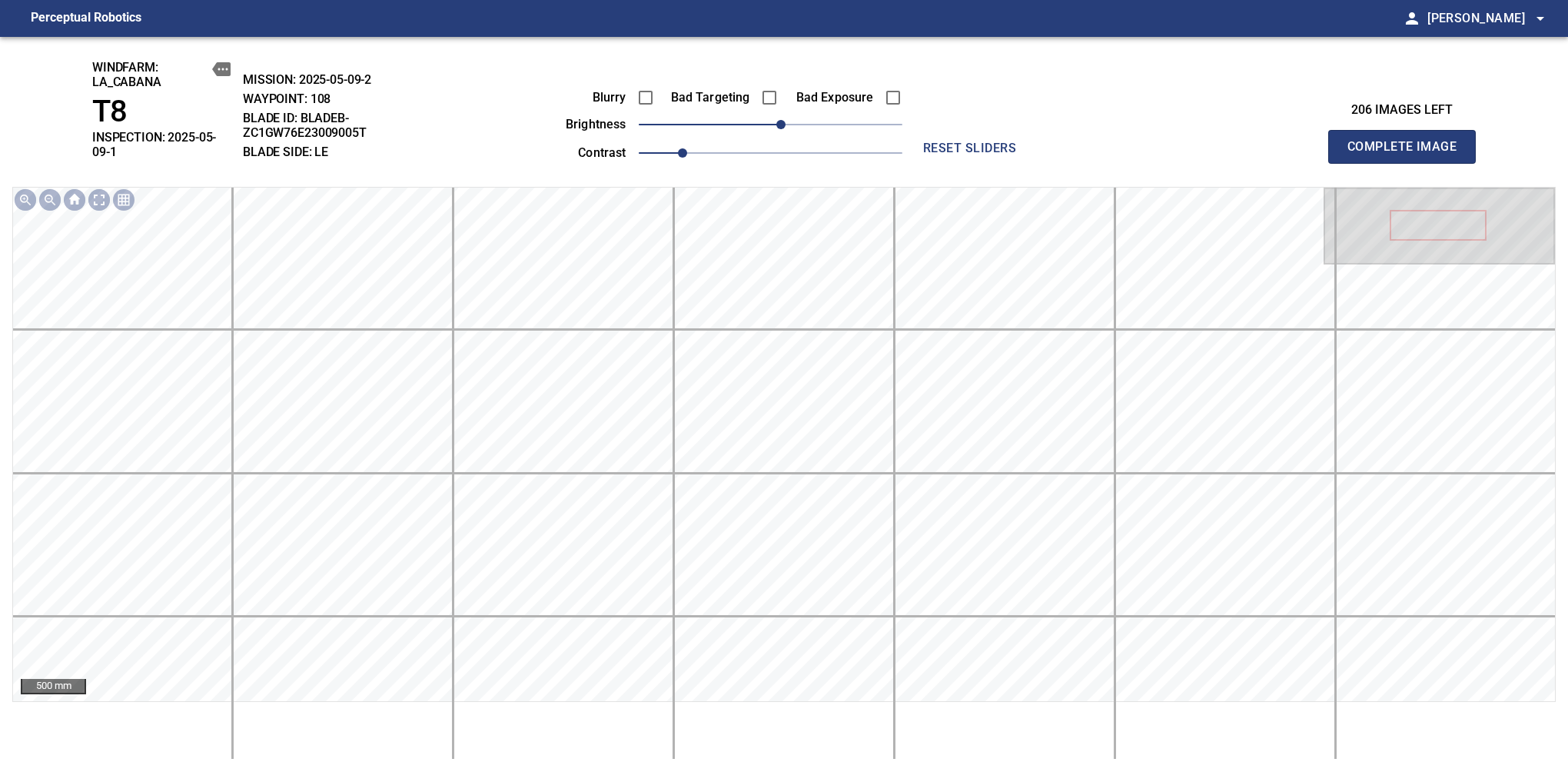
click at [1313, 142] on span "Complete Image" at bounding box center [1402, 147] width 114 height 22
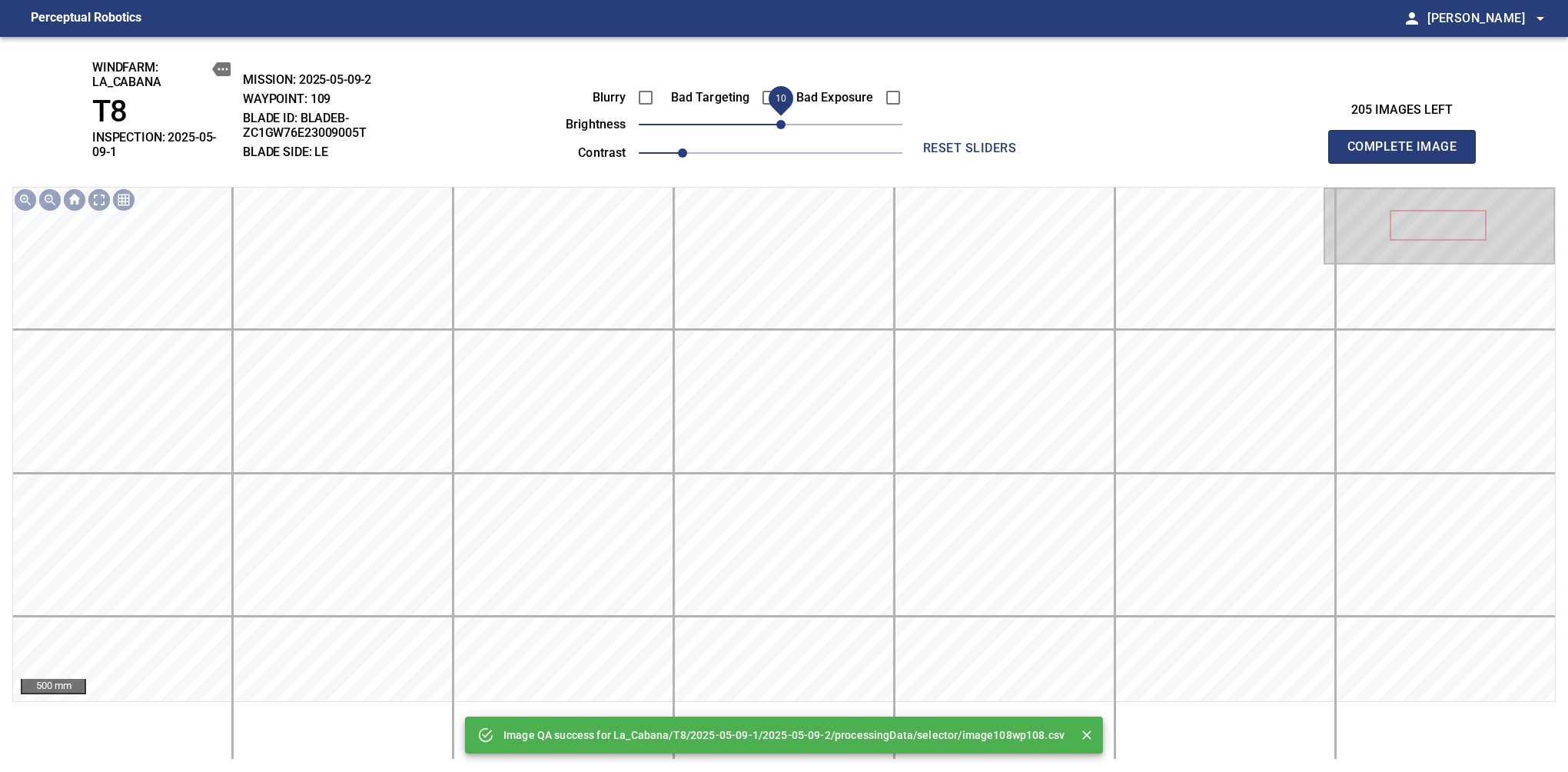
click at [777, 127] on span "10" at bounding box center [782, 125] width 10 height 10
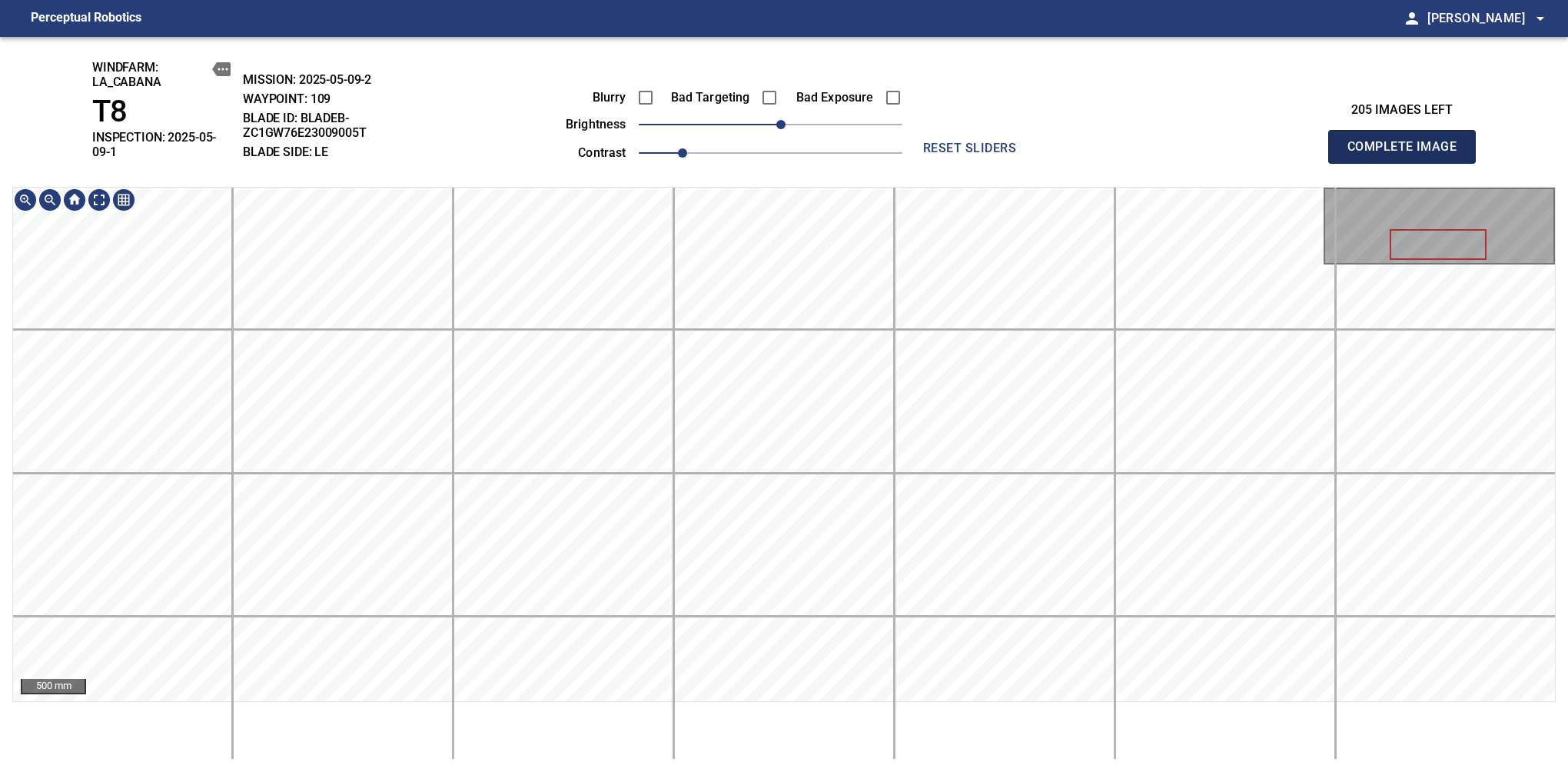
click at [1313, 142] on span "Complete Image" at bounding box center [1402, 147] width 114 height 22
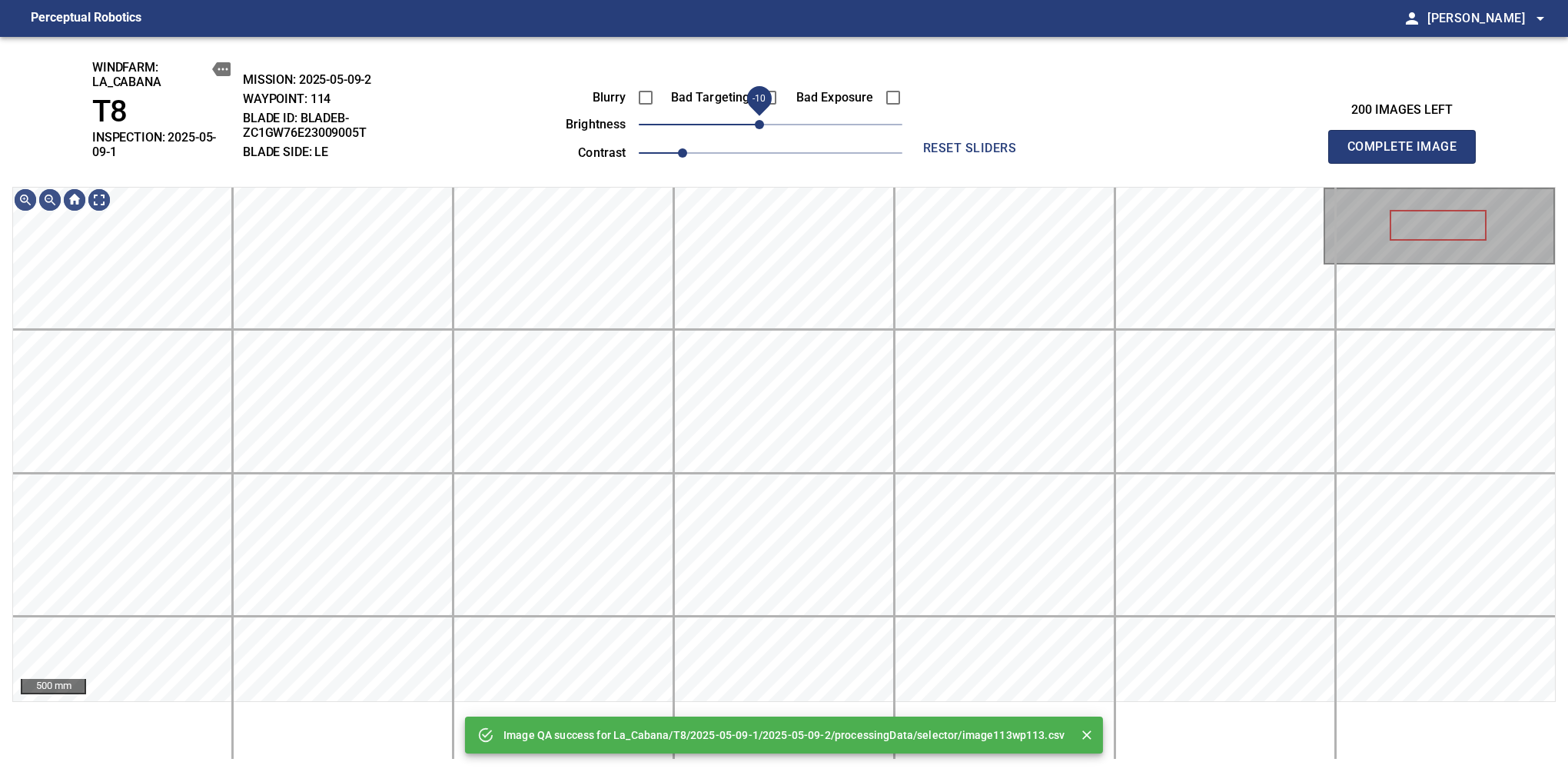
click at [762, 129] on span "-10" at bounding box center [760, 125] width 10 height 10
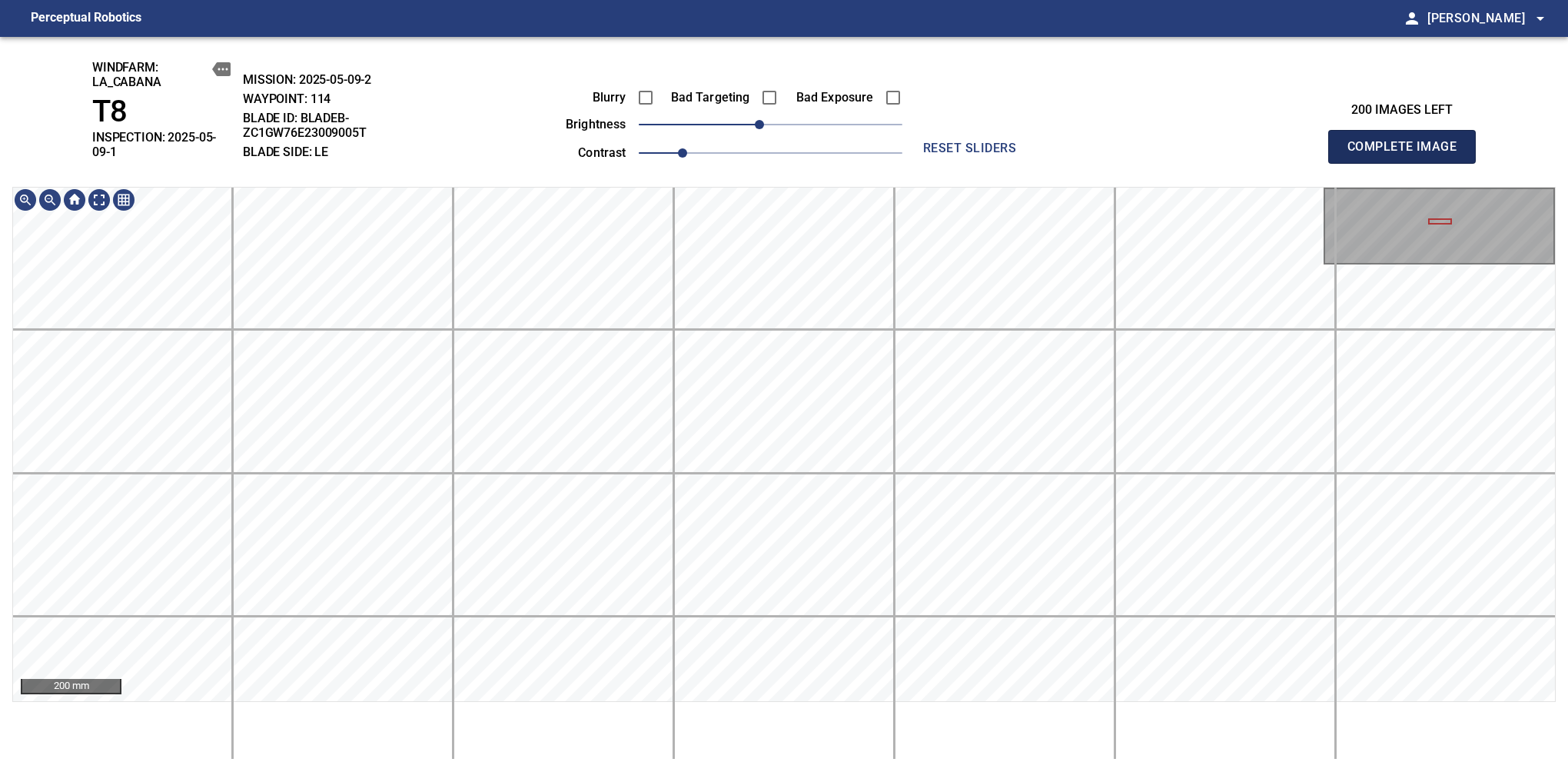
click at [1313, 142] on span "Complete Image" at bounding box center [1402, 147] width 114 height 22
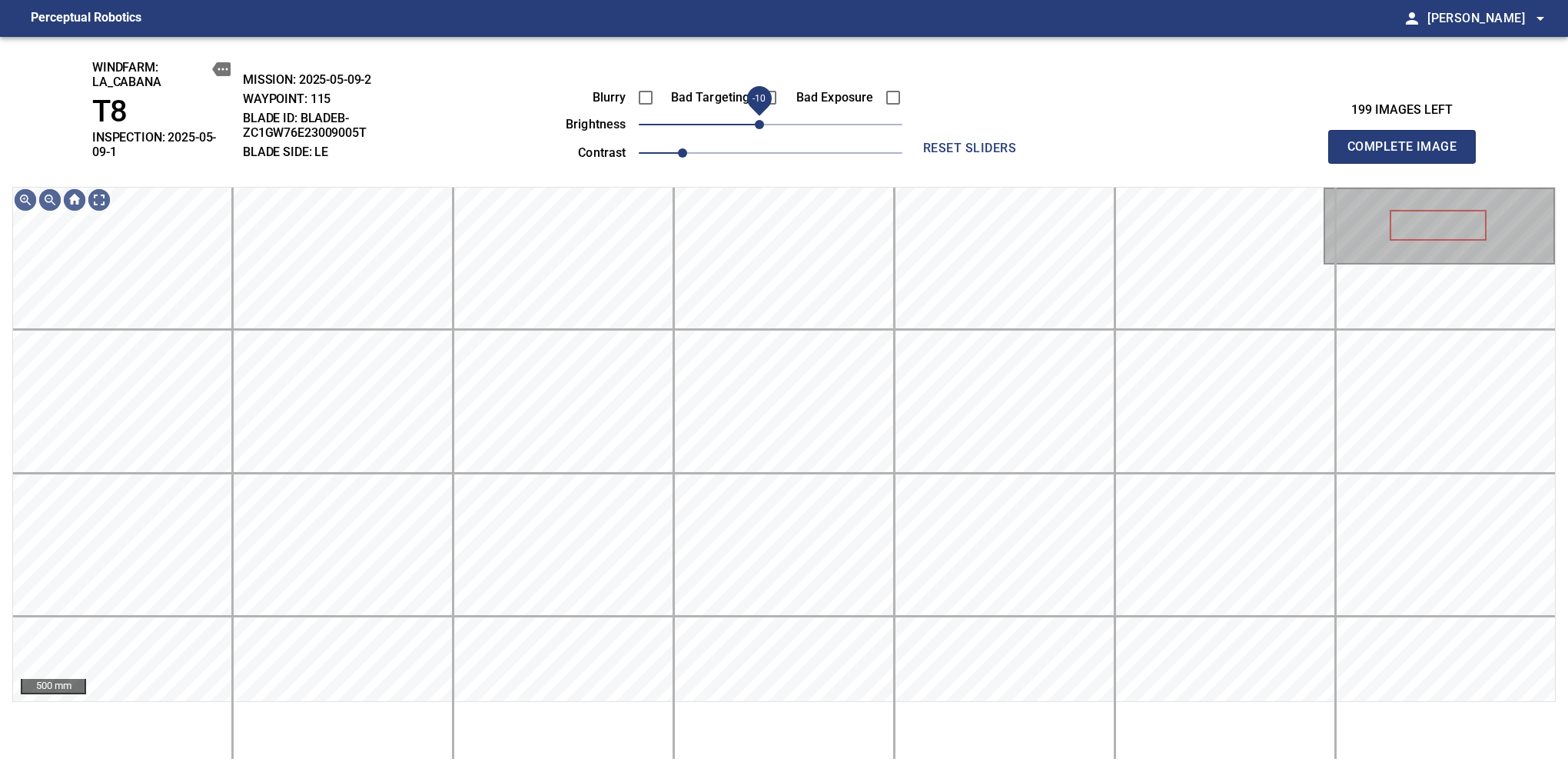
click at [759, 129] on span "-10" at bounding box center [760, 125] width 10 height 10
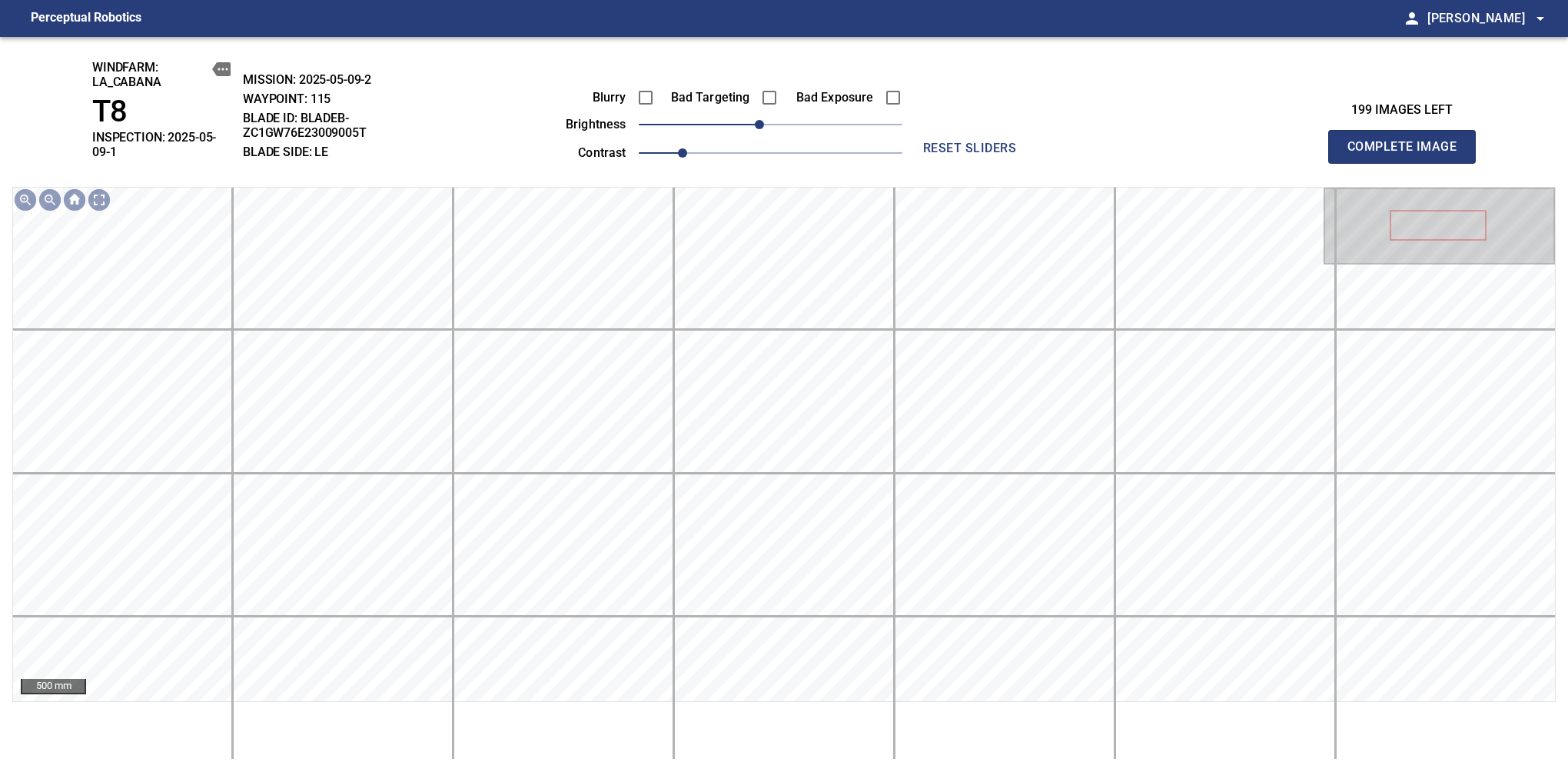
click at [1313, 142] on span "Complete Image" at bounding box center [1402, 147] width 114 height 22
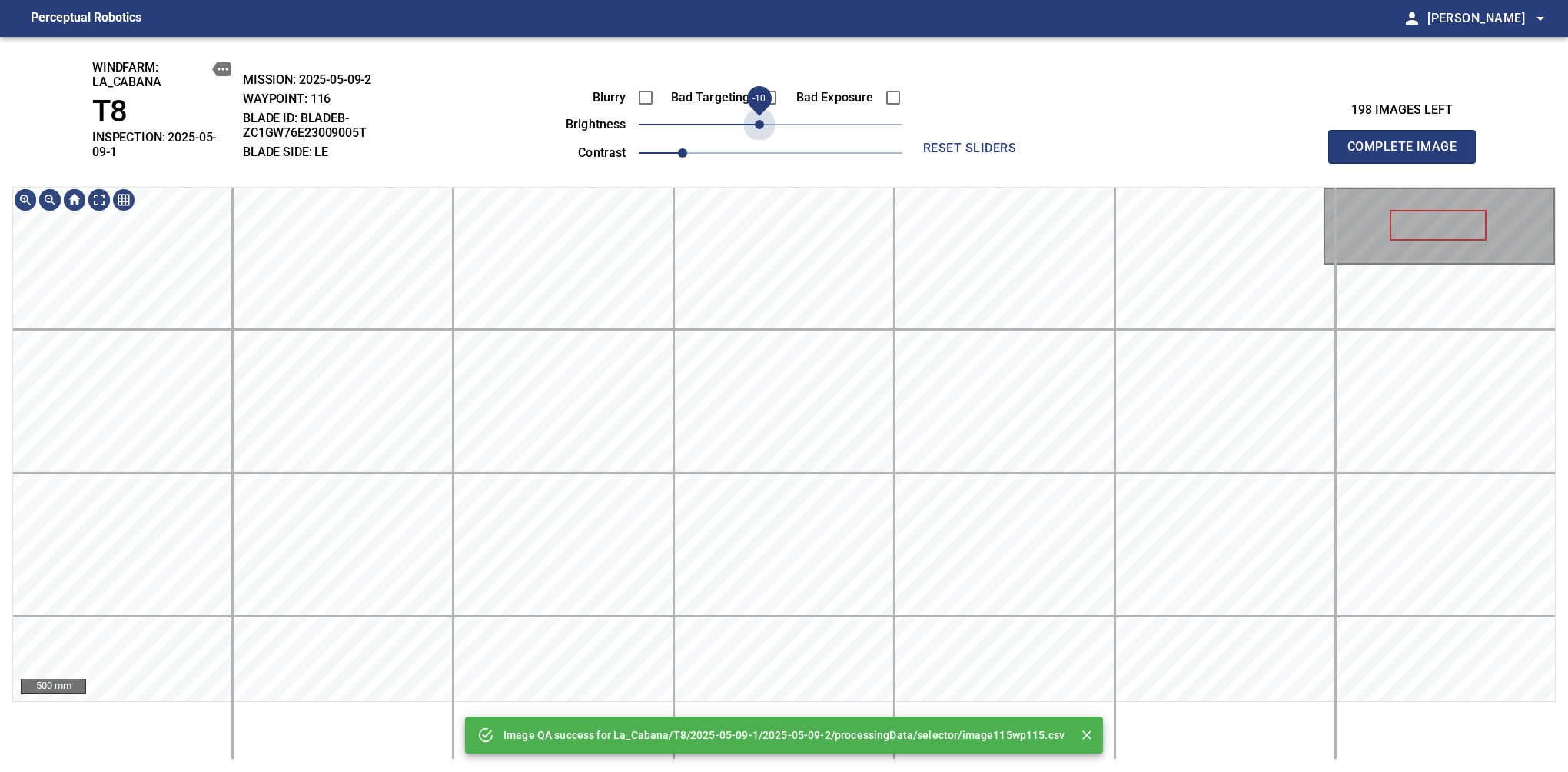
click at [759, 129] on span "-10" at bounding box center [760, 125] width 10 height 10
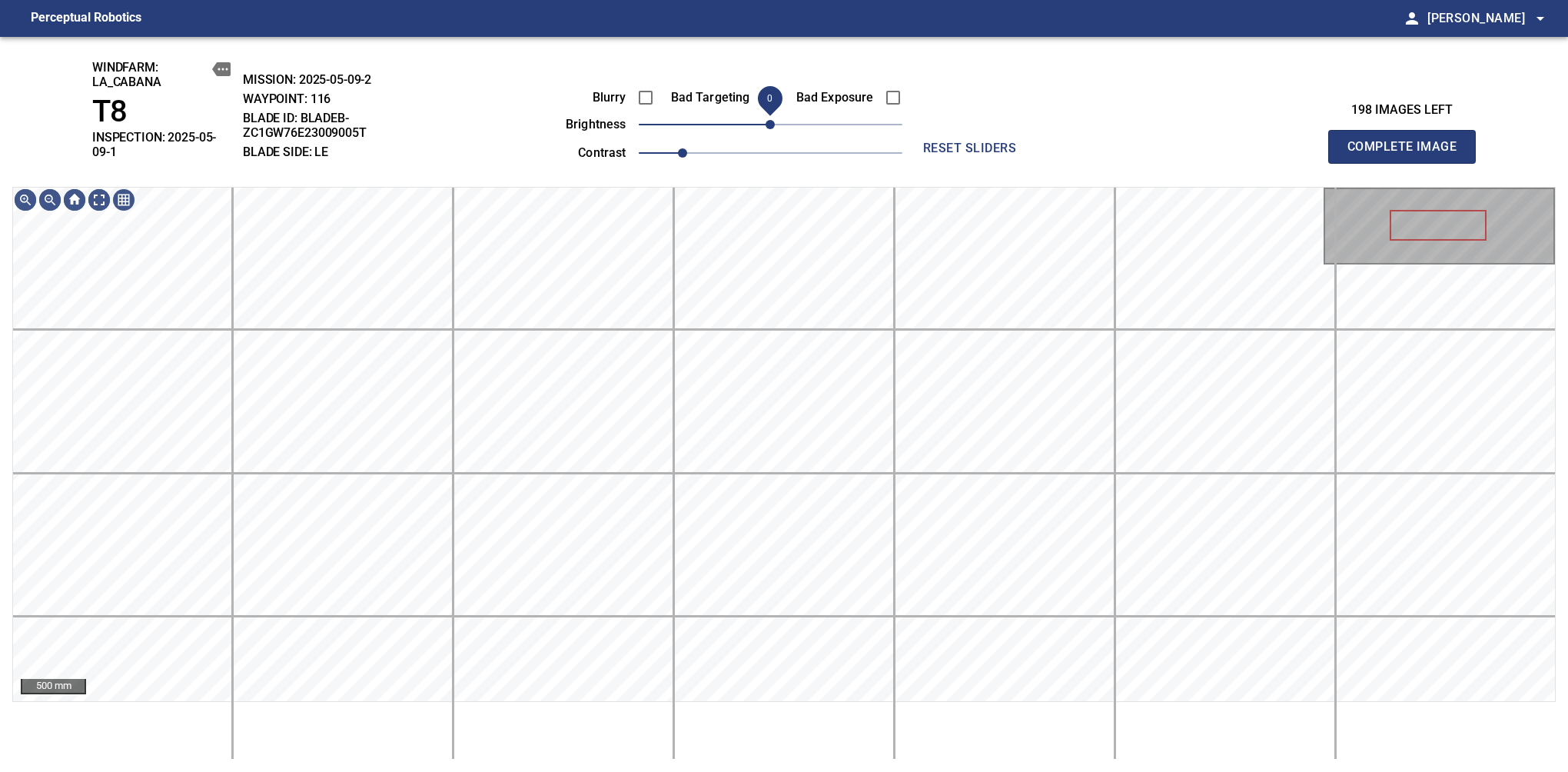
drag, startPoint x: 759, startPoint y: 130, endPoint x: 768, endPoint y: 130, distance: 9.0
click at [768, 129] on span "0" at bounding box center [770, 125] width 10 height 10
drag, startPoint x: 771, startPoint y: 127, endPoint x: 759, endPoint y: 130, distance: 12.4
click at [759, 129] on span "-10" at bounding box center [760, 125] width 10 height 10
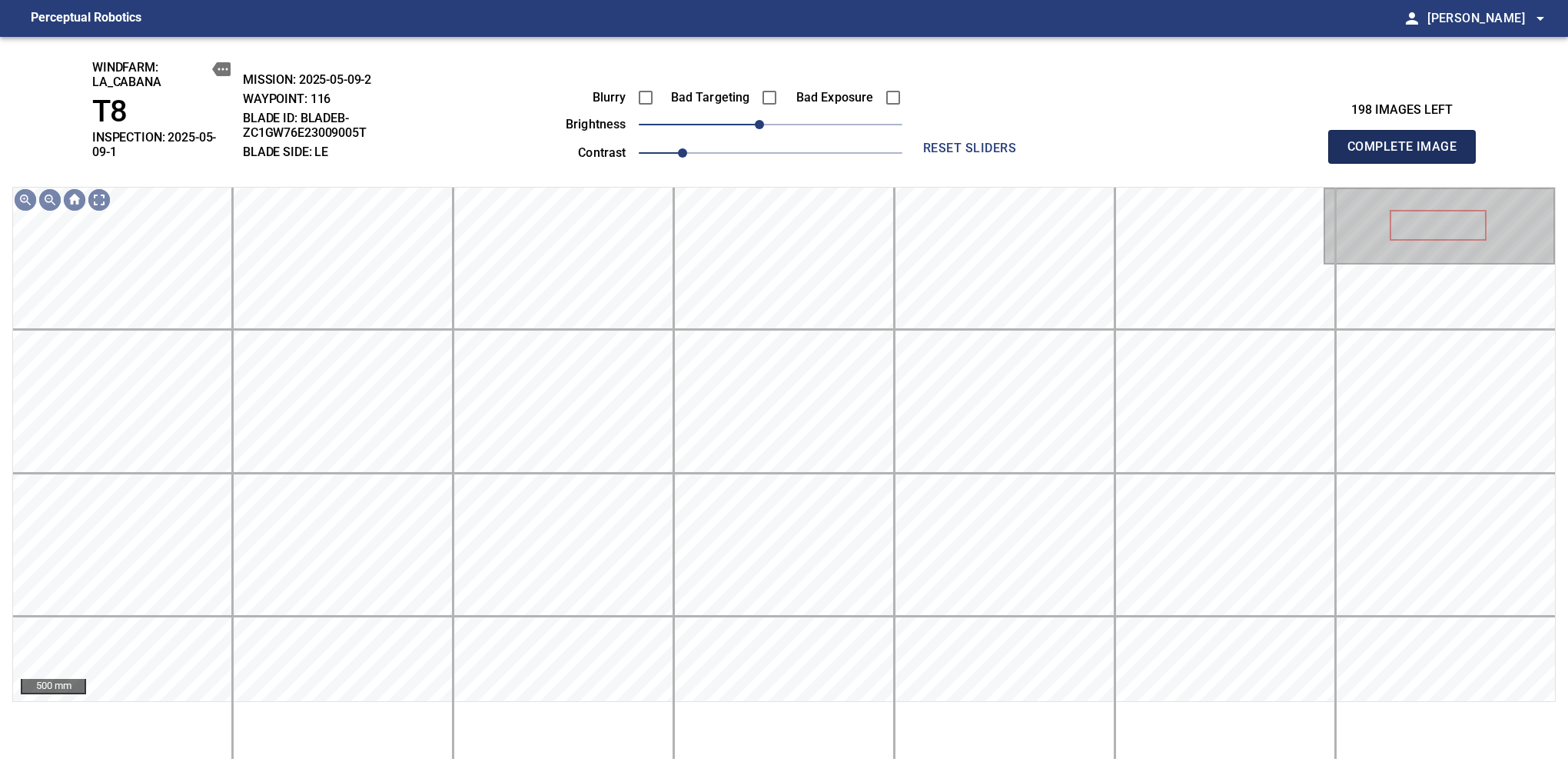
click at [1313, 142] on span "Complete Image" at bounding box center [1402, 147] width 114 height 22
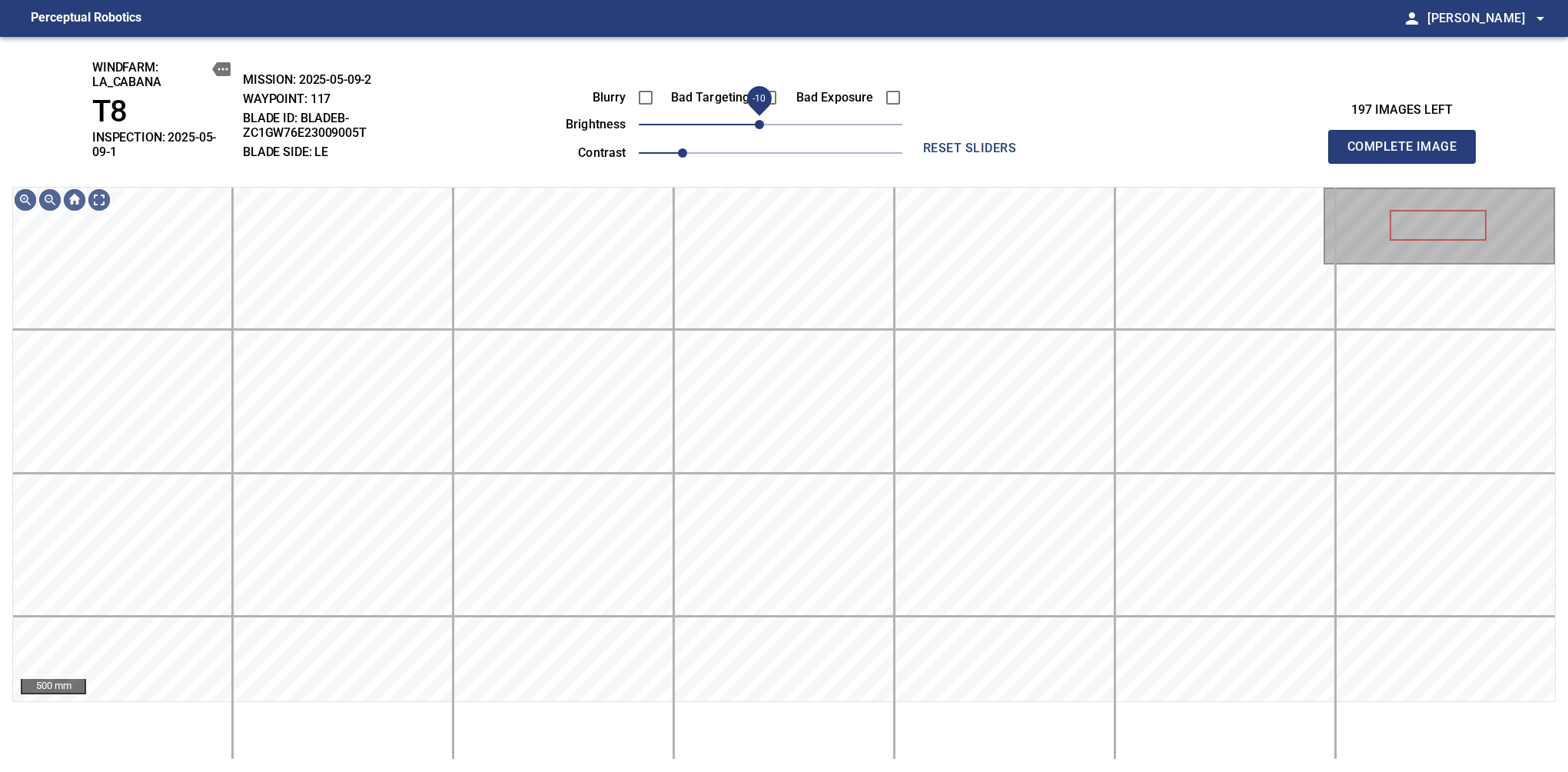
drag, startPoint x: 769, startPoint y: 125, endPoint x: 759, endPoint y: 130, distance: 11.2
click at [759, 129] on span "-10" at bounding box center [760, 125] width 10 height 10
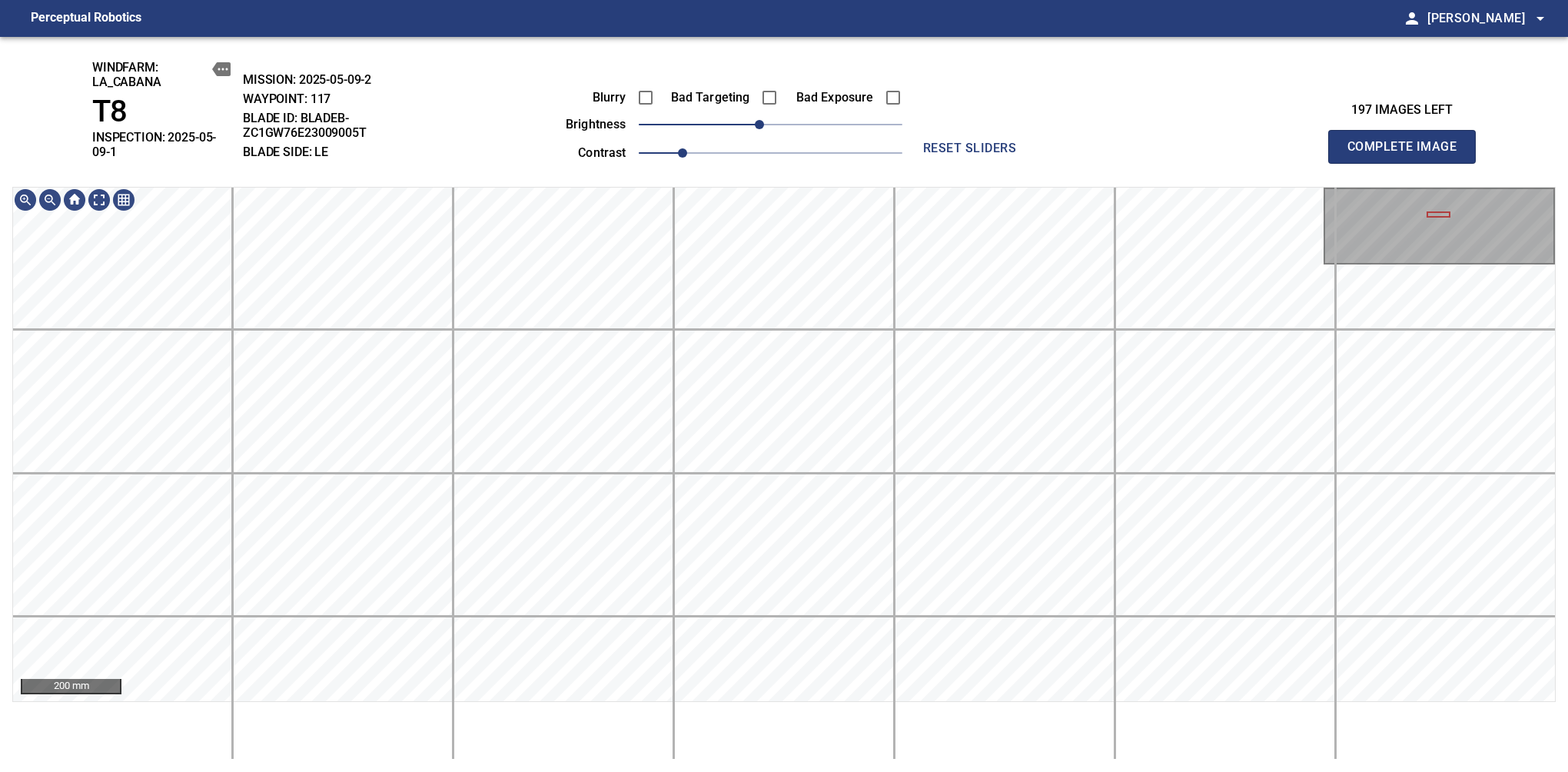
click at [1313, 142] on span "Complete Image" at bounding box center [1402, 147] width 114 height 22
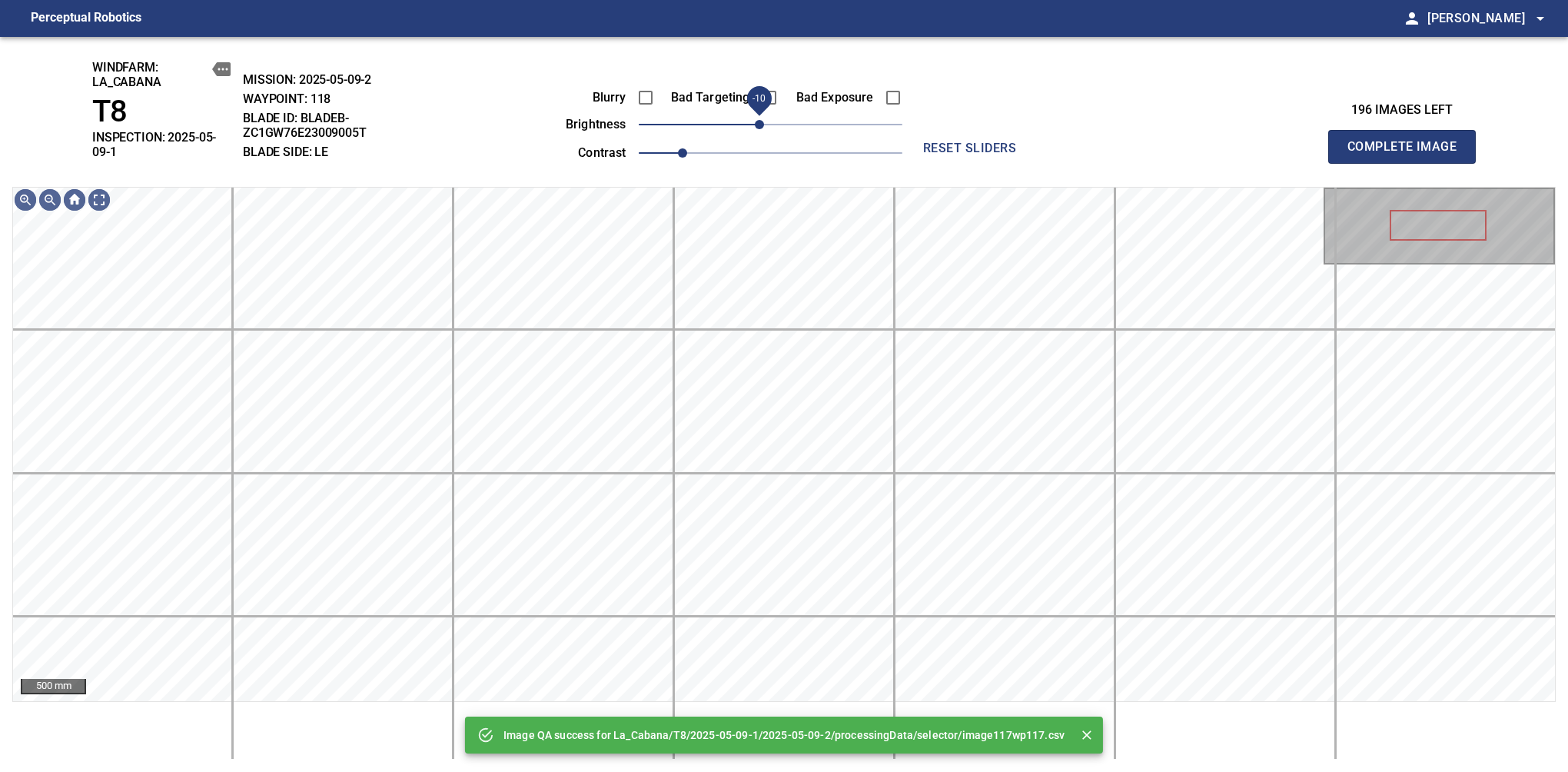
drag, startPoint x: 768, startPoint y: 130, endPoint x: 759, endPoint y: 132, distance: 9.2
click at [759, 129] on span "-10" at bounding box center [760, 125] width 10 height 10
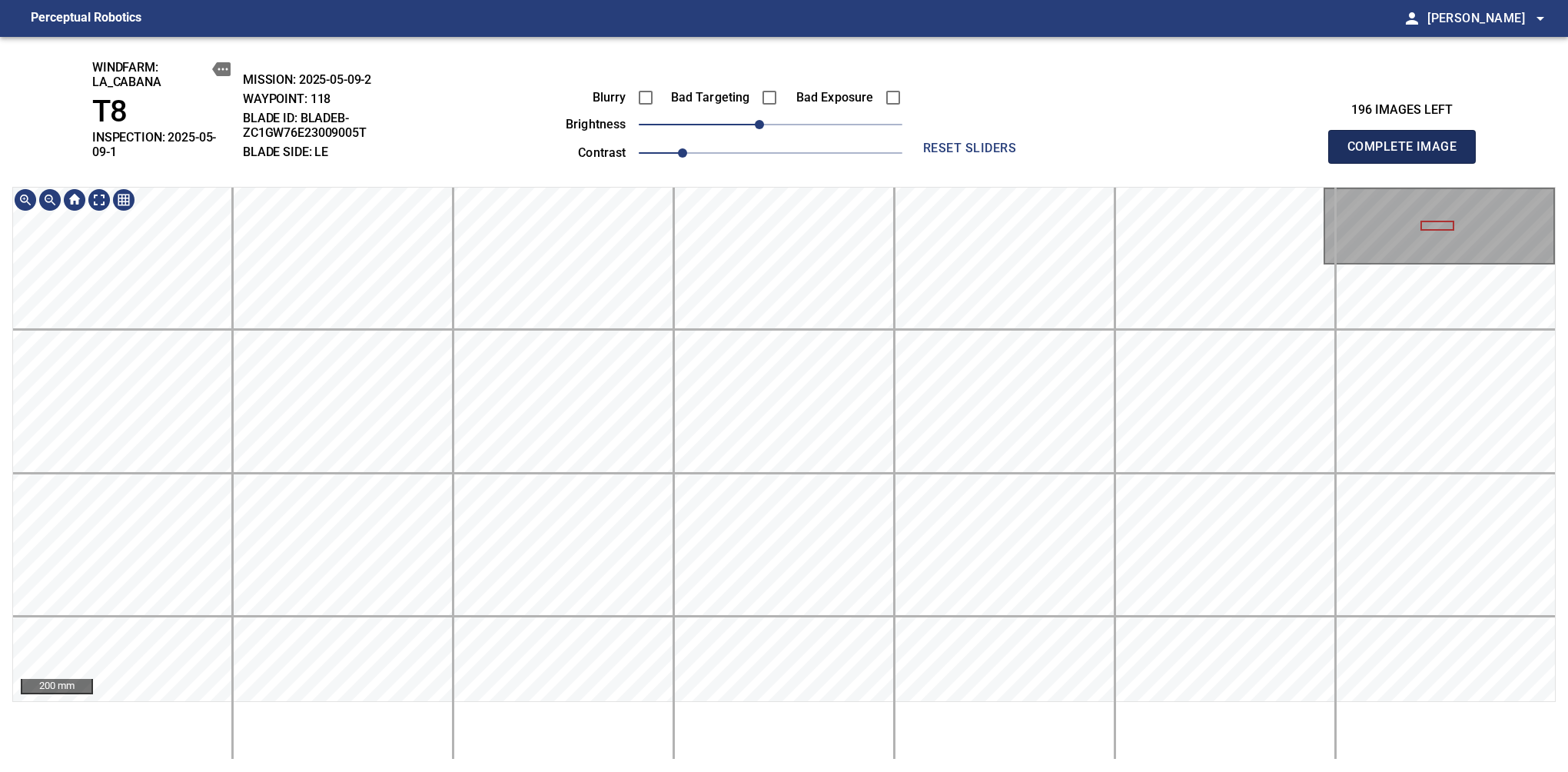
click at [1313, 142] on span "Complete Image" at bounding box center [1402, 147] width 114 height 22
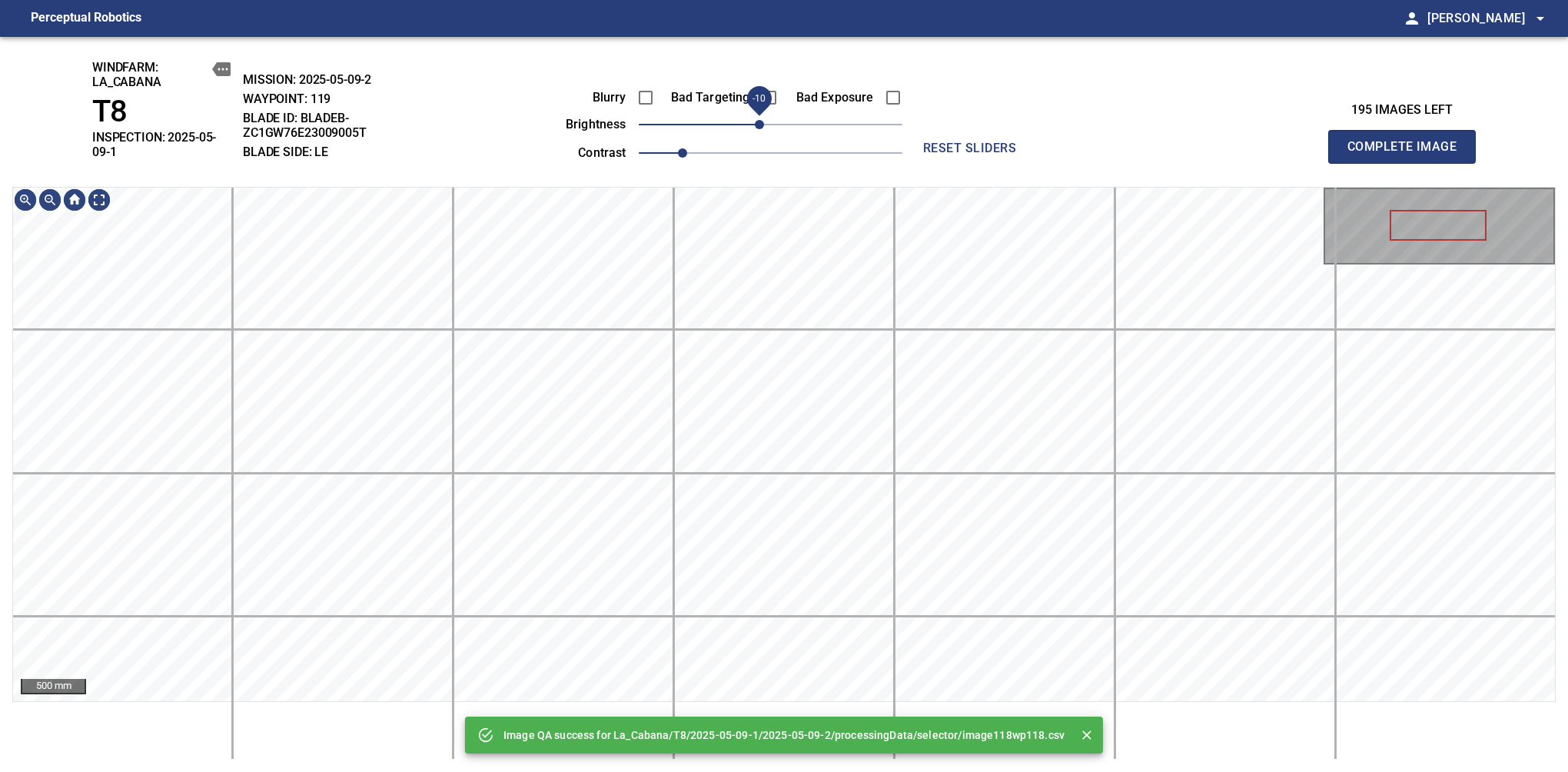
click at [759, 127] on span "-10" at bounding box center [760, 125] width 10 height 10
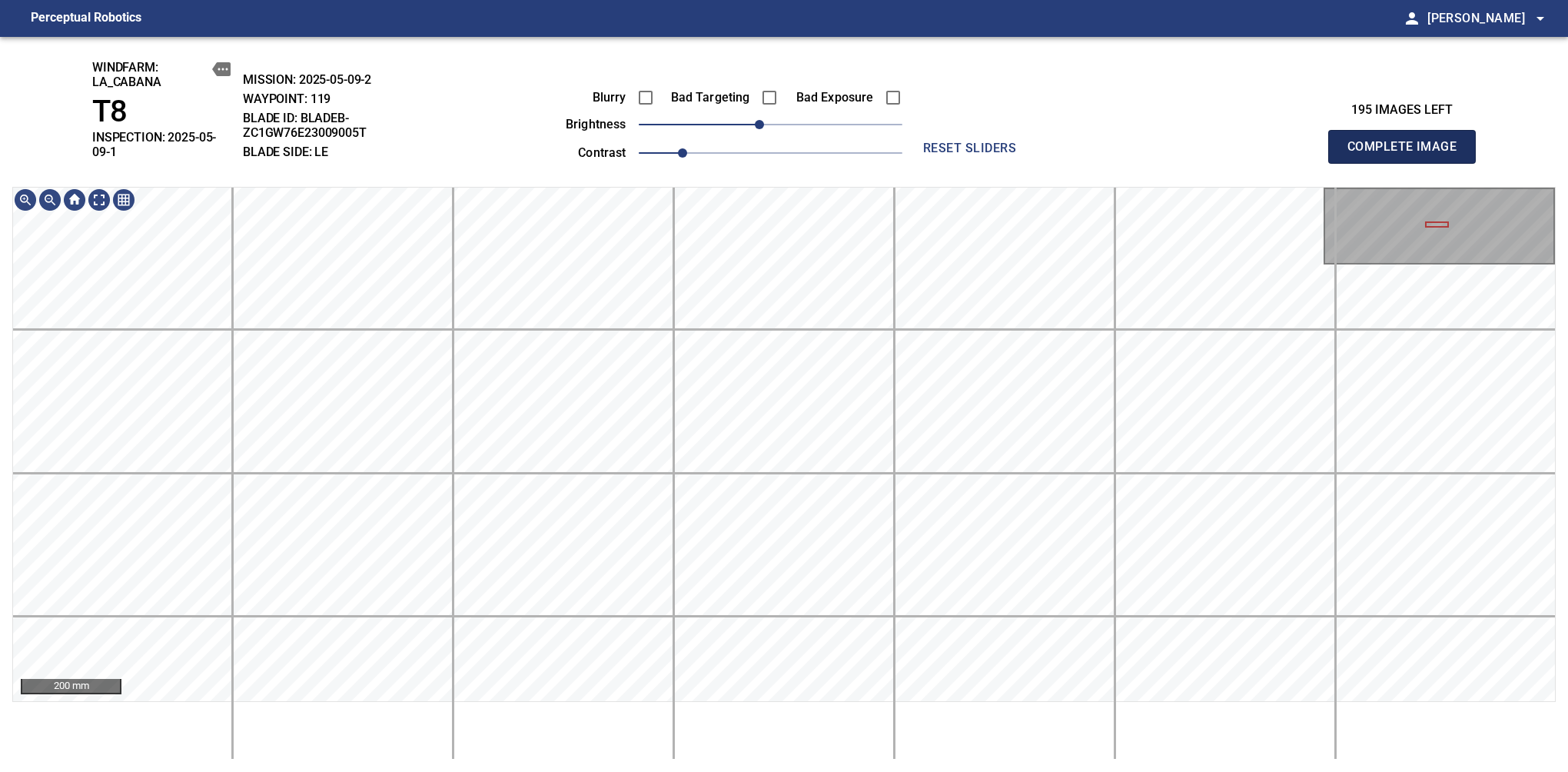
click at [1313, 142] on span "Complete Image" at bounding box center [1402, 147] width 114 height 22
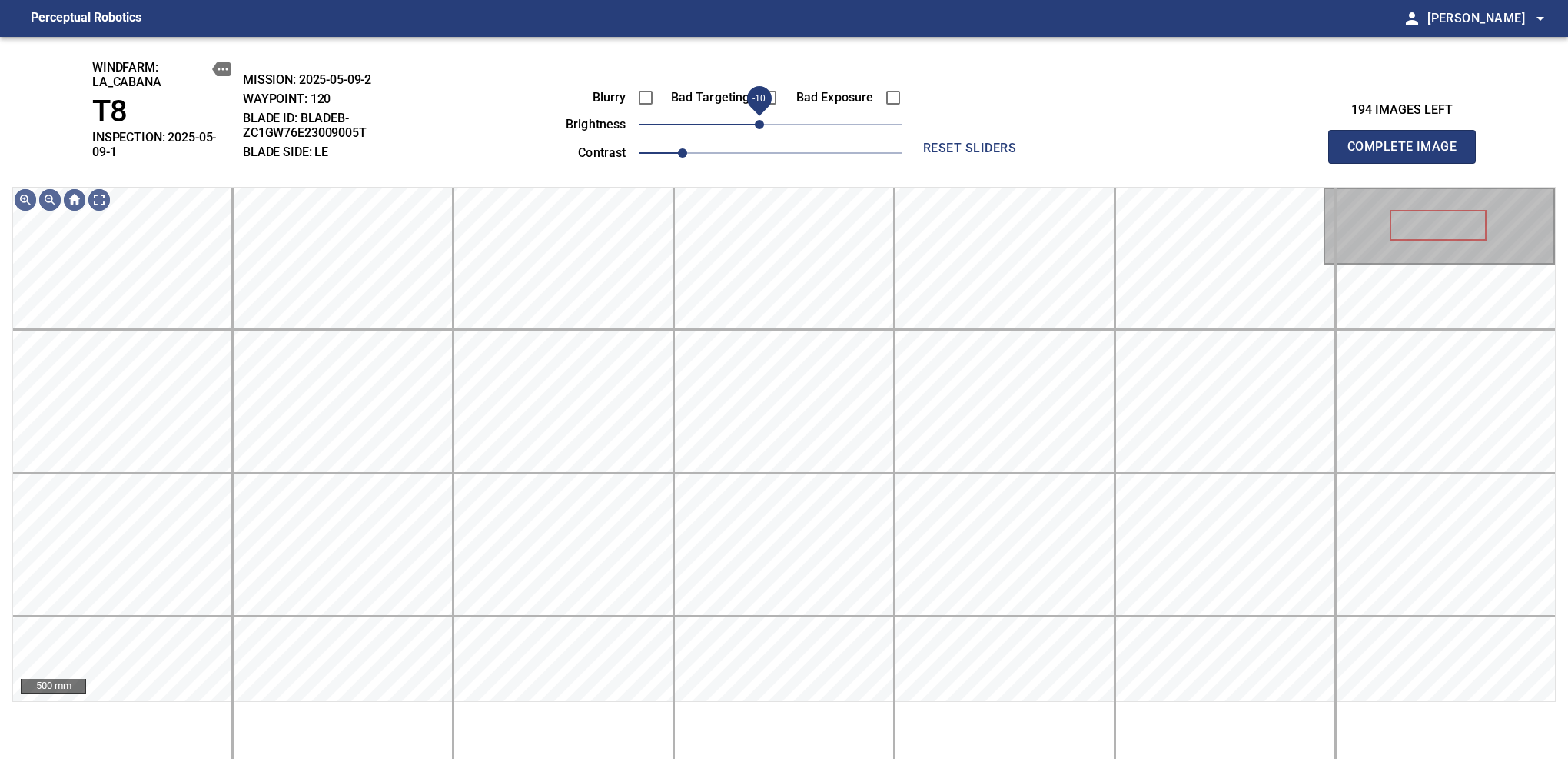
click at [761, 124] on span "-10" at bounding box center [760, 125] width 10 height 10
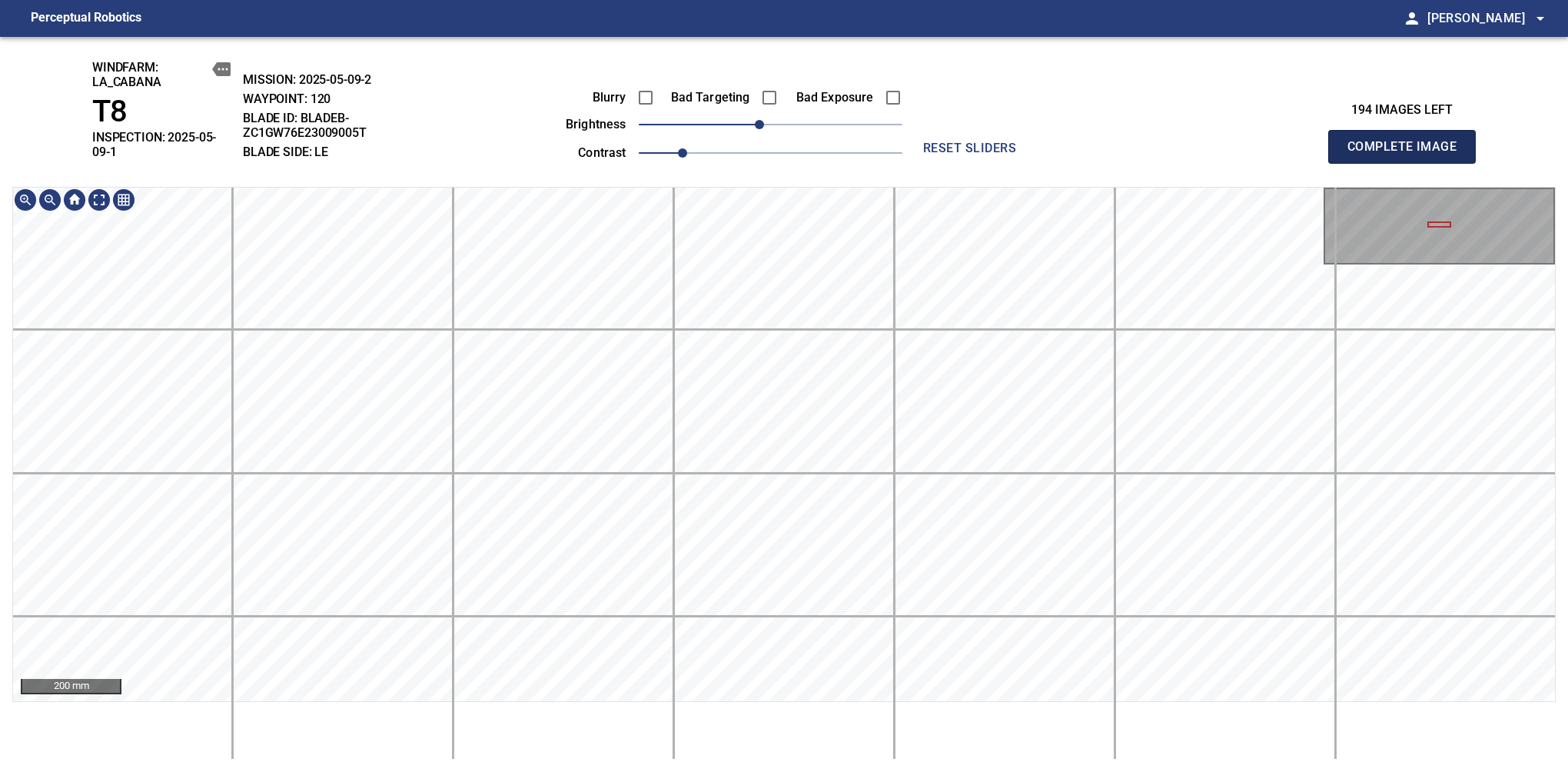
click at [1313, 142] on span "Complete Image" at bounding box center [1402, 147] width 114 height 22
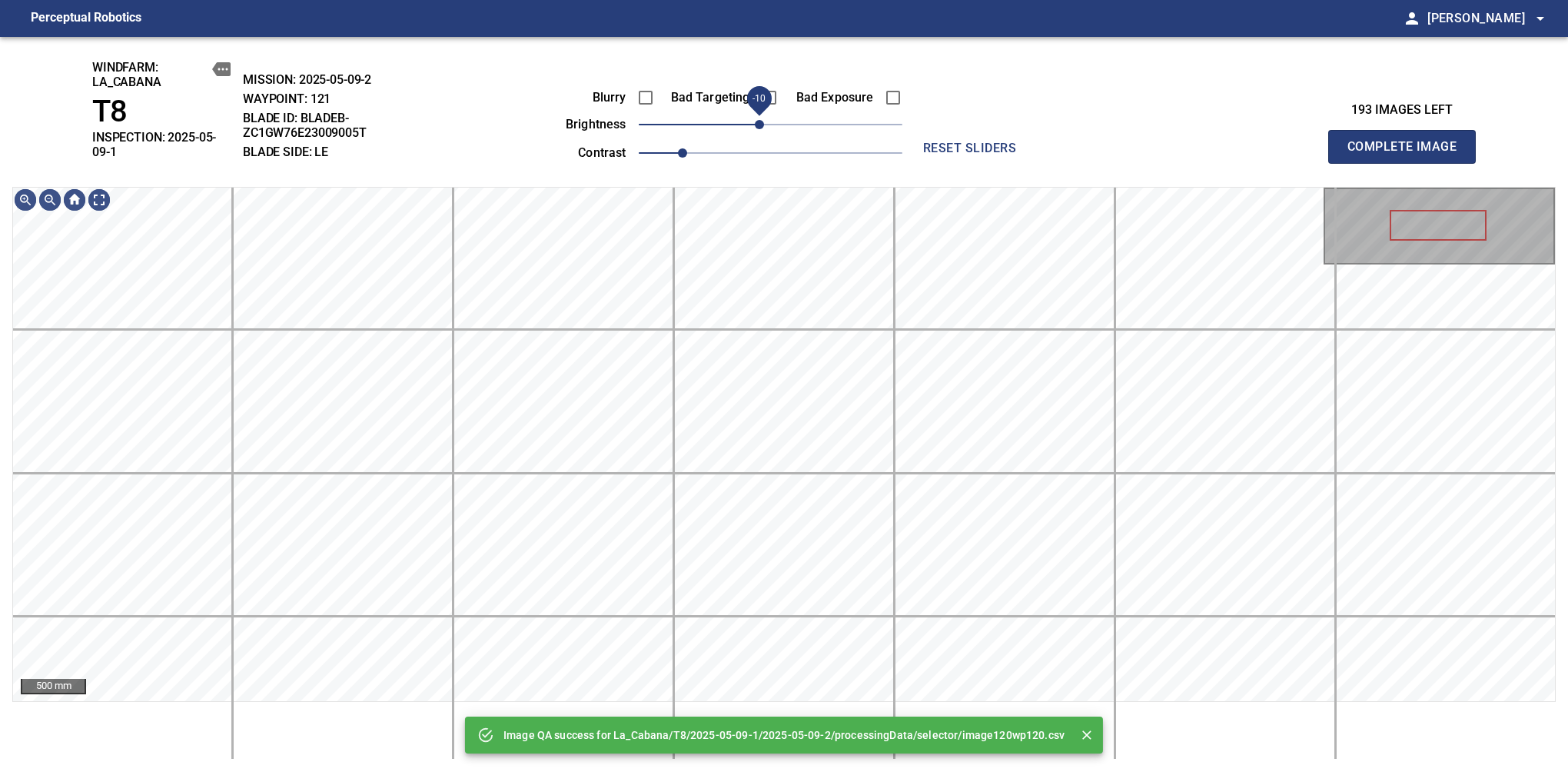
click at [762, 129] on span "-10" at bounding box center [760, 125] width 10 height 10
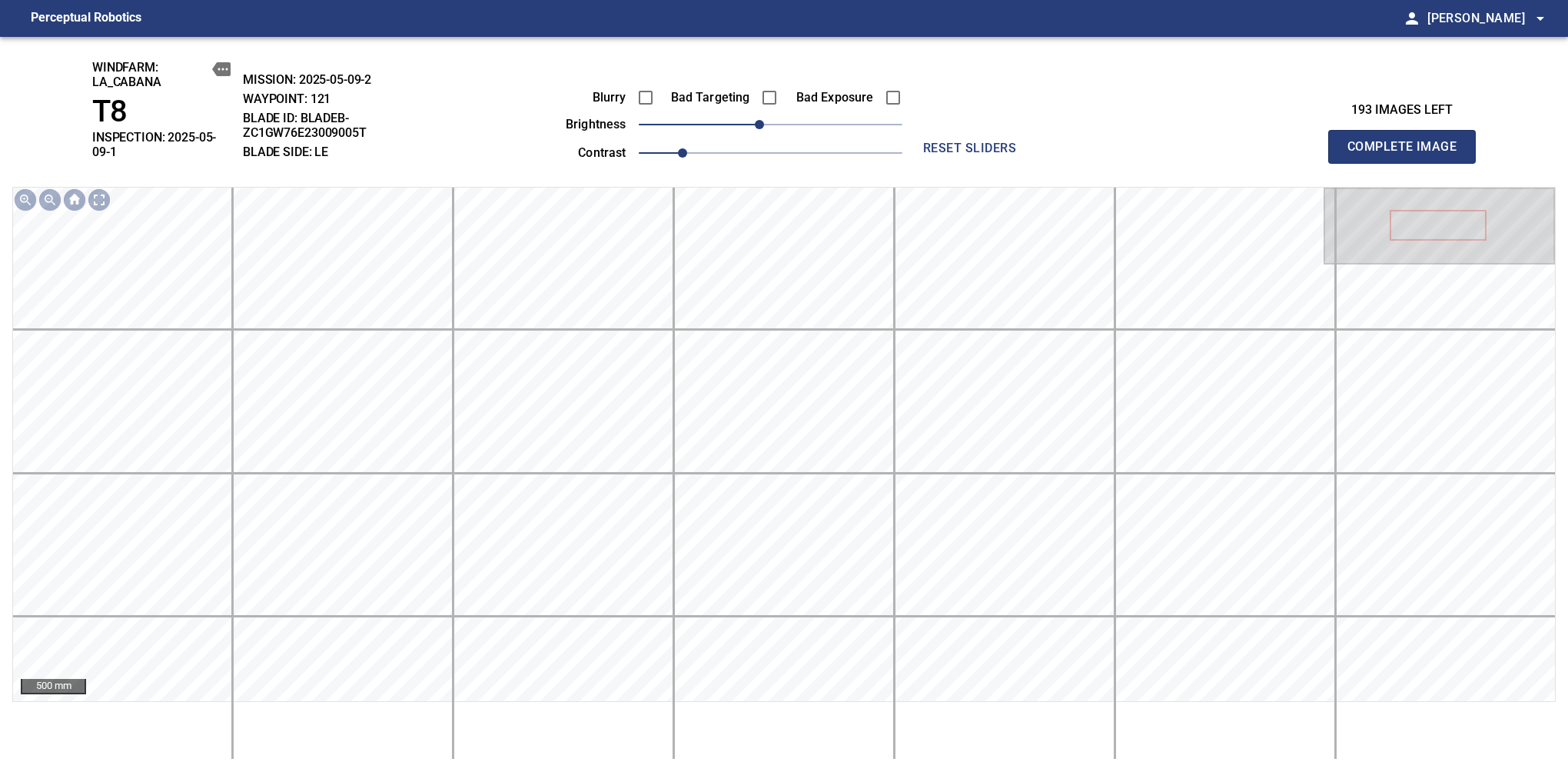
click at [1313, 142] on span "Complete Image" at bounding box center [1402, 147] width 114 height 22
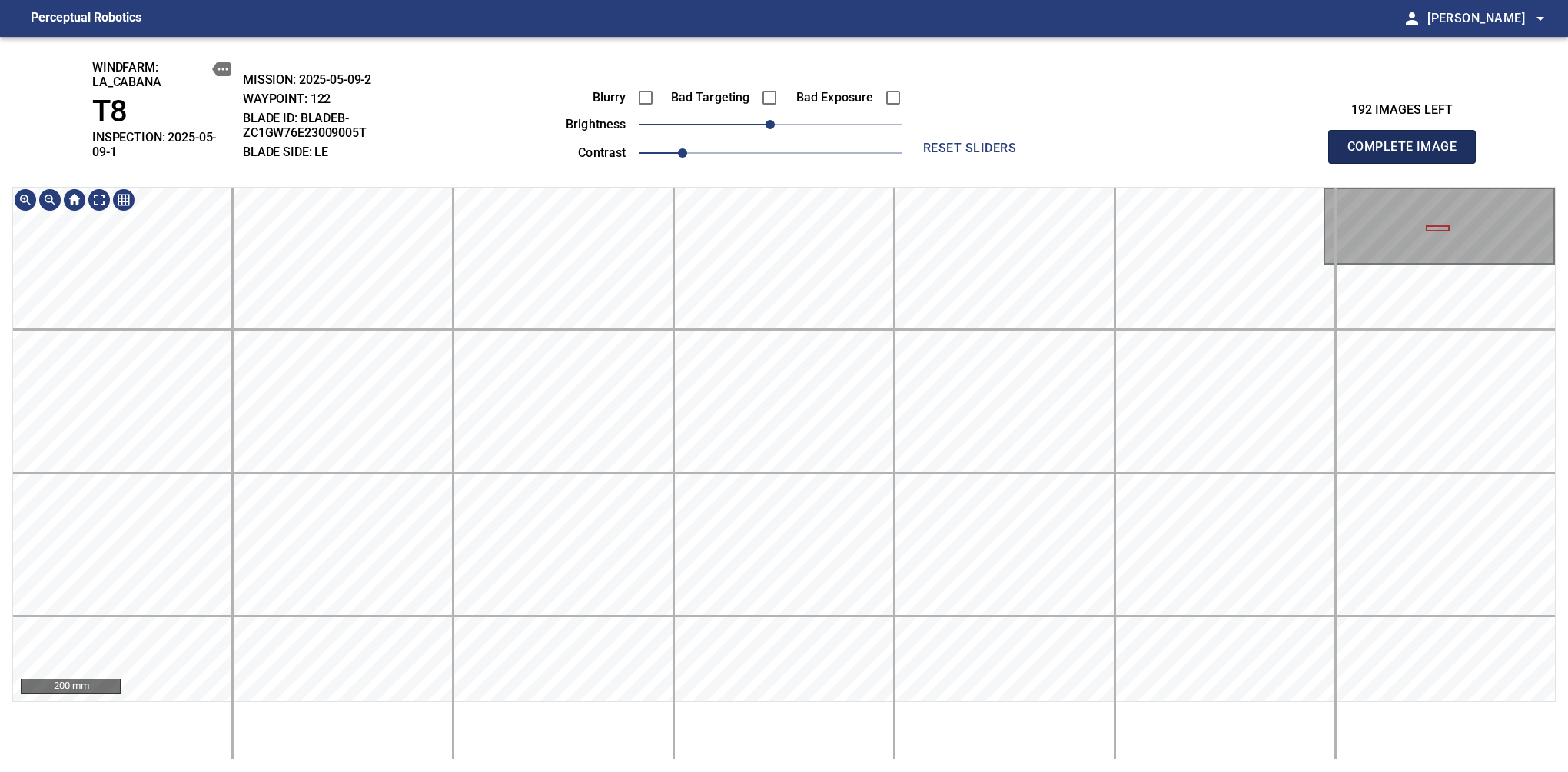
click at [1313, 142] on span "Complete Image" at bounding box center [1402, 147] width 114 height 22
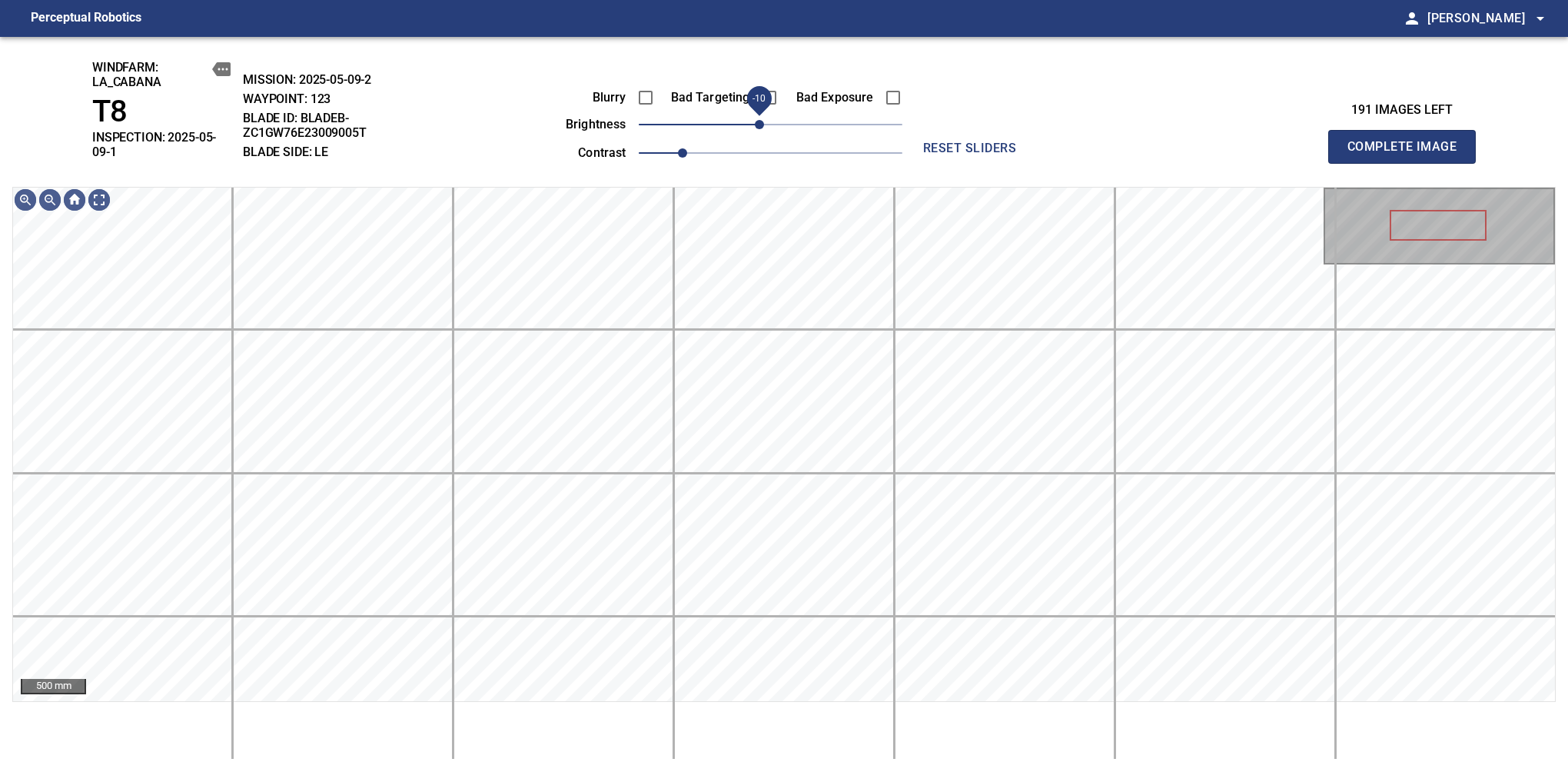
drag, startPoint x: 769, startPoint y: 124, endPoint x: 757, endPoint y: 125, distance: 12.0
click at [757, 125] on span "-10" at bounding box center [760, 125] width 10 height 10
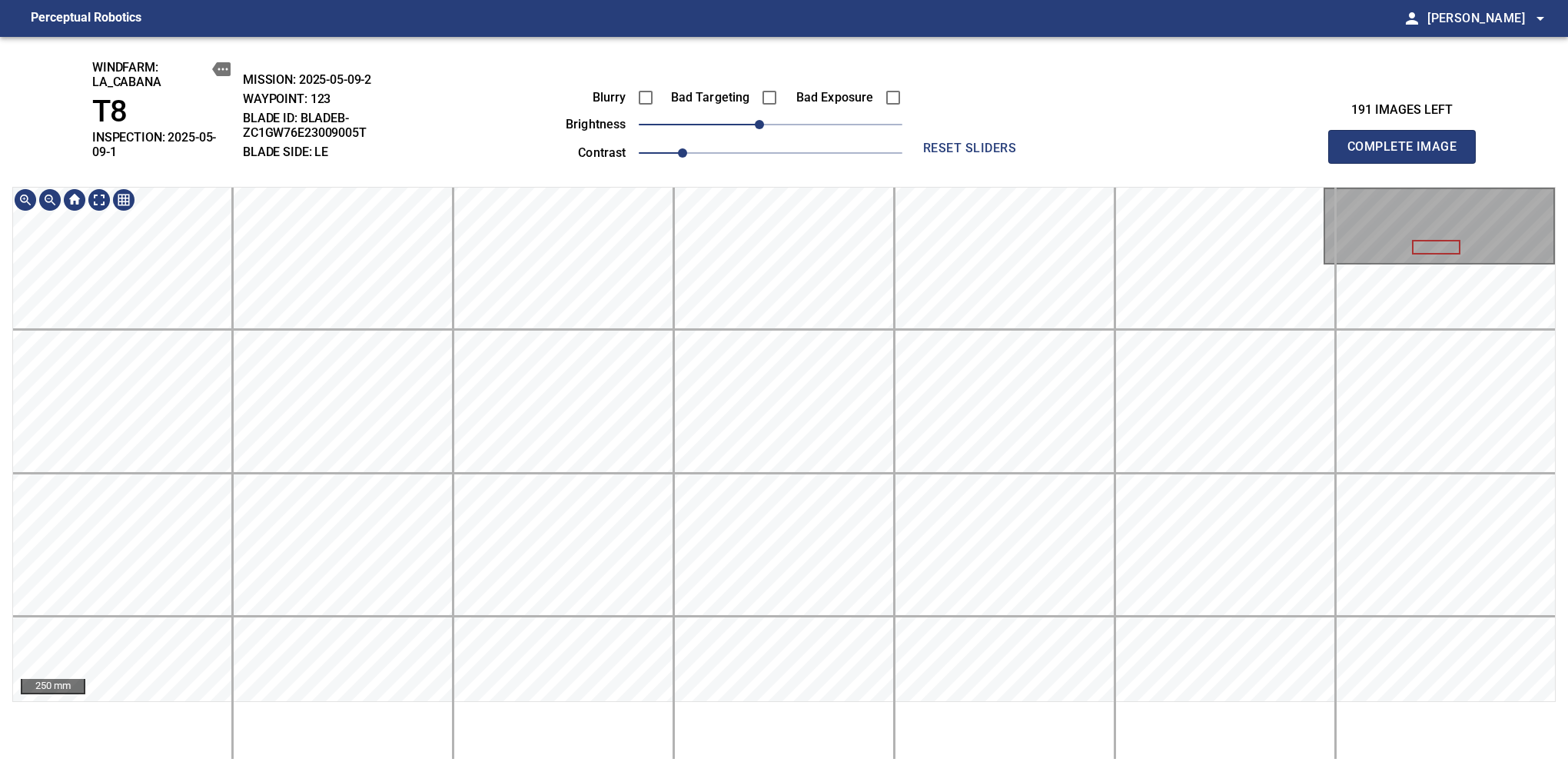
click at [904, 106] on div "windfarm: La_Cabana T8 INSPECTION: 2025-05-09-1 MISSION: 2025-05-09-2 WAYPOINT:…" at bounding box center [784, 404] width 1568 height 735
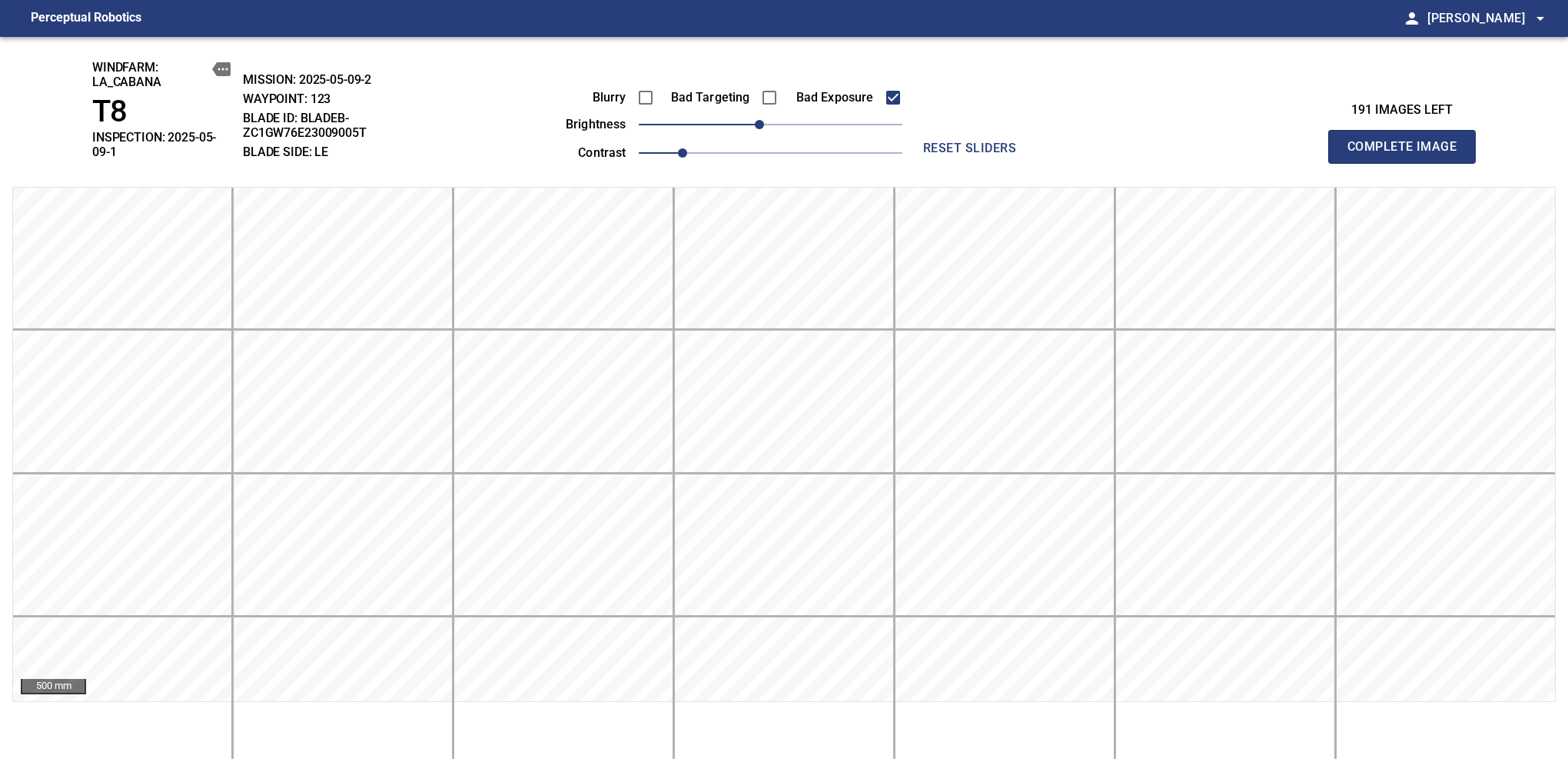
click at [1313, 142] on span "Complete Image" at bounding box center [1402, 147] width 114 height 22
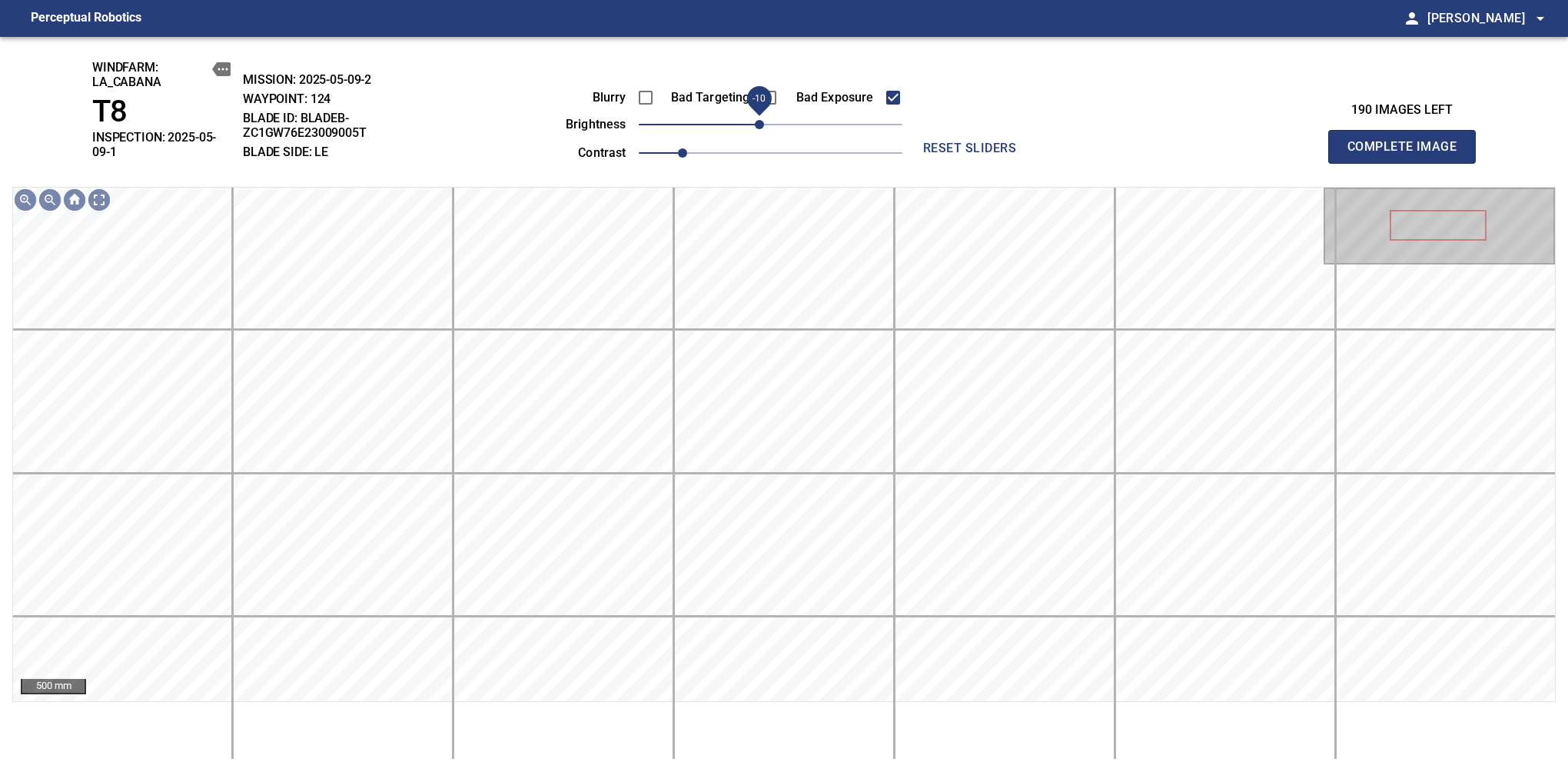
drag, startPoint x: 765, startPoint y: 124, endPoint x: 757, endPoint y: 129, distance: 9.4
click at [757, 129] on span "-10" at bounding box center [760, 125] width 10 height 10
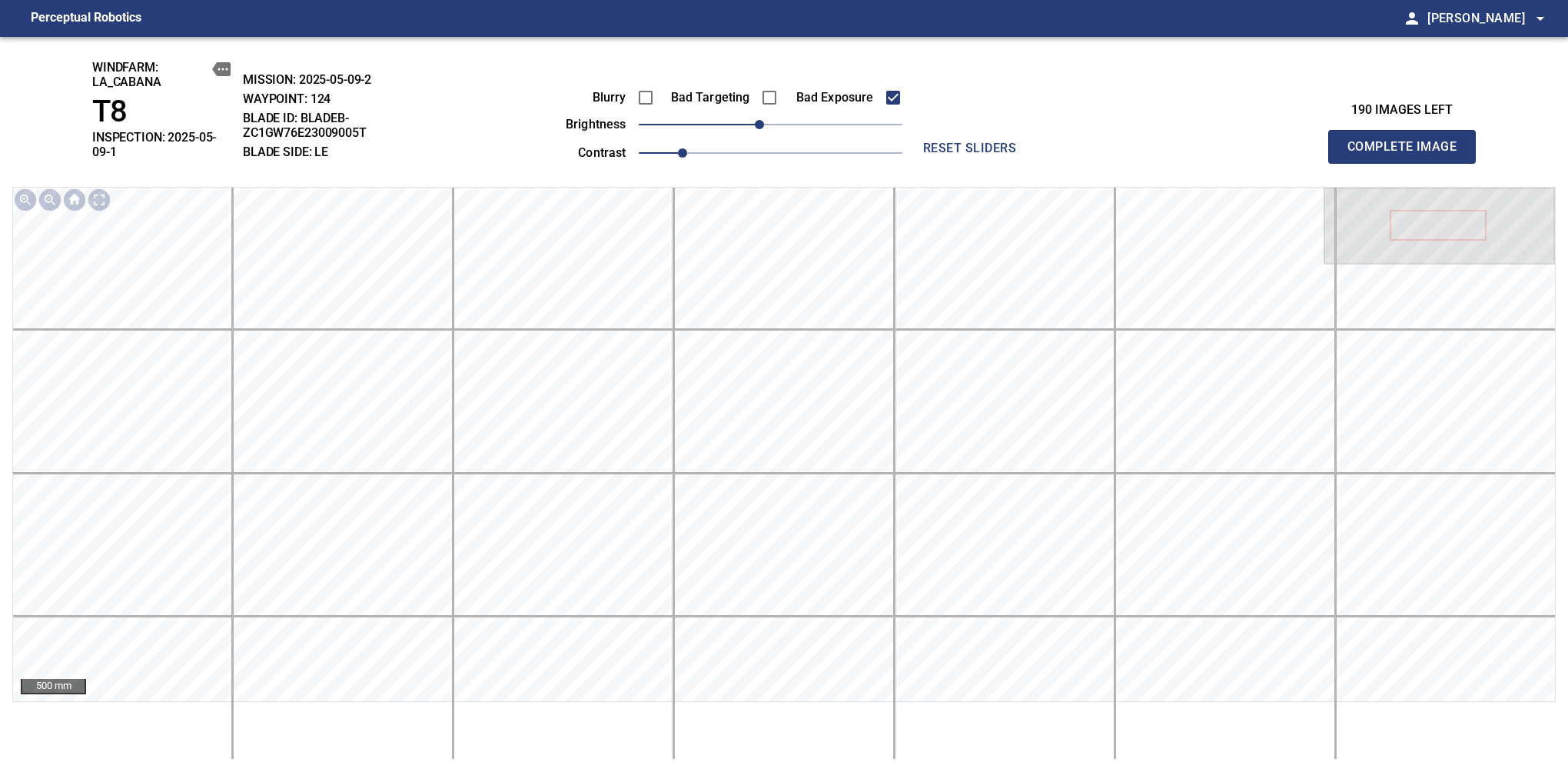
click at [1313, 142] on span "Complete Image" at bounding box center [1402, 147] width 114 height 22
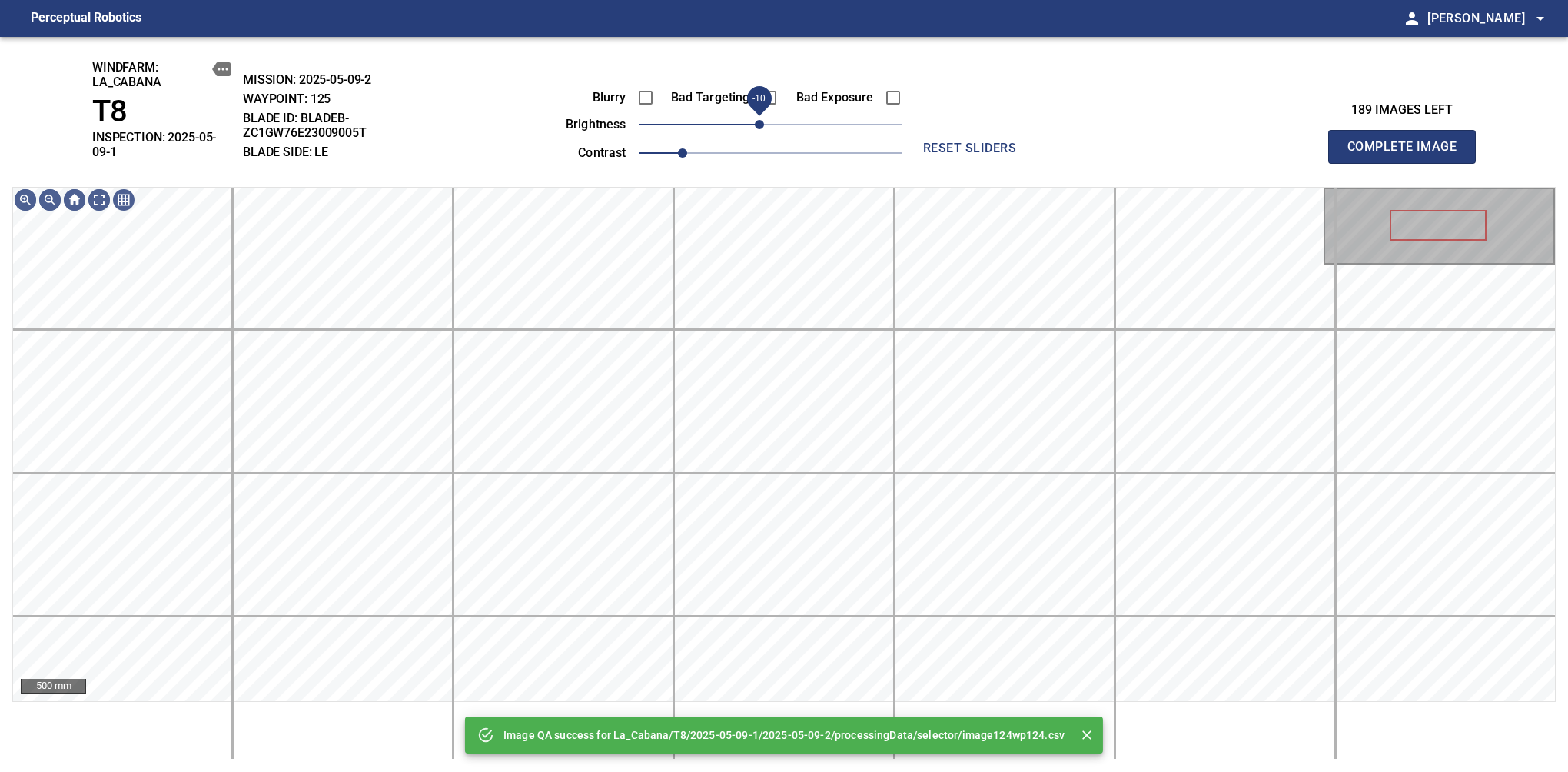
drag, startPoint x: 766, startPoint y: 124, endPoint x: 757, endPoint y: 129, distance: 10.3
click at [757, 129] on span "-10" at bounding box center [760, 125] width 10 height 10
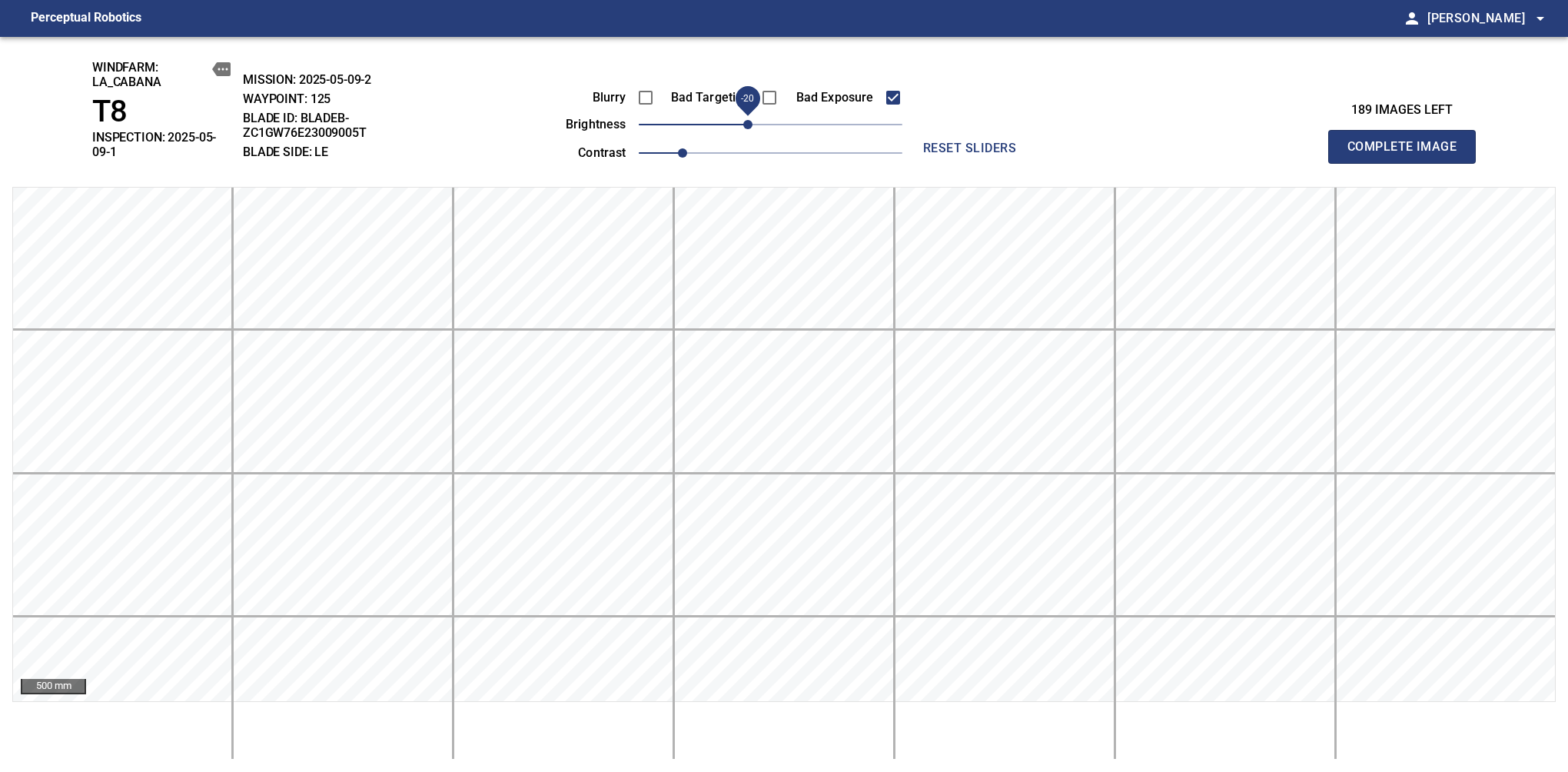
click at [752, 127] on span "-20" at bounding box center [748, 125] width 10 height 10
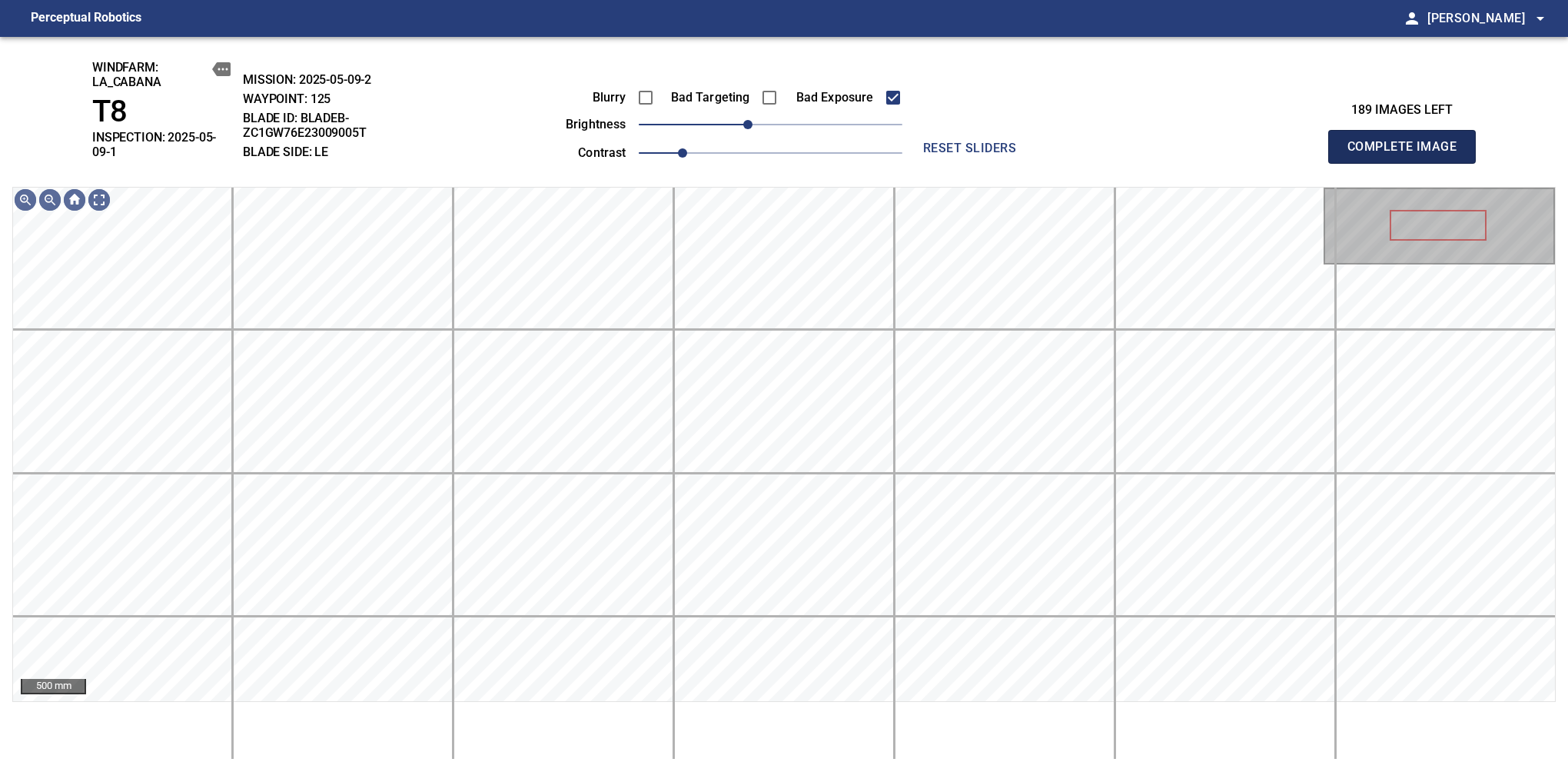
click at [1313, 142] on span "Complete Image" at bounding box center [1402, 147] width 114 height 22
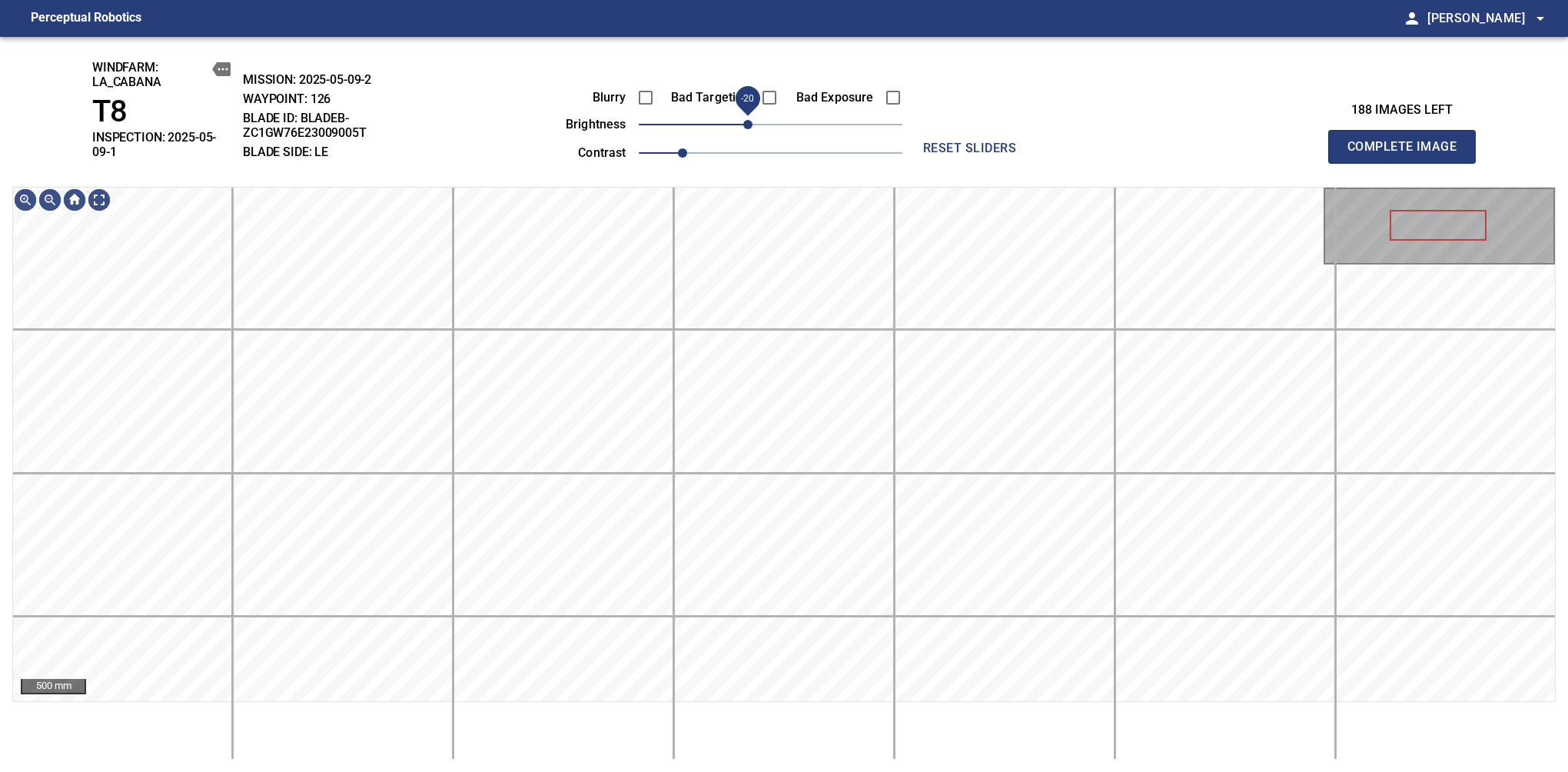
drag, startPoint x: 767, startPoint y: 127, endPoint x: 749, endPoint y: 129, distance: 18.1
click at [749, 129] on span "-20" at bounding box center [748, 125] width 10 height 10
click at [836, 679] on div "200 mm" at bounding box center [784, 472] width 1544 height 573
click at [1313, 142] on span "Complete Image" at bounding box center [1402, 147] width 114 height 22
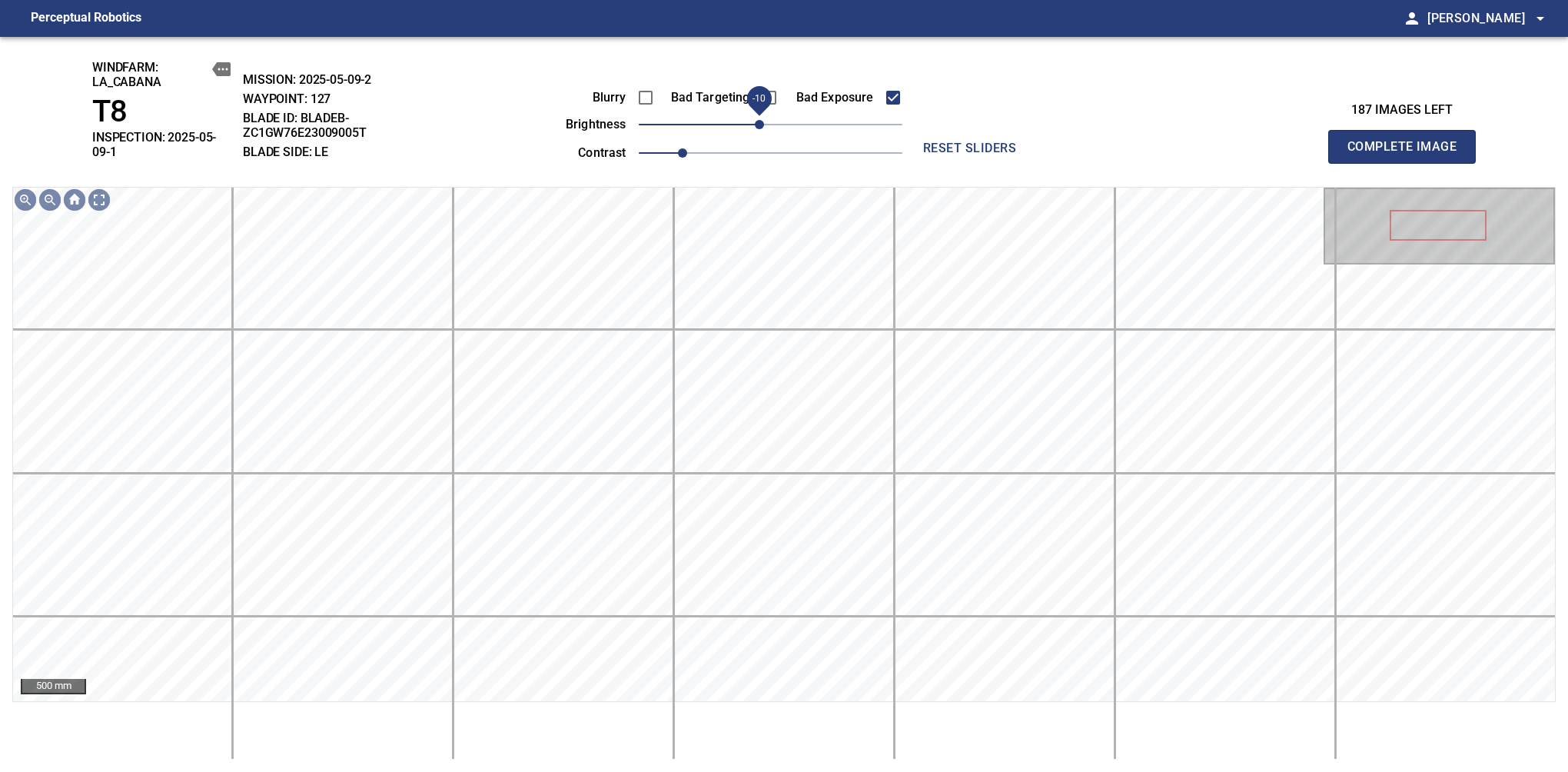
click at [755, 129] on span "-10" at bounding box center [760, 125] width 10 height 10
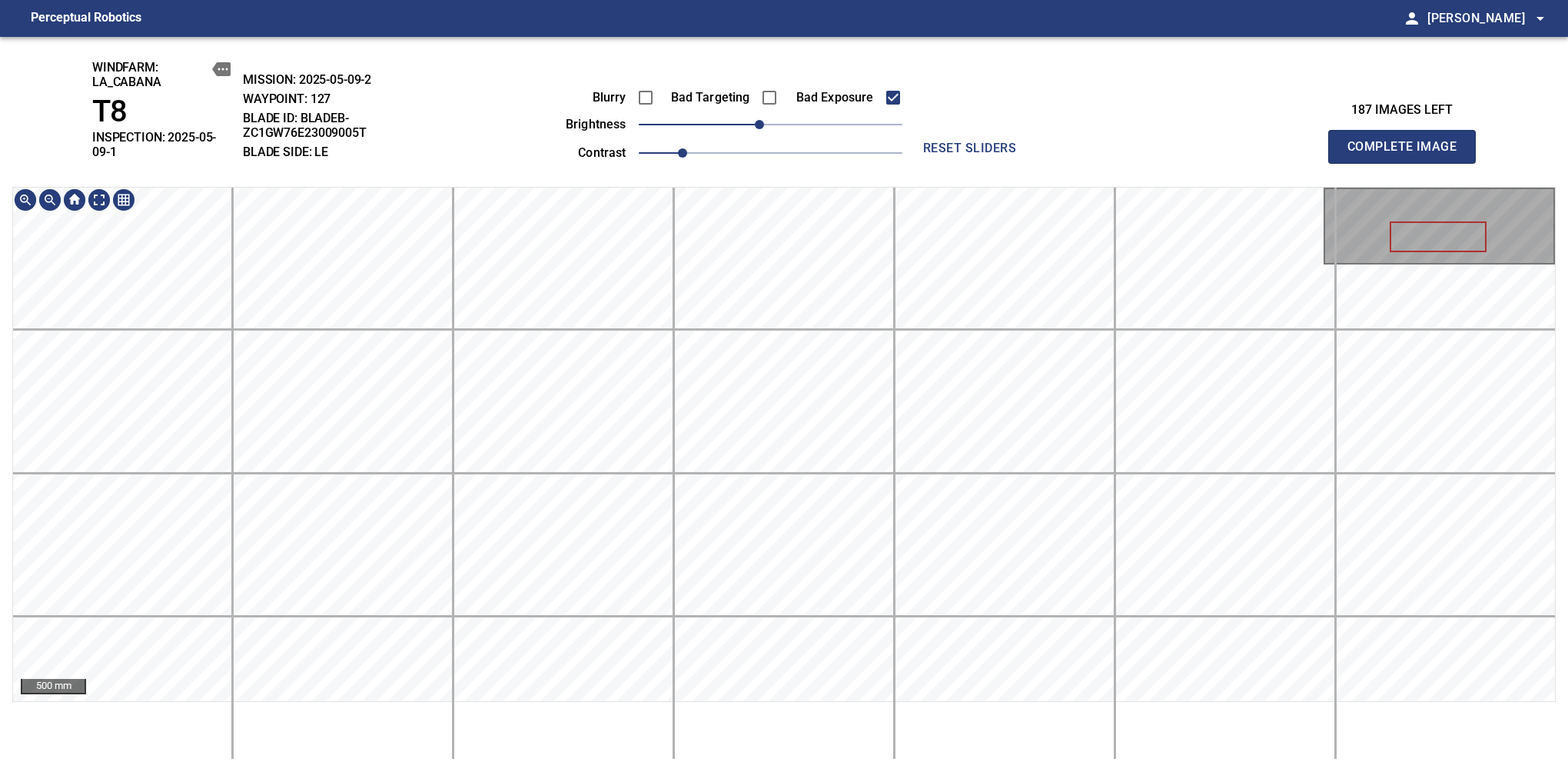
click at [768, 86] on div "windfarm: La_Cabana T8 INSPECTION: 2025-05-09-1 MISSION: 2025-05-09-2 WAYPOINT:…" at bounding box center [784, 404] width 1568 height 735
click at [807, 679] on html "Perceptual Robotics person [PERSON_NAME] arrow_drop_down windfarm: La_Cabana T8…" at bounding box center [784, 386] width 1568 height 772
click at [733, 679] on html "Perceptual Robotics person [PERSON_NAME] arrow_drop_down windfarm: La_Cabana T8…" at bounding box center [784, 386] width 1568 height 772
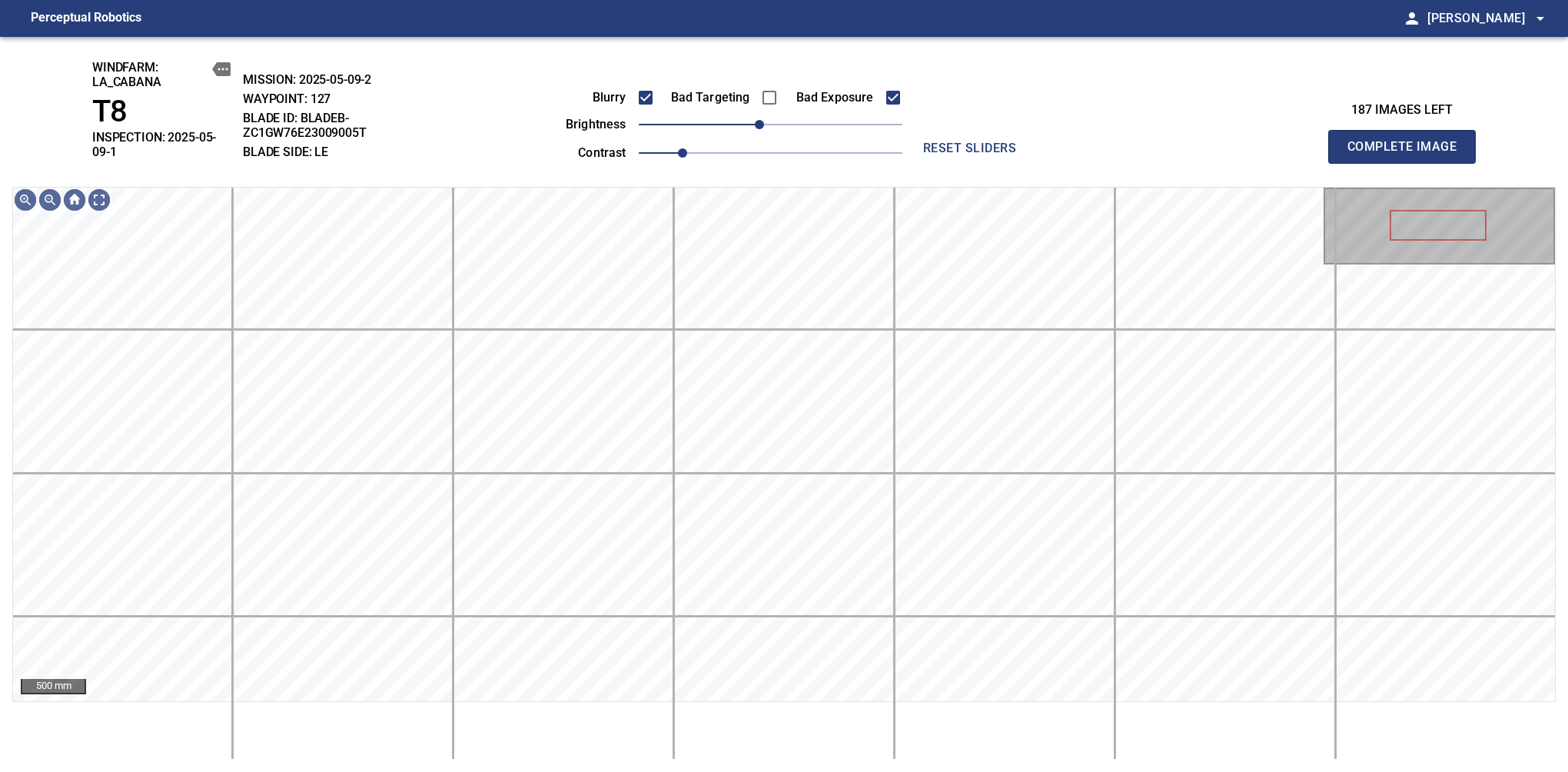
click at [1313, 142] on span "Complete Image" at bounding box center [1402, 147] width 114 height 22
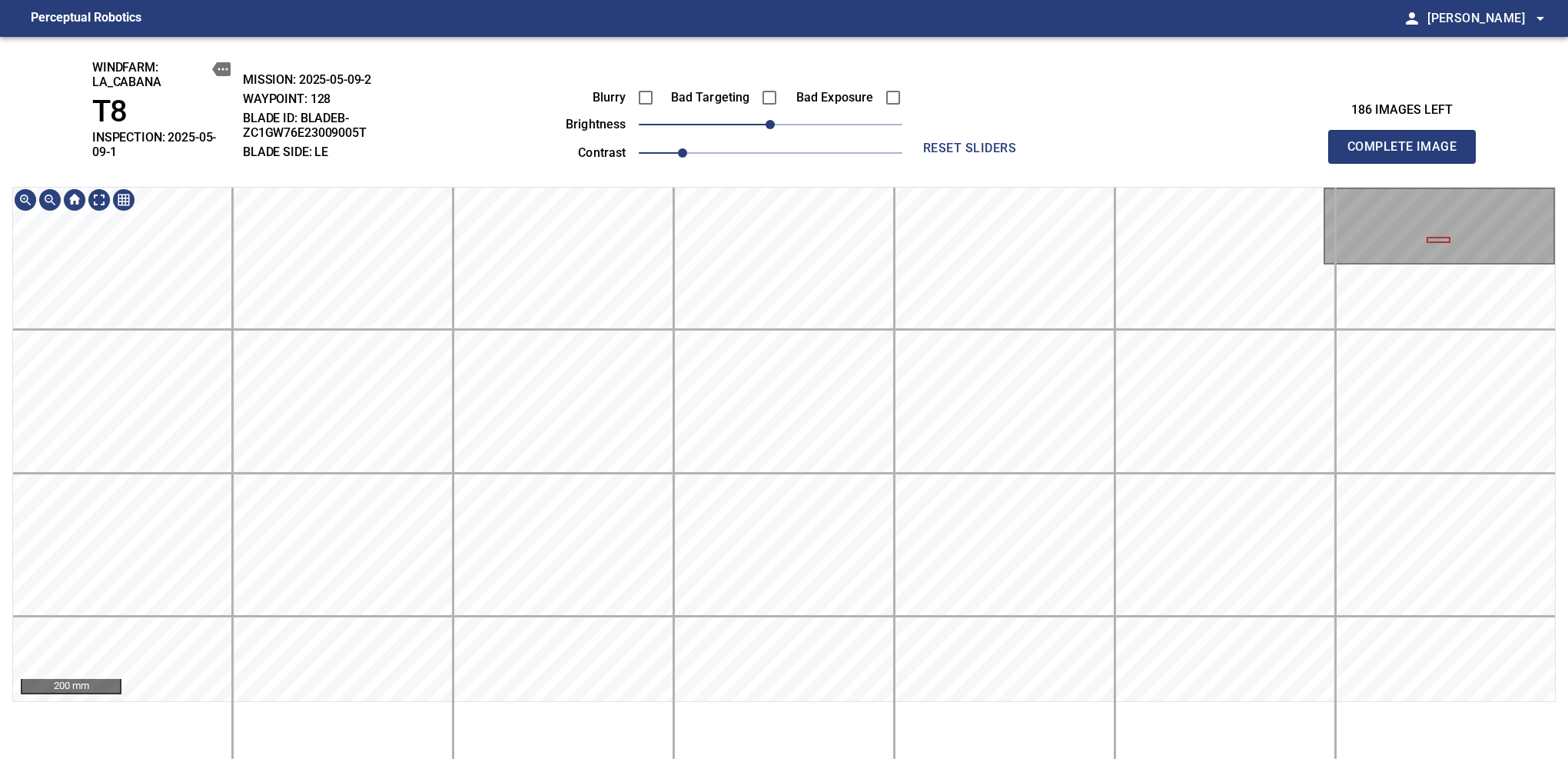
click at [757, 76] on div "windfarm: La_Cabana T8 INSPECTION: 2025-05-09-1 MISSION: 2025-05-09-2 WAYPOINT:…" at bounding box center [784, 404] width 1568 height 735
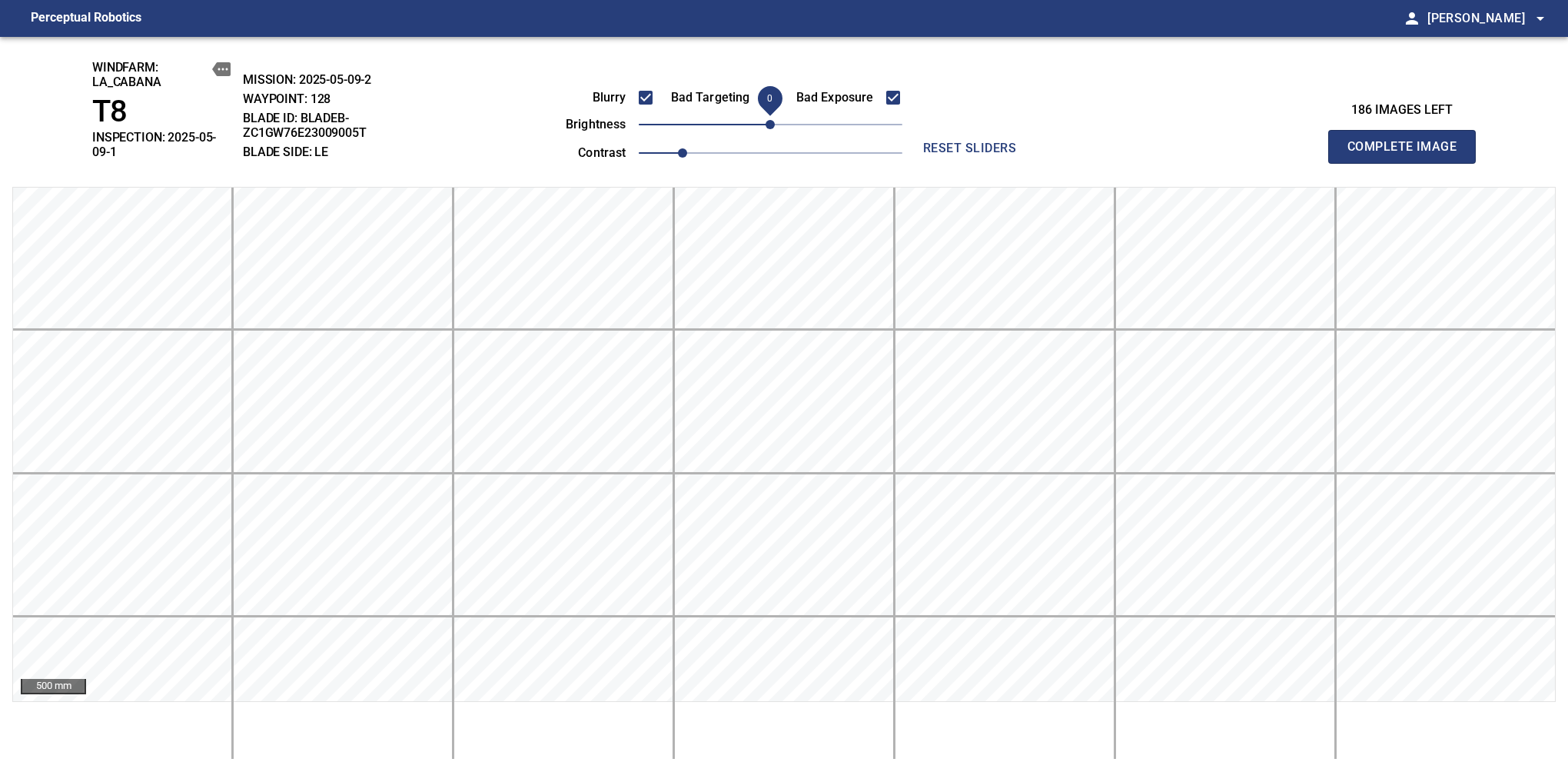
click at [1313, 142] on span "Complete Image" at bounding box center [1402, 147] width 114 height 22
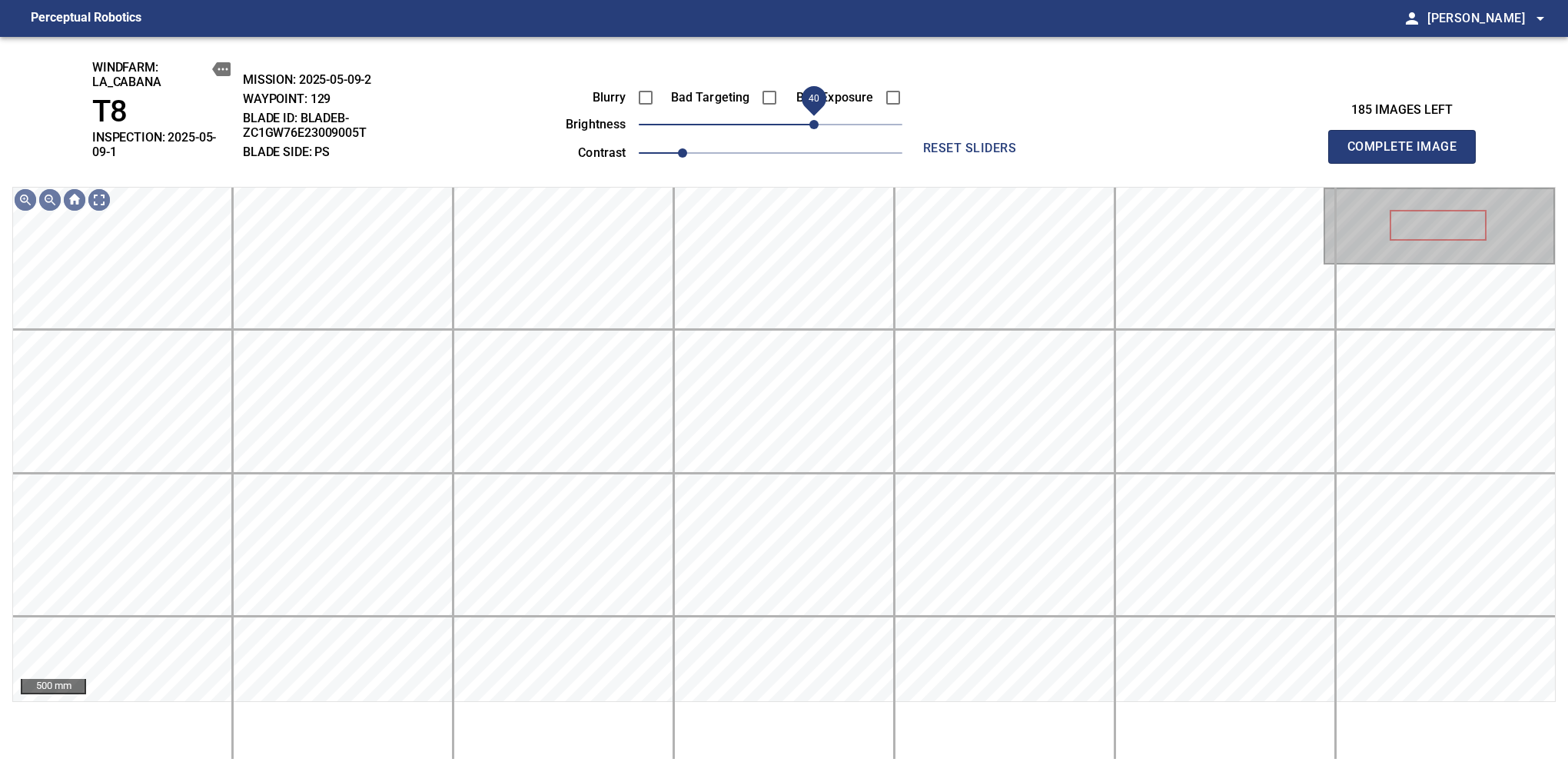
drag, startPoint x: 775, startPoint y: 125, endPoint x: 810, endPoint y: 123, distance: 35.1
click at [810, 123] on span "40" at bounding box center [814, 125] width 10 height 10
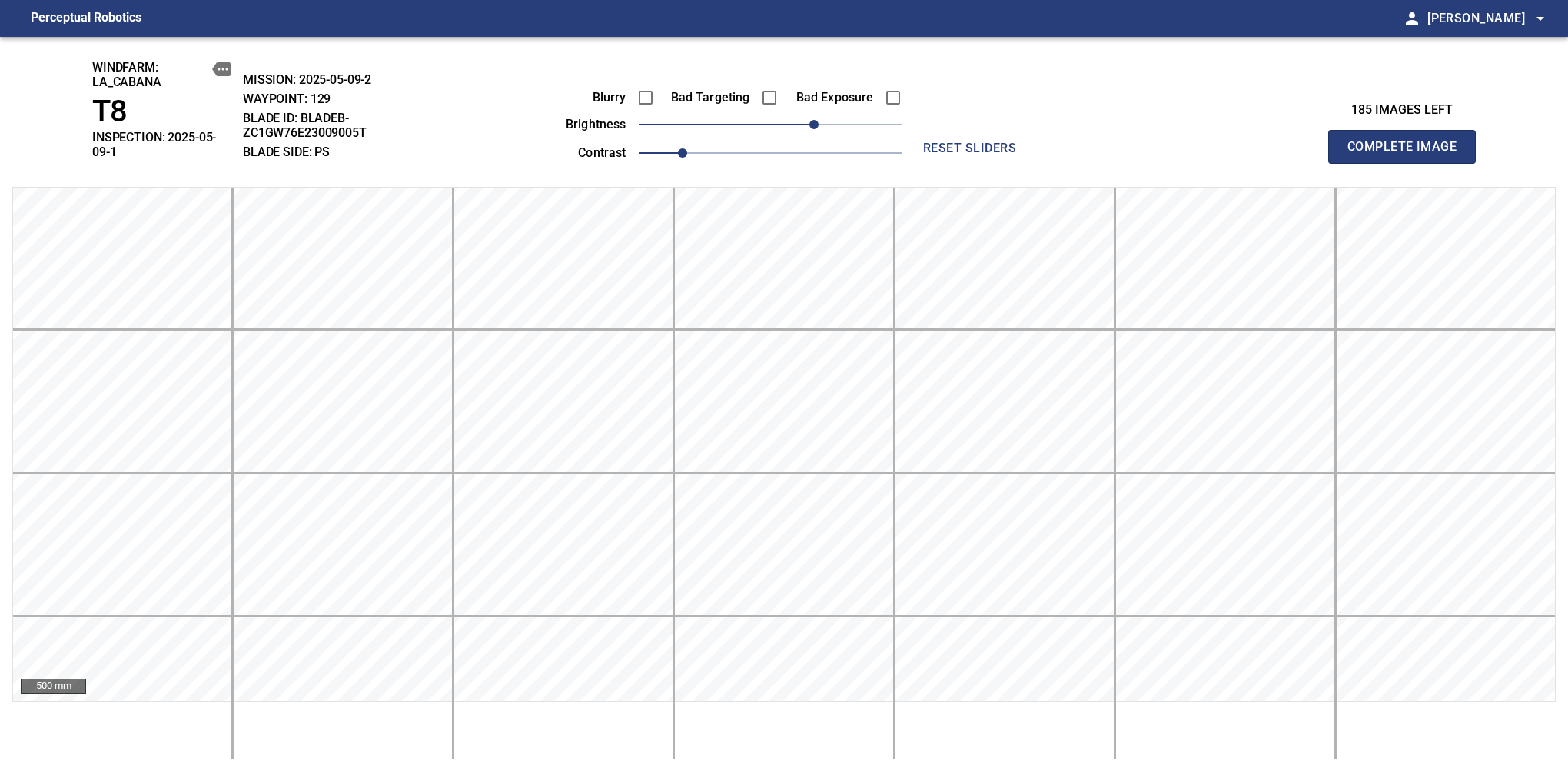
click at [1313, 142] on span "Complete Image" at bounding box center [1402, 147] width 114 height 22
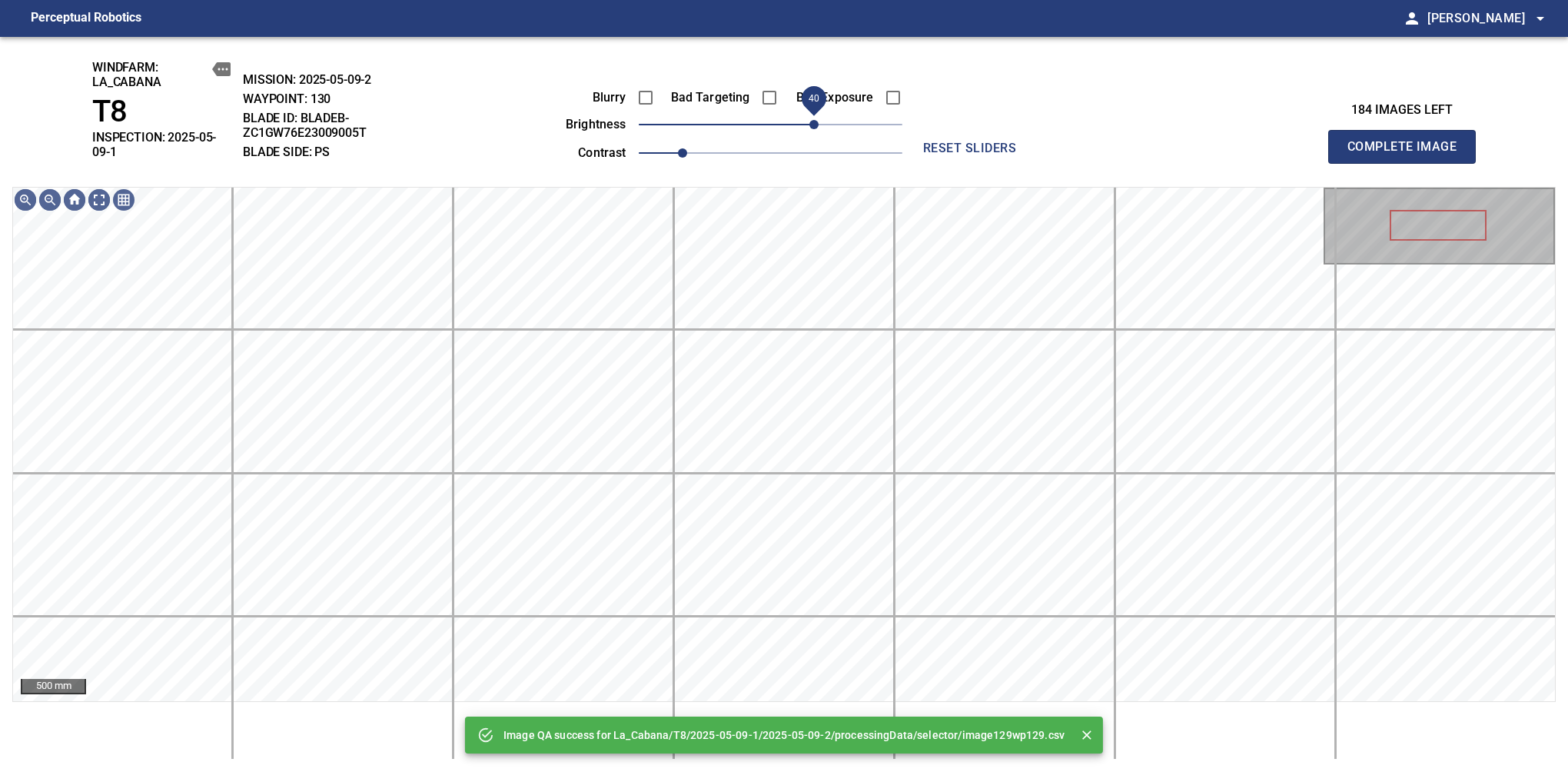
drag, startPoint x: 772, startPoint y: 125, endPoint x: 813, endPoint y: 125, distance: 41.0
click at [813, 125] on span "40" at bounding box center [814, 125] width 10 height 10
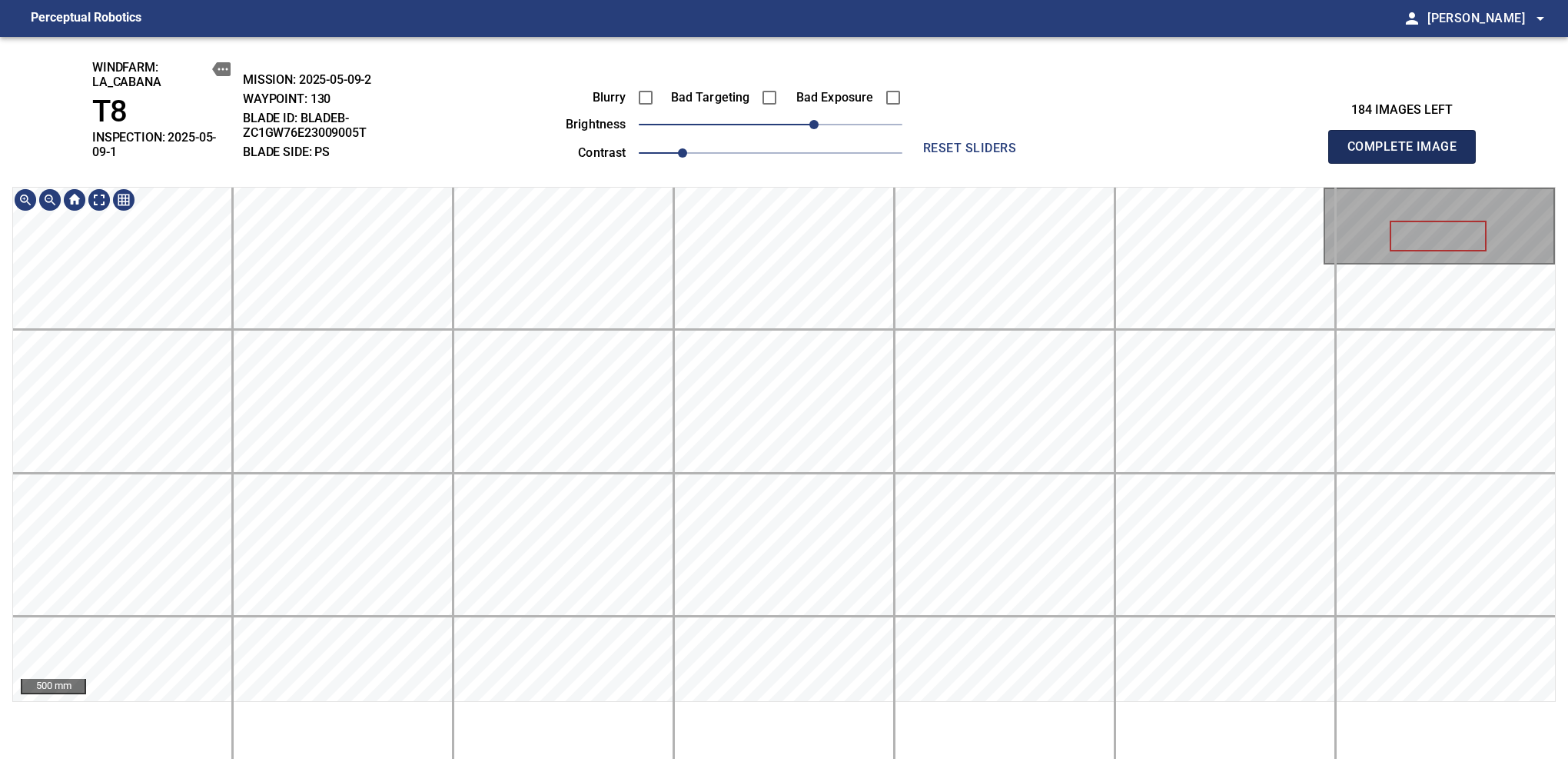
click at [1313, 142] on span "Complete Image" at bounding box center [1402, 147] width 114 height 22
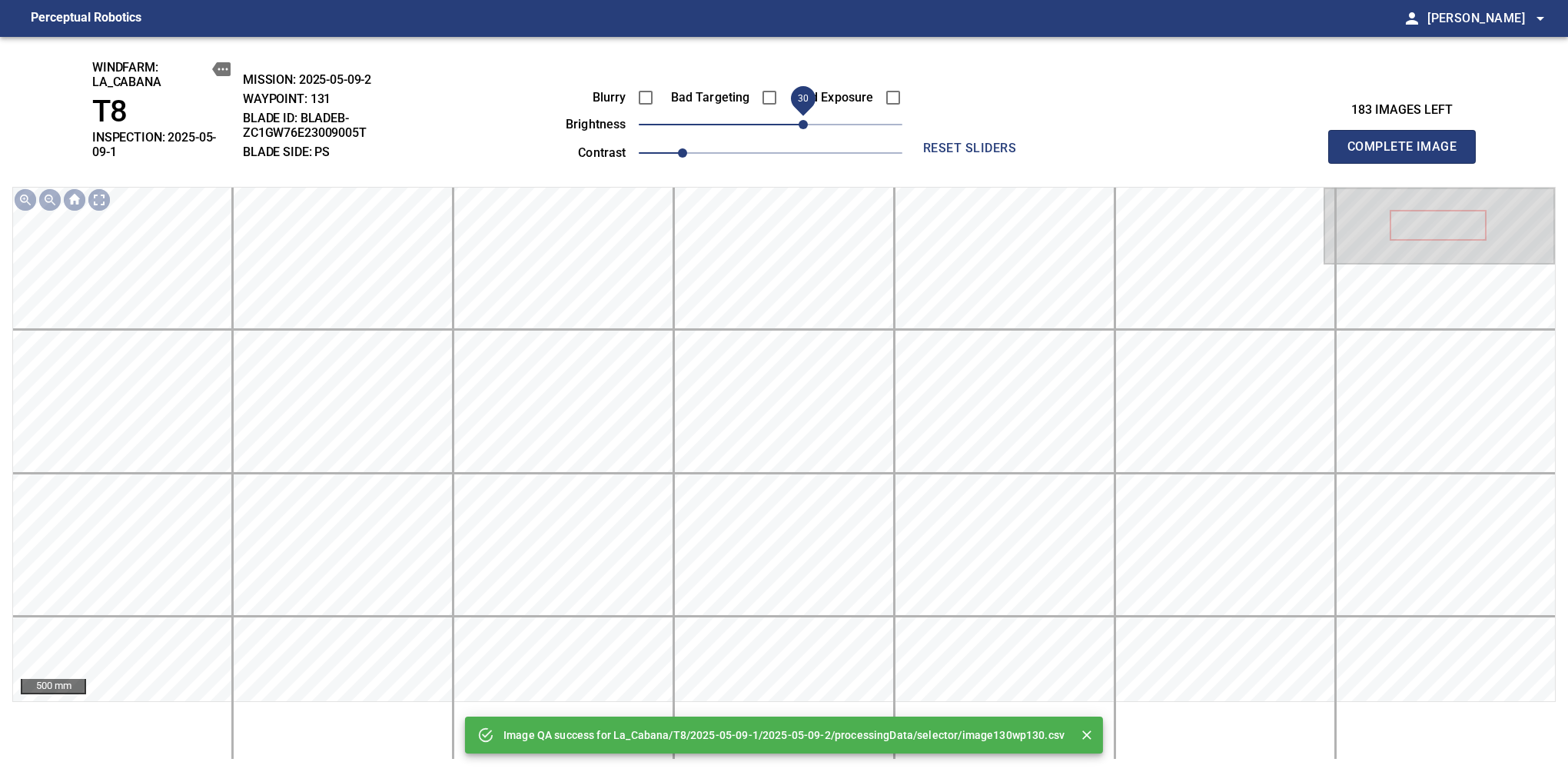
drag, startPoint x: 778, startPoint y: 128, endPoint x: 804, endPoint y: 125, distance: 26.2
click at [804, 125] on span "30" at bounding box center [803, 125] width 10 height 10
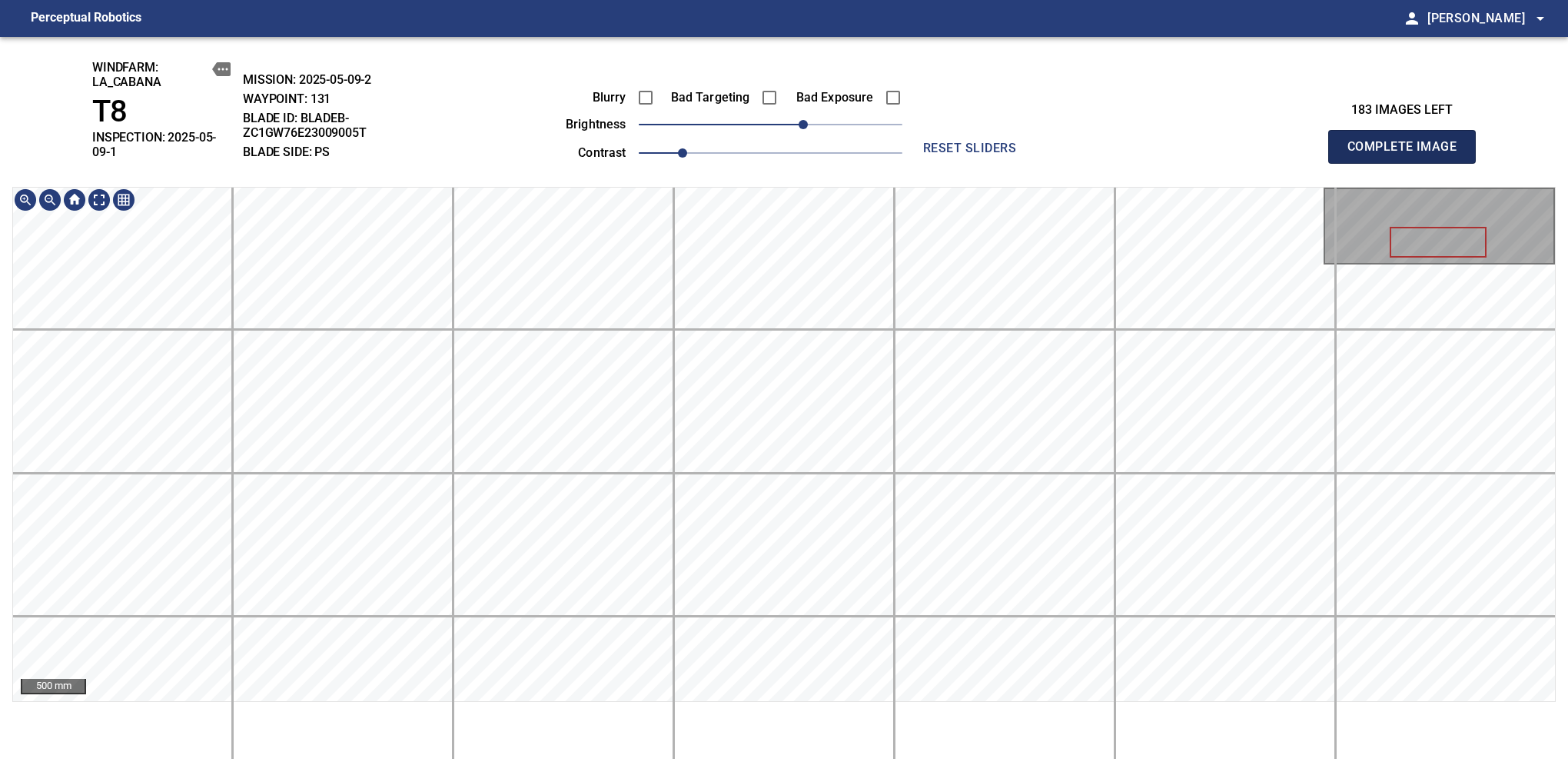
click at [1313, 142] on span "Complete Image" at bounding box center [1402, 147] width 114 height 22
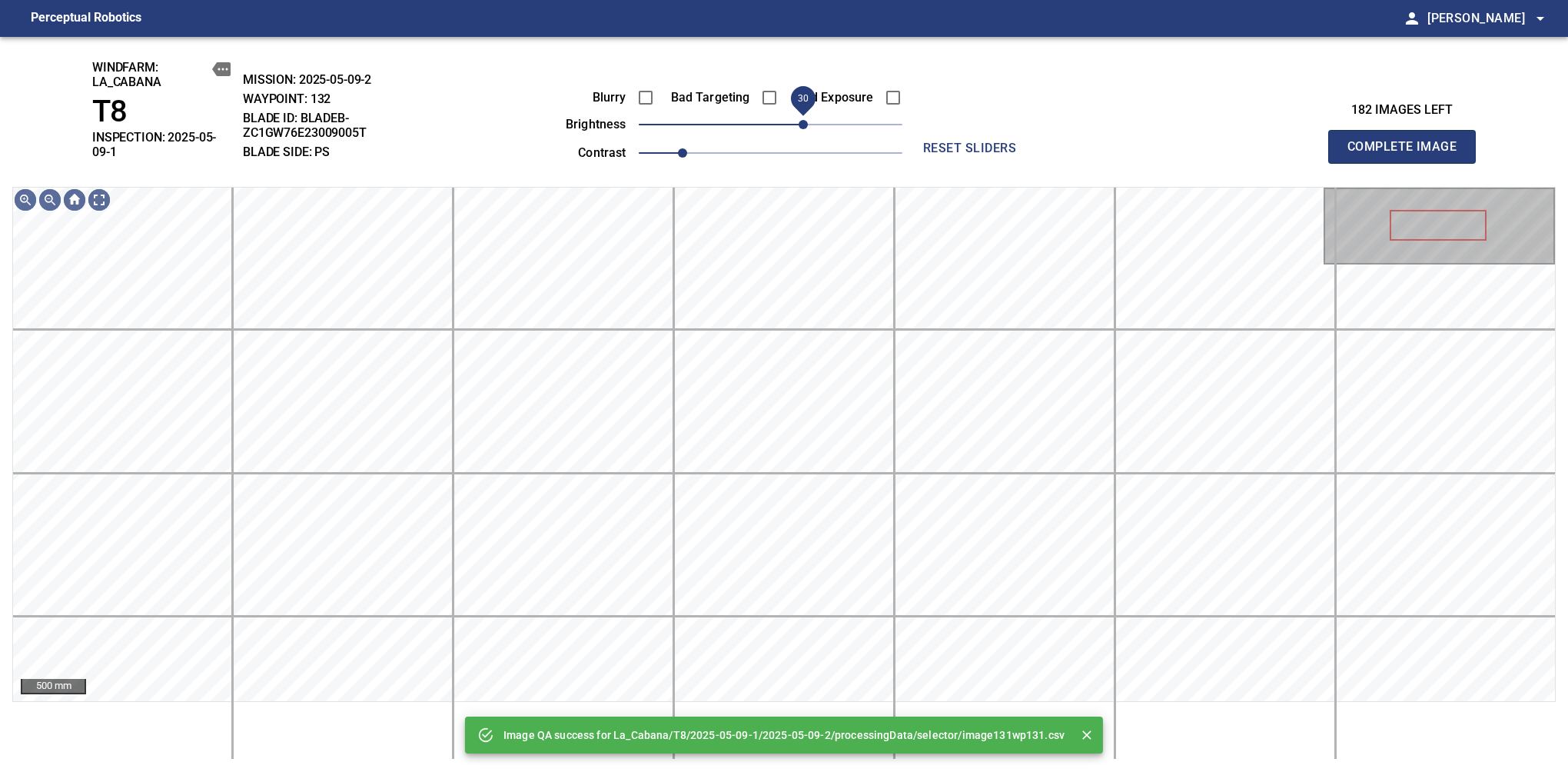
drag, startPoint x: 772, startPoint y: 128, endPoint x: 808, endPoint y: 123, distance: 36.3
click at [808, 123] on span "30" at bounding box center [803, 125] width 10 height 10
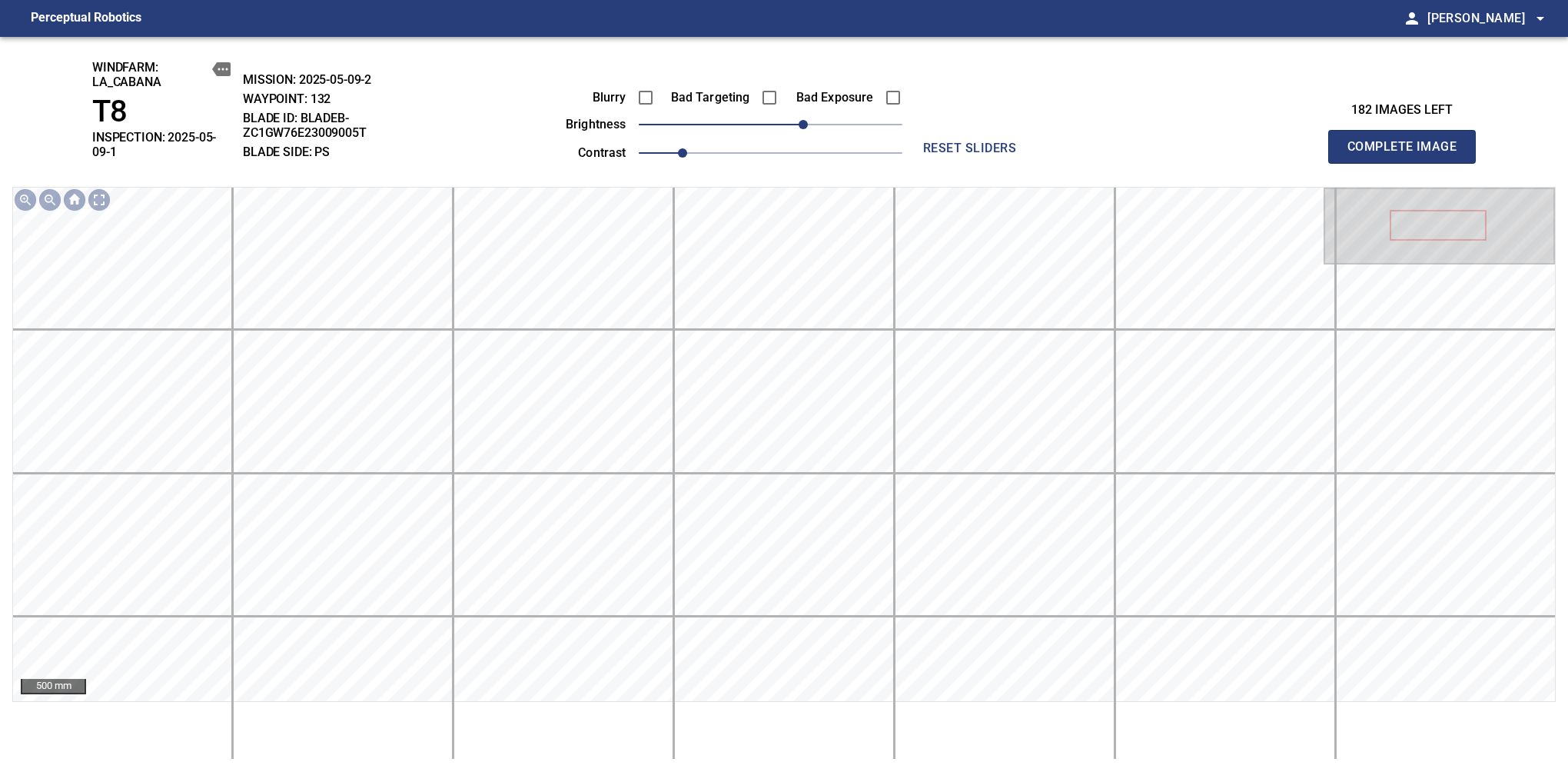
click at [1313, 142] on span "Complete Image" at bounding box center [1402, 147] width 114 height 22
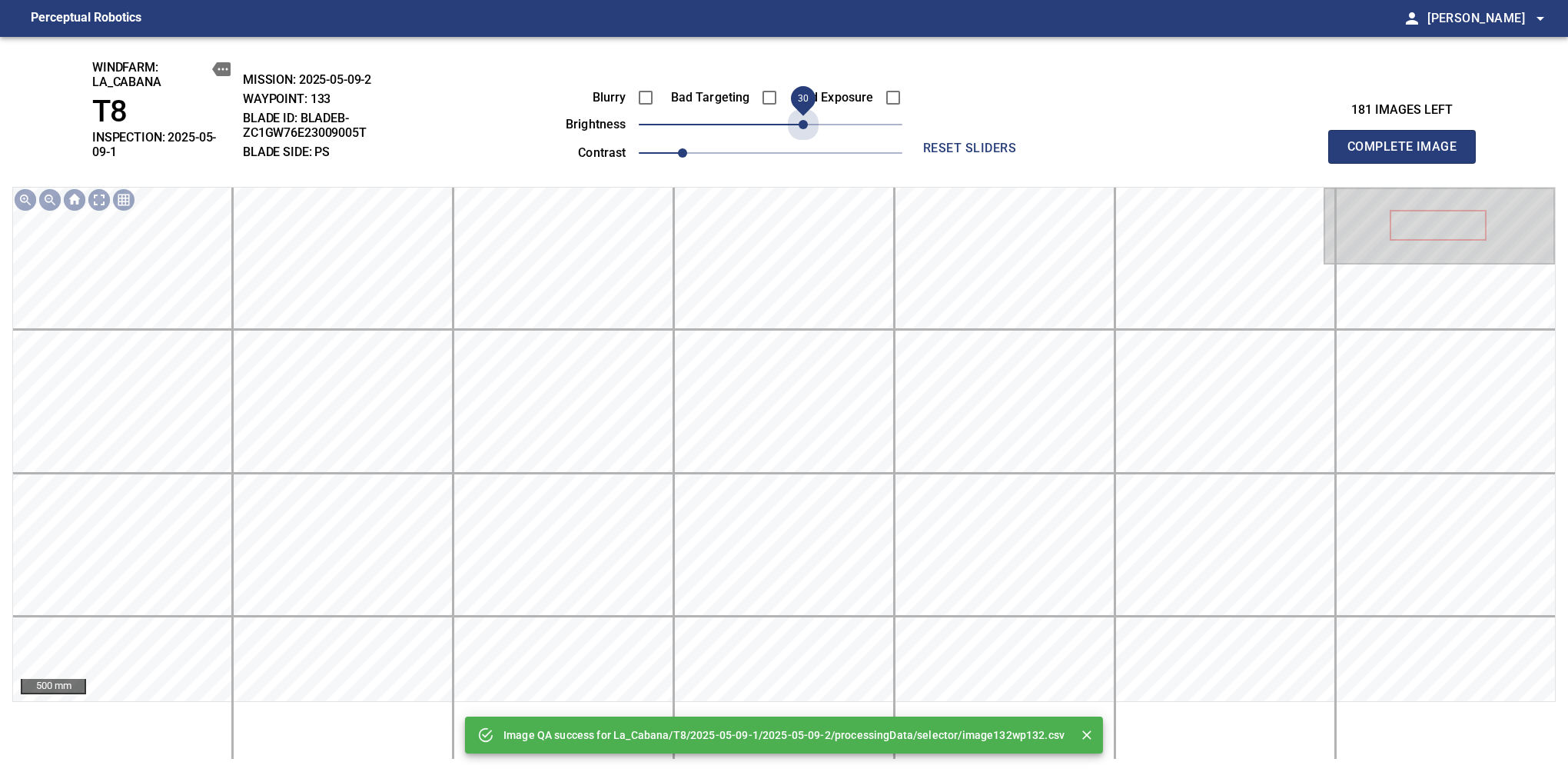
click at [808, 123] on span "30" at bounding box center [770, 124] width 263 height 22
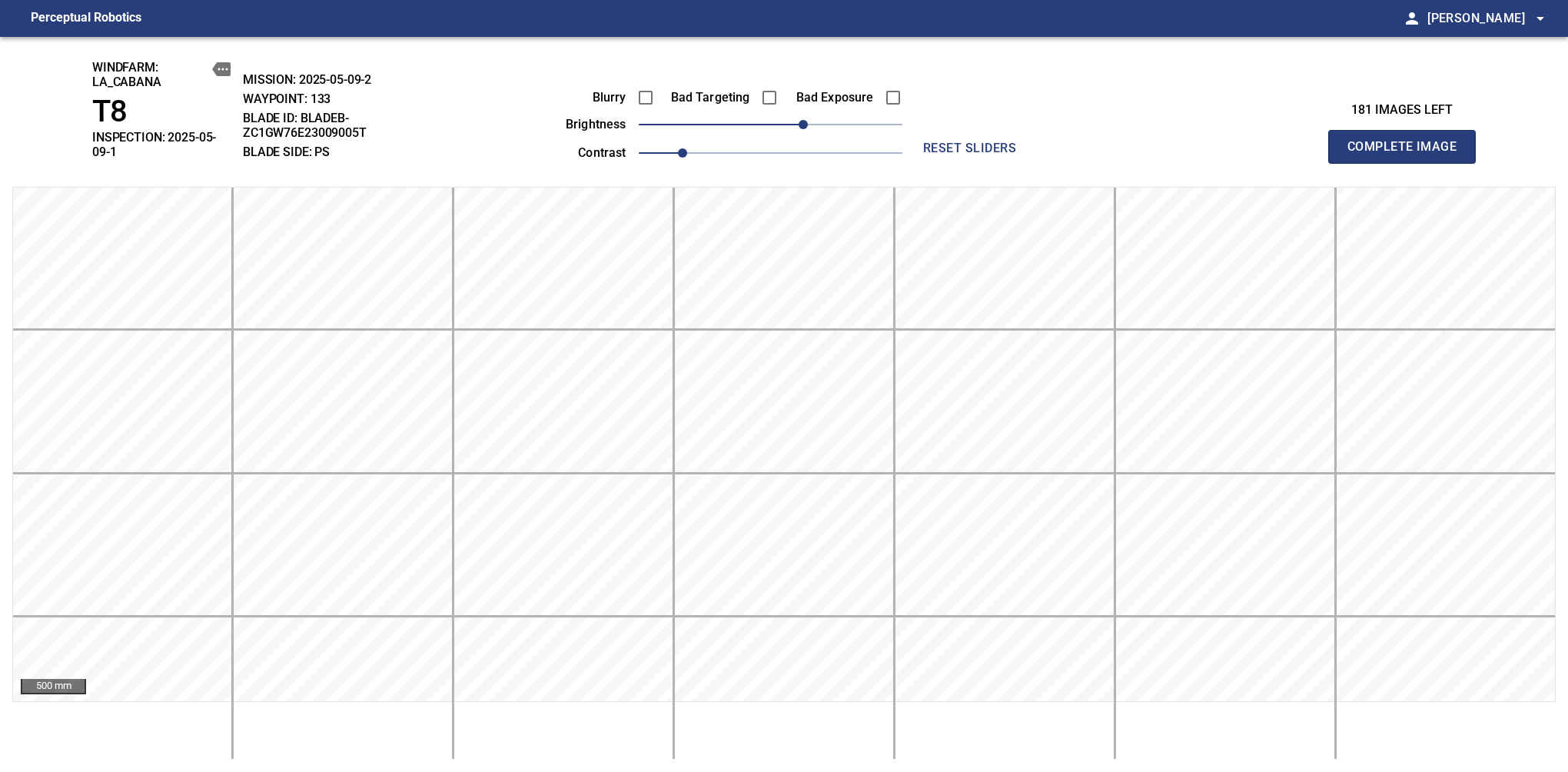
click at [1313, 142] on span "Complete Image" at bounding box center [1402, 147] width 114 height 22
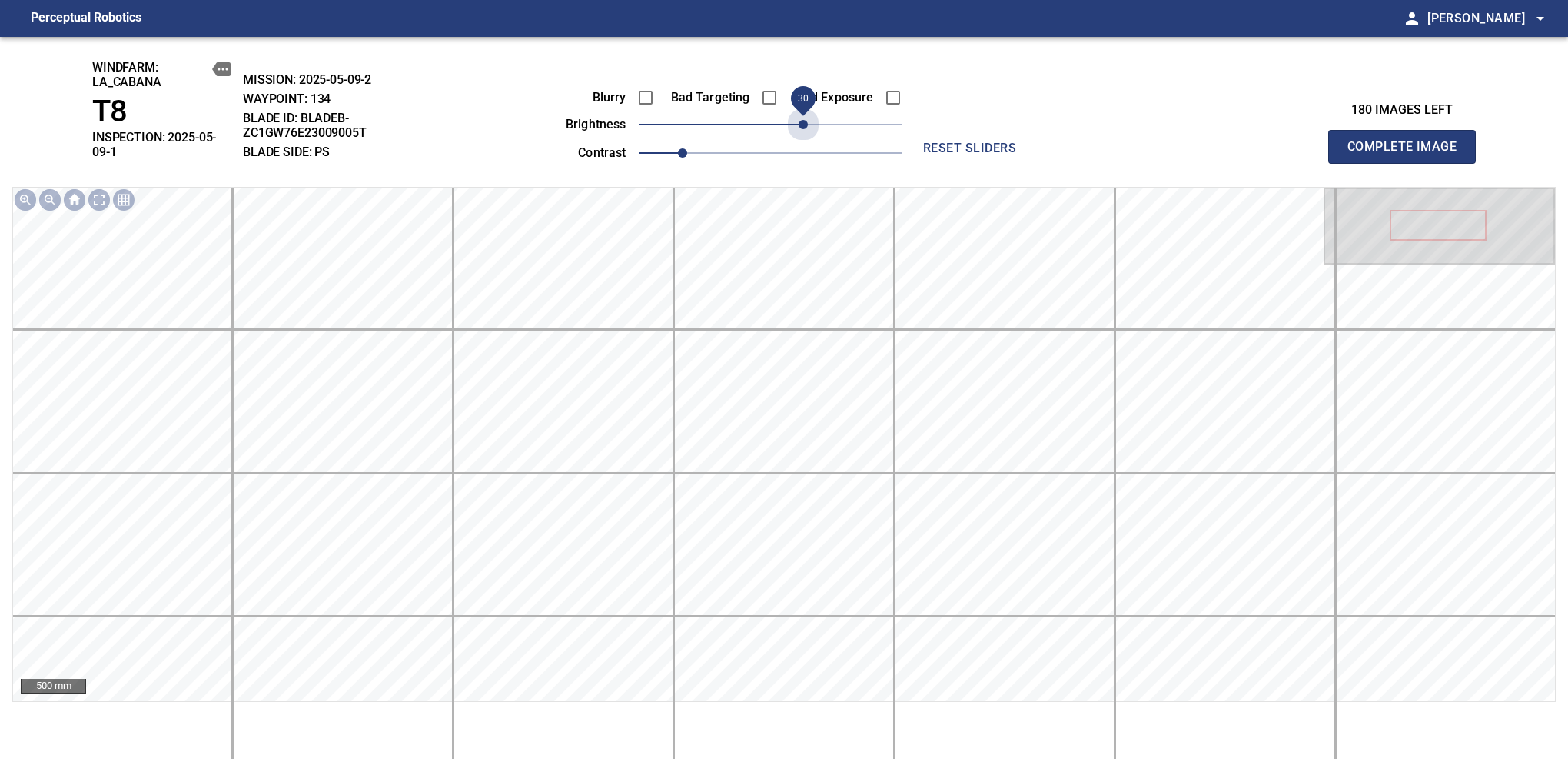
drag, startPoint x: 789, startPoint y: 126, endPoint x: 806, endPoint y: 142, distance: 23.3
click at [806, 142] on div "Blurry Bad Targeting Bad Exposure brightness 30 contrast 1" at bounding box center [717, 123] width 372 height 82
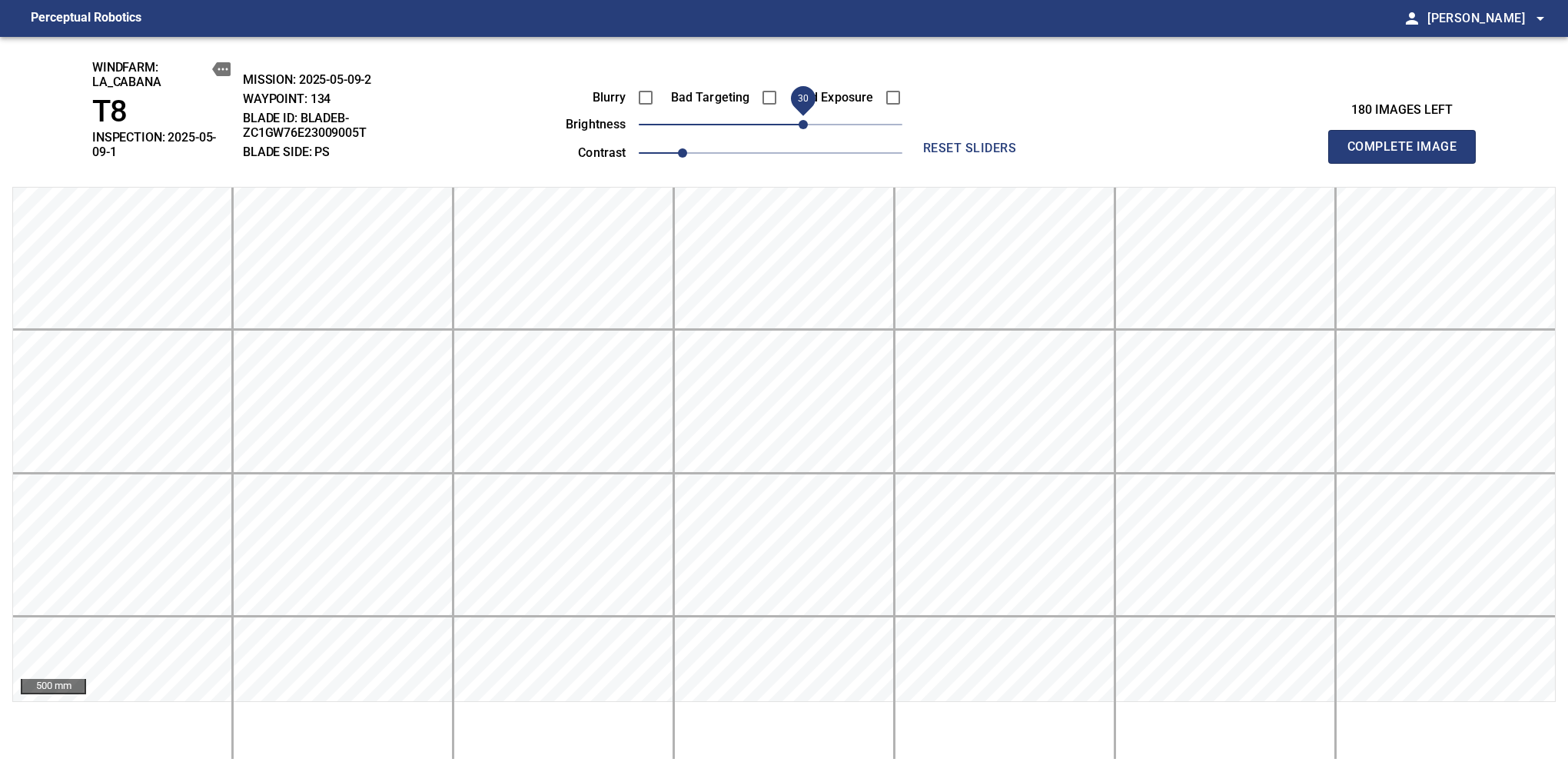
click at [1313, 142] on span "Complete Image" at bounding box center [1402, 147] width 114 height 22
